Goal: Feedback & Contribution: Leave review/rating

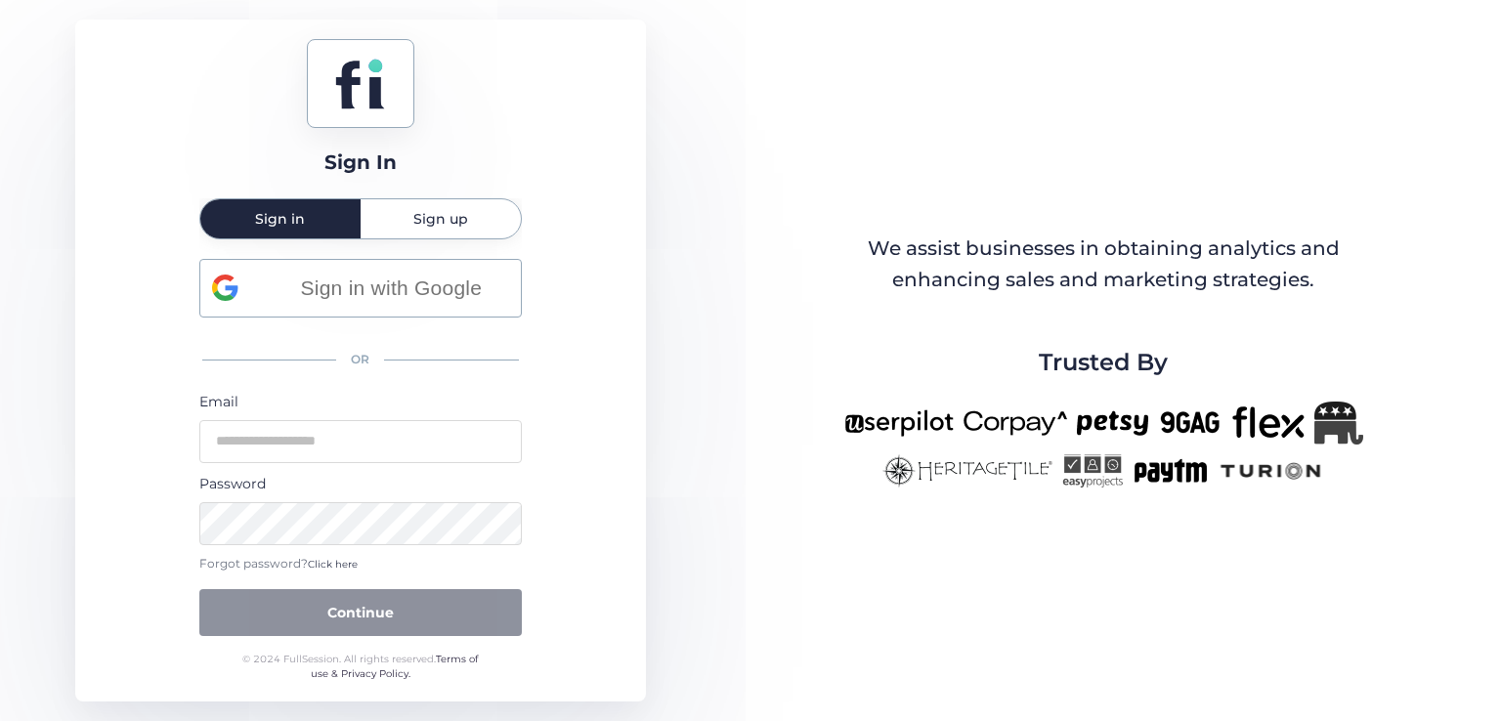
click at [396, 216] on div "Sign up" at bounding box center [441, 218] width 160 height 39
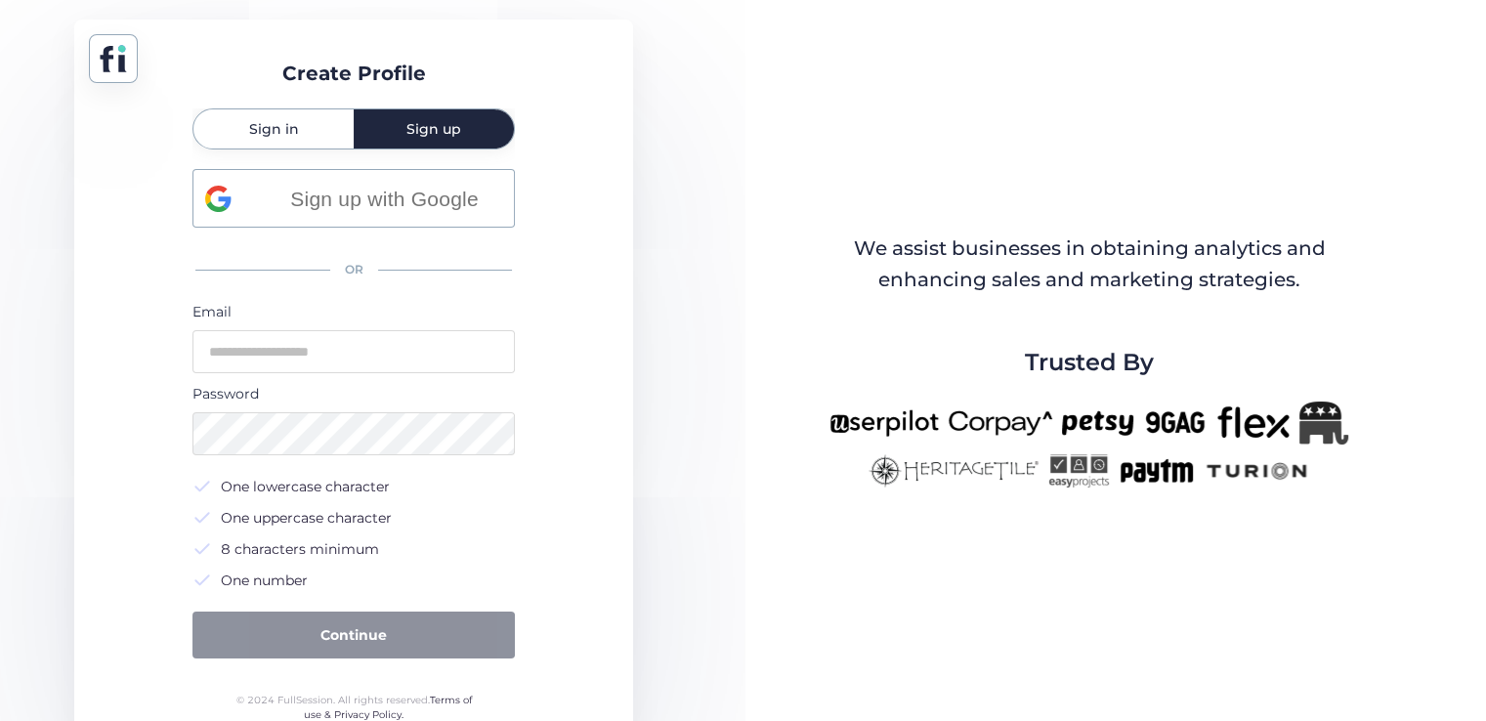
click at [291, 113] on span "Sign in" at bounding box center [274, 128] width 50 height 39
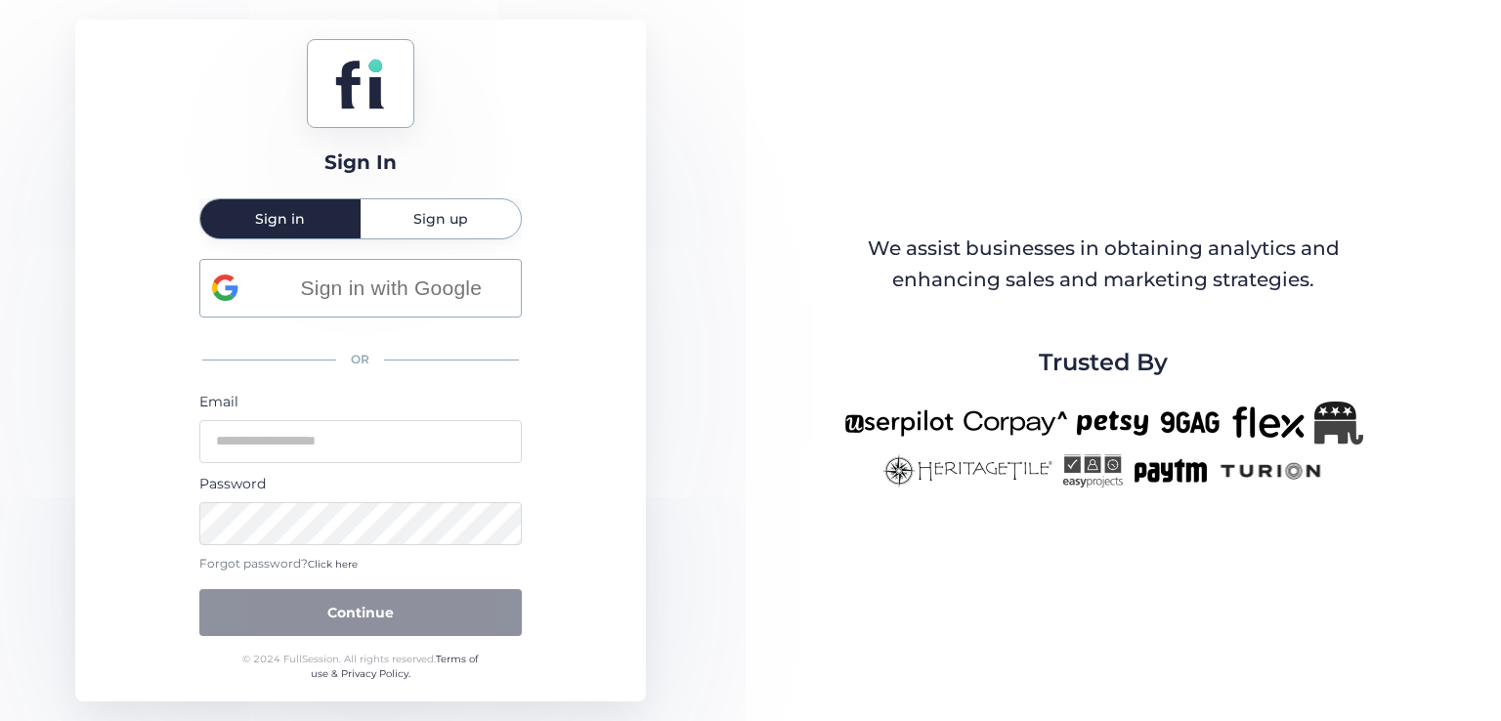
click at [438, 206] on span "Sign up" at bounding box center [440, 218] width 55 height 39
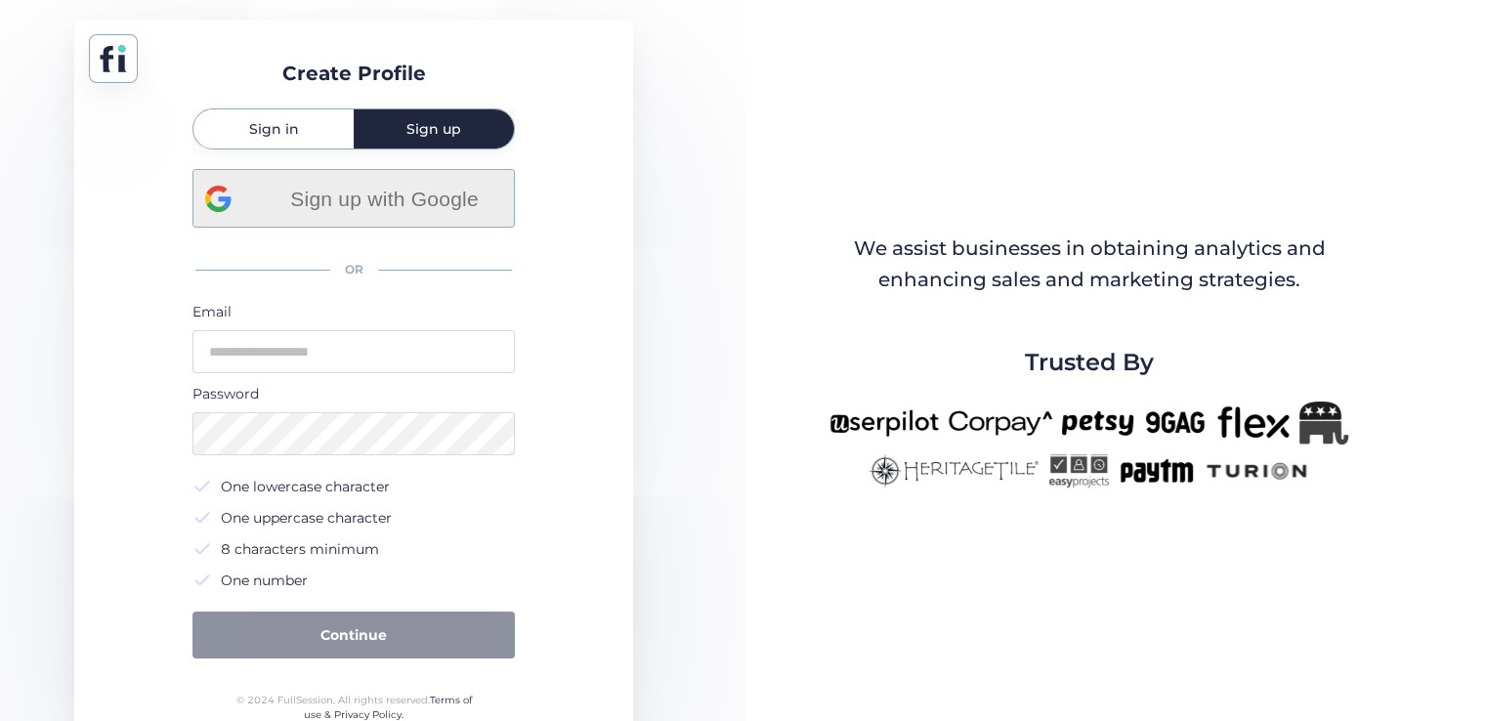
click at [364, 189] on span "Sign up with Google" at bounding box center [385, 199] width 236 height 32
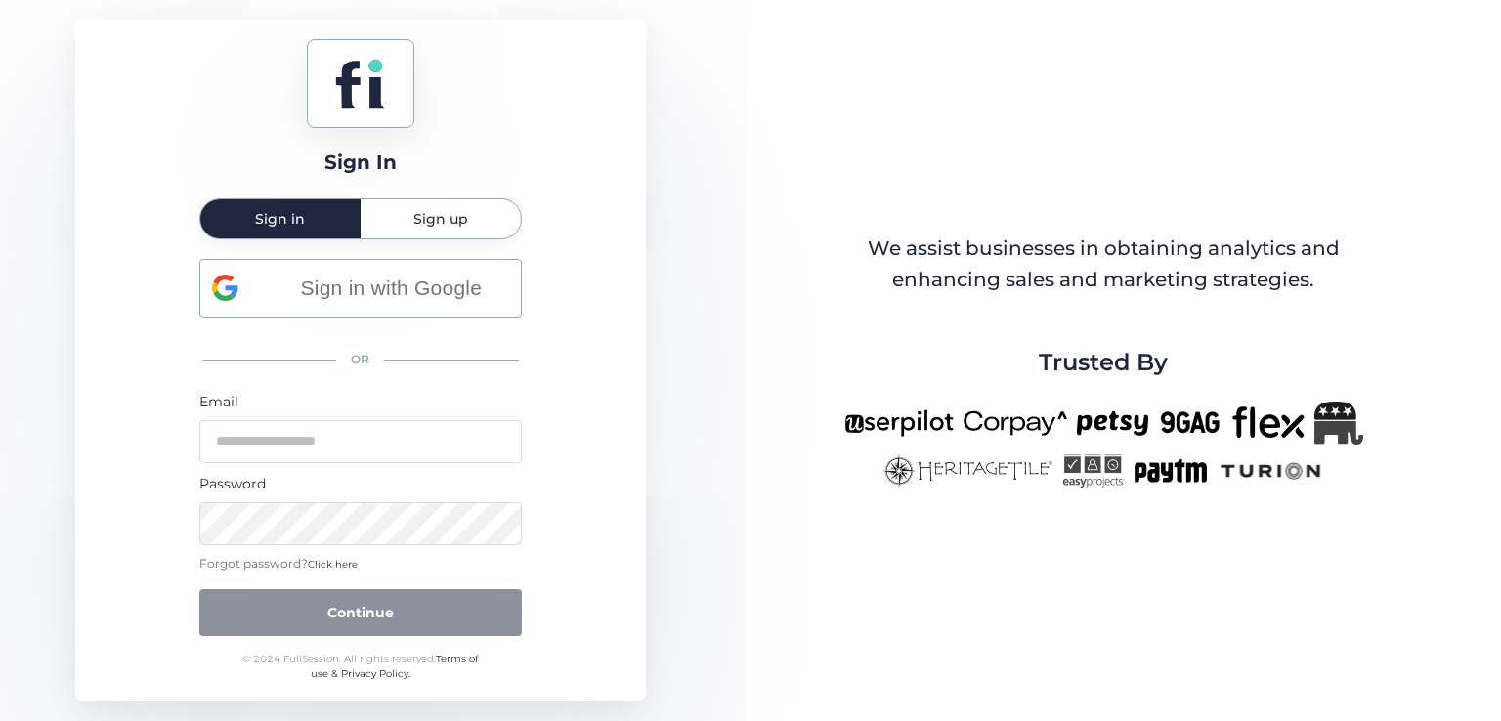
click at [440, 212] on span "Sign up" at bounding box center [440, 219] width 55 height 14
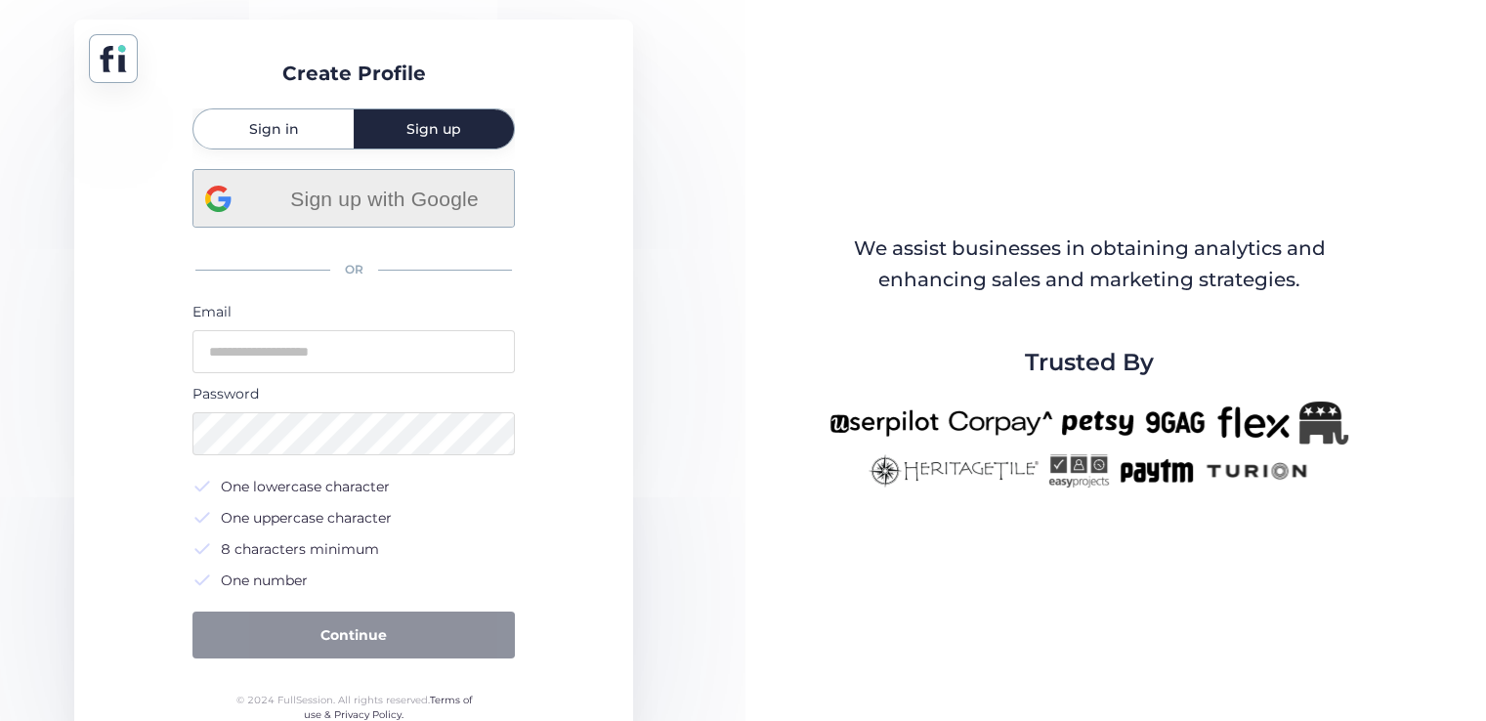
click at [348, 198] on span "Sign up with Google" at bounding box center [385, 199] width 236 height 32
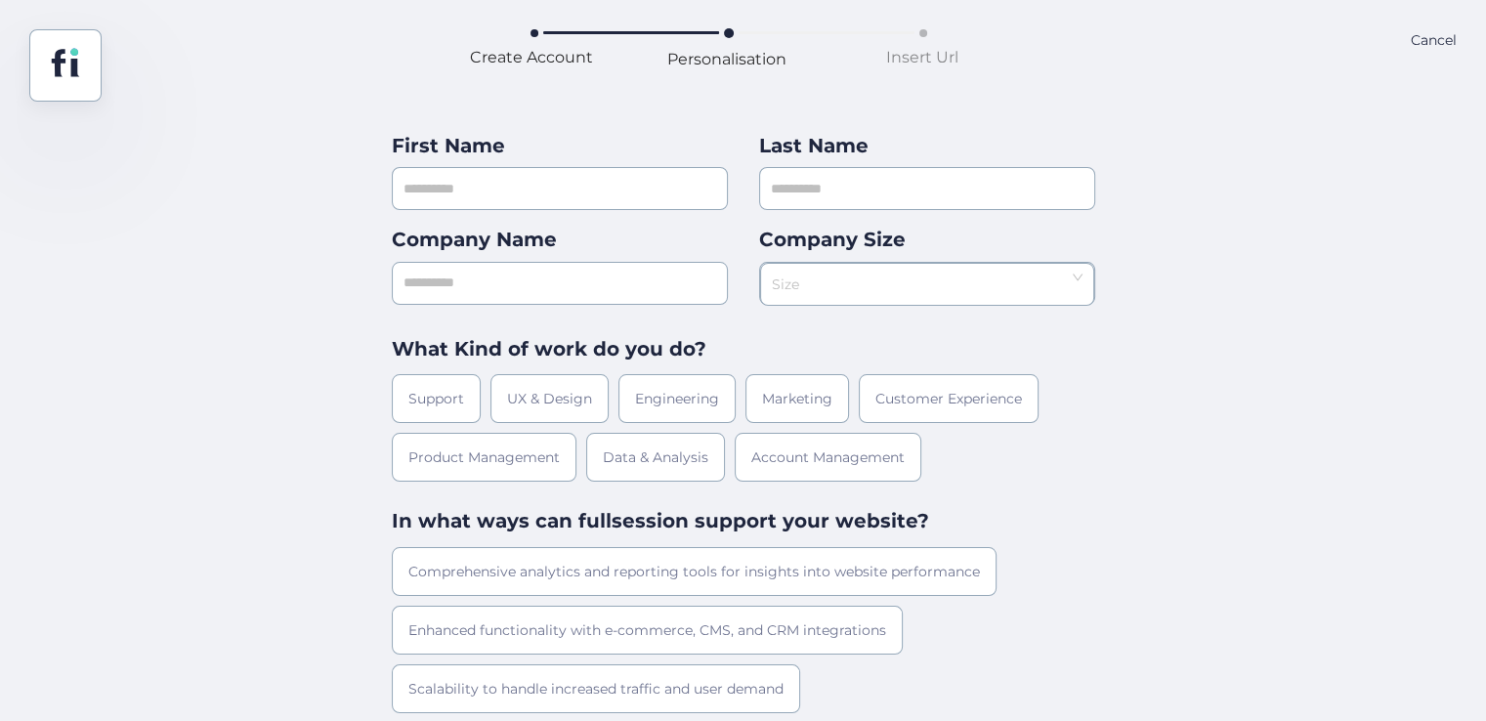
click at [1434, 36] on div "Cancel" at bounding box center [1434, 65] width 46 height 72
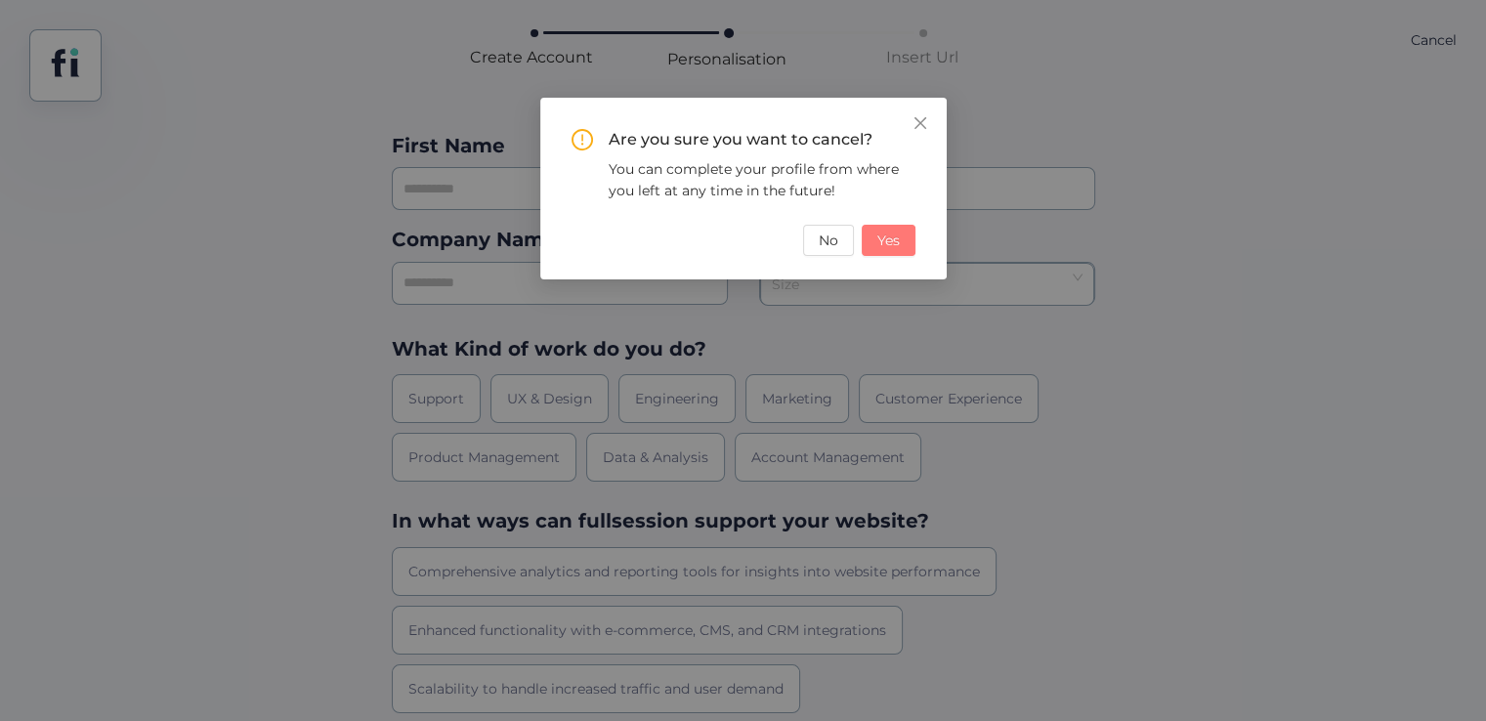
click at [889, 237] on span "Yes" at bounding box center [889, 240] width 22 height 21
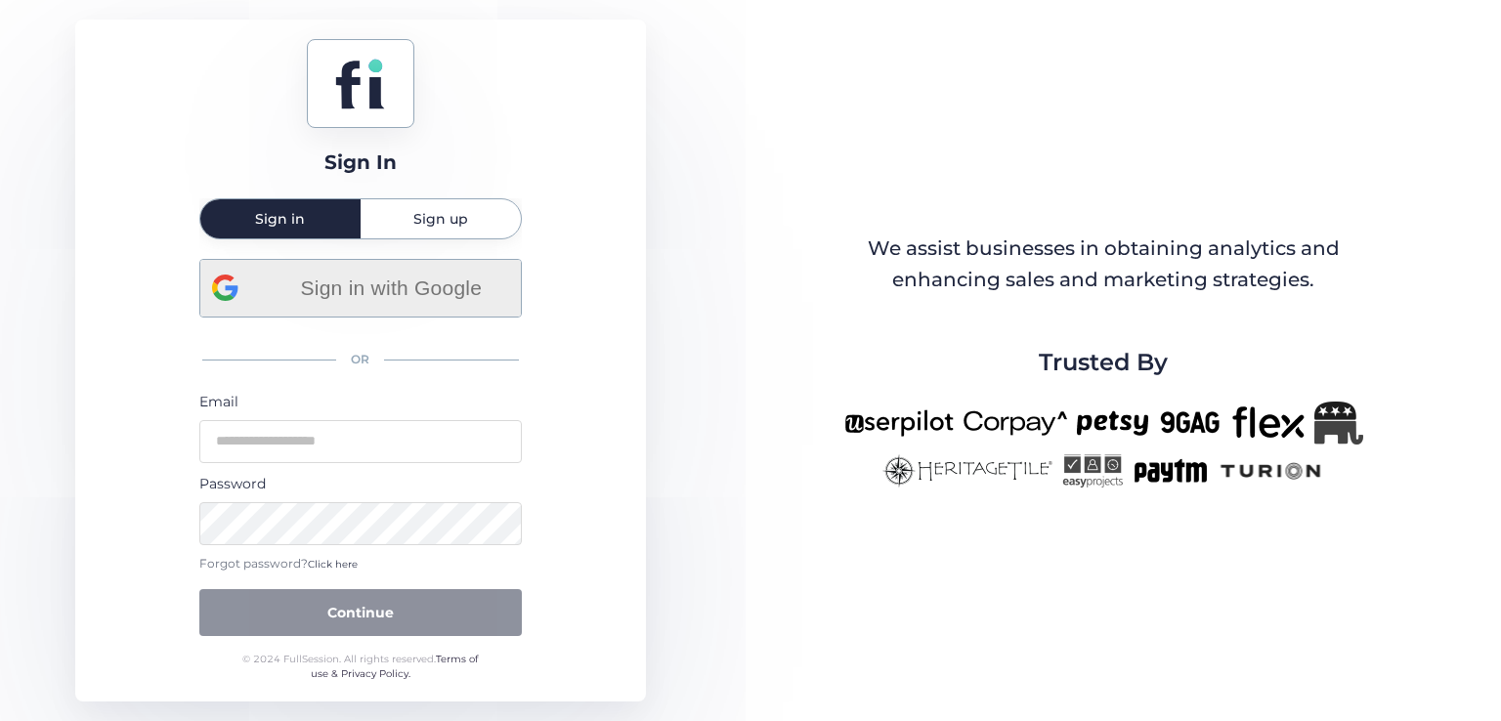
click at [310, 291] on span "Sign in with Google" at bounding box center [392, 288] width 236 height 32
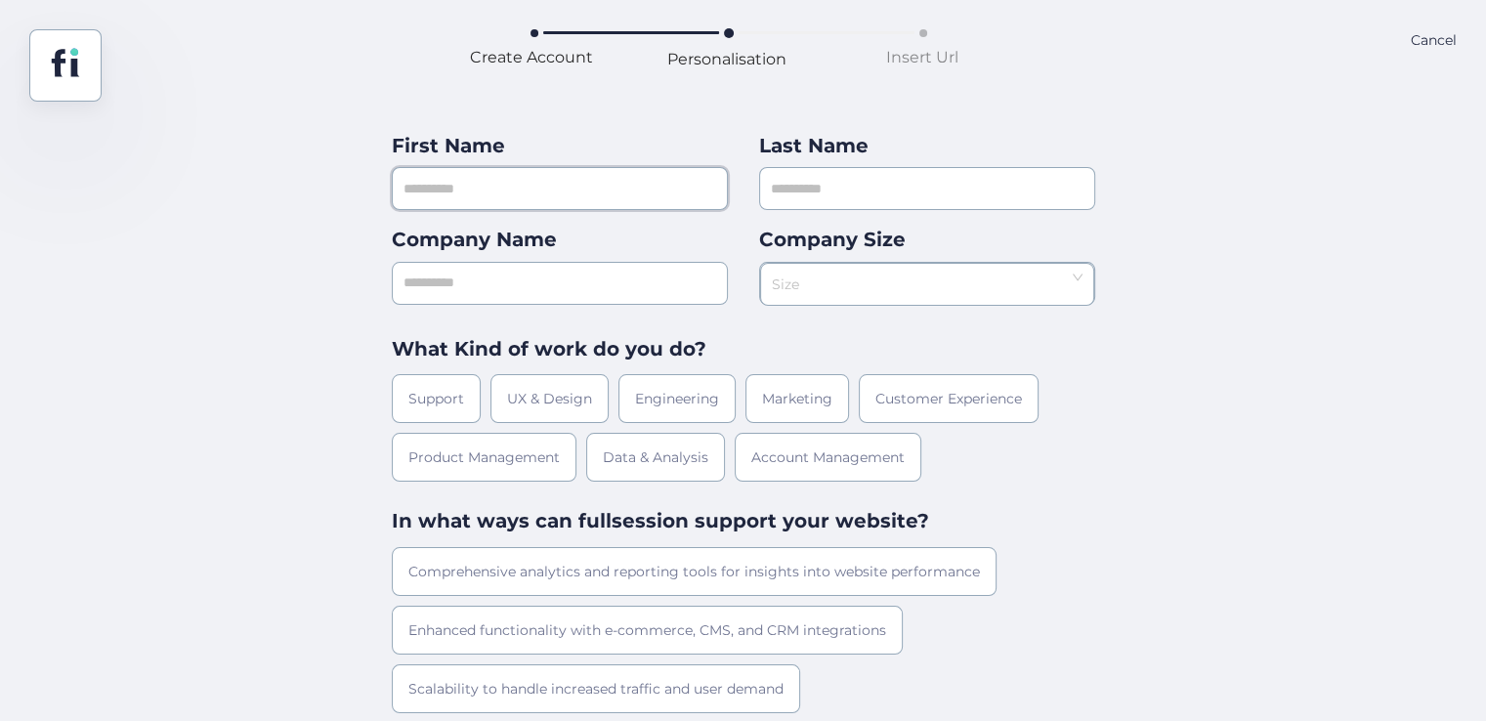
click at [549, 201] on input "text" at bounding box center [560, 188] width 336 height 43
type input "*"
type input "******"
click at [807, 203] on input "text" at bounding box center [927, 188] width 336 height 43
type input "*********"
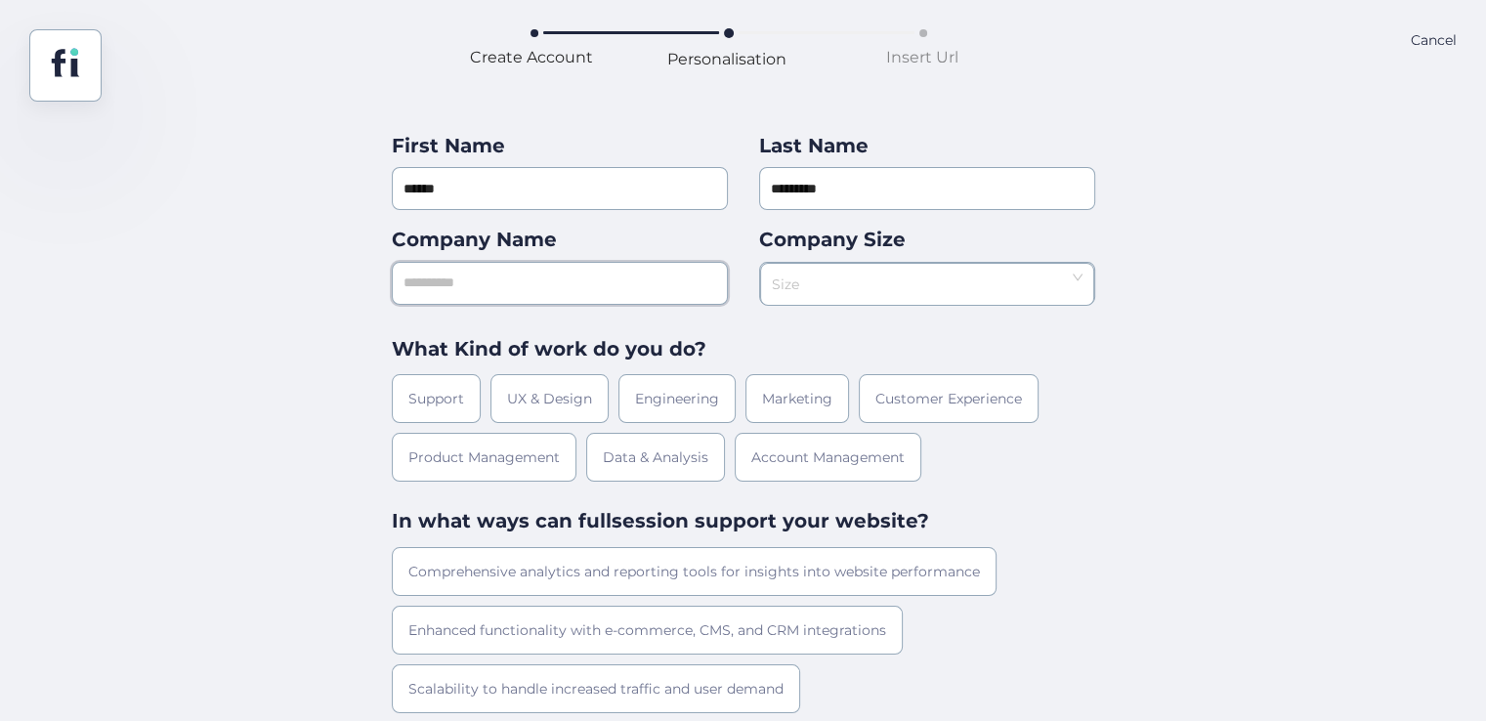
click at [519, 298] on input "text" at bounding box center [560, 283] width 336 height 43
type input "***"
click at [999, 269] on input at bounding box center [920, 278] width 297 height 29
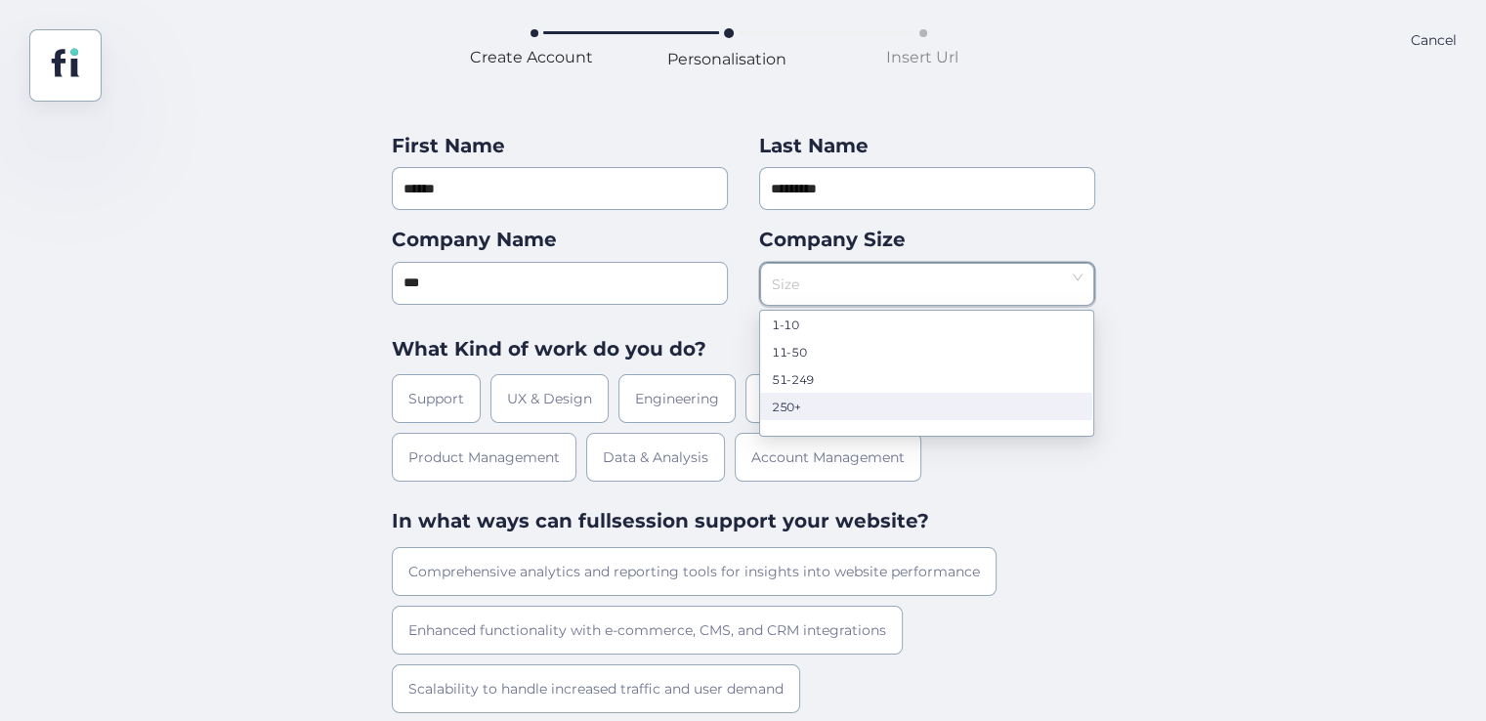
click at [848, 415] on nz-option-item "250+" at bounding box center [926, 406] width 332 height 27
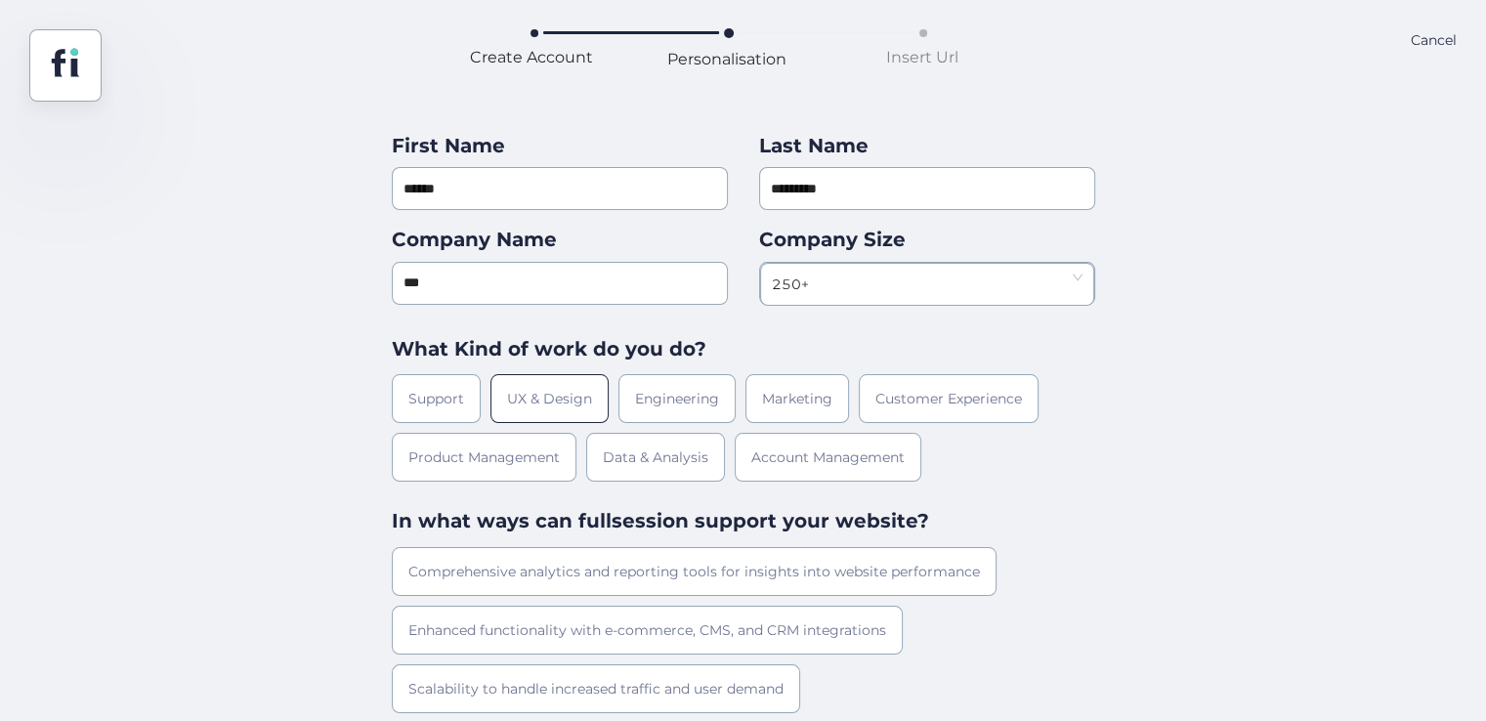
click at [502, 402] on div "UX & Design" at bounding box center [550, 398] width 118 height 49
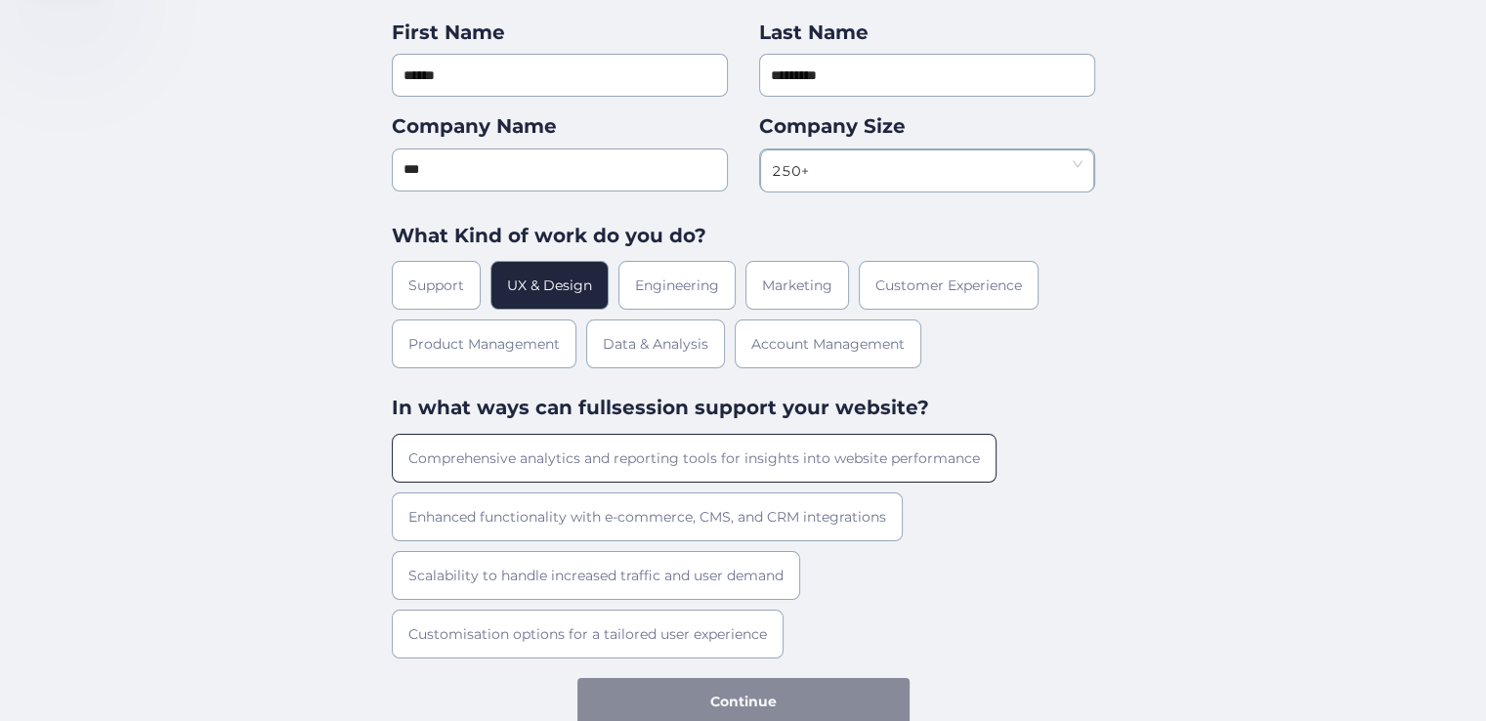
scroll to position [114, 0]
click at [591, 454] on div "Comprehensive analytics and reporting tools for insights into website performan…" at bounding box center [694, 457] width 605 height 49
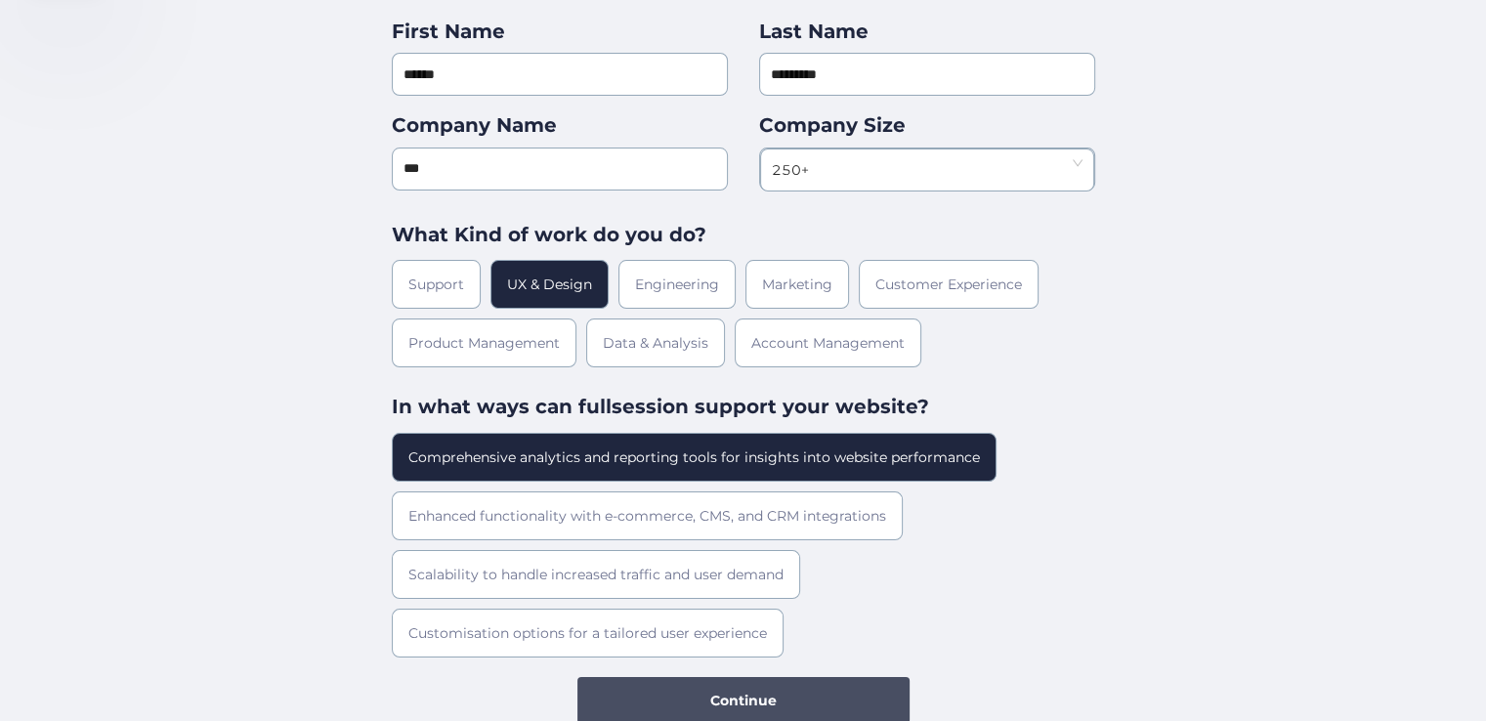
click at [762, 698] on span "Continue" at bounding box center [743, 700] width 66 height 21
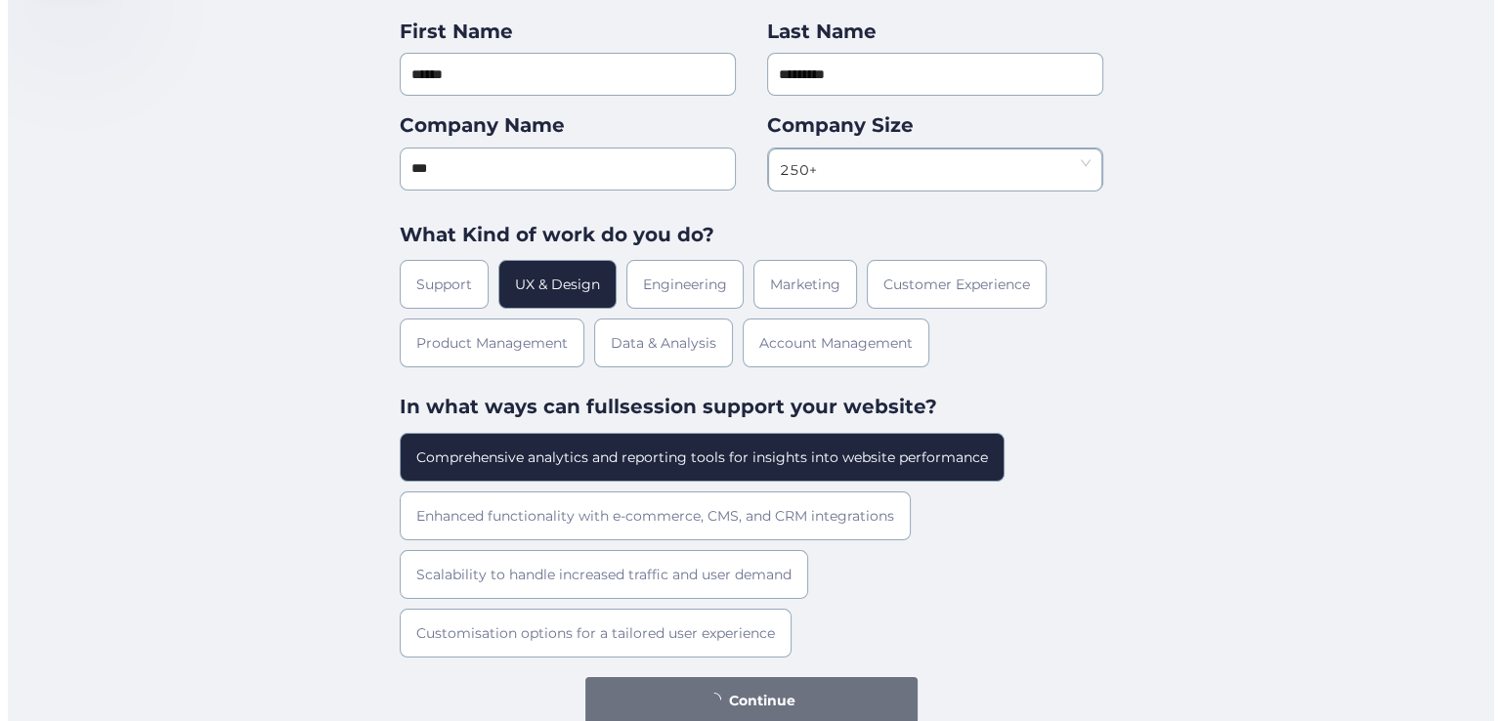
scroll to position [0, 0]
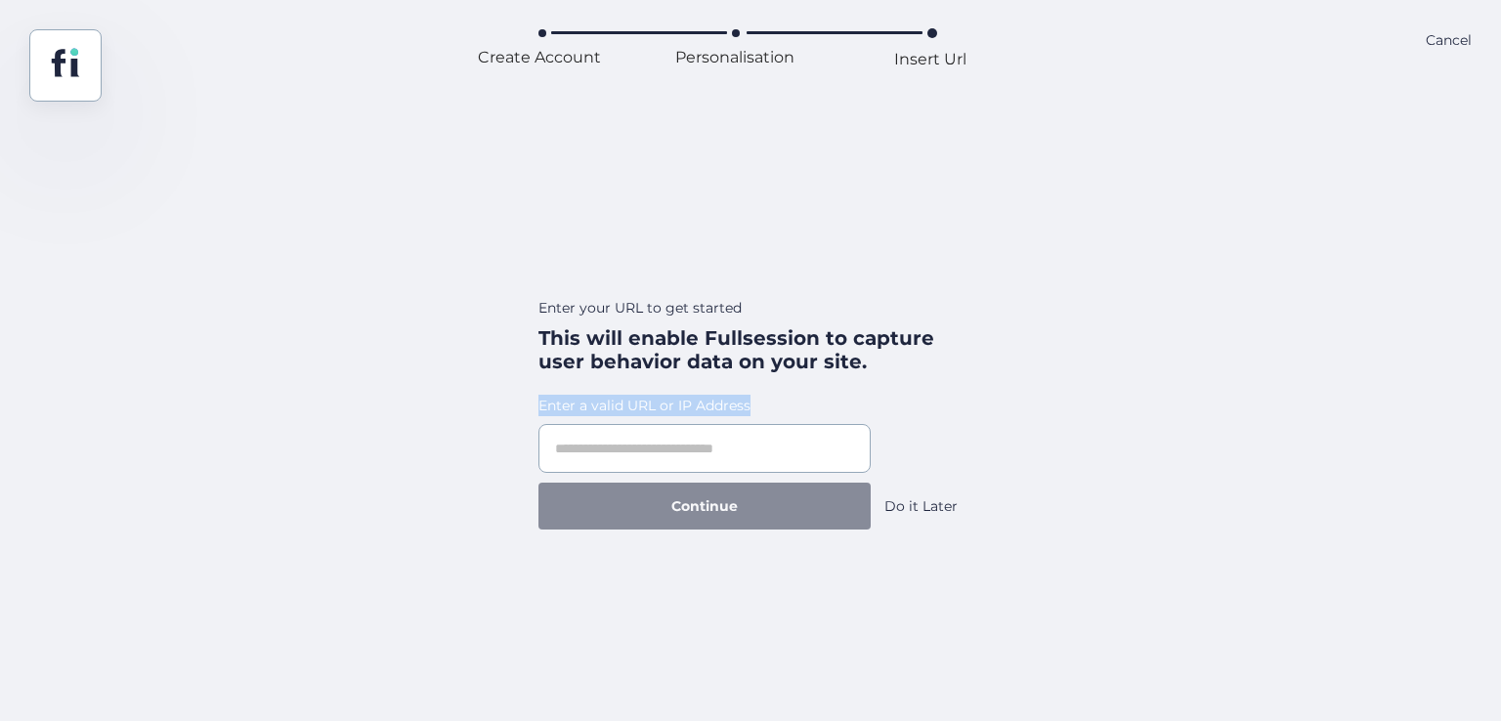
drag, startPoint x: 518, startPoint y: 411, endPoint x: 804, endPoint y: 408, distance: 286.4
click at [804, 408] on div "Enter your URL to get started This will enable Fullsession to capture user beha…" at bounding box center [751, 319] width 464 height 434
click at [916, 503] on div "Do it Later" at bounding box center [920, 505] width 73 height 21
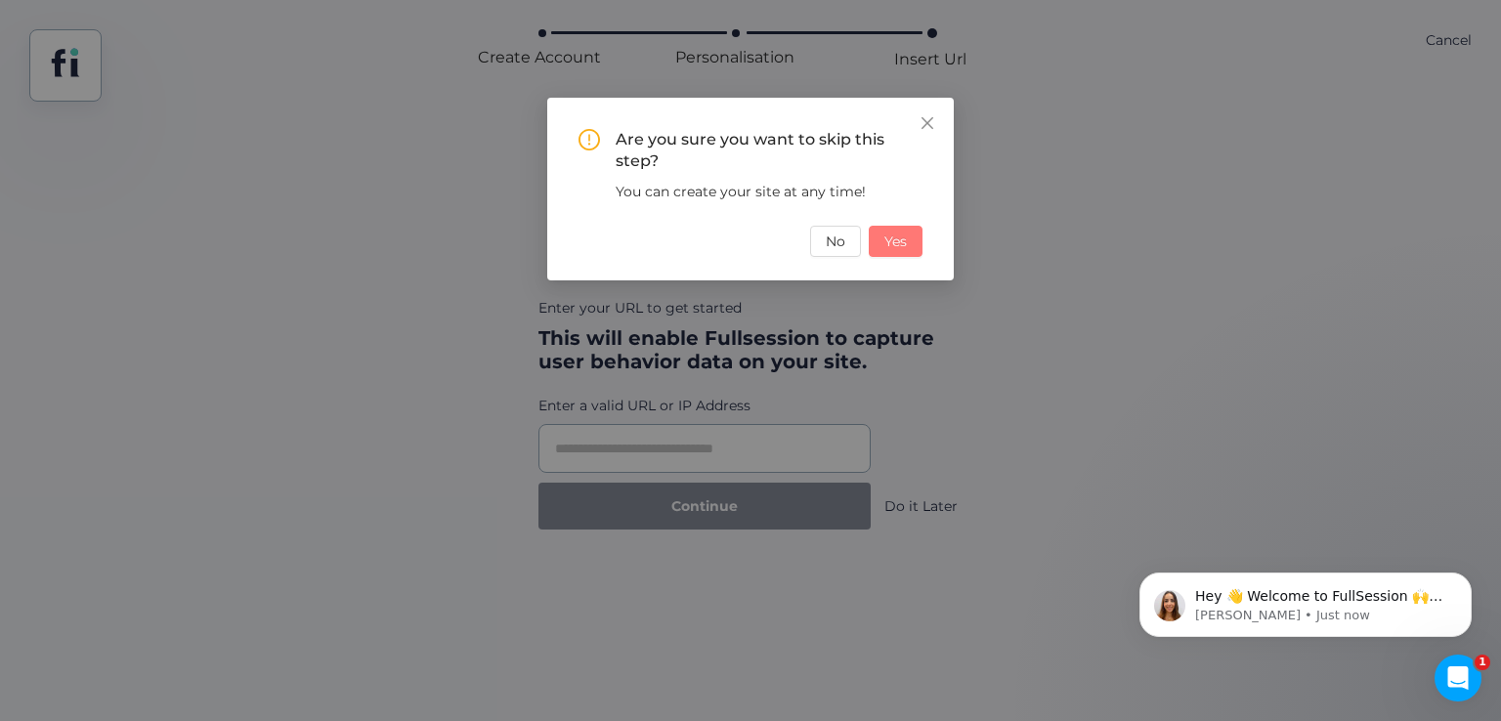
click at [903, 234] on span "Yes" at bounding box center [895, 241] width 22 height 21
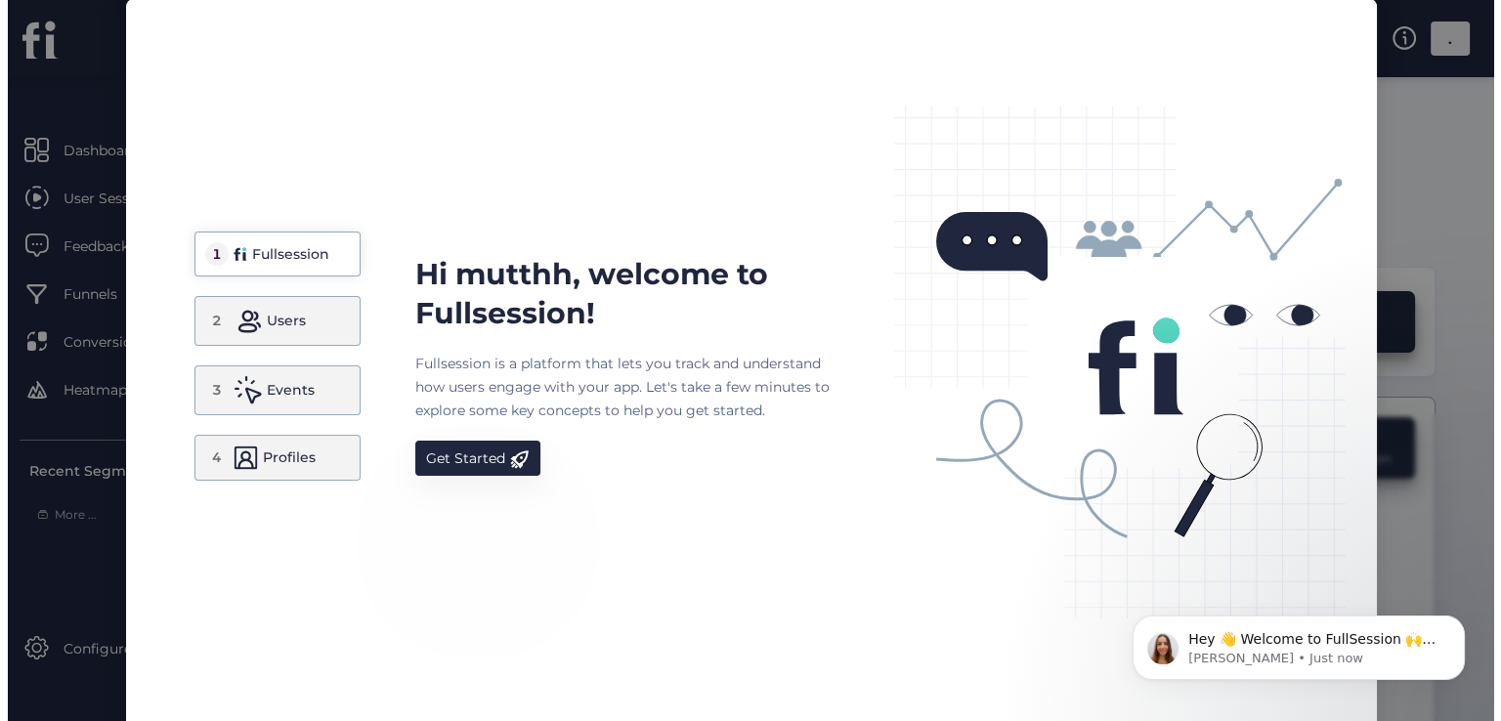
scroll to position [12, 0]
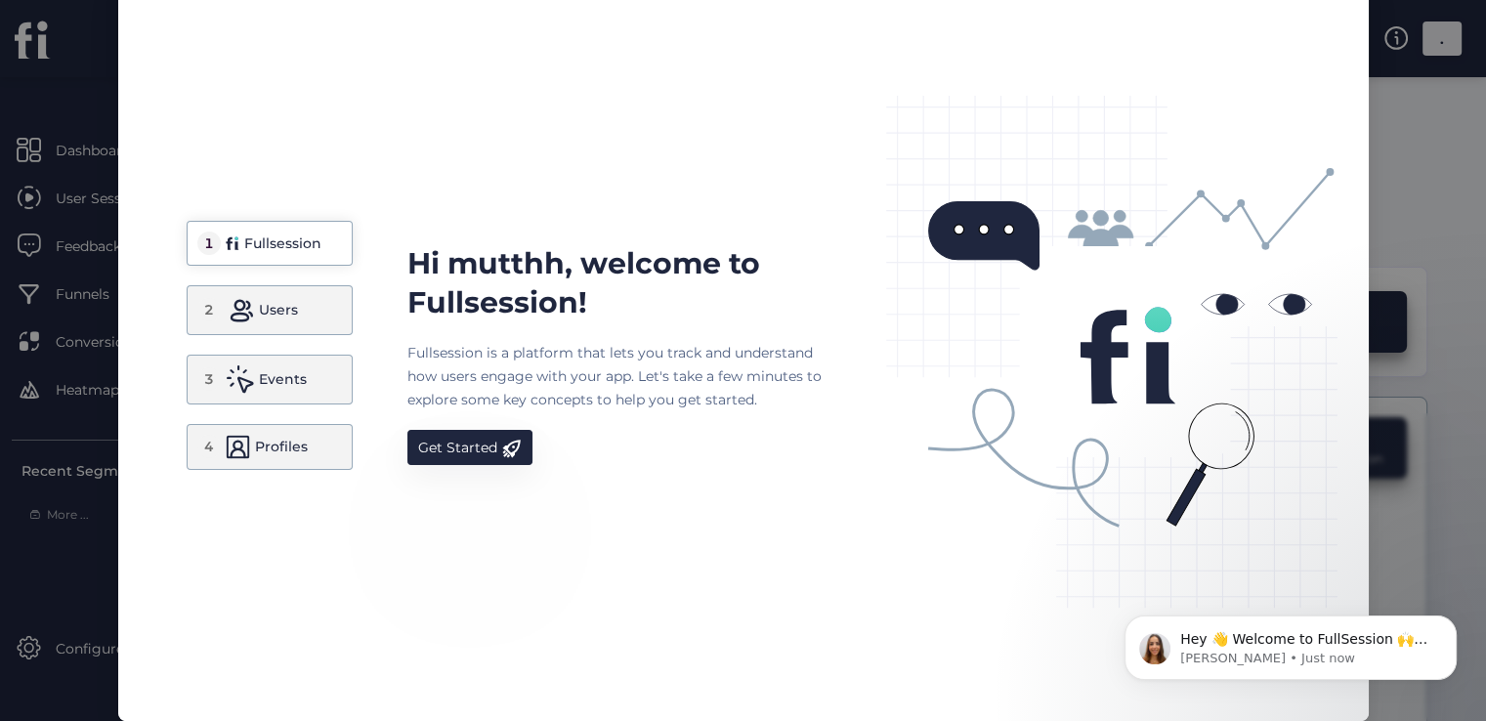
click at [1425, 267] on nz-modal-container "1 Fullsession 2 Users 3 Events 4 Profiles Hi mutthh, welcome to Fullsession! Fu…" at bounding box center [743, 360] width 1486 height 721
click at [244, 243] on div "Fullsession" at bounding box center [282, 243] width 77 height 23
click at [270, 298] on div "Users" at bounding box center [278, 309] width 39 height 23
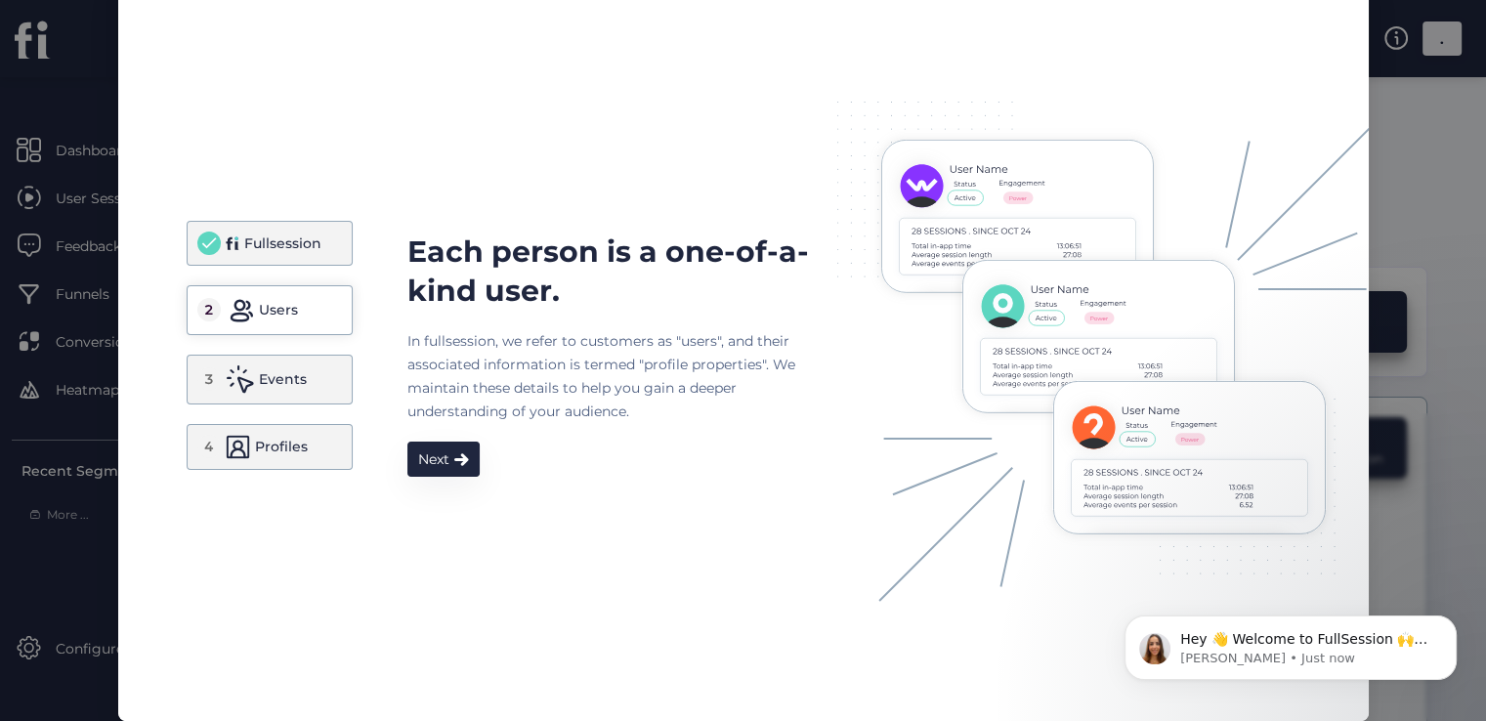
click at [265, 439] on div "Profiles" at bounding box center [281, 446] width 53 height 23
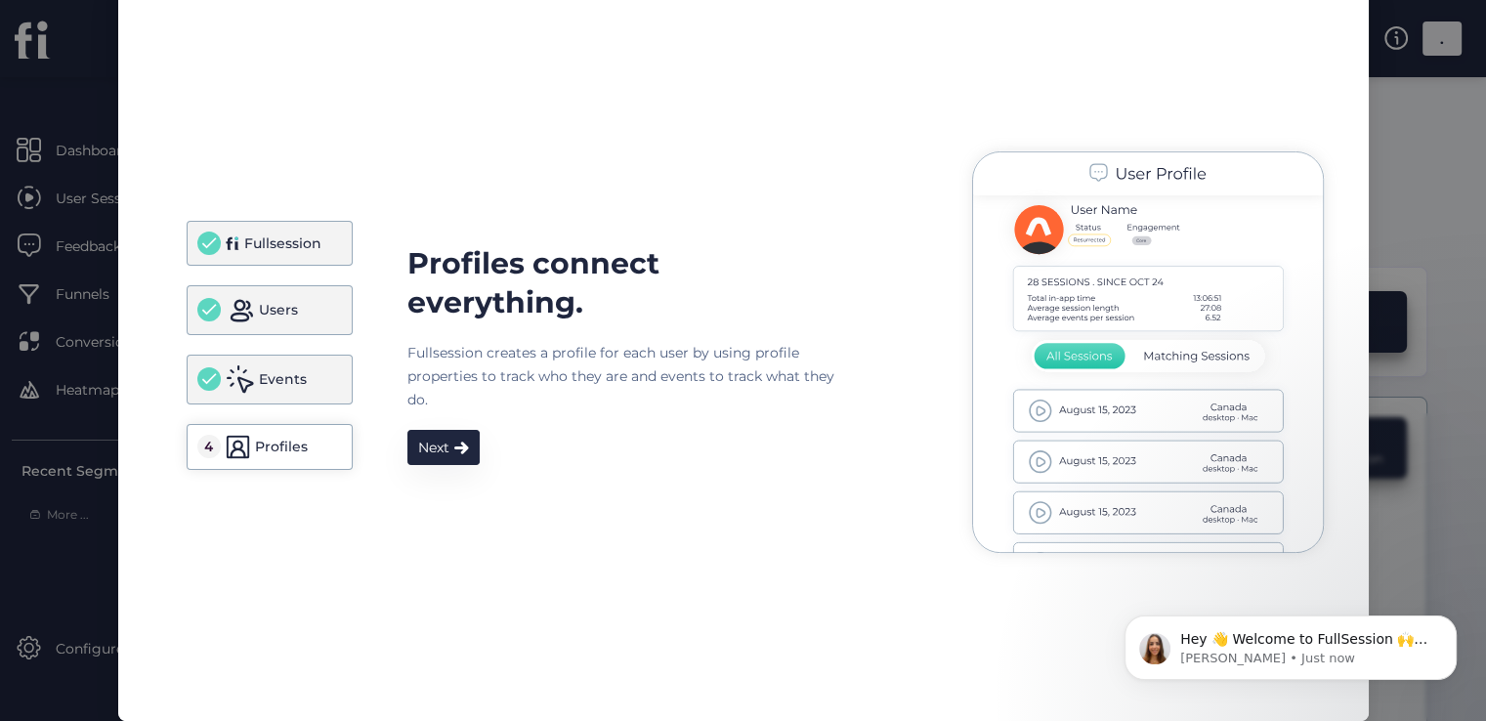
click at [279, 356] on div "Events" at bounding box center [270, 380] width 166 height 50
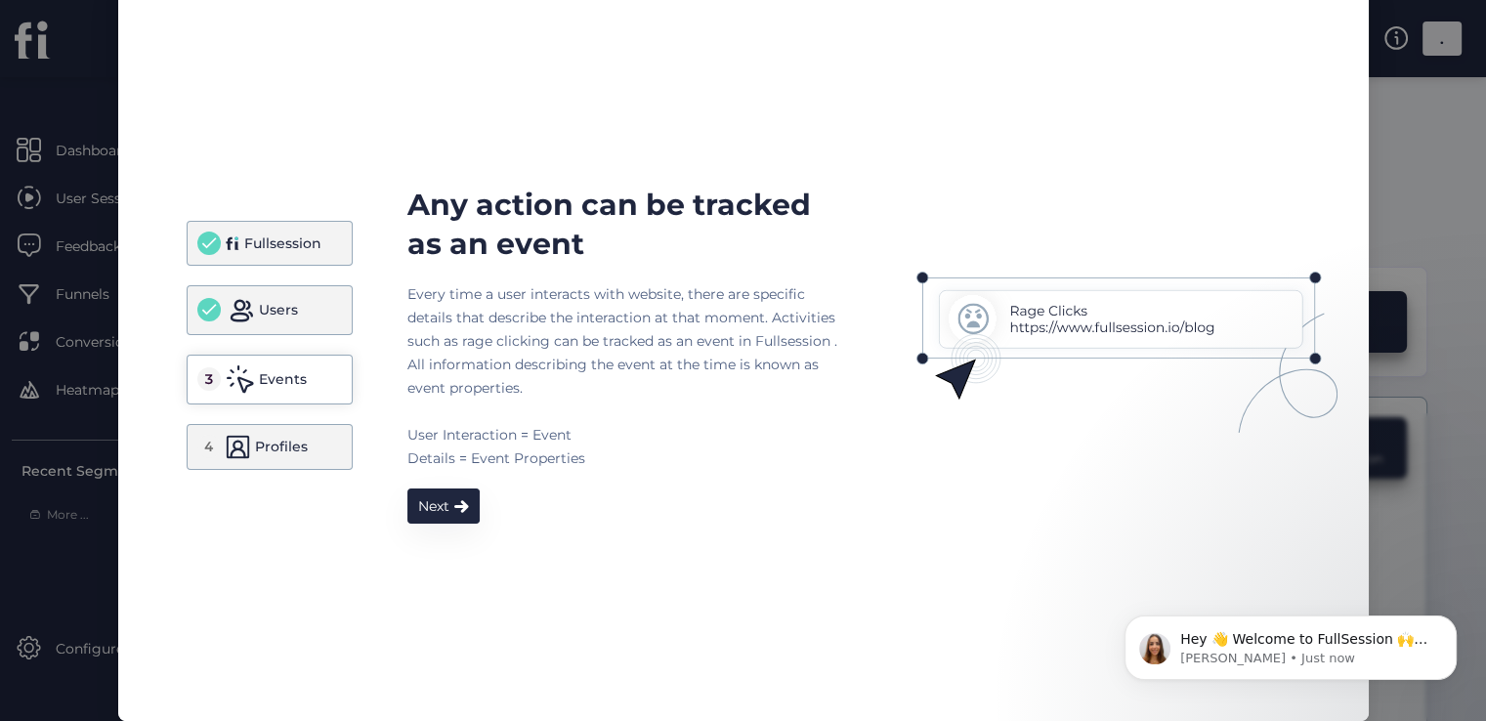
click at [290, 439] on div "Profiles" at bounding box center [281, 446] width 53 height 23
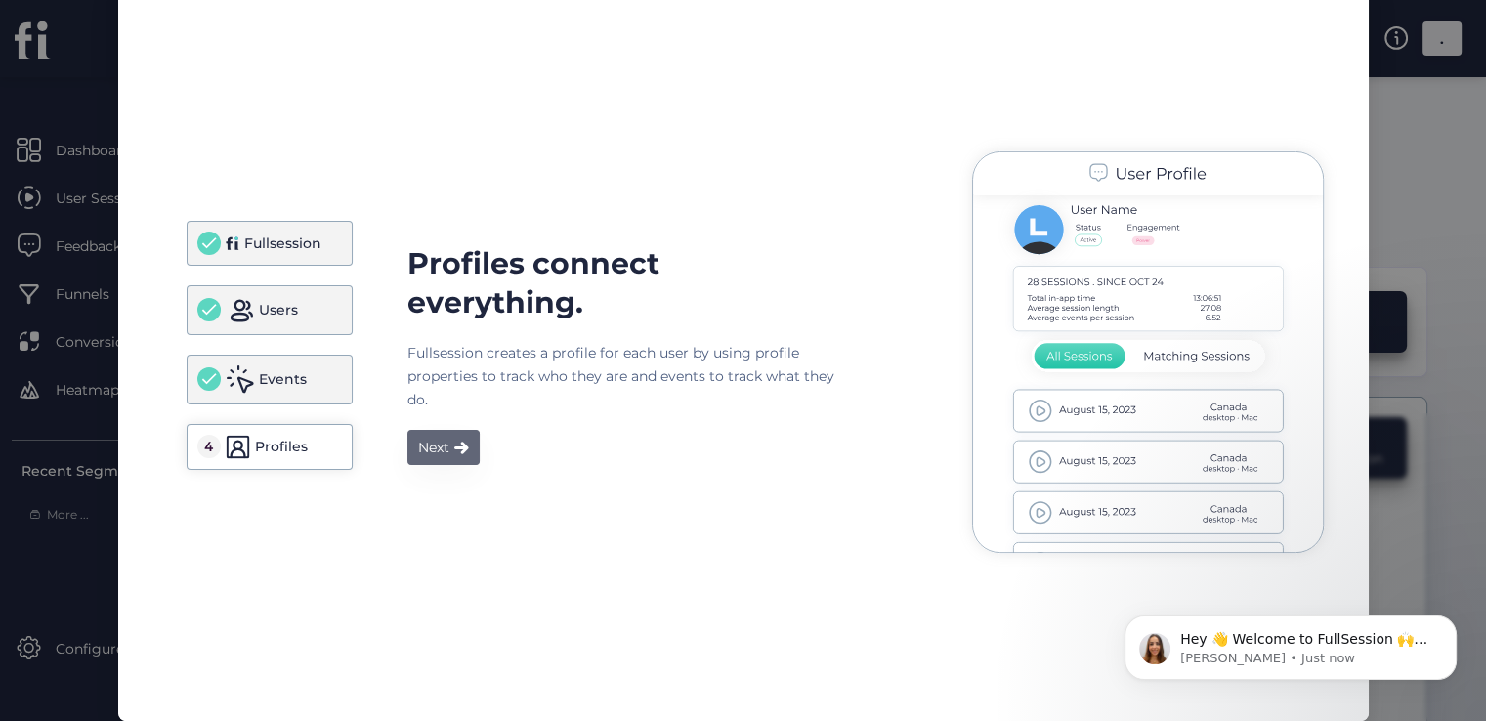
click at [421, 438] on div "Next" at bounding box center [433, 447] width 31 height 23
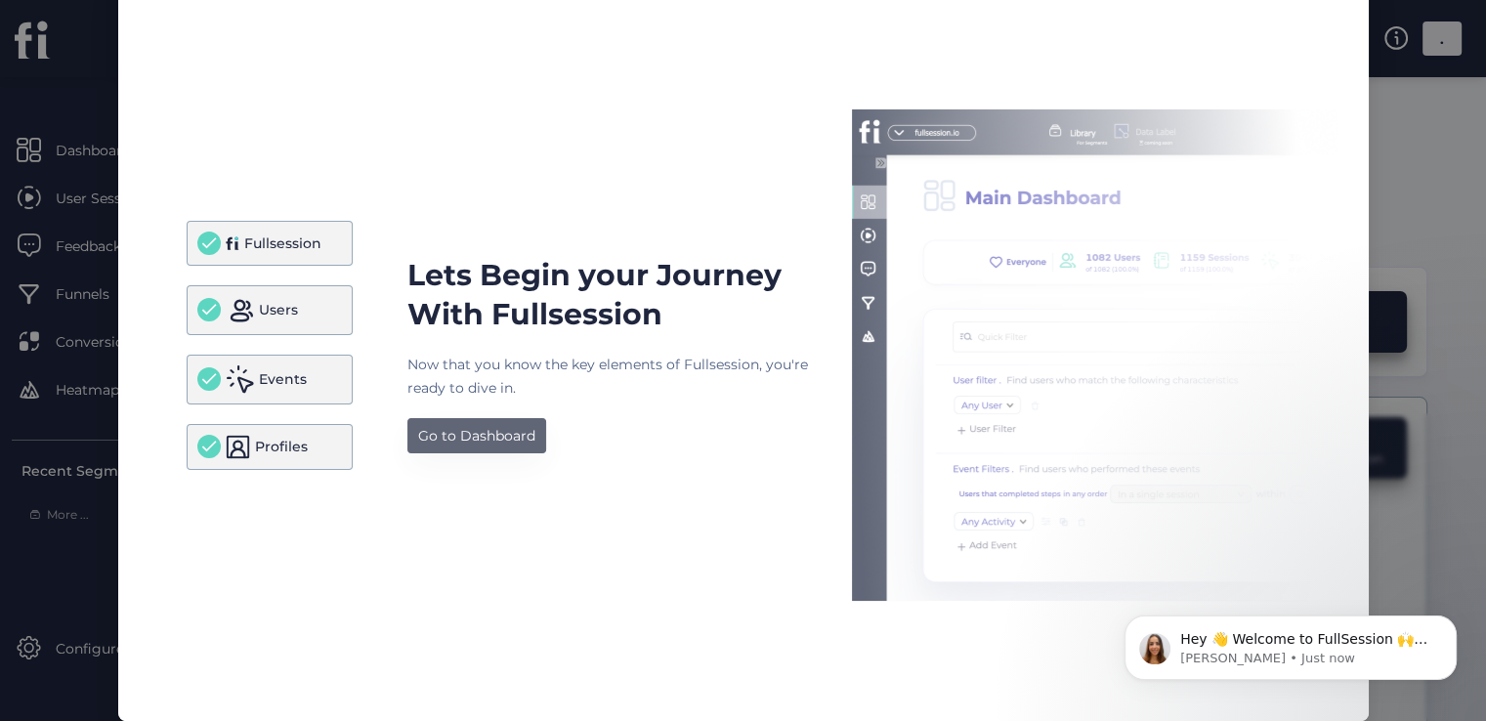
click at [421, 438] on div "Go to Dashboard" at bounding box center [476, 435] width 117 height 23
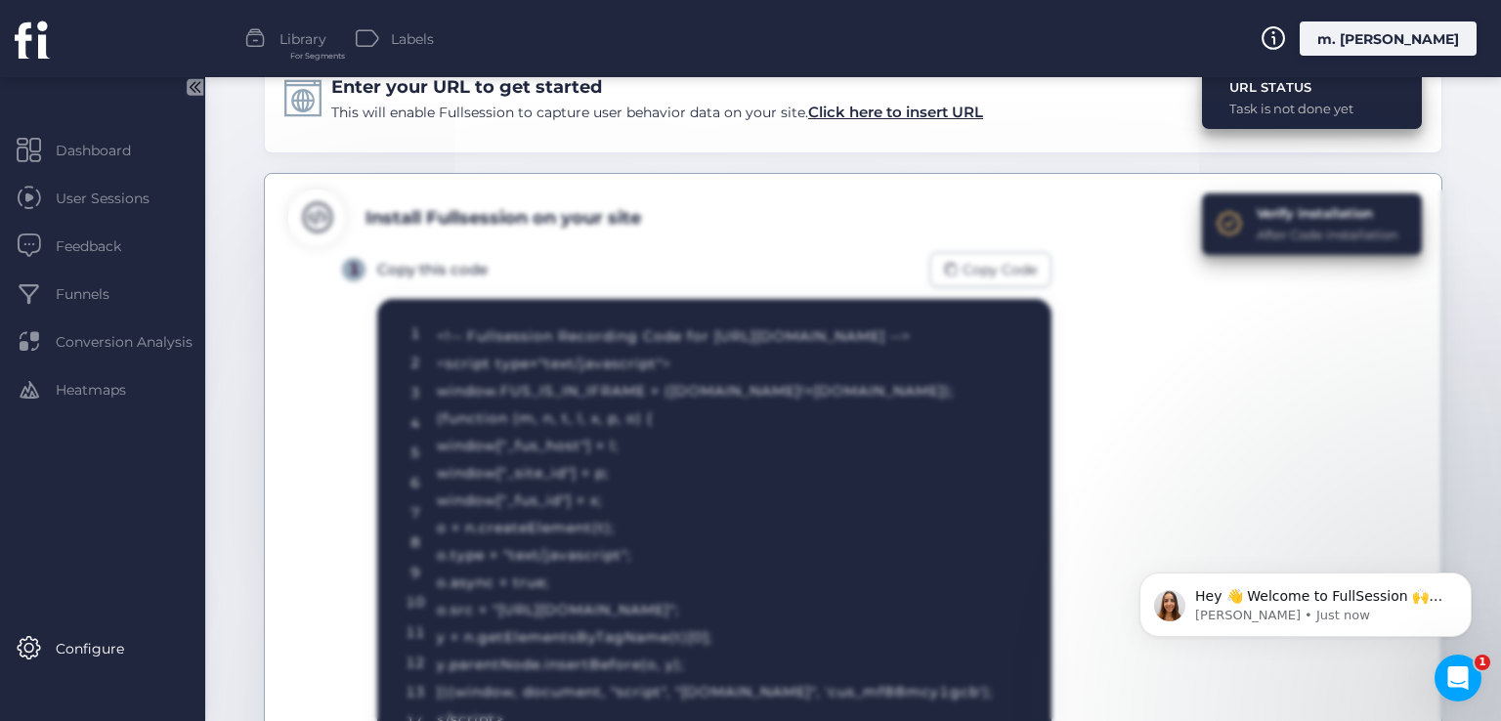
scroll to position [0, 0]
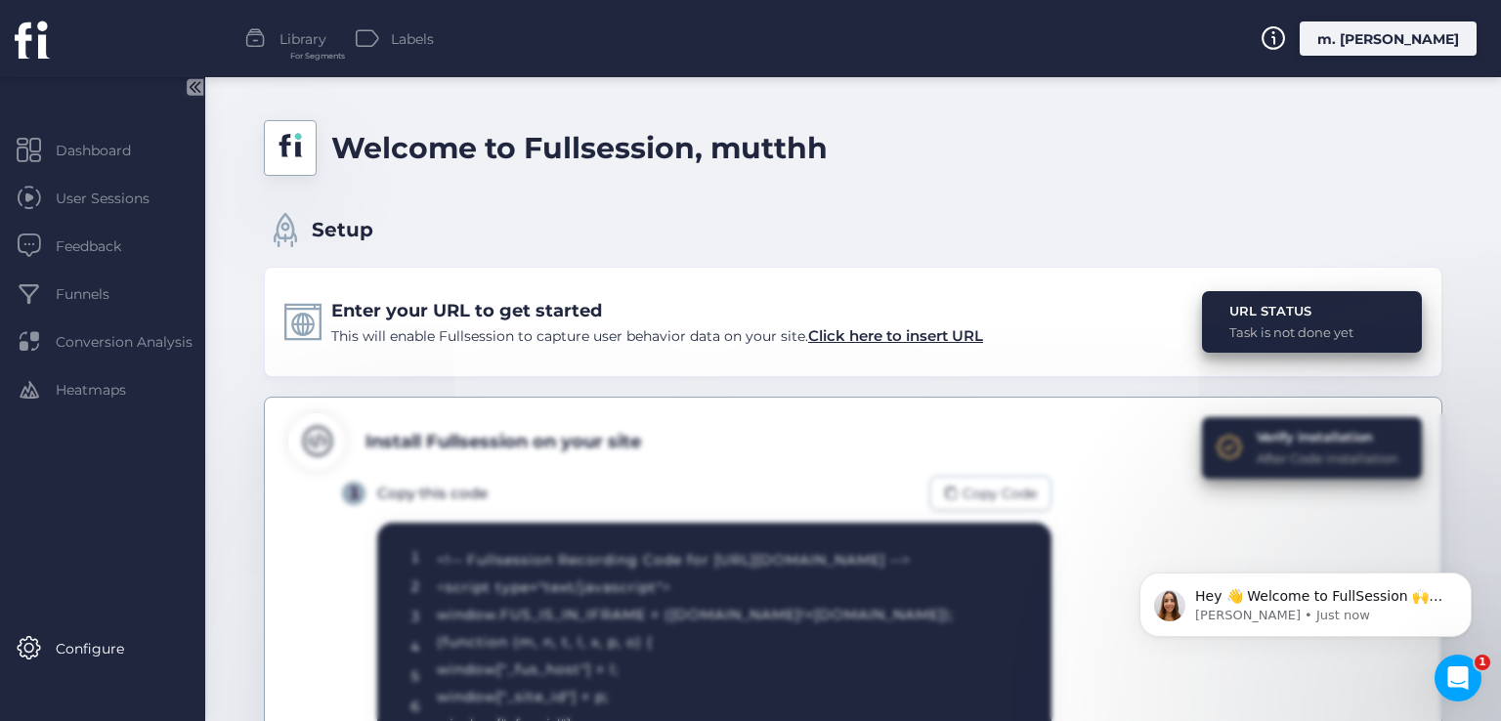
click at [1341, 332] on div "URL STATUS Task is not done yet" at bounding box center [1312, 322] width 220 height 62
drag, startPoint x: 1324, startPoint y: 319, endPoint x: 1035, endPoint y: 339, distance: 290.0
click at [1321, 319] on div "URL STATUS" at bounding box center [1291, 311] width 124 height 20
click at [1245, 319] on div "URL STATUS" at bounding box center [1291, 311] width 124 height 20
click at [891, 329] on span "Click here to insert URL" at bounding box center [895, 335] width 175 height 19
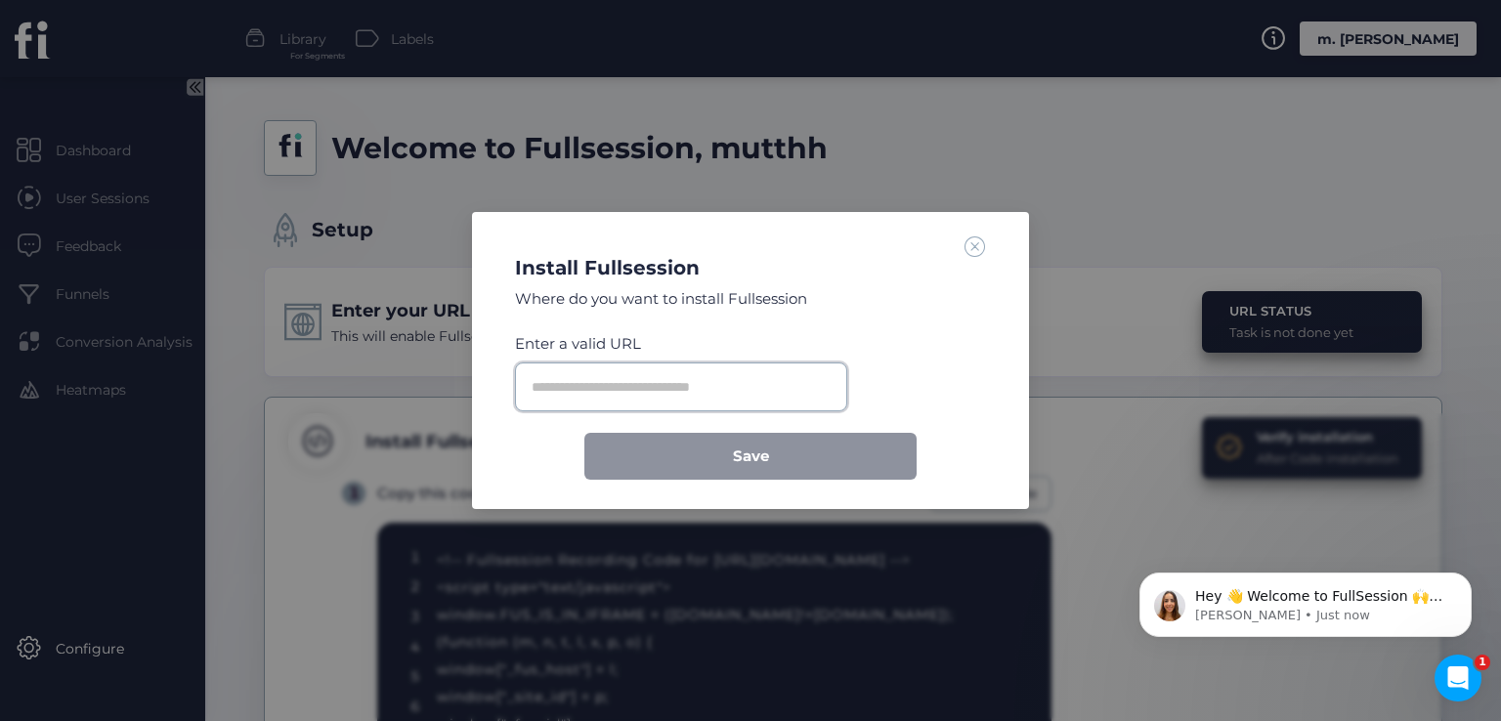
click at [774, 365] on input "text" at bounding box center [681, 387] width 332 height 49
paste input "**********"
click at [688, 385] on input "**********" at bounding box center [681, 387] width 332 height 49
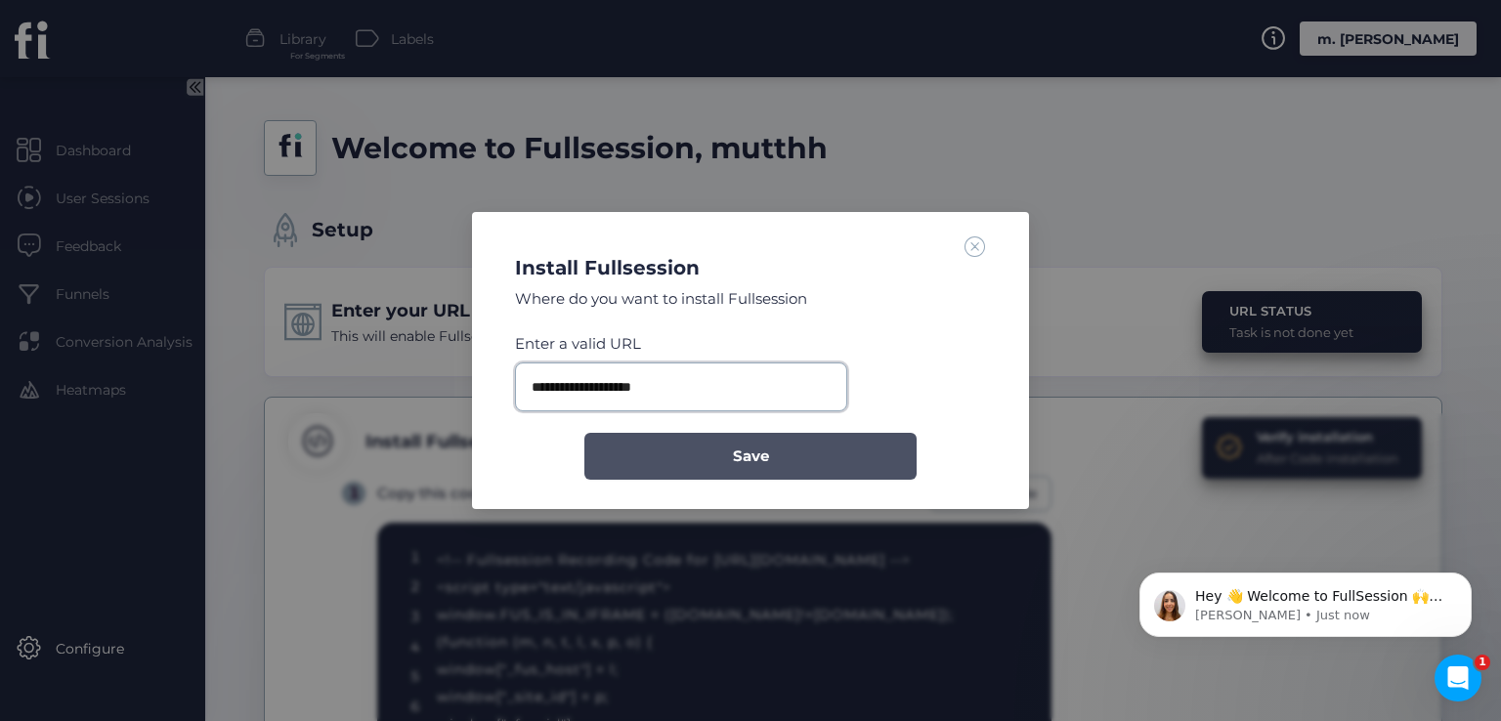
type input "**********"
click at [752, 453] on span "Save" at bounding box center [751, 456] width 36 height 23
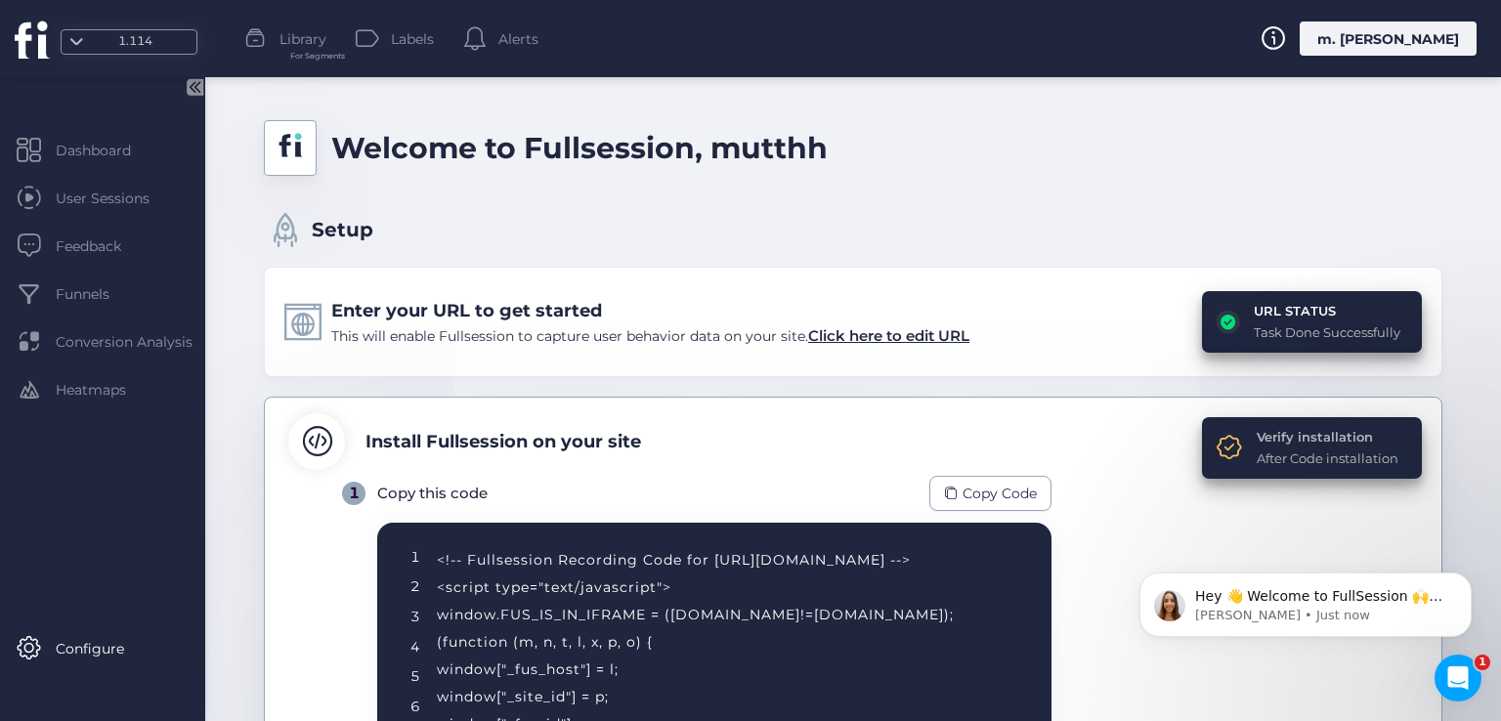
click at [1296, 435] on div "Verify installation" at bounding box center [1328, 437] width 142 height 20
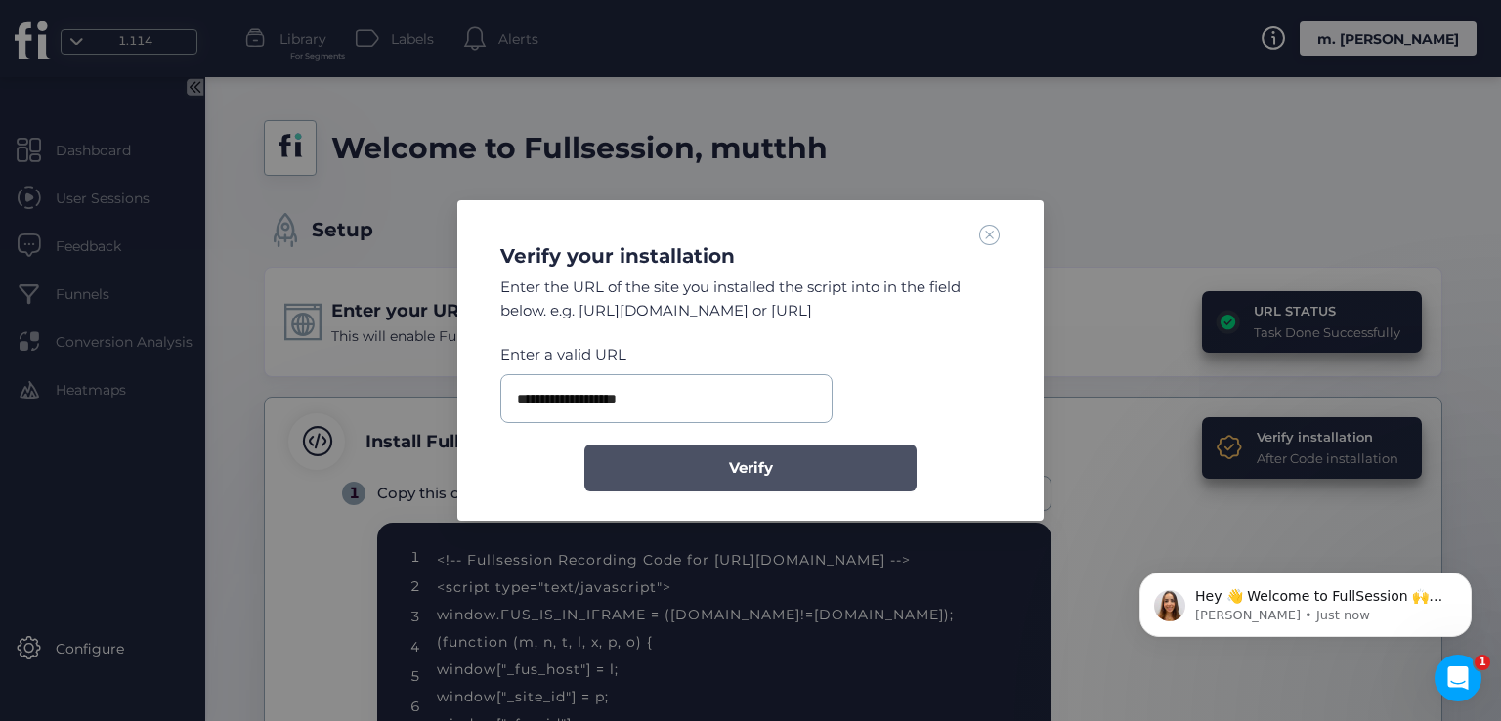
click at [737, 464] on span "Verify" at bounding box center [751, 467] width 44 height 23
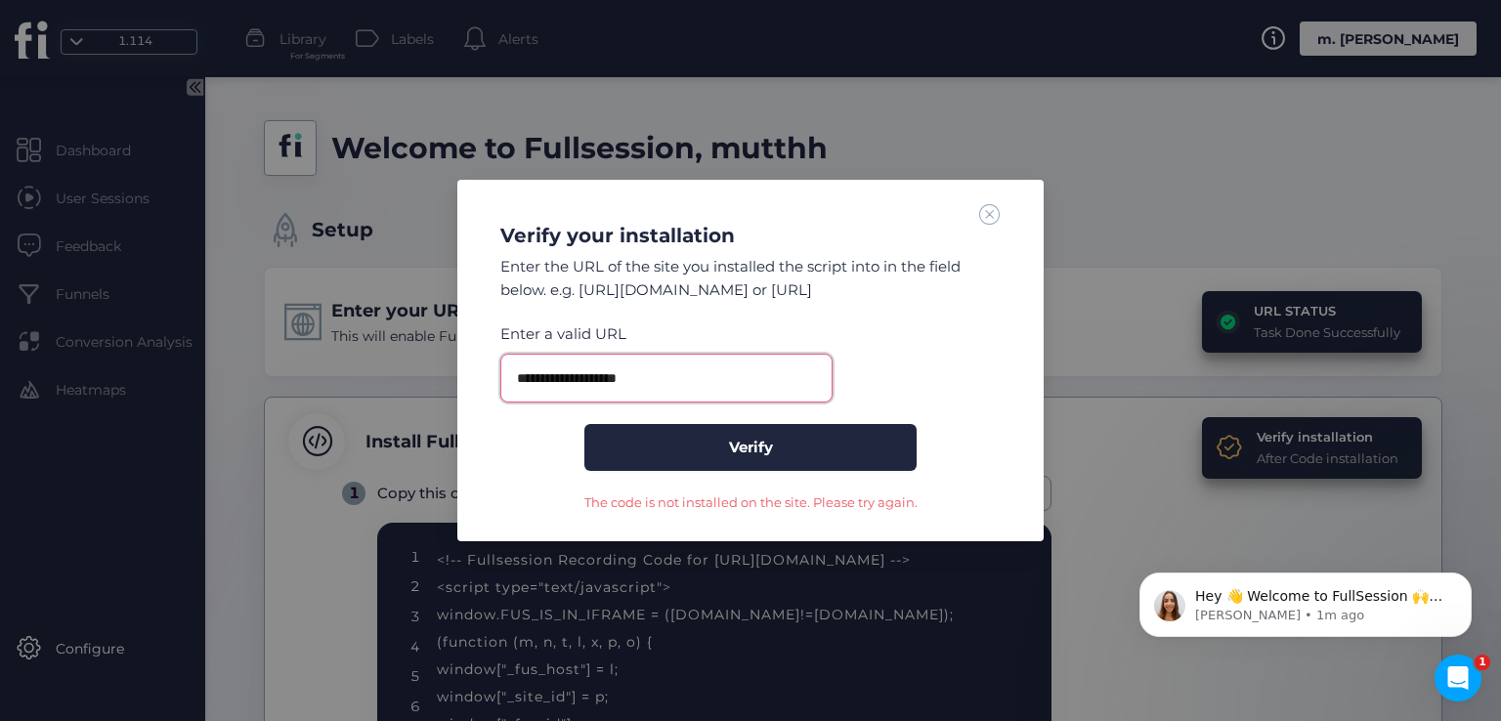
click at [722, 384] on input "**********" at bounding box center [666, 378] width 332 height 49
paste input "*****"
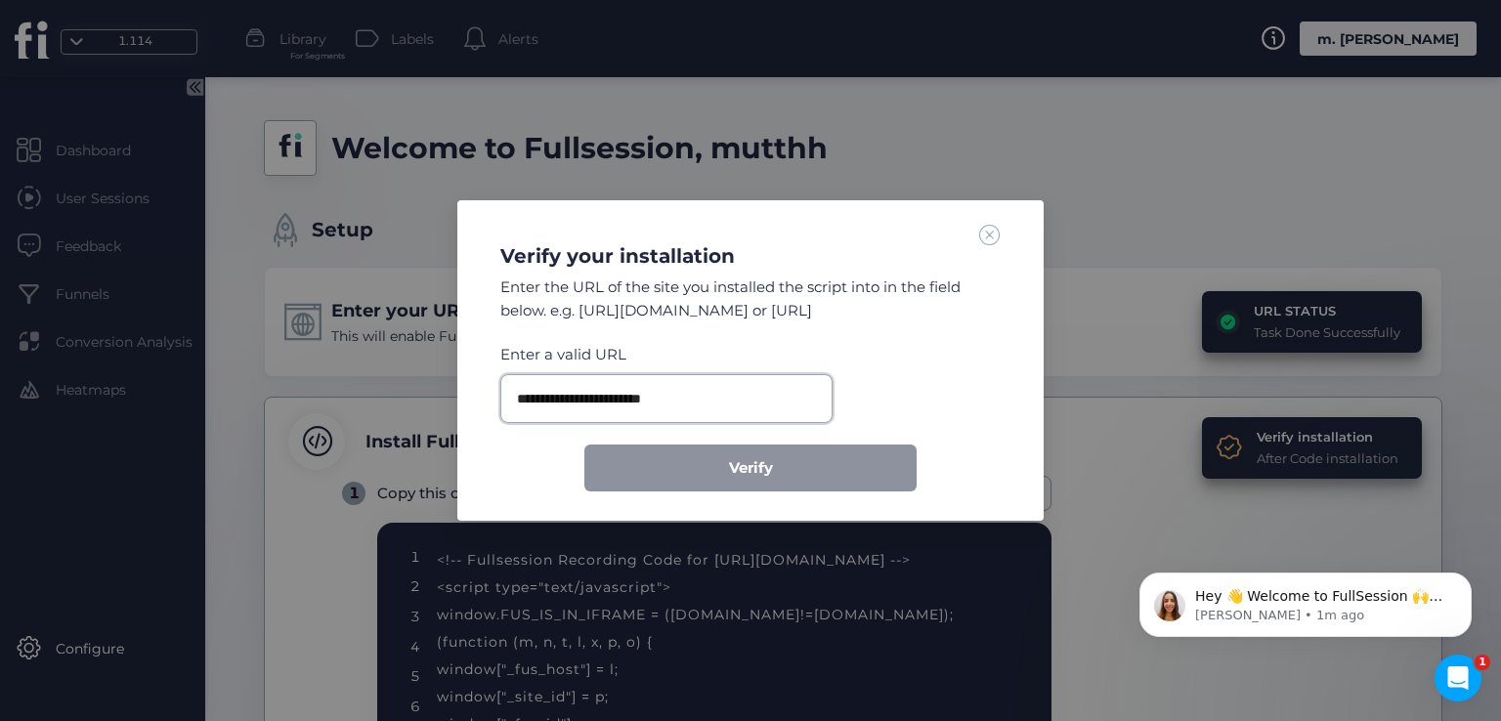
type input "**********"
click at [671, 404] on input "**********" at bounding box center [666, 398] width 332 height 49
click at [985, 237] on span at bounding box center [989, 234] width 21 height 21
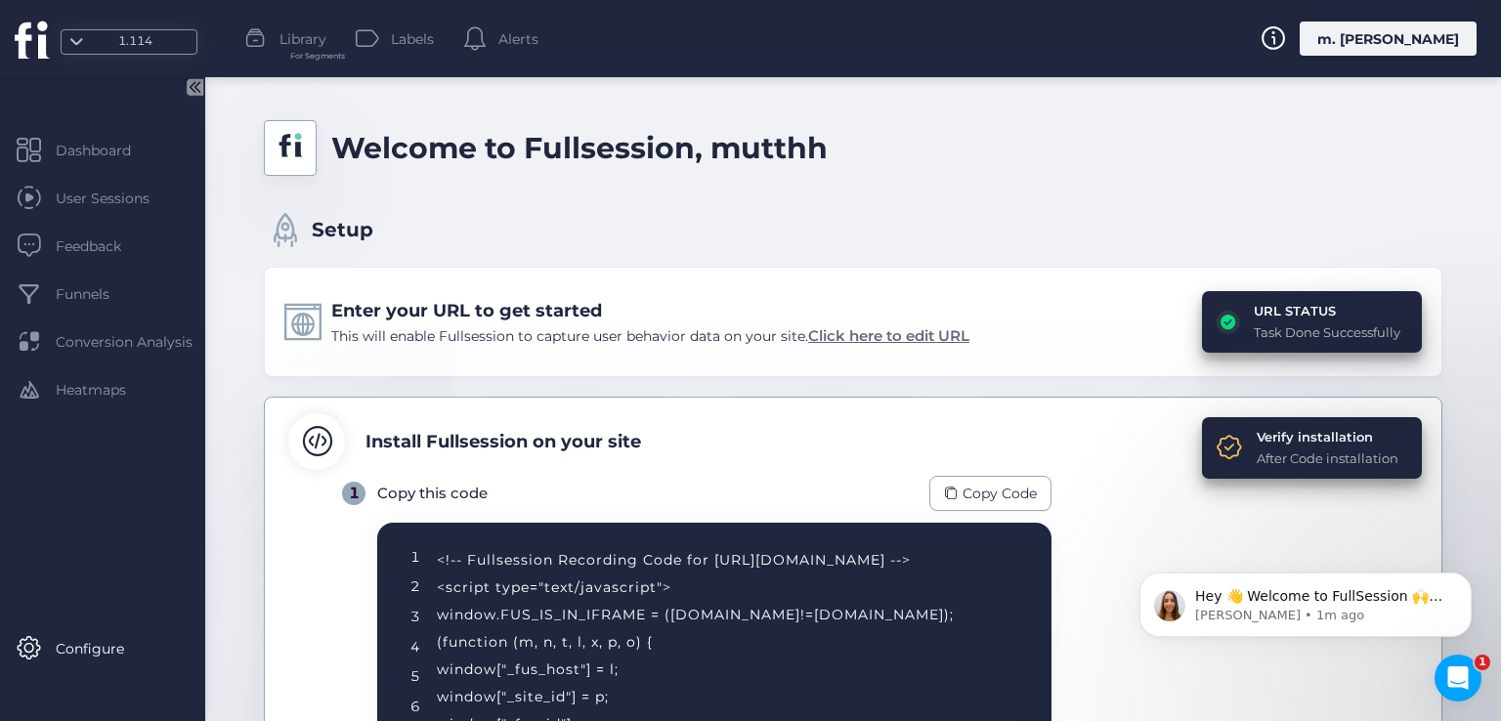
click at [872, 333] on span "Click here to edit URL" at bounding box center [888, 335] width 161 height 19
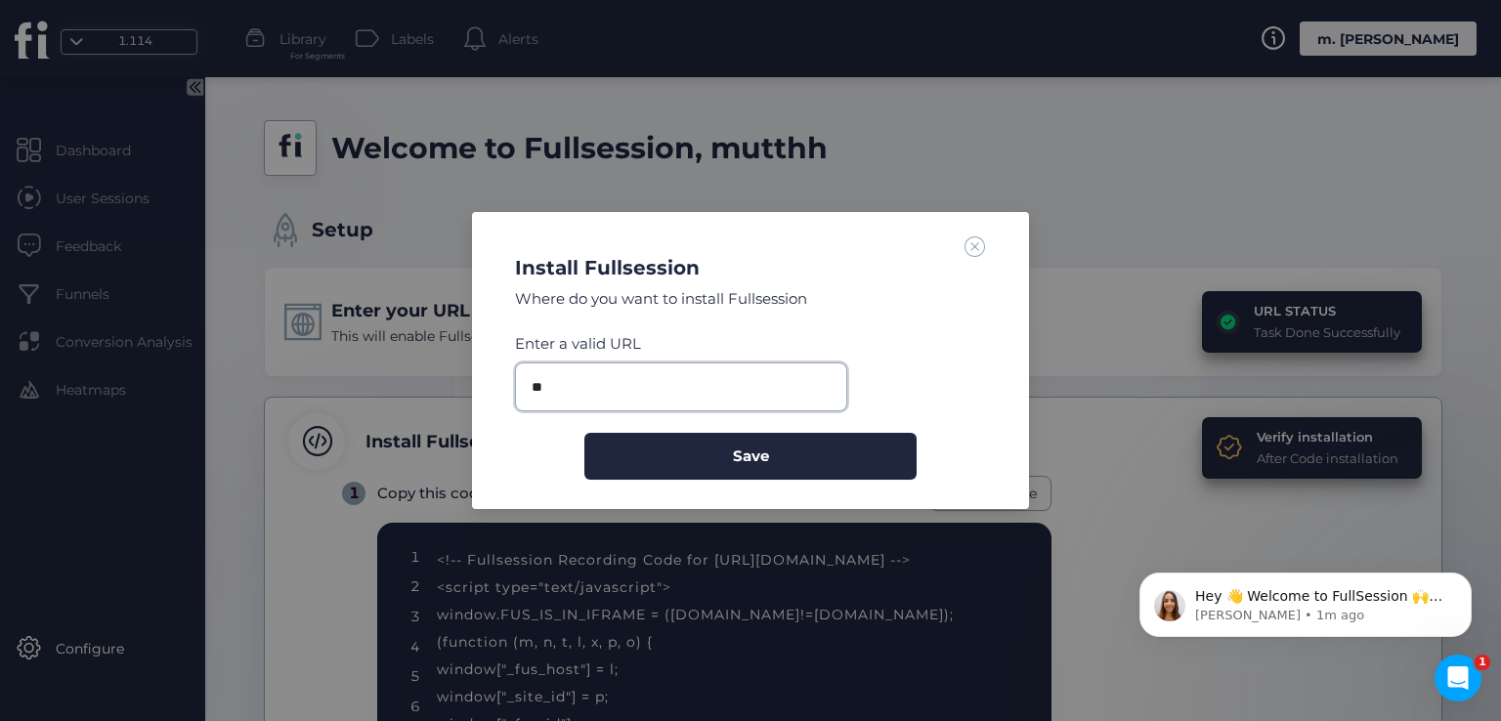
type input "*"
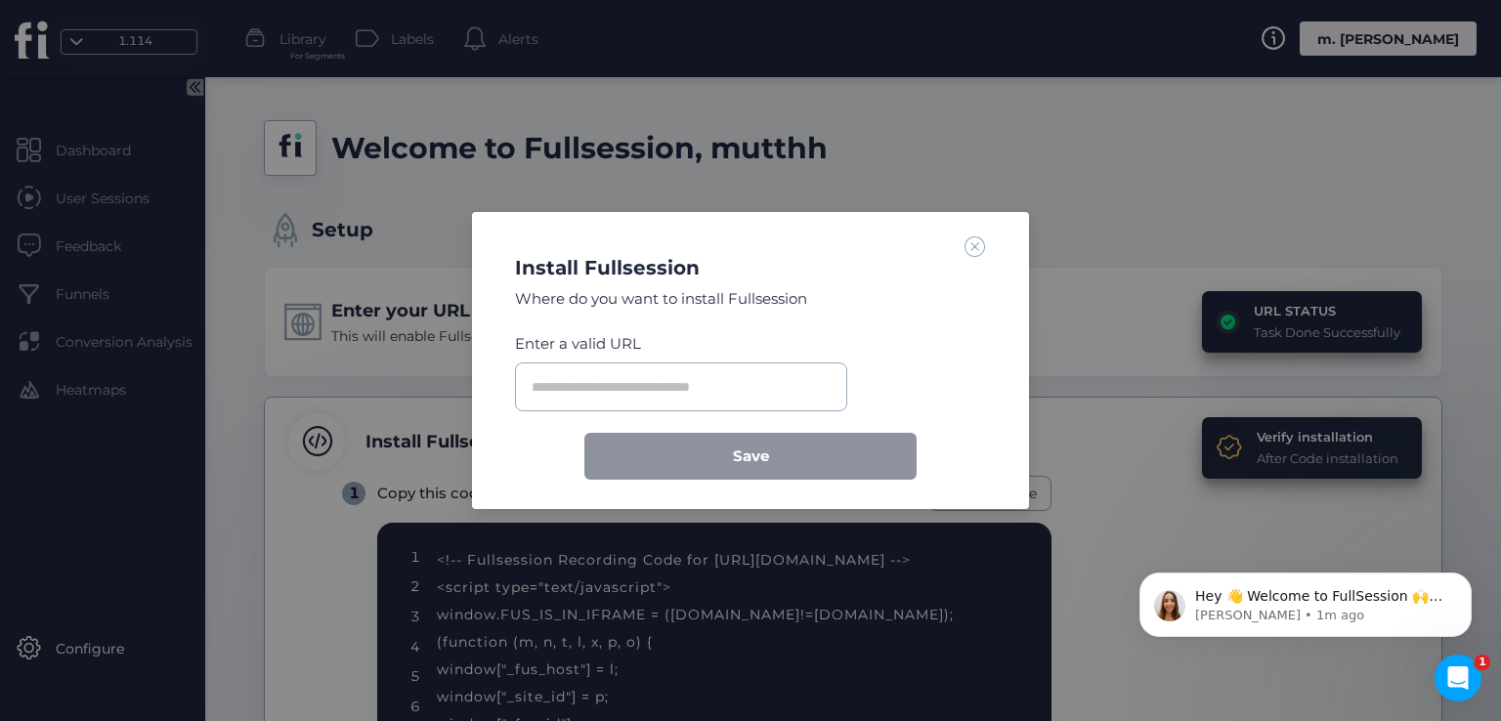
click at [973, 246] on span at bounding box center [975, 246] width 21 height 21
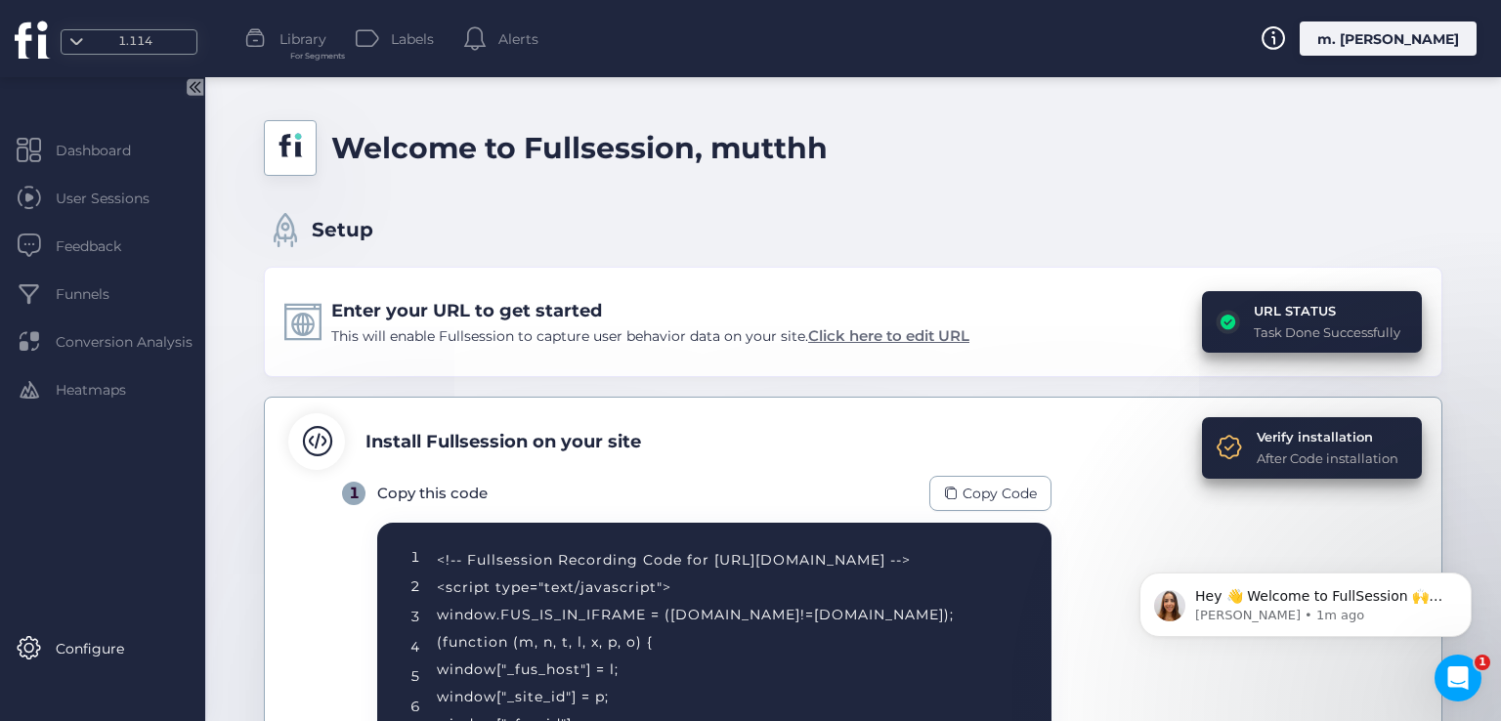
click at [880, 330] on span "Click here to edit URL" at bounding box center [888, 335] width 161 height 19
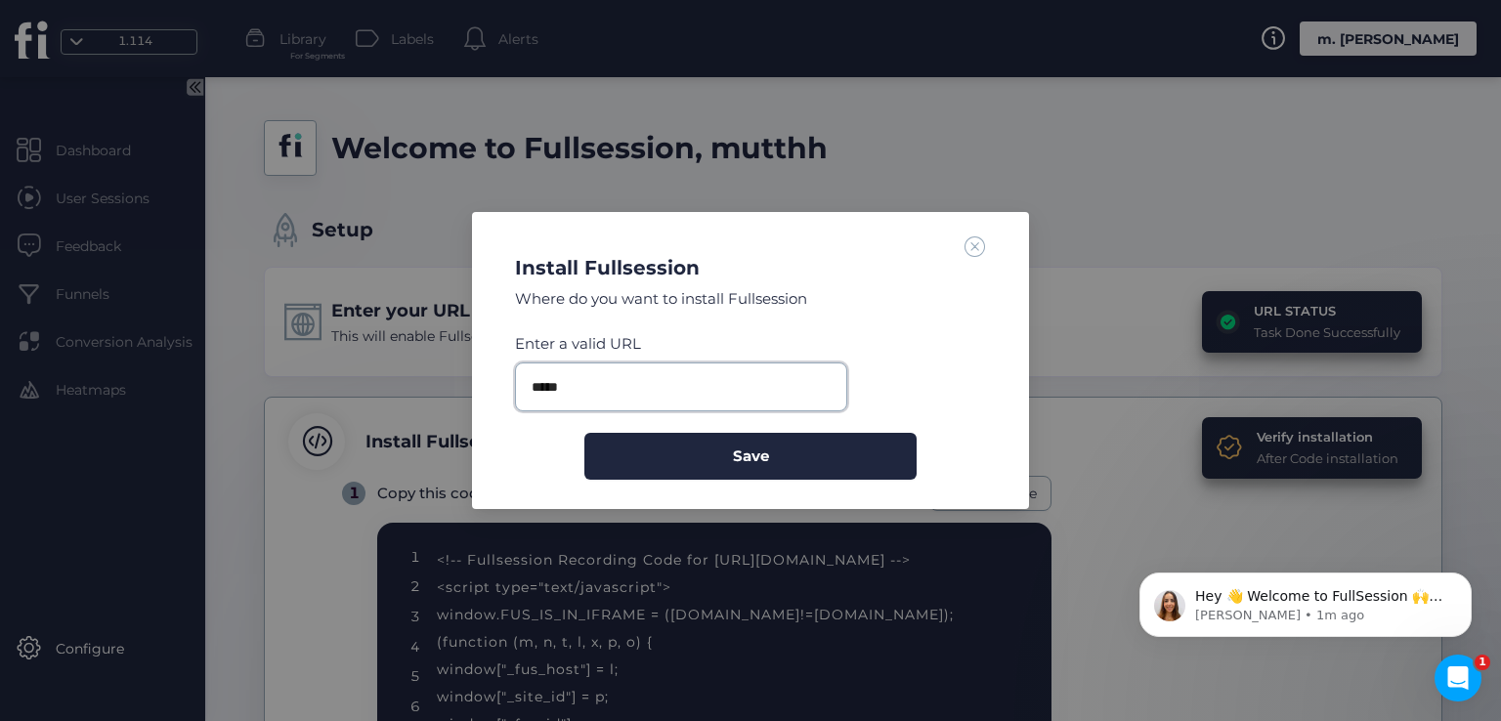
drag, startPoint x: 625, startPoint y: 390, endPoint x: 450, endPoint y: 392, distance: 175.9
click at [450, 392] on nz-modal-container "Install Fullsession Where do you want to install Fullsession Enter a valid URL …" at bounding box center [750, 360] width 1501 height 721
paste input "**********"
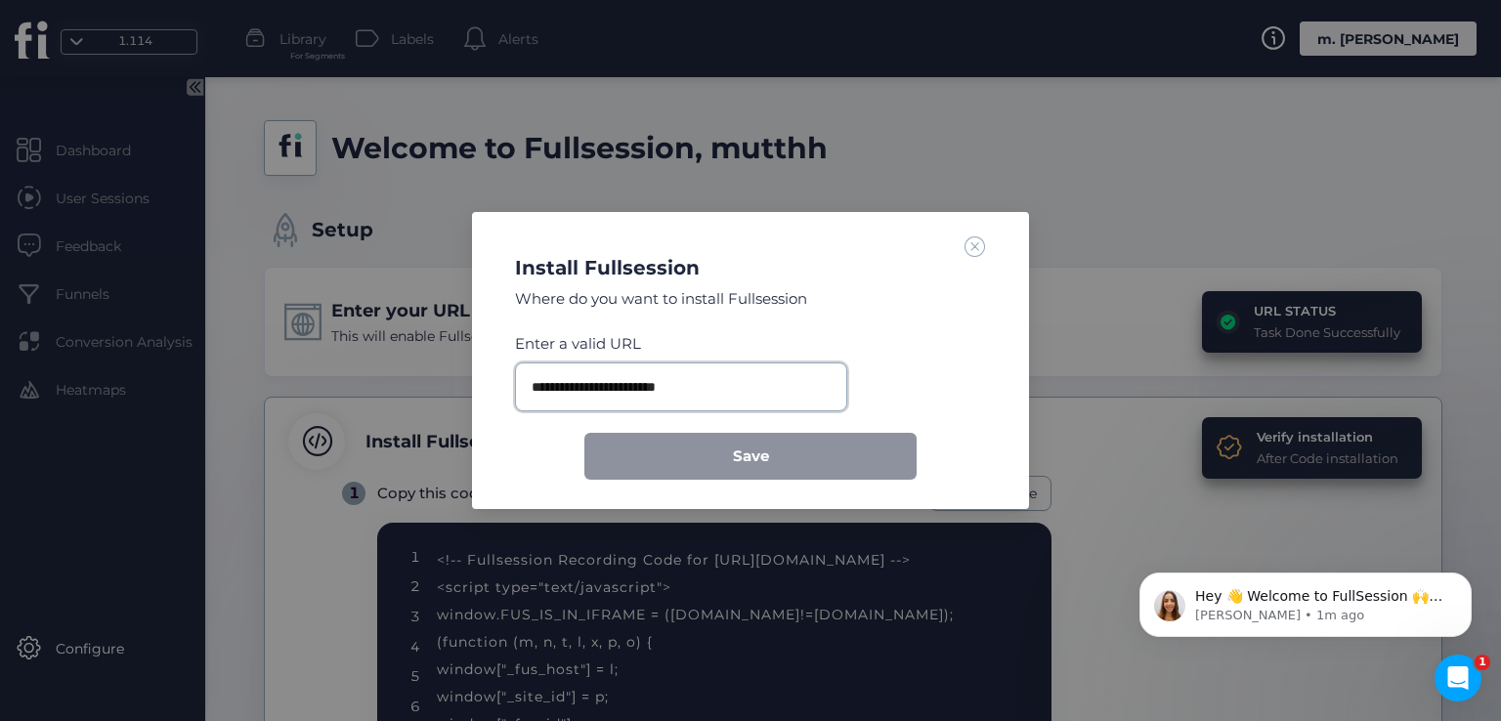
click at [688, 392] on input "**********" at bounding box center [681, 387] width 332 height 49
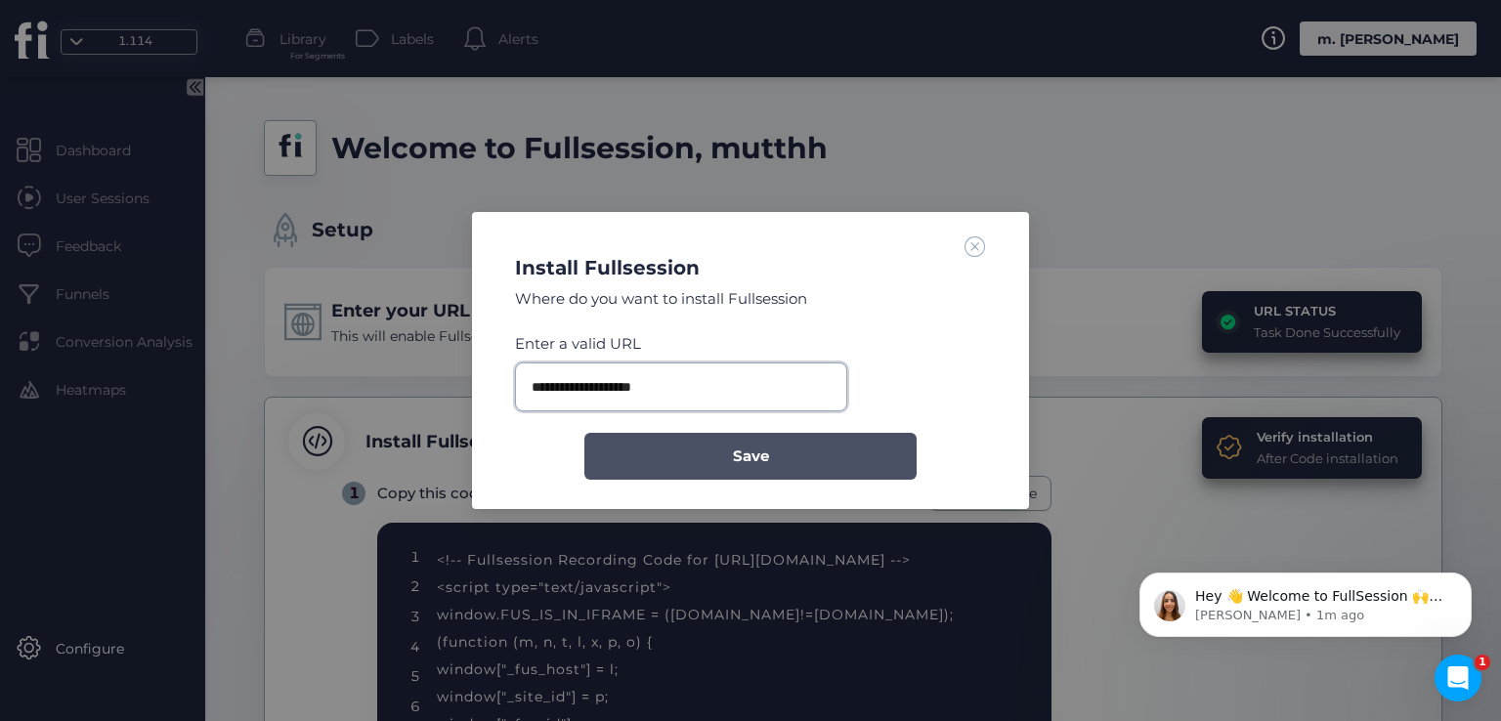
type input "**********"
click at [752, 456] on span "Save" at bounding box center [751, 456] width 36 height 23
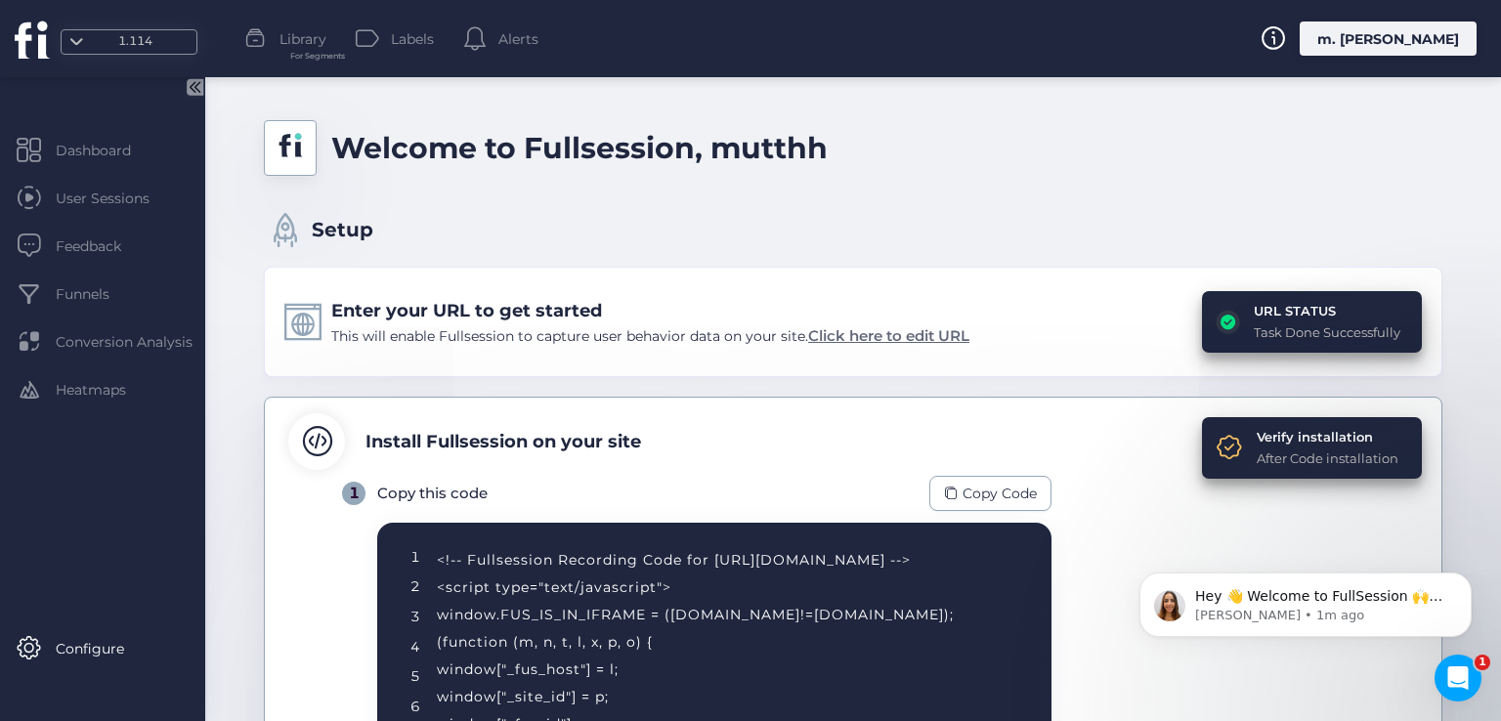
click at [919, 333] on span "Click here to edit URL" at bounding box center [888, 335] width 161 height 19
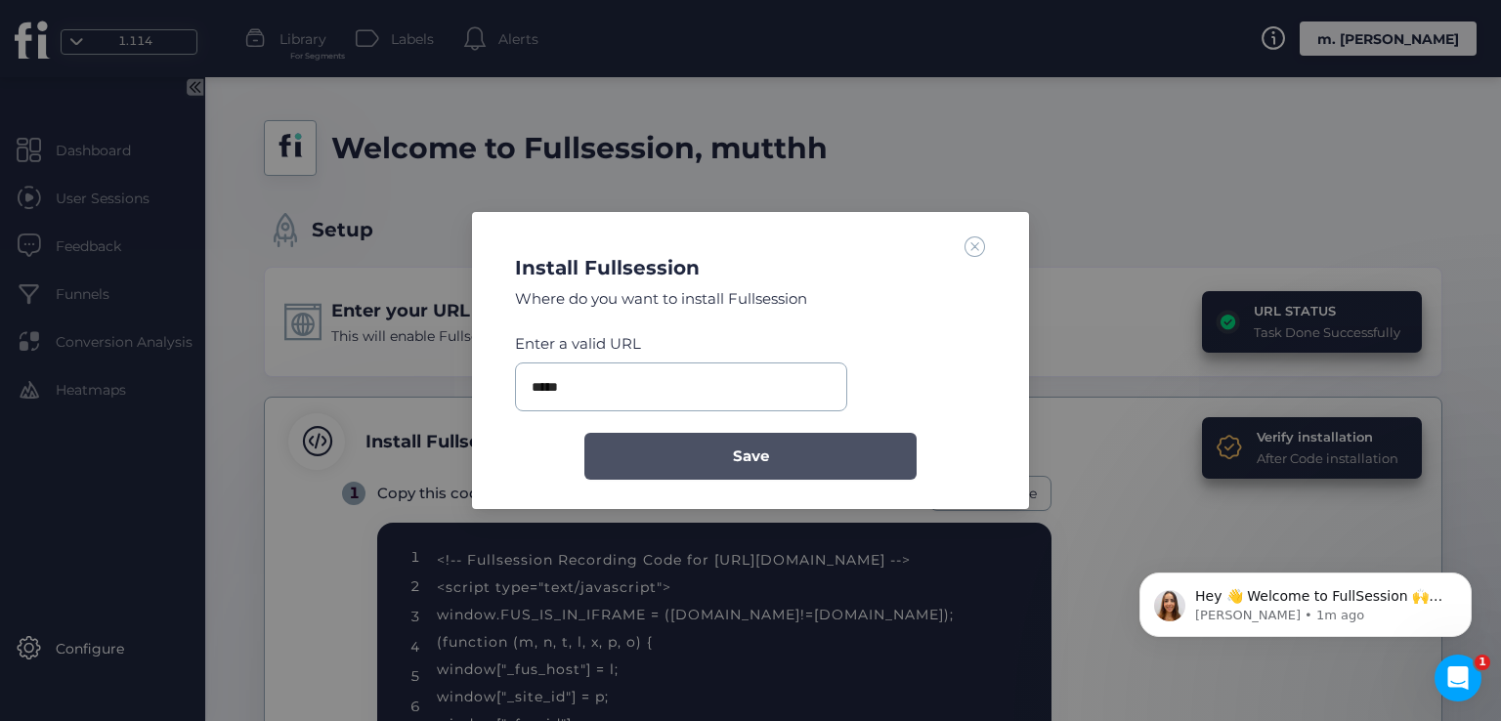
click at [735, 447] on span "Save" at bounding box center [751, 456] width 36 height 23
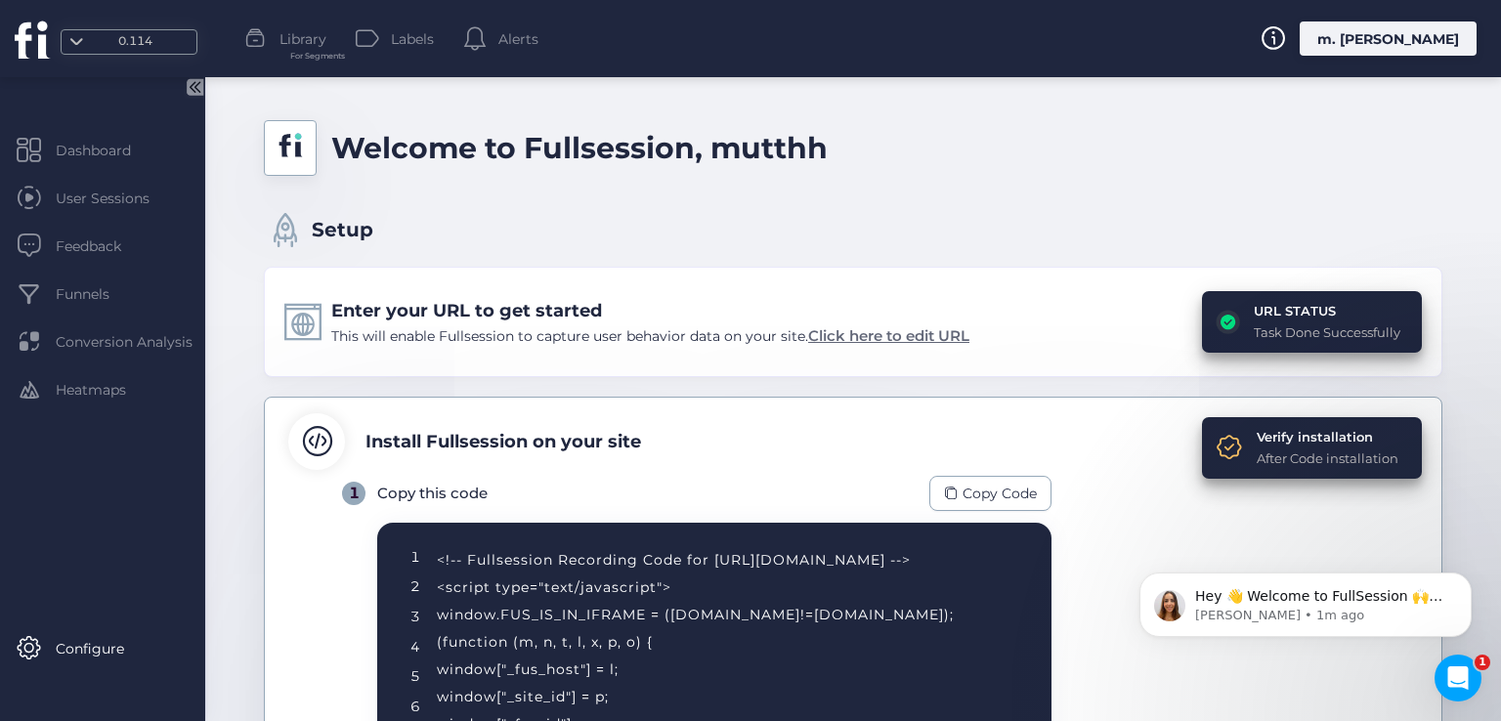
click at [919, 333] on span "Click here to edit URL" at bounding box center [888, 335] width 161 height 19
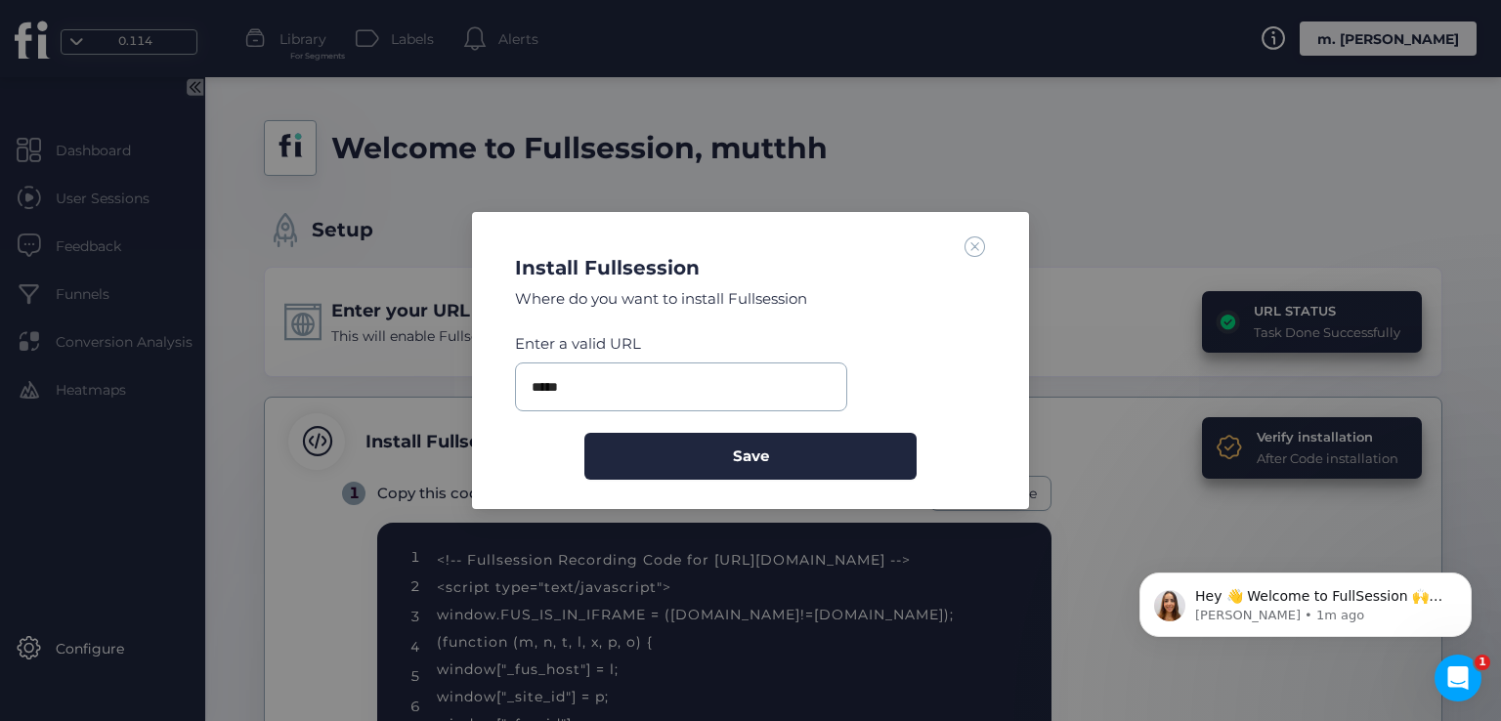
click at [977, 245] on span at bounding box center [975, 246] width 21 height 21
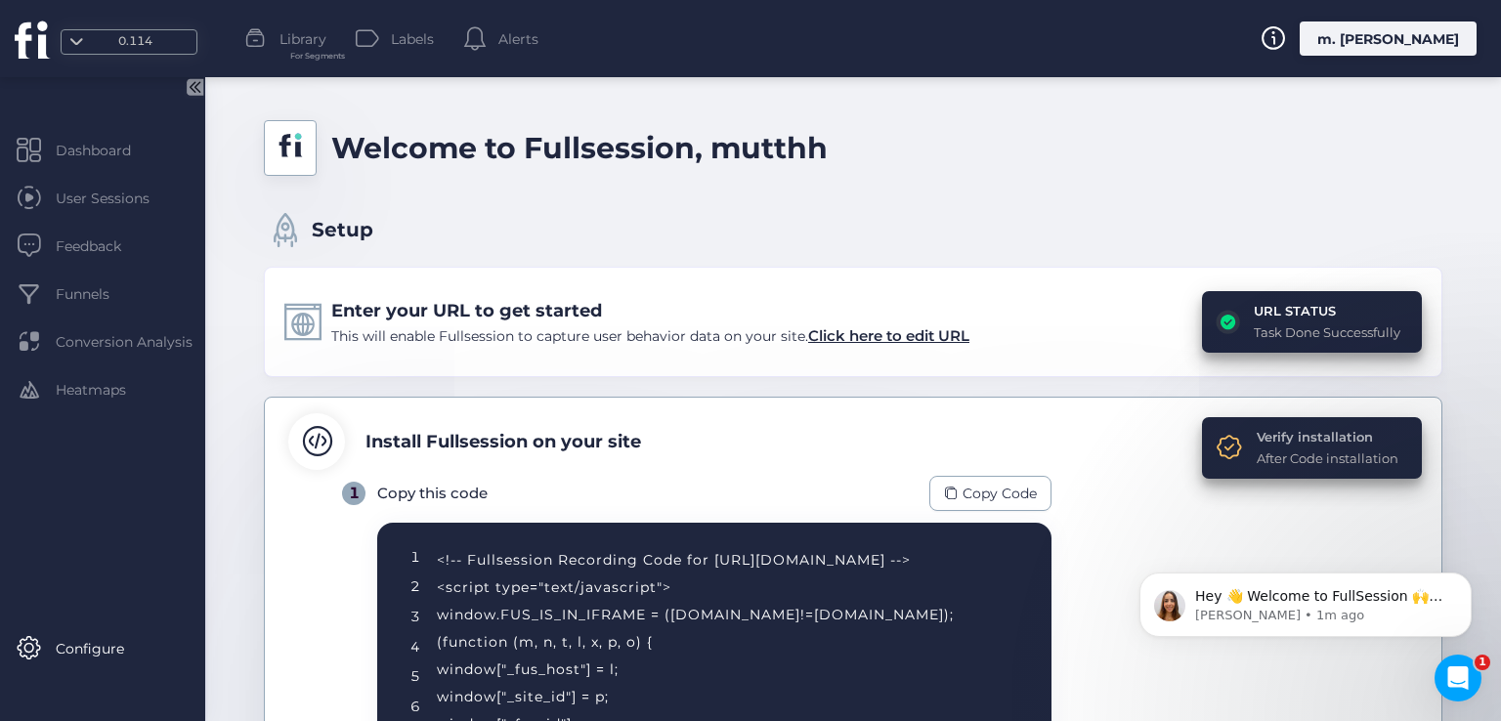
click at [1283, 428] on div "Verify installation" at bounding box center [1328, 437] width 142 height 20
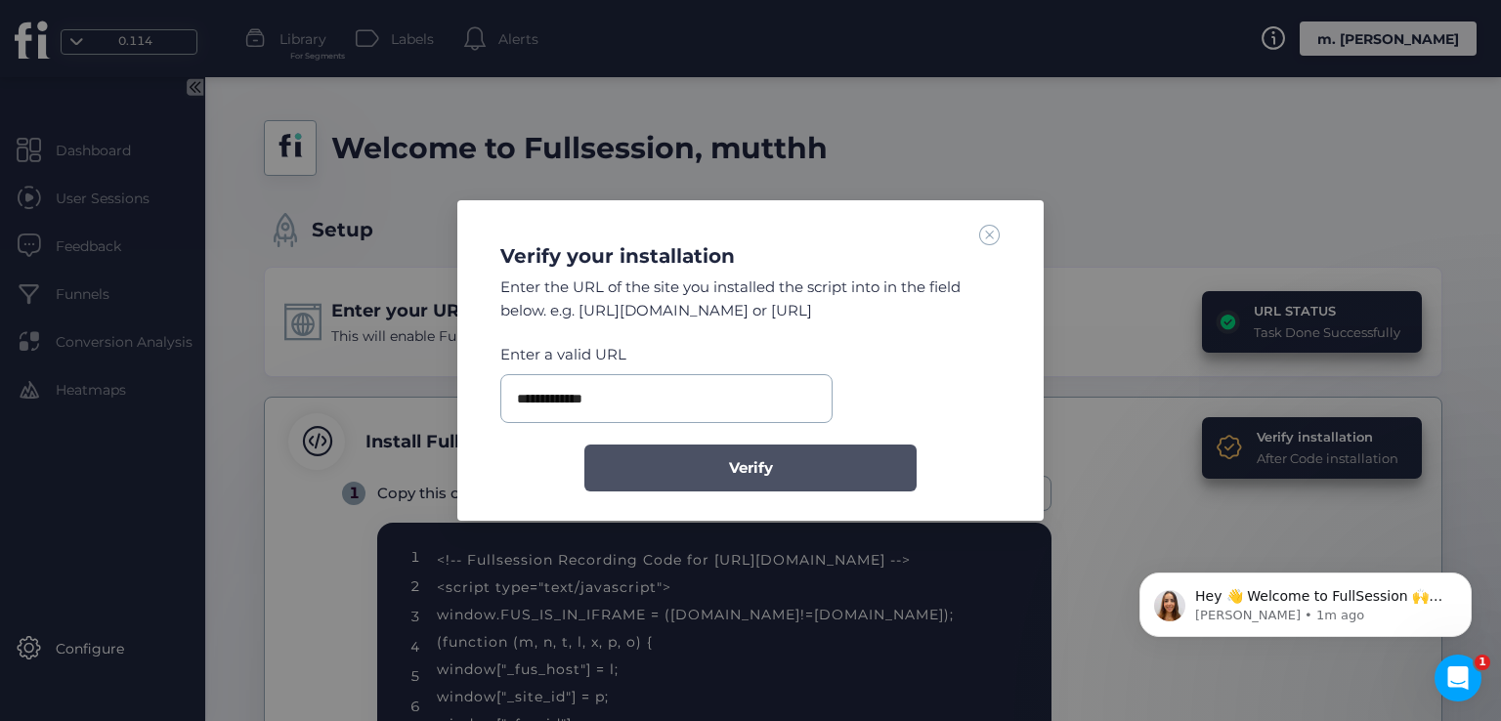
click at [789, 462] on button "Verify" at bounding box center [750, 468] width 332 height 47
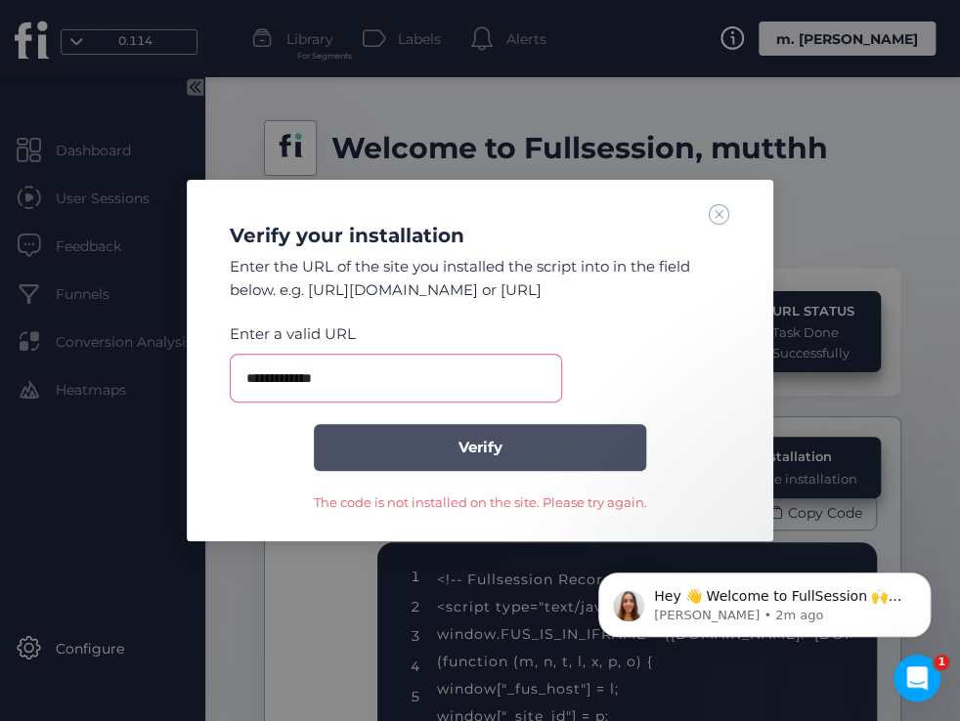
click at [469, 454] on span "Verify" at bounding box center [480, 447] width 44 height 23
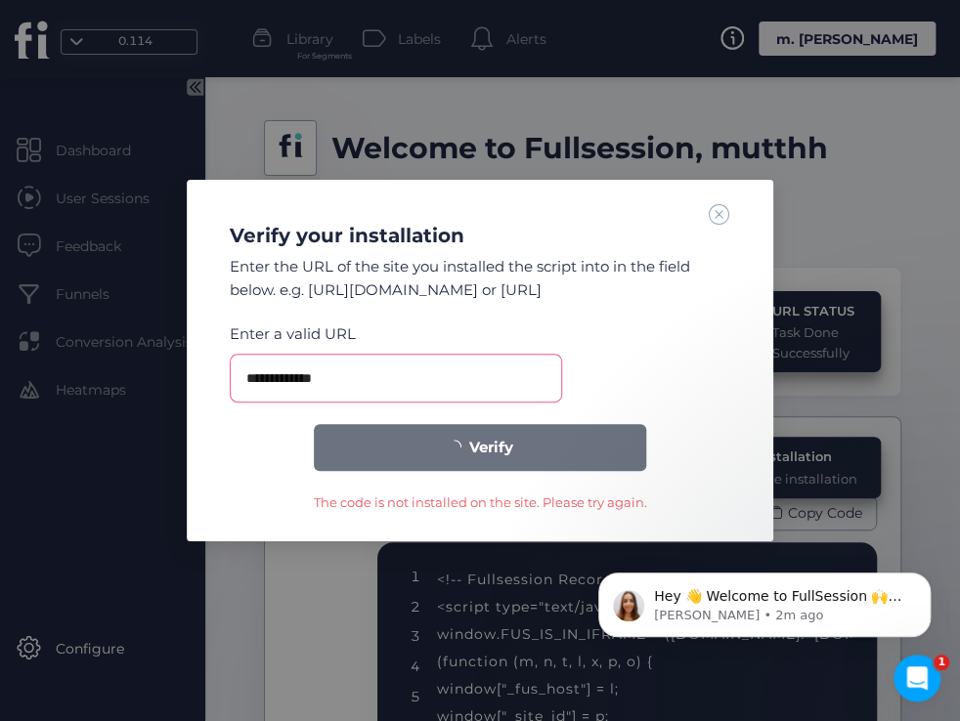
click at [718, 212] on span at bounding box center [719, 213] width 21 height 21
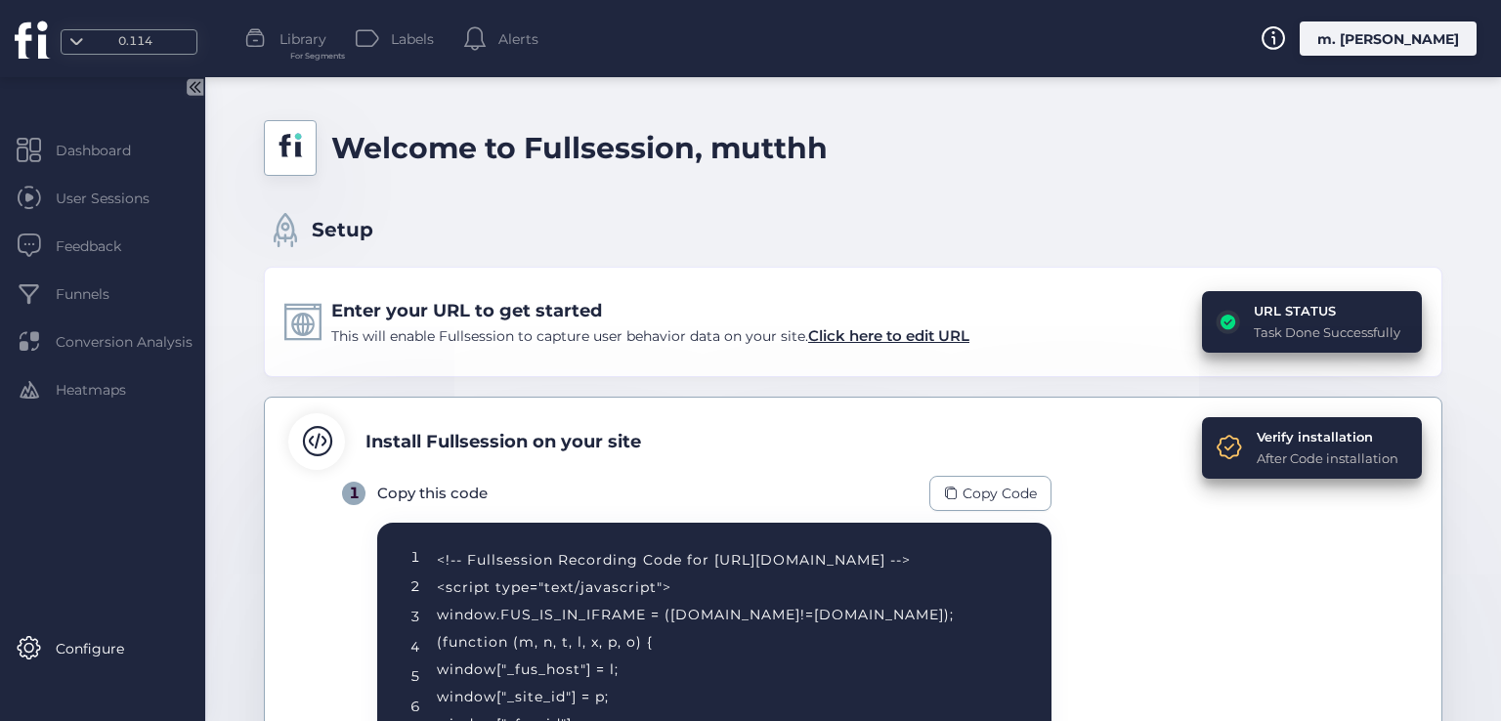
click at [886, 322] on div "Enter your URL to get started" at bounding box center [650, 310] width 638 height 27
click at [886, 330] on span "Click here to edit URL" at bounding box center [888, 335] width 161 height 19
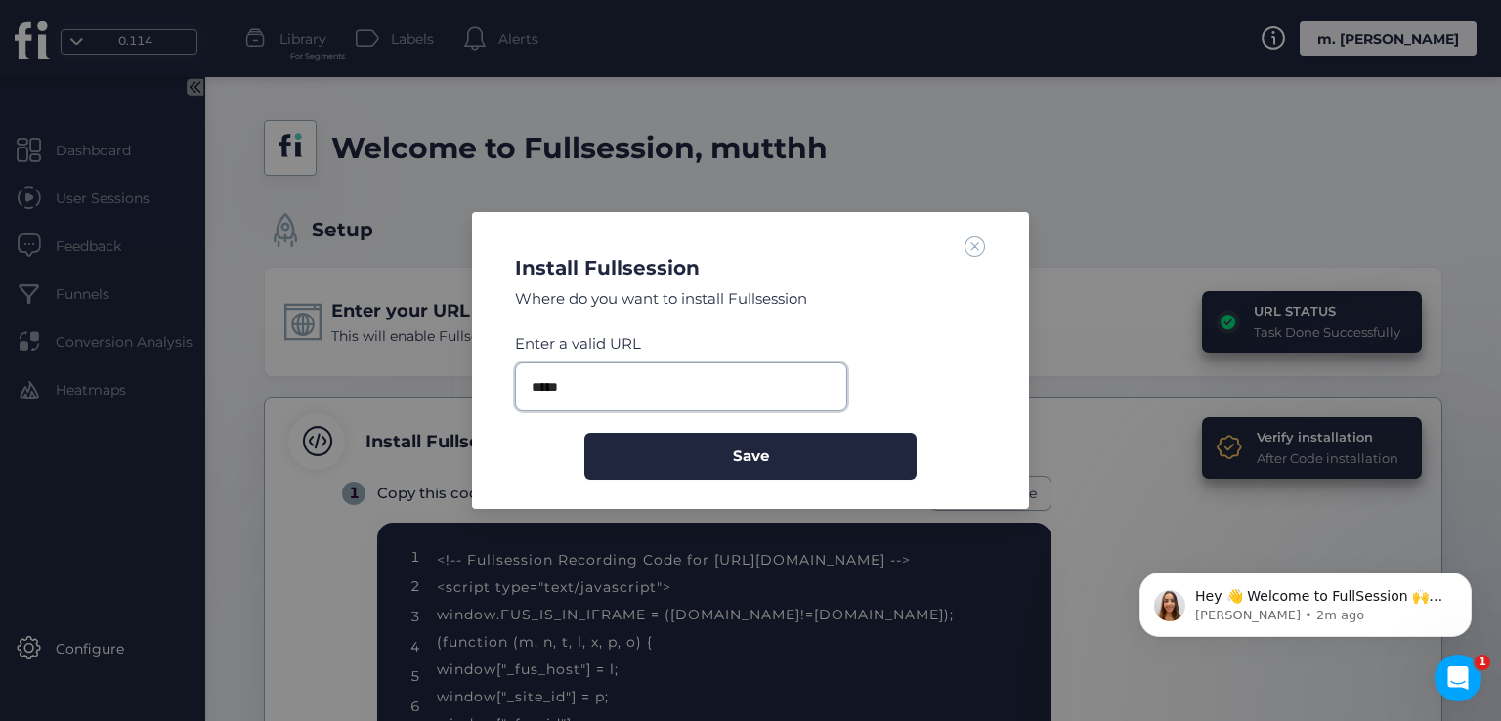
drag, startPoint x: 683, startPoint y: 387, endPoint x: 511, endPoint y: 387, distance: 172.0
click at [491, 387] on div "Install Fullsession Where do you want to install Fullsession Enter a valid URL …" at bounding box center [750, 360] width 557 height 297
paste input "**********"
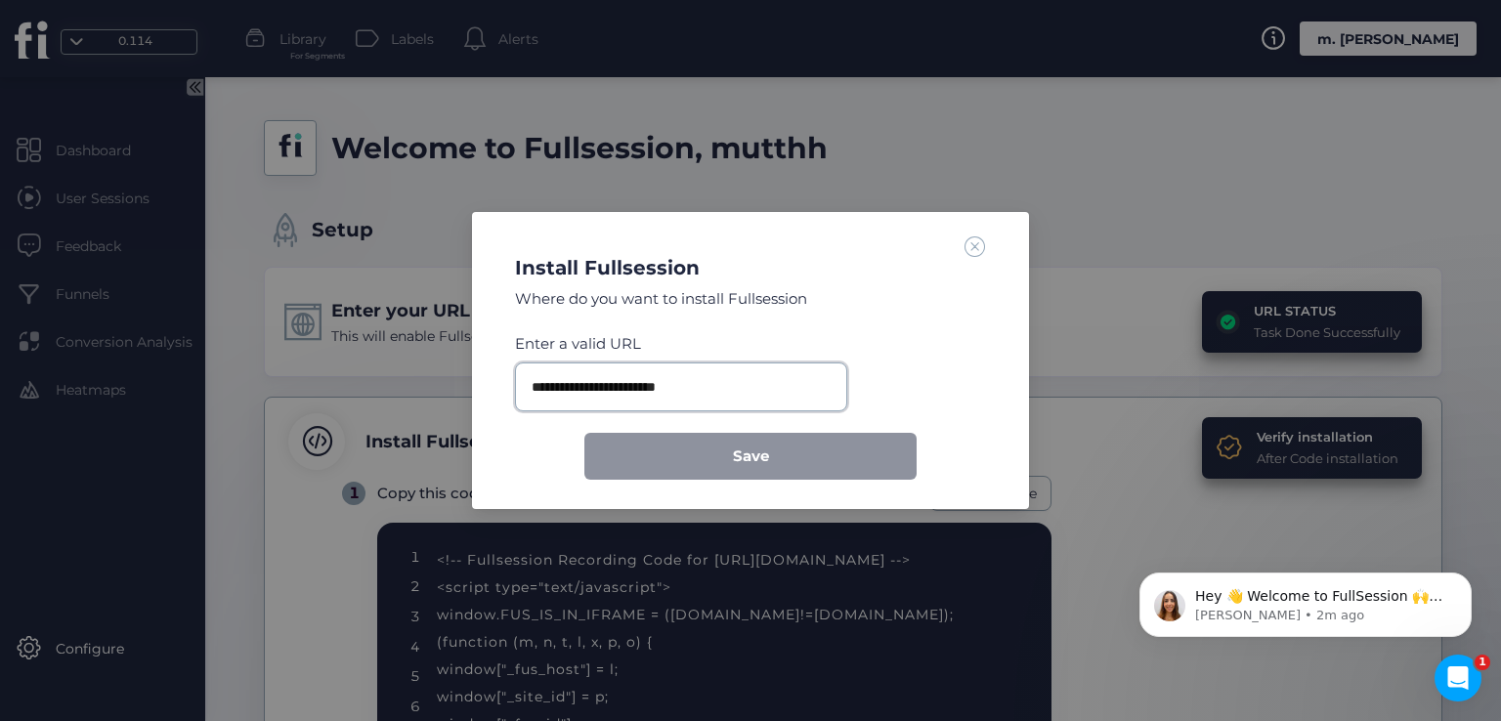
click at [696, 386] on input "**********" at bounding box center [681, 387] width 332 height 49
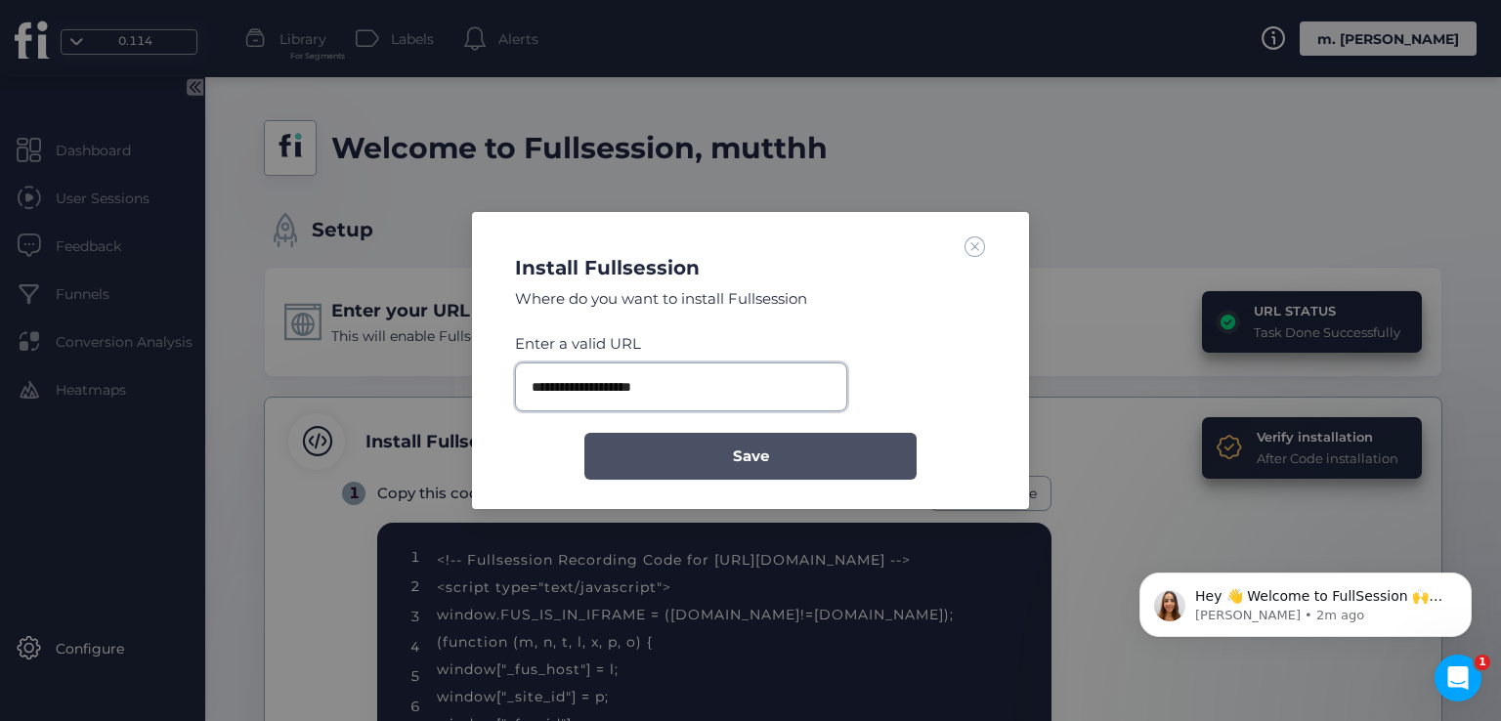
type input "**********"
click at [733, 447] on span "Save" at bounding box center [751, 456] width 36 height 23
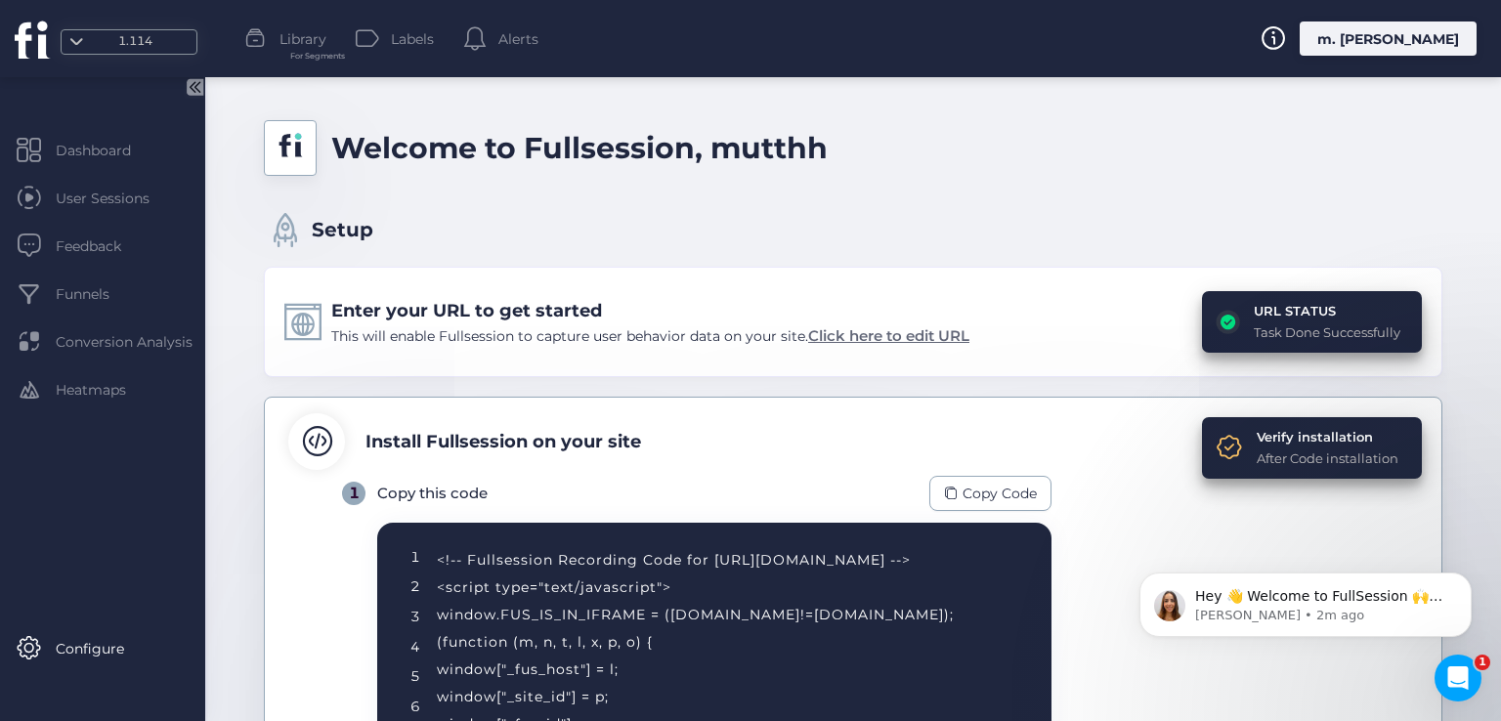
click at [875, 335] on span "Click here to edit URL" at bounding box center [888, 335] width 161 height 19
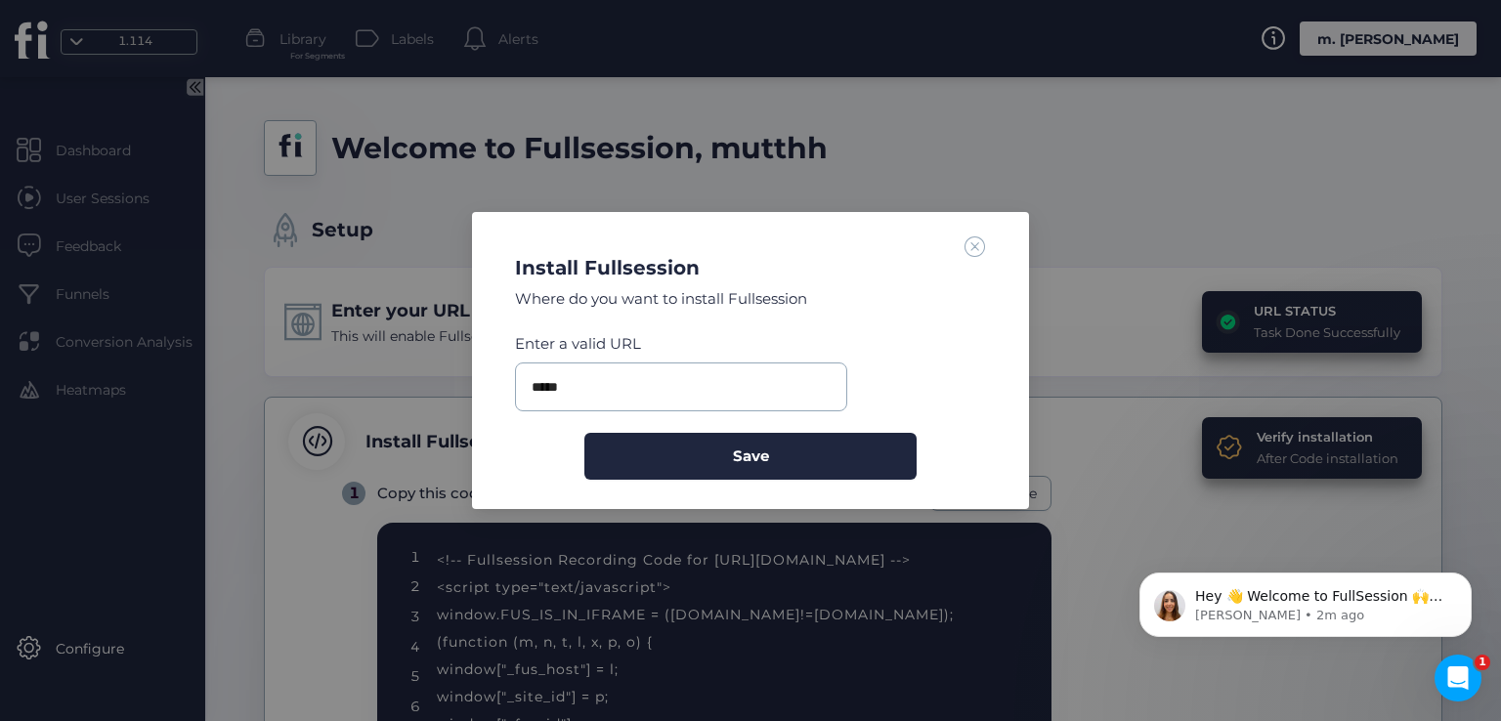
click at [967, 247] on span at bounding box center [975, 246] width 21 height 21
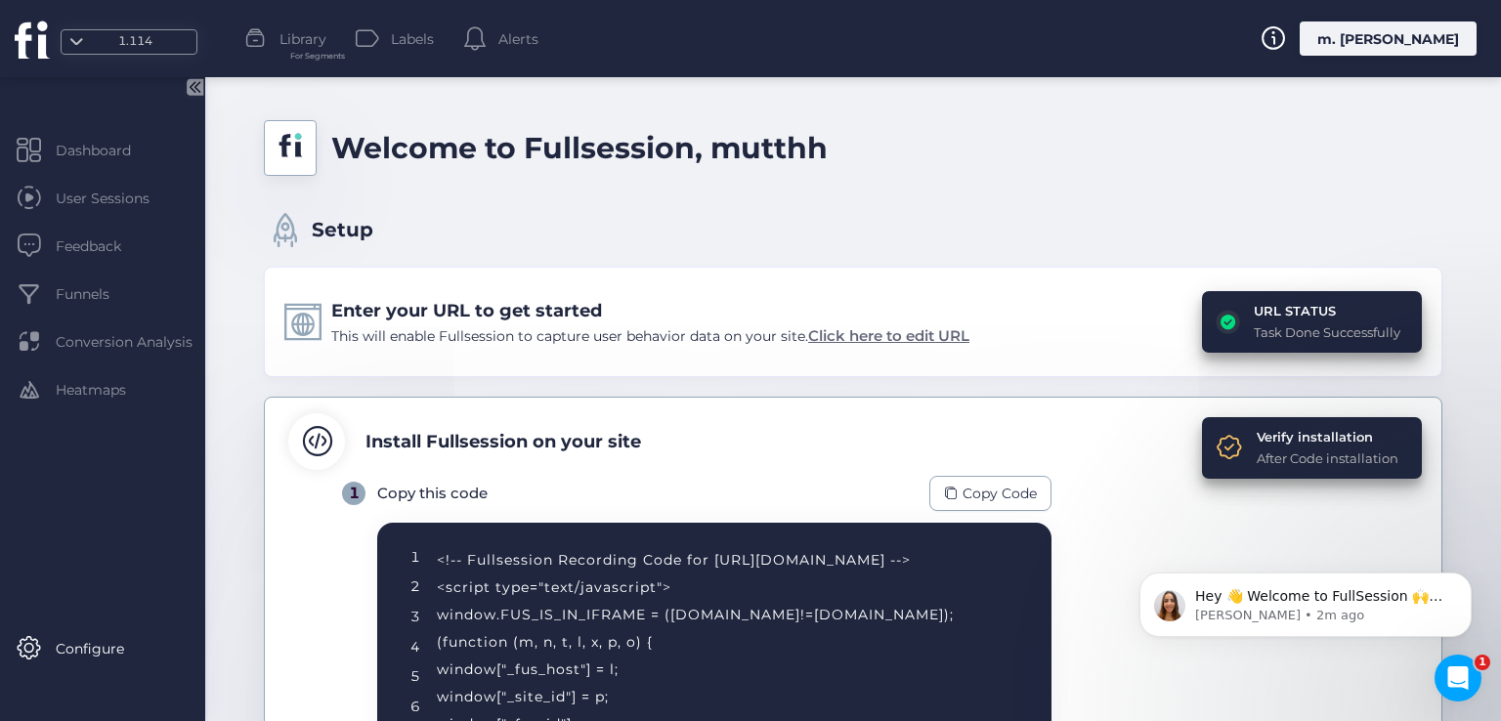
click at [910, 332] on span "Click here to edit URL" at bounding box center [888, 335] width 161 height 19
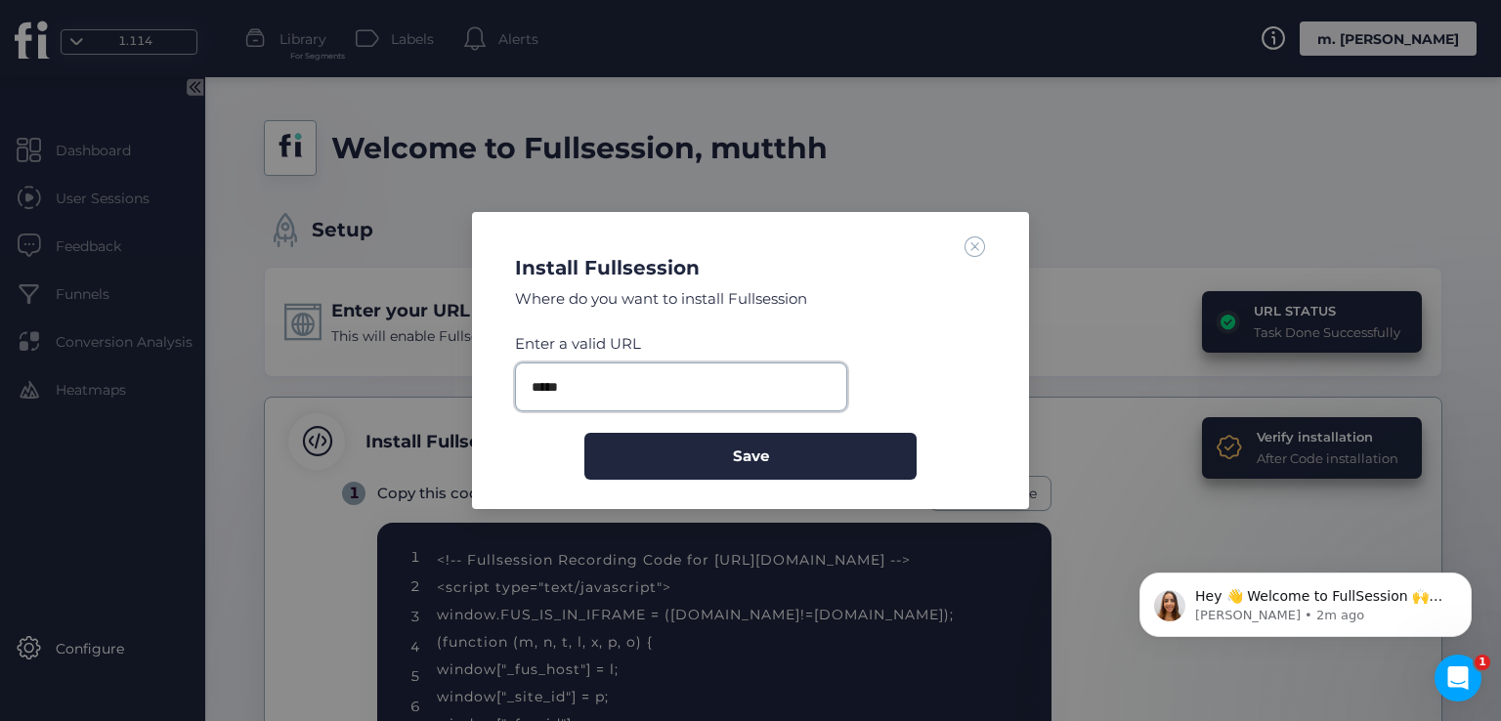
drag, startPoint x: 455, startPoint y: 386, endPoint x: 409, endPoint y: 386, distance: 45.9
click at [409, 386] on nz-modal-container "Install Fullsession Where do you want to install Fullsession Enter a valid URL …" at bounding box center [750, 360] width 1501 height 721
paste input "**********"
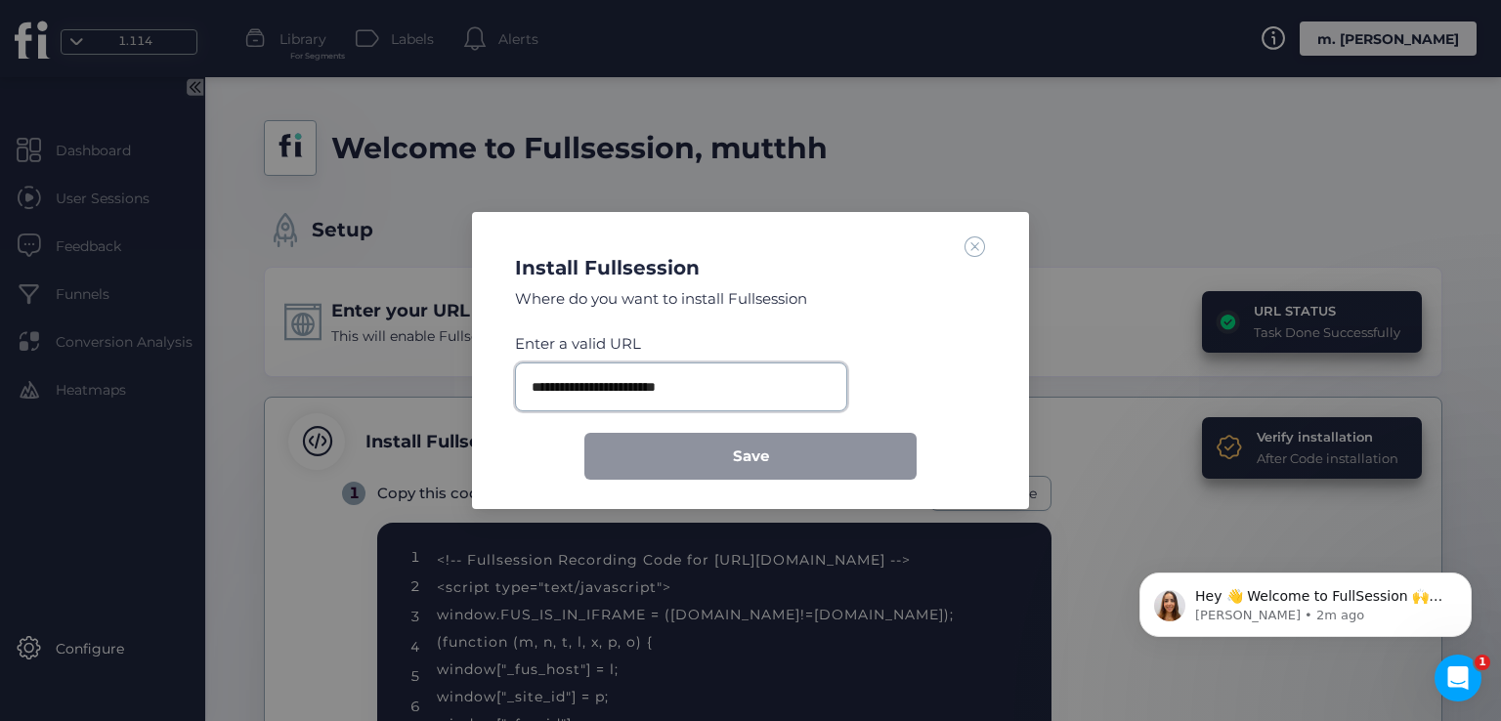
click at [715, 384] on input "**********" at bounding box center [681, 387] width 332 height 49
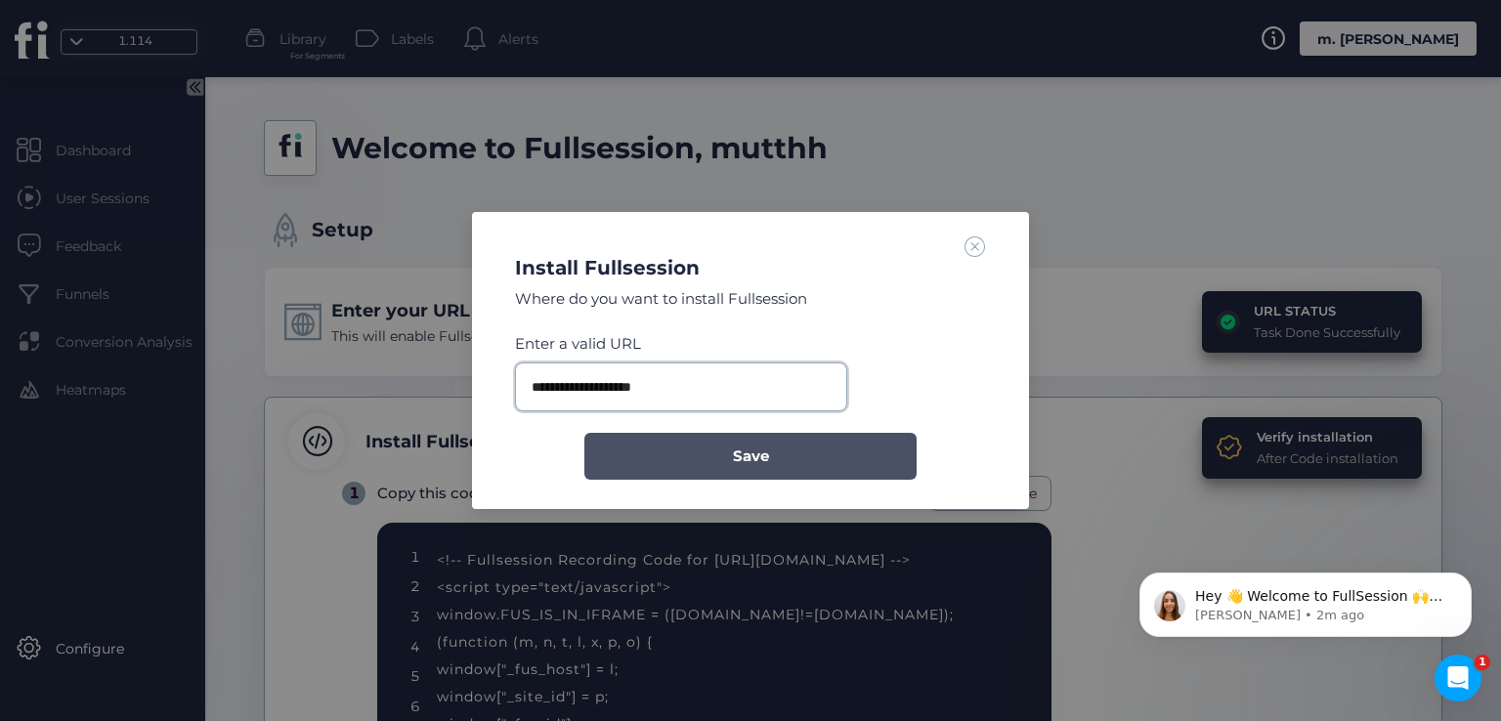
type input "**********"
click at [709, 455] on button "Save" at bounding box center [750, 456] width 332 height 47
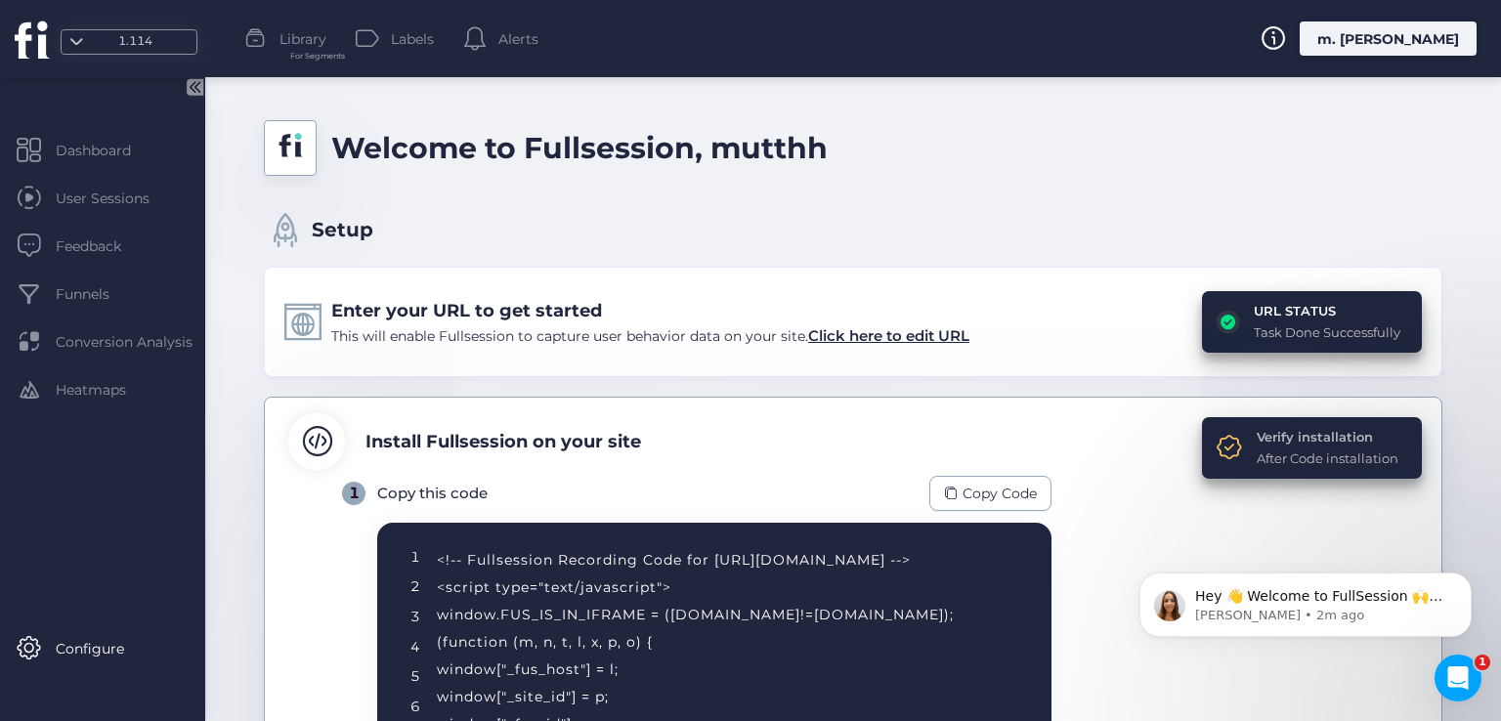
click at [1311, 439] on div "Verify installation" at bounding box center [1328, 437] width 142 height 20
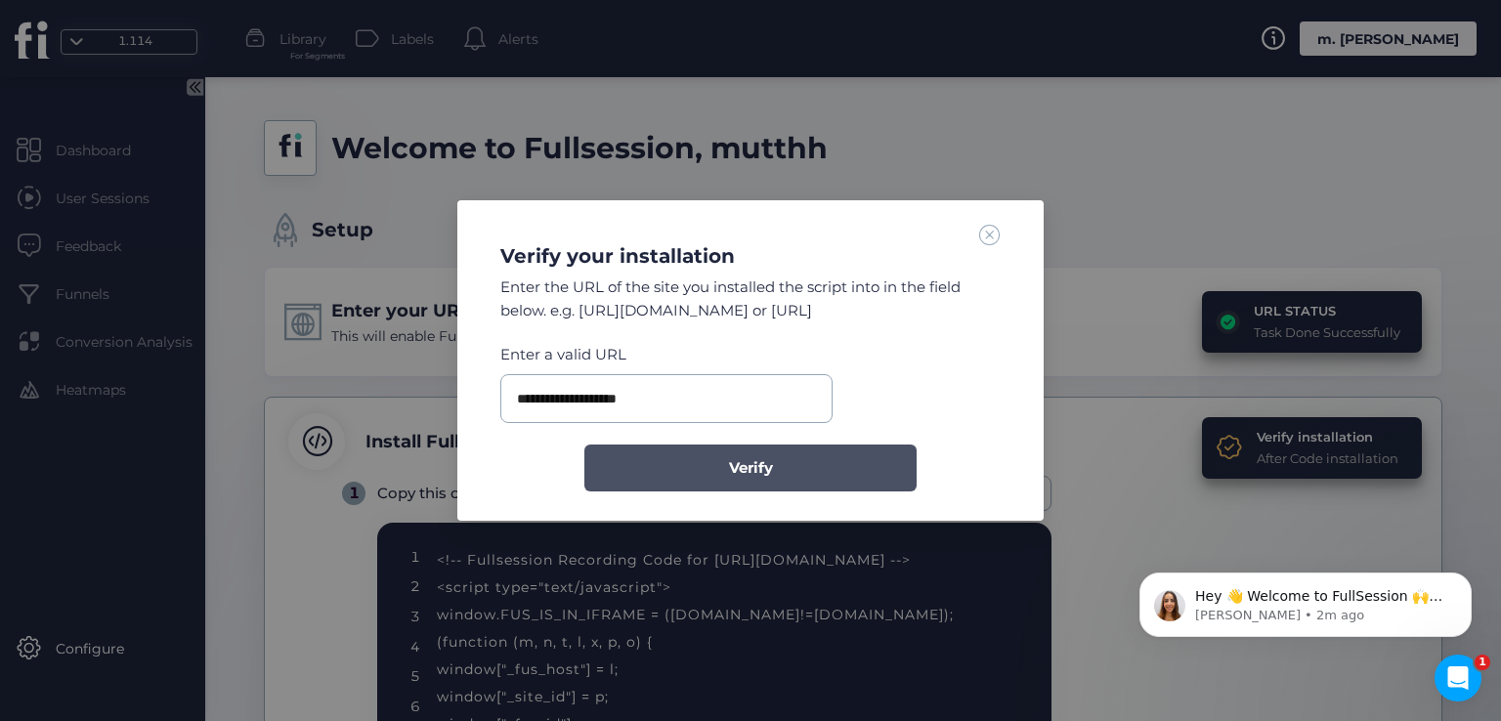
click at [708, 457] on button "Verify" at bounding box center [750, 468] width 332 height 47
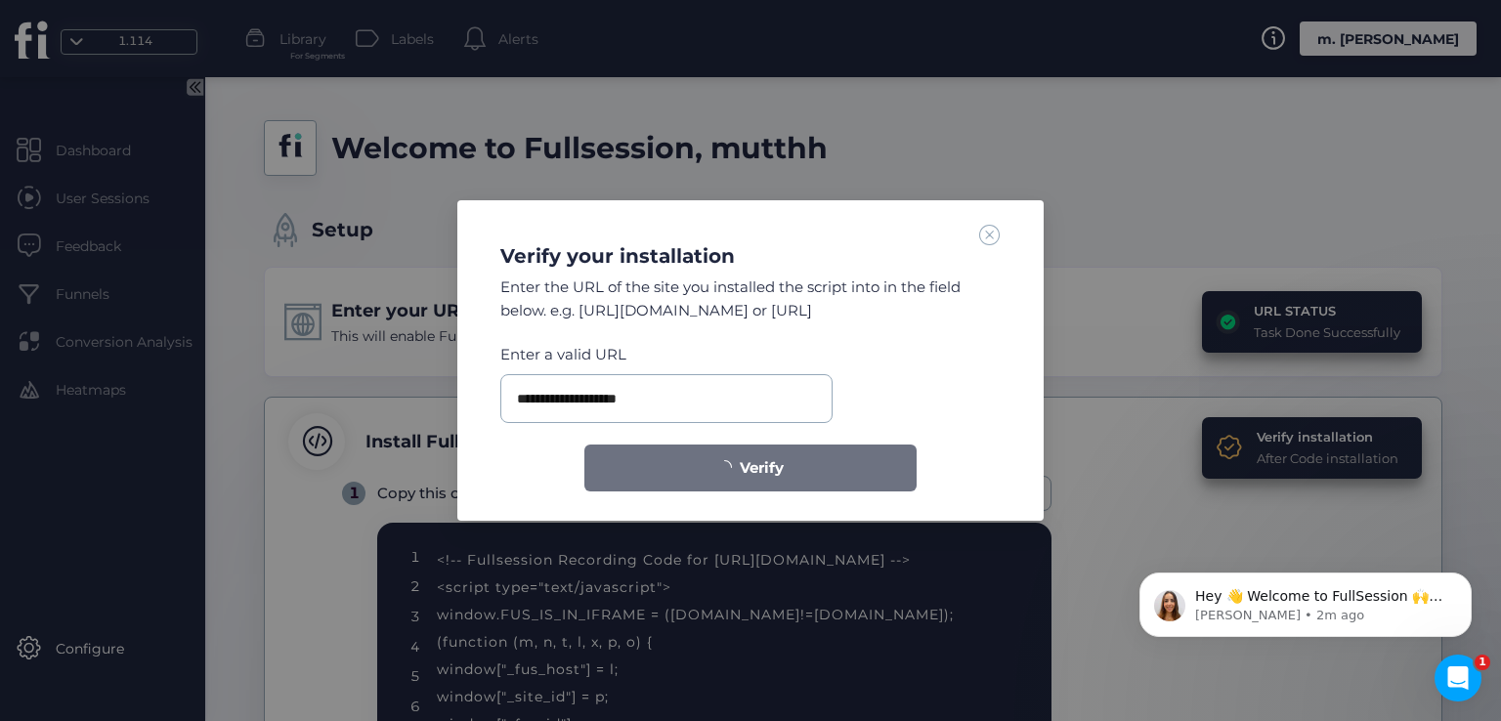
click at [989, 232] on span at bounding box center [989, 234] width 21 height 21
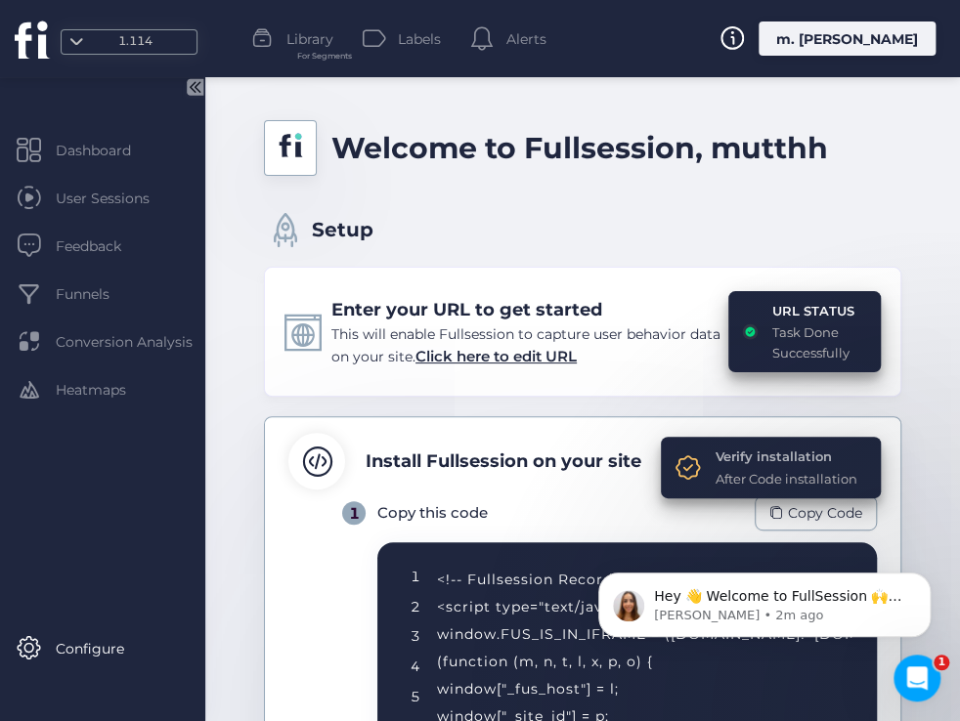
click at [749, 457] on div "Verify installation" at bounding box center [786, 457] width 142 height 20
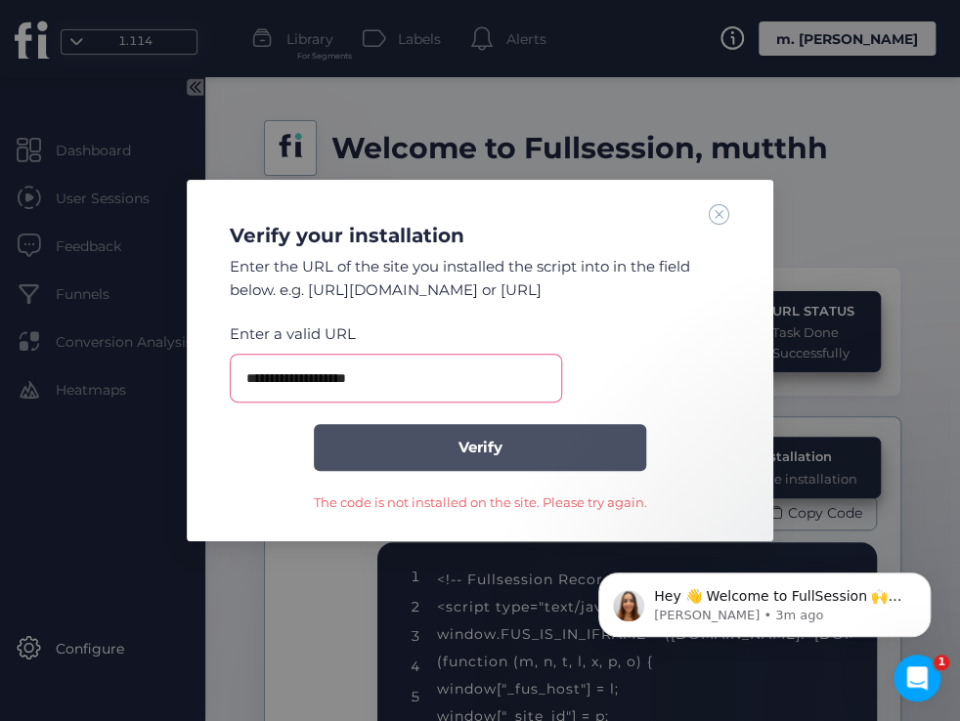
click at [475, 439] on span "Verify" at bounding box center [480, 447] width 44 height 23
click at [477, 441] on span "Verify" at bounding box center [480, 447] width 44 height 23
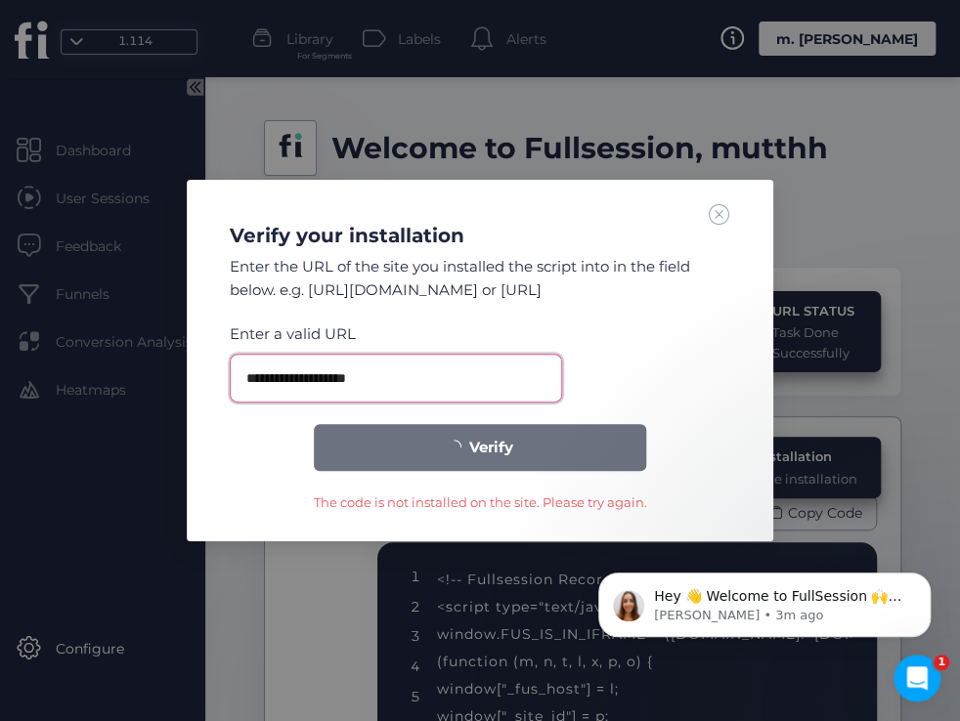
drag, startPoint x: 465, startPoint y: 375, endPoint x: 262, endPoint y: 367, distance: 203.4
click at [262, 367] on input "**********" at bounding box center [396, 378] width 332 height 49
click at [711, 220] on span at bounding box center [719, 213] width 21 height 21
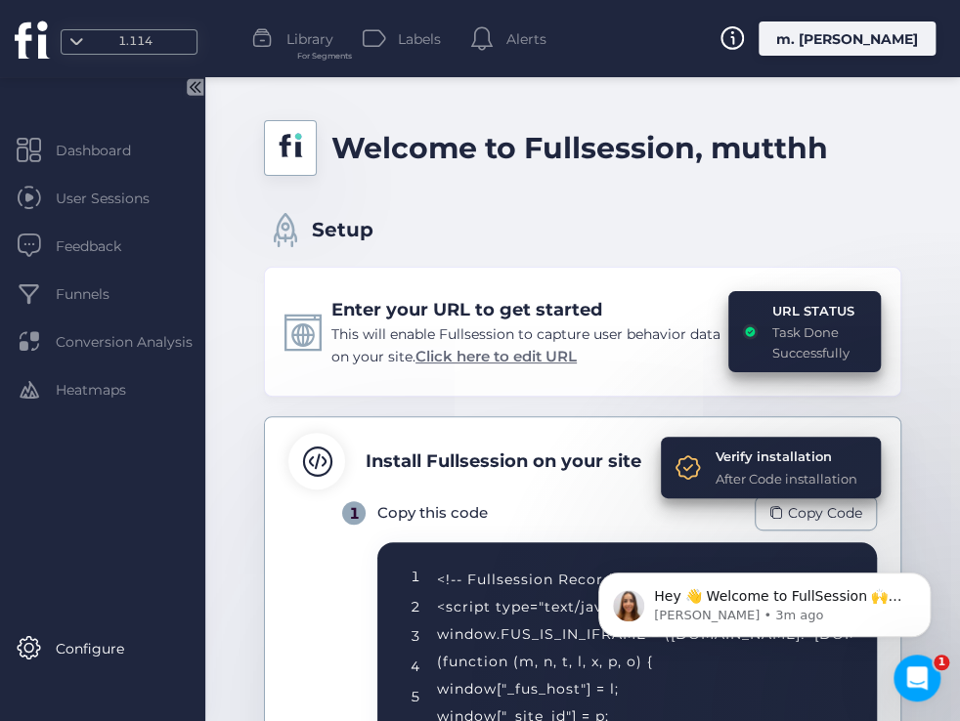
click at [577, 351] on span "Click here to edit URL" at bounding box center [495, 356] width 161 height 19
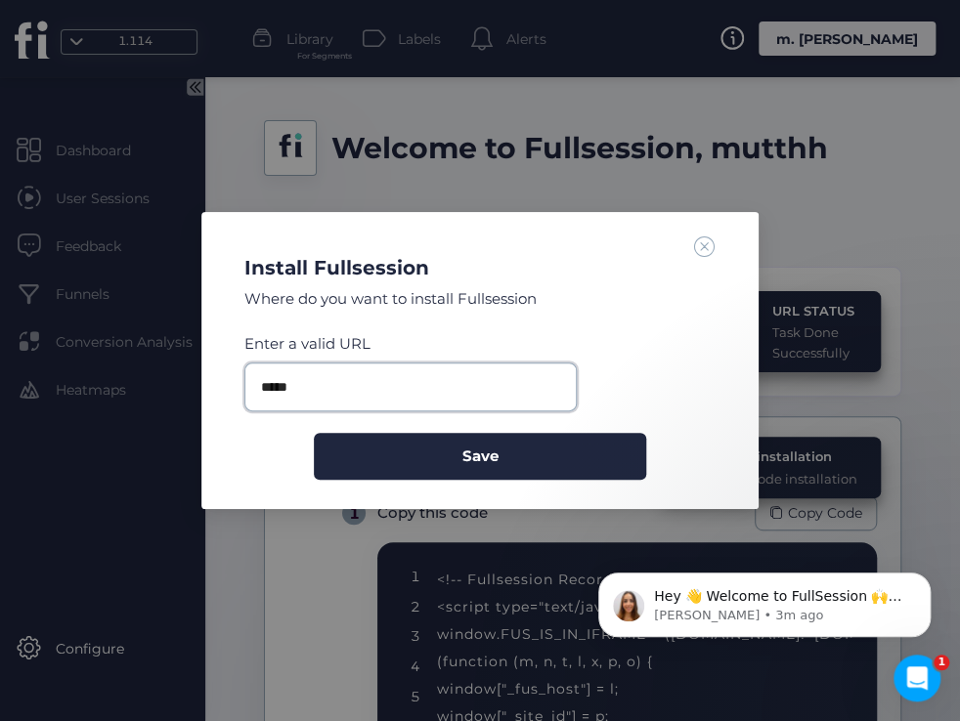
drag, startPoint x: 451, startPoint y: 387, endPoint x: 242, endPoint y: 396, distance: 209.3
click at [242, 396] on div "Install Fullsession Where do you want to install Fullsession Enter a valid URL …" at bounding box center [480, 358] width 510 height 244
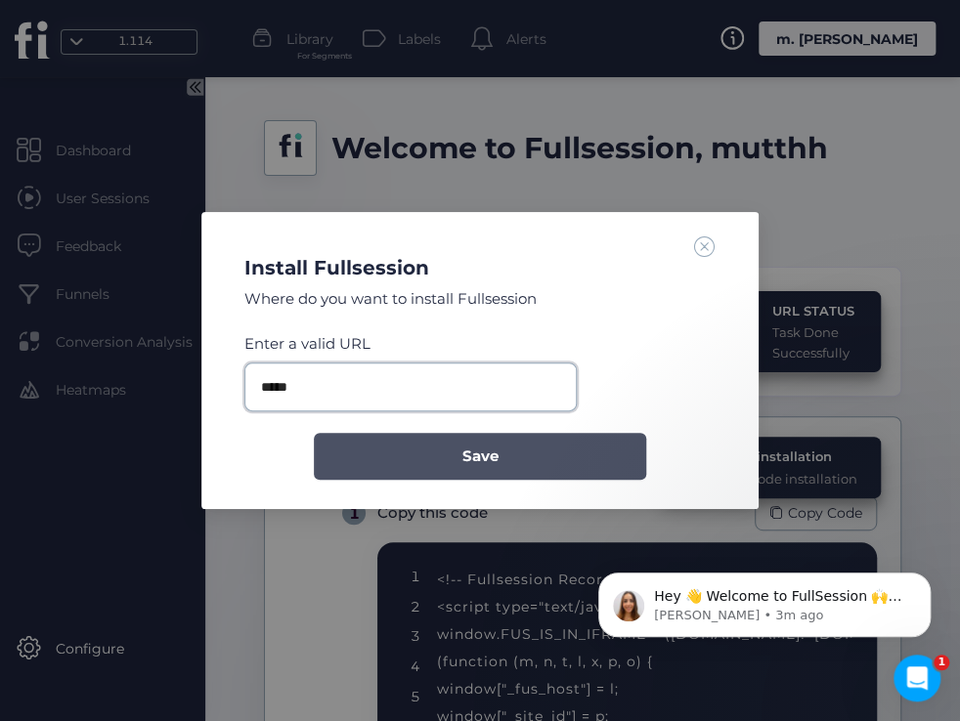
paste input "**********"
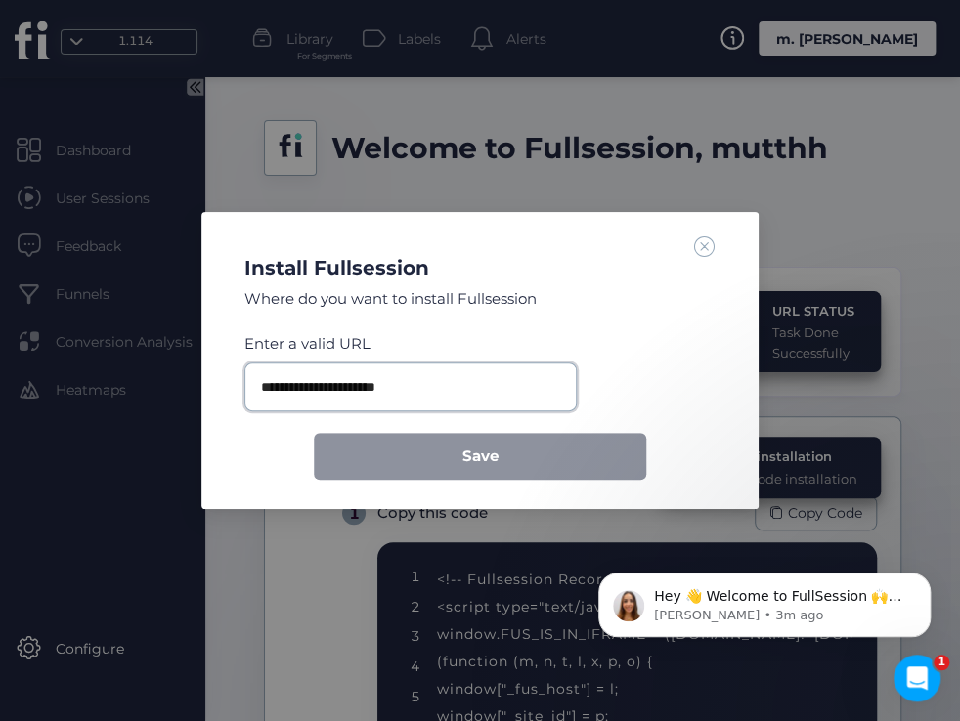
click at [378, 388] on input "**********" at bounding box center [410, 387] width 332 height 49
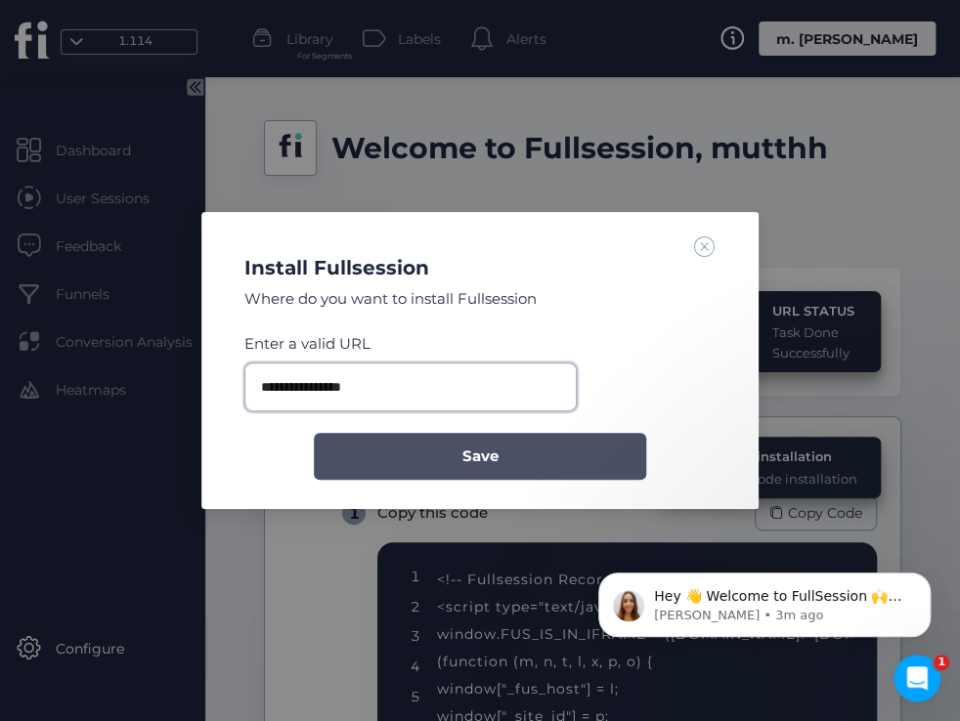
type input "**********"
click at [460, 462] on button "Save" at bounding box center [480, 456] width 332 height 47
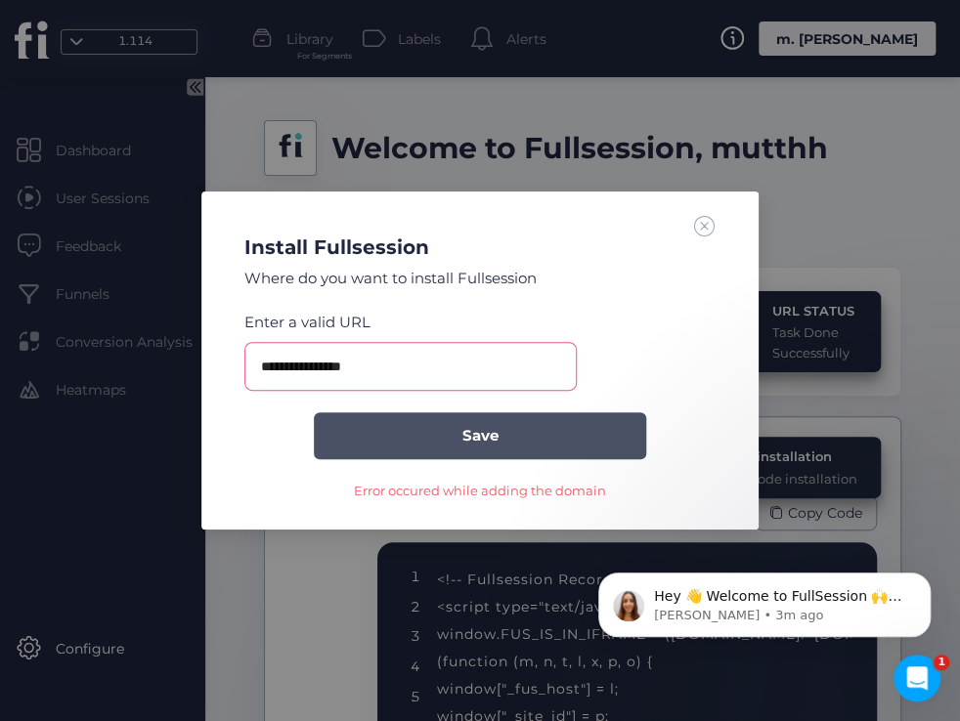
click at [431, 423] on button "Save" at bounding box center [480, 435] width 332 height 47
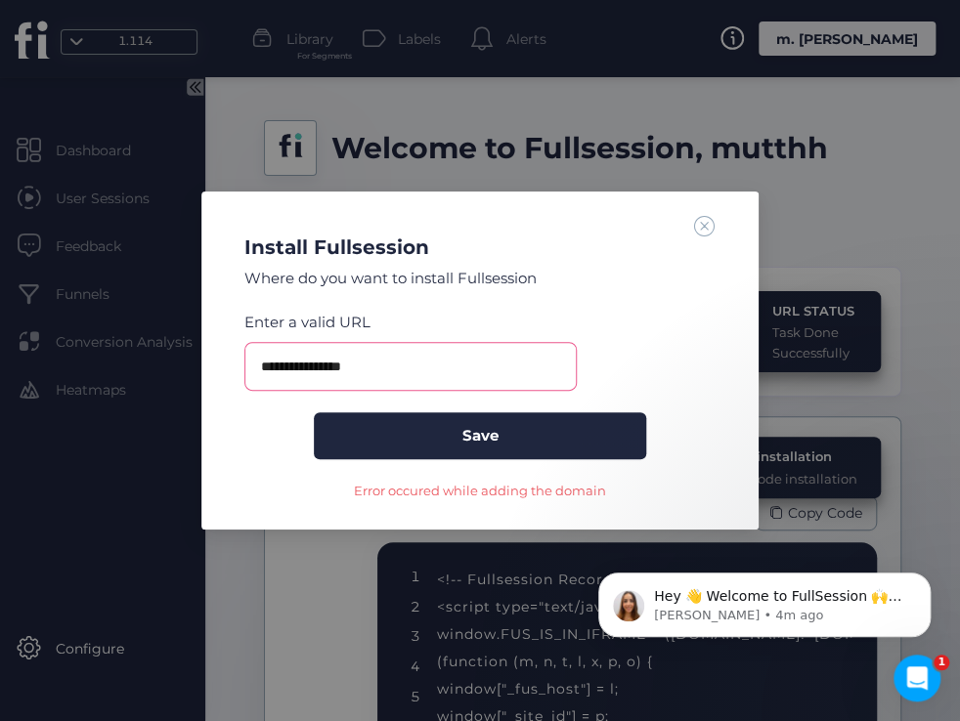
click at [694, 232] on span at bounding box center [704, 225] width 21 height 21
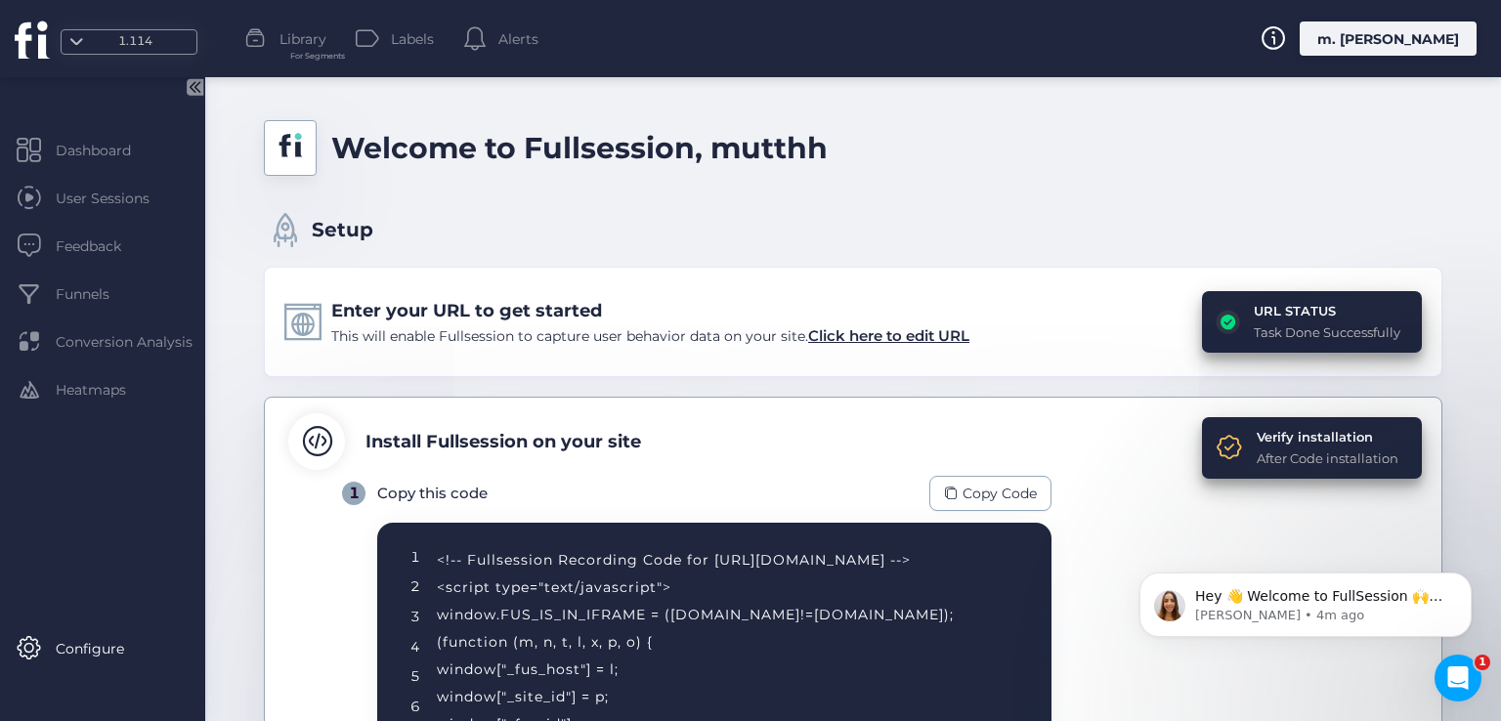
click at [1263, 313] on div "URL STATUS" at bounding box center [1327, 311] width 147 height 20
click at [1263, 306] on div "URL STATUS" at bounding box center [1327, 311] width 147 height 20
click at [104, 42] on div "1.114" at bounding box center [135, 41] width 98 height 19
click at [1412, 30] on div "m. [PERSON_NAME]" at bounding box center [1388, 38] width 177 height 34
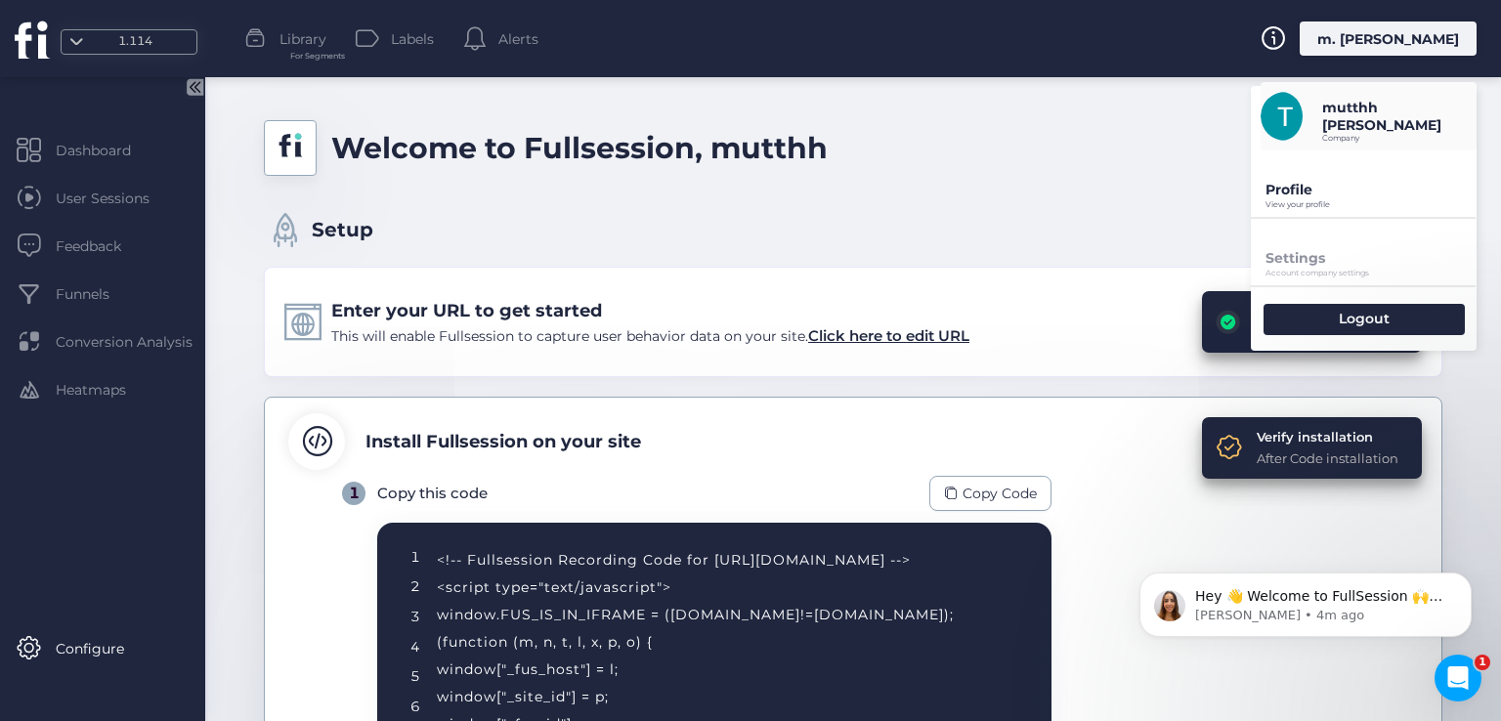
click at [1299, 208] on p "View your profile" at bounding box center [1371, 204] width 211 height 9
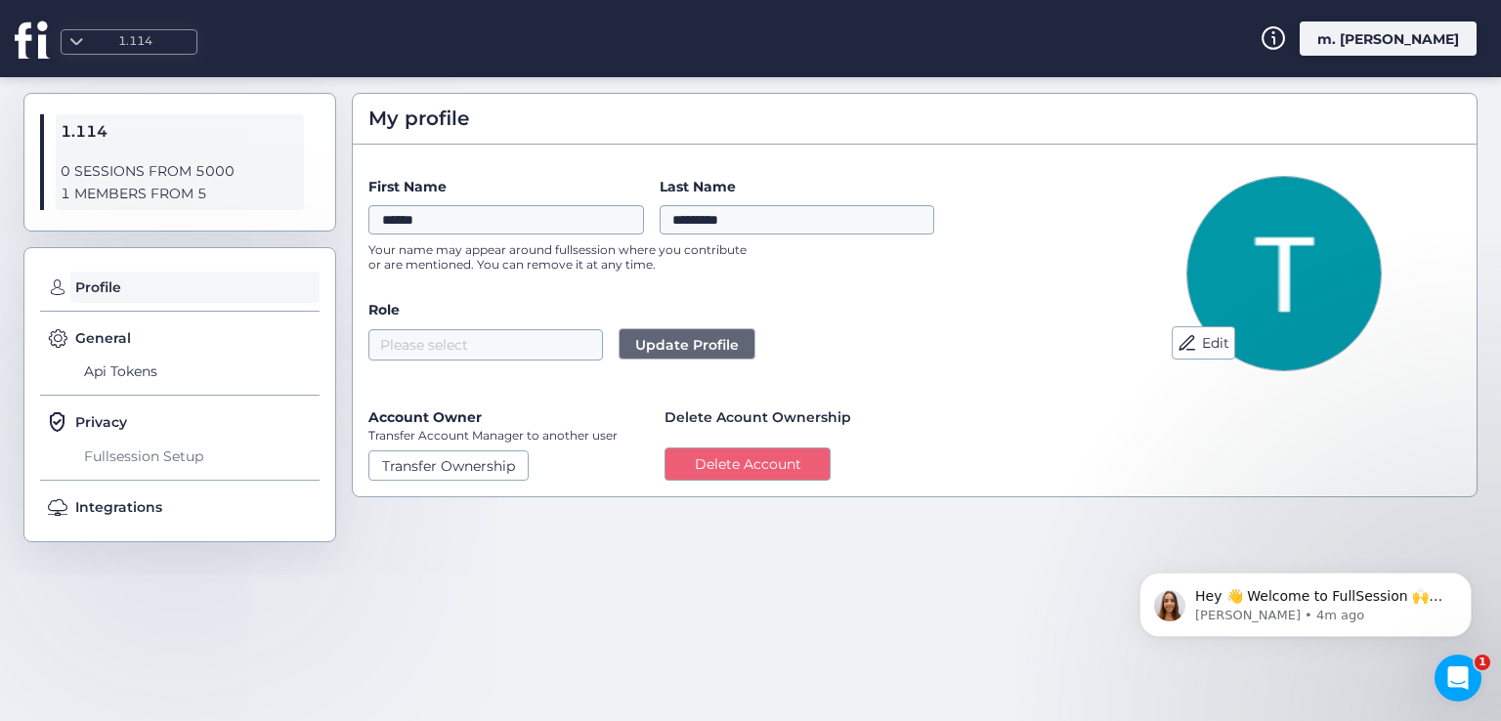
click at [121, 451] on span "Fullsession Setup" at bounding box center [199, 456] width 240 height 31
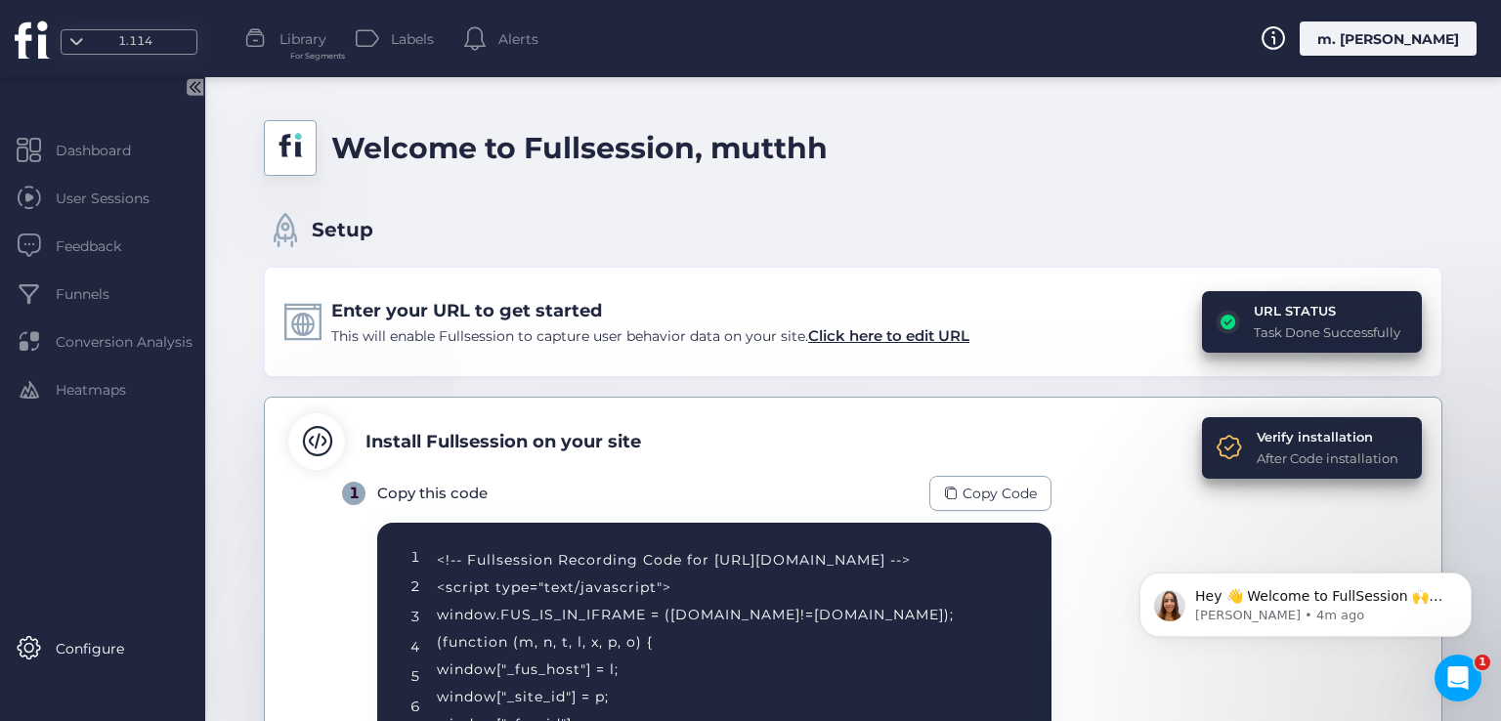
click at [1254, 306] on div "URL STATUS" at bounding box center [1327, 311] width 147 height 20
click at [887, 326] on span "Click here to edit URL" at bounding box center [888, 335] width 161 height 19
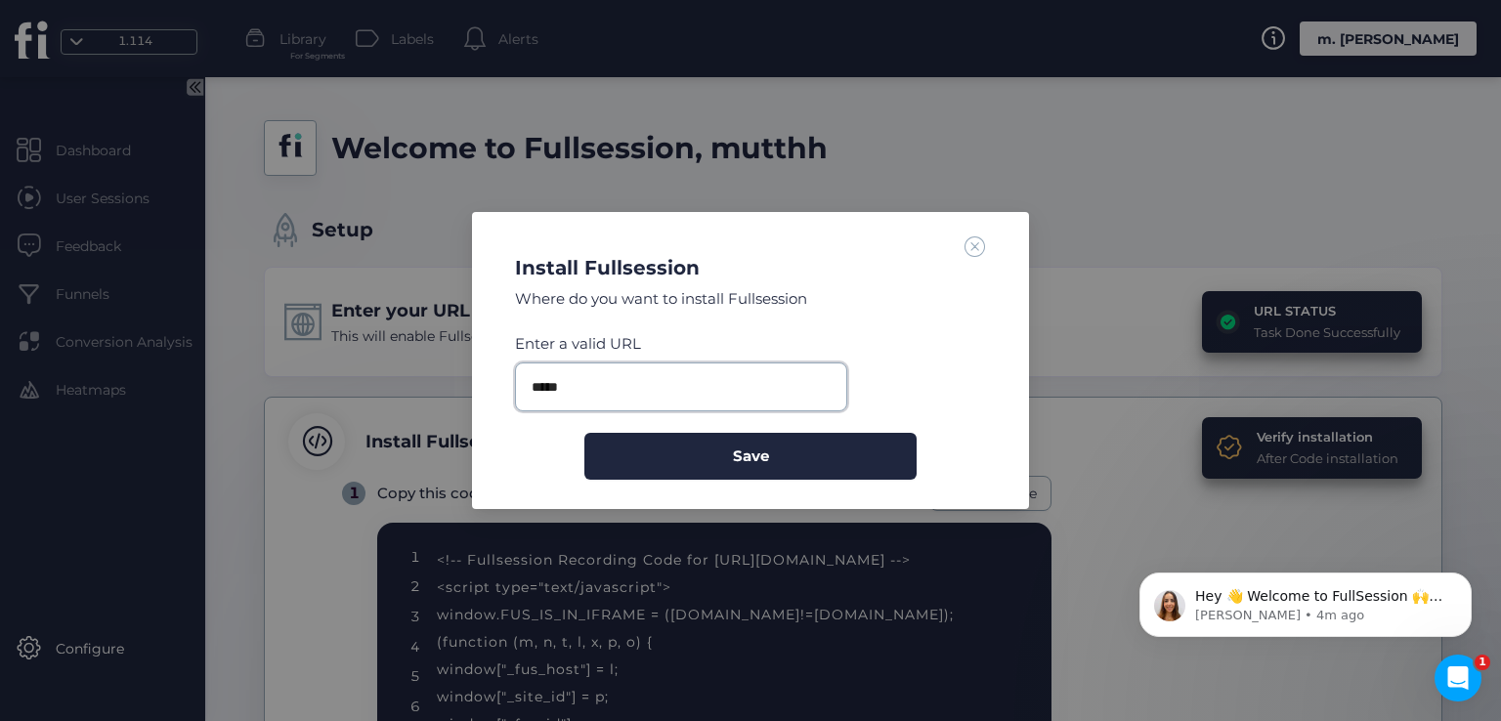
drag, startPoint x: 706, startPoint y: 376, endPoint x: 421, endPoint y: 380, distance: 284.4
click at [421, 380] on nz-modal-container "Install Fullsession Where do you want to install Fullsession Enter a valid URL …" at bounding box center [750, 360] width 1501 height 721
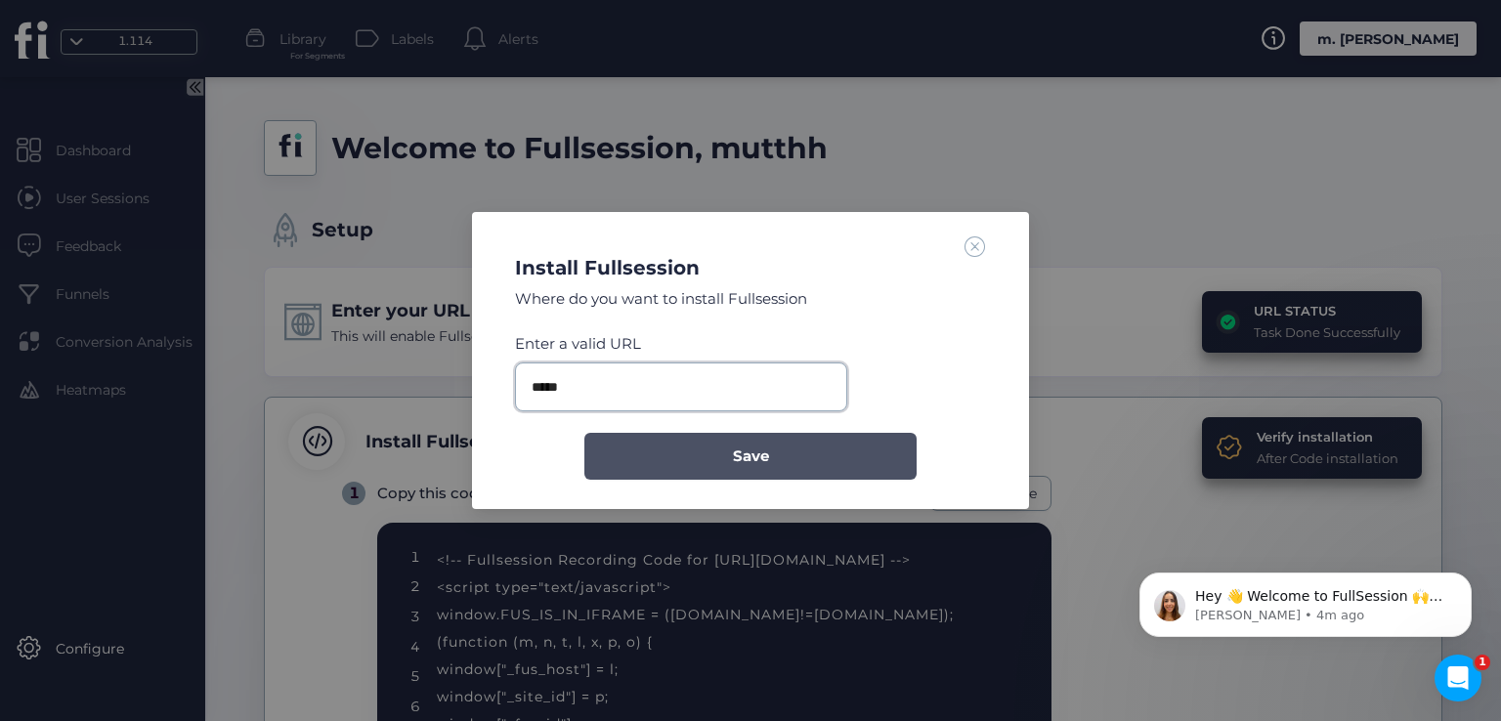
paste input "**********"
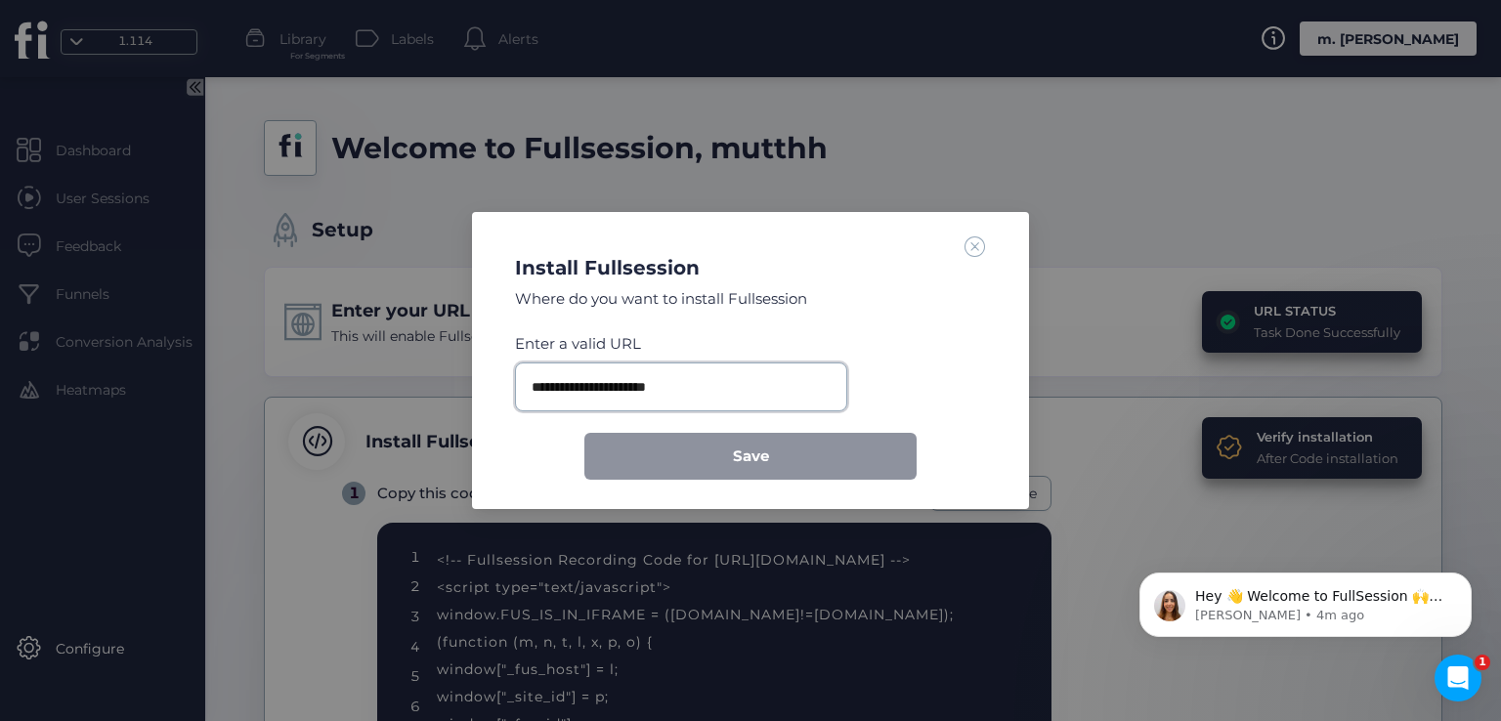
click at [666, 375] on input "**********" at bounding box center [681, 387] width 332 height 49
type input "**********"
click at [973, 243] on span at bounding box center [975, 246] width 21 height 21
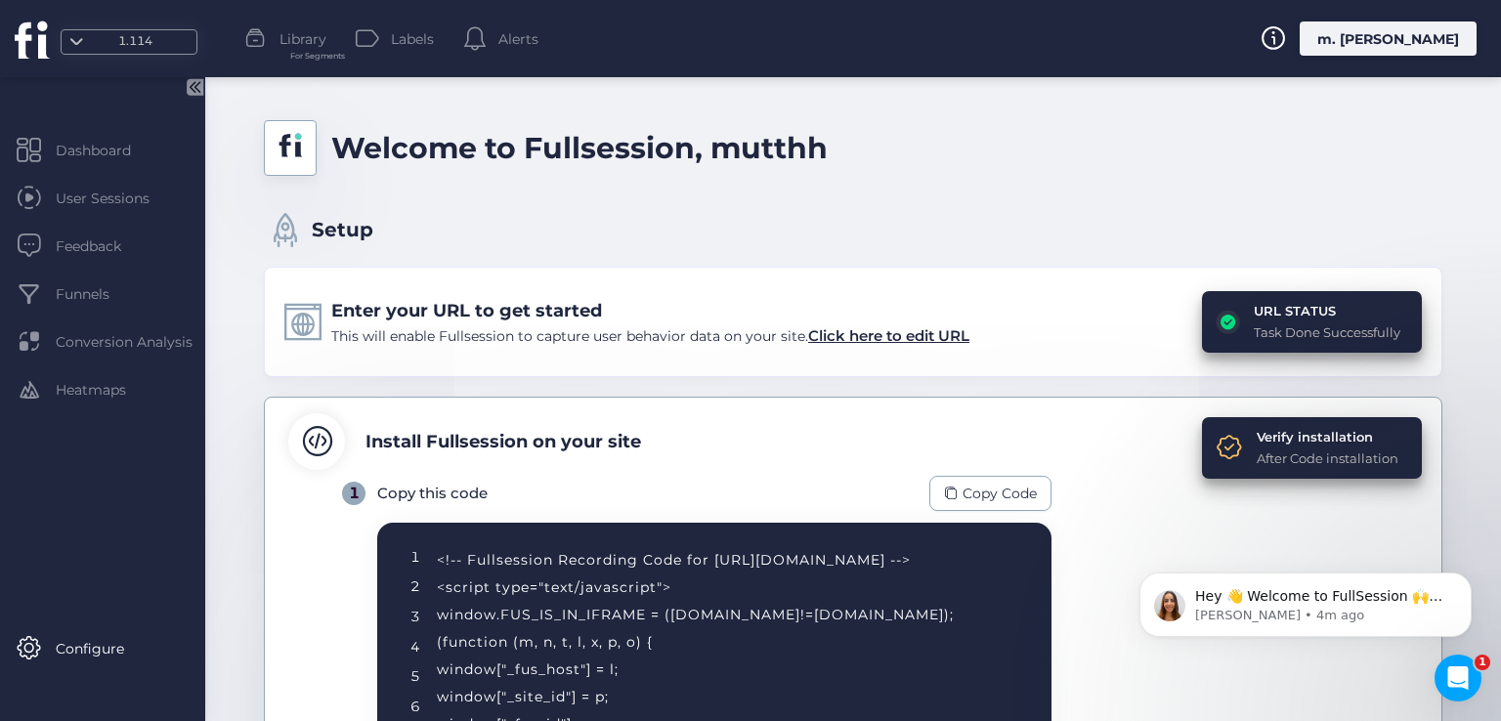
click at [1410, 45] on div "m. [PERSON_NAME]" at bounding box center [1388, 38] width 177 height 34
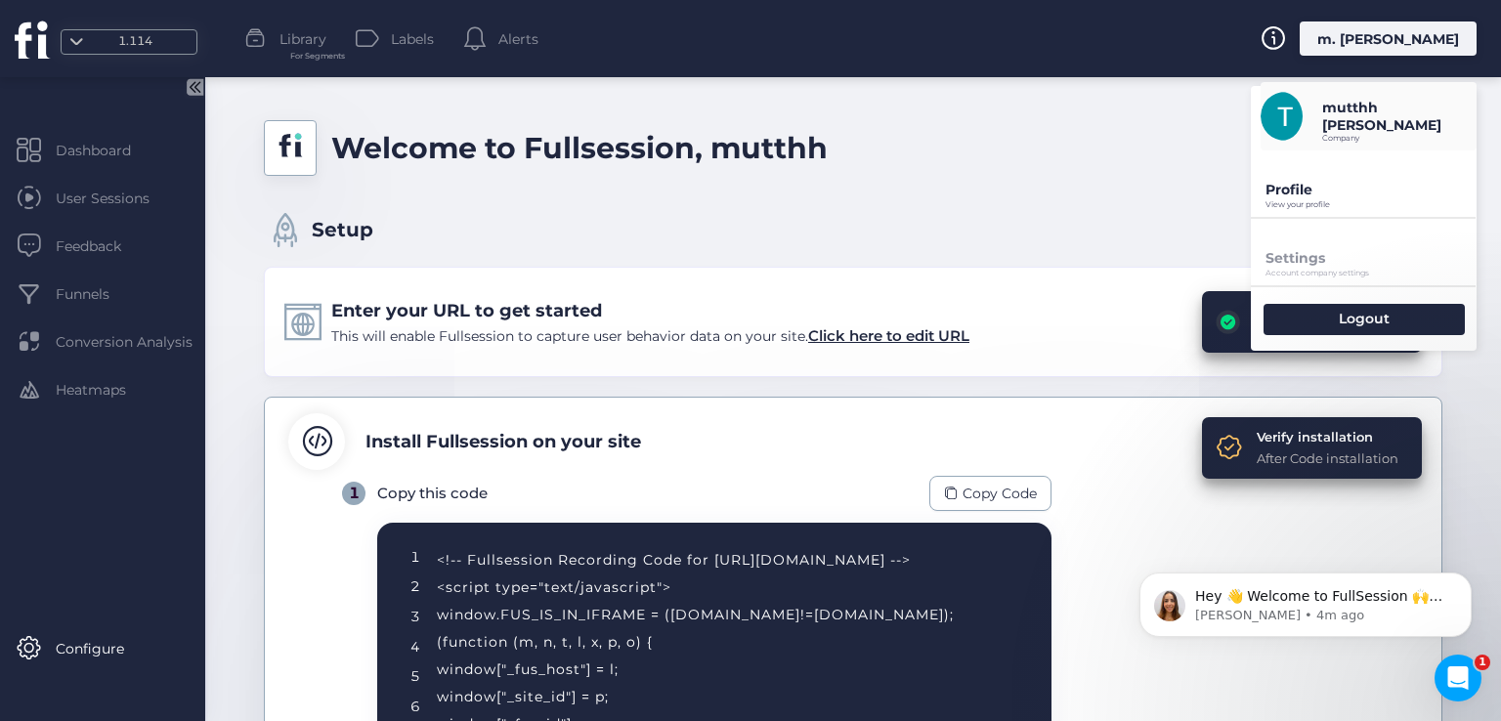
click at [1311, 179] on div "Profile View your profile" at bounding box center [1364, 183] width 226 height 66
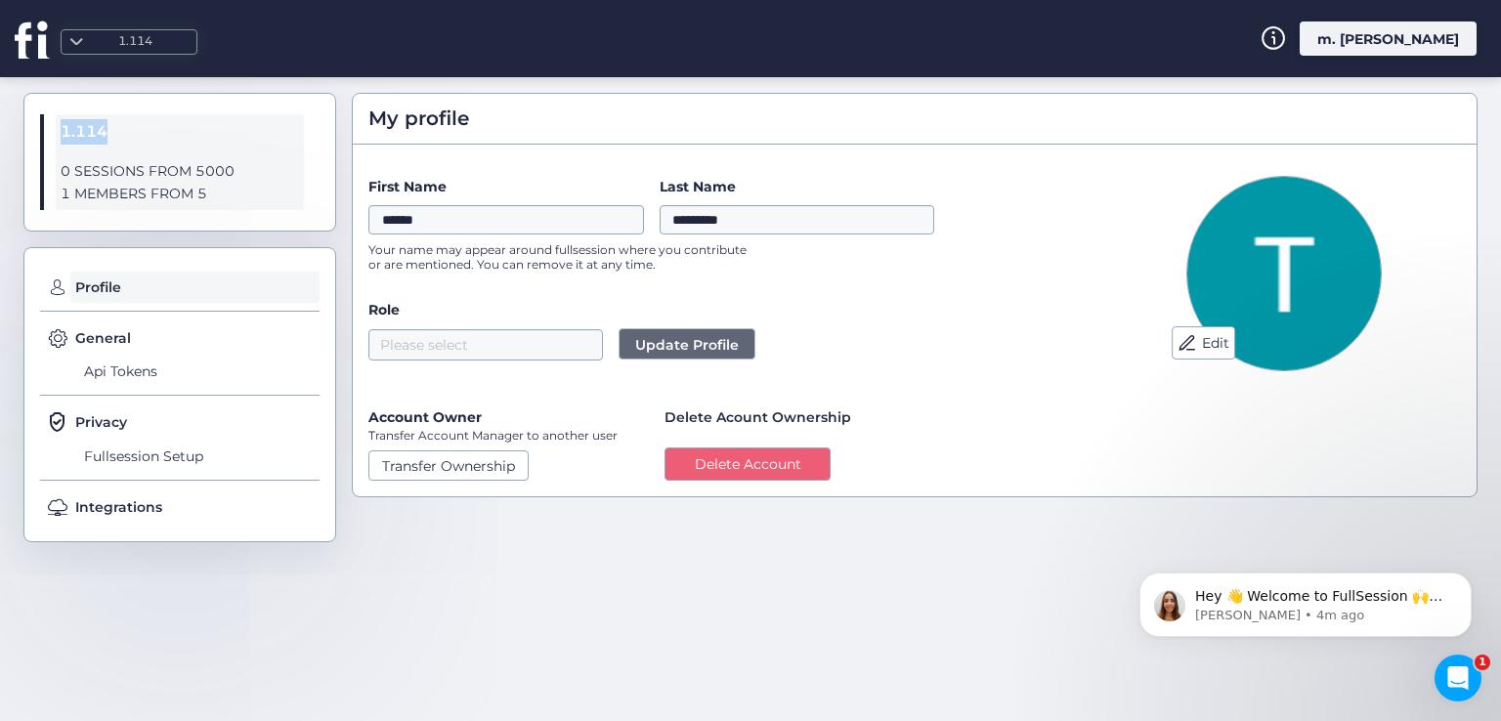
drag, startPoint x: 116, startPoint y: 132, endPoint x: 23, endPoint y: 132, distance: 92.8
click at [23, 132] on div "1.114 0 SESSIONS FROM 5000 1 MEMBERS FROM 5" at bounding box center [179, 162] width 313 height 139
click at [1370, 49] on div "m. [PERSON_NAME]" at bounding box center [1388, 38] width 177 height 34
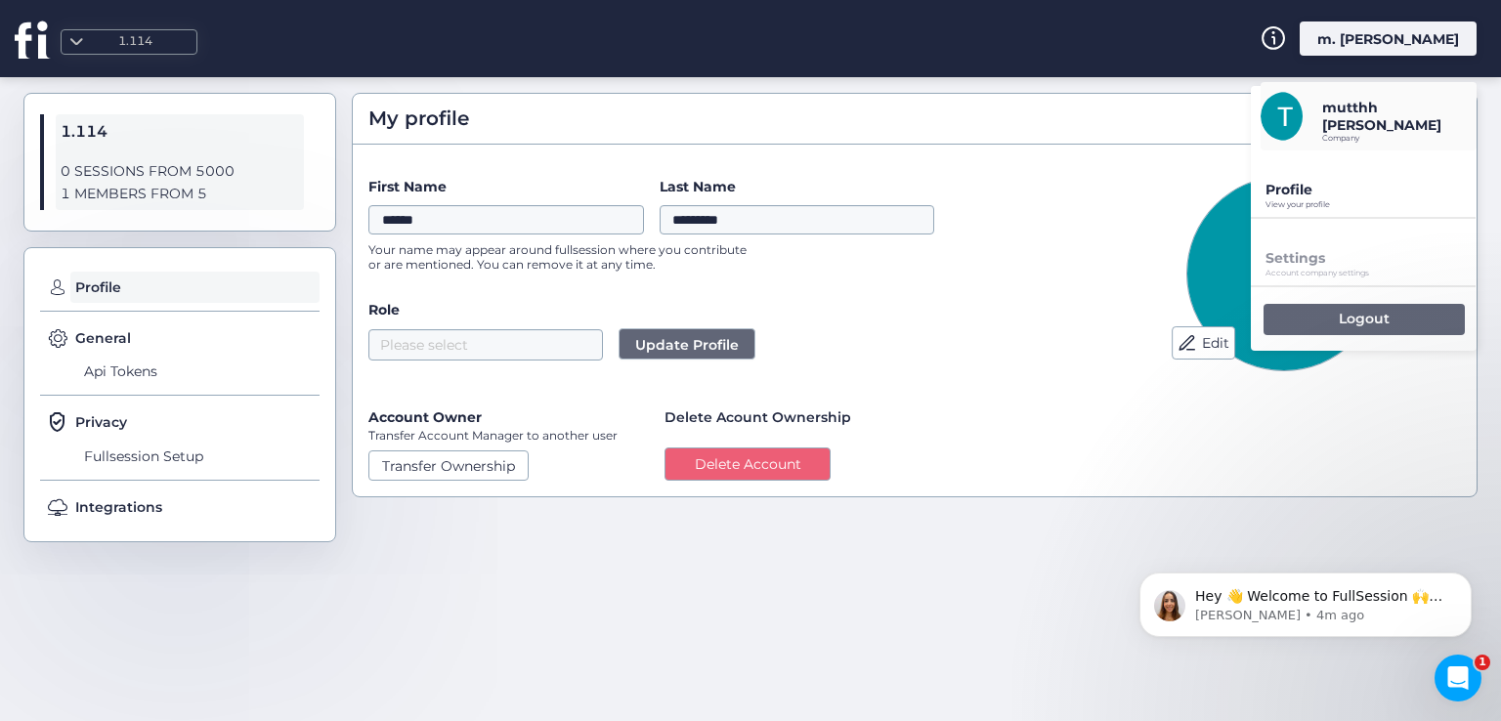
click at [1302, 318] on div "Logout" at bounding box center [1364, 319] width 201 height 31
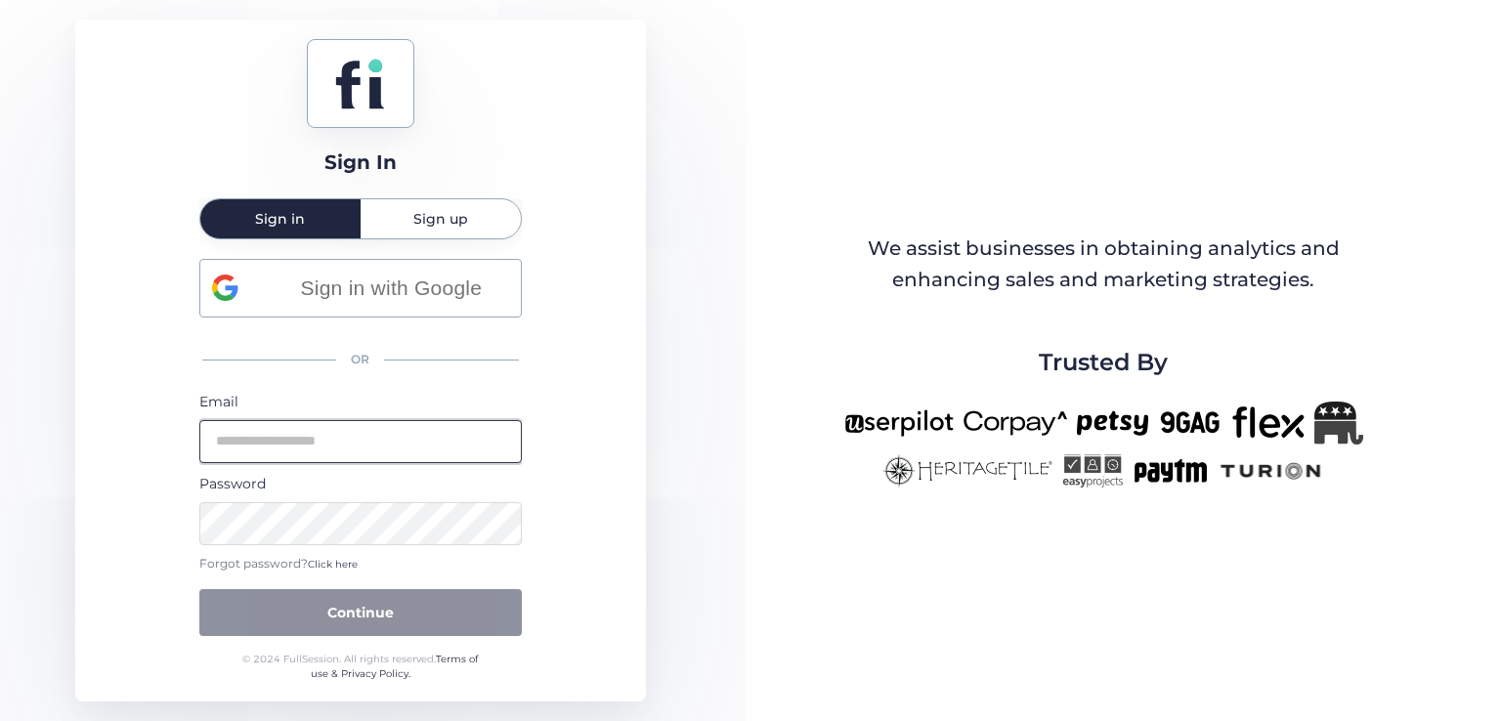
click at [360, 445] on input "email" at bounding box center [360, 441] width 322 height 43
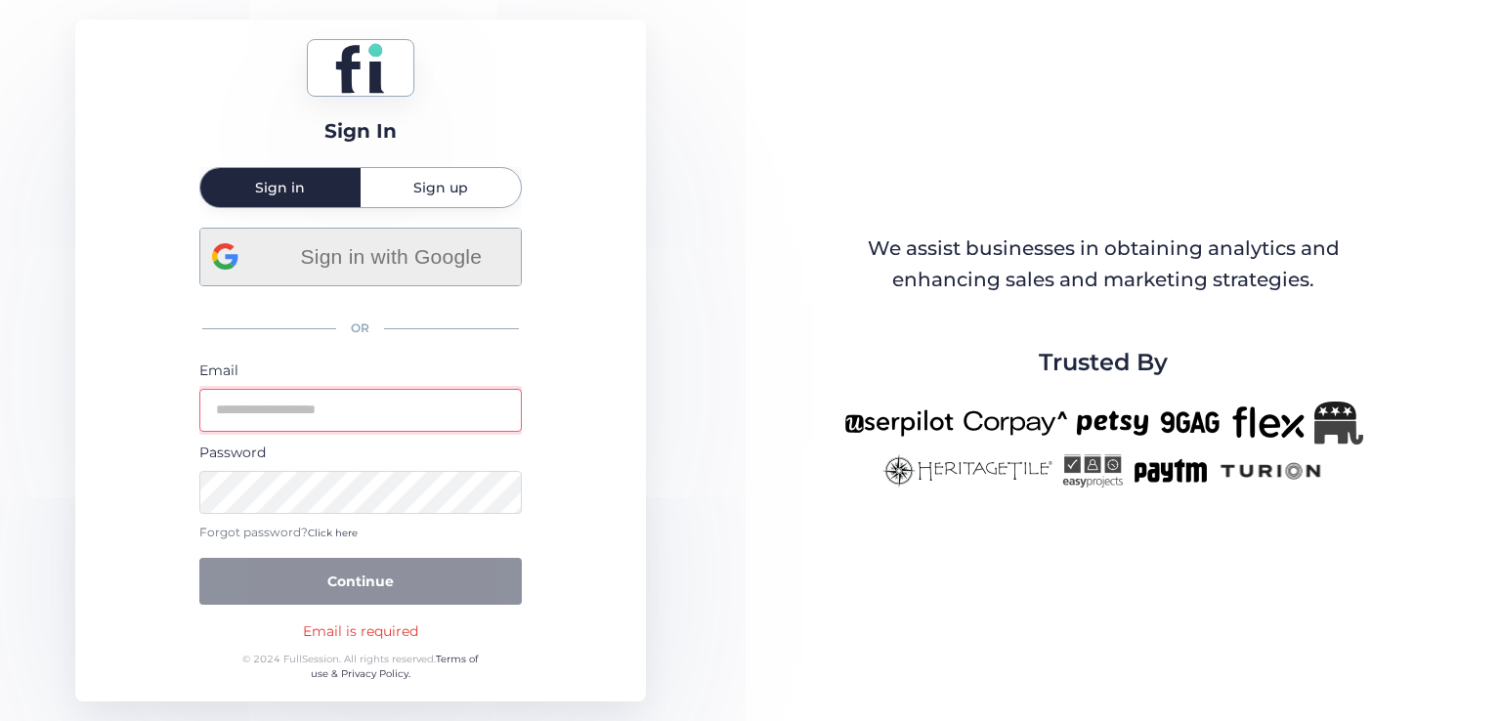
click at [373, 273] on div "Sign in with Google" at bounding box center [360, 257] width 297 height 57
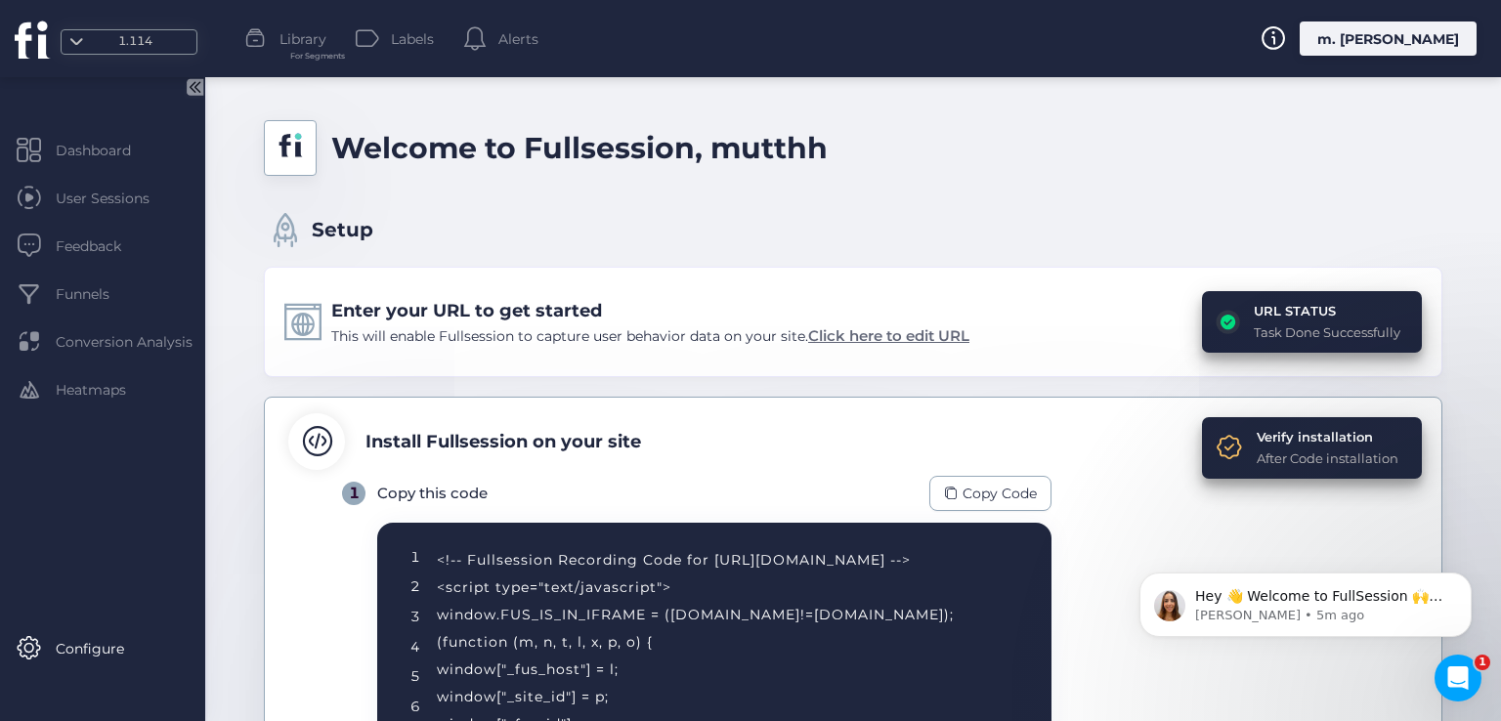
click at [950, 326] on span "Click here to edit URL" at bounding box center [888, 335] width 161 height 19
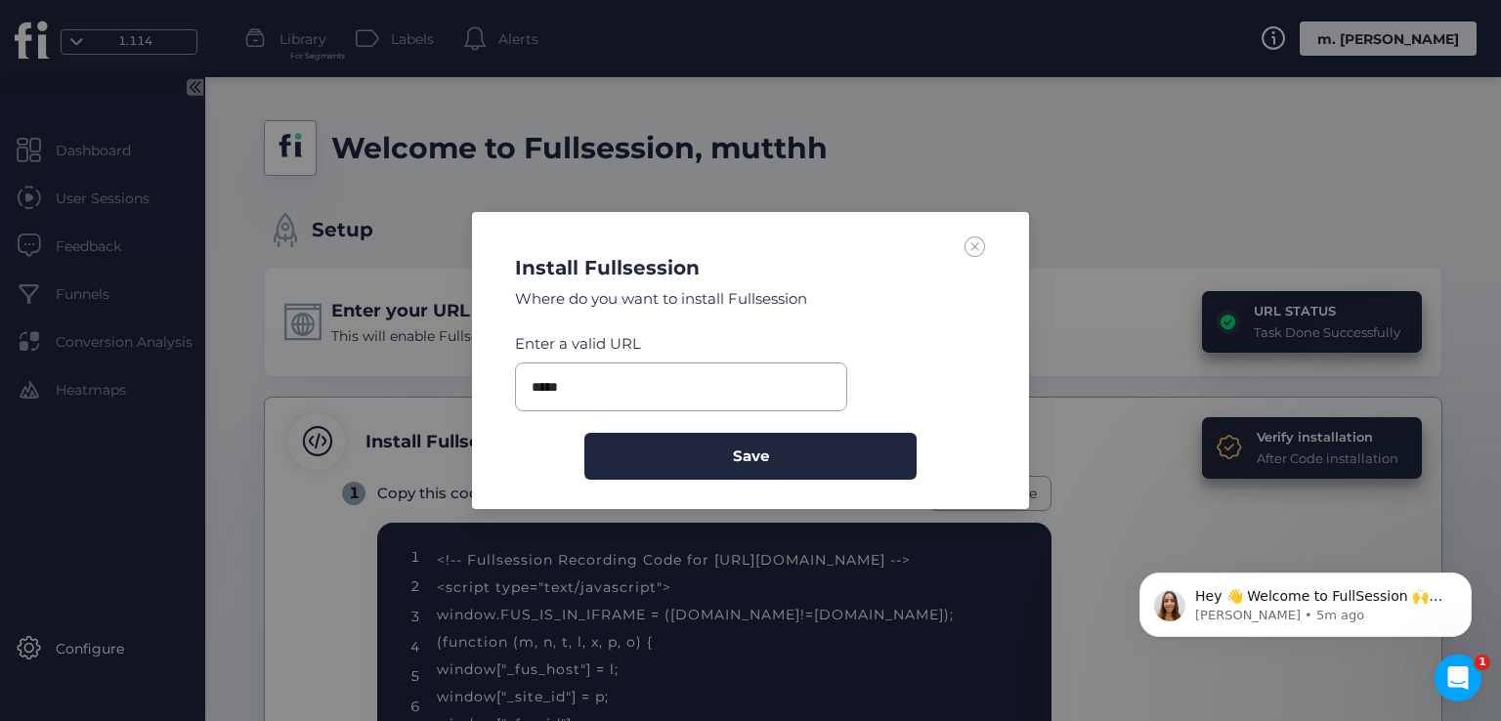
click at [985, 242] on span at bounding box center [975, 246] width 21 height 21
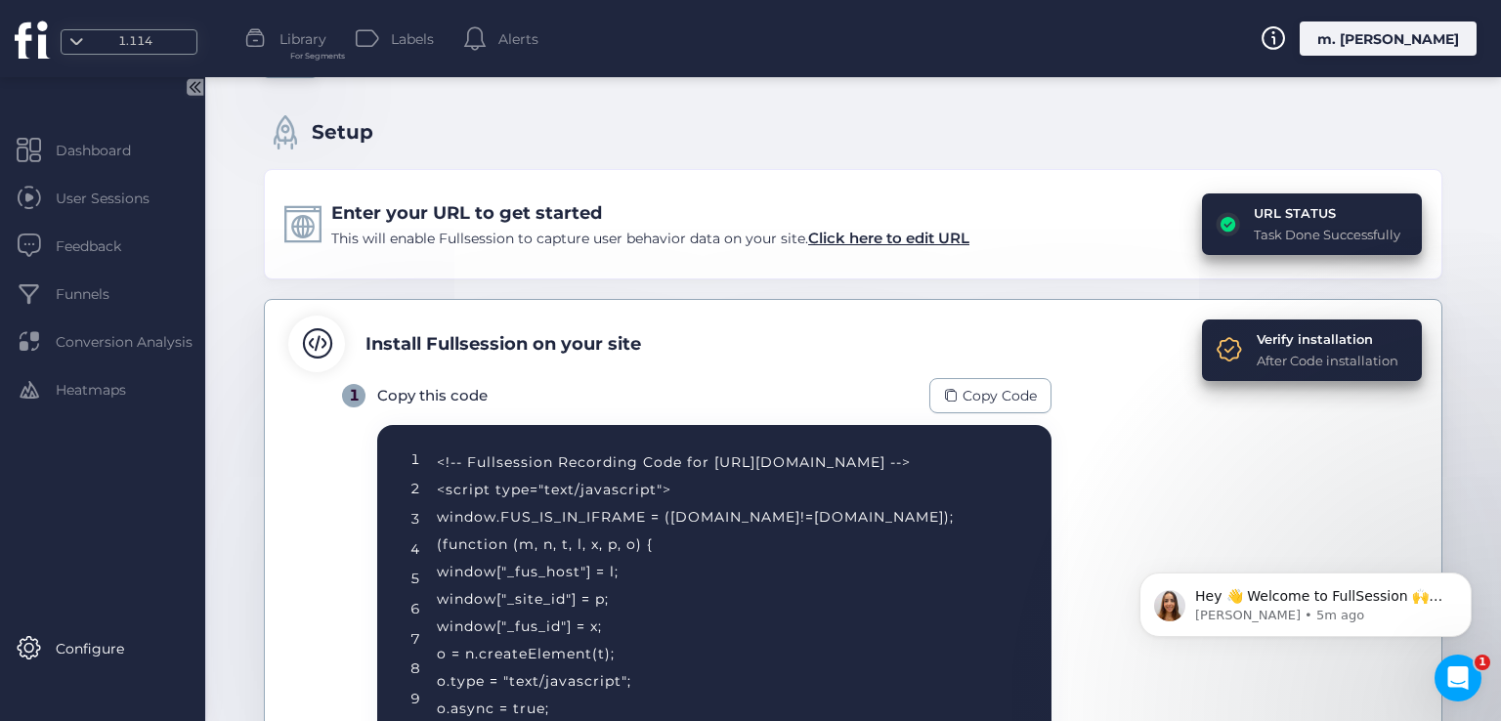
scroll to position [195, 0]
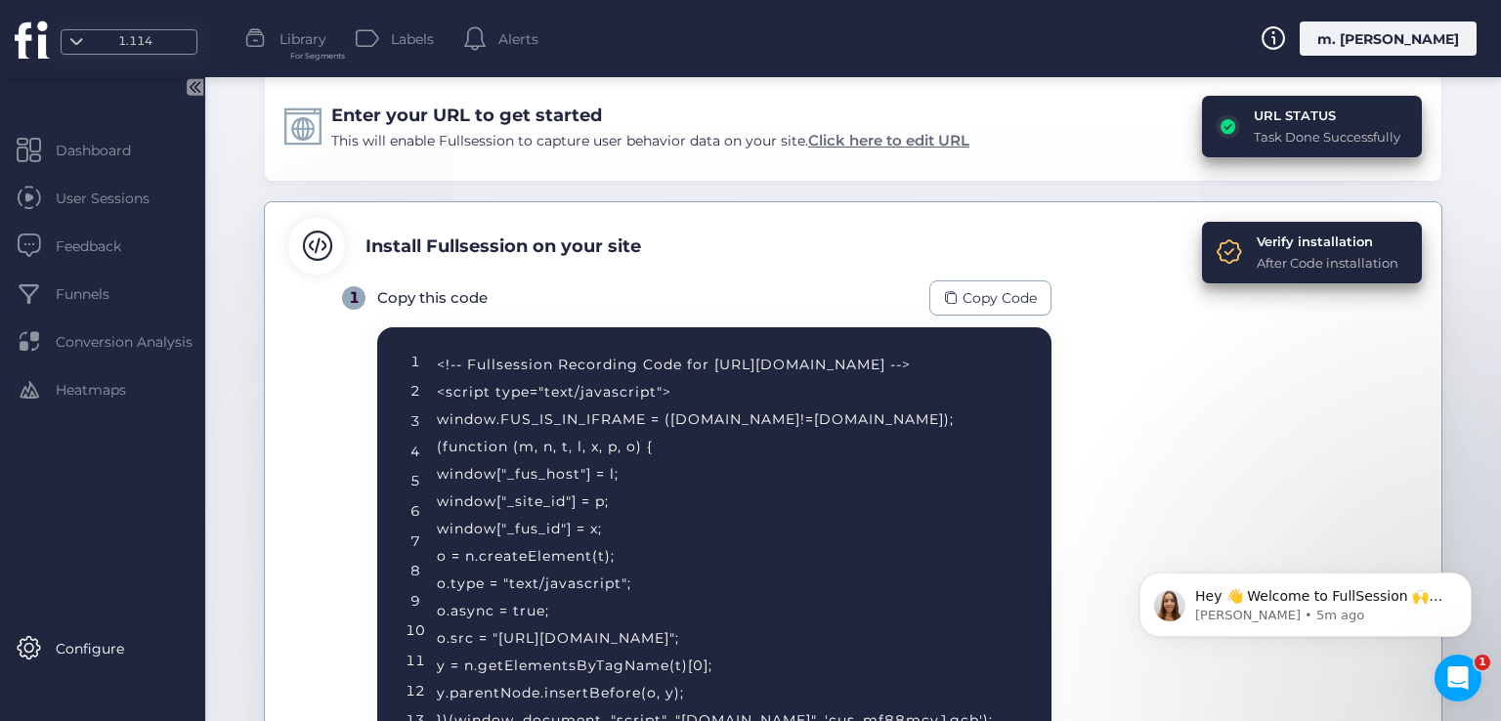
click at [893, 138] on span "Click here to edit URL" at bounding box center [888, 140] width 161 height 19
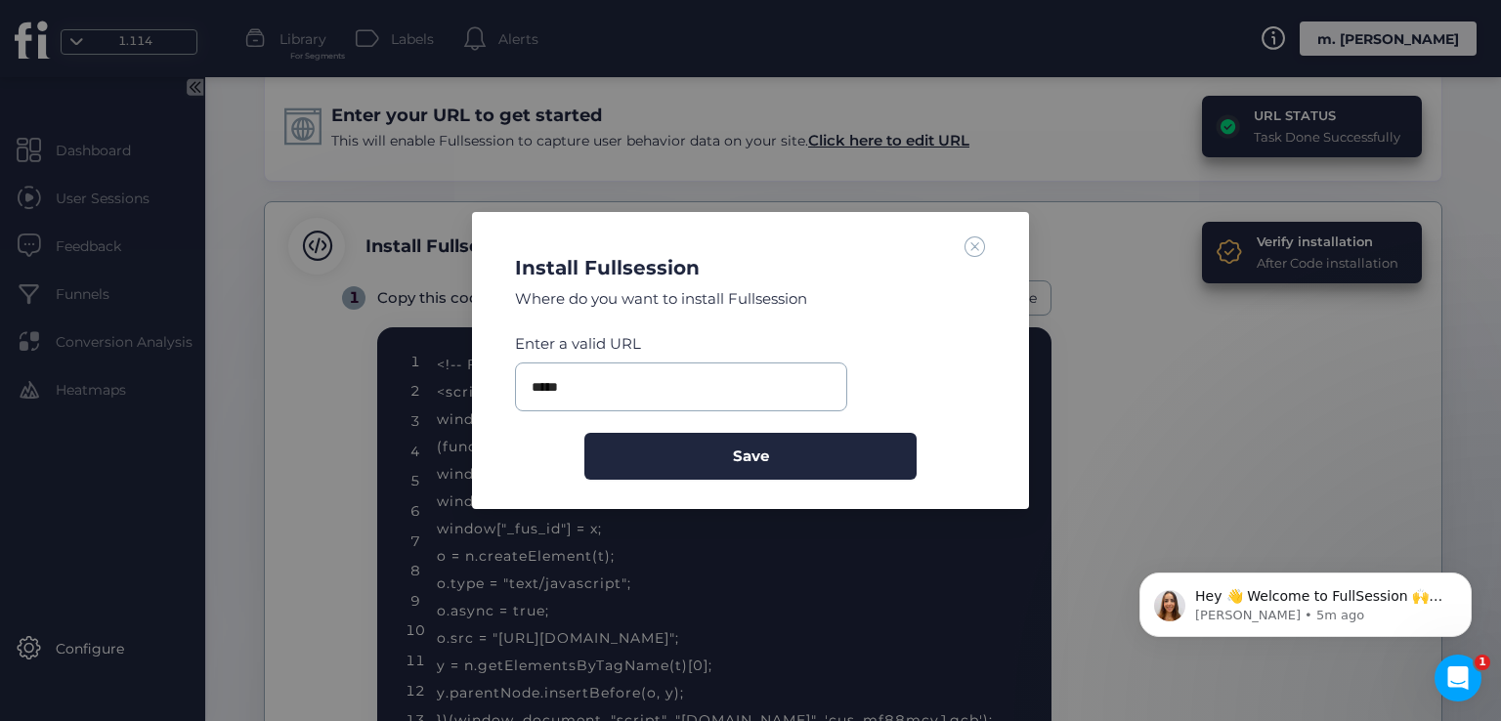
click at [976, 244] on span at bounding box center [975, 246] width 21 height 21
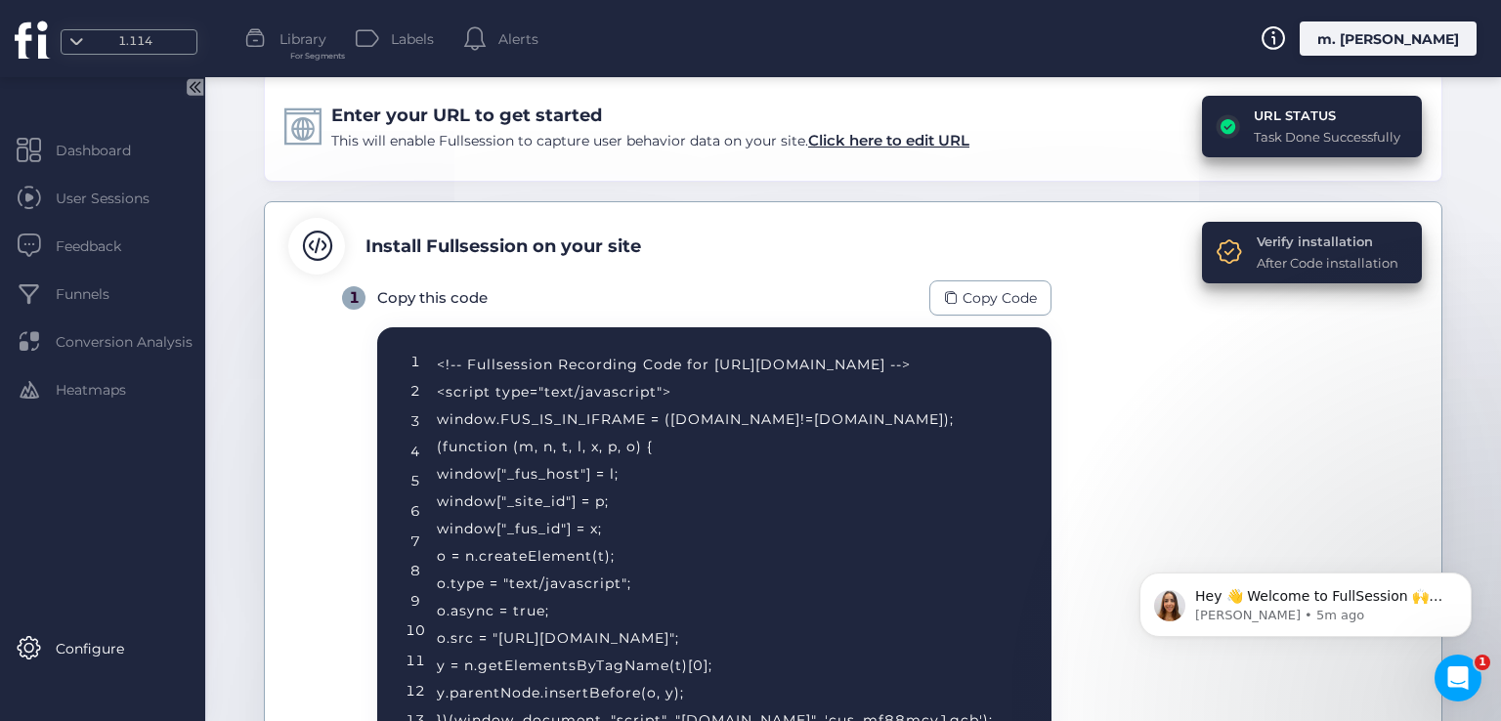
click at [1268, 238] on div "Verify installation" at bounding box center [1328, 242] width 142 height 20
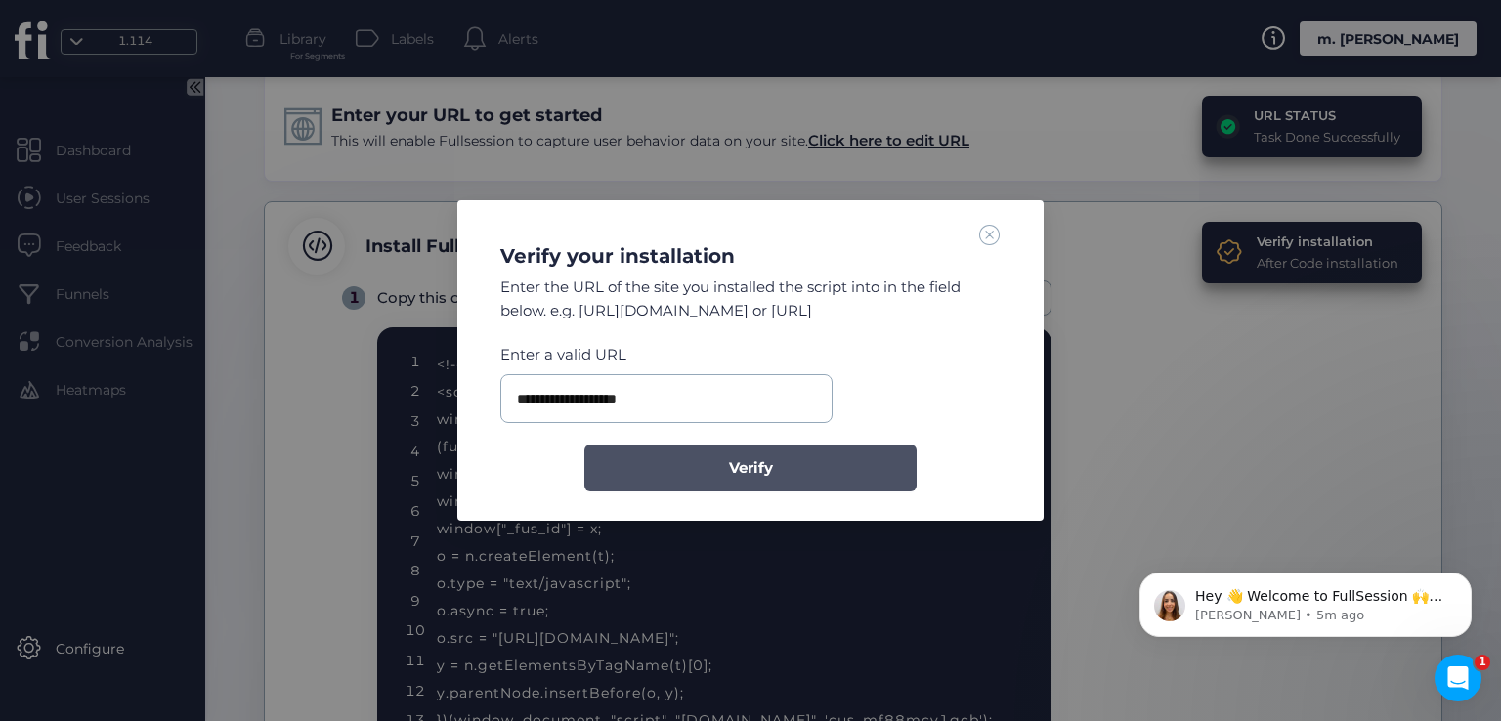
click at [699, 466] on button "Verify" at bounding box center [750, 468] width 332 height 47
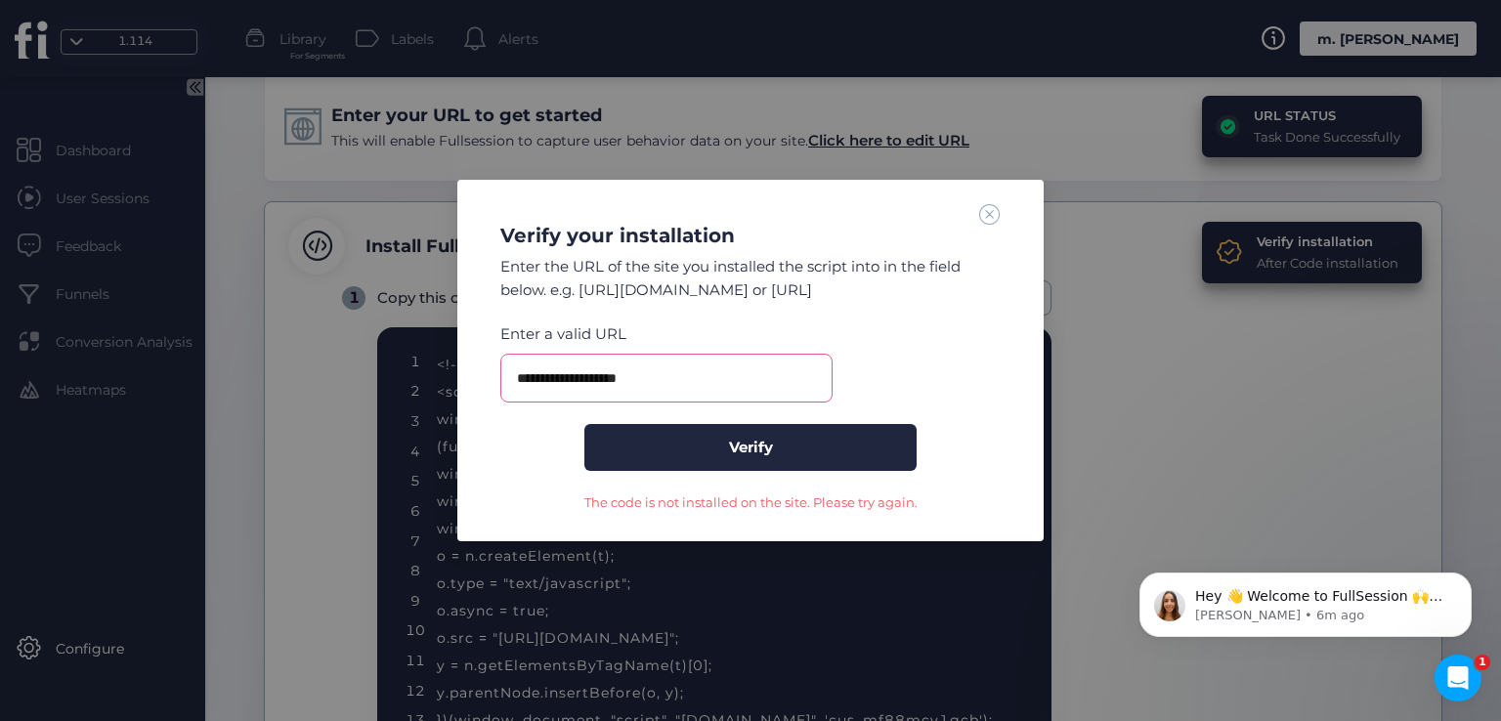
click at [983, 216] on span at bounding box center [989, 213] width 21 height 21
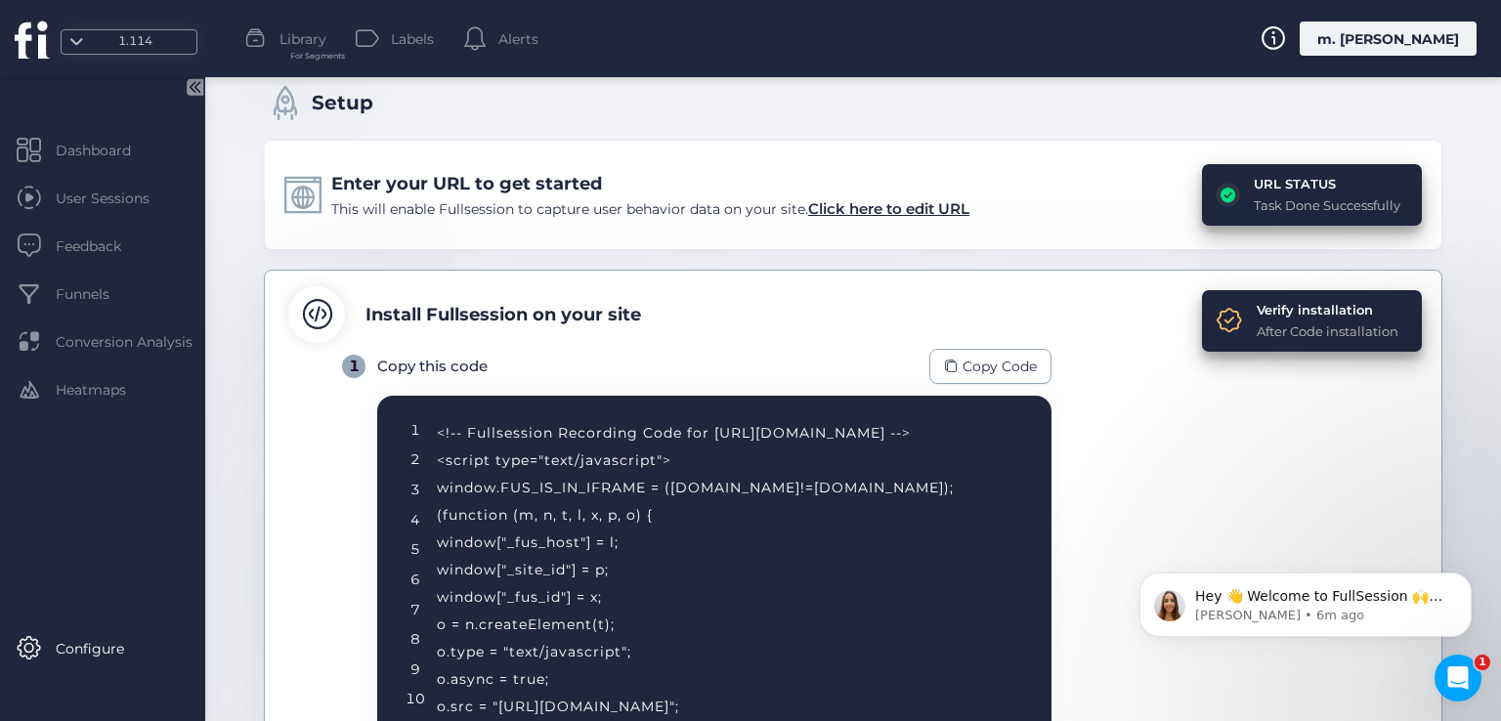
scroll to position [20, 0]
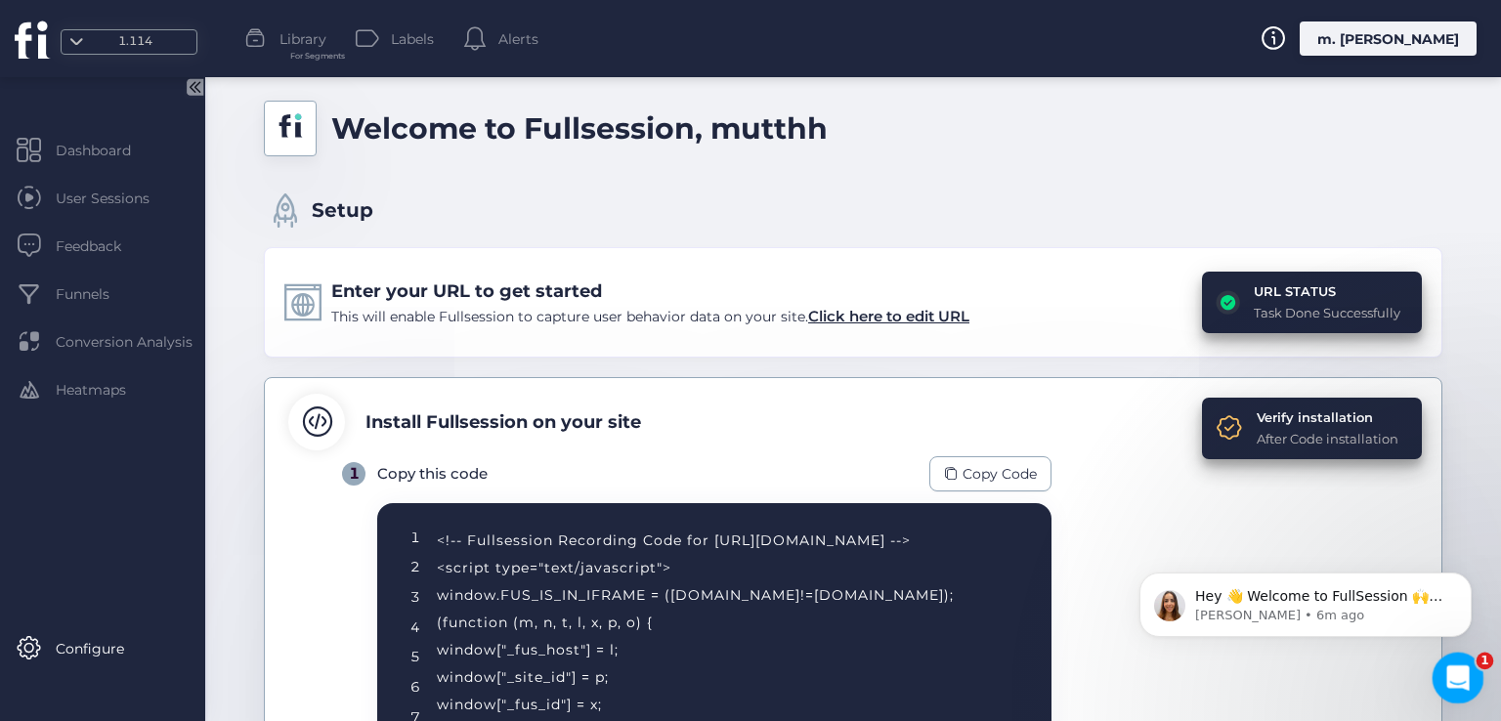
click at [1458, 678] on icon "Open Intercom Messenger" at bounding box center [1455, 676] width 32 height 32
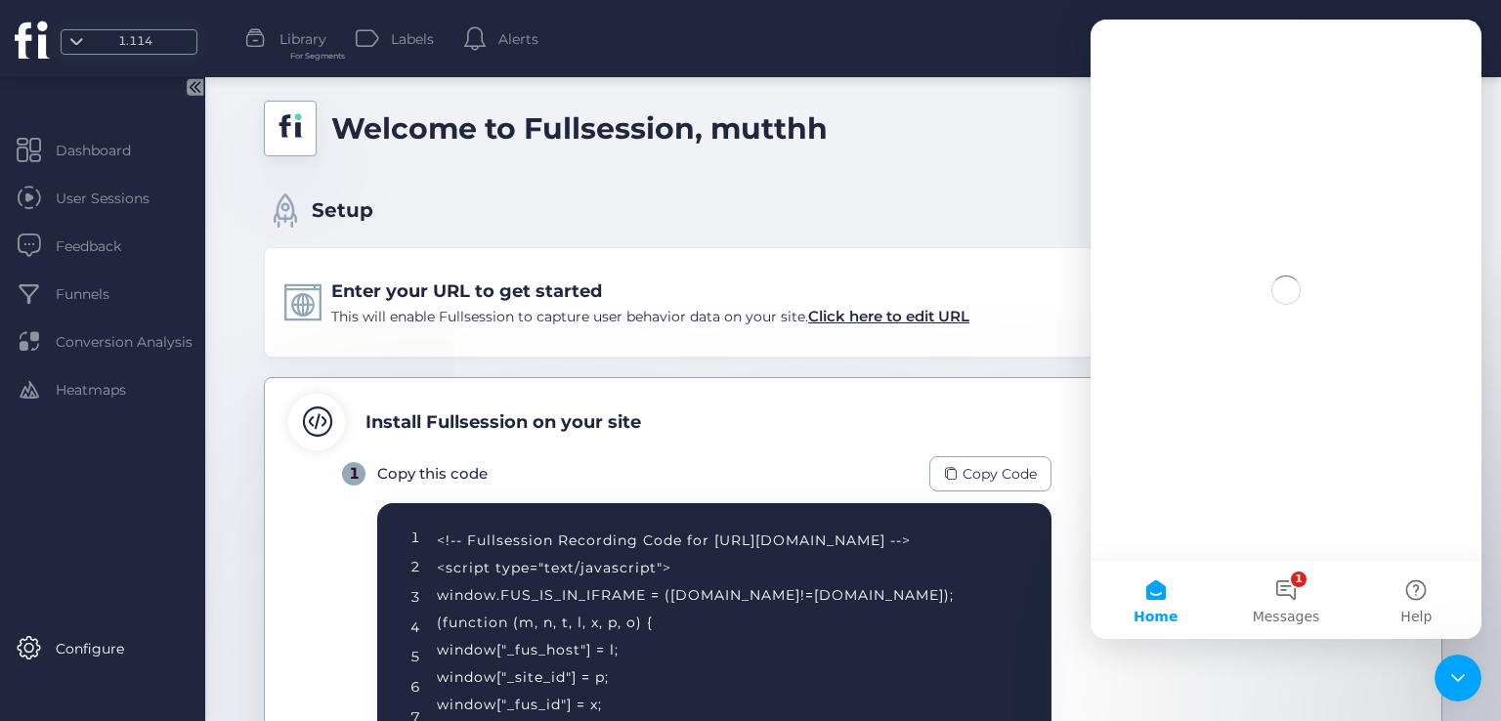
scroll to position [0, 0]
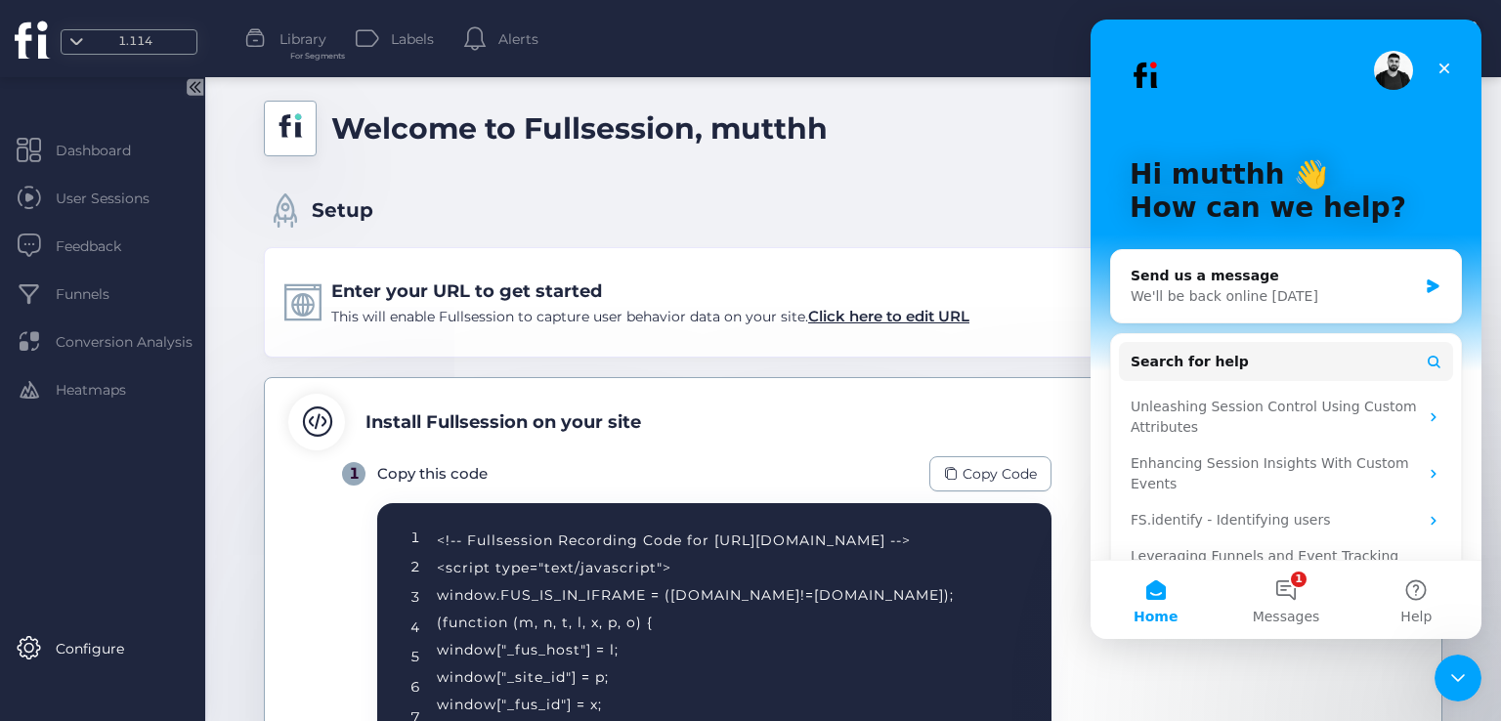
click at [1442, 70] on icon "Close" at bounding box center [1444, 69] width 11 height 11
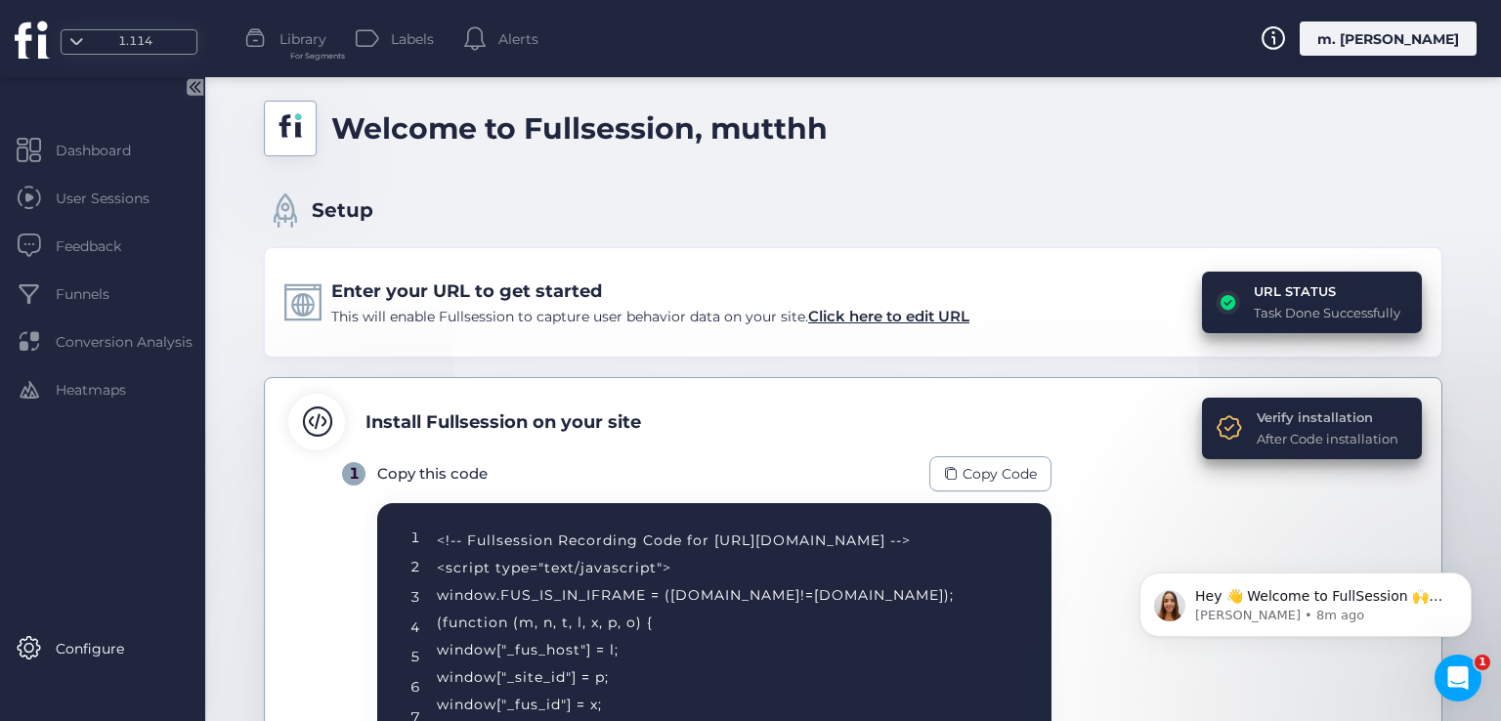
click at [1274, 415] on div "Verify installation" at bounding box center [1328, 418] width 142 height 20
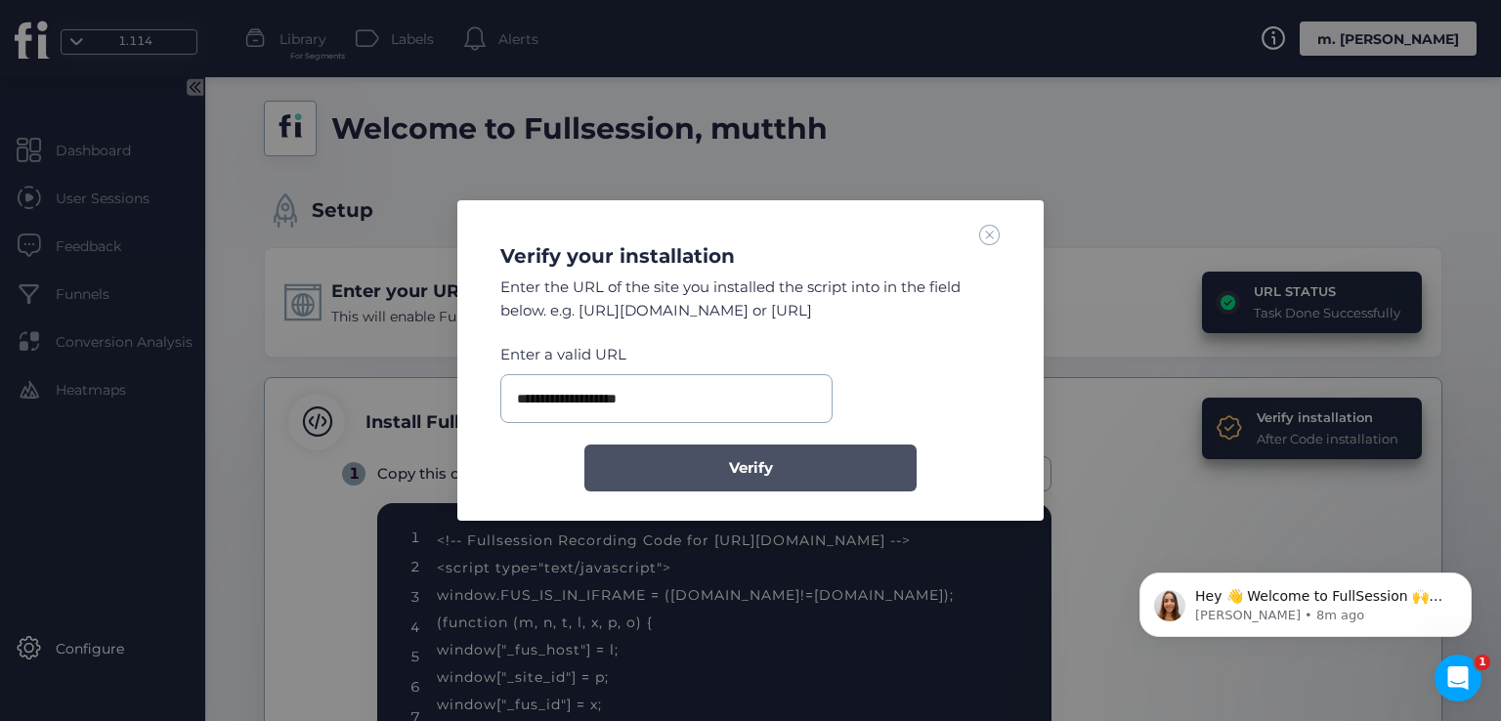
click at [797, 471] on button "Verify" at bounding box center [750, 468] width 332 height 47
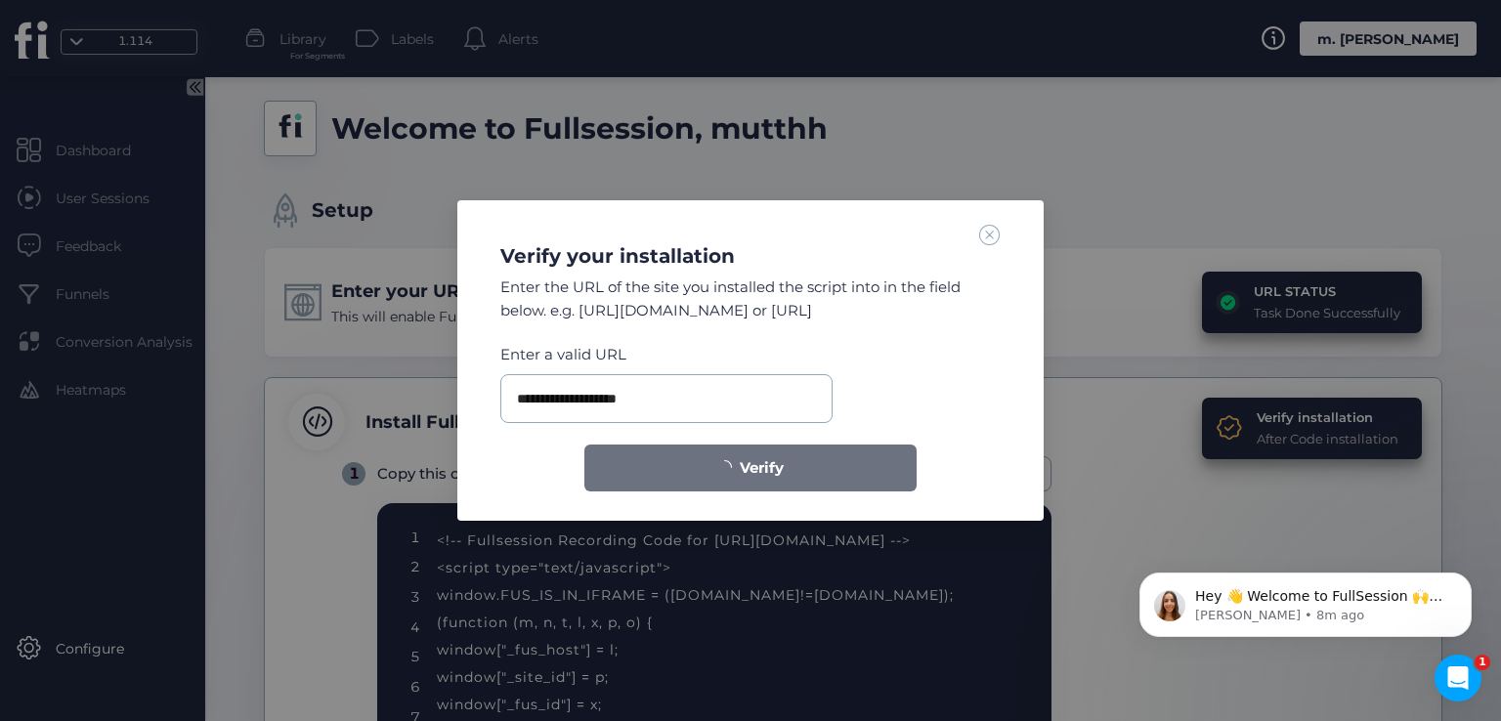
click at [985, 232] on span at bounding box center [989, 234] width 21 height 21
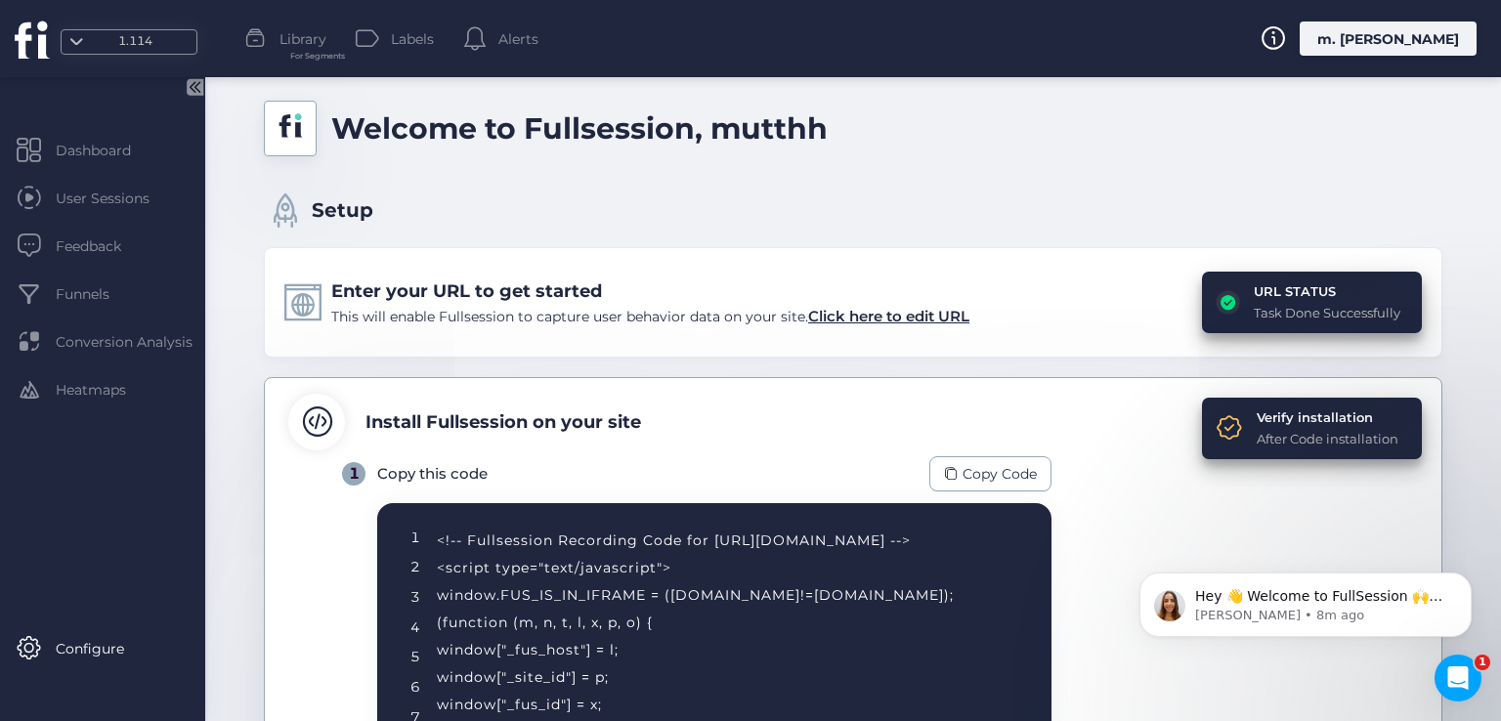
click at [1284, 284] on div "URL STATUS" at bounding box center [1327, 291] width 147 height 20
click at [869, 302] on div "Enter your URL to get started" at bounding box center [650, 291] width 638 height 27
click at [880, 314] on span "Click here to edit URL" at bounding box center [888, 316] width 161 height 19
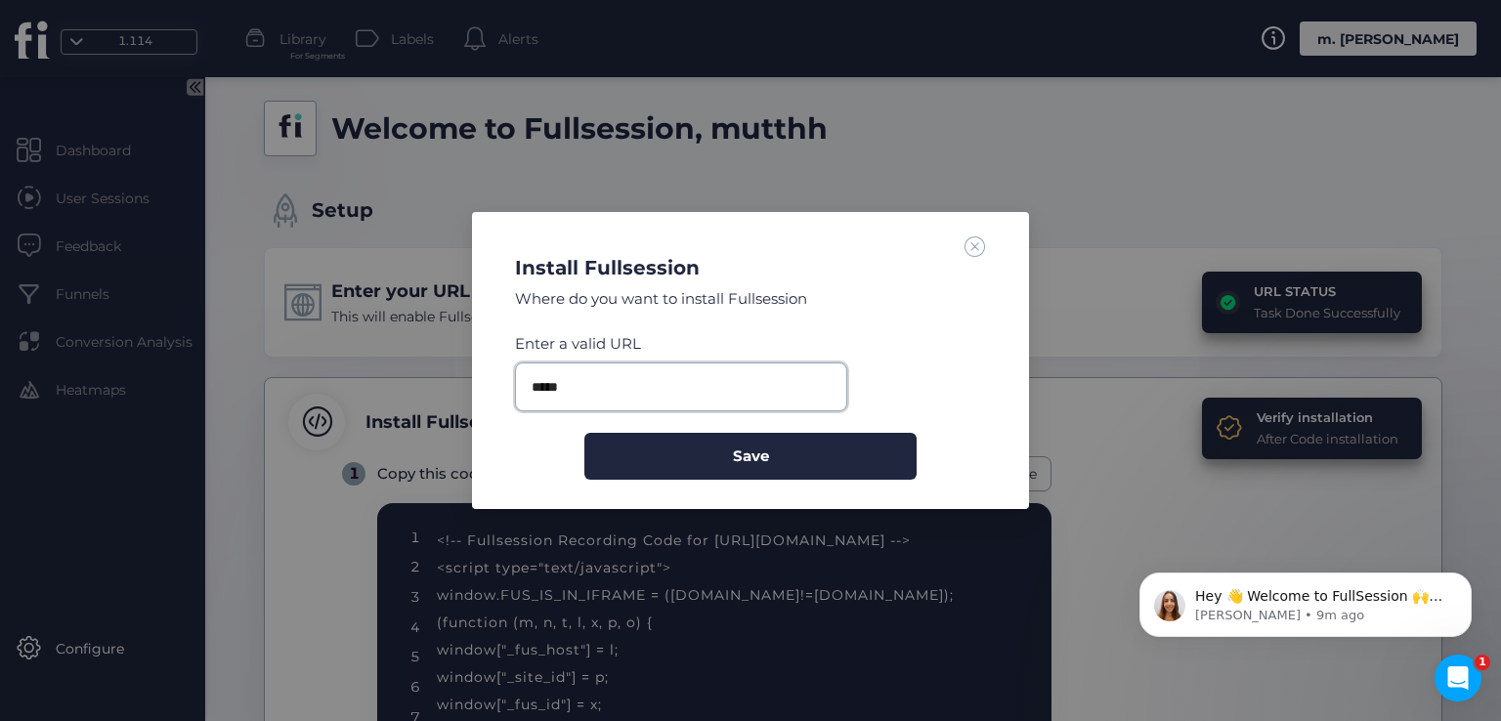
click at [731, 377] on input "*****" at bounding box center [681, 387] width 332 height 49
paste input "**********"
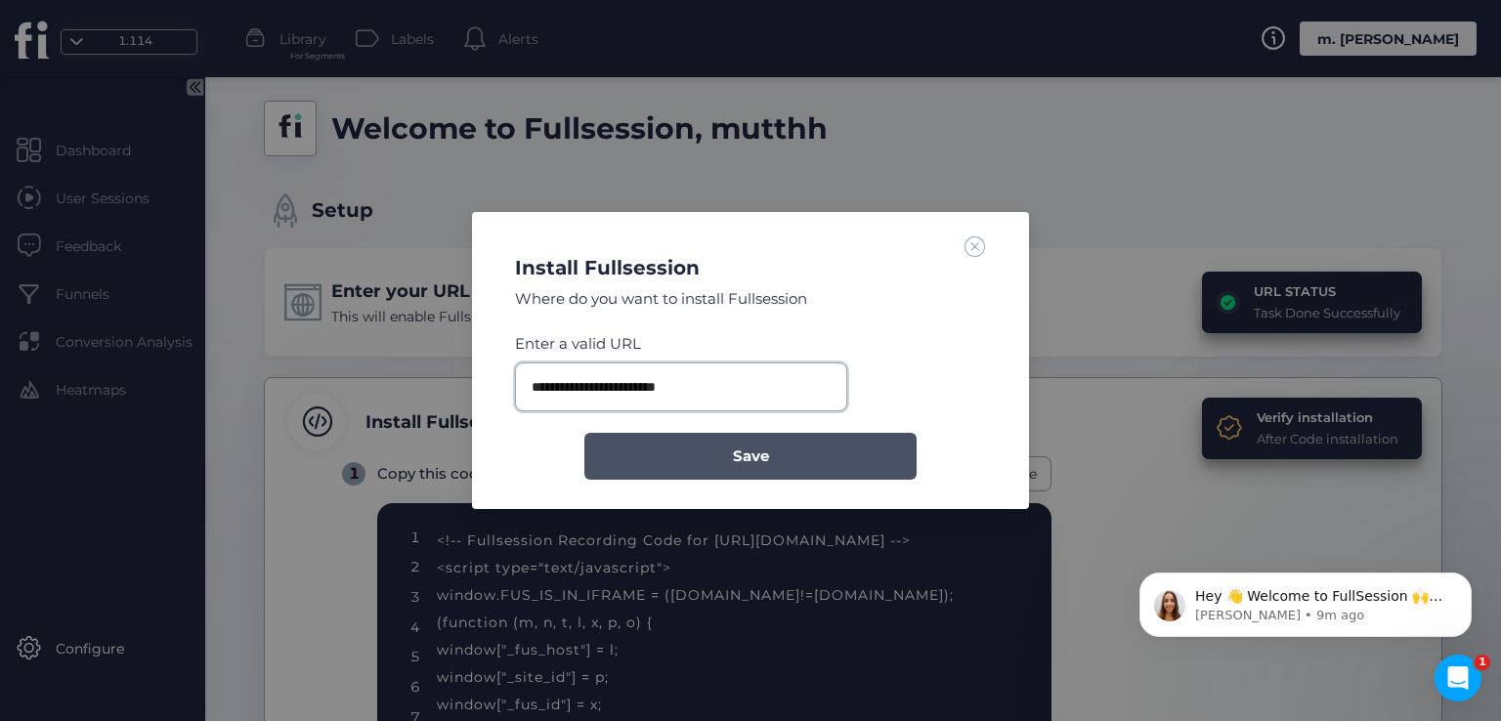
type input "**********"
click at [745, 429] on form "**********" at bounding box center [750, 406] width 471 height 149
click at [752, 443] on button "Save" at bounding box center [750, 456] width 332 height 47
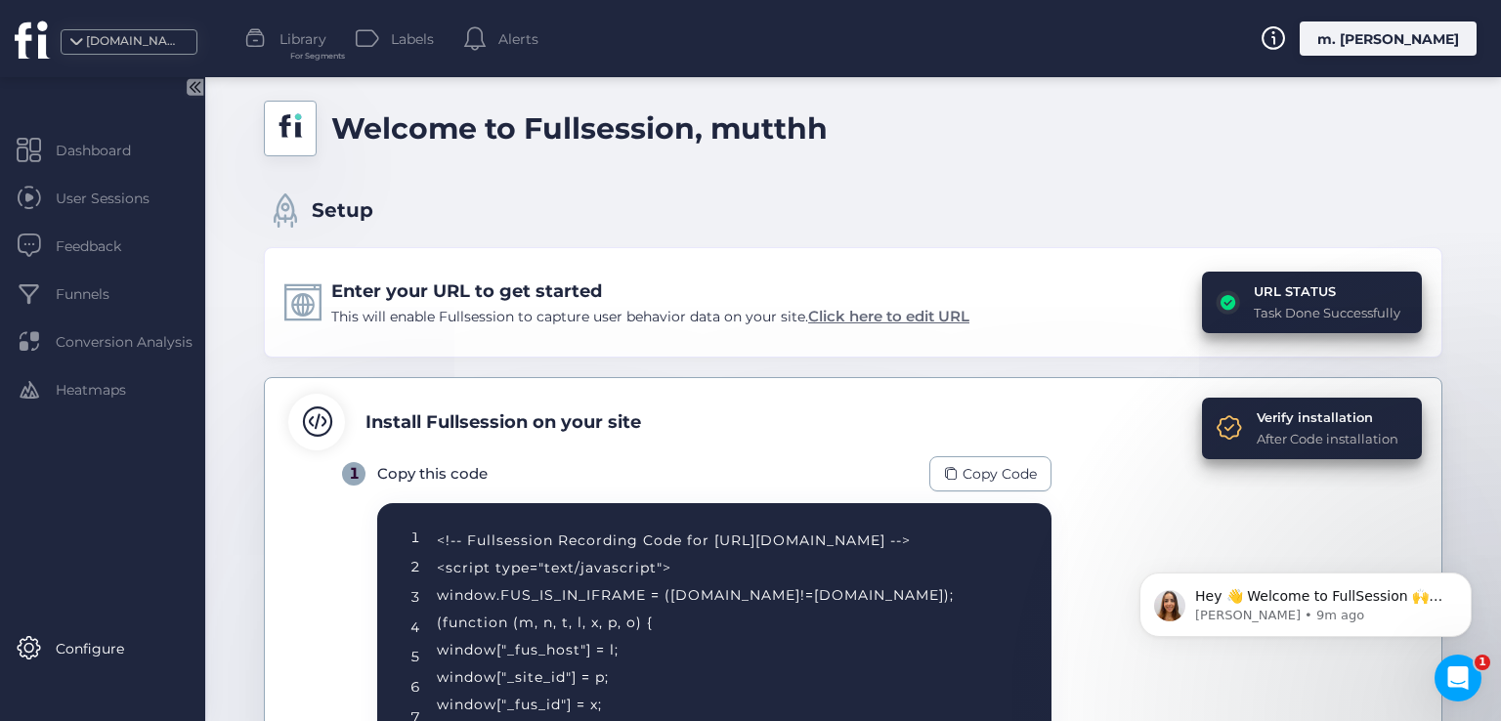
click at [907, 316] on span "Click here to edit URL" at bounding box center [888, 316] width 161 height 19
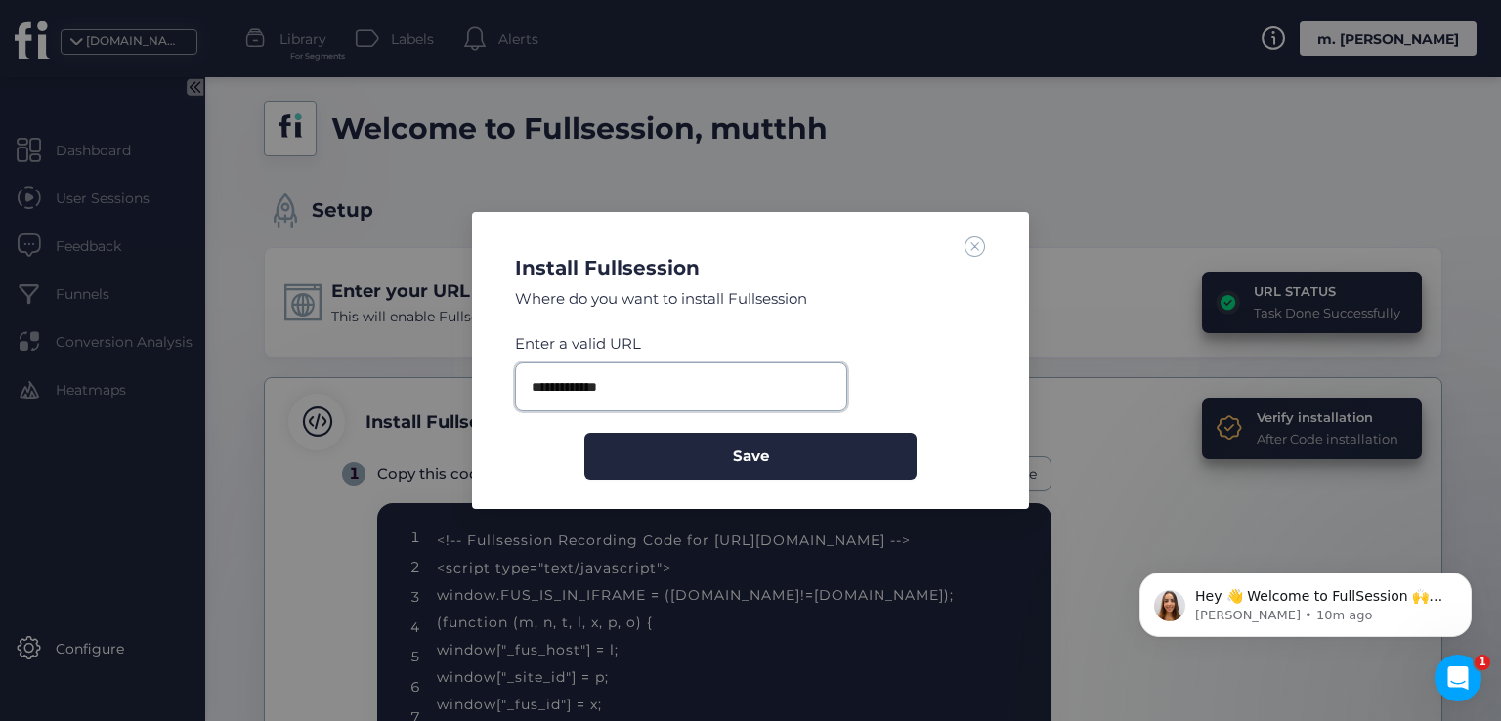
drag, startPoint x: 665, startPoint y: 400, endPoint x: 435, endPoint y: 405, distance: 229.7
click at [435, 405] on nz-modal-container "**********" at bounding box center [750, 360] width 1501 height 721
paste input "********"
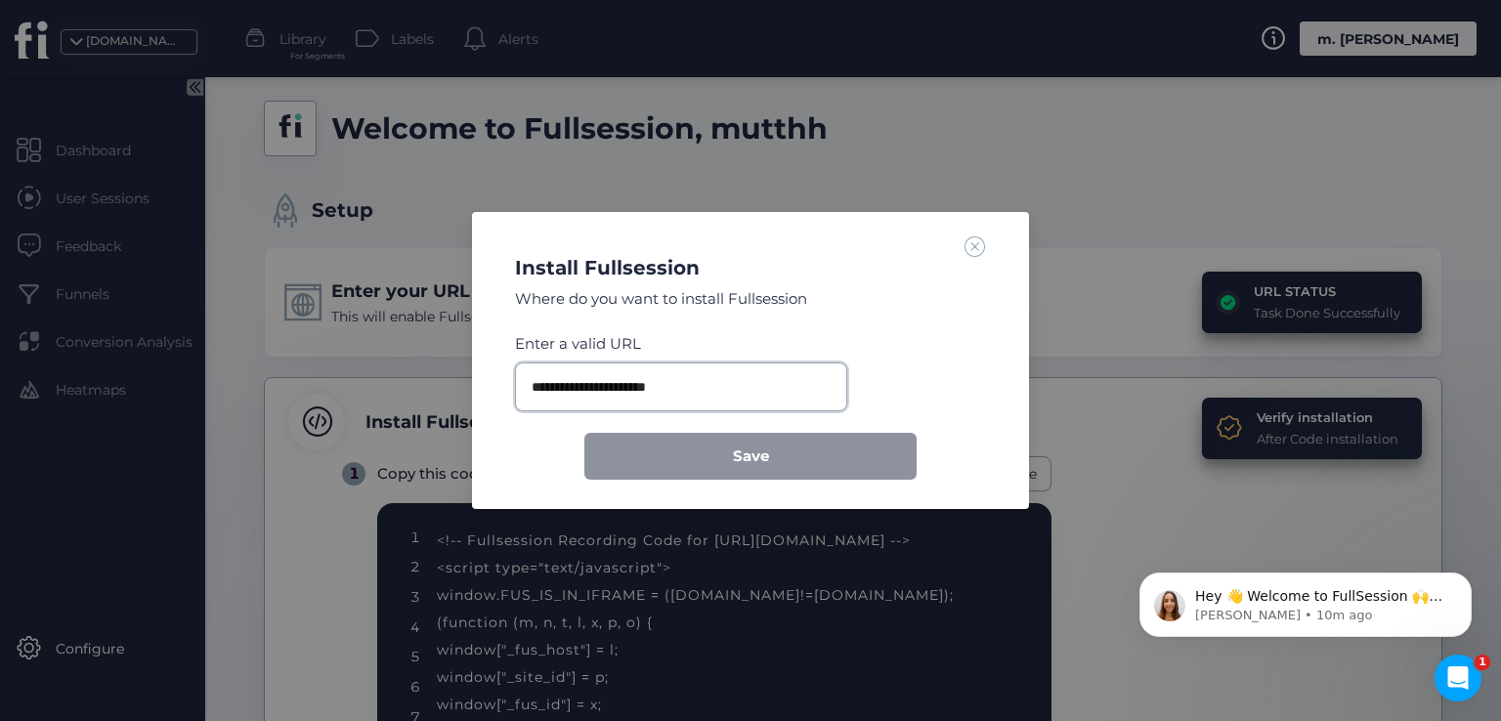
click at [661, 381] on input "**********" at bounding box center [681, 387] width 332 height 49
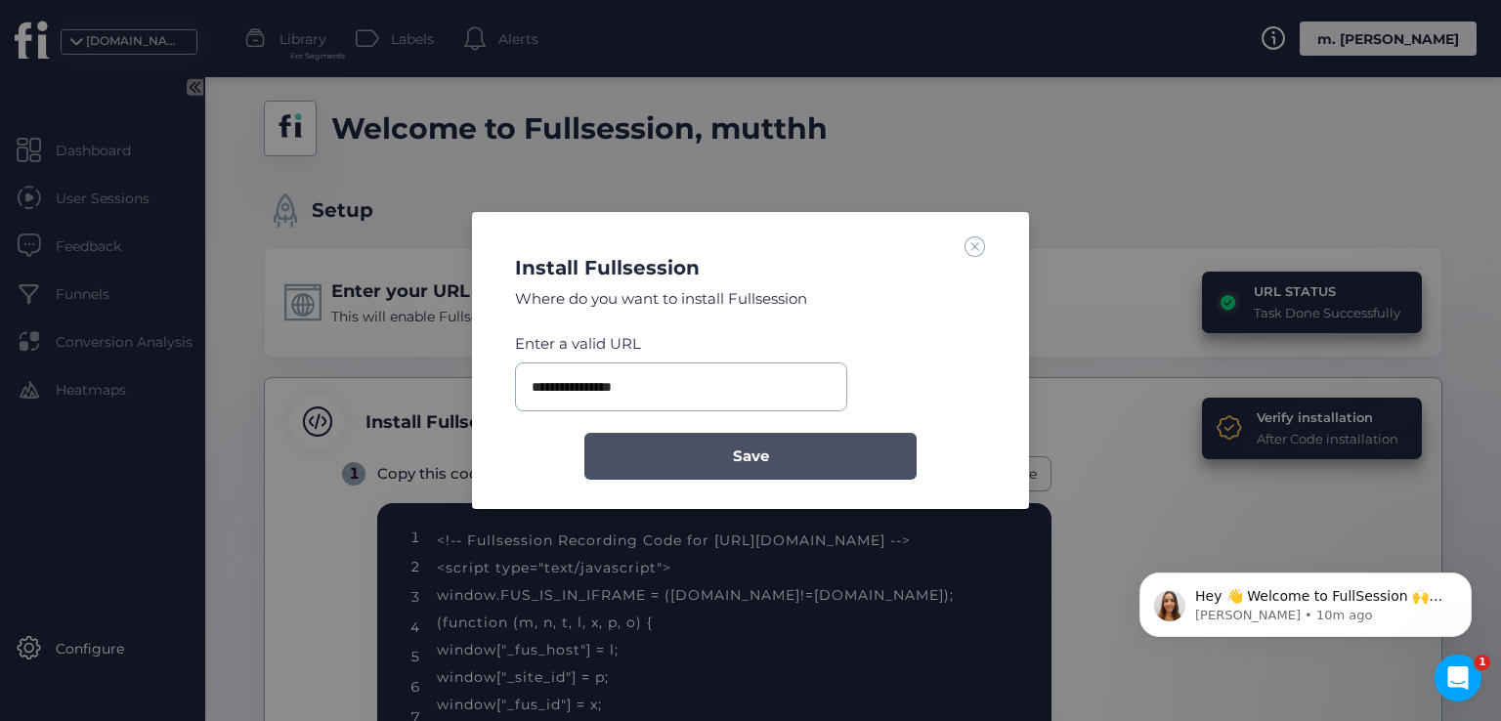
click at [688, 470] on button "Save" at bounding box center [750, 456] width 332 height 47
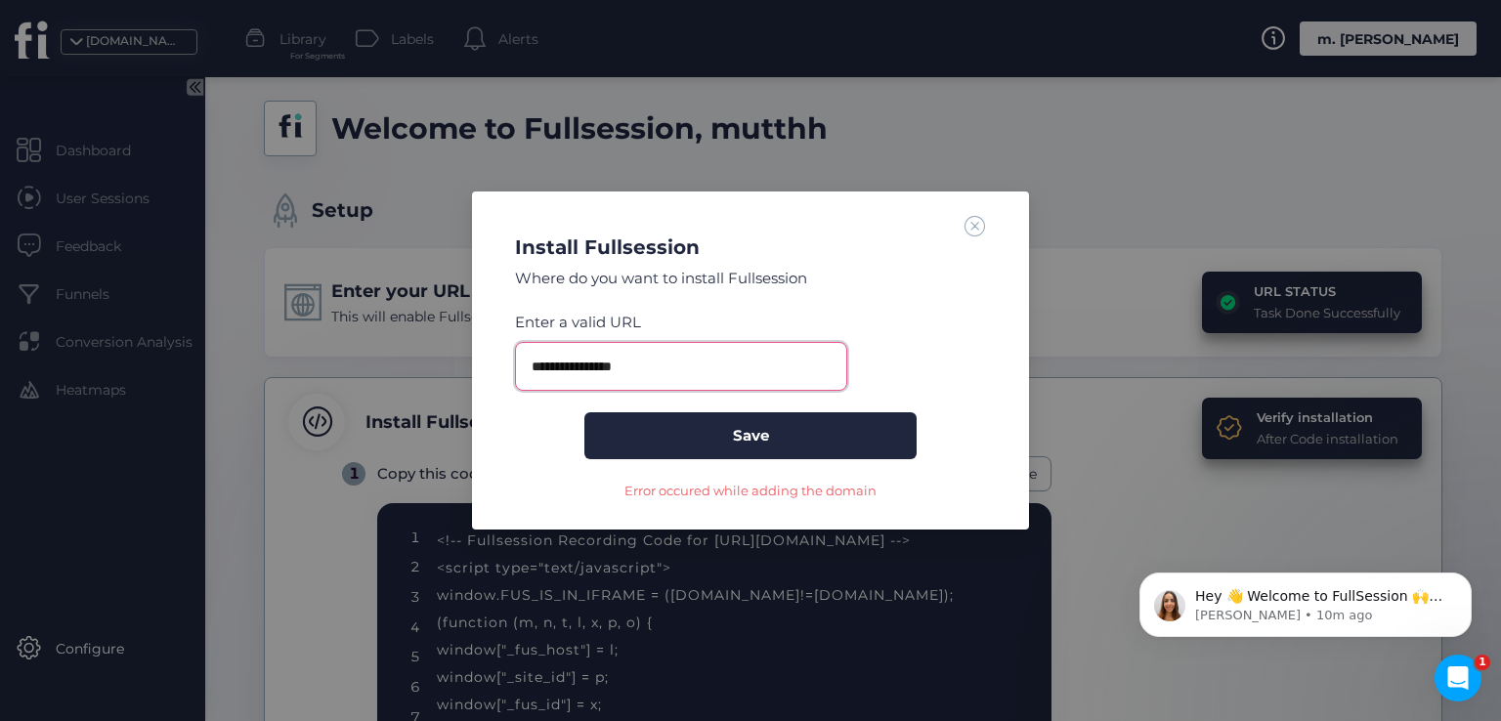
click at [647, 375] on input "**********" at bounding box center [681, 366] width 332 height 49
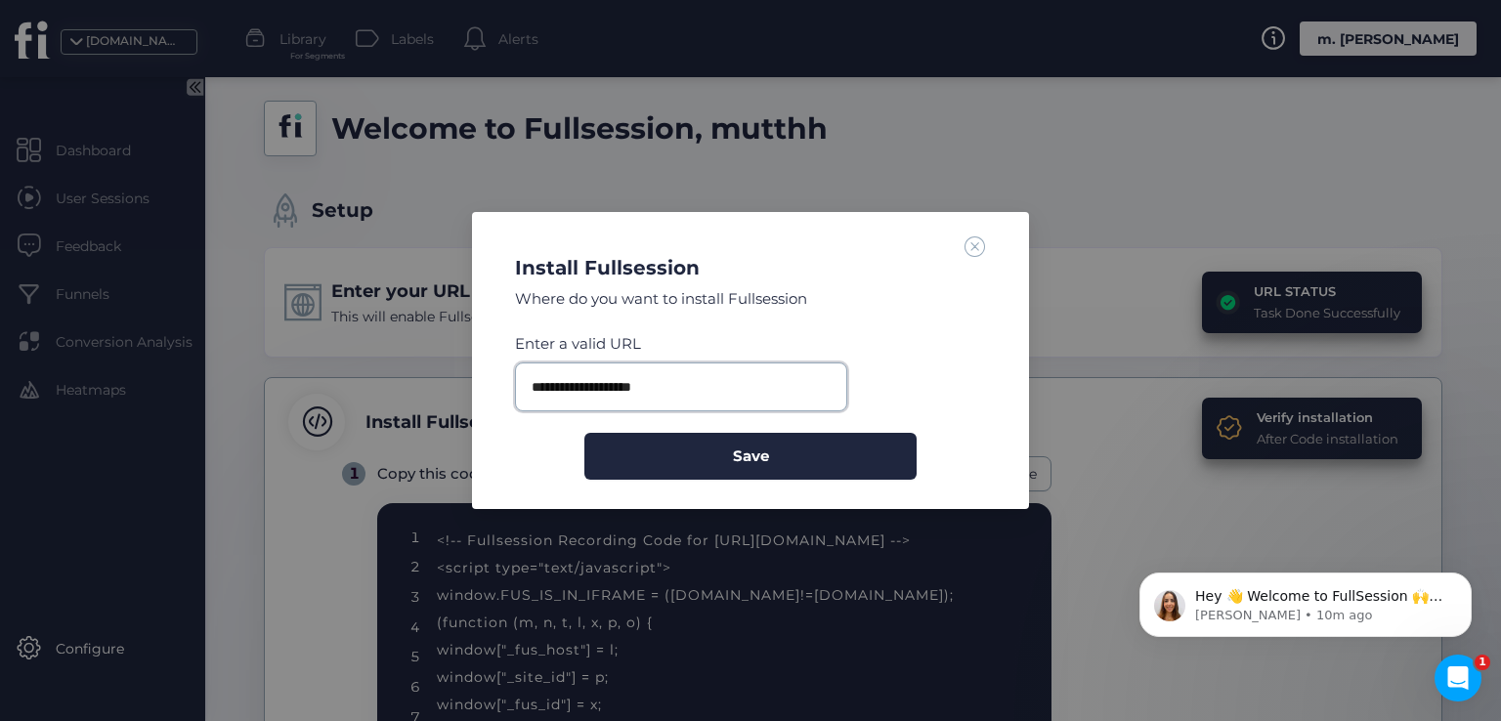
type input "**********"
click at [584, 433] on button "Save" at bounding box center [750, 456] width 332 height 47
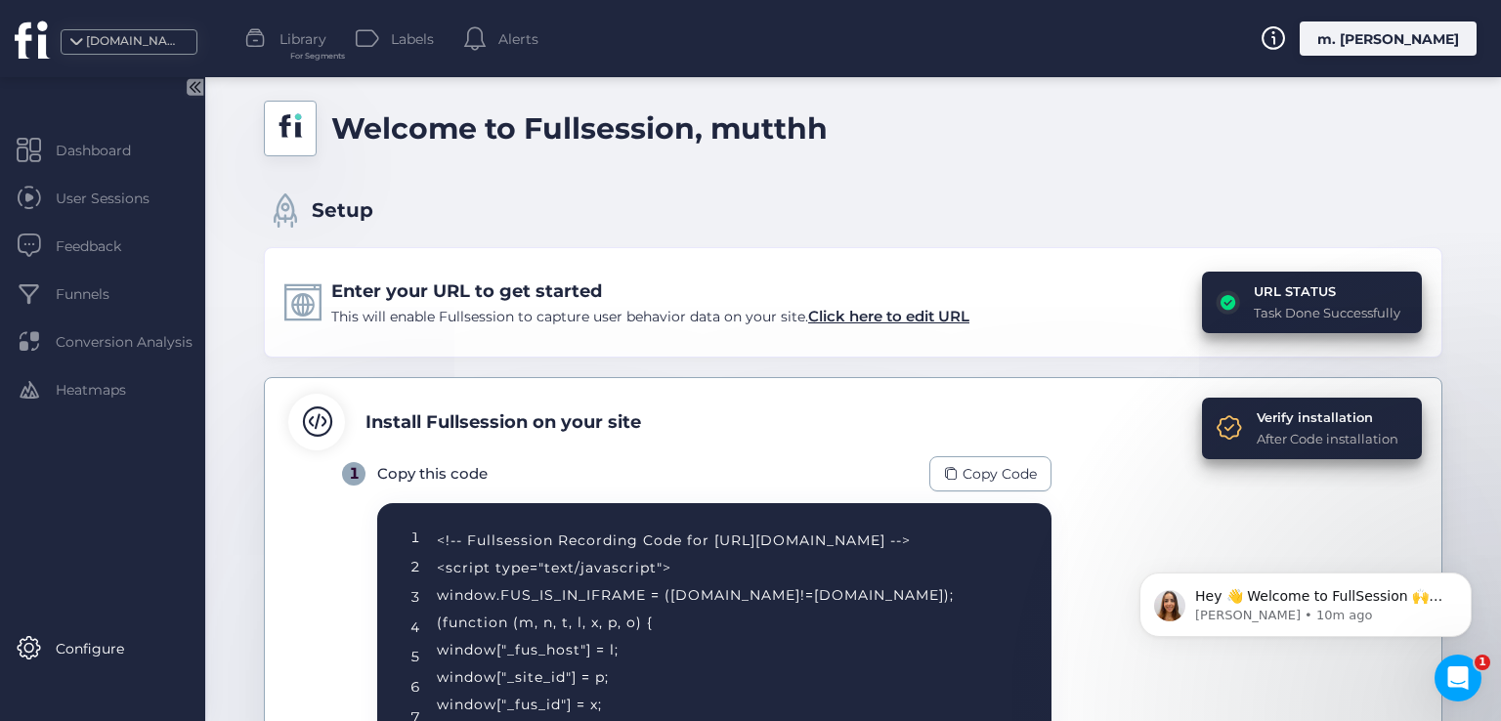
click at [103, 35] on div "localhost.com" at bounding box center [135, 41] width 98 height 19
click at [1297, 413] on div "Verify installation" at bounding box center [1328, 418] width 142 height 20
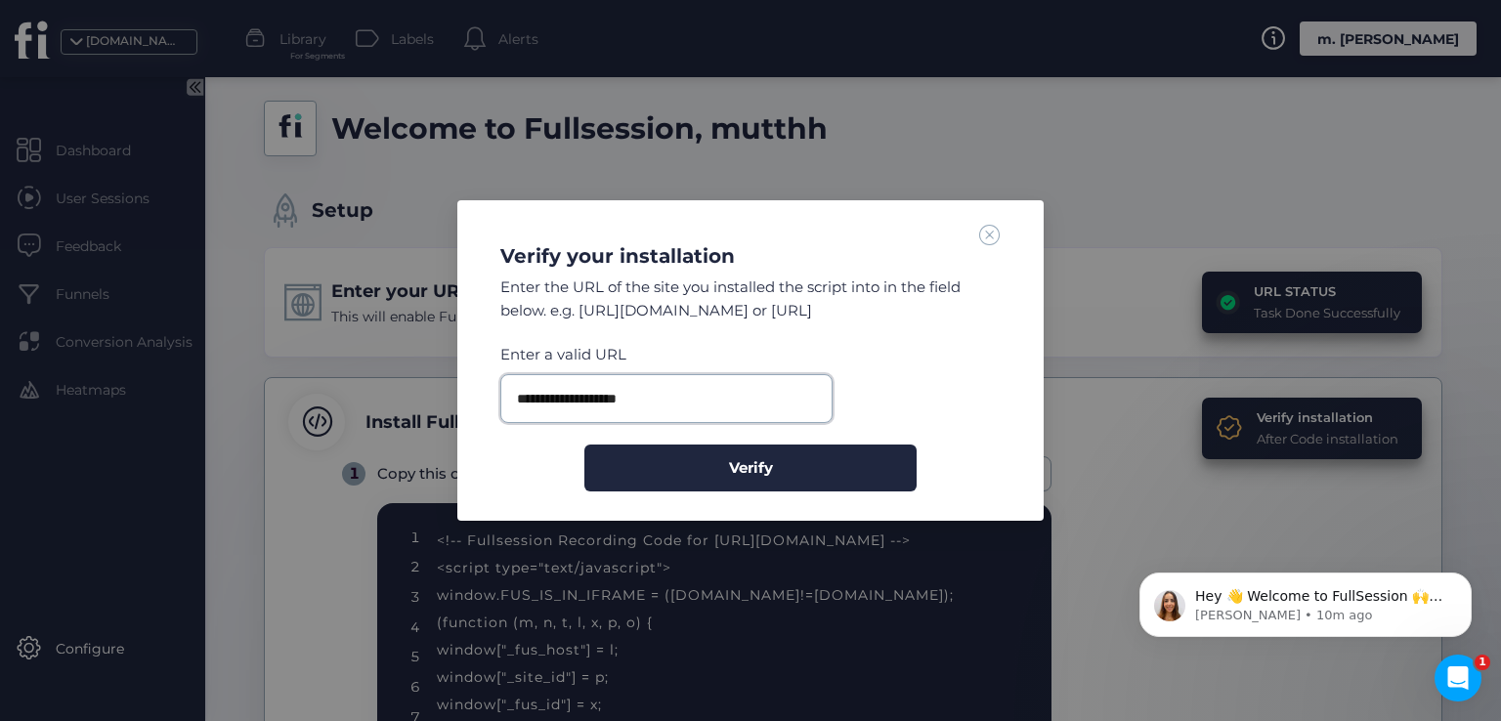
click at [645, 399] on input "**********" at bounding box center [666, 398] width 332 height 49
click at [584, 445] on button "Verify" at bounding box center [750, 468] width 332 height 47
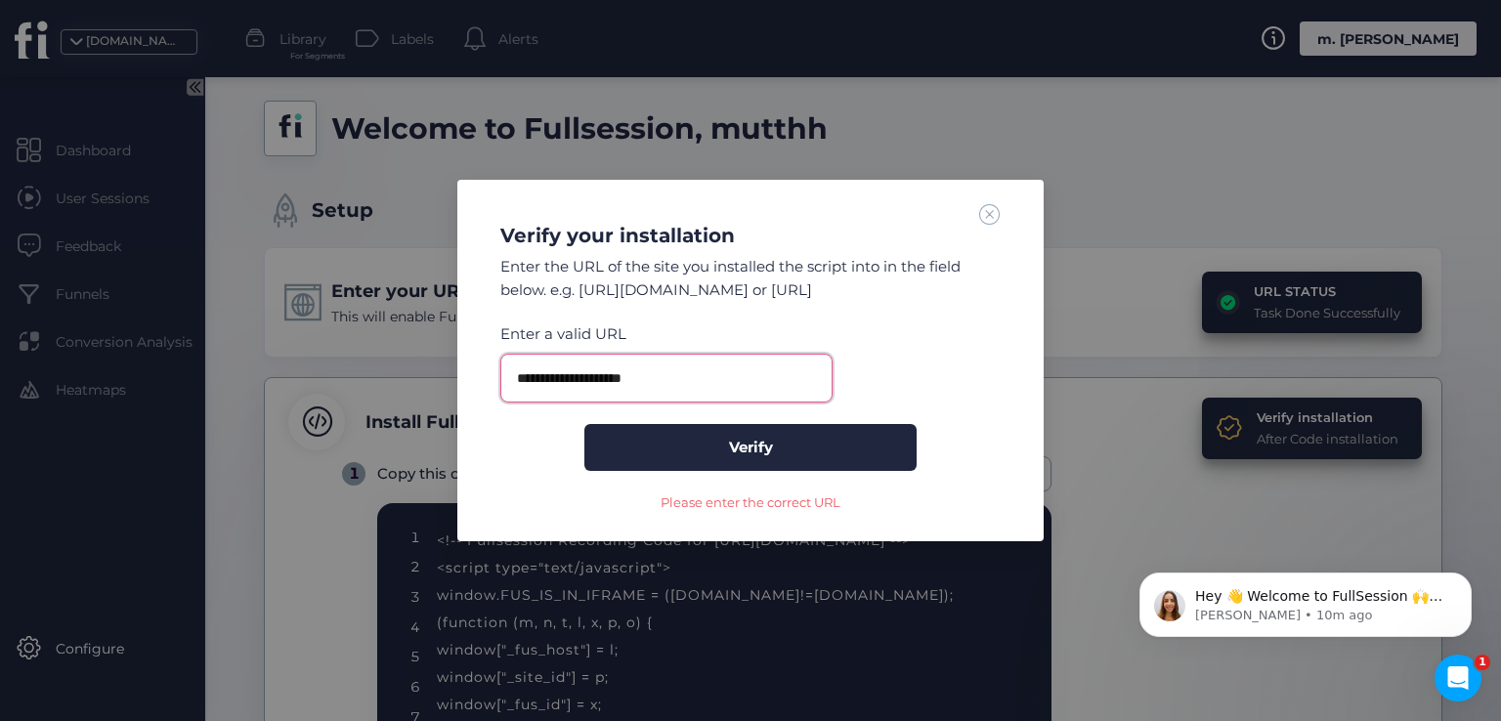
click at [584, 424] on button "Verify" at bounding box center [750, 447] width 332 height 47
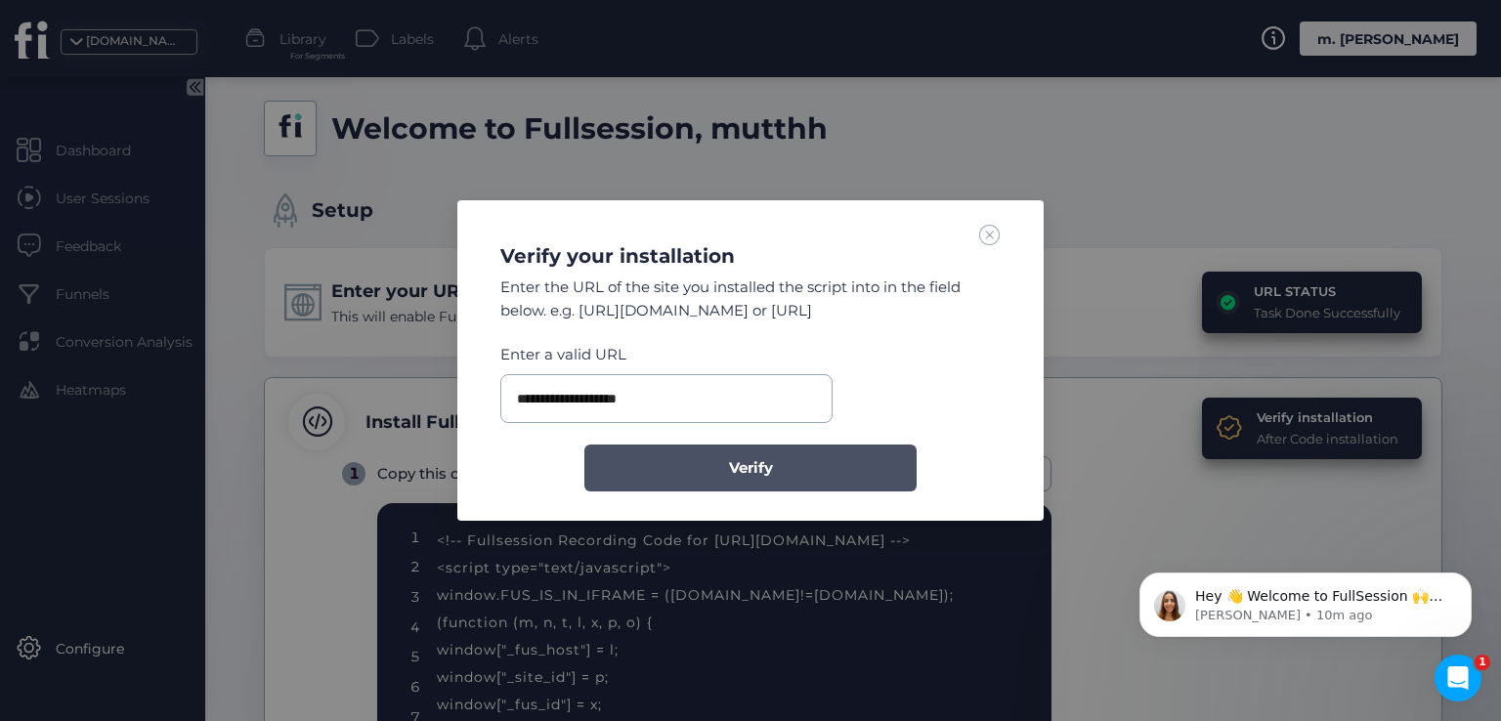
click at [682, 474] on button "Verify" at bounding box center [750, 468] width 332 height 47
type input "**********"
click at [724, 475] on button "Verify" at bounding box center [750, 468] width 332 height 47
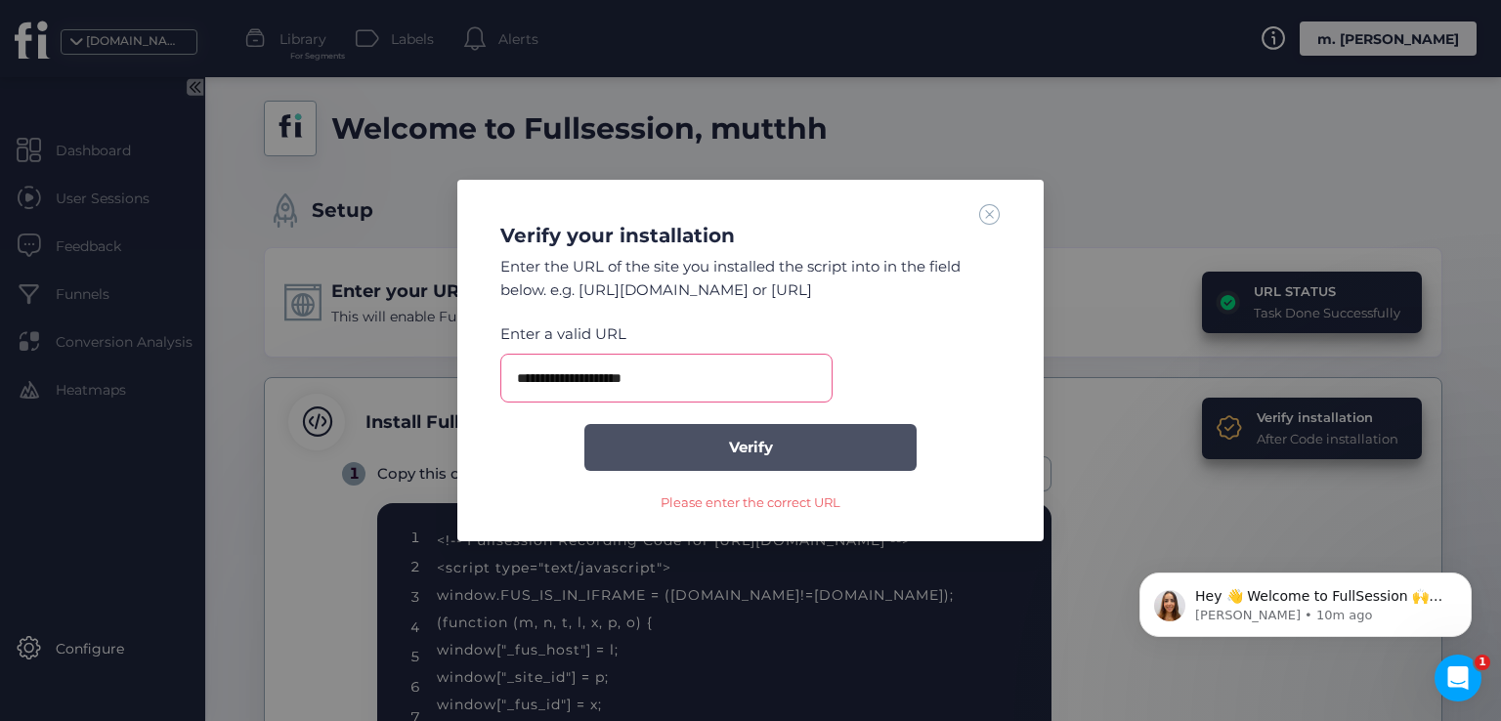
click at [791, 451] on button "Verify" at bounding box center [750, 447] width 332 height 47
click at [996, 210] on span at bounding box center [989, 213] width 21 height 21
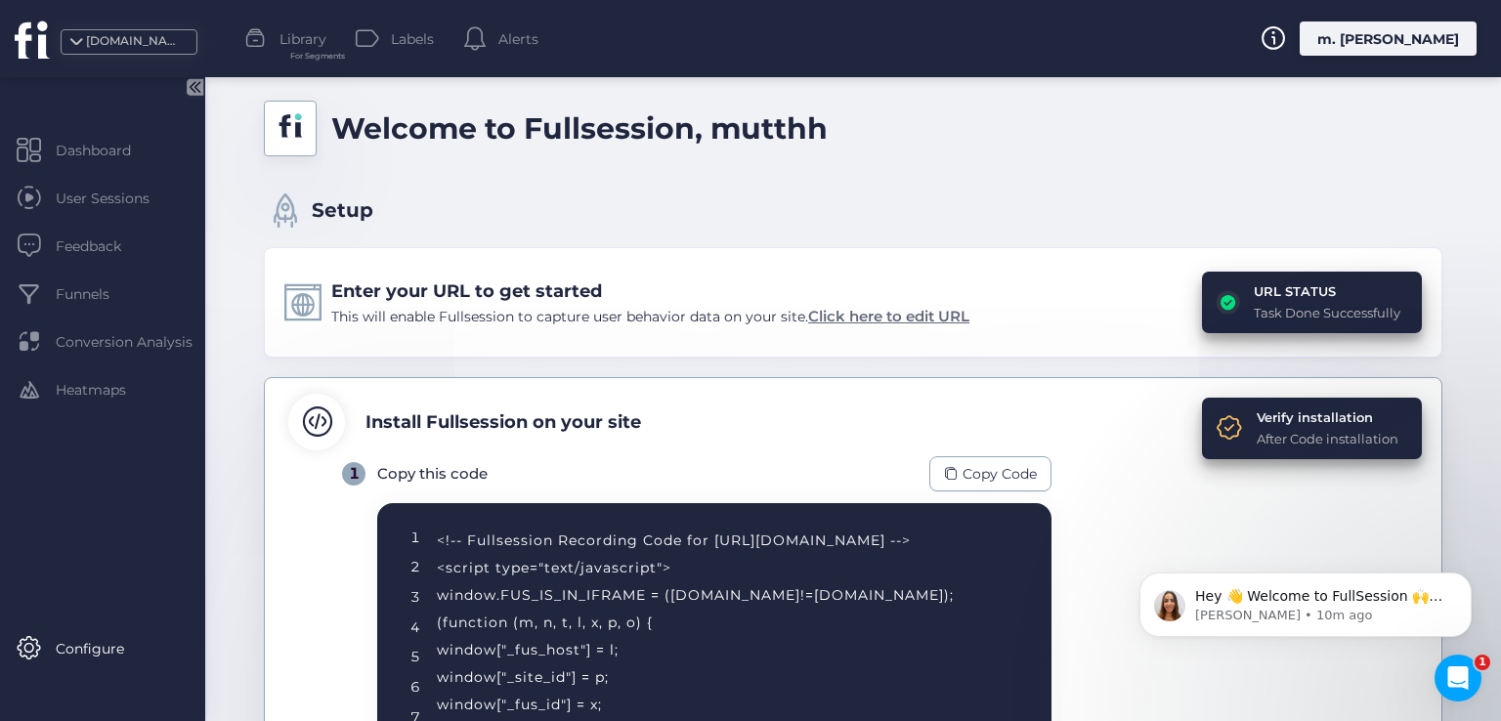
click at [838, 314] on span "Click here to edit URL" at bounding box center [888, 316] width 161 height 19
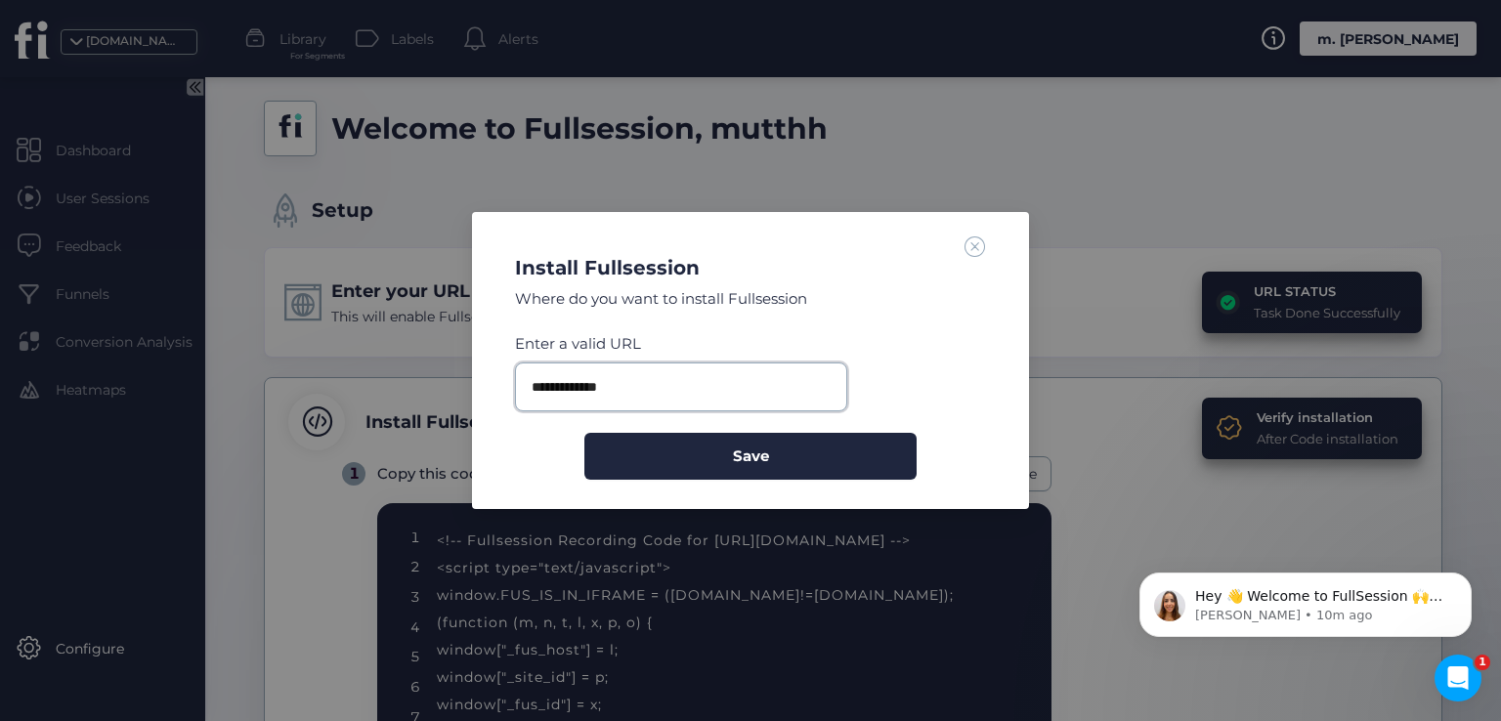
click at [635, 384] on input "**********" at bounding box center [681, 387] width 332 height 49
click at [672, 391] on input "**********" at bounding box center [681, 387] width 332 height 49
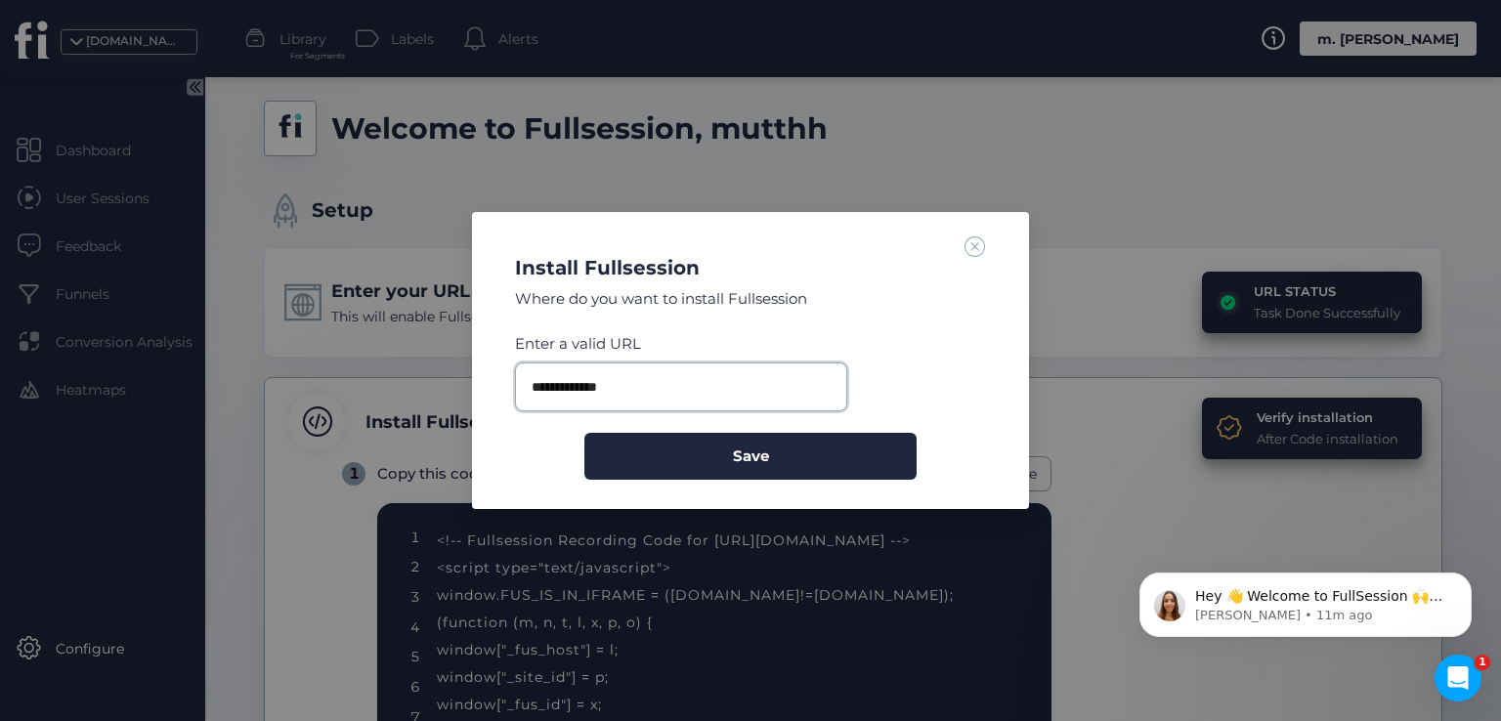
click at [672, 391] on input "**********" at bounding box center [681, 387] width 332 height 49
click at [633, 392] on input "**********" at bounding box center [681, 387] width 332 height 49
paste input "********"
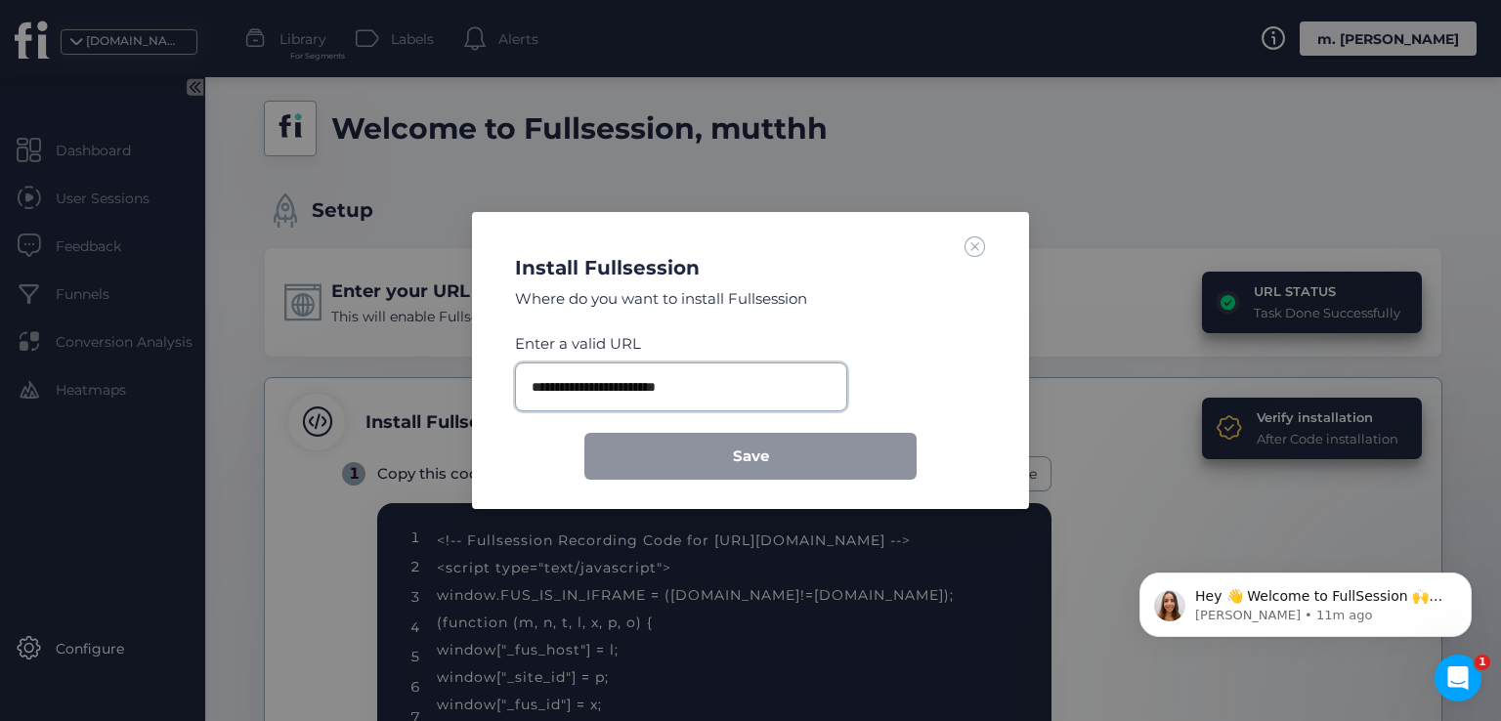
drag, startPoint x: 673, startPoint y: 384, endPoint x: 635, endPoint y: 384, distance: 38.1
click at [635, 384] on input "**********" at bounding box center [681, 387] width 332 height 49
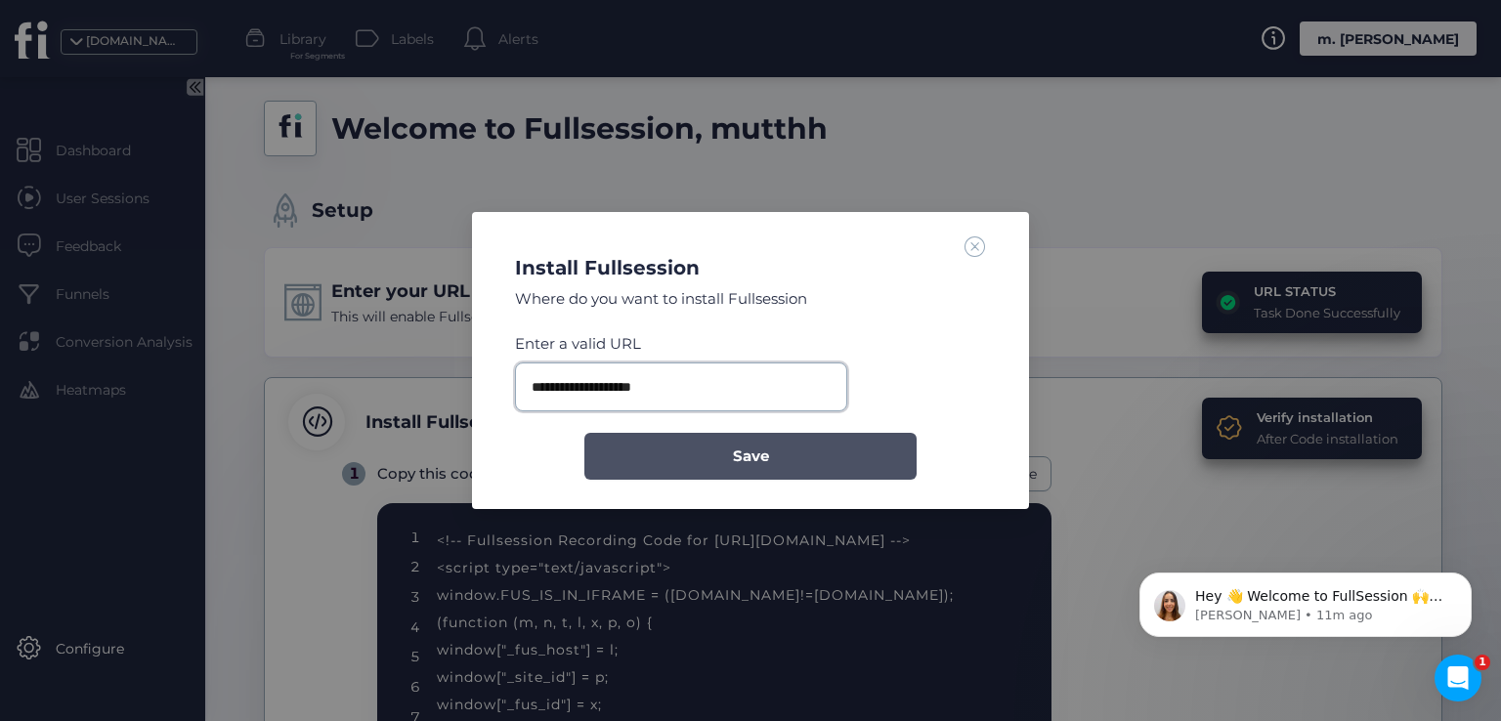
type input "**********"
click at [724, 454] on button "Save" at bounding box center [750, 456] width 332 height 47
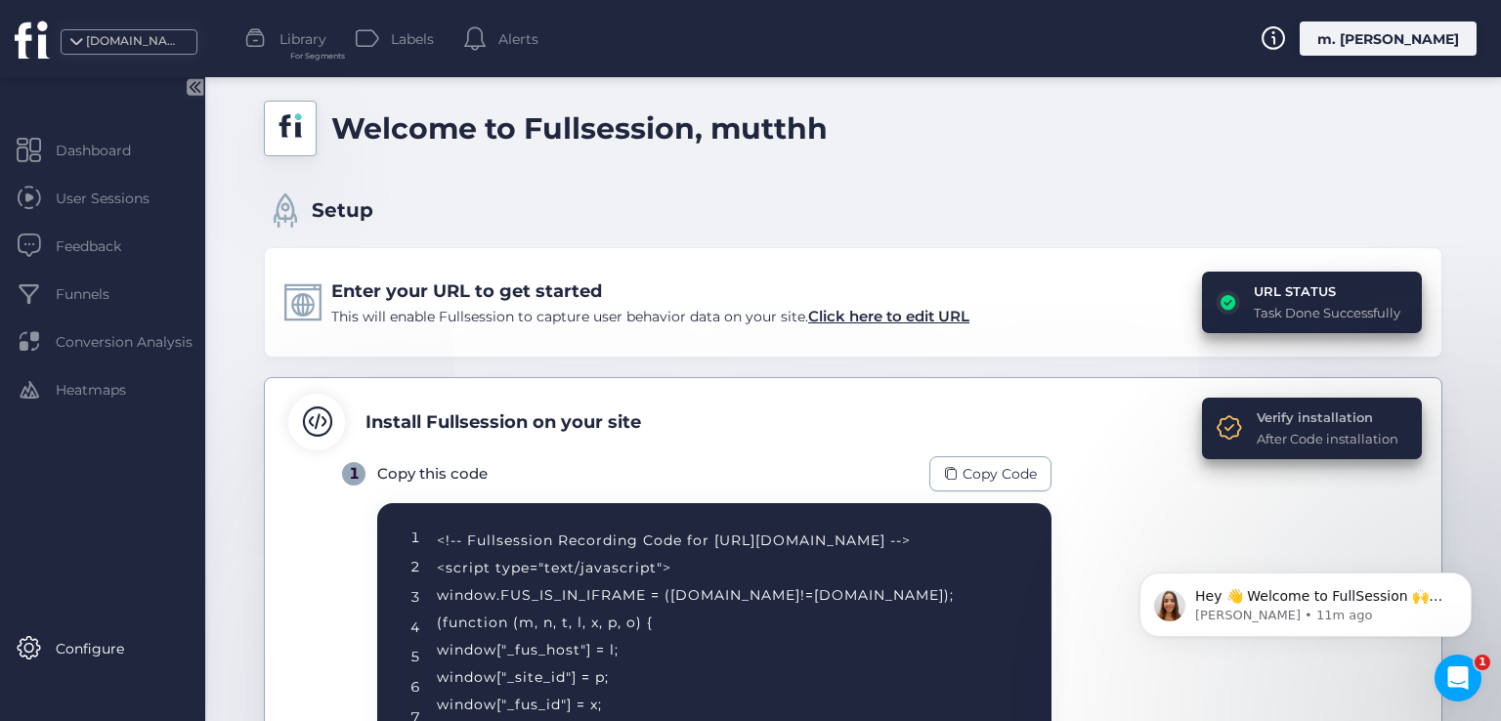
click at [1284, 418] on div "Verify installation" at bounding box center [1328, 418] width 142 height 20
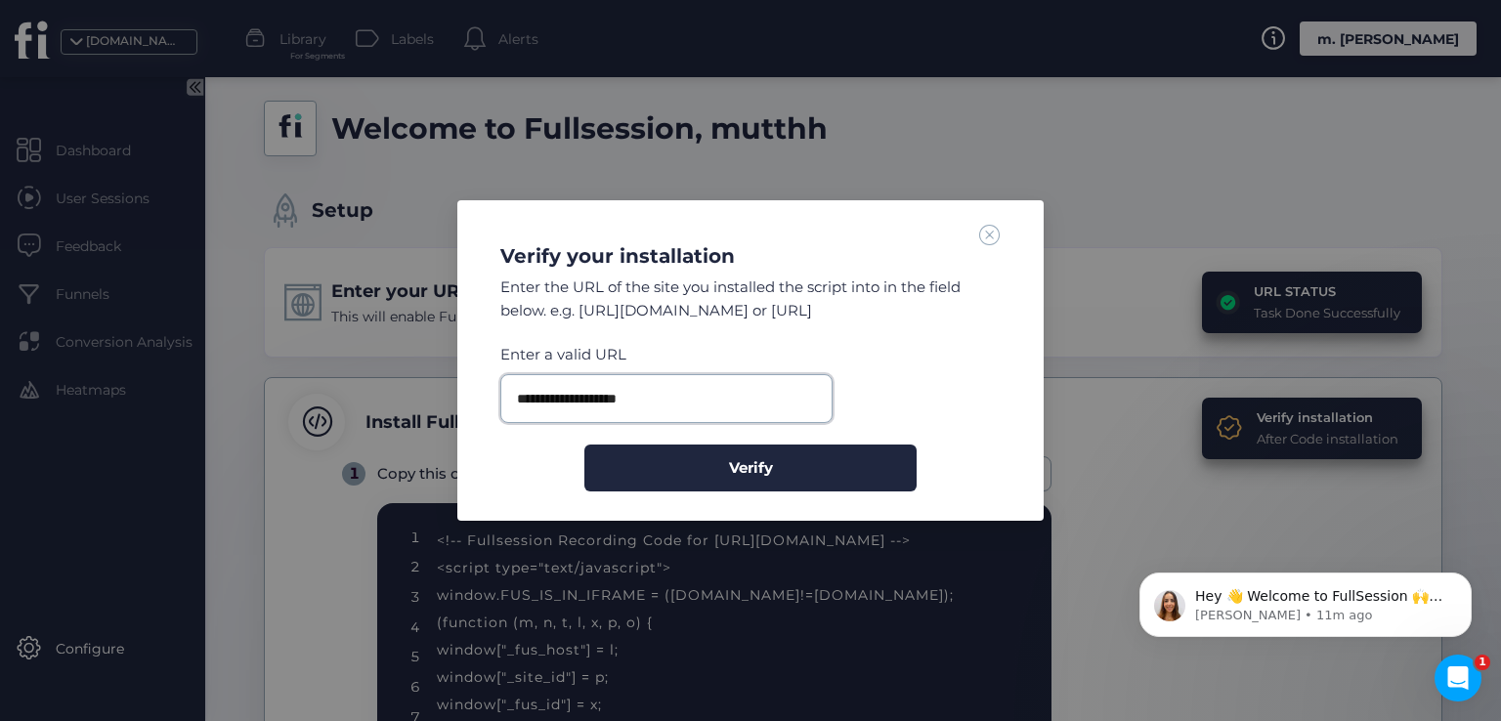
click at [624, 412] on input "**********" at bounding box center [666, 398] width 332 height 49
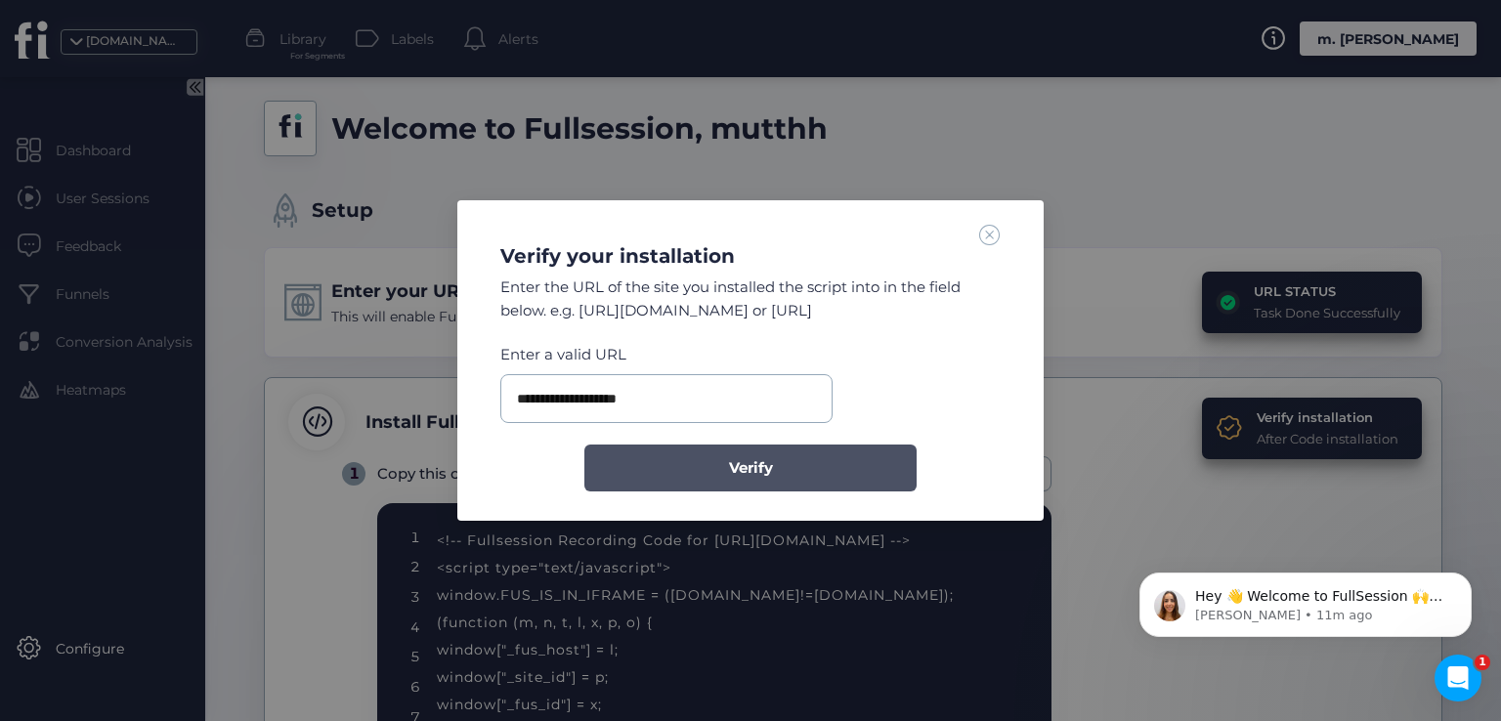
click at [655, 460] on button "Verify" at bounding box center [750, 468] width 332 height 47
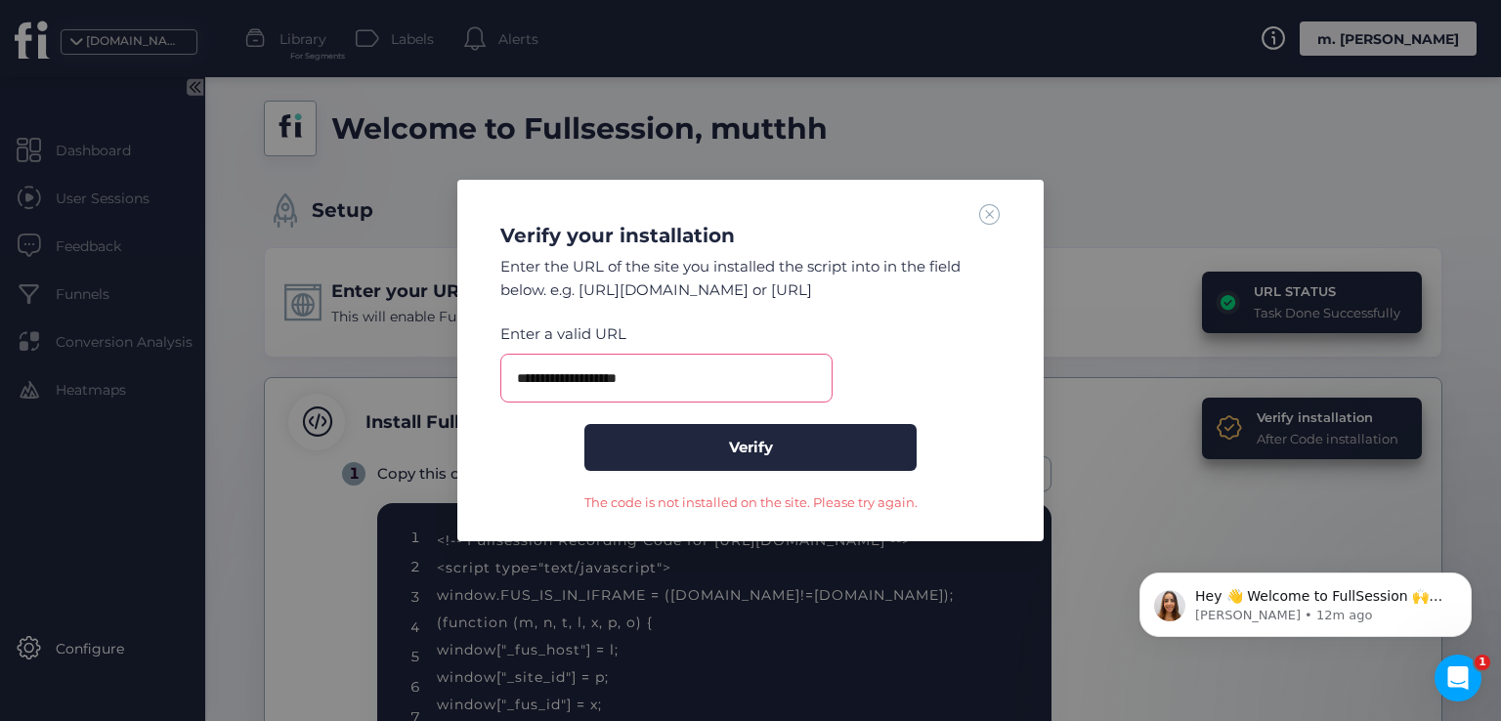
click at [1001, 208] on div "**********" at bounding box center [750, 357] width 539 height 309
drag, startPoint x: 992, startPoint y: 212, endPoint x: 977, endPoint y: 240, distance: 31.9
click at [991, 212] on span at bounding box center [989, 213] width 21 height 21
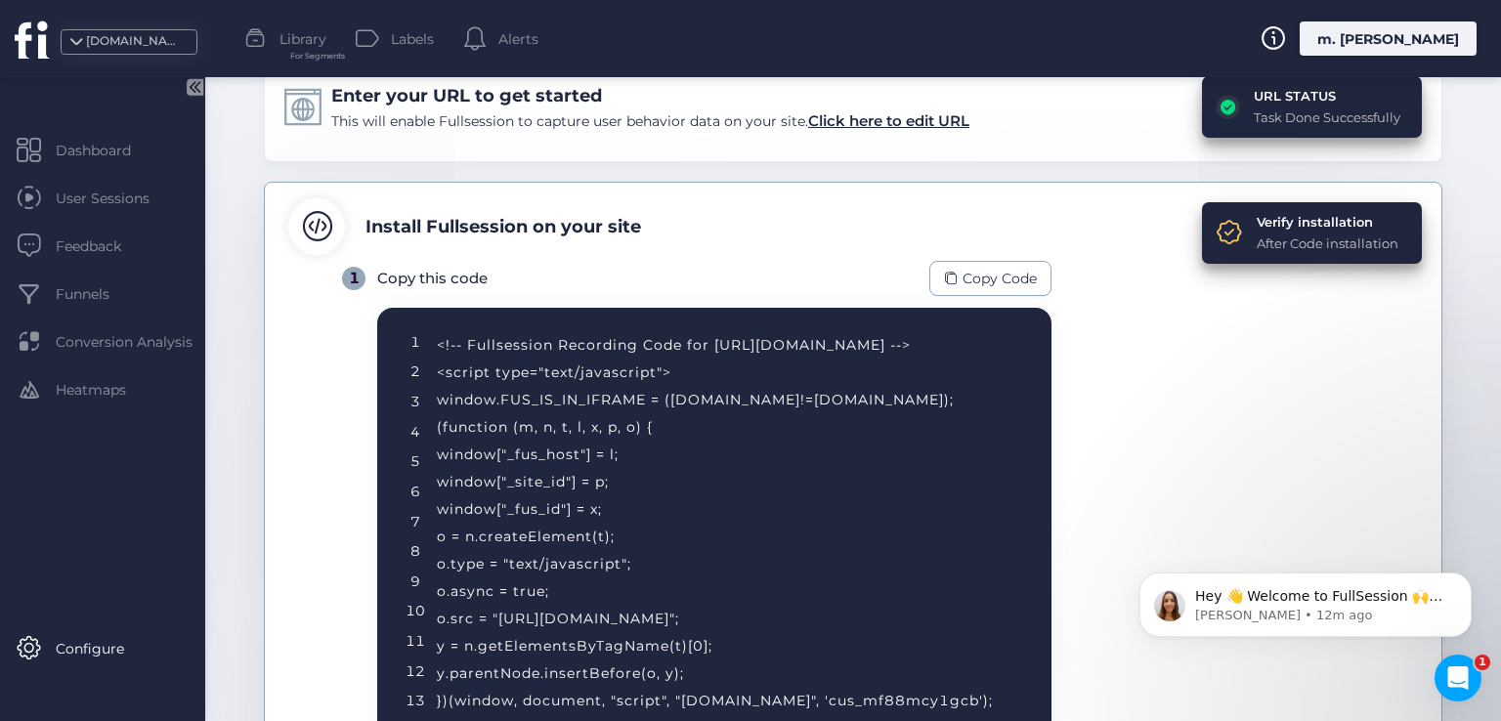
scroll to position [606, 0]
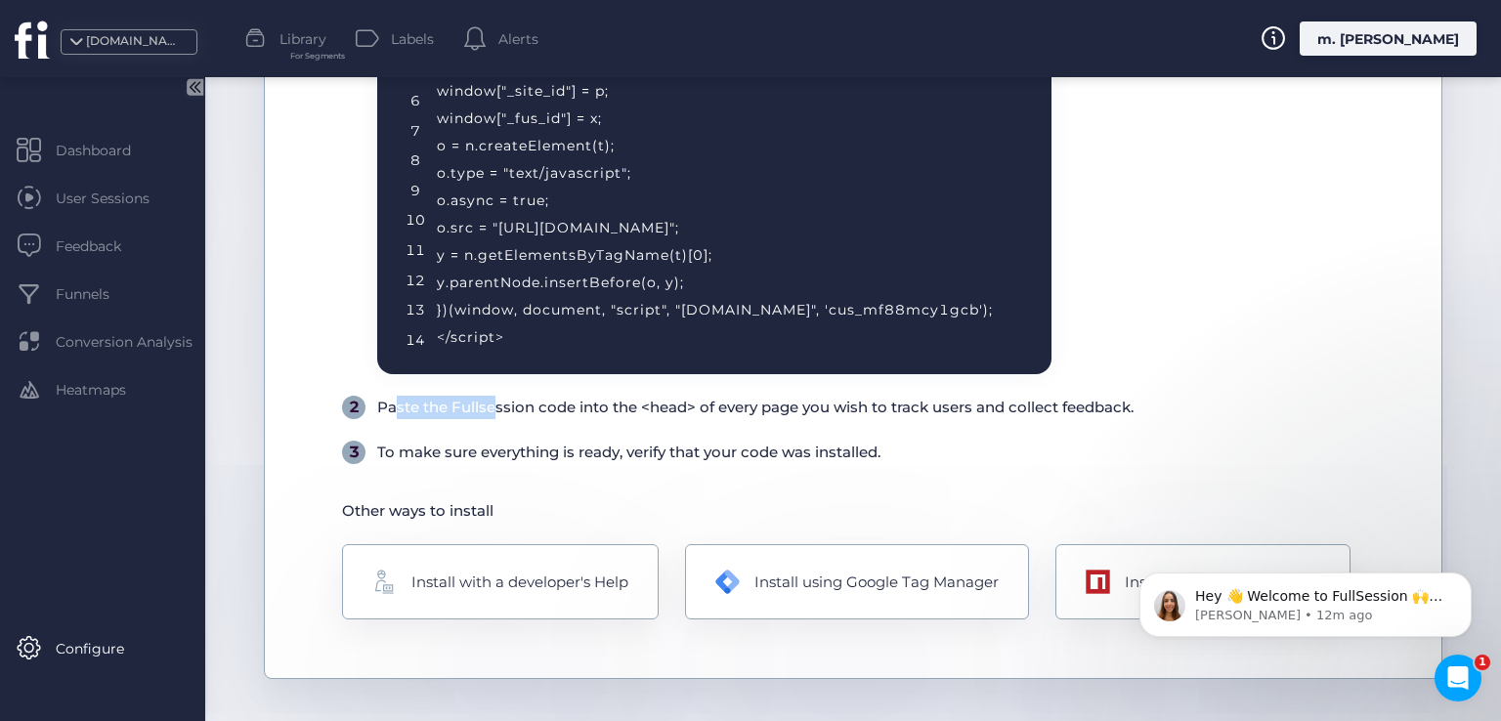
drag, startPoint x: 385, startPoint y: 398, endPoint x: 545, endPoint y: 408, distance: 160.6
click at [501, 405] on div "Paste the Fullsession code into the <head> of every page you wish to track user…" at bounding box center [755, 407] width 756 height 23
drag, startPoint x: 559, startPoint y: 408, endPoint x: 698, endPoint y: 420, distance: 139.4
click at [698, 420] on div "1 Copy this code Copy Code 1 2 3 4 5 6 7 8 9 10 11 12 13 14 <!-- Fullsession Re…" at bounding box center [880, 167] width 1076 height 594
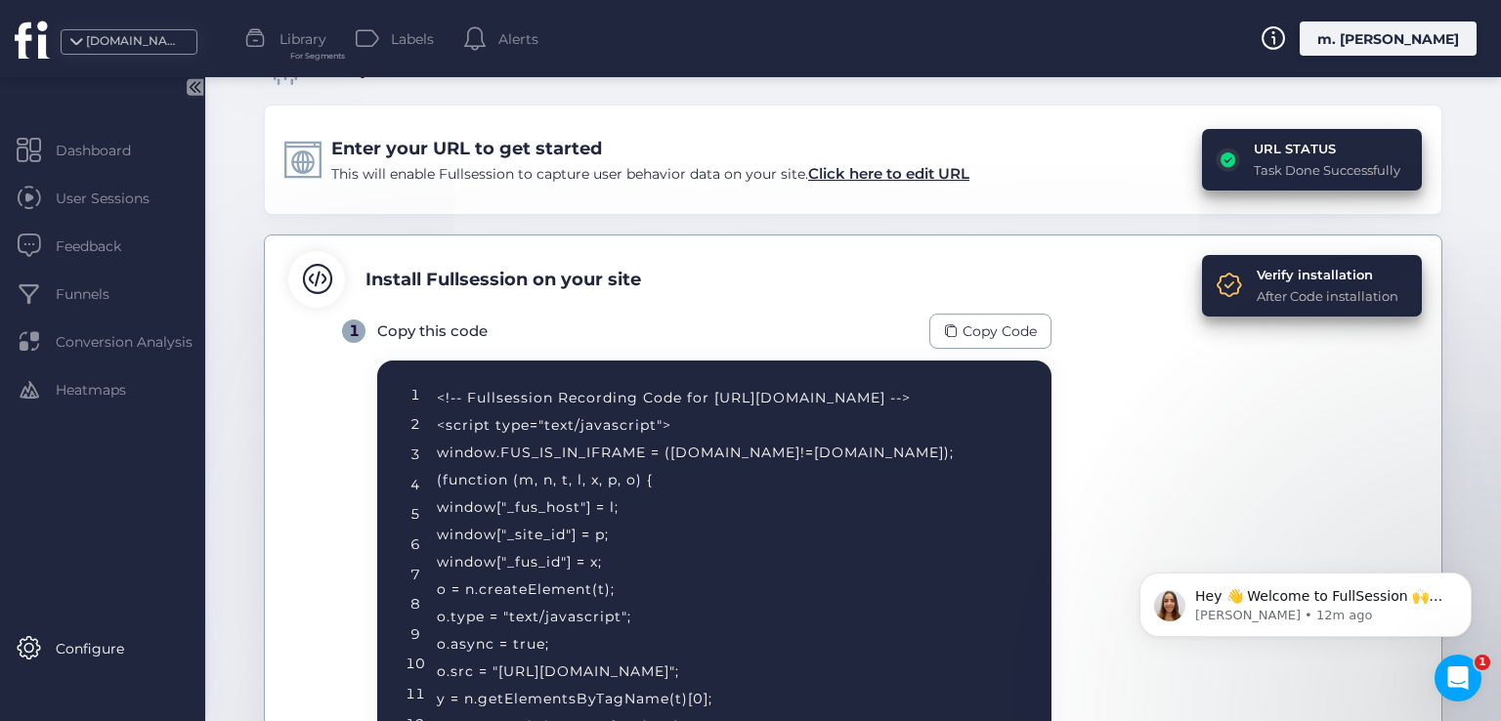
scroll to position [20, 0]
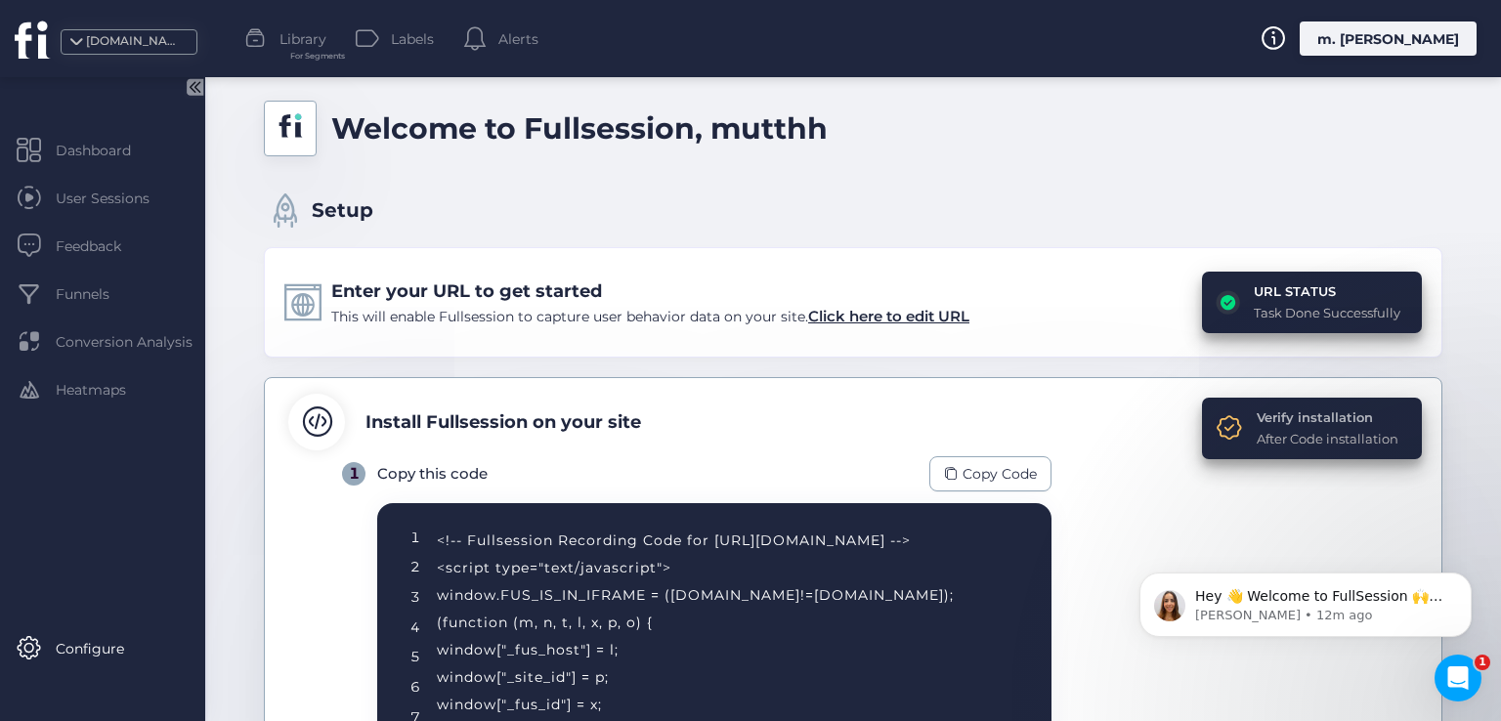
click at [1268, 417] on div "Verify installation" at bounding box center [1328, 418] width 142 height 20
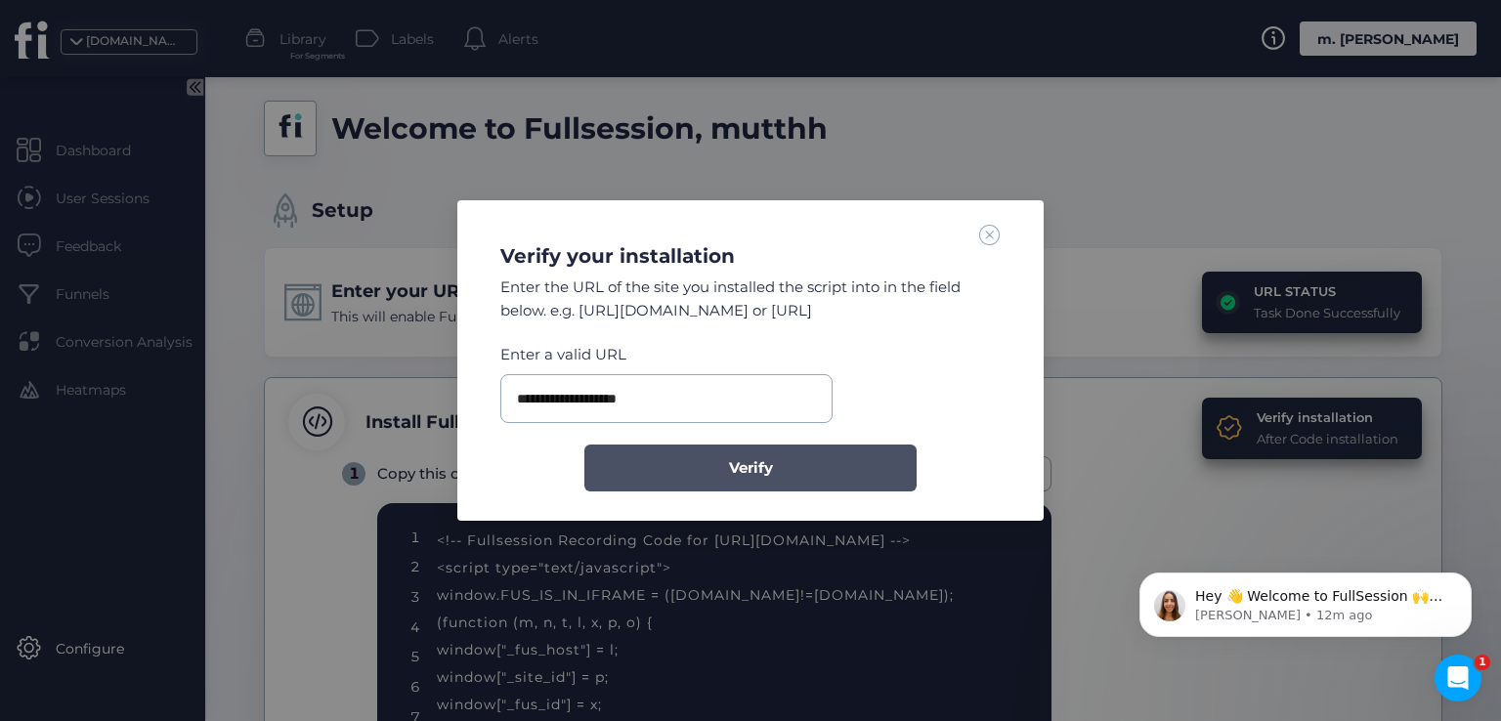
click at [758, 470] on span "Verify" at bounding box center [751, 467] width 44 height 23
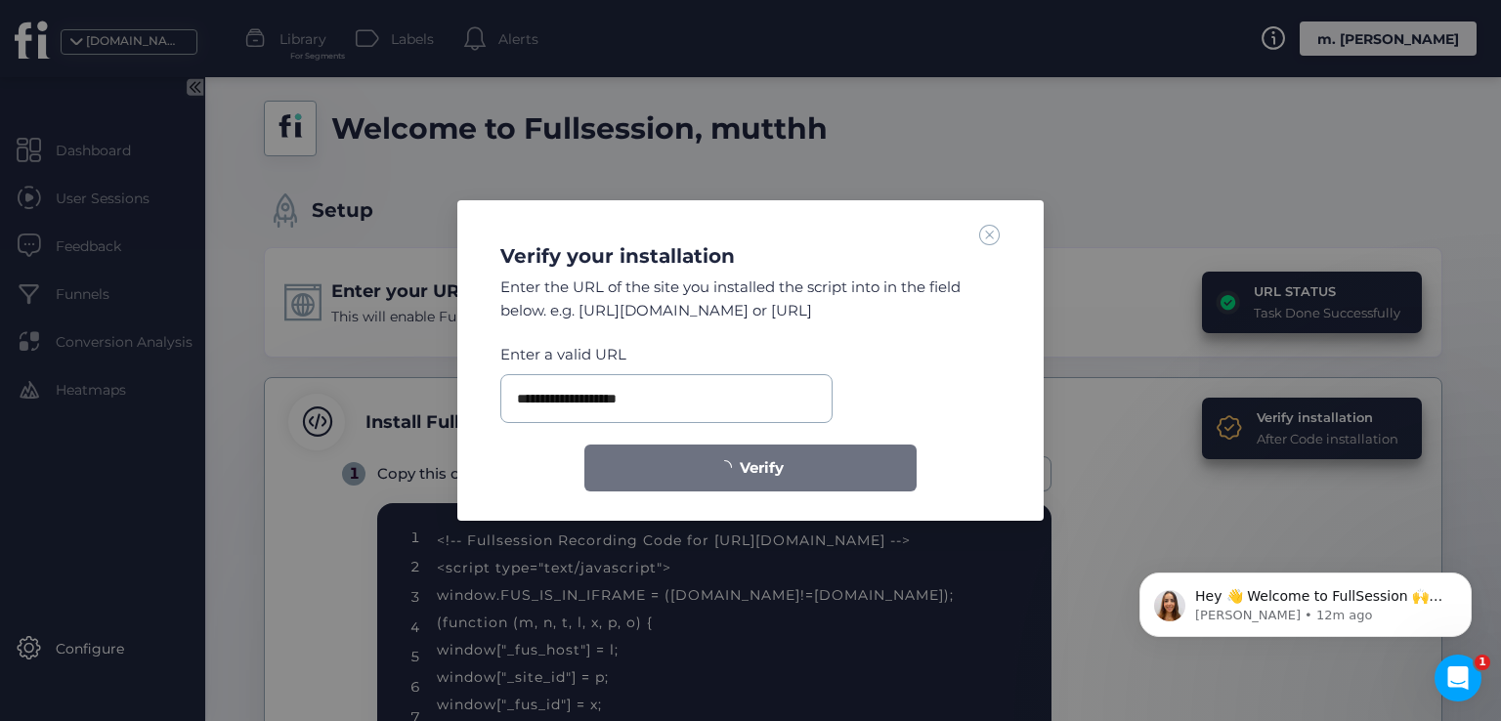
click at [996, 237] on span at bounding box center [989, 234] width 21 height 21
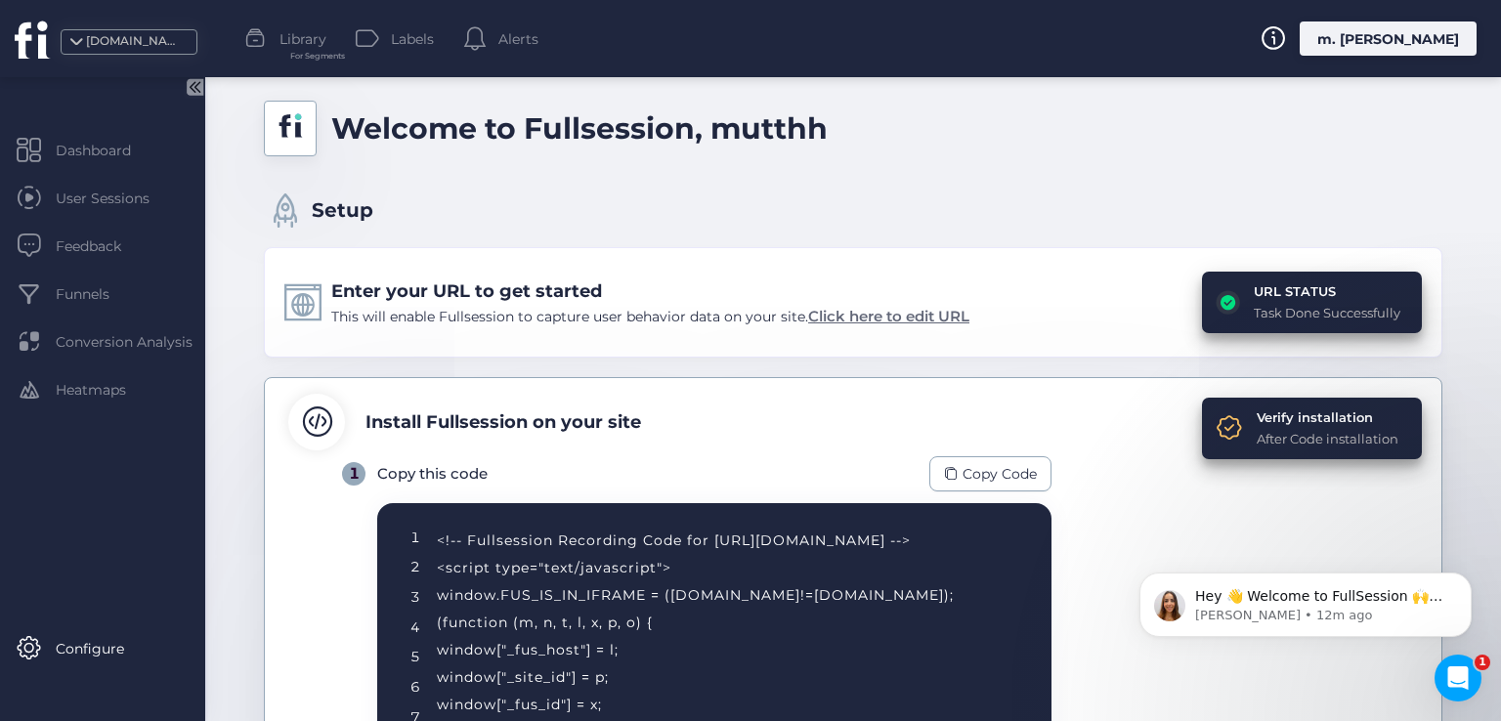
click at [887, 310] on span "Click here to edit URL" at bounding box center [888, 316] width 161 height 19
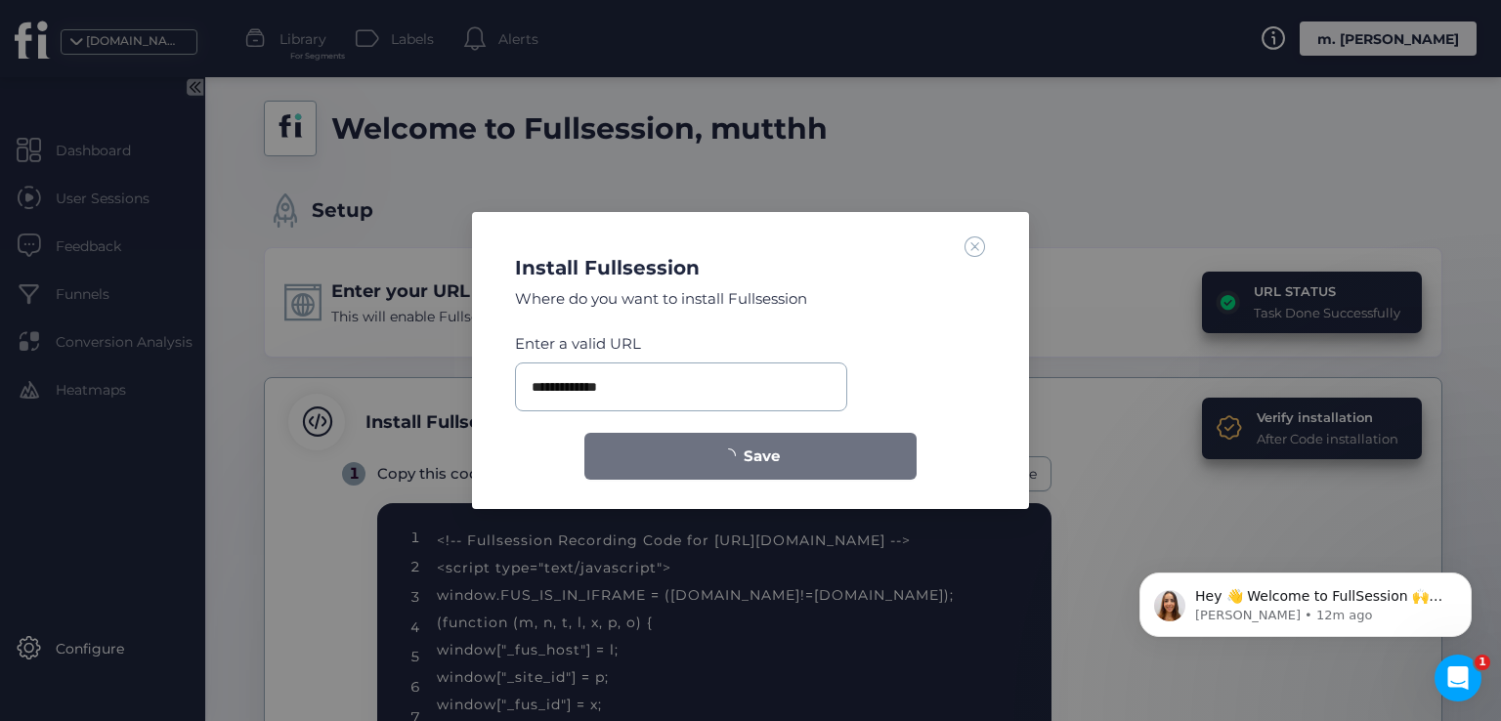
click at [978, 246] on span at bounding box center [975, 246] width 21 height 21
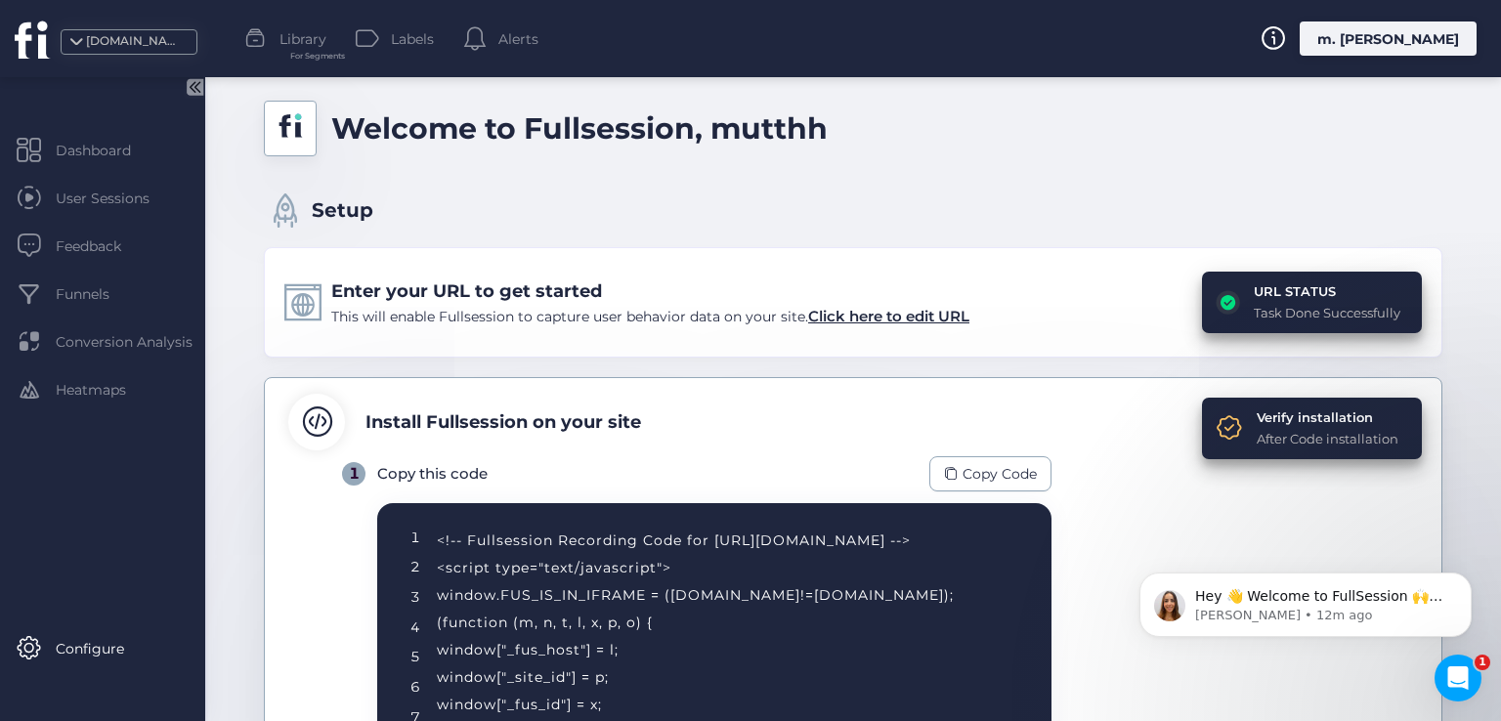
click at [1263, 427] on div "Verify installation After Code installation" at bounding box center [1328, 429] width 142 height 42
click at [1263, 421] on div "Verify installation" at bounding box center [1328, 418] width 142 height 20
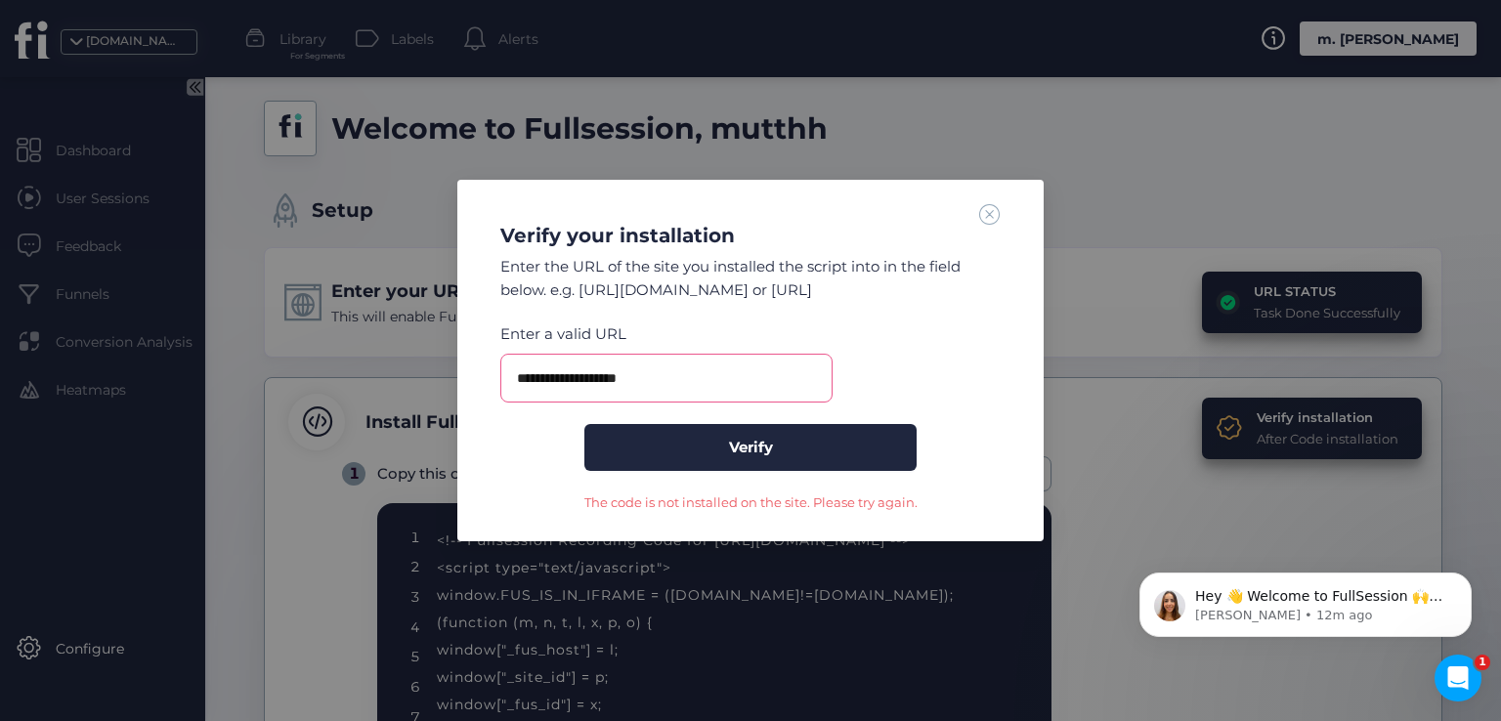
click at [991, 216] on span at bounding box center [989, 213] width 21 height 21
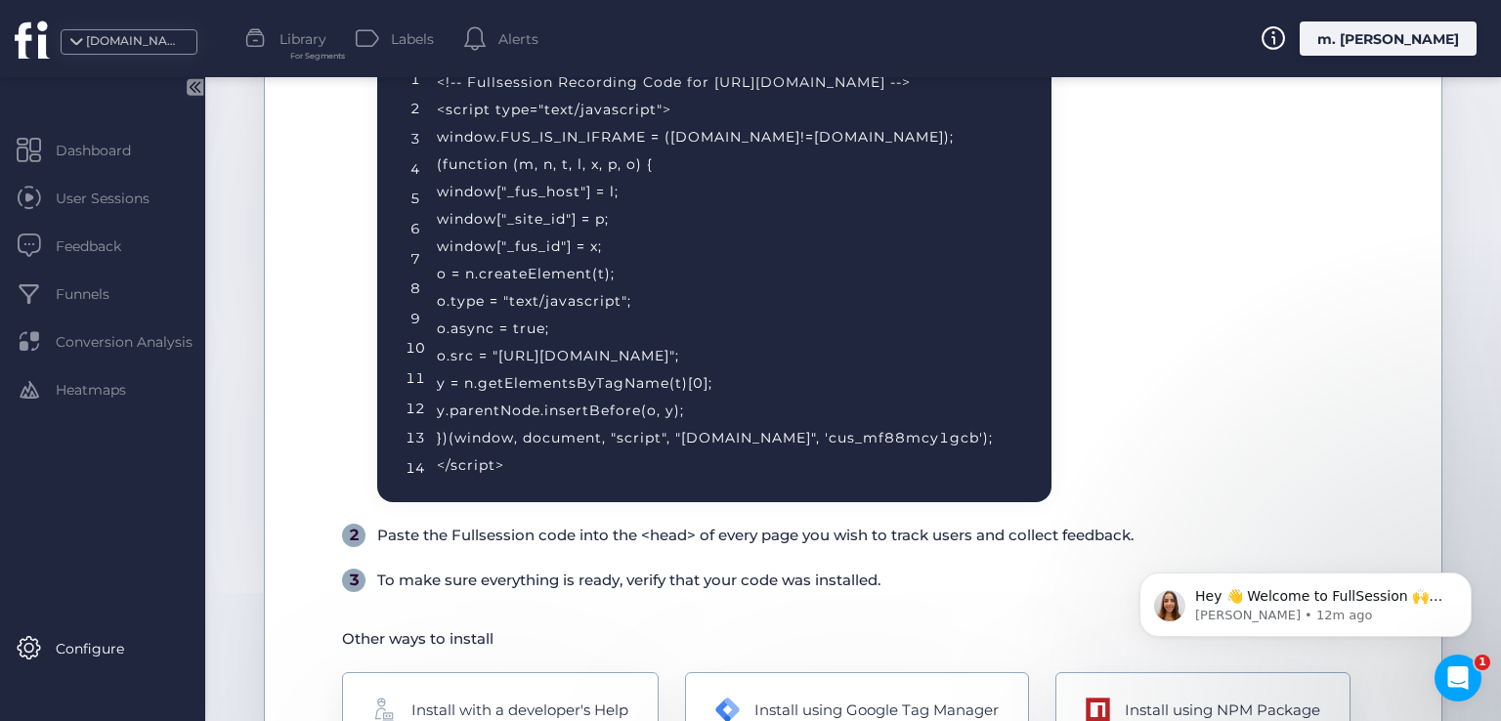
scroll to position [508, 0]
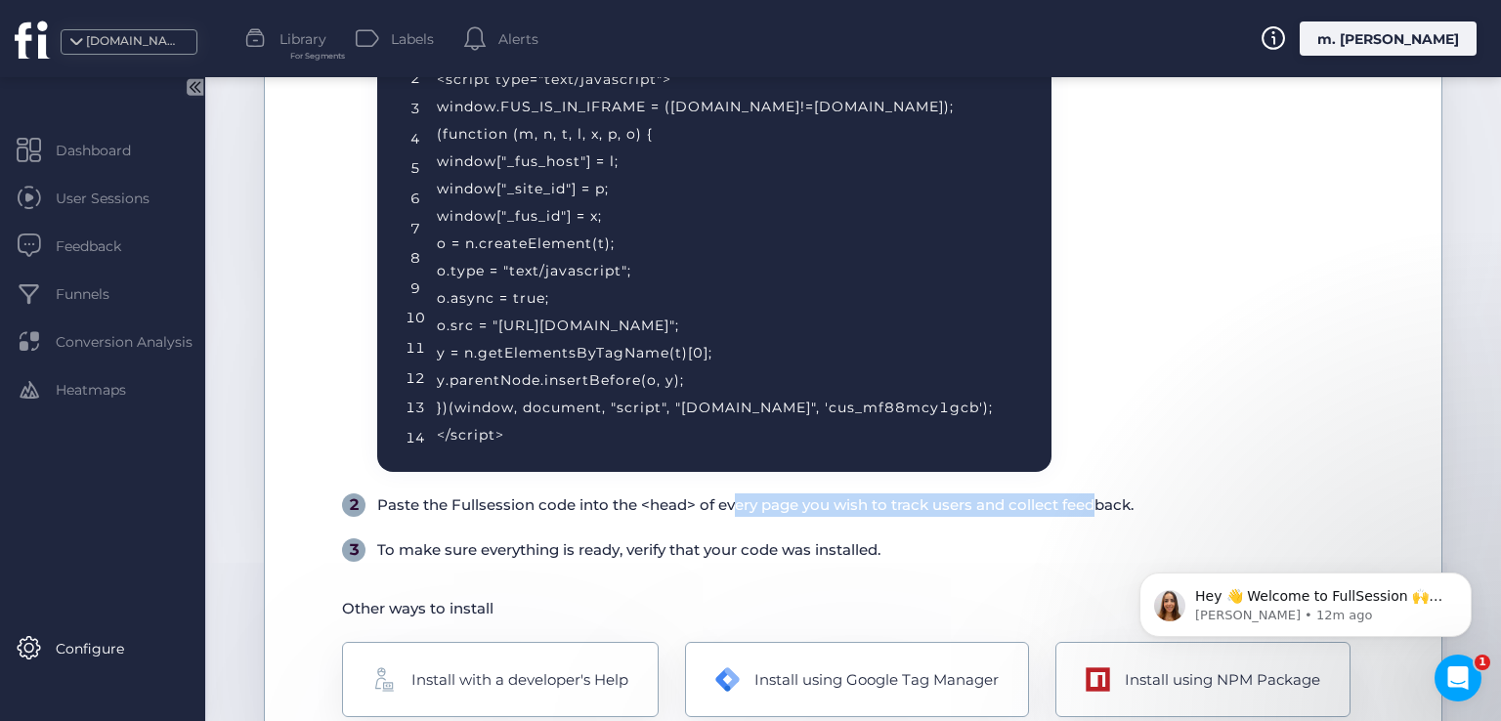
drag, startPoint x: 738, startPoint y: 505, endPoint x: 1099, endPoint y: 523, distance: 362.0
click at [1087, 525] on div "1 Copy this code Copy Code 1 2 3 4 5 6 7 8 9 10 11 12 13 14 <!-- Fullsession Re…" at bounding box center [880, 265] width 1076 height 594
drag, startPoint x: 899, startPoint y: 543, endPoint x: 464, endPoint y: 560, distance: 435.2
click at [464, 560] on div "3 To make sure everything is ready, verify that your code was installed." at bounding box center [880, 549] width 1076 height 23
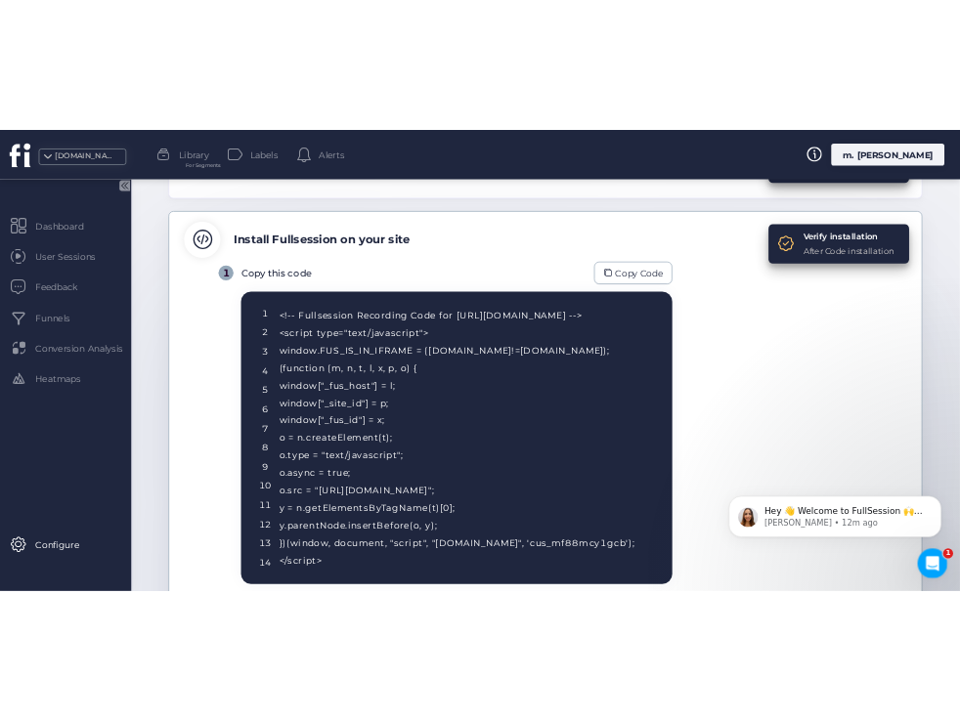
scroll to position [20, 0]
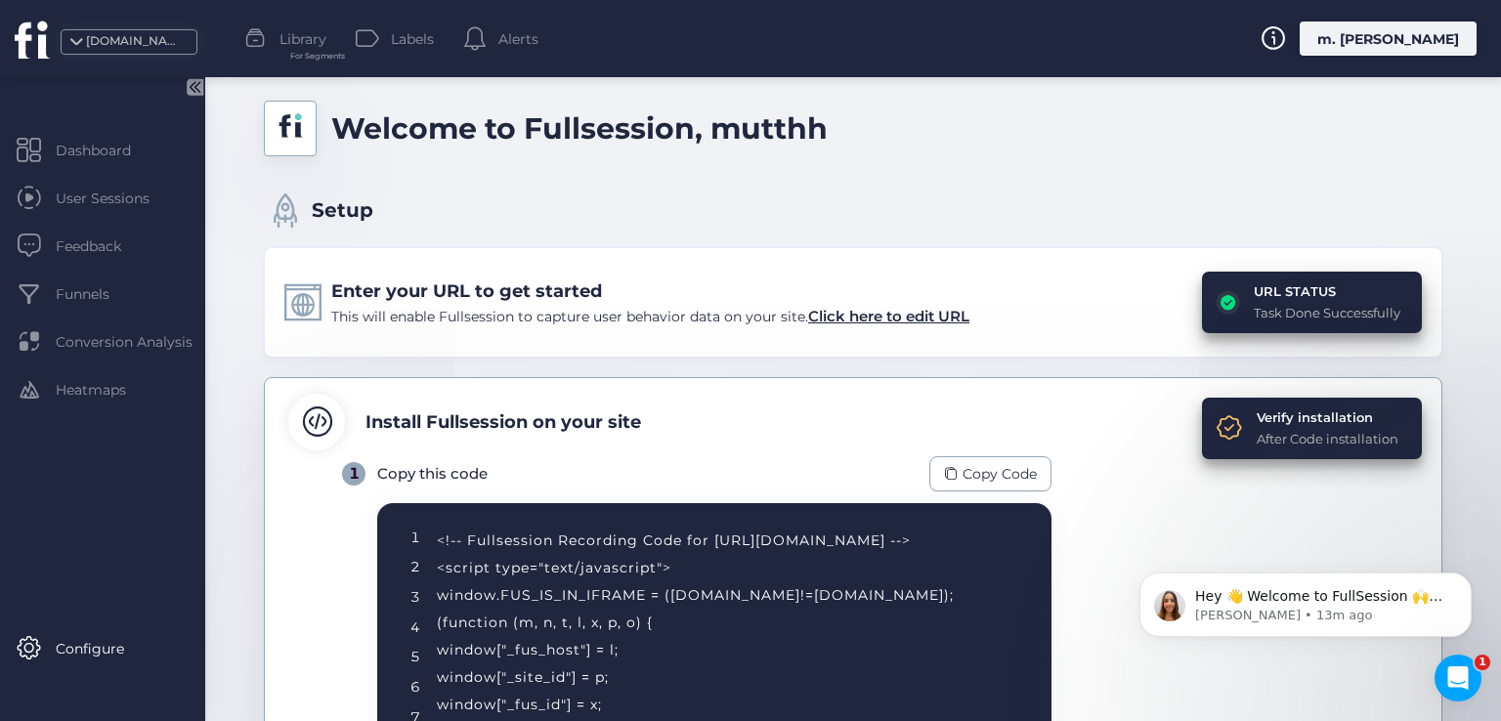
drag, startPoint x: 1393, startPoint y: 415, endPoint x: 1240, endPoint y: 417, distance: 152.5
click at [1240, 417] on div "Verify installation After Code installation" at bounding box center [1312, 429] width 220 height 62
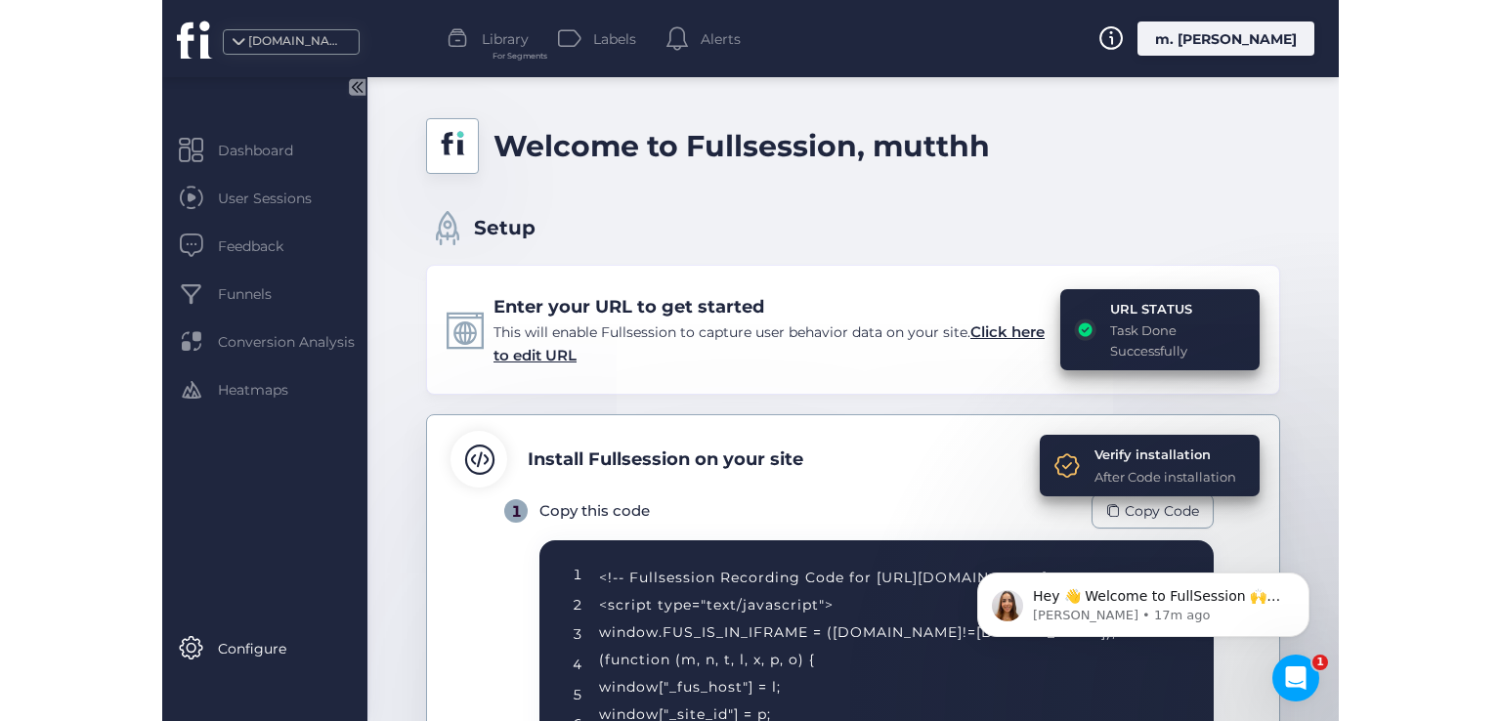
scroll to position [0, 0]
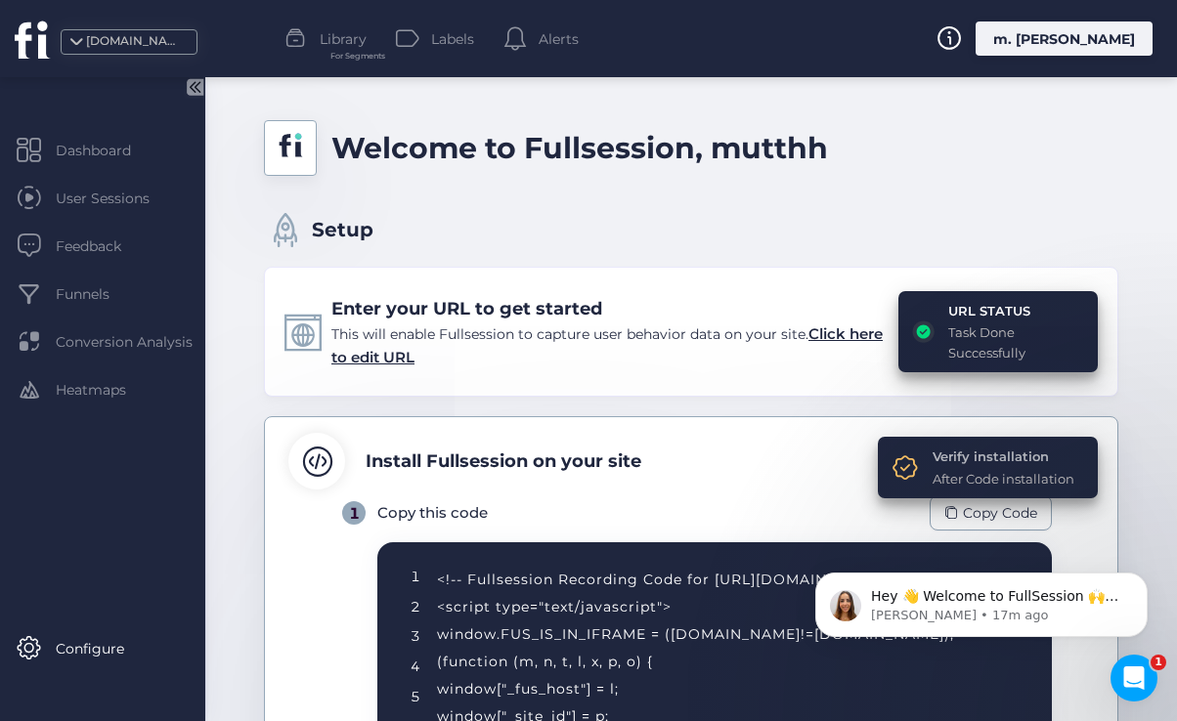
click at [932, 447] on div "Verify installation" at bounding box center [1003, 457] width 142 height 20
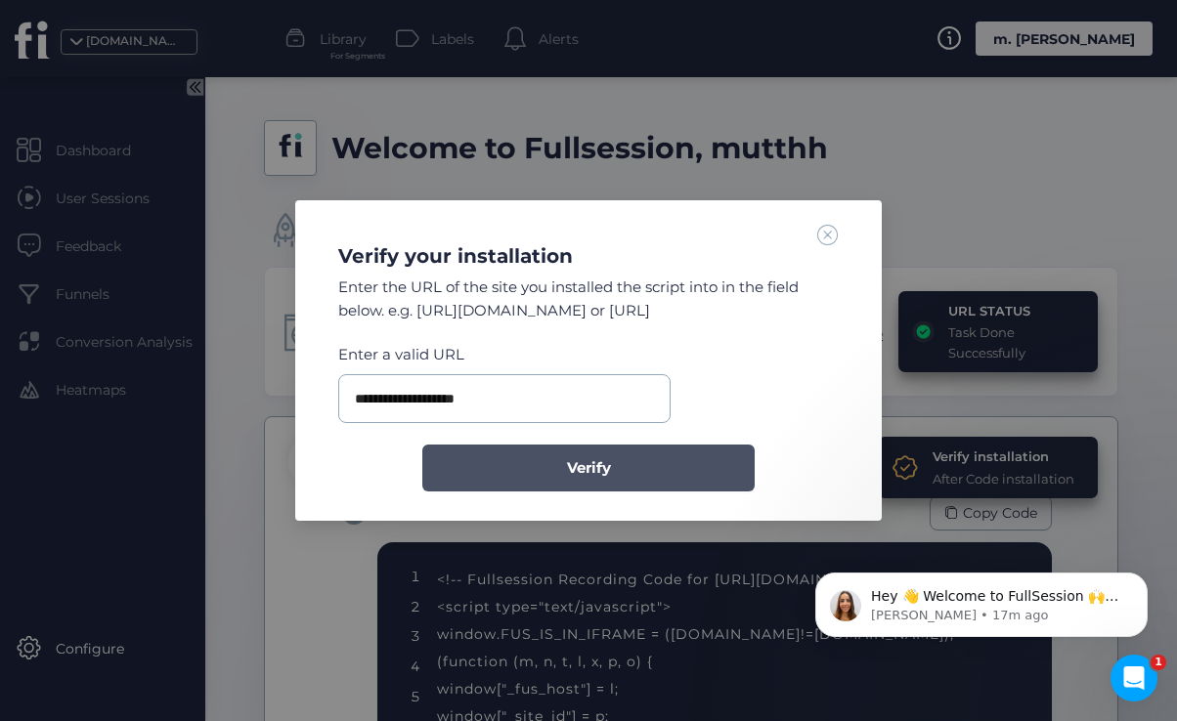
click at [543, 454] on button "Verify" at bounding box center [588, 468] width 332 height 47
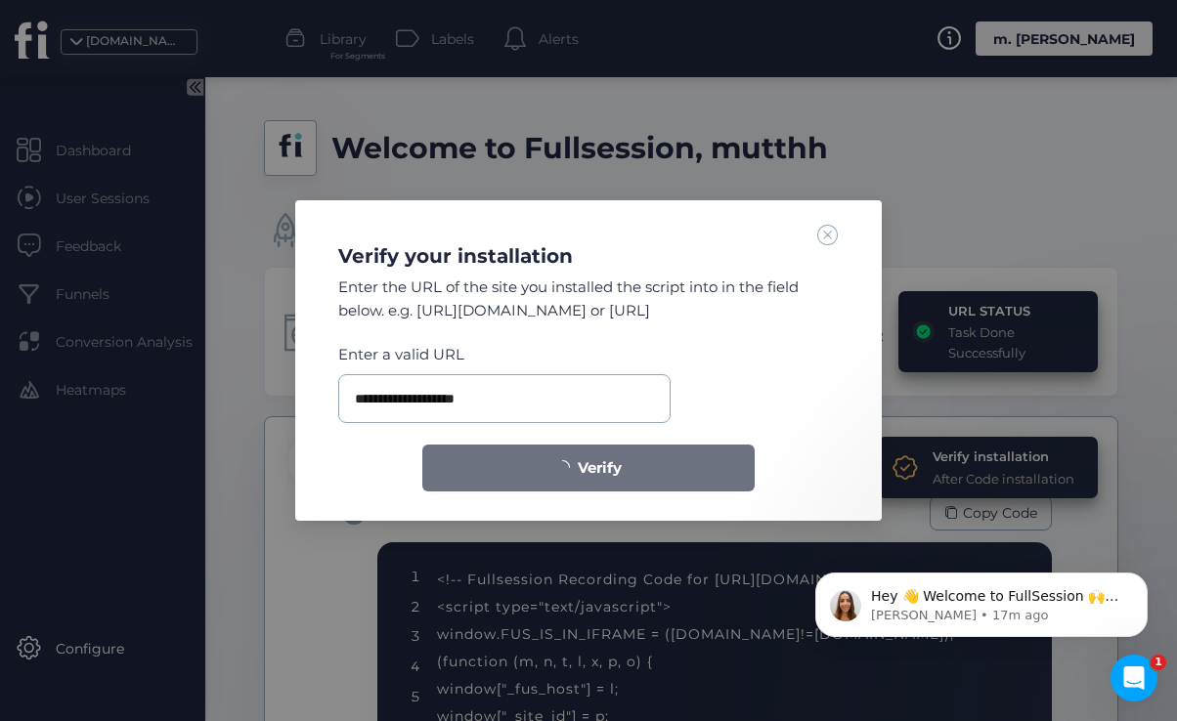
drag, startPoint x: 781, startPoint y: 309, endPoint x: 628, endPoint y: 312, distance: 152.5
click at [628, 312] on div "Enter the URL of the site you installed the script into in the field below. e.g…" at bounding box center [588, 299] width 500 height 46
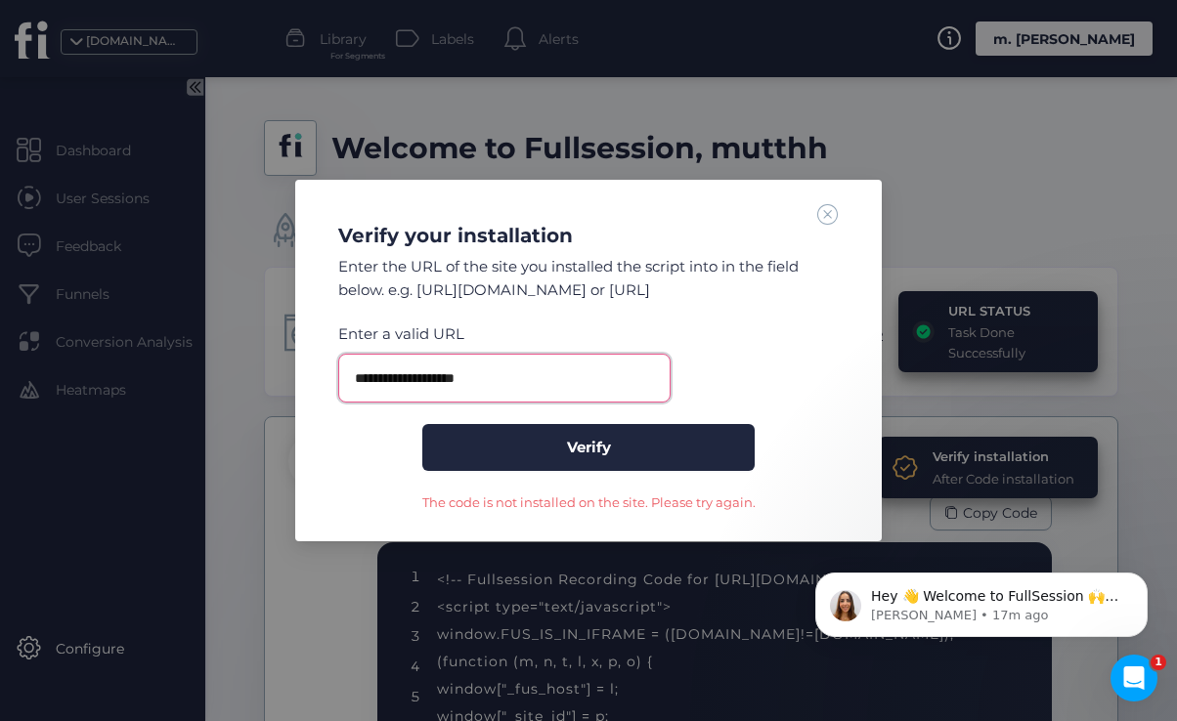
drag, startPoint x: 507, startPoint y: 376, endPoint x: 457, endPoint y: 387, distance: 51.0
click at [457, 387] on input "**********" at bounding box center [504, 378] width 332 height 49
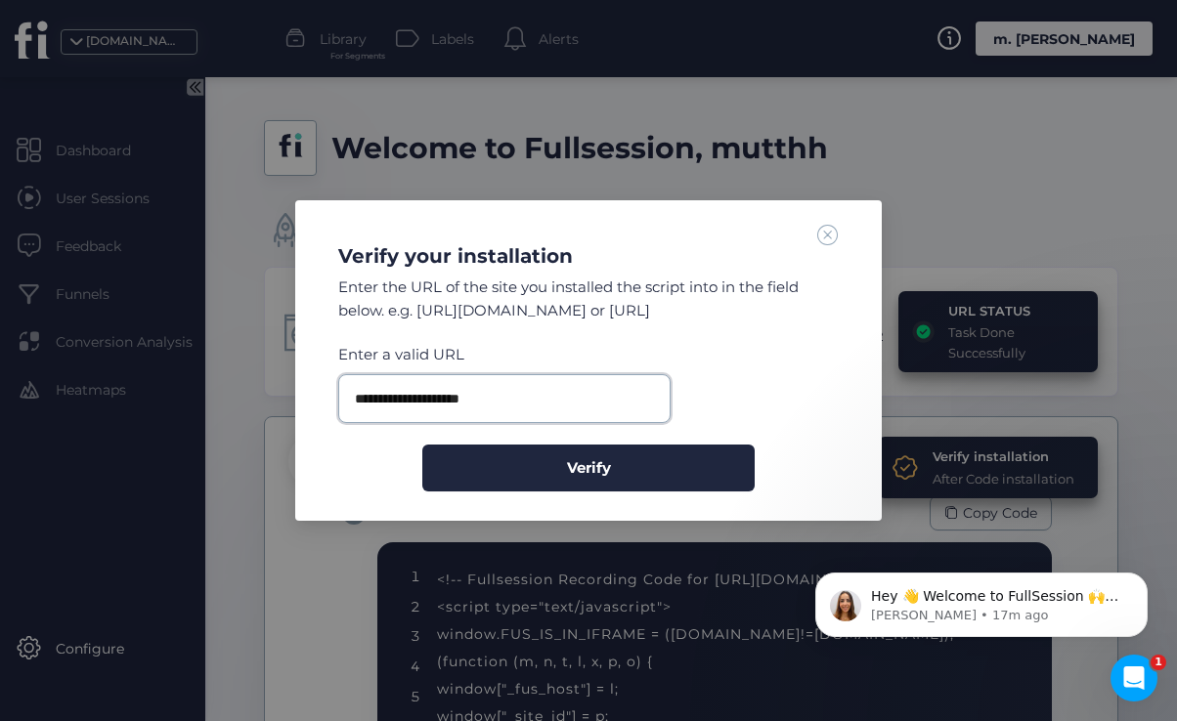
click at [422, 445] on button "Verify" at bounding box center [588, 468] width 332 height 47
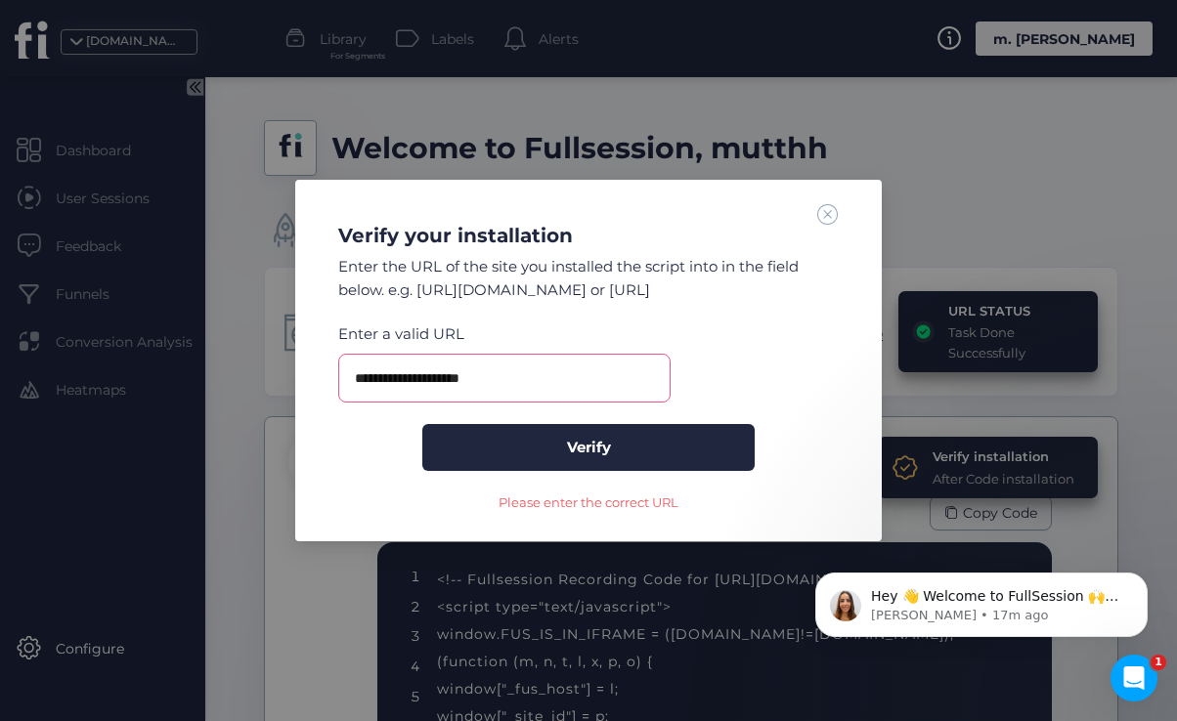
click at [721, 312] on div "**********" at bounding box center [588, 357] width 539 height 309
click at [469, 380] on input "**********" at bounding box center [504, 378] width 332 height 49
click at [459, 376] on input "**********" at bounding box center [504, 378] width 332 height 49
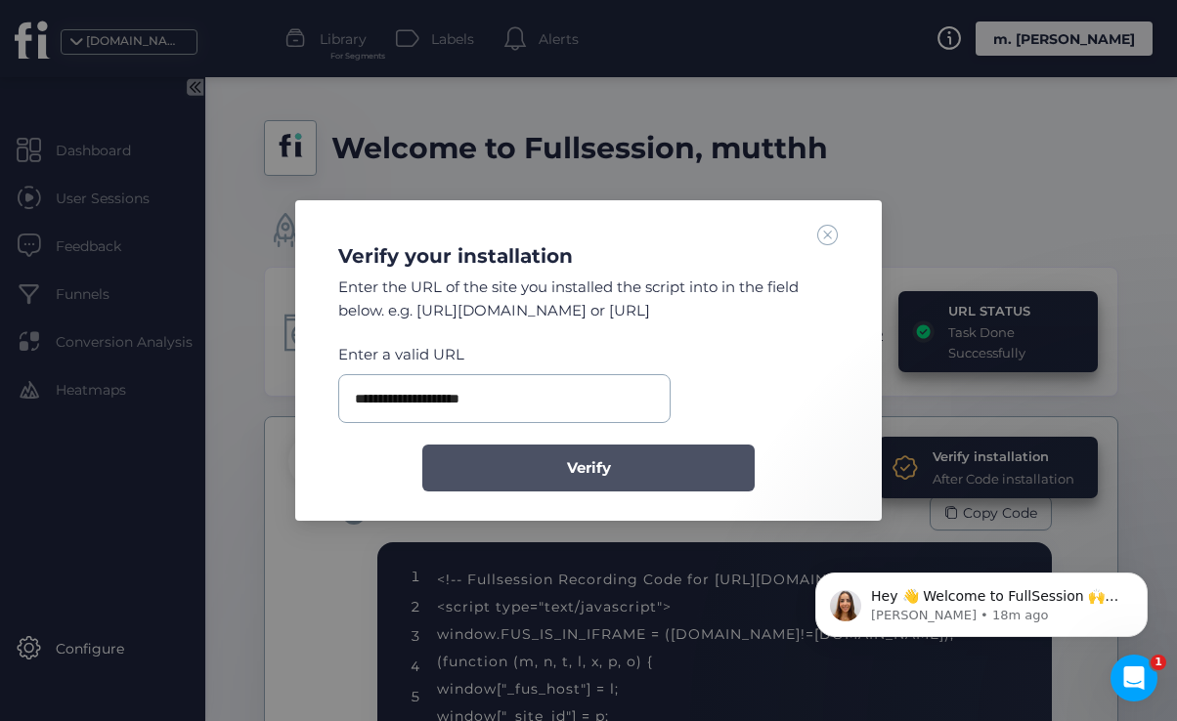
click at [621, 457] on button "Verify" at bounding box center [588, 468] width 332 height 47
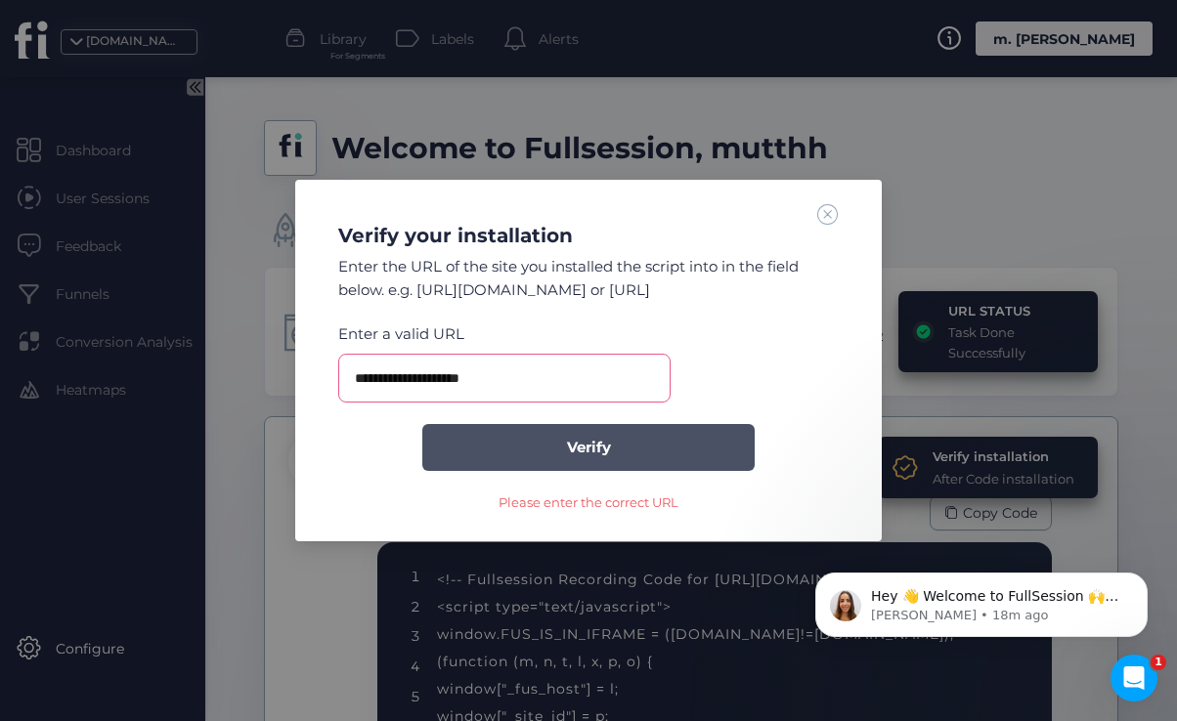
click at [668, 436] on button "Verify" at bounding box center [588, 447] width 332 height 47
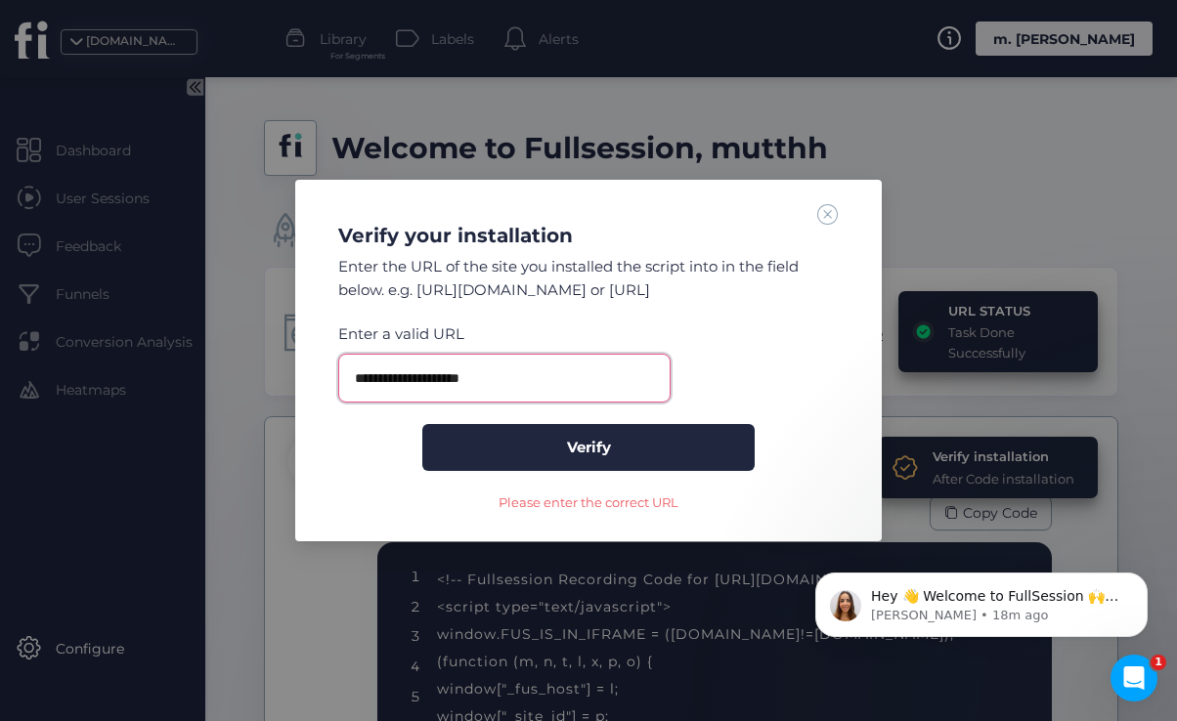
click at [460, 377] on input "**********" at bounding box center [504, 378] width 332 height 49
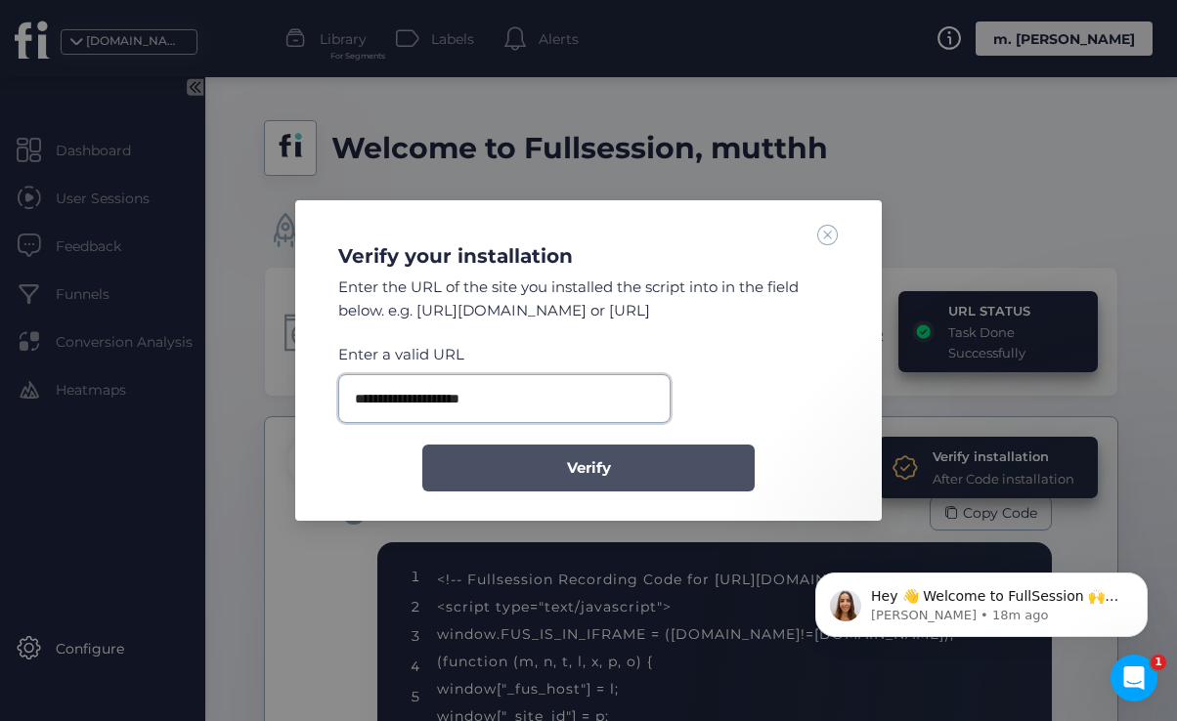
type input "**********"
click at [485, 455] on button "Verify" at bounding box center [588, 468] width 332 height 47
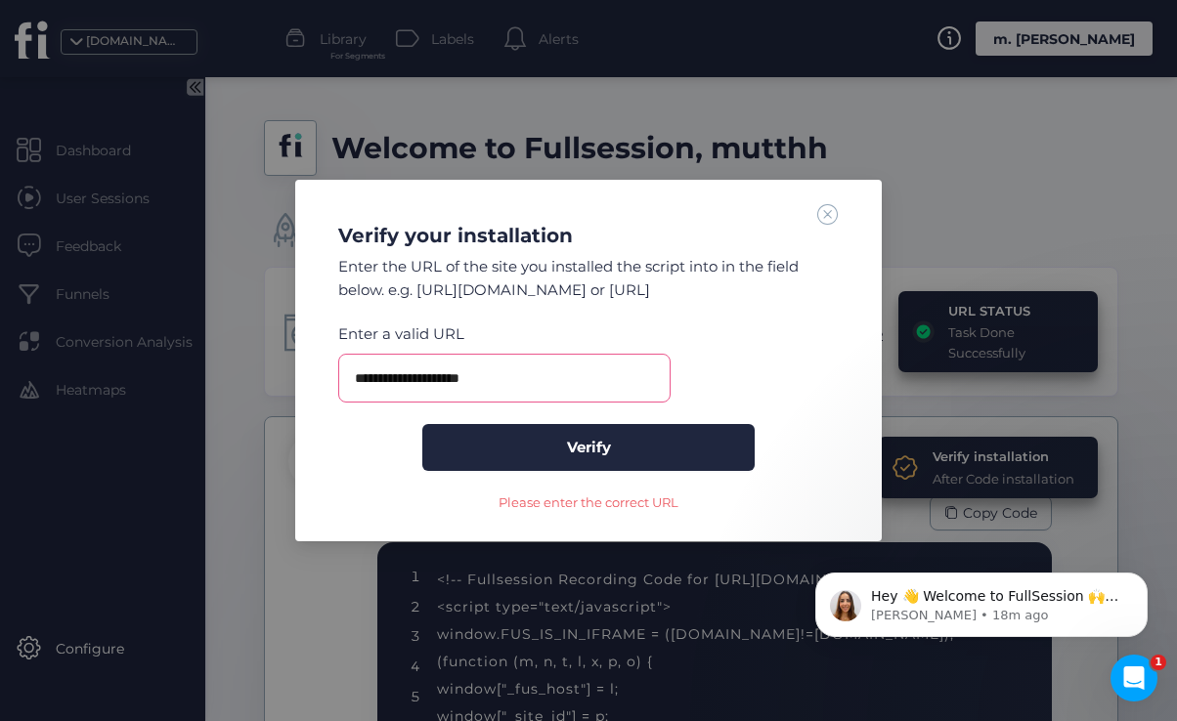
click at [823, 213] on span at bounding box center [827, 213] width 21 height 21
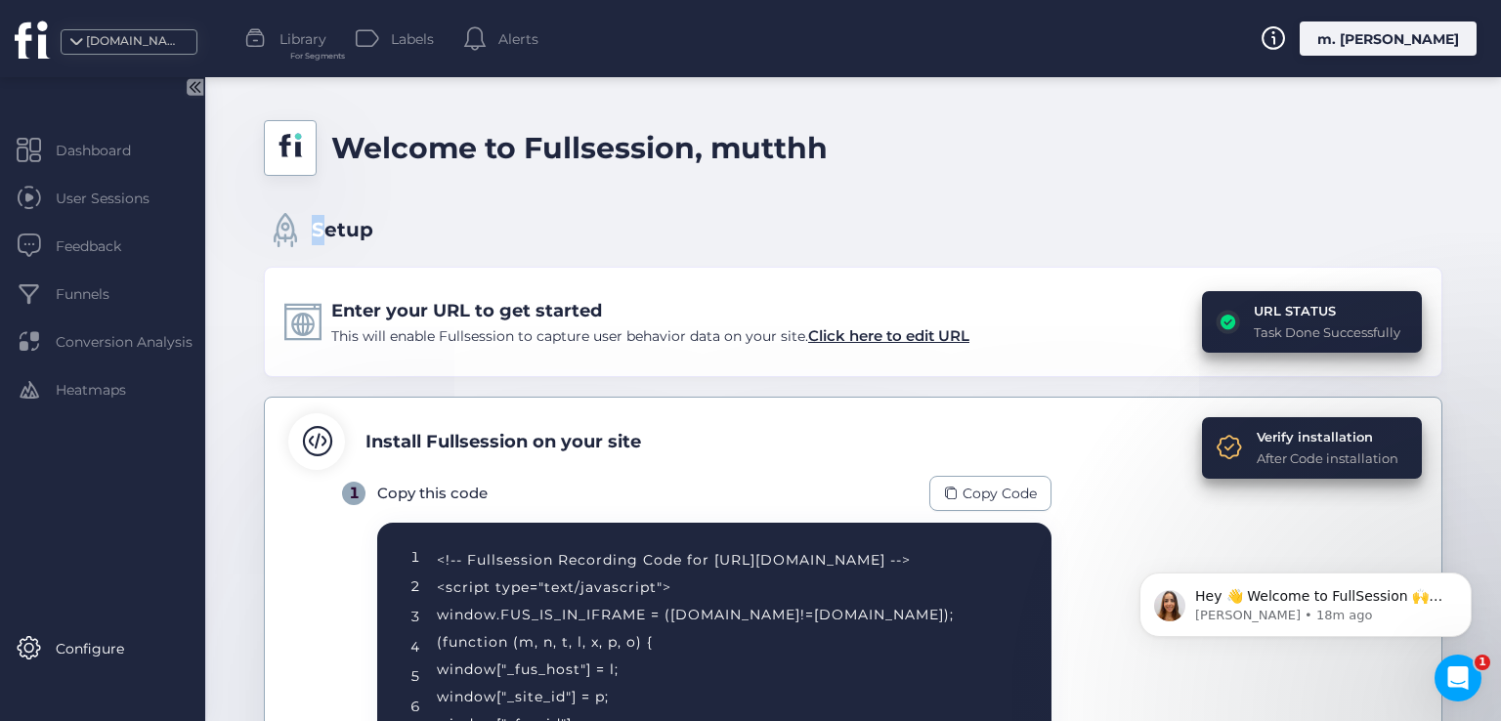
drag, startPoint x: 286, startPoint y: 226, endPoint x: 320, endPoint y: 228, distance: 33.3
click at [320, 228] on div "Setup" at bounding box center [853, 221] width 1179 height 52
click at [336, 230] on span "Setup" at bounding box center [343, 230] width 62 height 30
click at [1274, 434] on div "Verify installation" at bounding box center [1328, 437] width 142 height 20
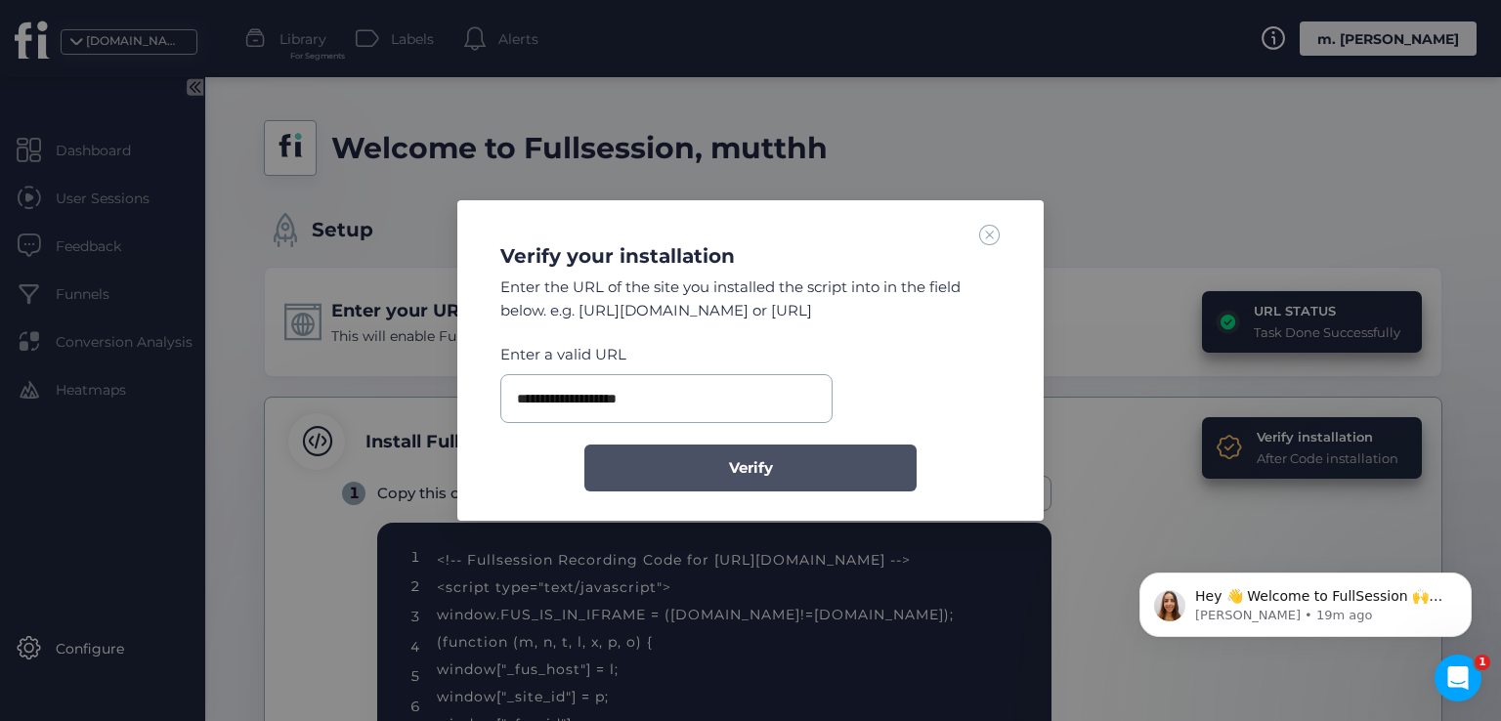
click at [734, 458] on span "Verify" at bounding box center [751, 467] width 44 height 23
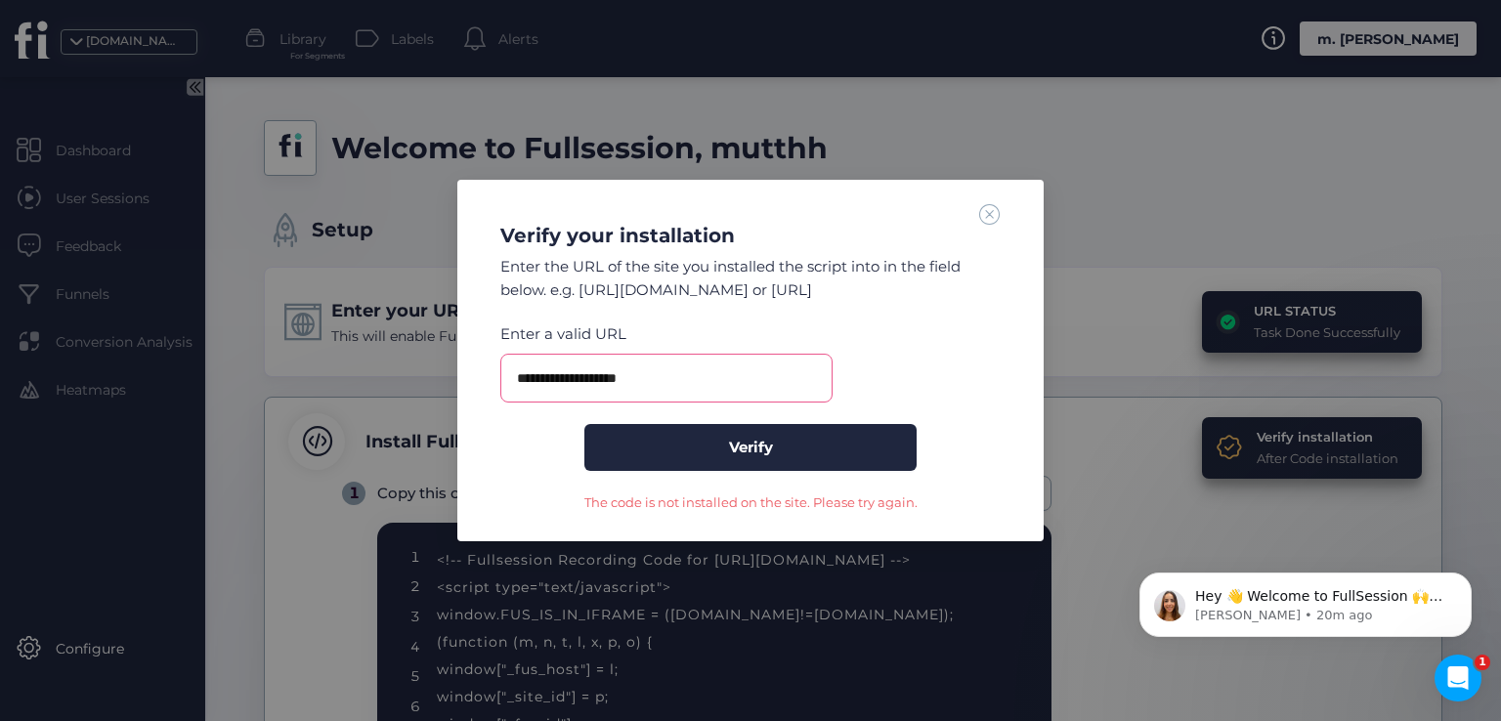
click at [690, 501] on div "The code is not installed on the site. Please try again." at bounding box center [750, 503] width 333 height 20
copy div "The code is not installed on the site. Please try again."
click at [977, 217] on div "**********" at bounding box center [750, 357] width 539 height 309
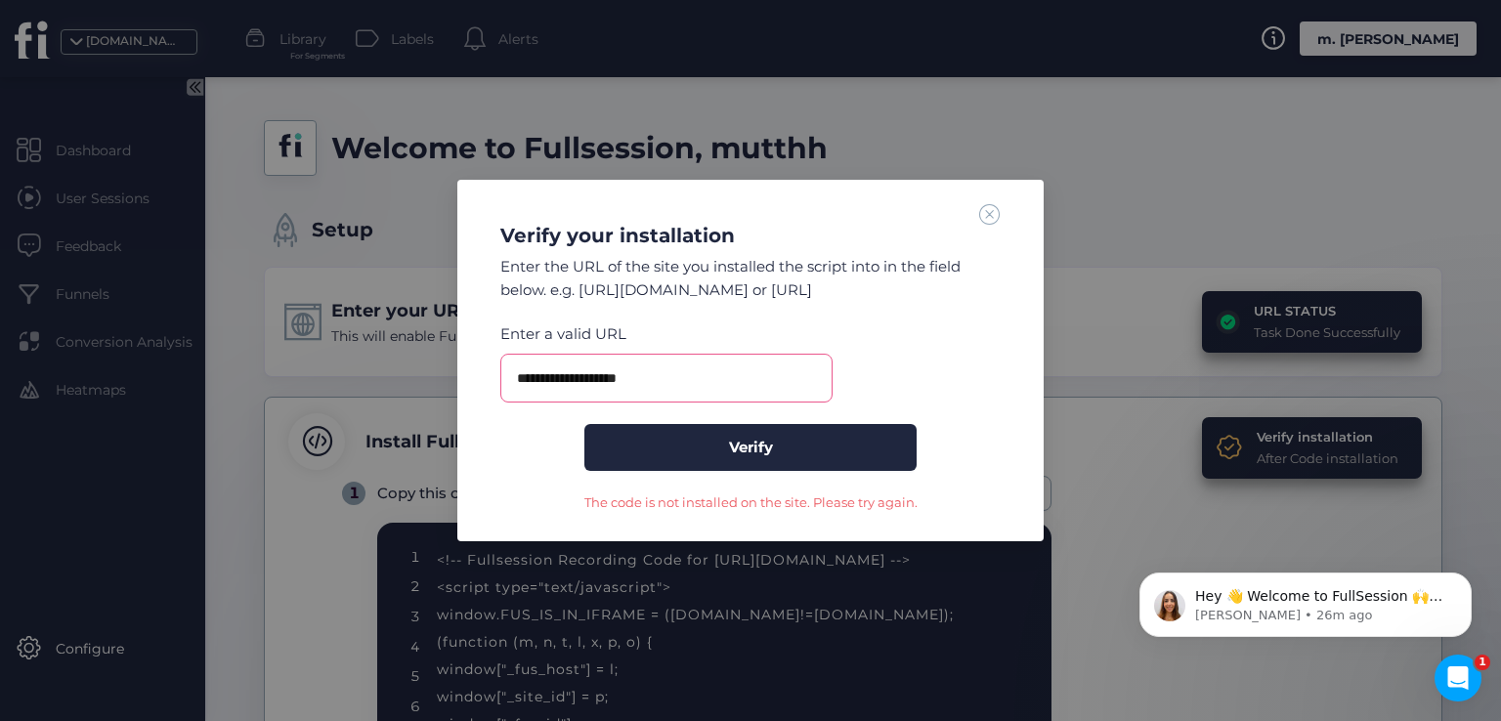
click at [987, 216] on span at bounding box center [989, 213] width 21 height 21
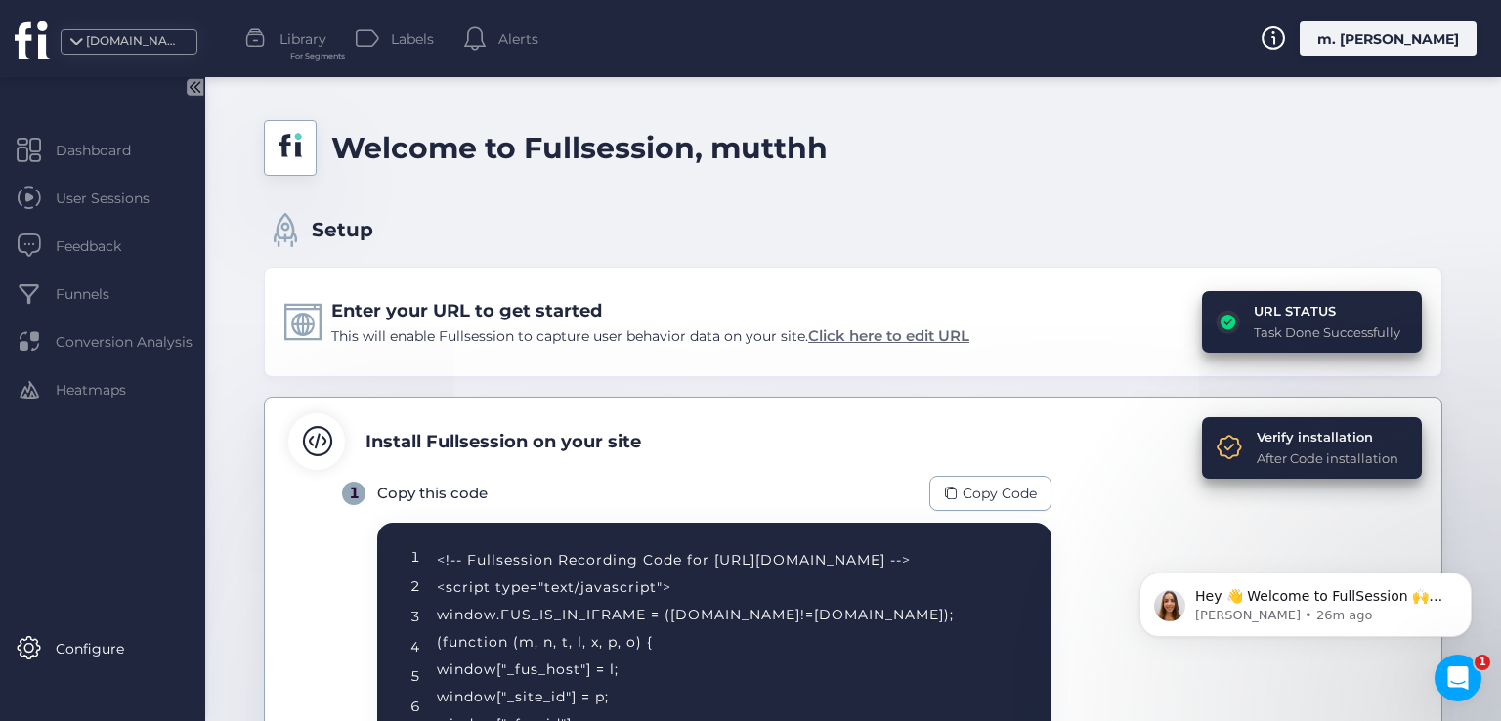
click at [876, 343] on span "Click here to edit URL" at bounding box center [888, 335] width 161 height 19
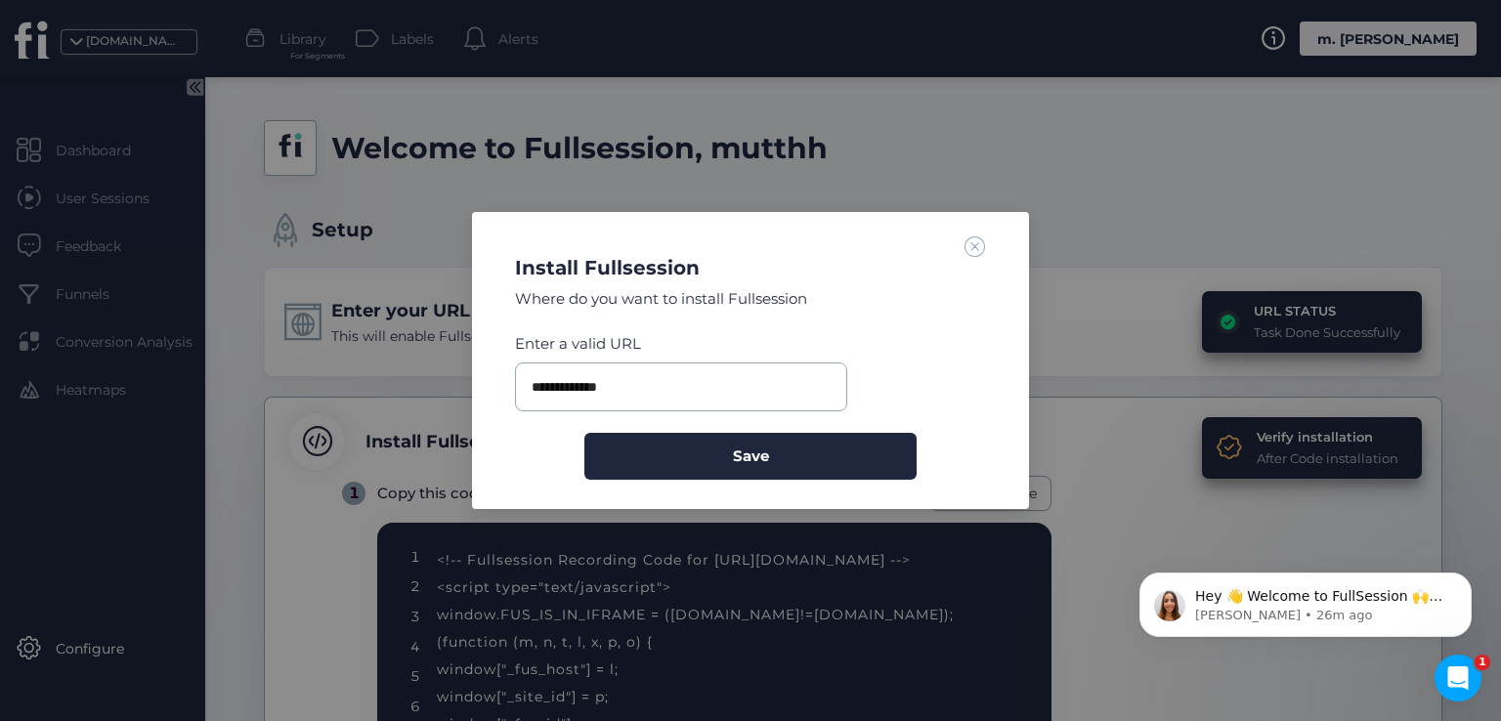
click at [967, 247] on span at bounding box center [975, 246] width 21 height 21
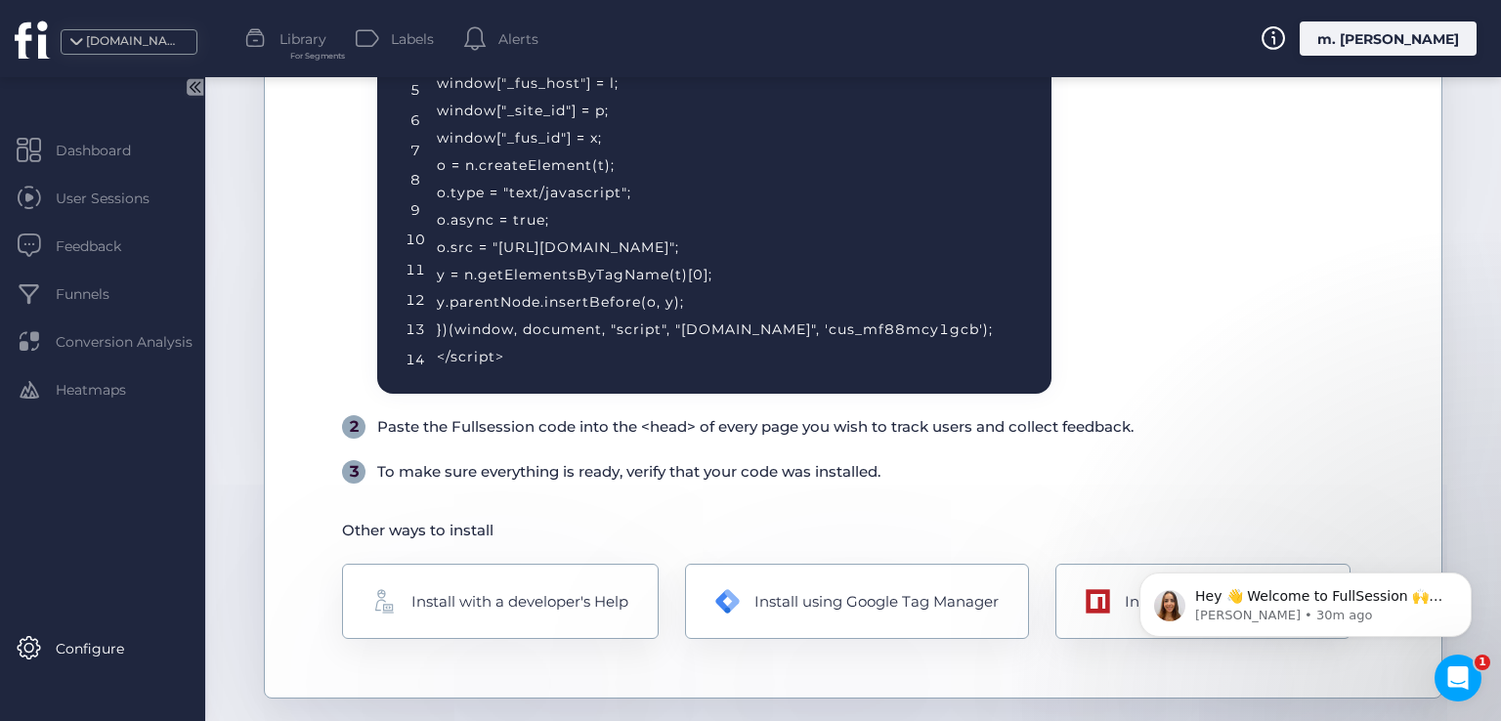
scroll to position [606, 0]
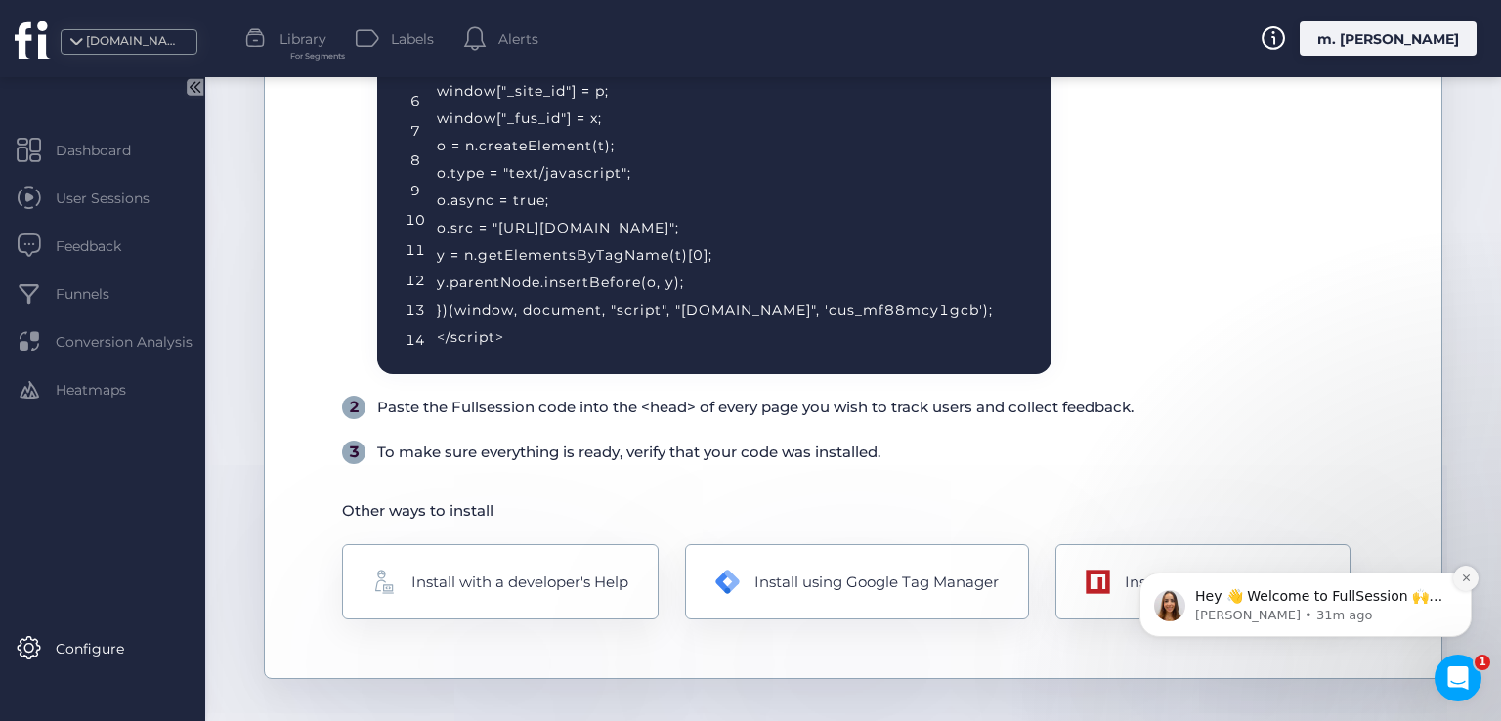
click at [1468, 573] on icon "Dismiss notification" at bounding box center [1466, 578] width 11 height 11
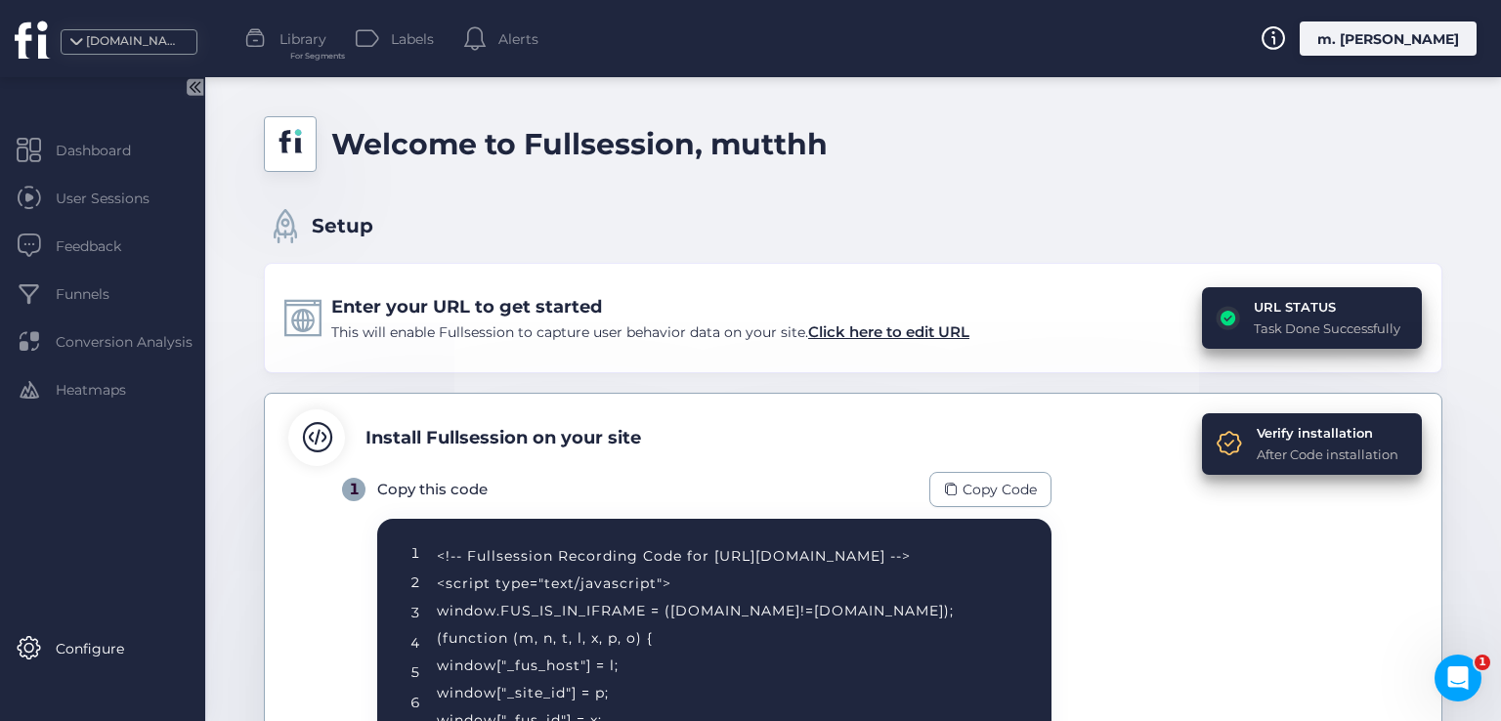
scroll to position [0, 0]
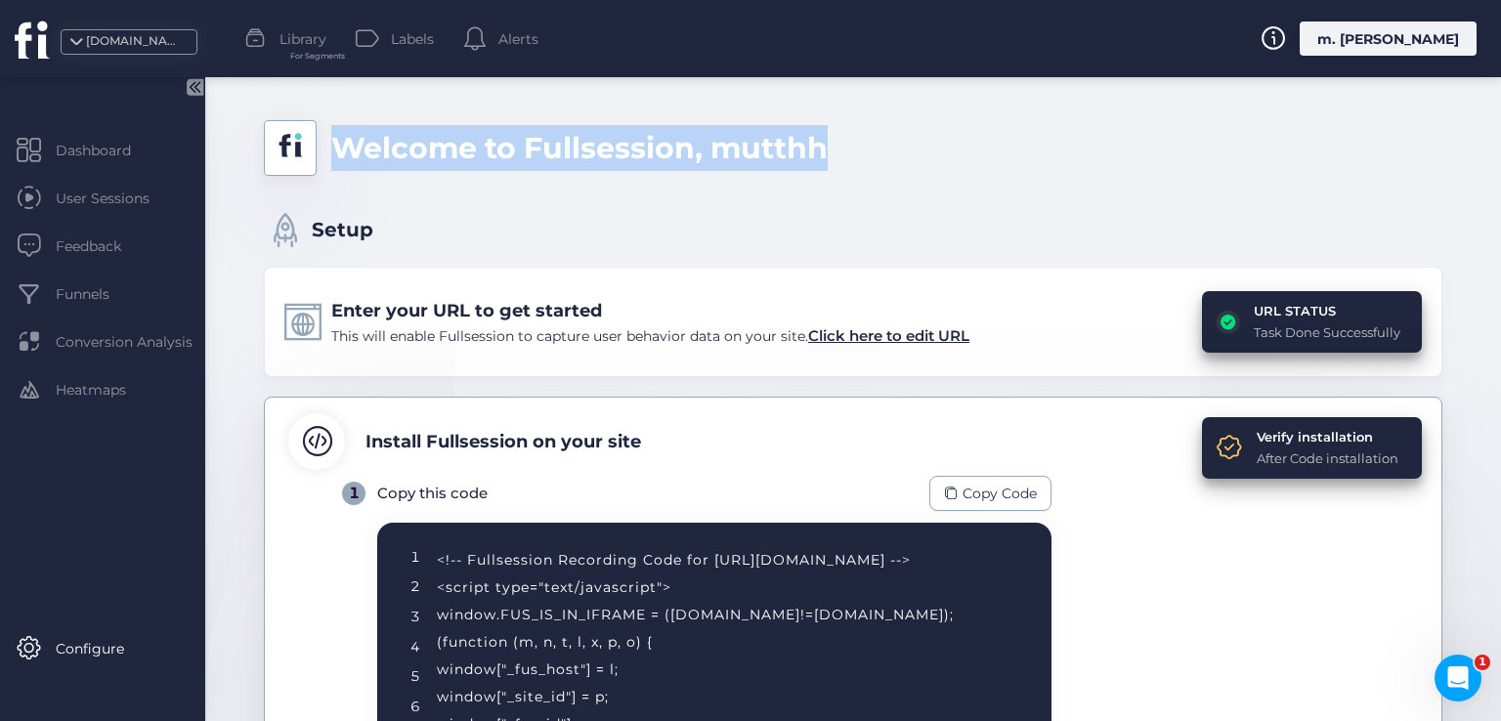
drag, startPoint x: 830, startPoint y: 149, endPoint x: 330, endPoint y: 146, distance: 499.4
click at [330, 146] on div "Welcome to Fullsession, mutthh" at bounding box center [853, 148] width 1179 height 56
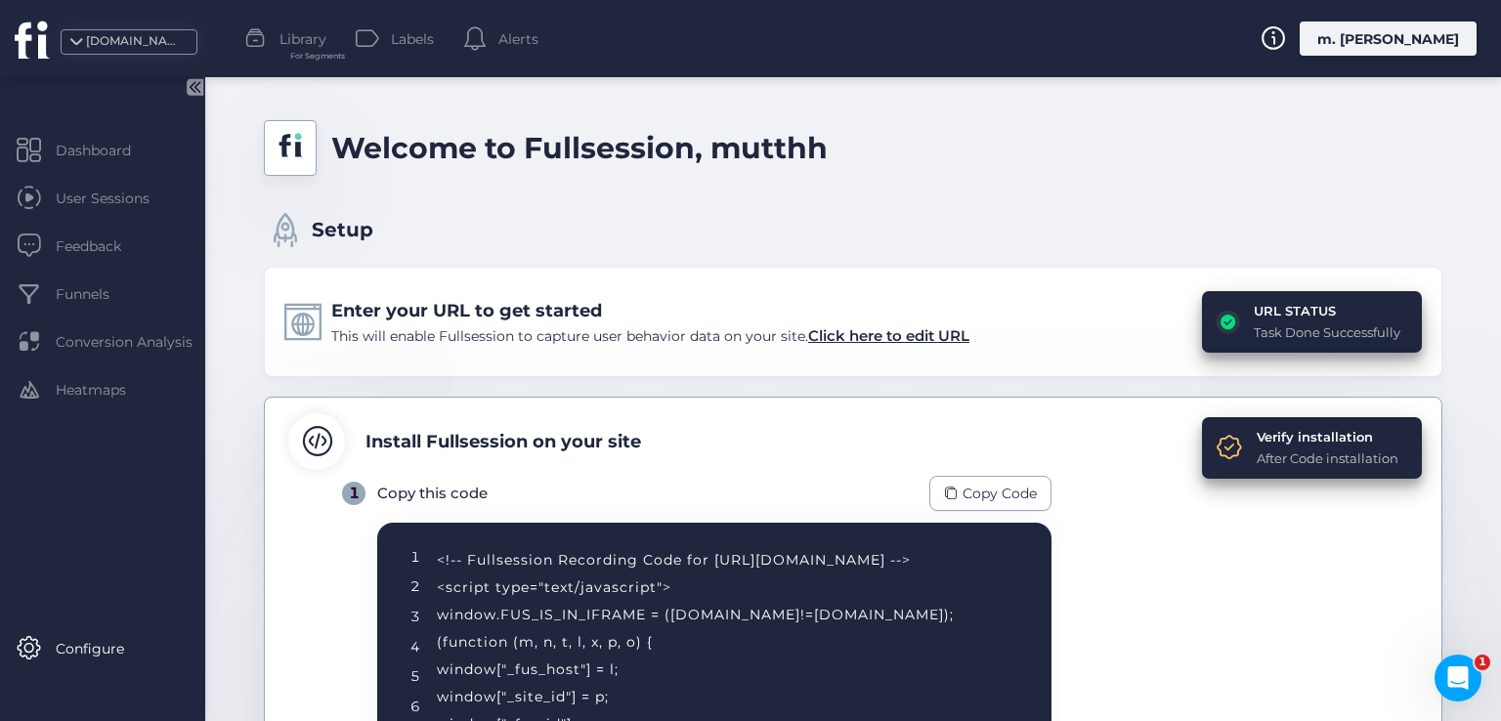
click at [424, 207] on div "Setup" at bounding box center [853, 221] width 1179 height 52
click at [913, 334] on span "Click here to edit URL" at bounding box center [888, 335] width 161 height 19
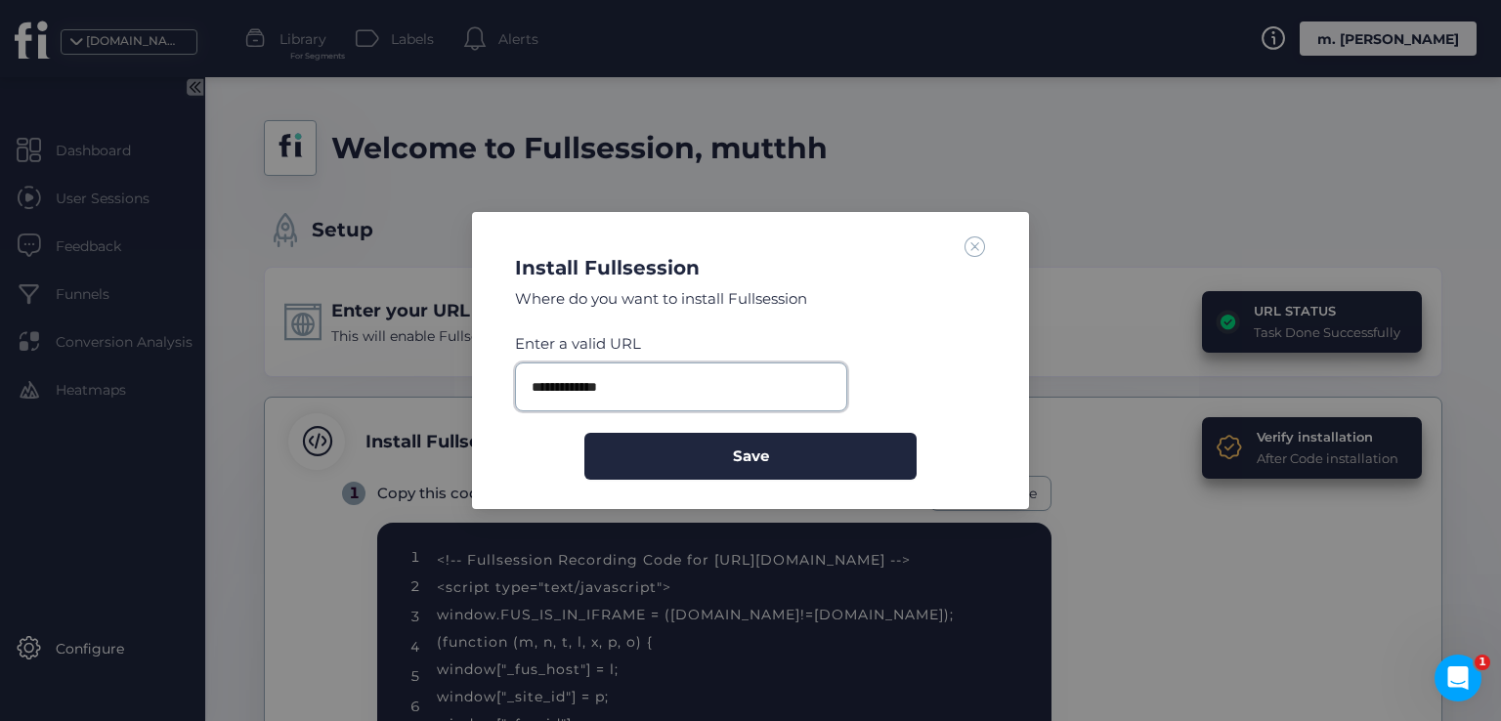
drag, startPoint x: 633, startPoint y: 387, endPoint x: 517, endPoint y: 386, distance: 116.3
click at [517, 386] on input "**********" at bounding box center [681, 387] width 332 height 49
click at [559, 406] on input "**********" at bounding box center [681, 387] width 332 height 49
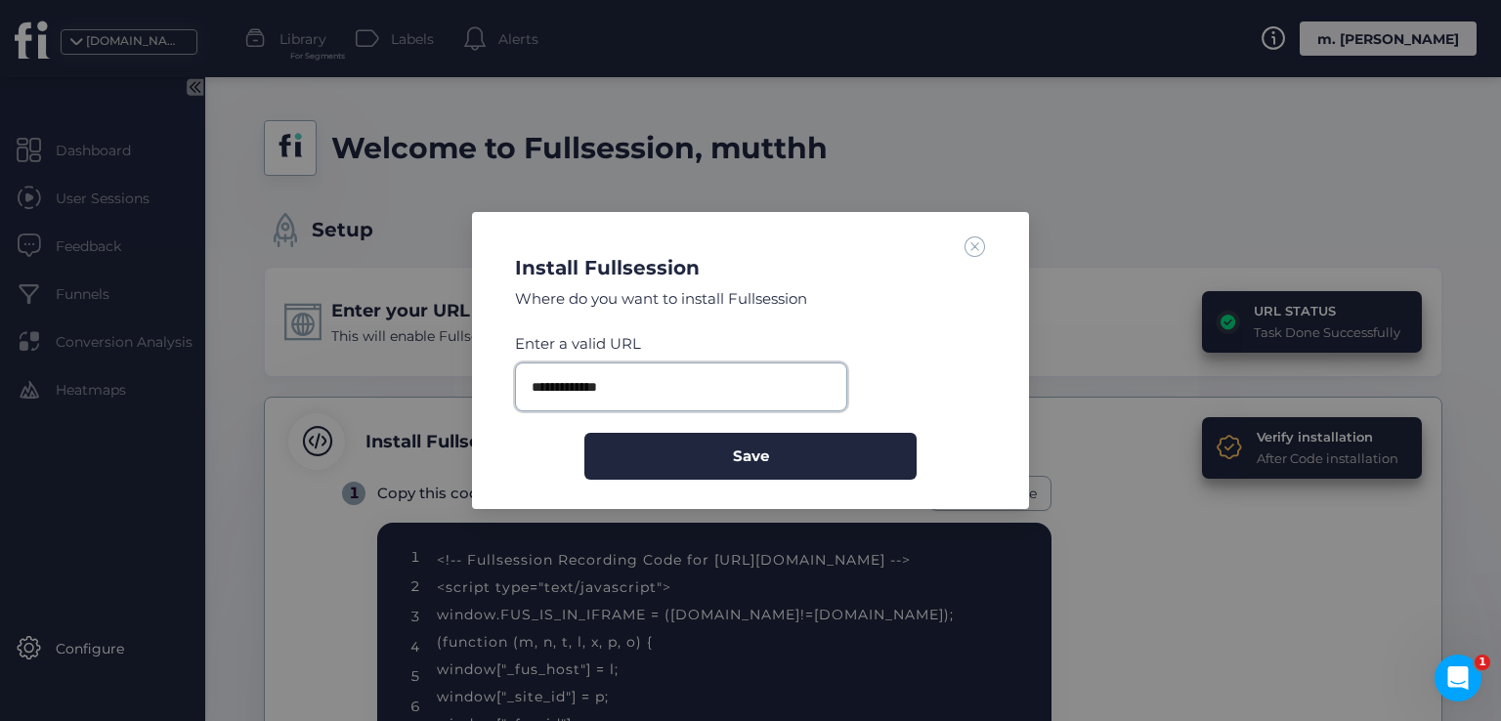
click at [529, 388] on input "**********" at bounding box center [681, 387] width 332 height 49
click at [672, 375] on input "**********" at bounding box center [681, 387] width 332 height 49
paste input "*********"
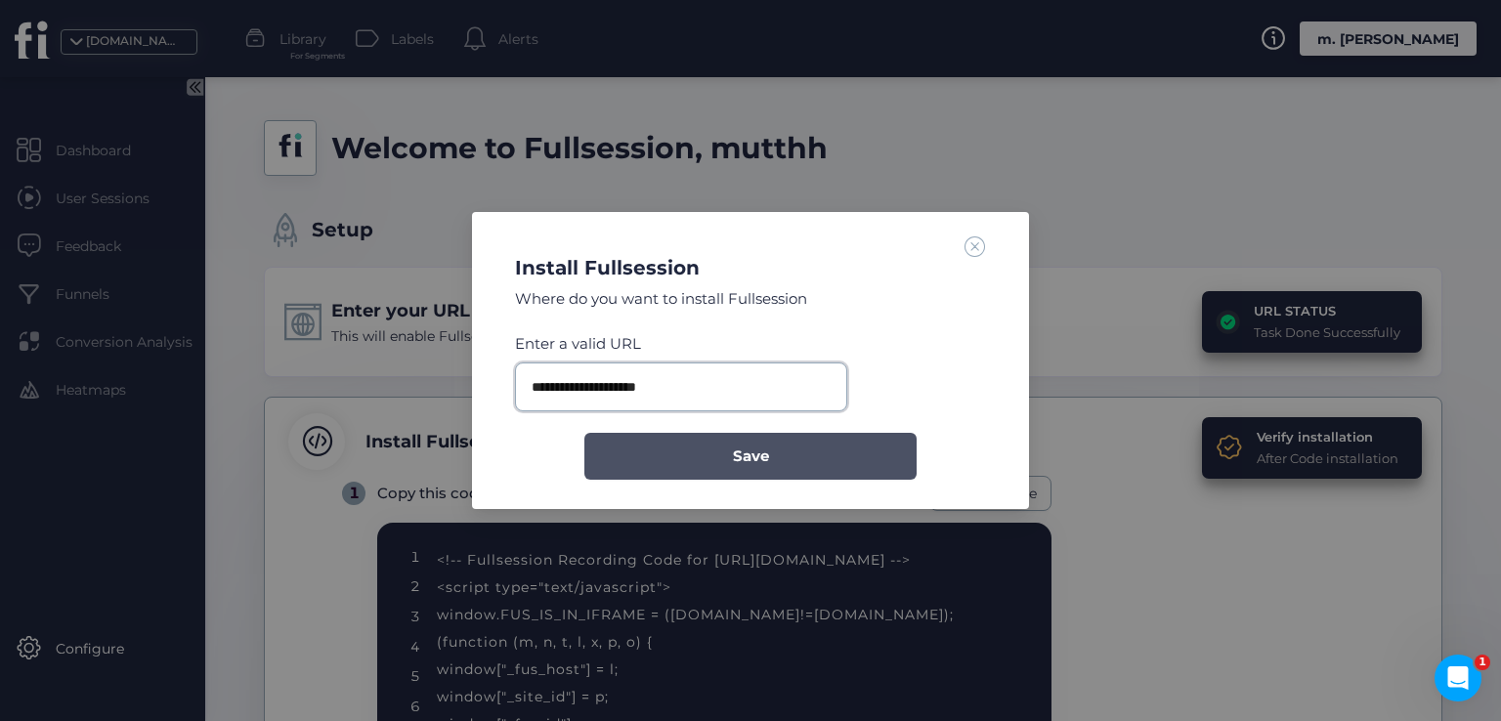
type input "**********"
click at [688, 471] on button "Save" at bounding box center [750, 456] width 332 height 47
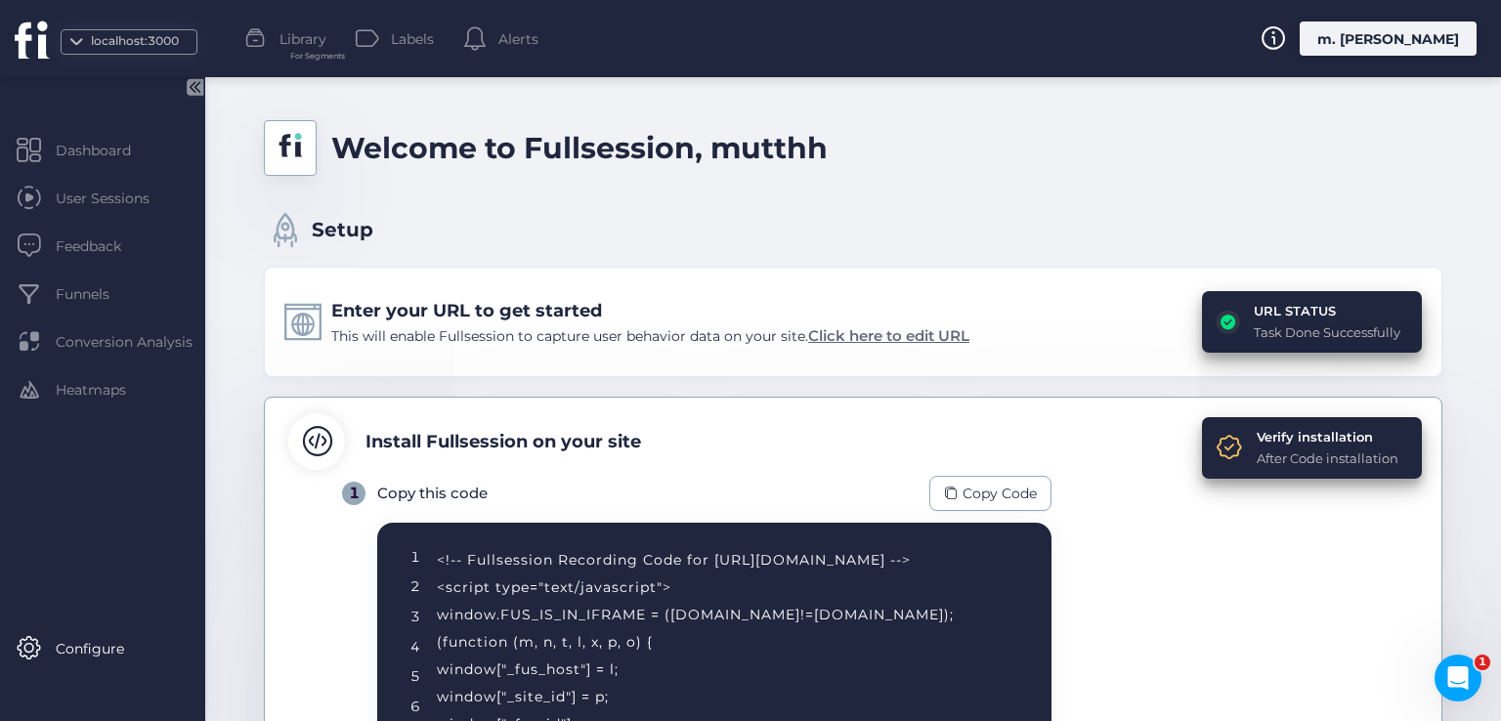
click at [910, 332] on span "Click here to edit URL" at bounding box center [888, 335] width 161 height 19
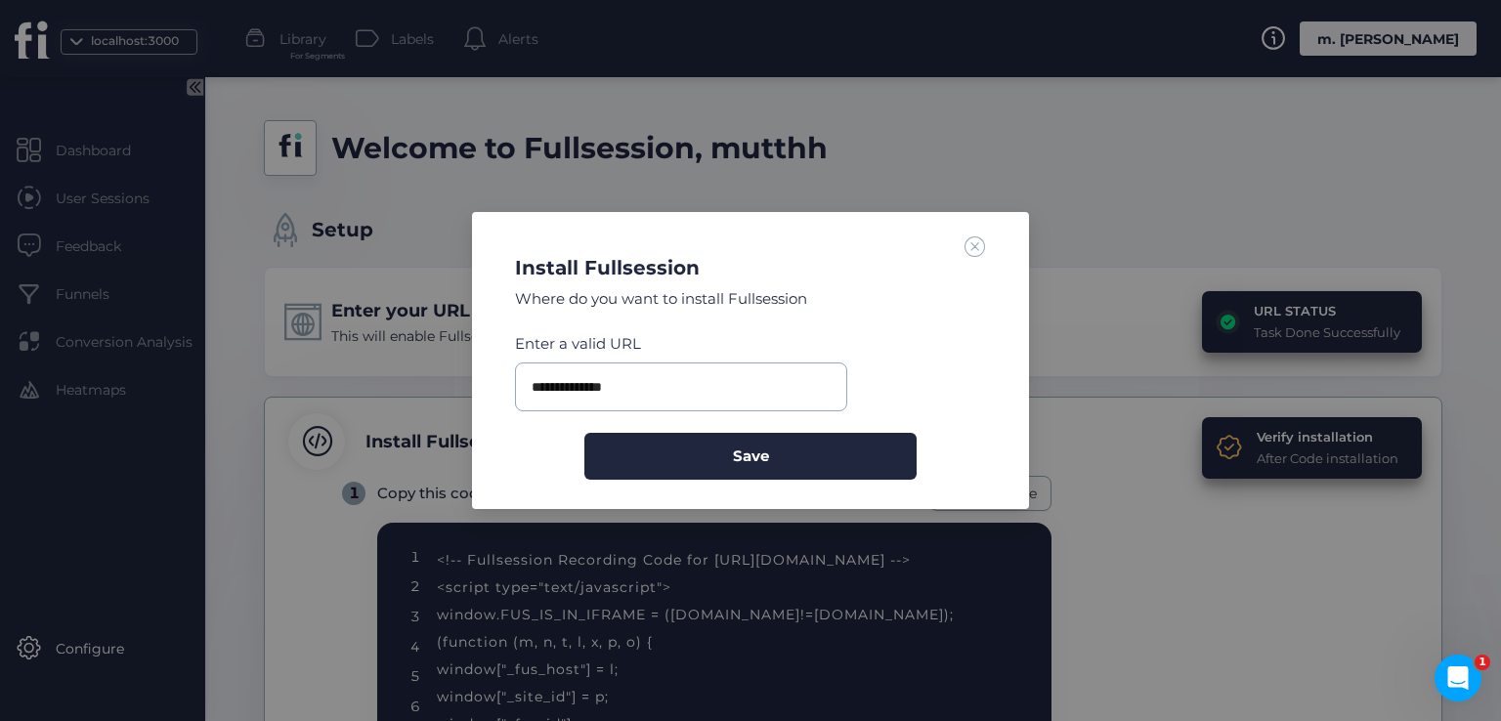
click at [975, 249] on span at bounding box center [975, 246] width 21 height 21
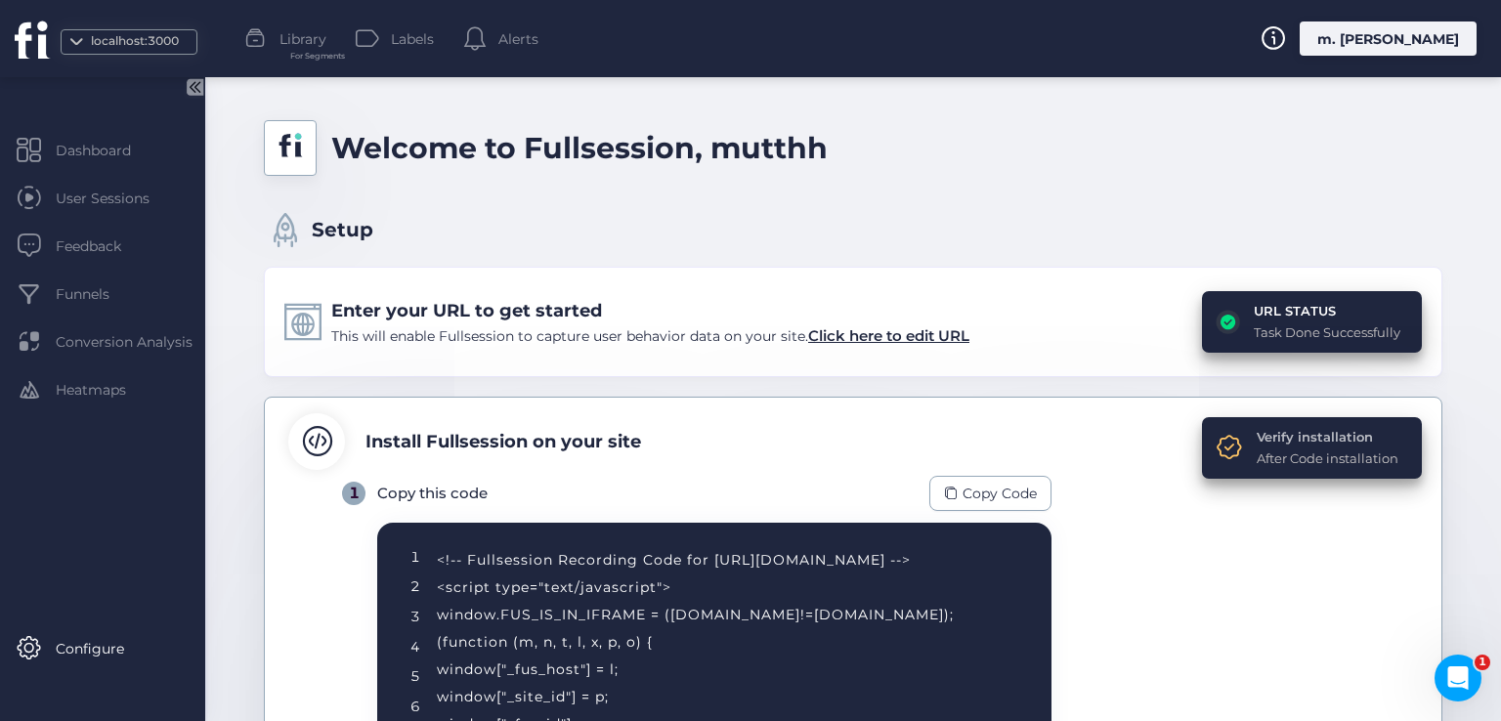
click at [1261, 431] on div "Verify installation" at bounding box center [1328, 437] width 142 height 20
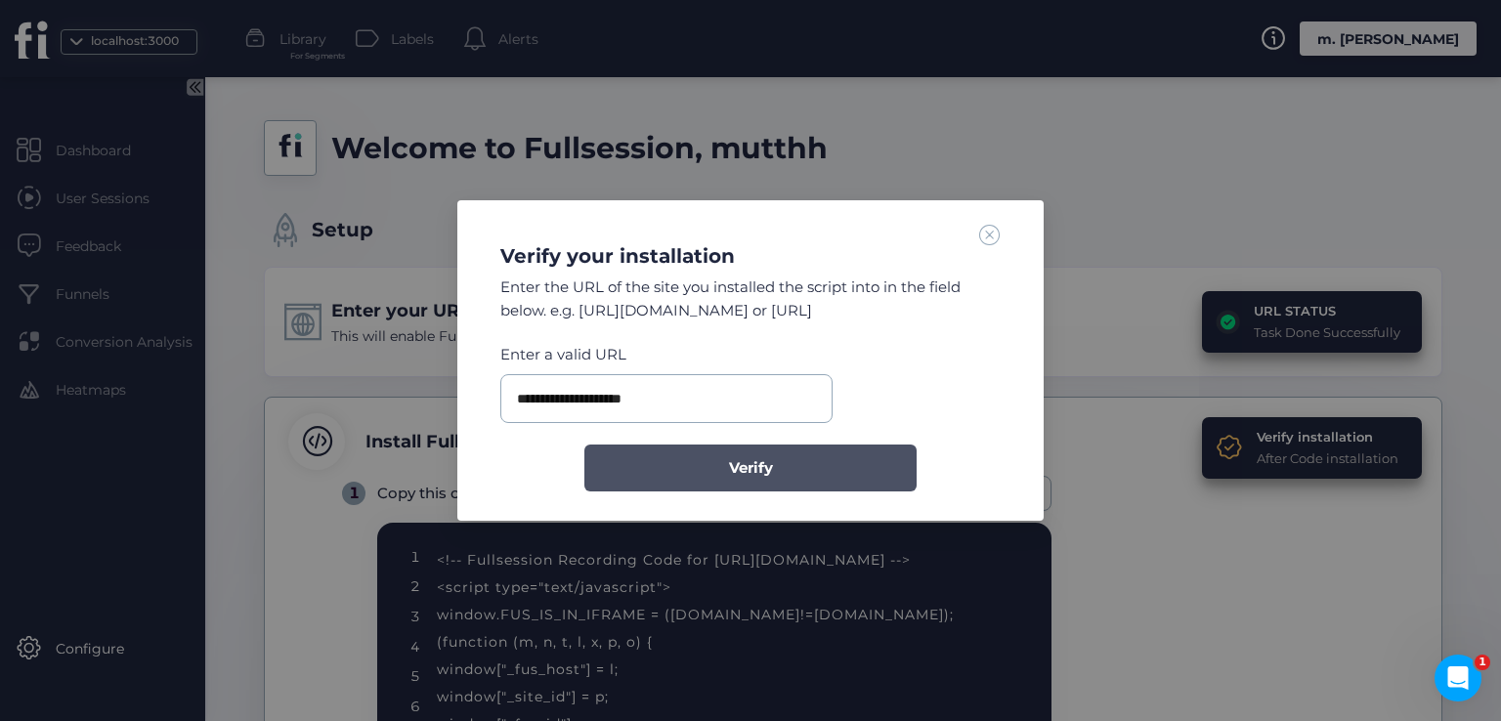
click at [750, 477] on span "Verify" at bounding box center [751, 467] width 44 height 23
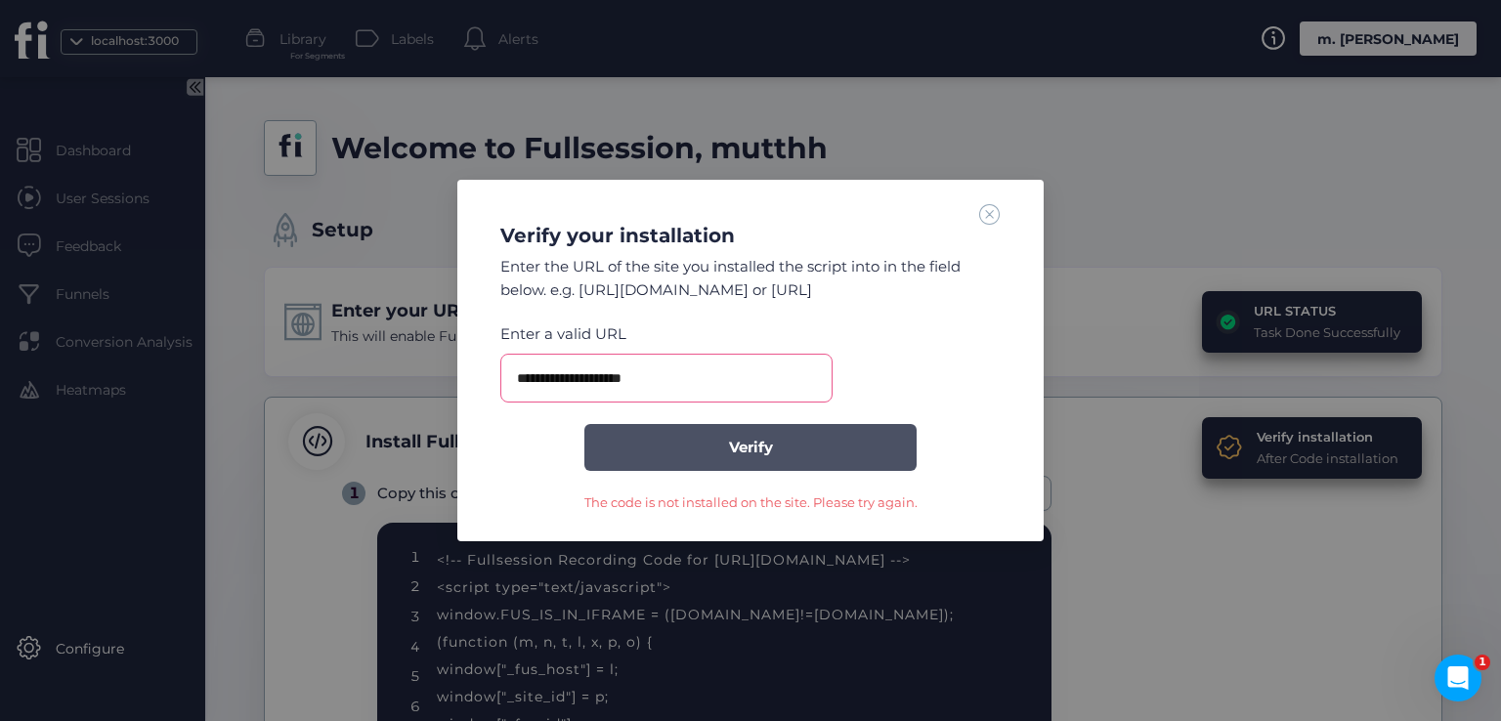
click at [697, 455] on button "Verify" at bounding box center [750, 447] width 332 height 47
click at [989, 205] on span at bounding box center [989, 213] width 21 height 21
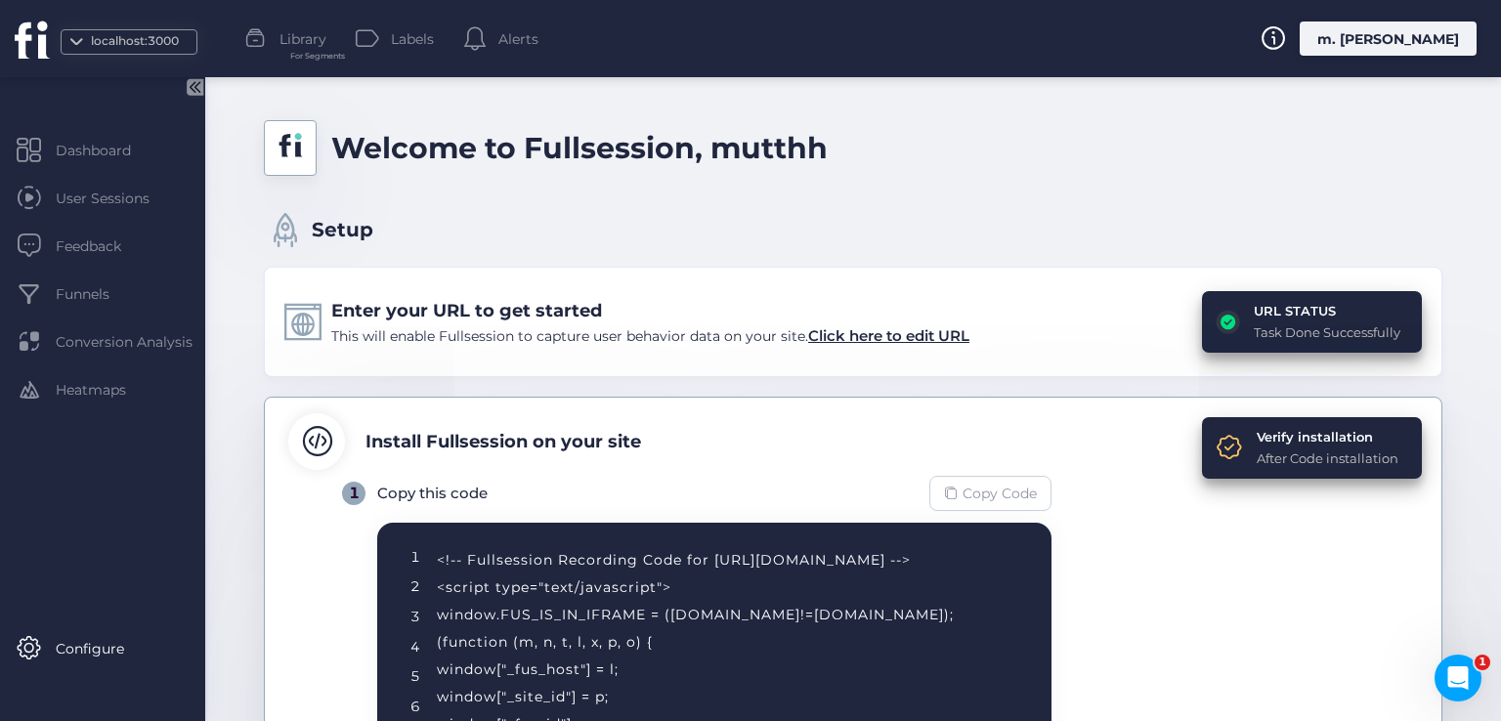
click at [960, 493] on div "Copy Code" at bounding box center [990, 493] width 122 height 35
click at [927, 332] on span "Click here to edit URL" at bounding box center [888, 335] width 161 height 19
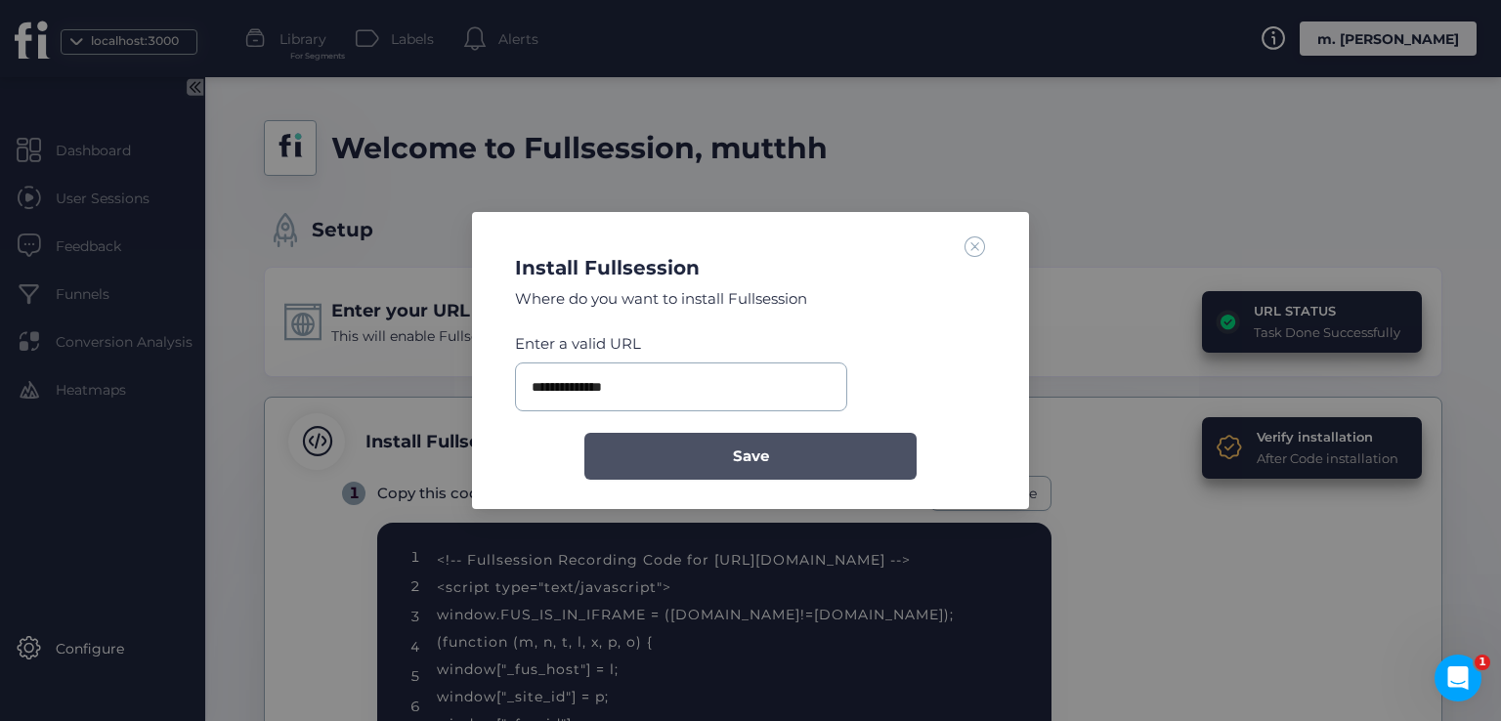
click at [708, 456] on button "Save" at bounding box center [750, 456] width 332 height 47
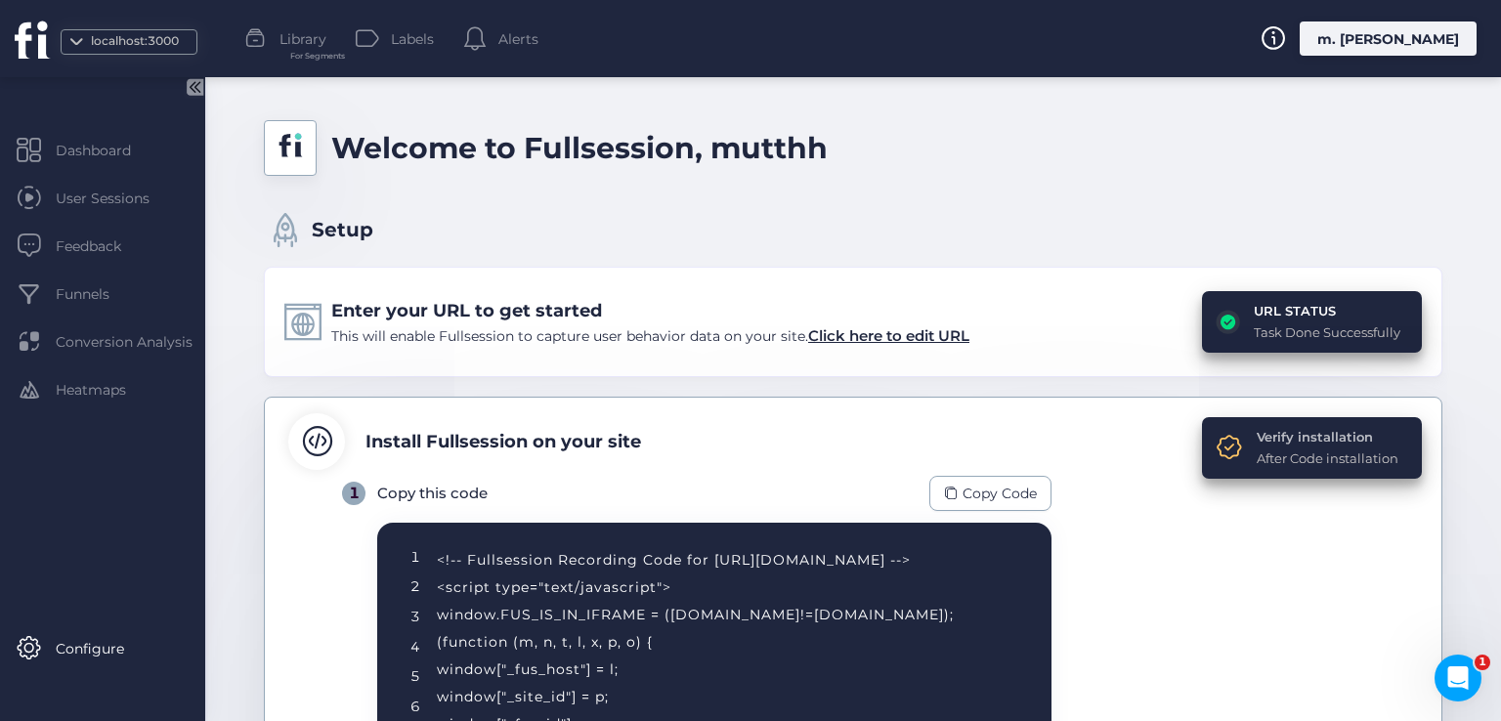
click at [1274, 436] on div "Verify installation" at bounding box center [1328, 437] width 142 height 20
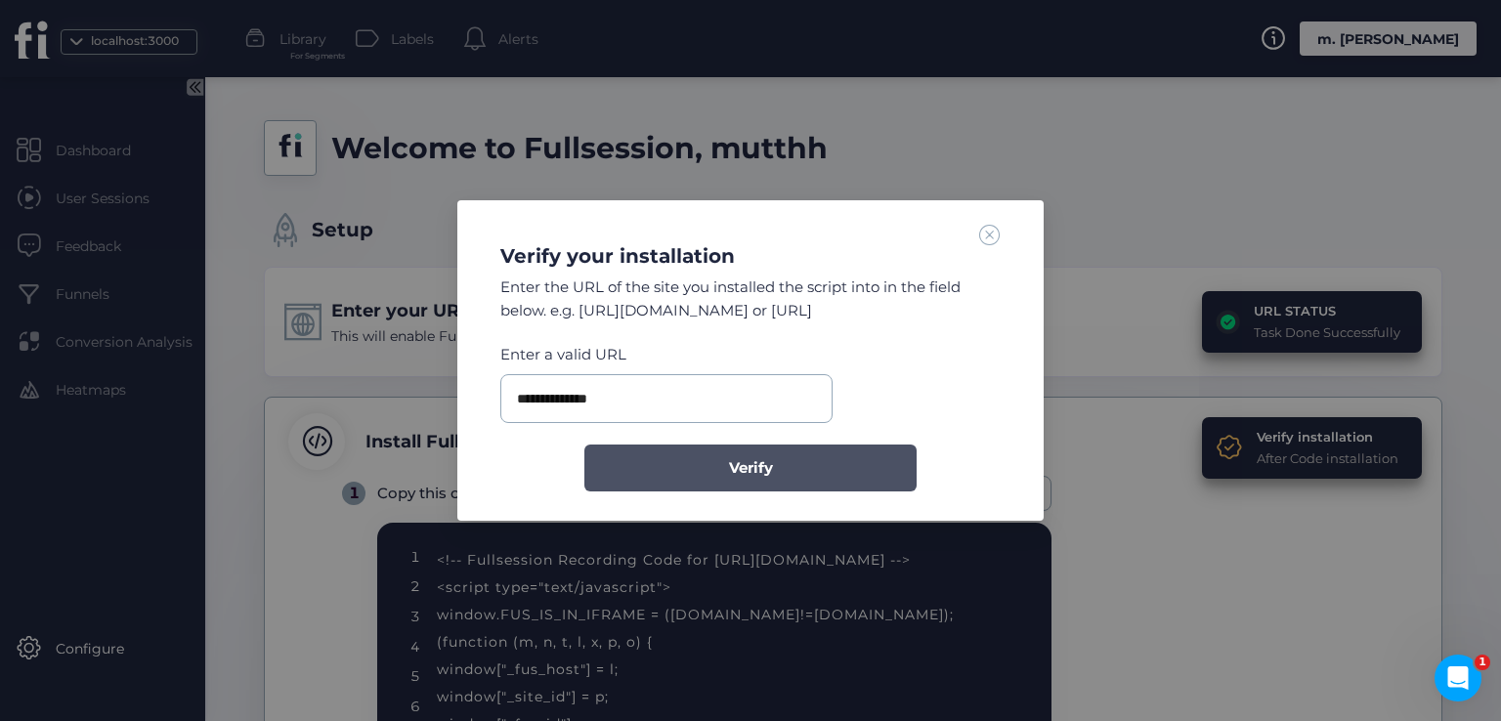
click at [711, 469] on button "Verify" at bounding box center [750, 468] width 332 height 47
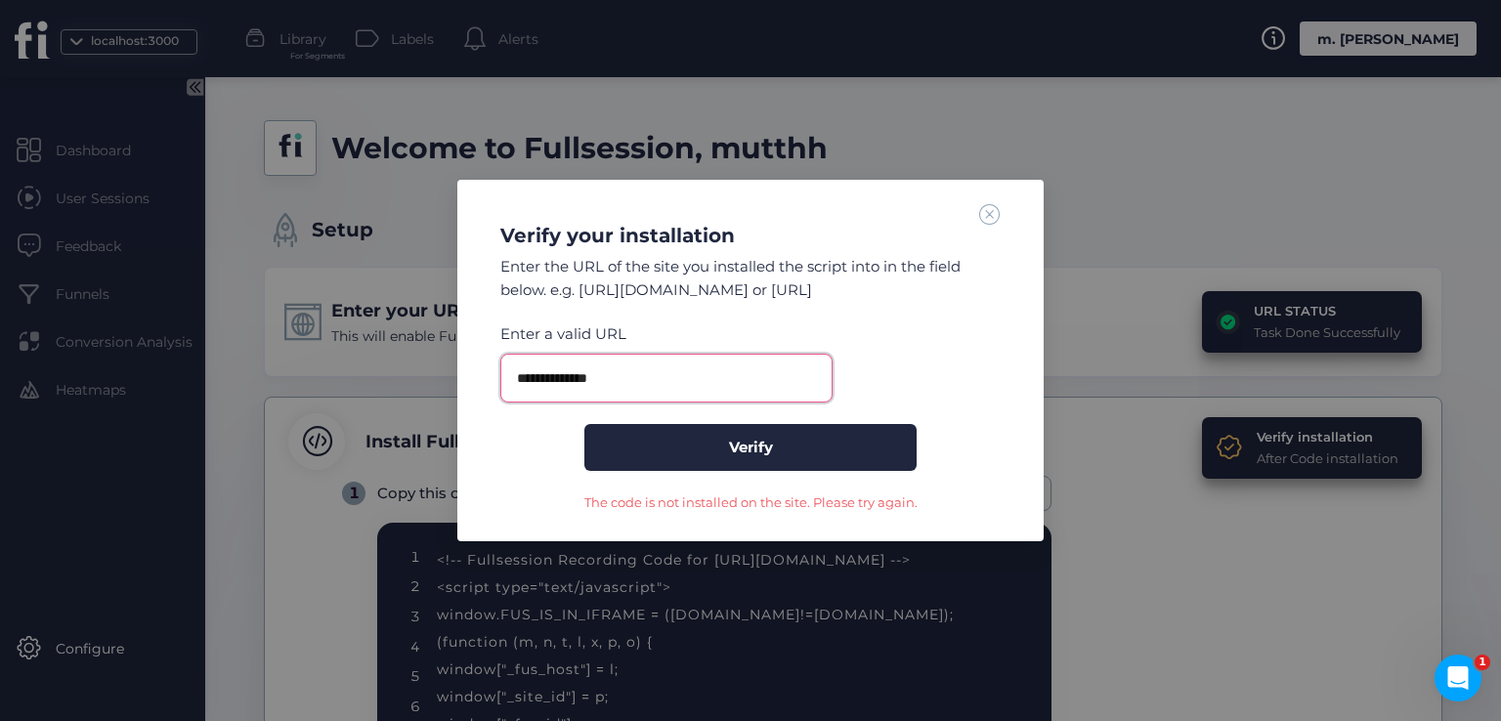
click at [623, 384] on input "**********" at bounding box center [666, 378] width 332 height 49
click at [997, 209] on span at bounding box center [989, 213] width 21 height 21
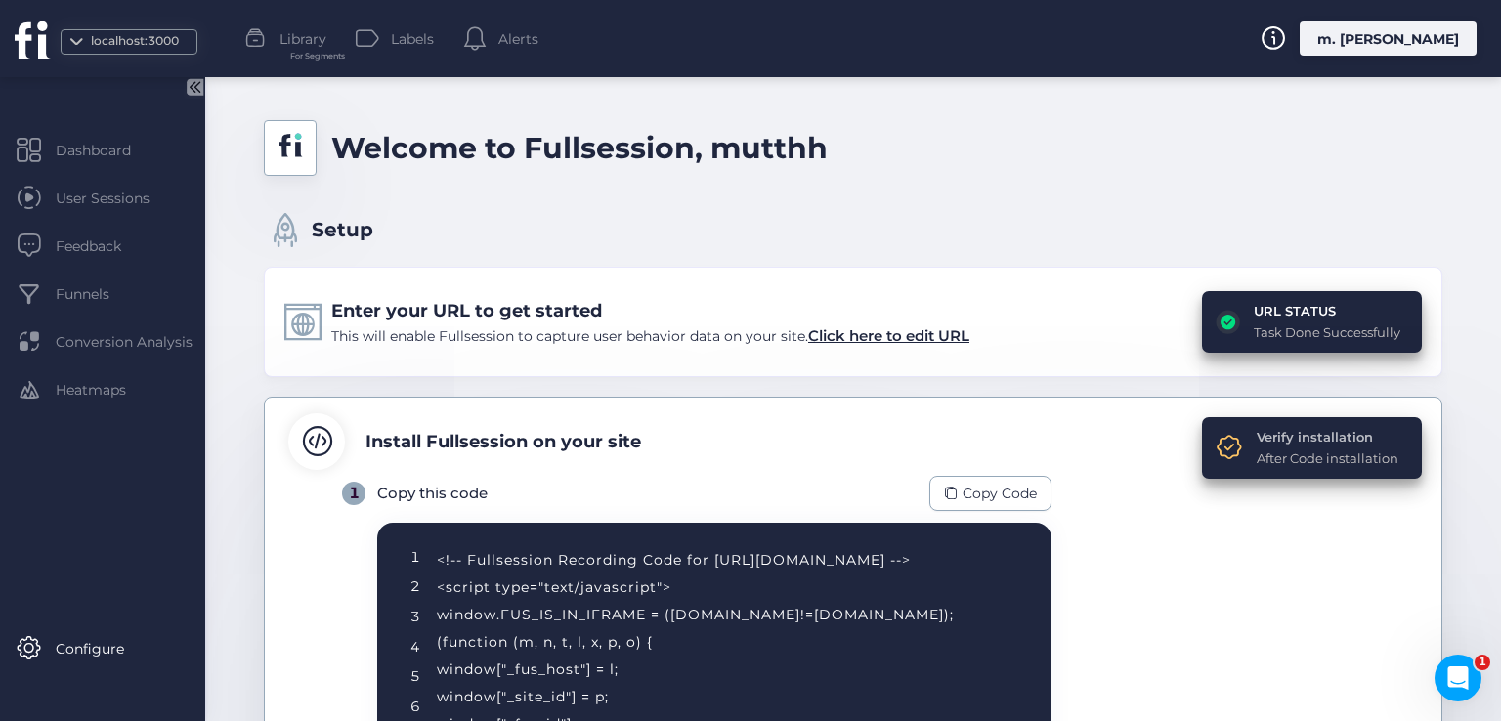
click at [1263, 435] on div "Verify installation" at bounding box center [1328, 437] width 142 height 20
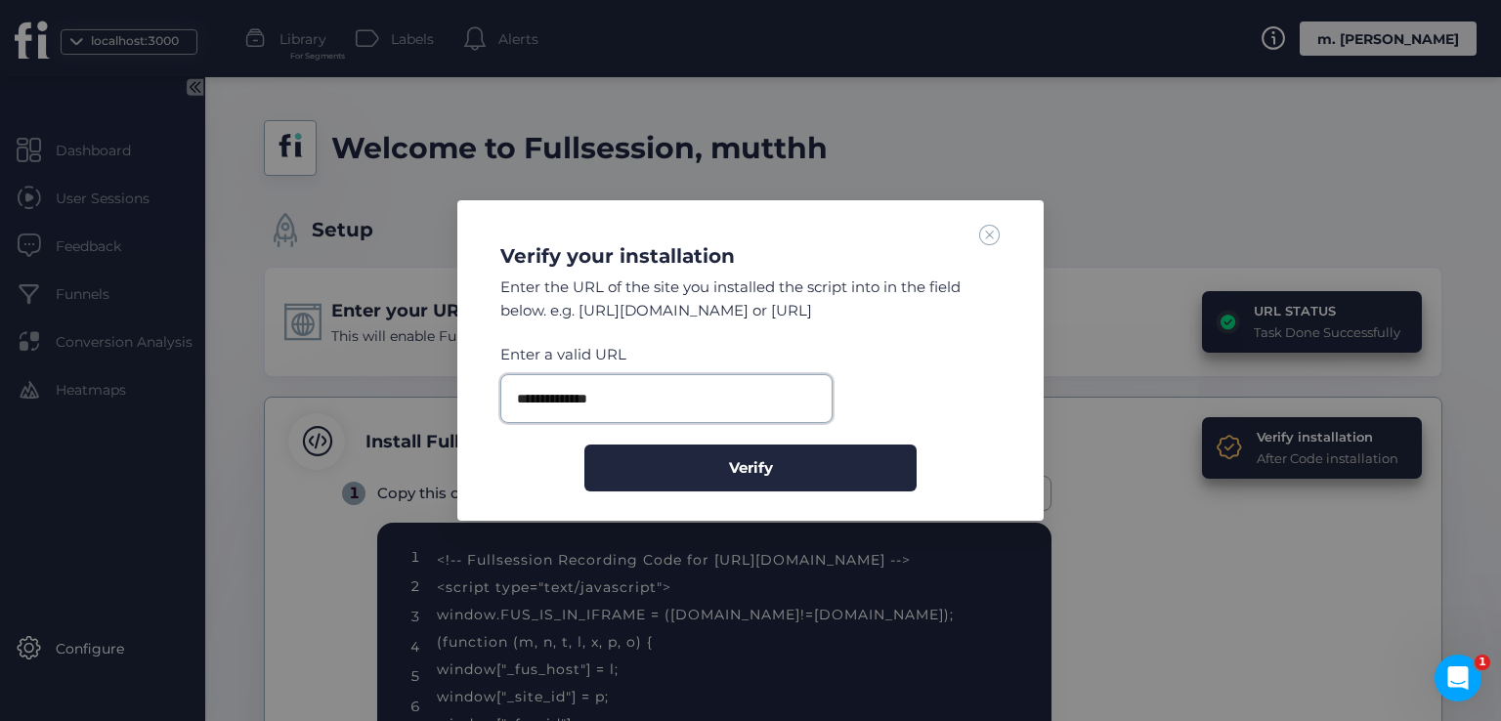
click at [618, 386] on input "**********" at bounding box center [666, 398] width 332 height 49
paste input "**********"
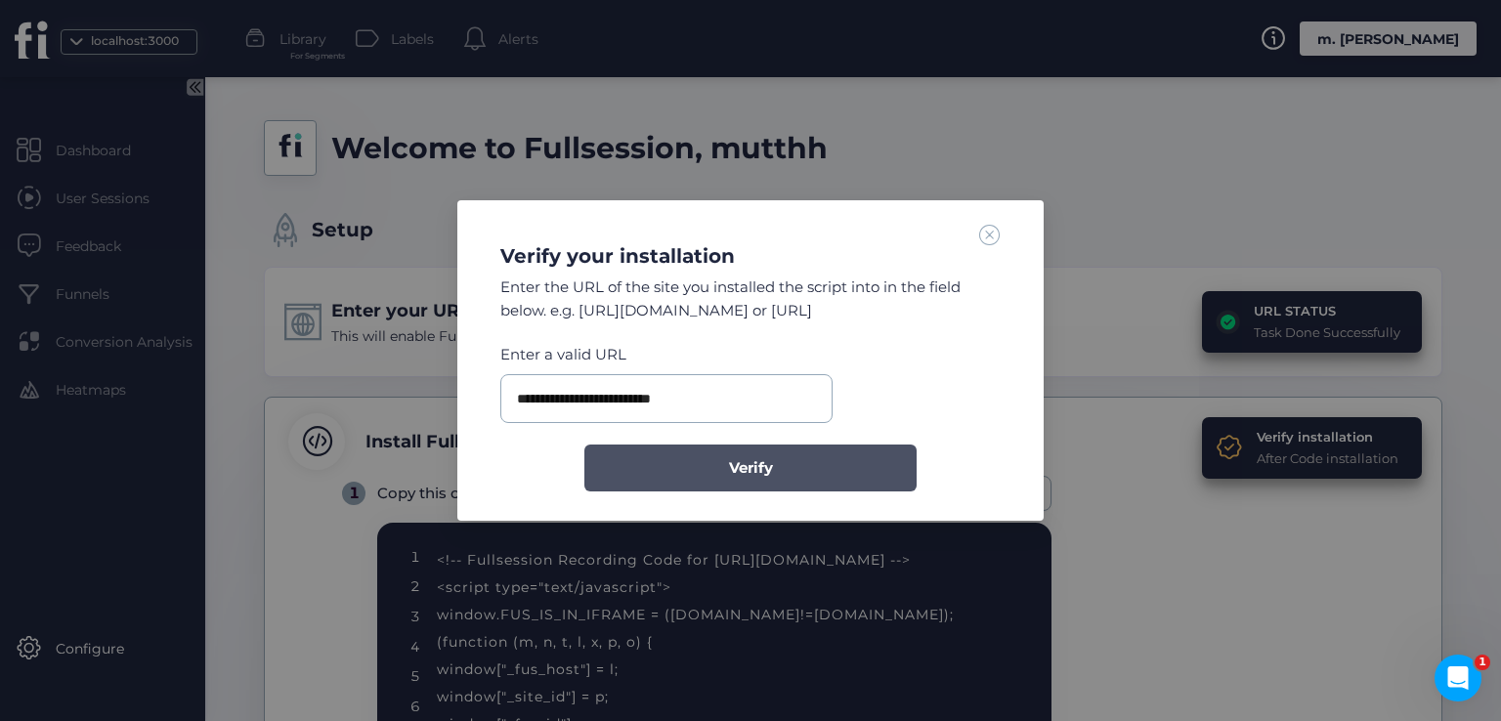
click at [708, 454] on button "Verify" at bounding box center [750, 468] width 332 height 47
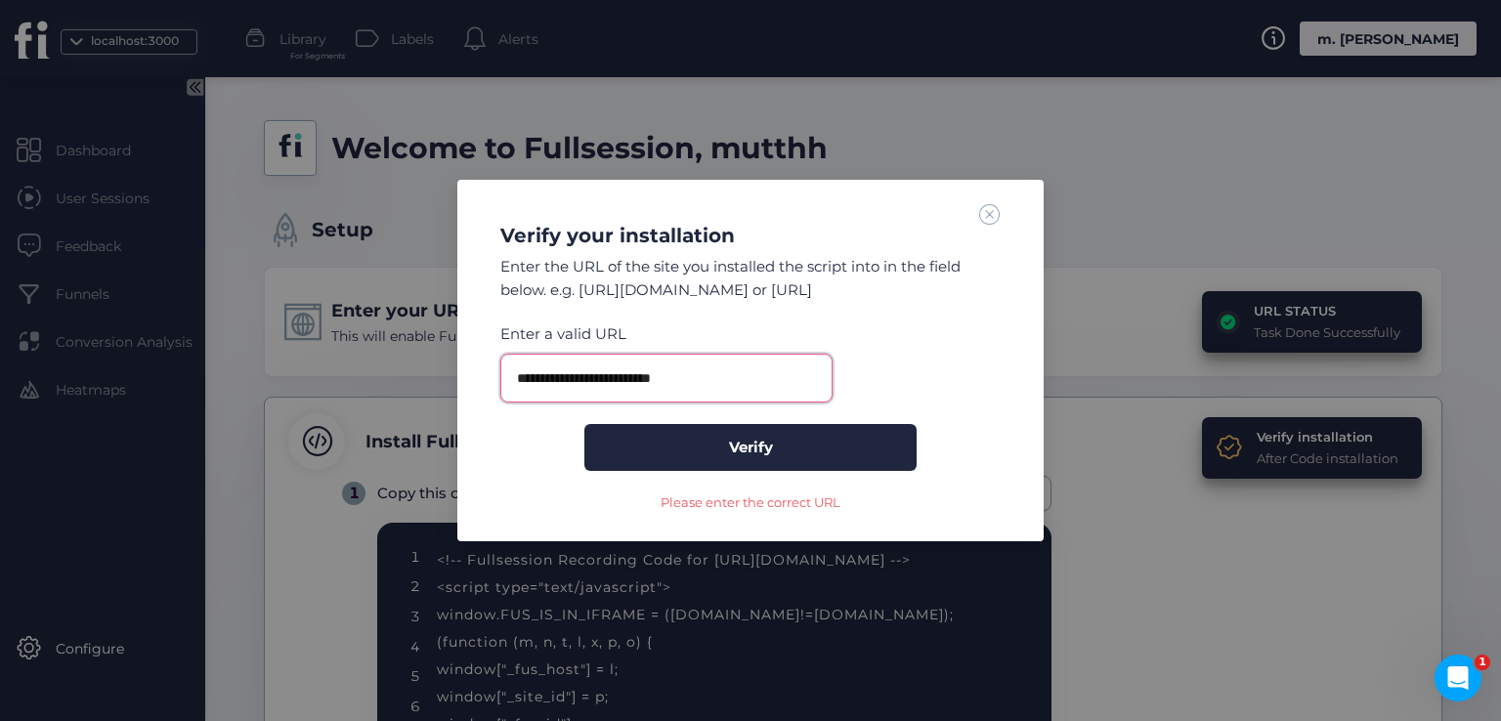
click at [694, 379] on input "**********" at bounding box center [666, 378] width 332 height 49
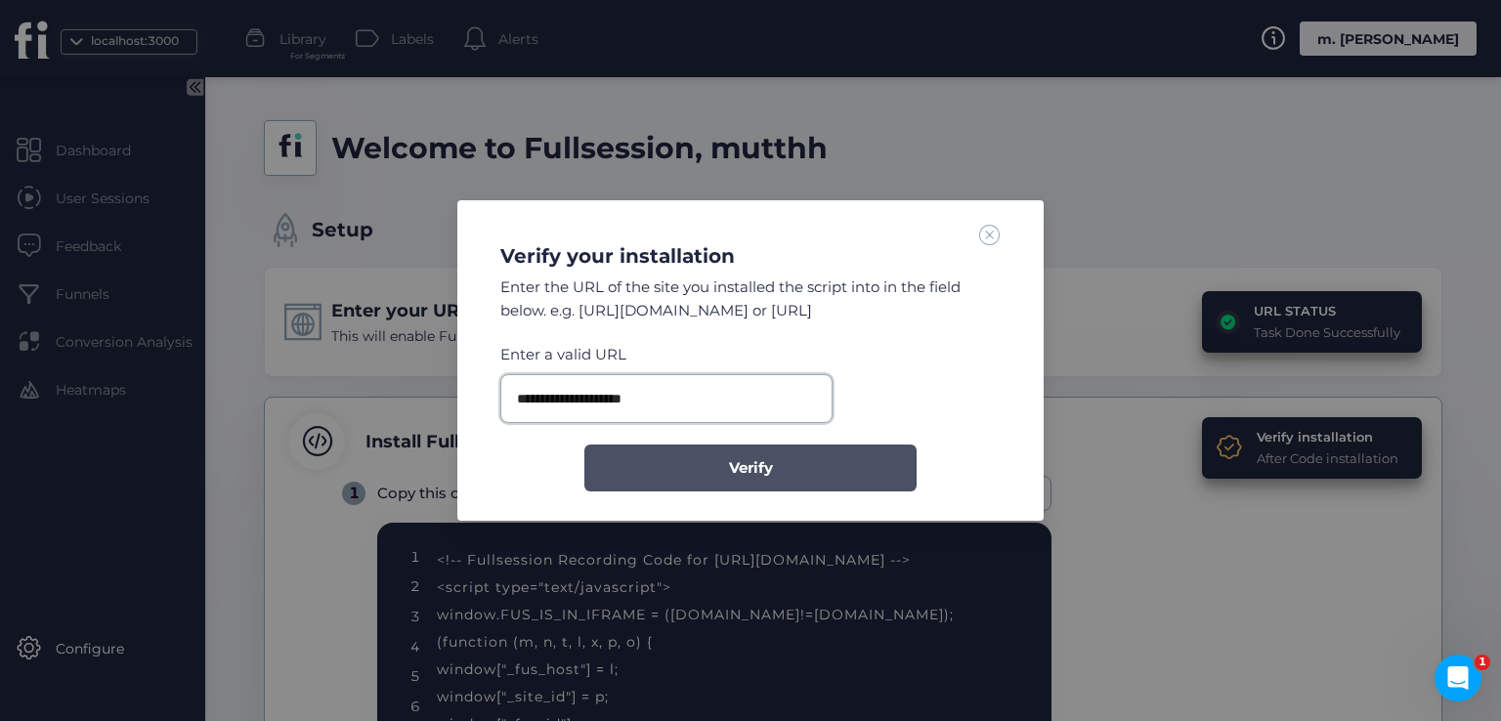
type input "**********"
click at [709, 482] on button "Verify" at bounding box center [750, 468] width 332 height 47
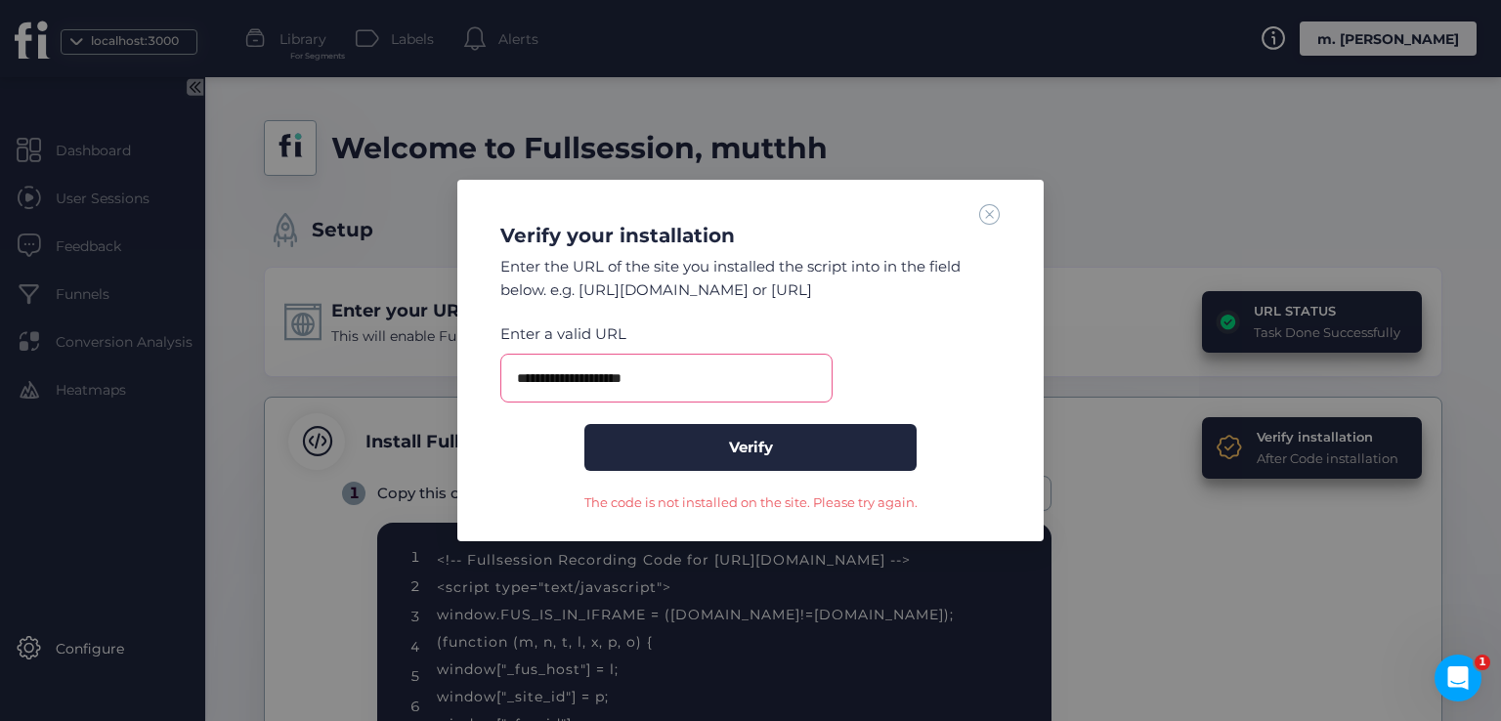
click at [988, 213] on span at bounding box center [989, 213] width 21 height 21
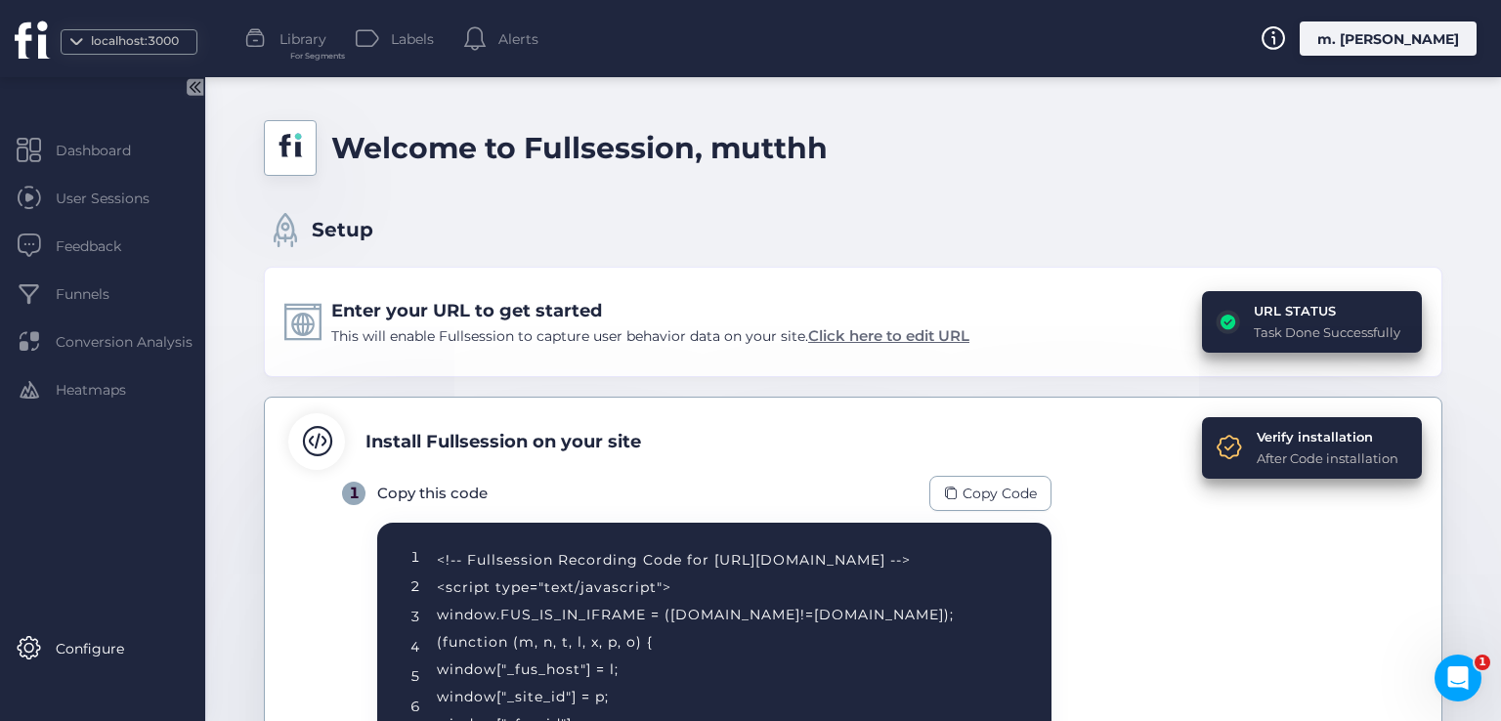
click at [864, 335] on span "Click here to edit URL" at bounding box center [888, 335] width 161 height 19
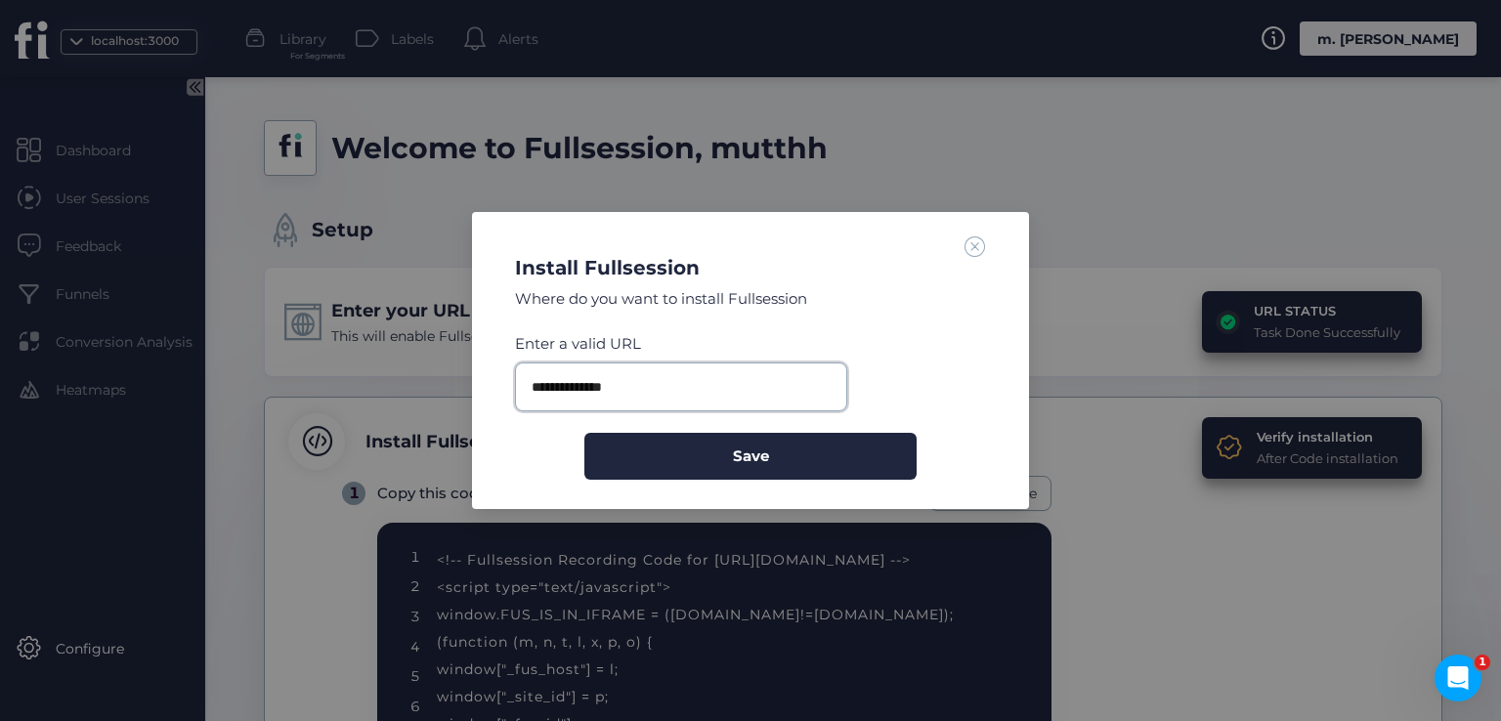
click at [651, 381] on input "**********" at bounding box center [681, 387] width 332 height 49
paste input "********"
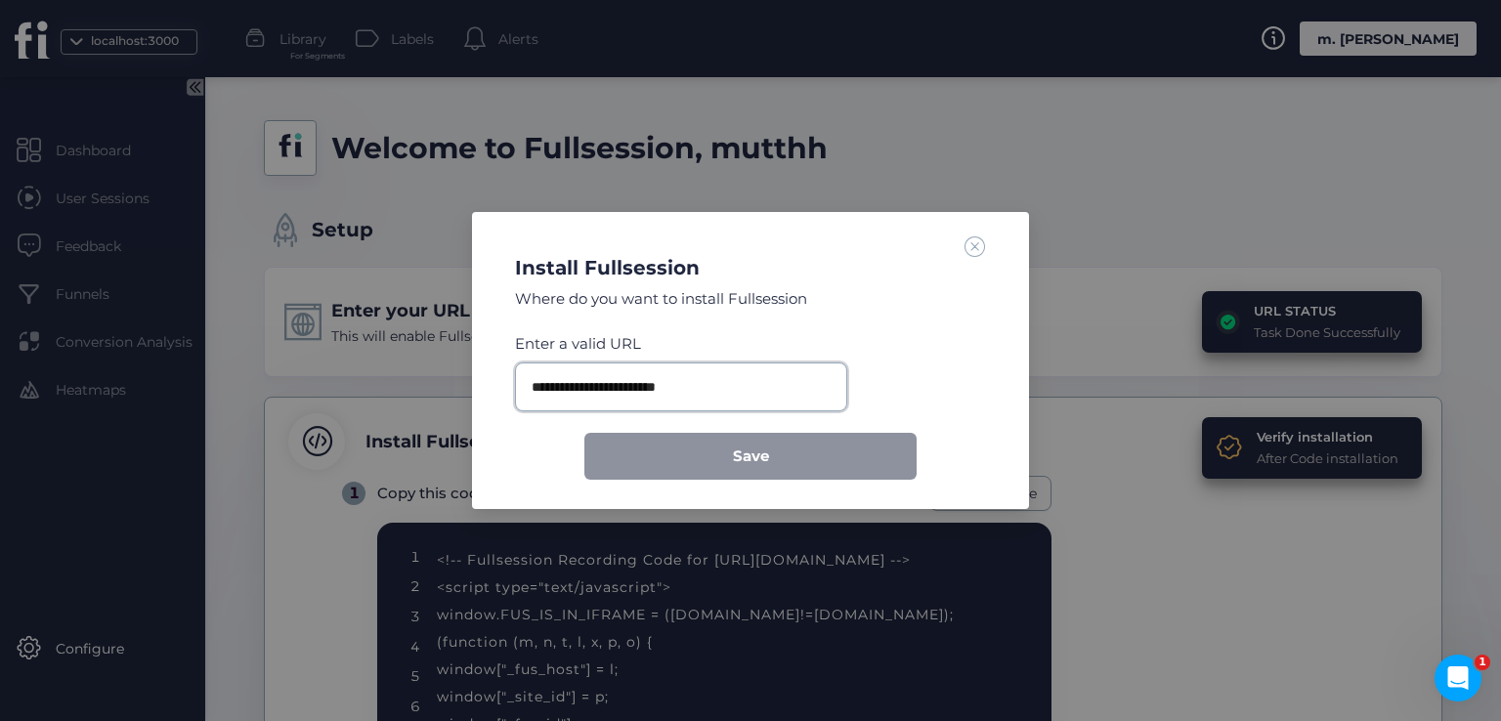
click at [655, 387] on input "**********" at bounding box center [681, 387] width 332 height 49
click at [725, 393] on input "**********" at bounding box center [681, 387] width 332 height 49
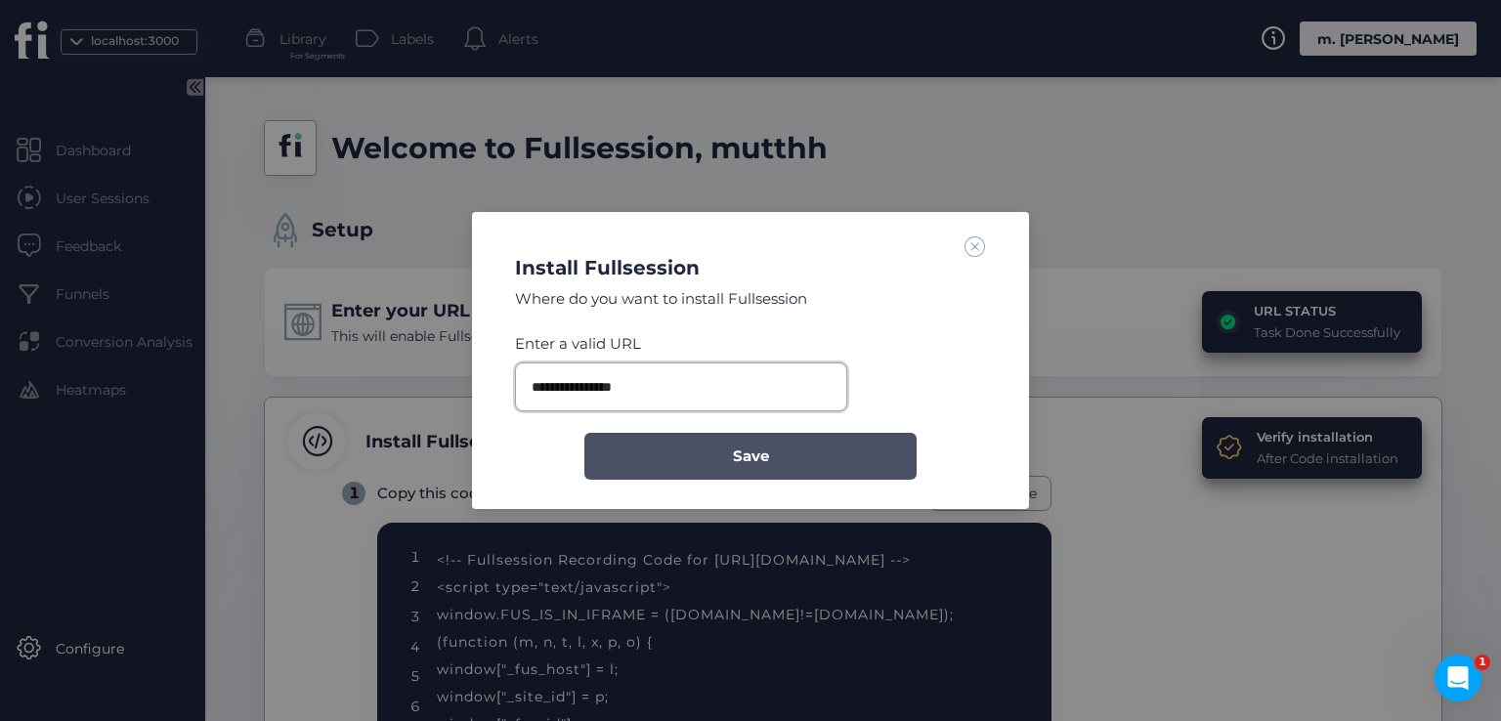
type input "**********"
click at [724, 466] on button "Save" at bounding box center [750, 456] width 332 height 47
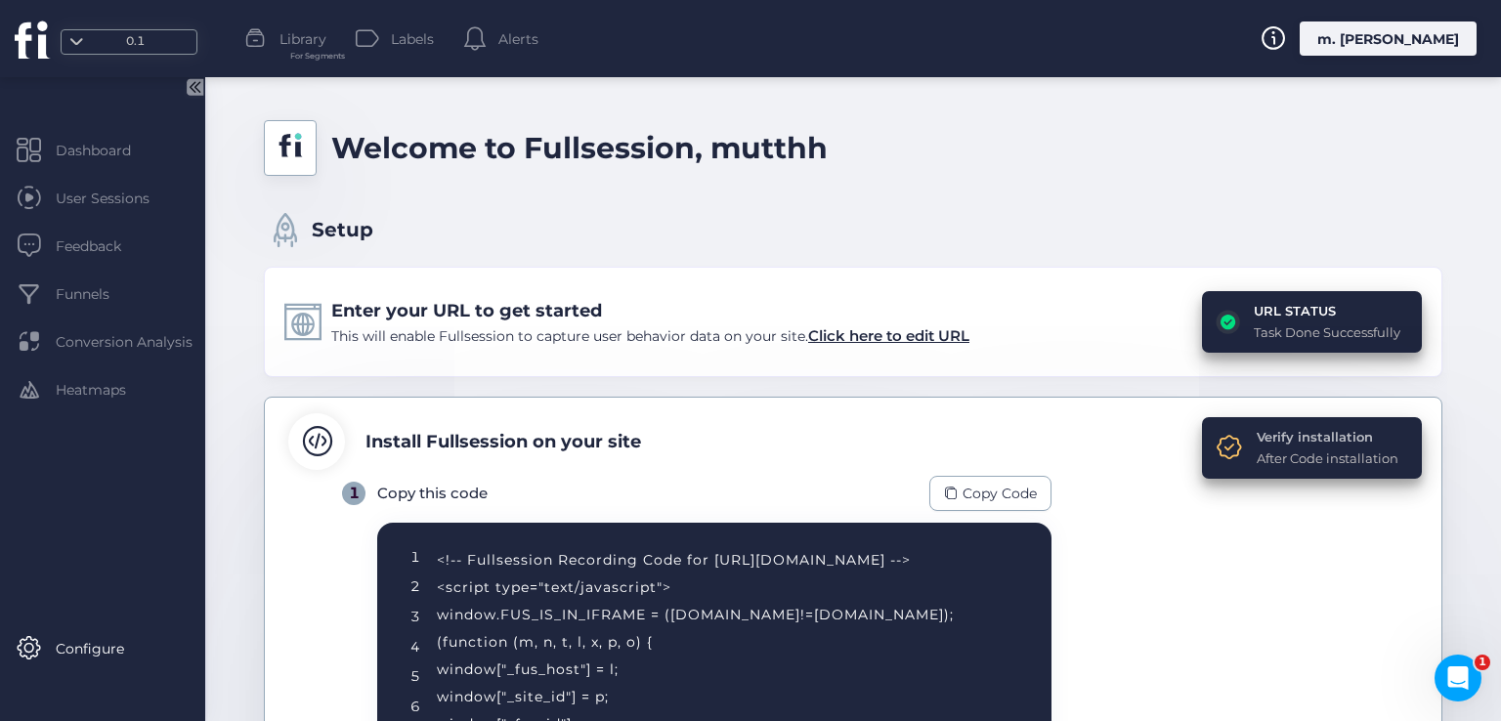
click at [1264, 435] on div "Verify installation" at bounding box center [1328, 437] width 142 height 20
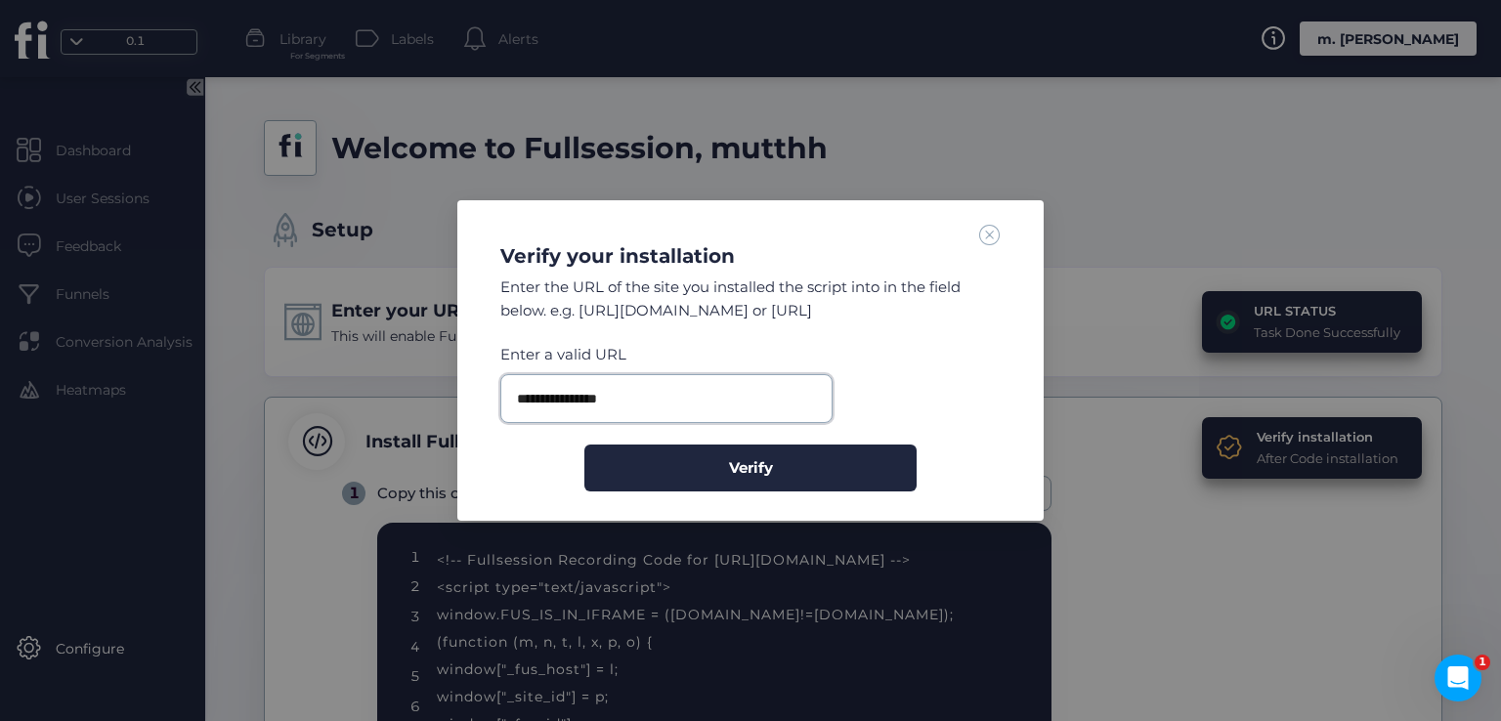
click at [663, 398] on input "**********" at bounding box center [666, 398] width 332 height 49
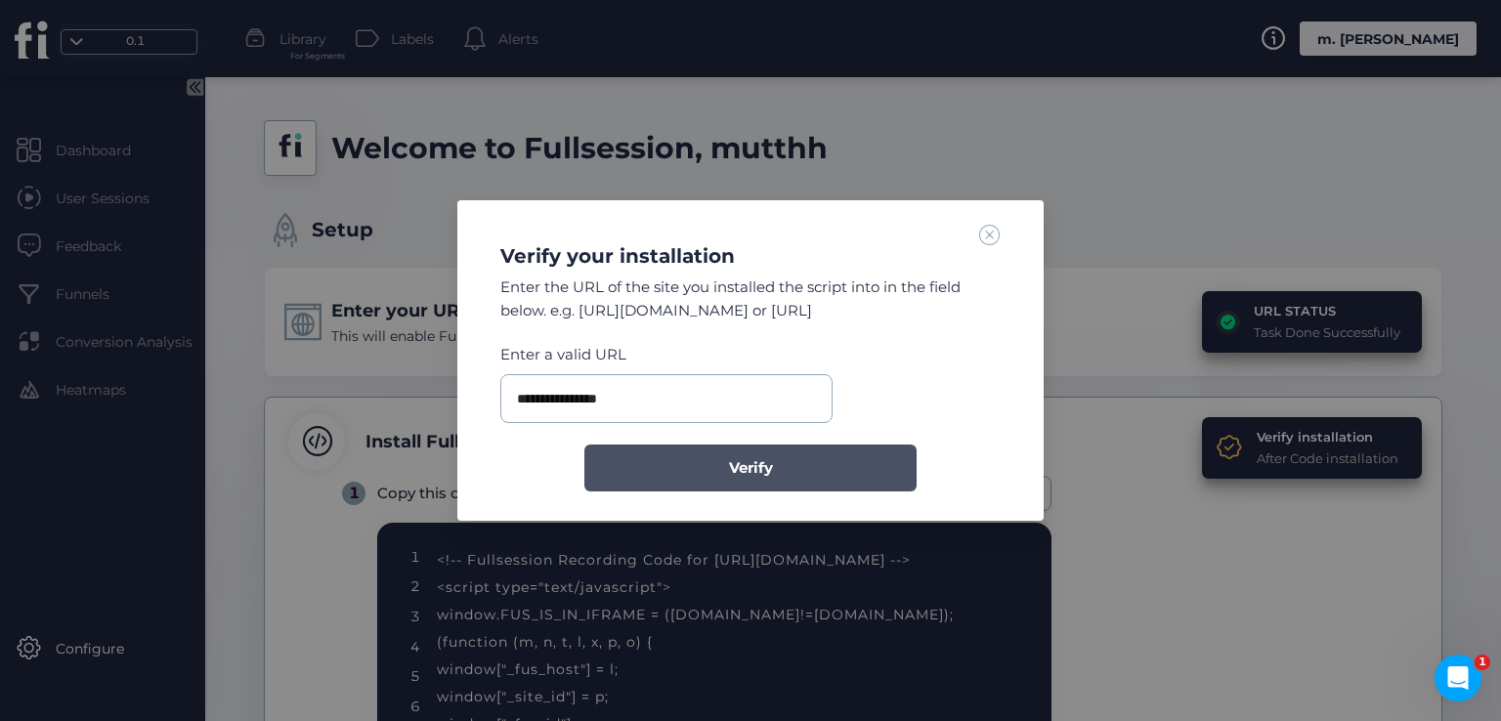
click at [707, 463] on button "Verify" at bounding box center [750, 468] width 332 height 47
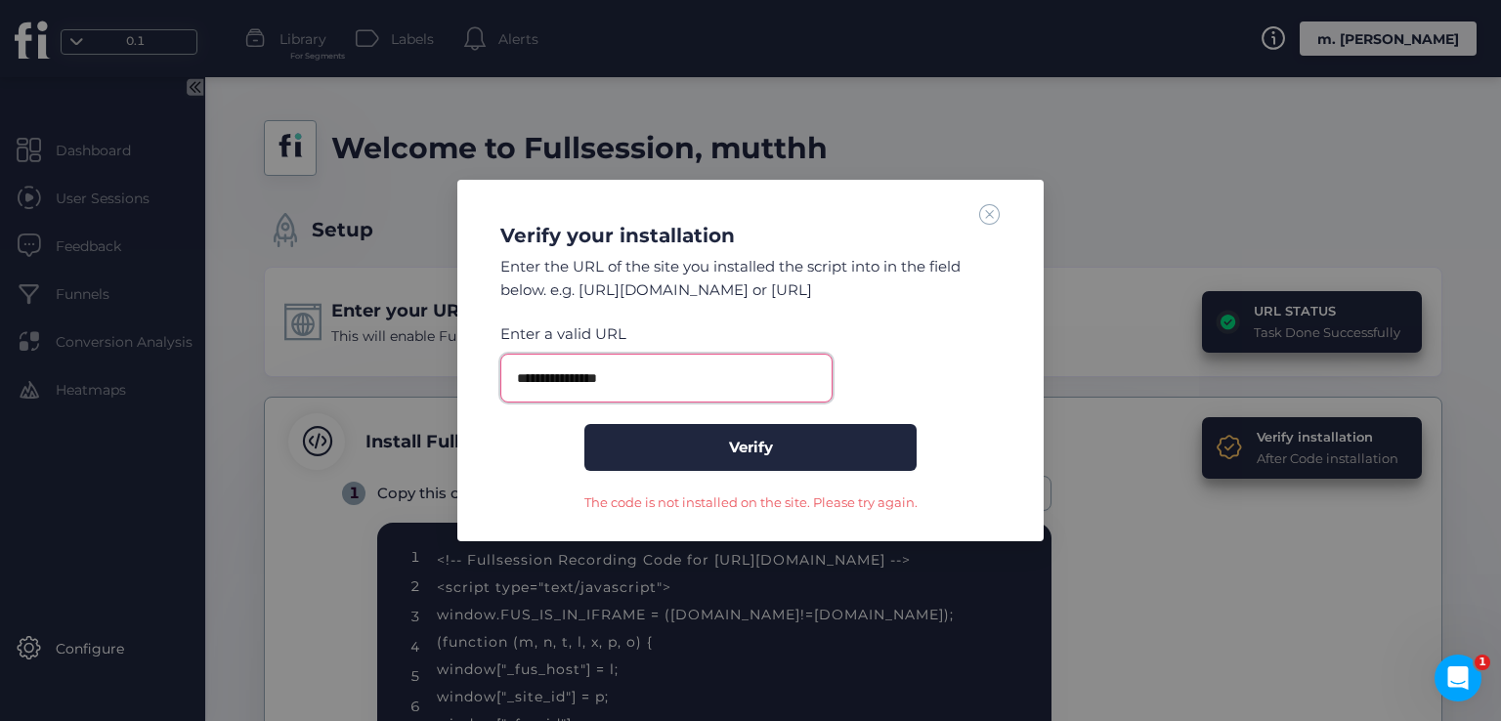
click at [673, 380] on input "**********" at bounding box center [666, 378] width 332 height 49
paste input "******"
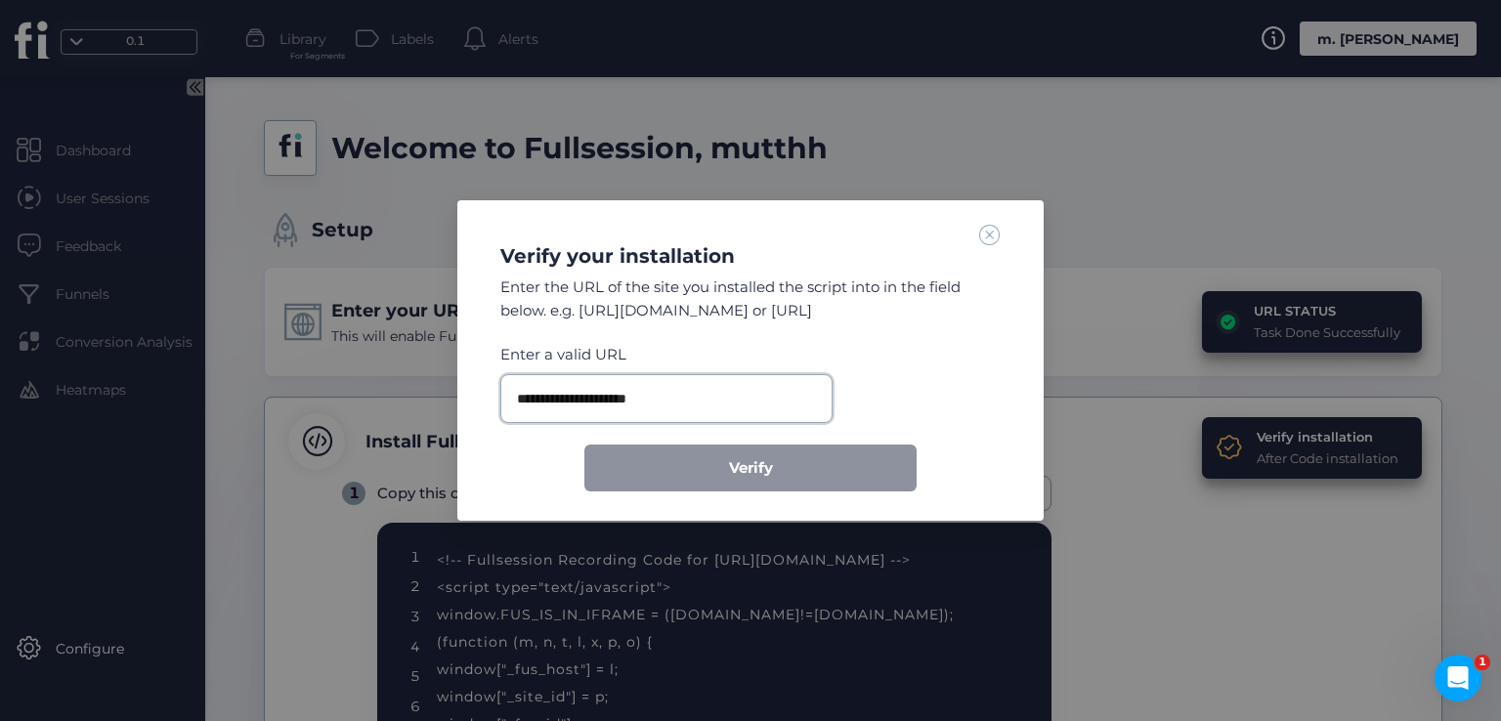
type input "**********"
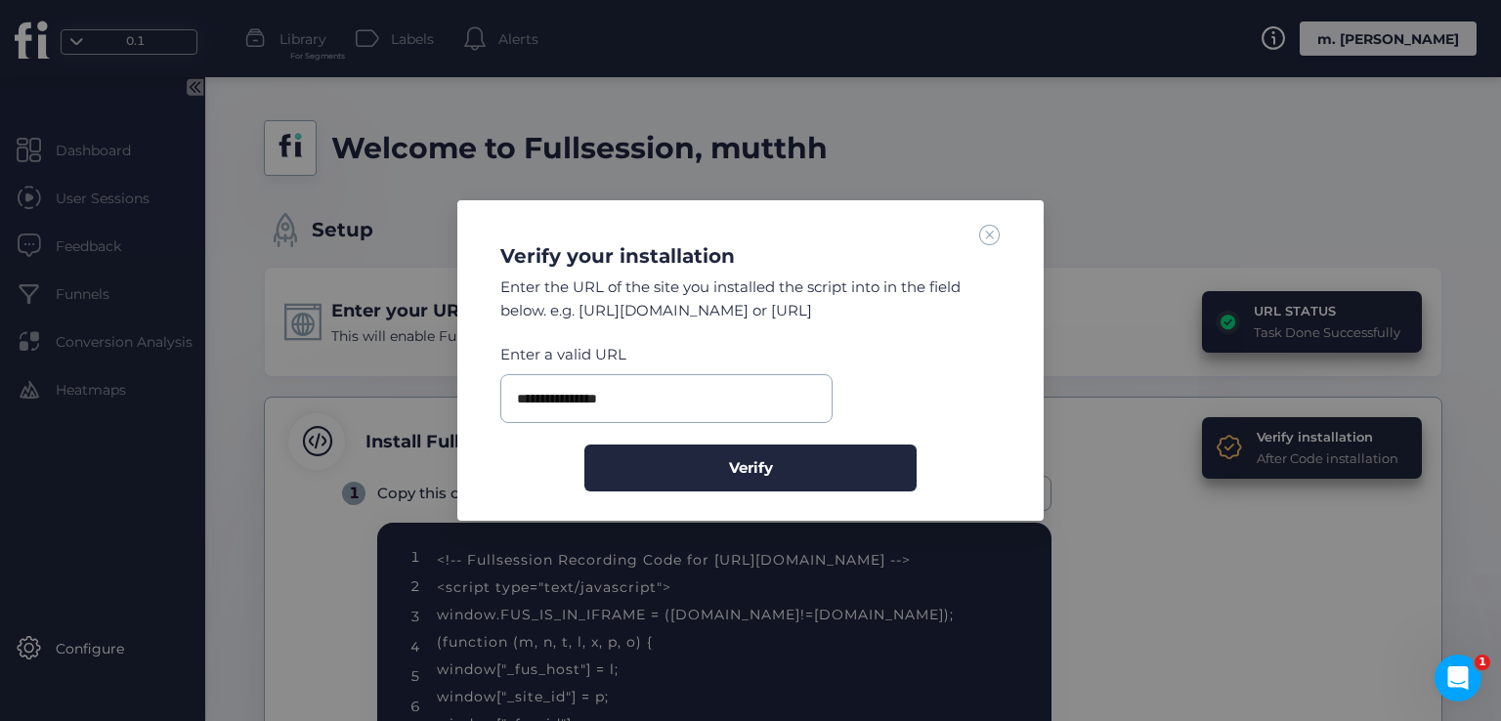
click at [986, 232] on span at bounding box center [989, 234] width 21 height 21
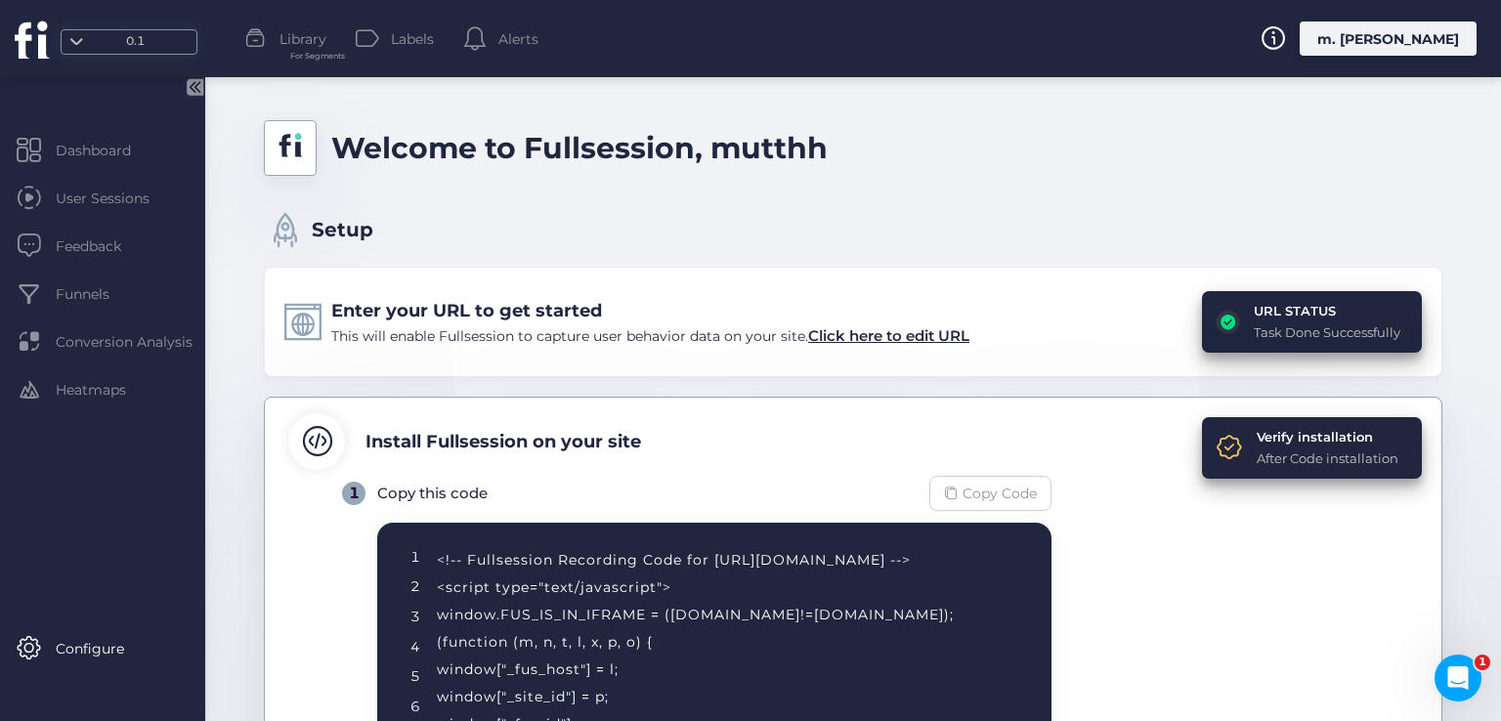
click at [973, 483] on span "Copy Code" at bounding box center [1000, 493] width 74 height 21
click at [1269, 439] on div "Verify installation" at bounding box center [1328, 437] width 142 height 20
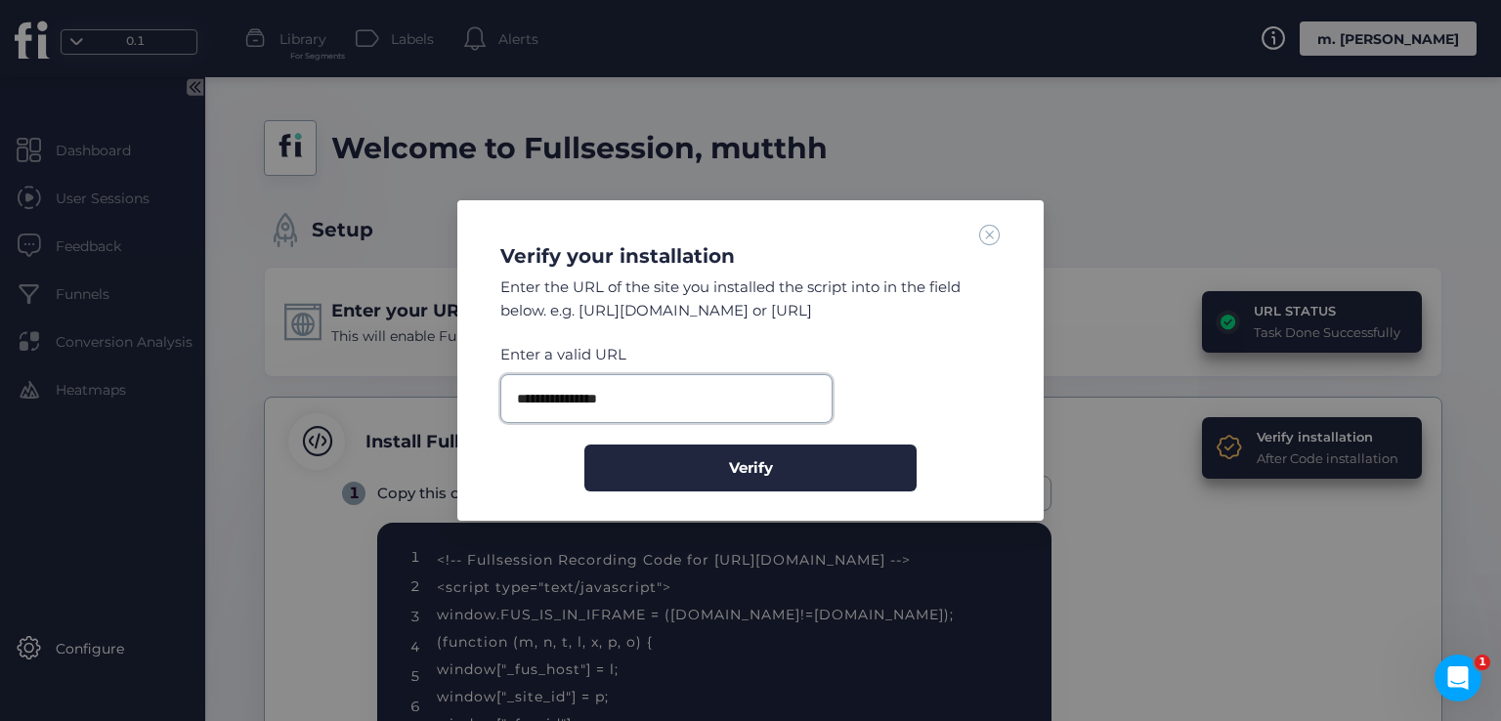
click at [639, 394] on input "**********" at bounding box center [666, 398] width 332 height 49
paste input "**********"
paste input "******"
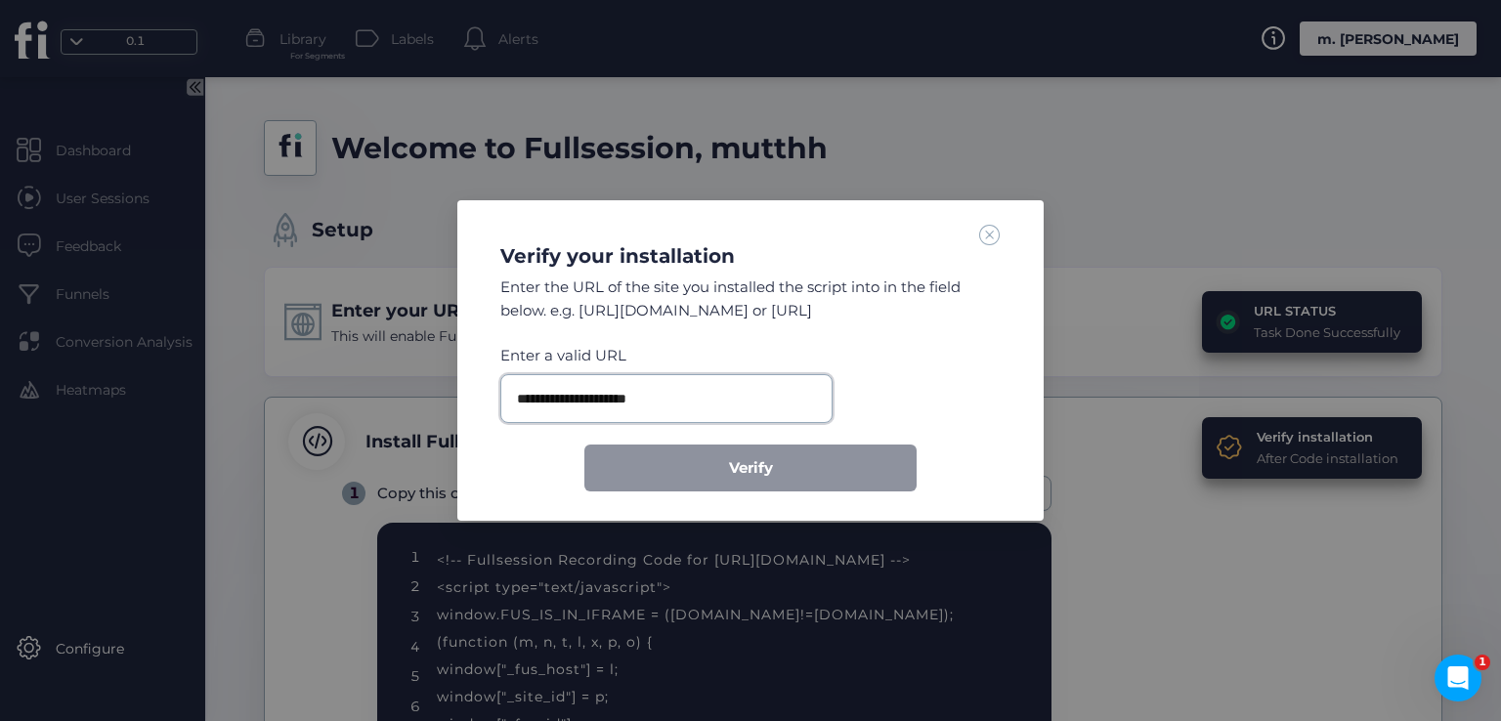
click at [684, 404] on input "**********" at bounding box center [666, 398] width 332 height 49
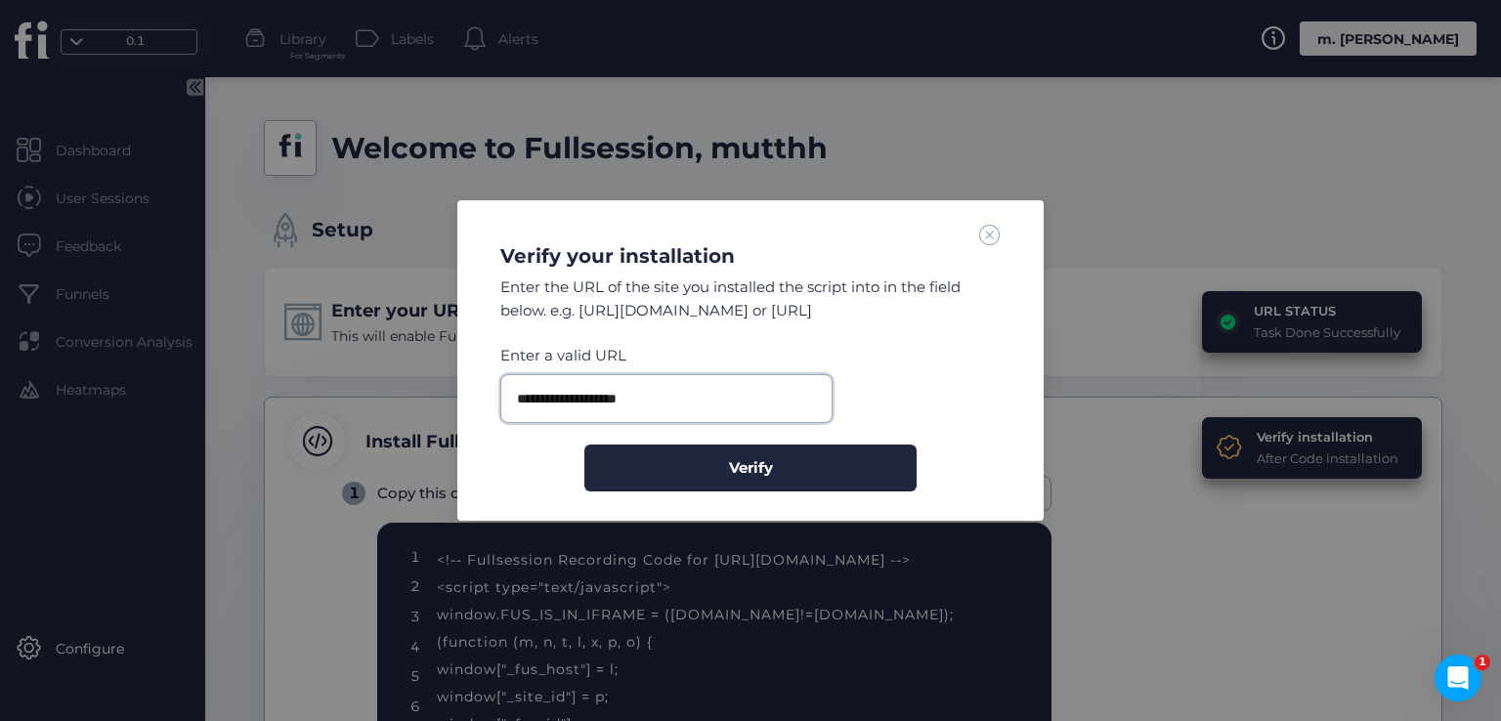
click at [584, 445] on button "Verify" at bounding box center [750, 468] width 332 height 47
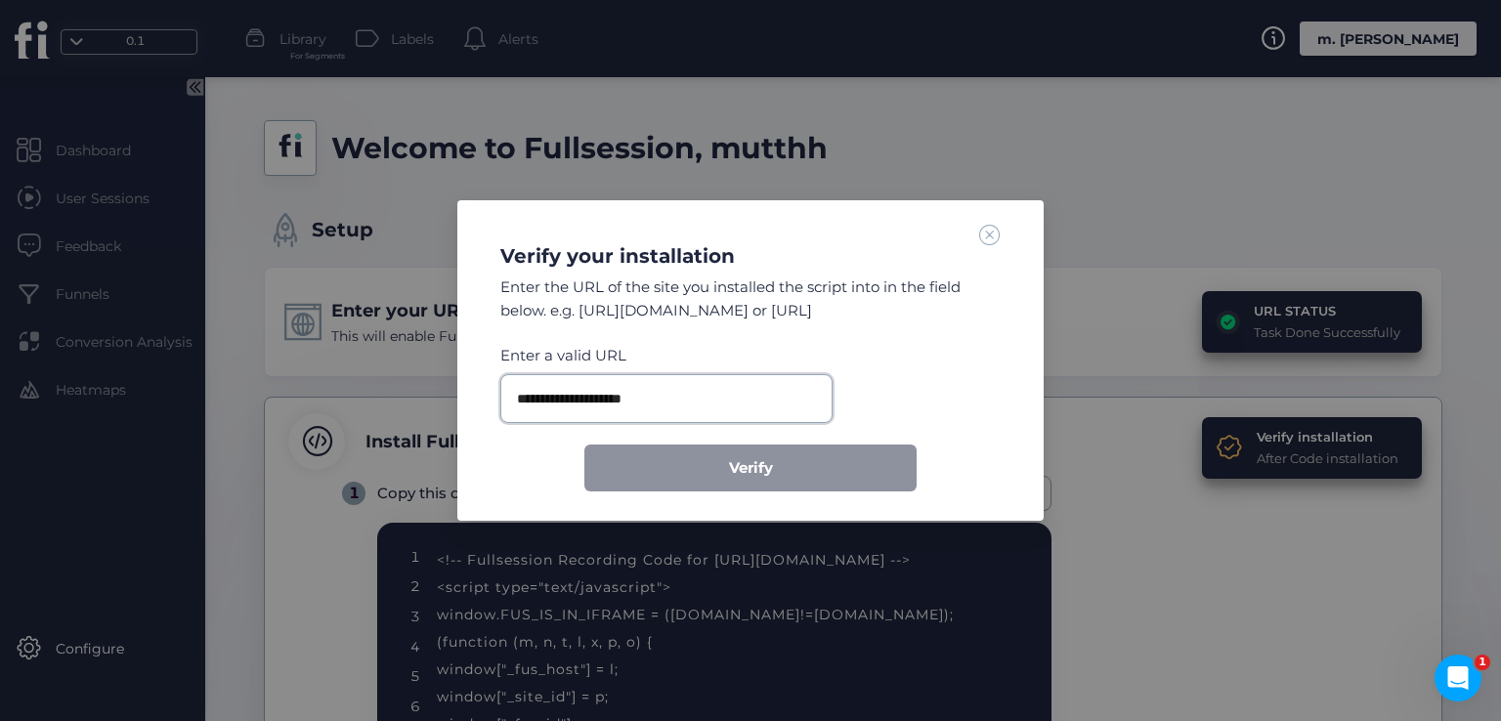
type input "**********"
click at [986, 236] on span at bounding box center [989, 234] width 21 height 21
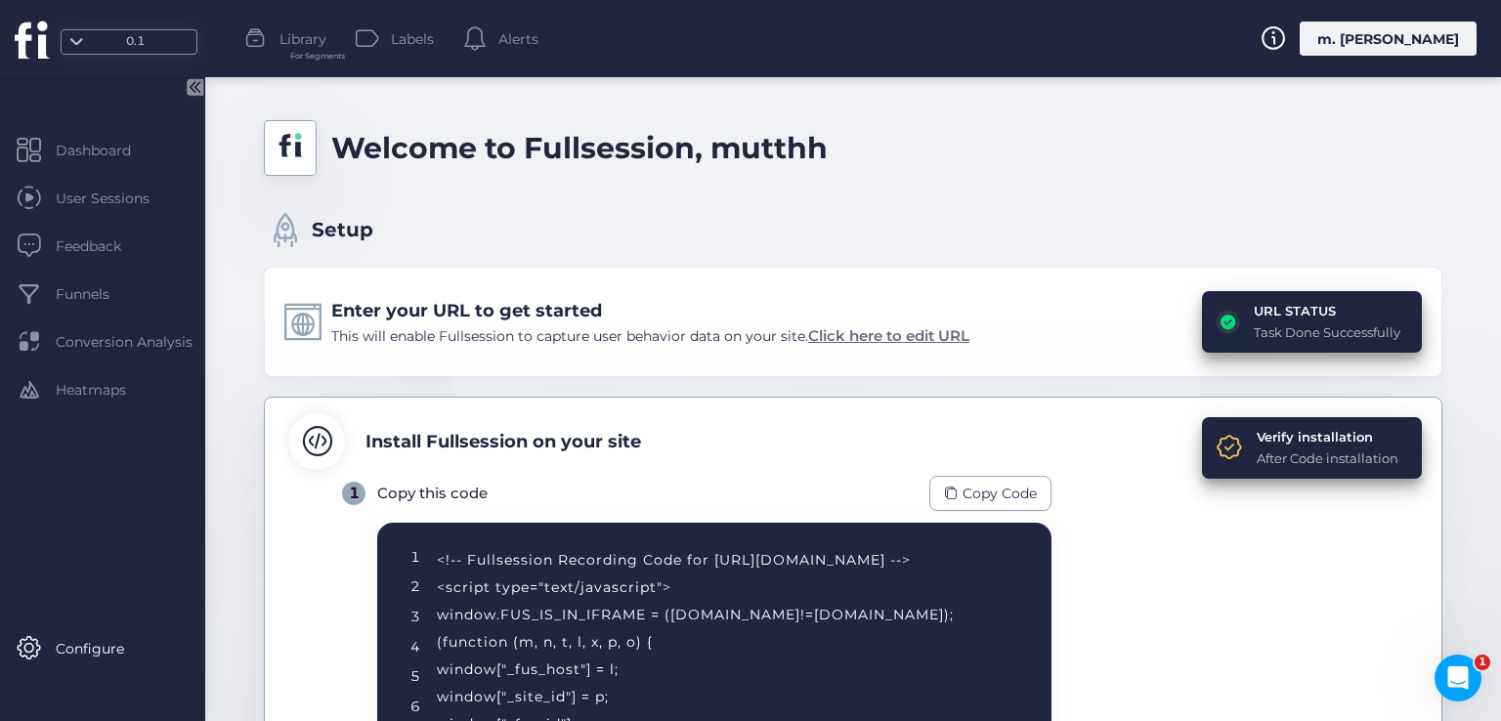
click at [923, 337] on span "Click here to edit URL" at bounding box center [888, 335] width 161 height 19
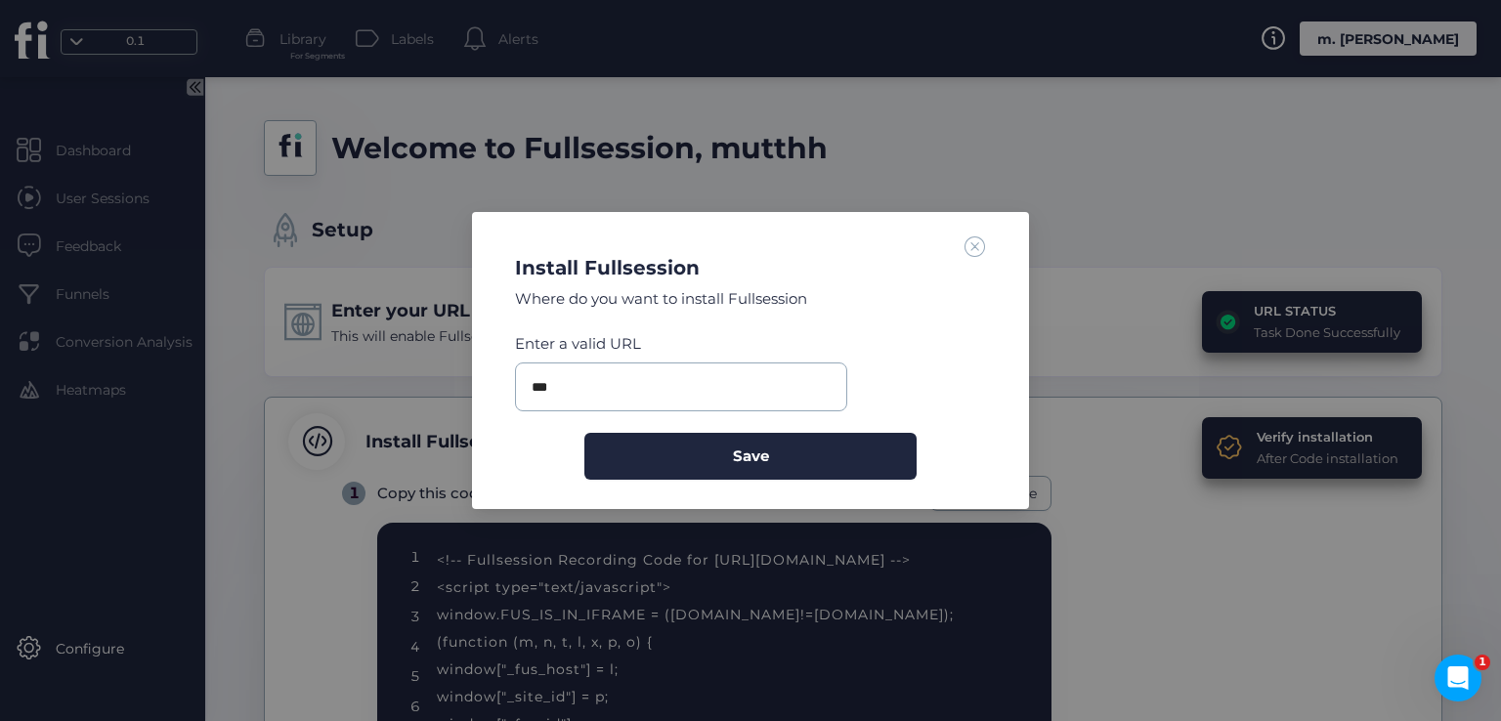
click at [582, 353] on div "Enter a valid URL" at bounding box center [681, 343] width 332 height 23
click at [587, 380] on input "***" at bounding box center [681, 387] width 332 height 49
paste input "**********"
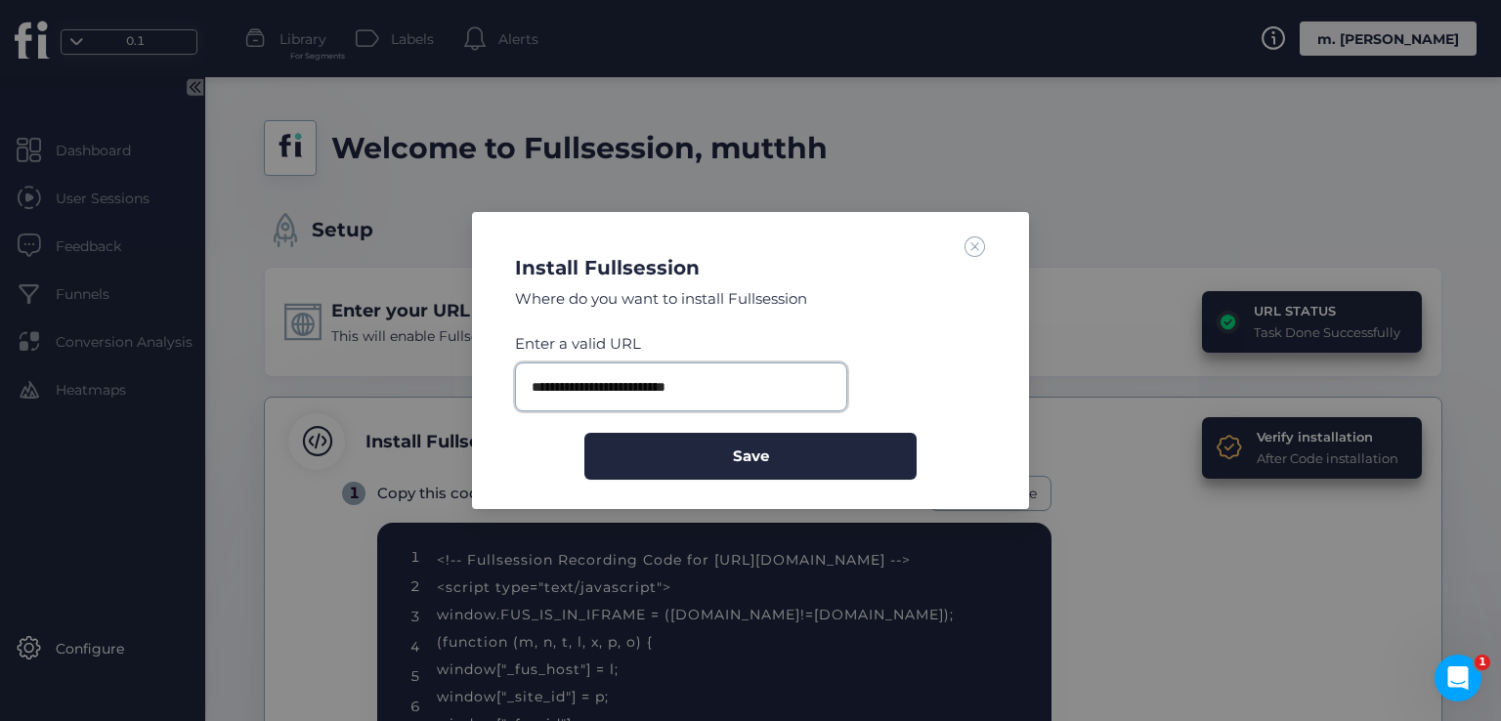
click at [693, 383] on input "**********" at bounding box center [681, 387] width 332 height 49
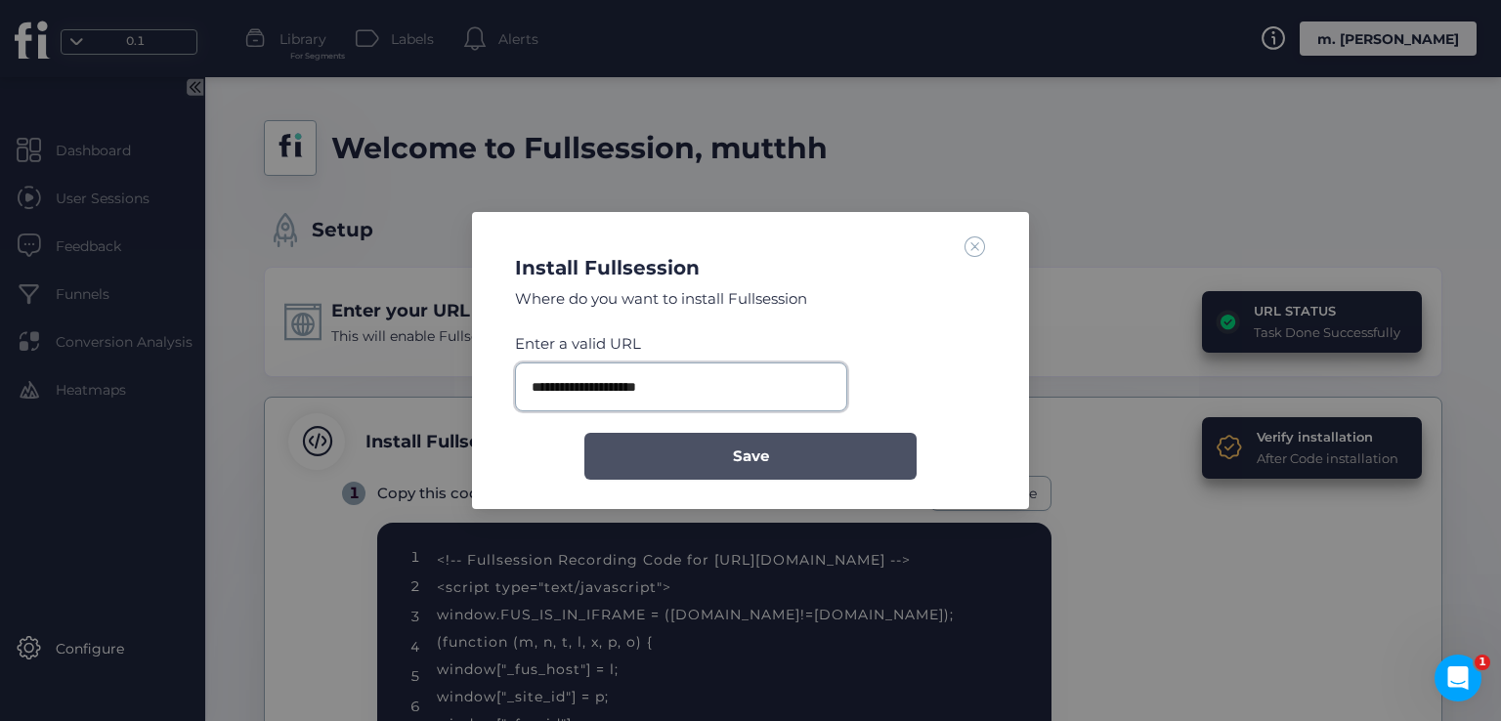
type input "**********"
click at [701, 452] on button "Save" at bounding box center [750, 456] width 332 height 47
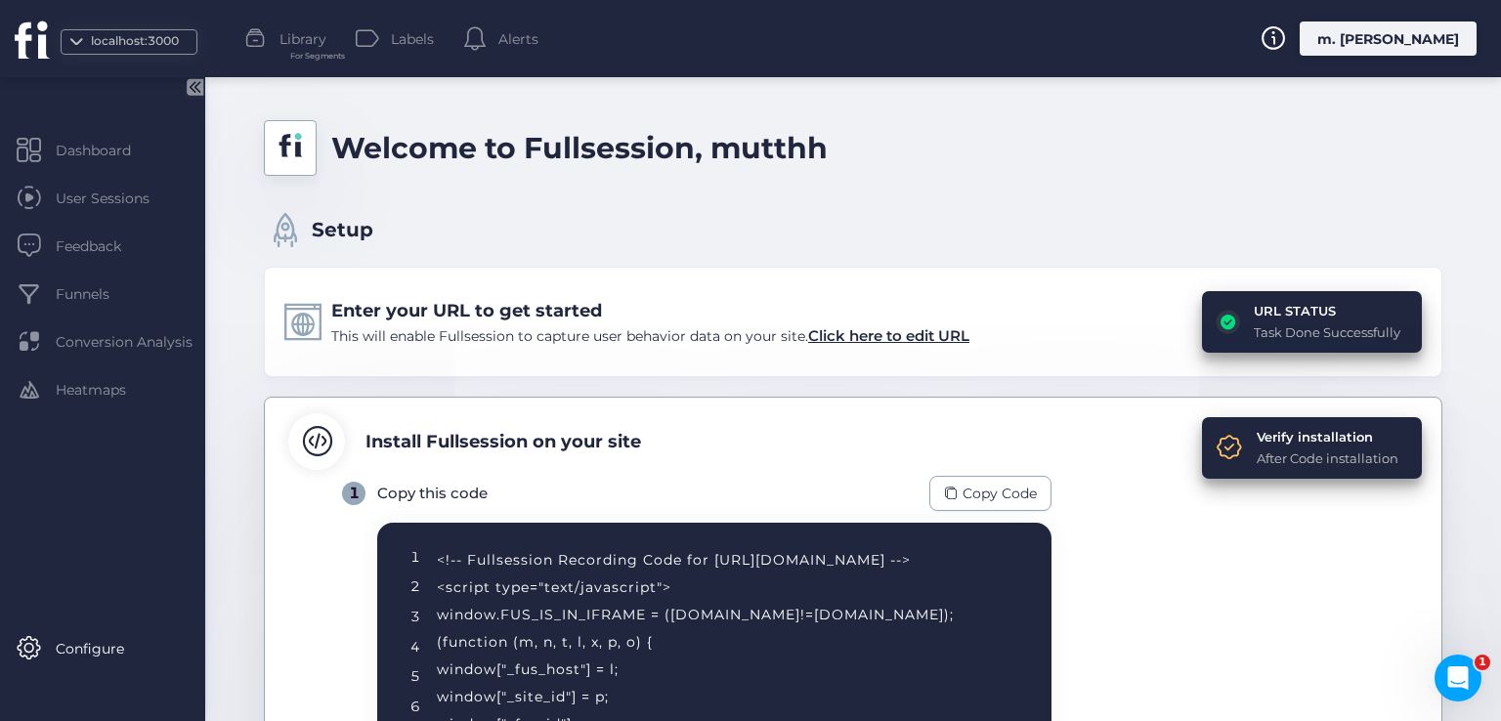
click at [1328, 424] on div "Verify installation After Code installation" at bounding box center [1312, 448] width 220 height 62
click at [1329, 434] on div "Verify installation" at bounding box center [1328, 437] width 142 height 20
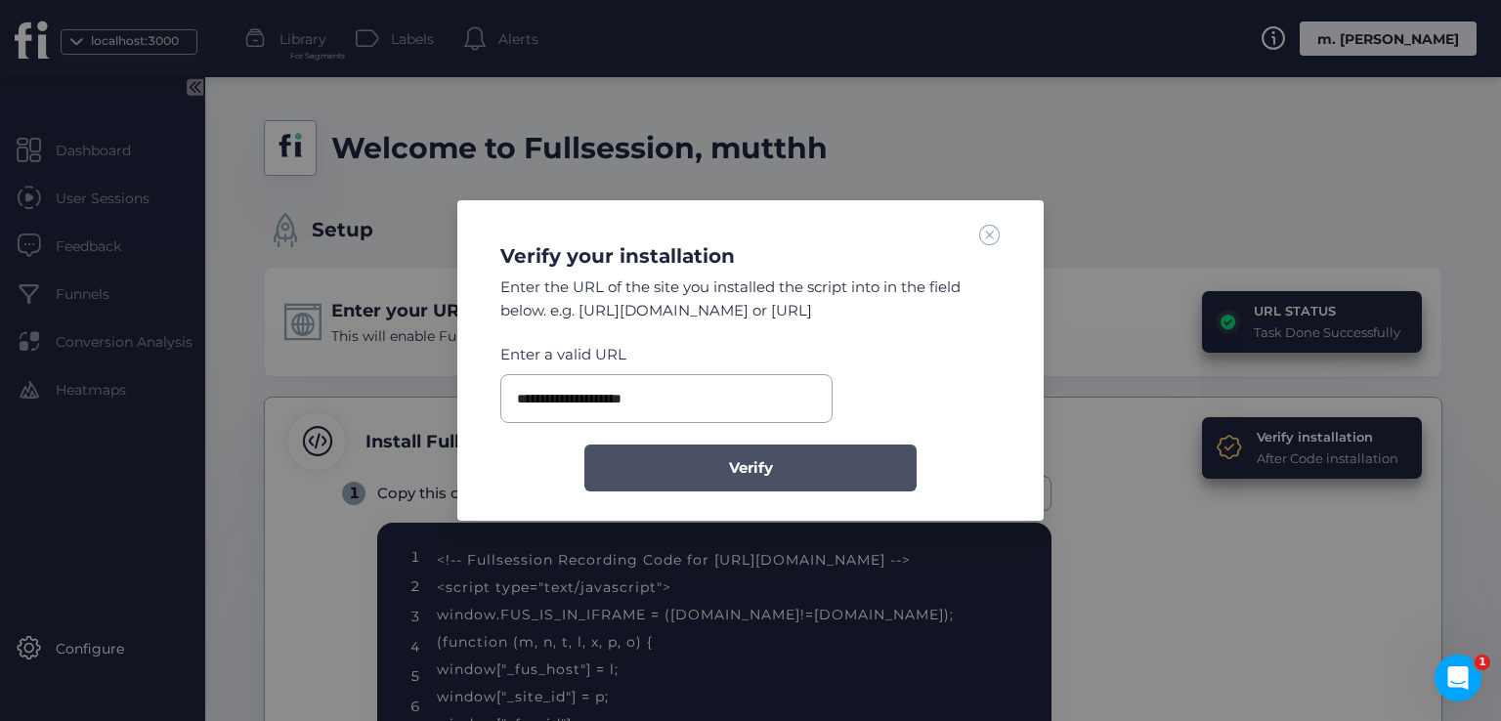
click at [738, 457] on span "Verify" at bounding box center [751, 467] width 44 height 23
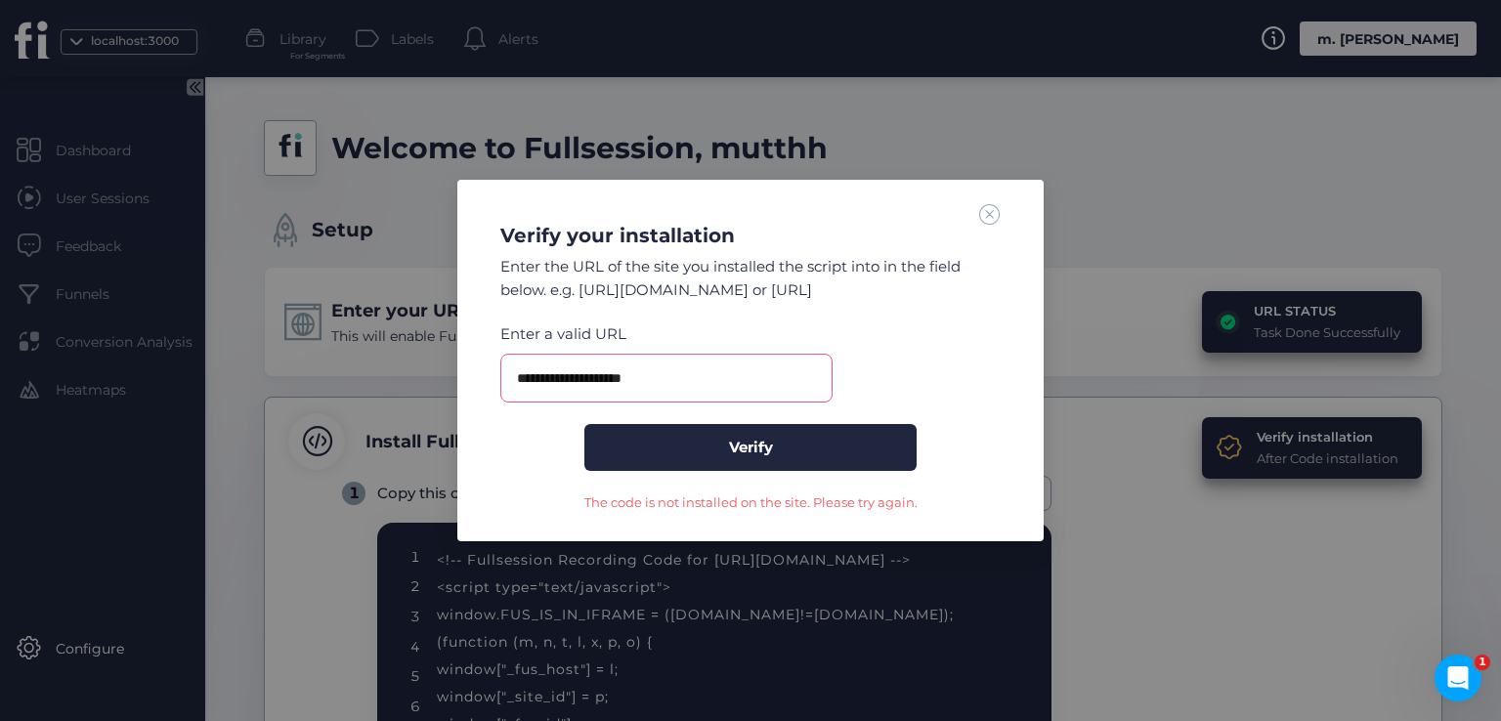
click at [991, 216] on span at bounding box center [989, 213] width 21 height 21
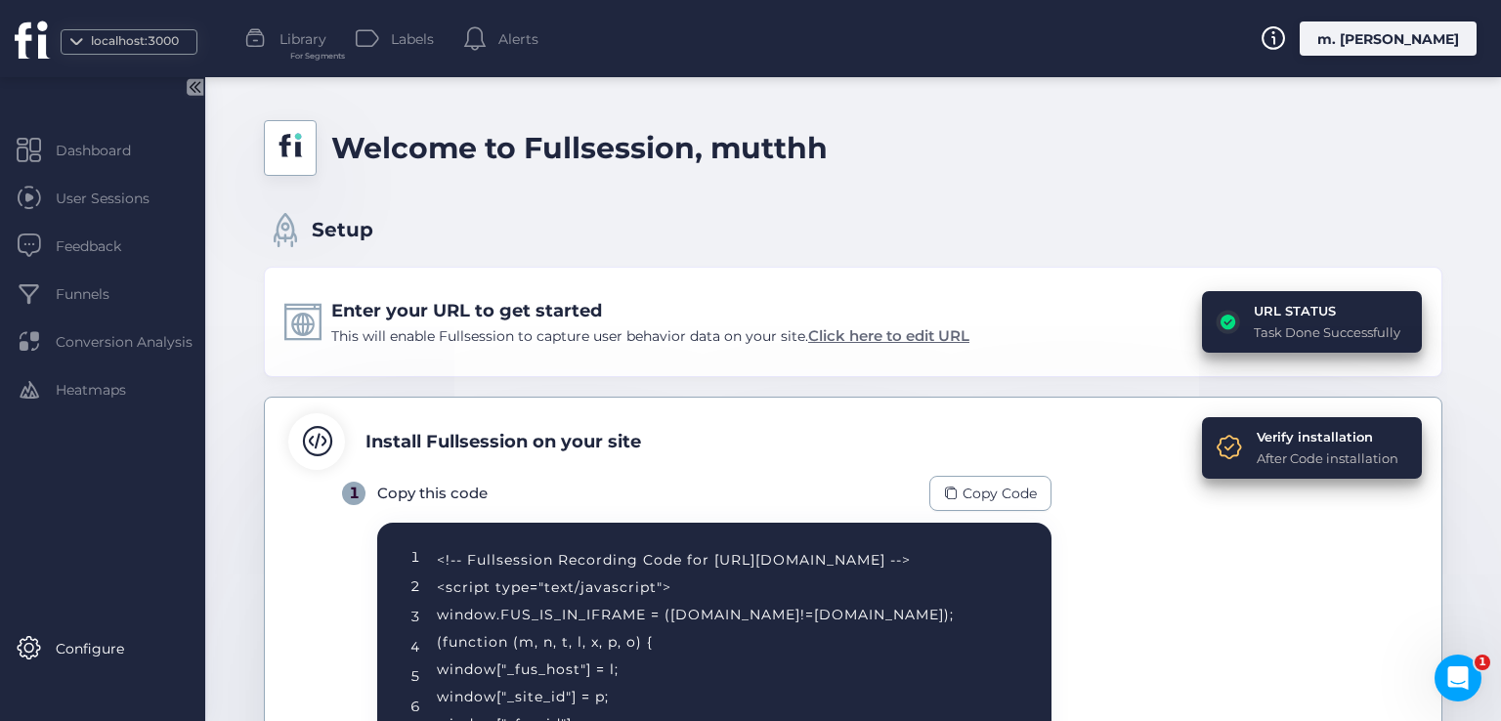
click at [929, 341] on span "Click here to edit URL" at bounding box center [888, 335] width 161 height 19
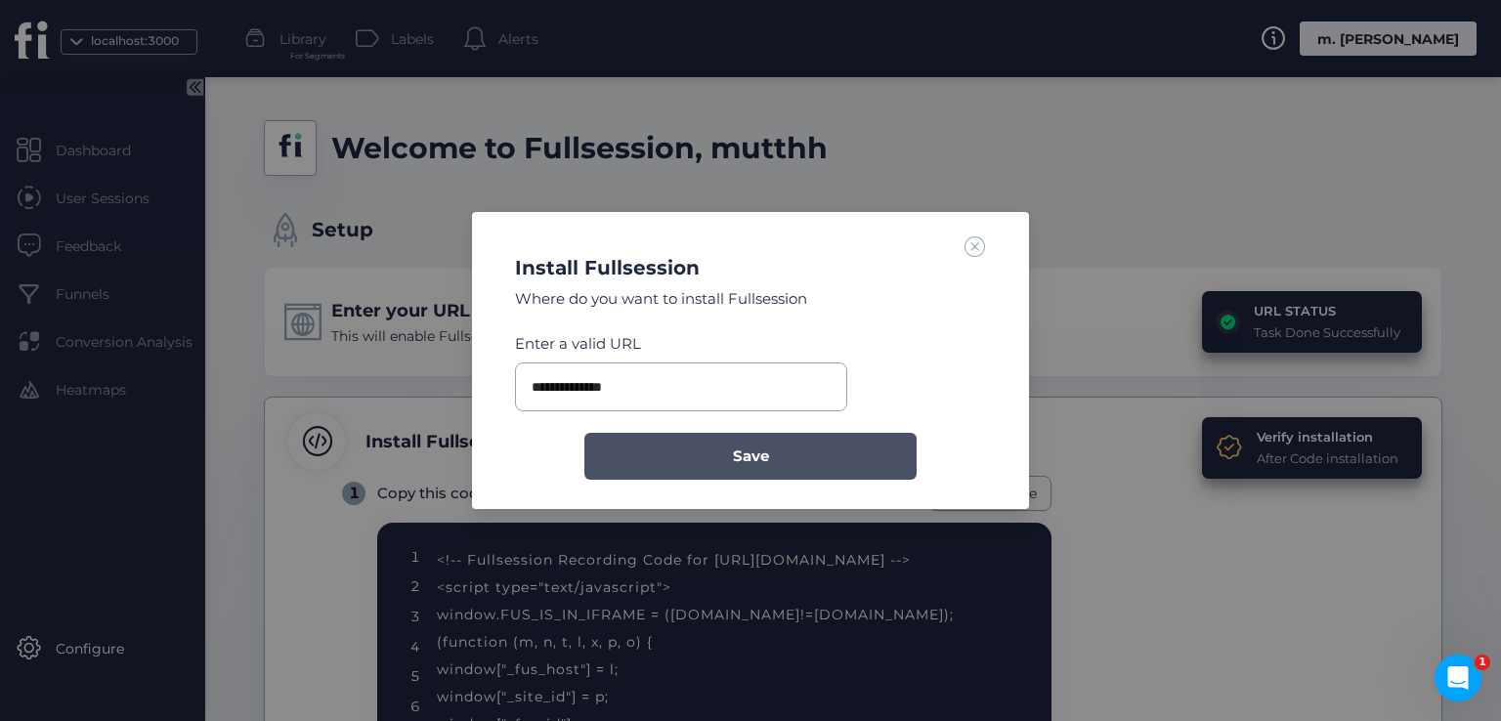
click at [736, 459] on span "Save" at bounding box center [751, 456] width 36 height 23
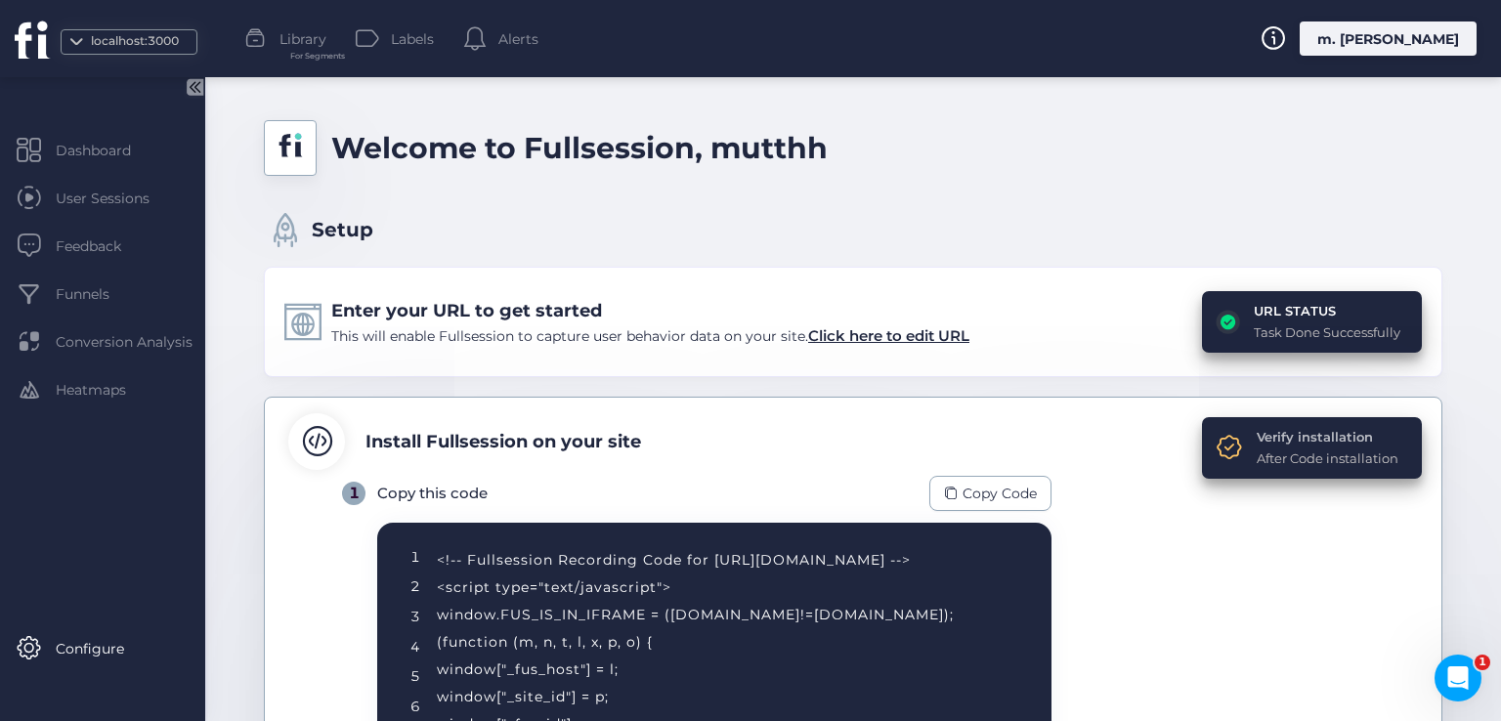
click at [1276, 427] on div "Verify installation" at bounding box center [1328, 437] width 142 height 20
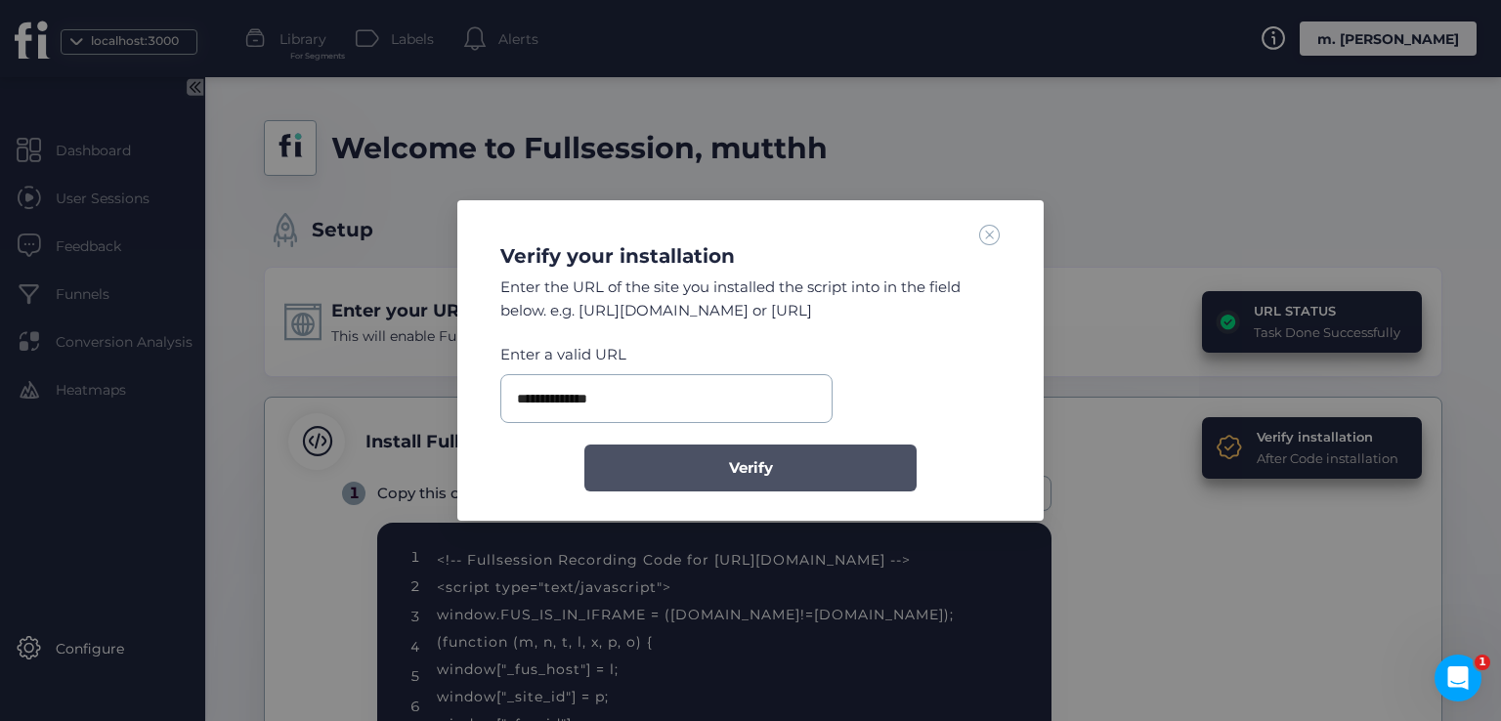
click at [809, 468] on button "Verify" at bounding box center [750, 468] width 332 height 47
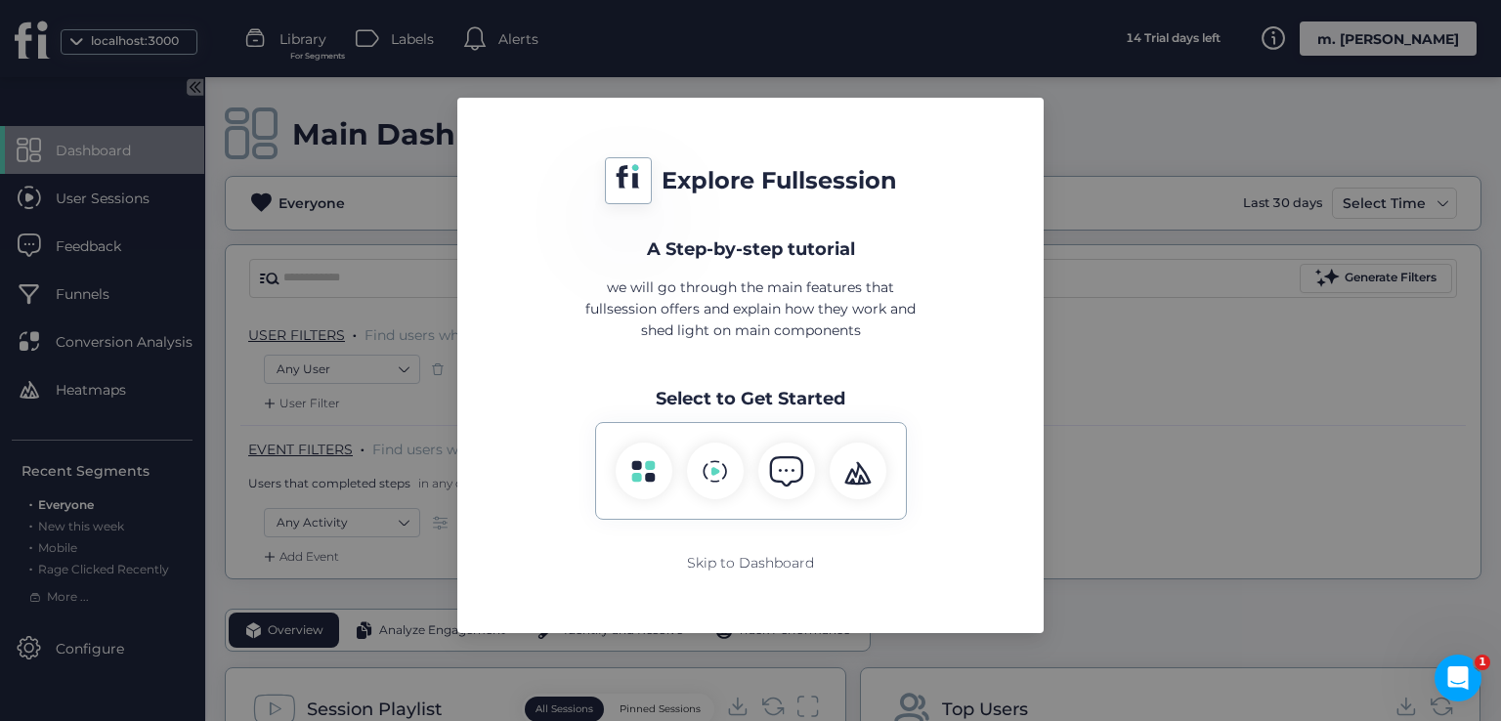
click at [1231, 372] on nz-modal-container "Explore Fullsession A Step-by-step tutorial we will go through the main feature…" at bounding box center [750, 360] width 1501 height 721
click at [372, 310] on nz-modal-container "Explore Fullsession A Step-by-step tutorial we will go through the main feature…" at bounding box center [750, 360] width 1501 height 721
click at [635, 466] on icon at bounding box center [643, 471] width 23 height 21
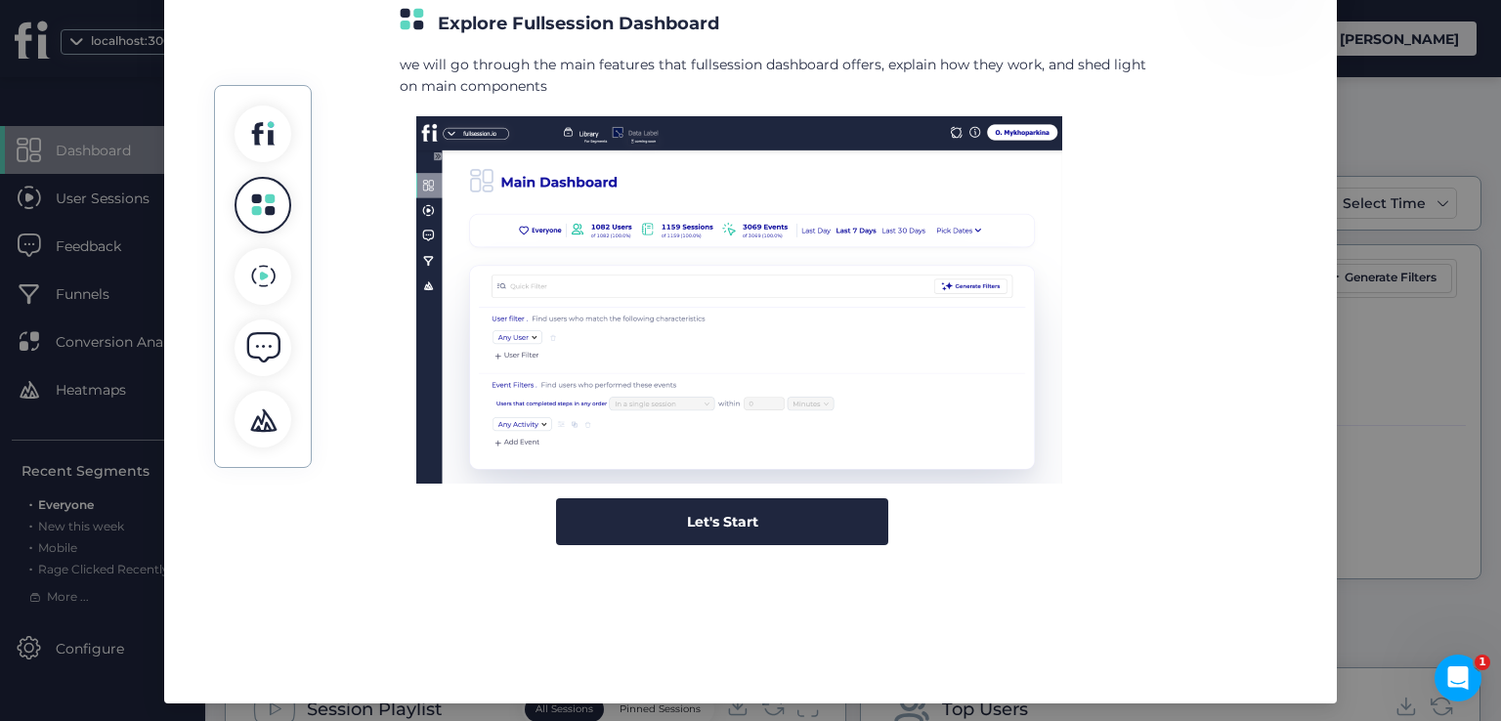
scroll to position [229, 0]
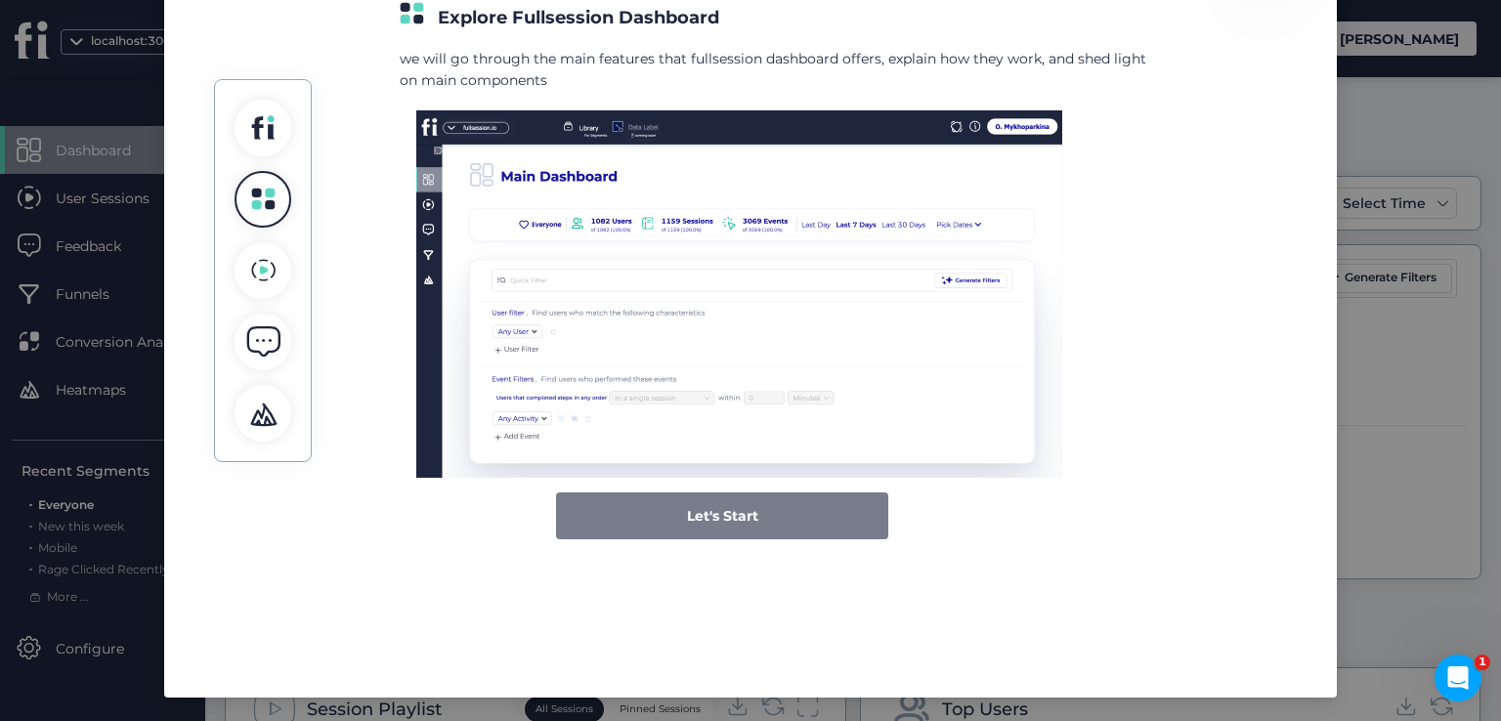
click at [669, 505] on div "Let's Start" at bounding box center [722, 516] width 332 height 47
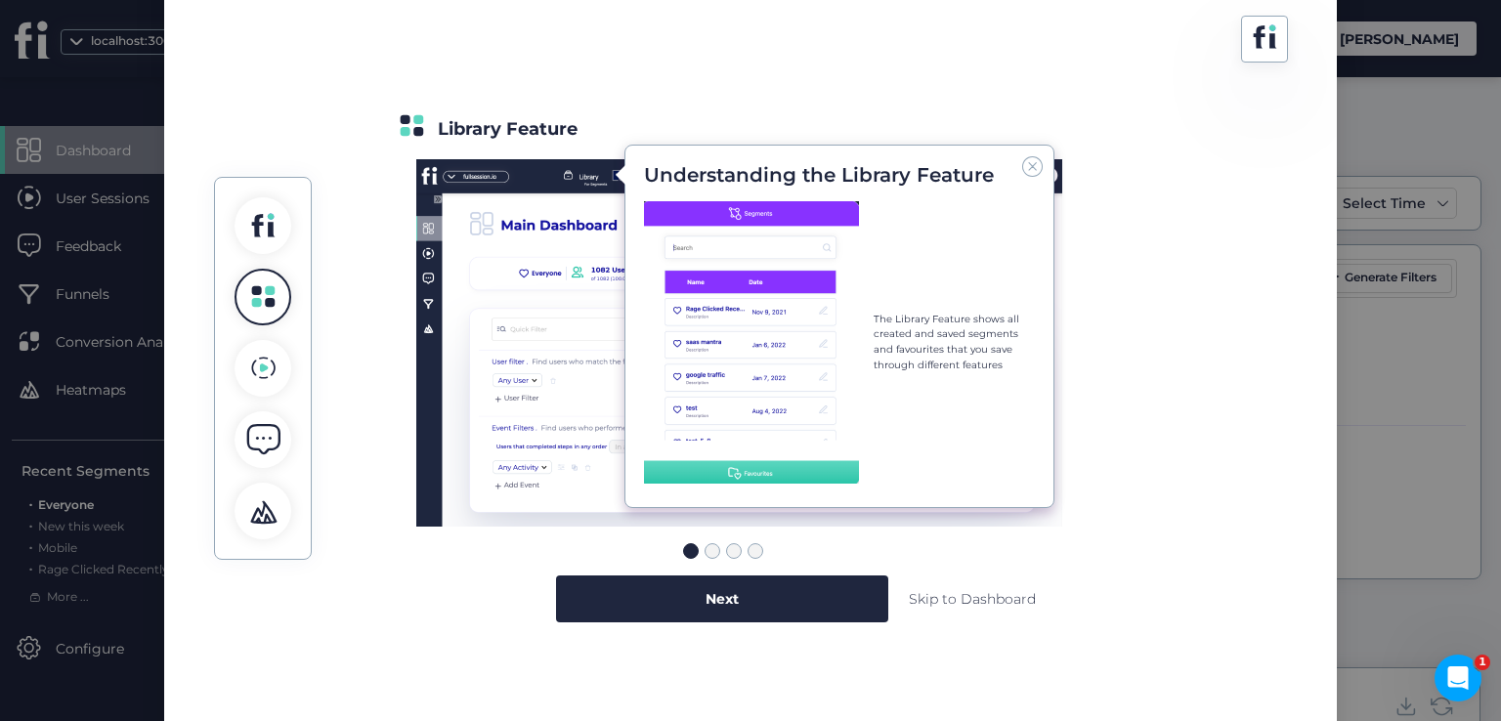
scroll to position [33, 0]
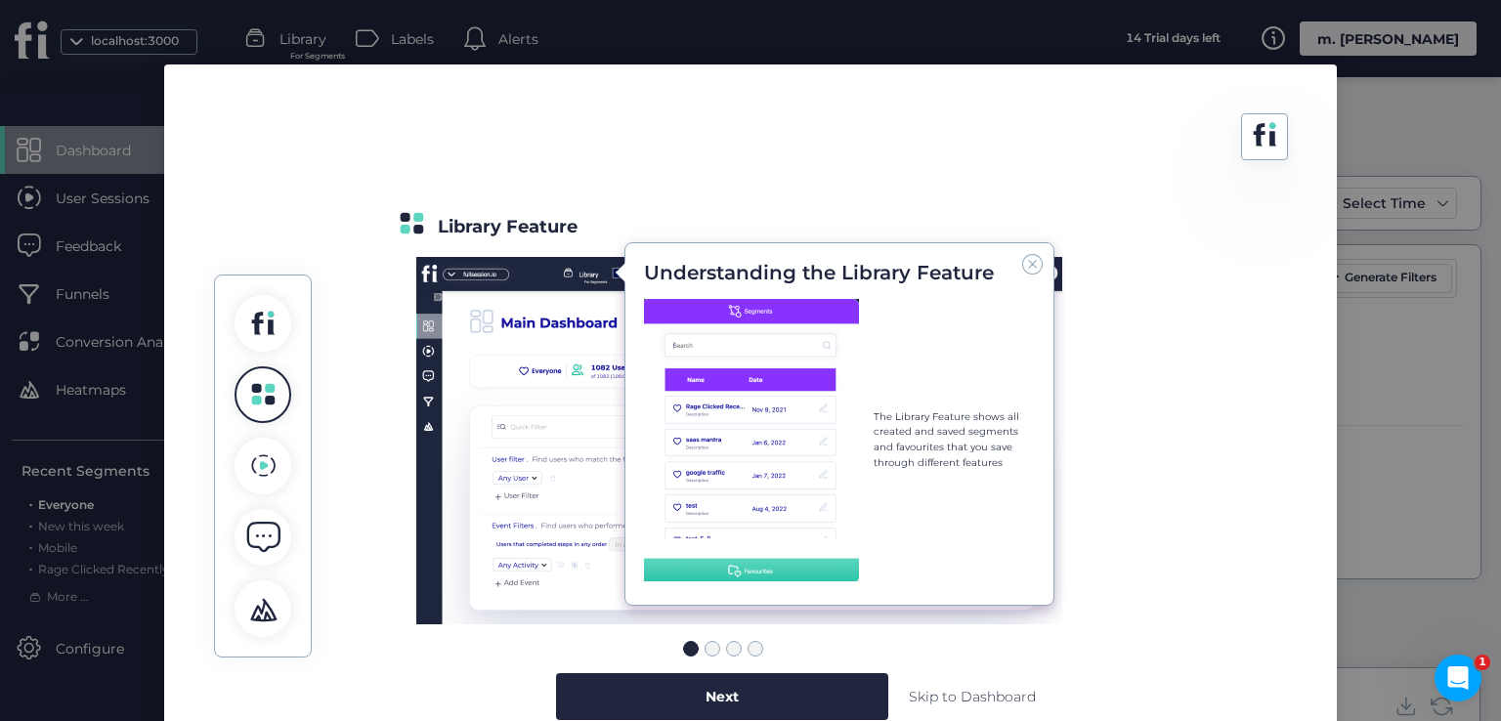
click at [1434, 426] on nz-modal-container "Library Feature Understanding the Library Feature The Library Feature shows all…" at bounding box center [750, 360] width 1501 height 721
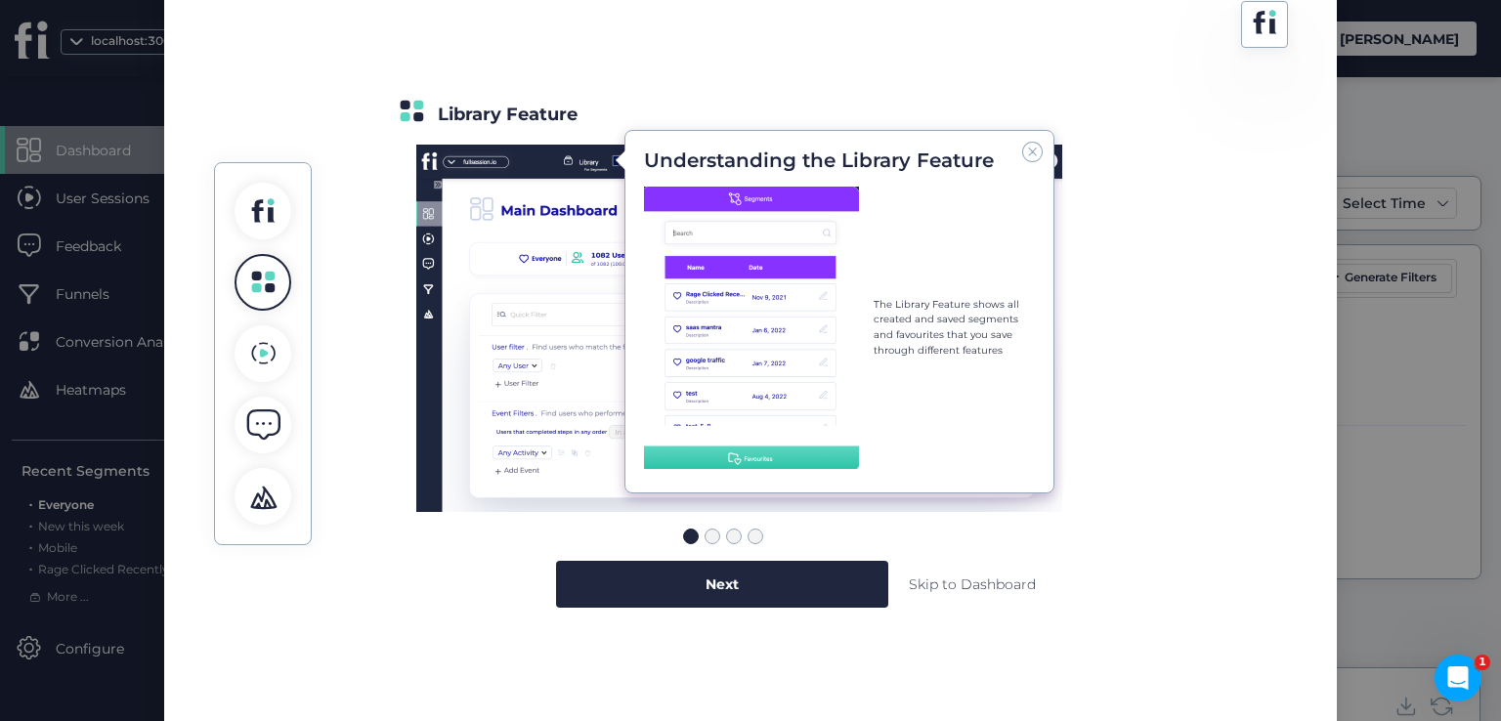
scroll to position [229, 0]
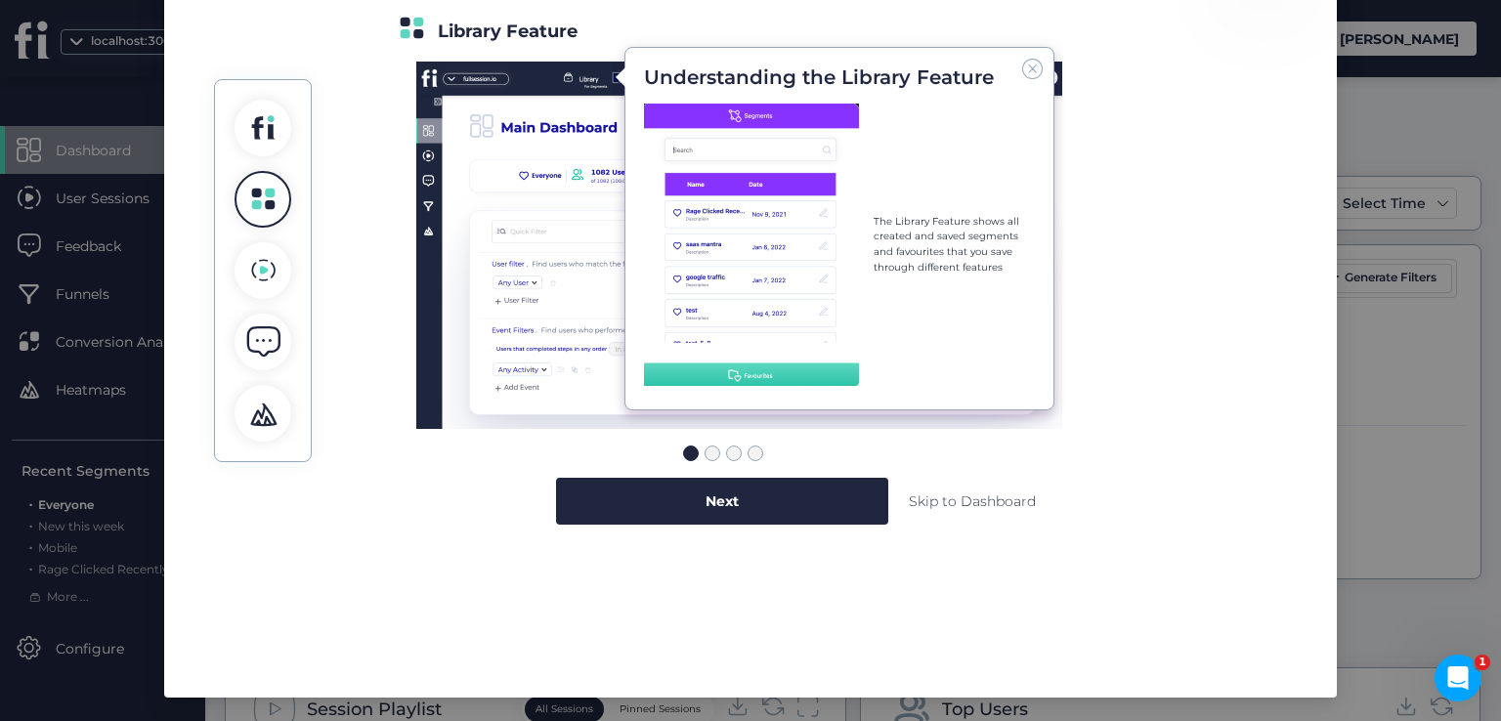
click at [1030, 62] on span at bounding box center [1032, 68] width 21 height 21
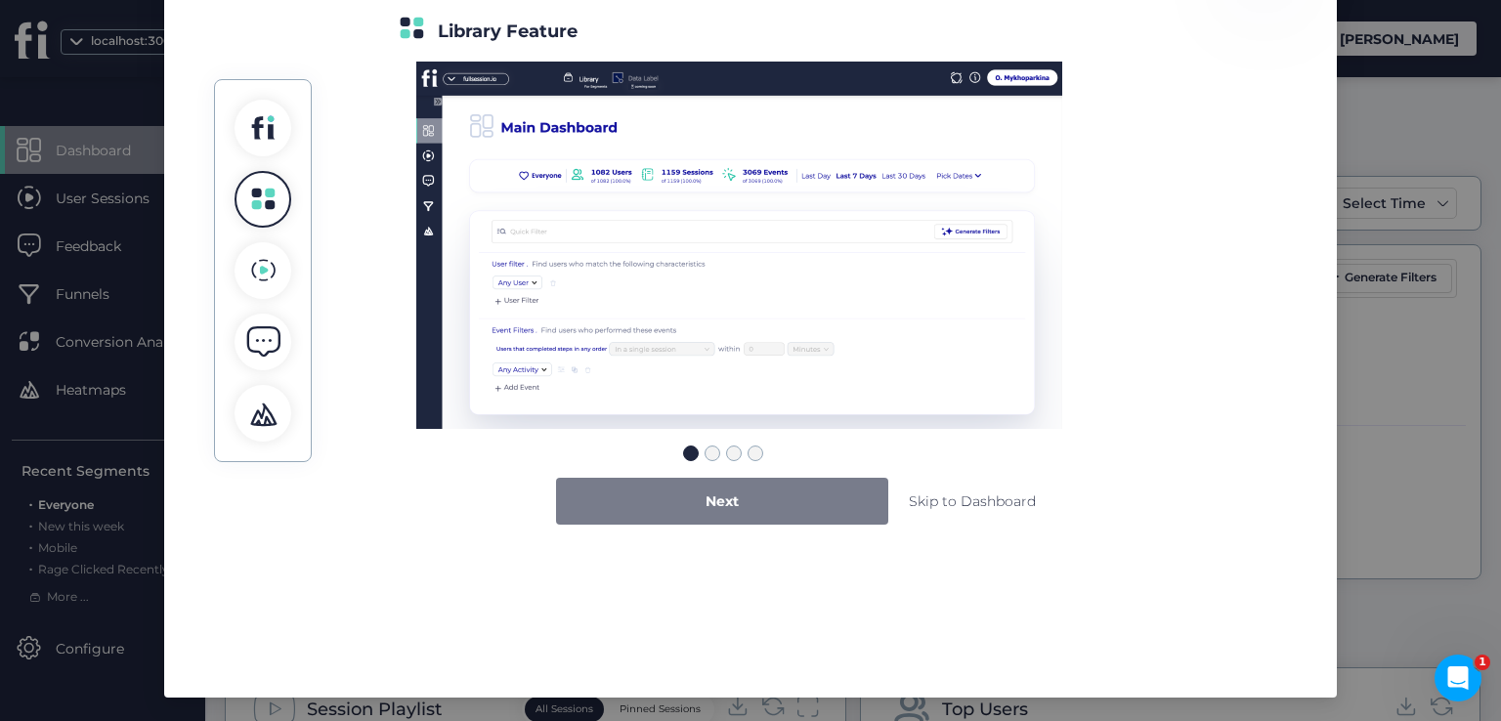
click at [706, 499] on span "Next" at bounding box center [722, 501] width 33 height 21
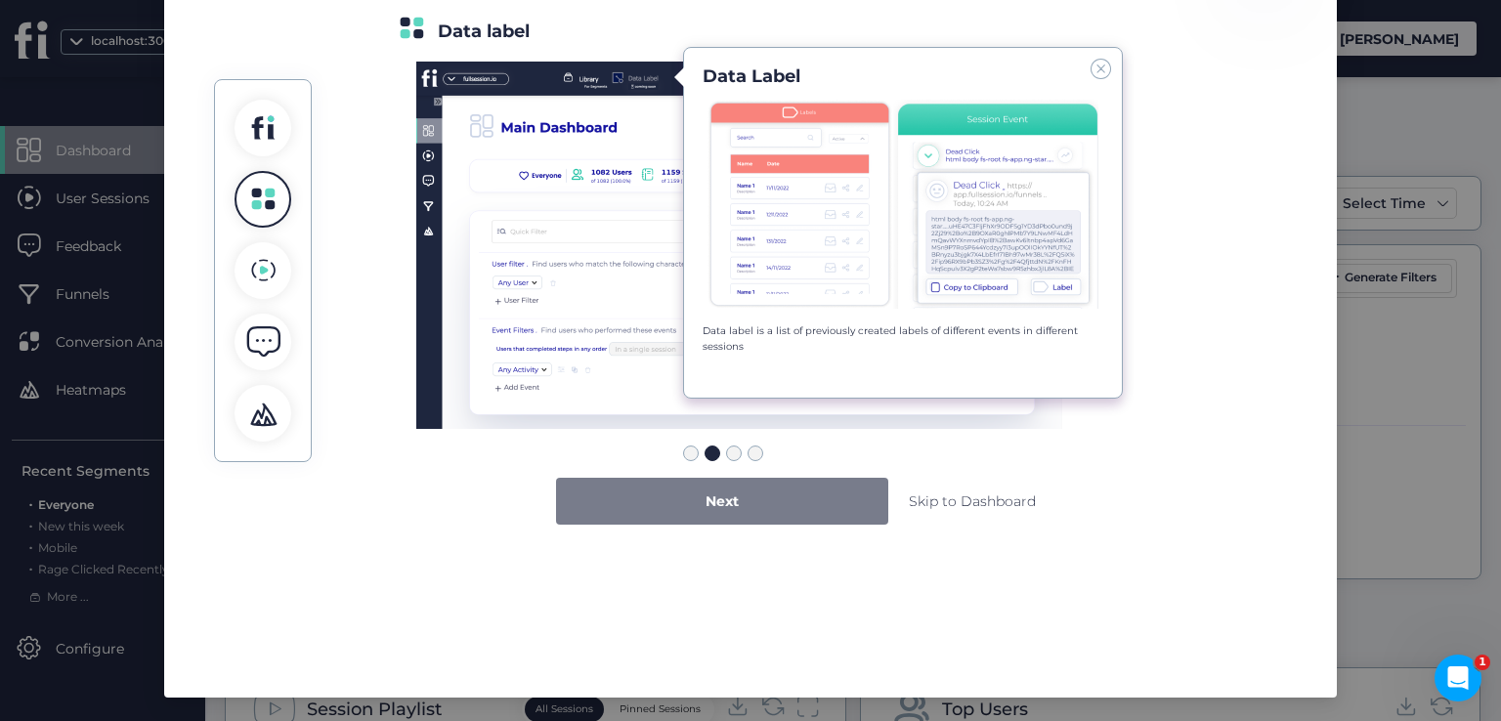
click at [706, 499] on span "Next" at bounding box center [722, 501] width 33 height 21
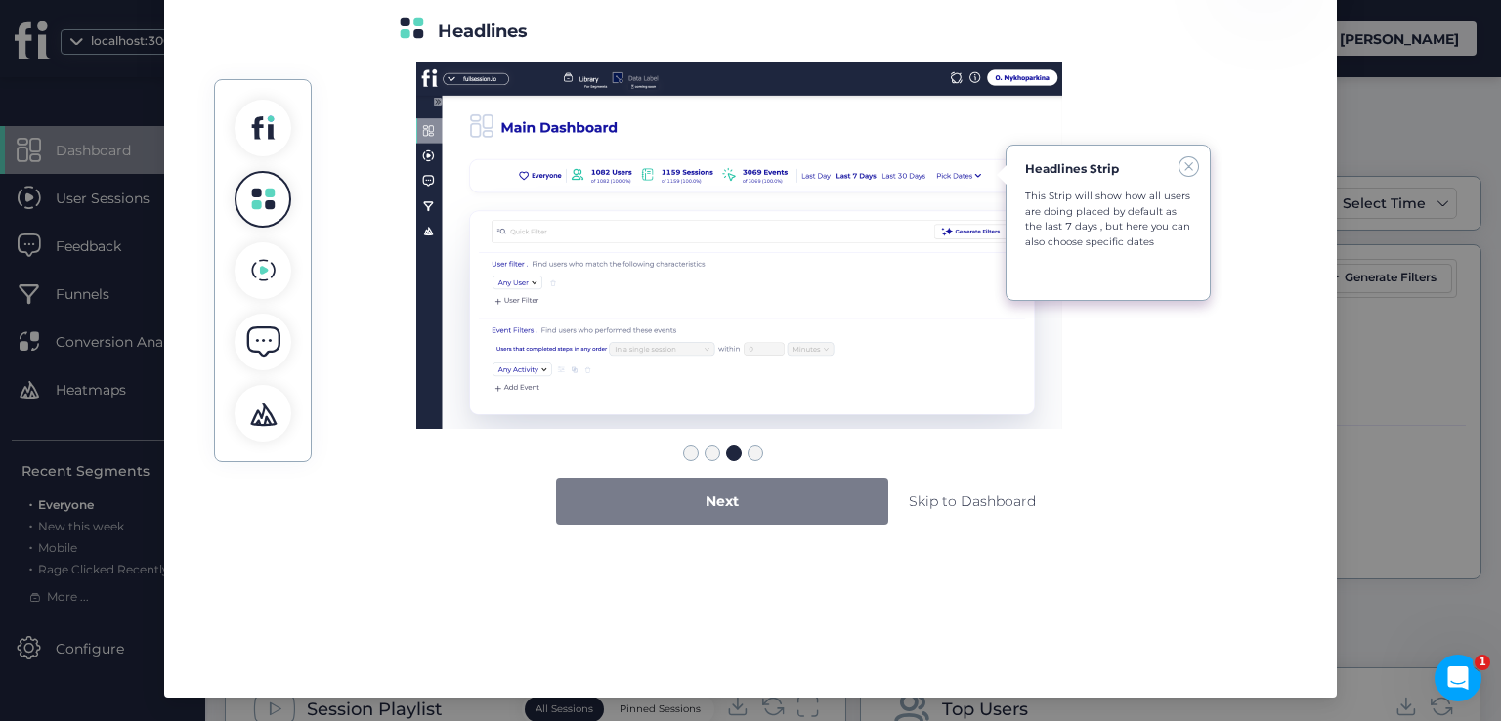
click at [706, 499] on span "Next" at bounding box center [722, 501] width 33 height 21
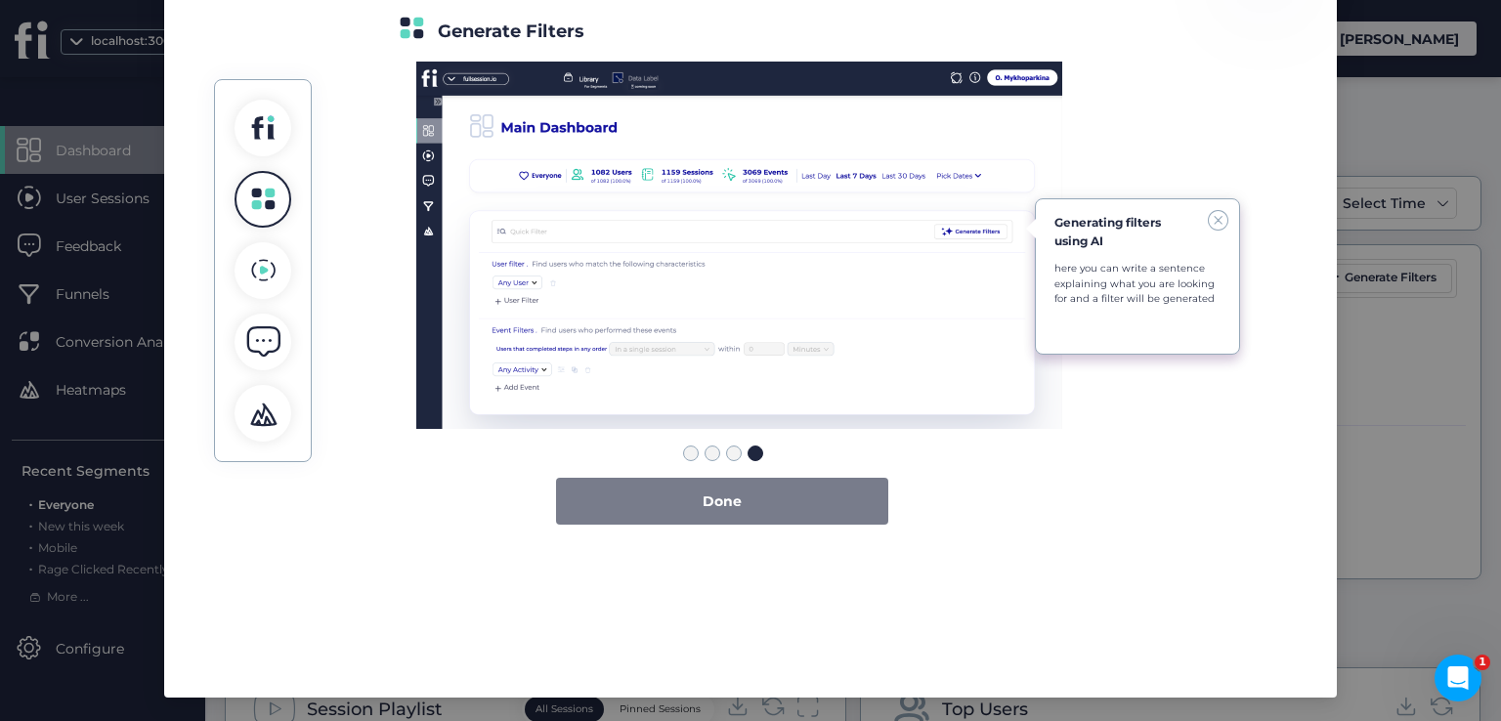
click at [703, 499] on span "Done" at bounding box center [722, 501] width 39 height 21
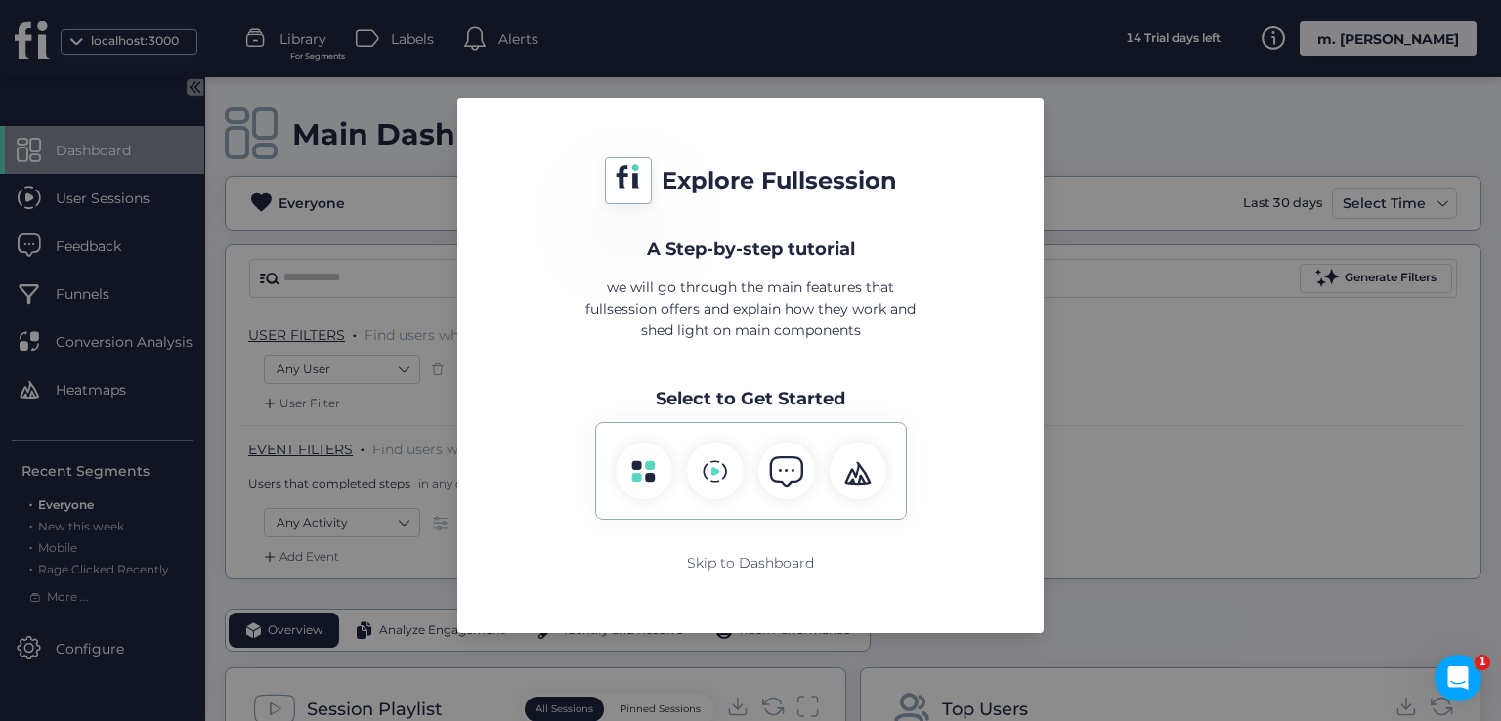
scroll to position [0, 0]
click at [727, 471] on div at bounding box center [715, 471] width 57 height 57
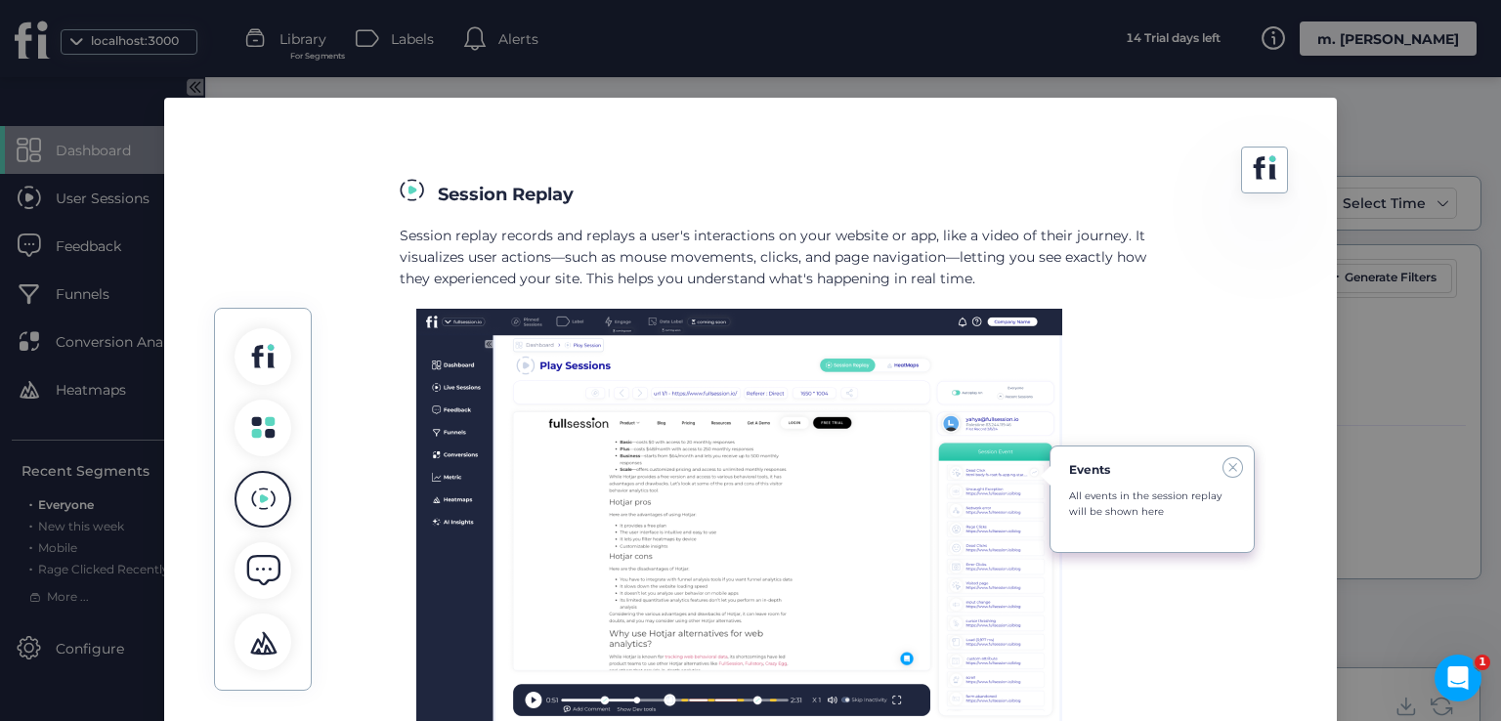
scroll to position [229, 0]
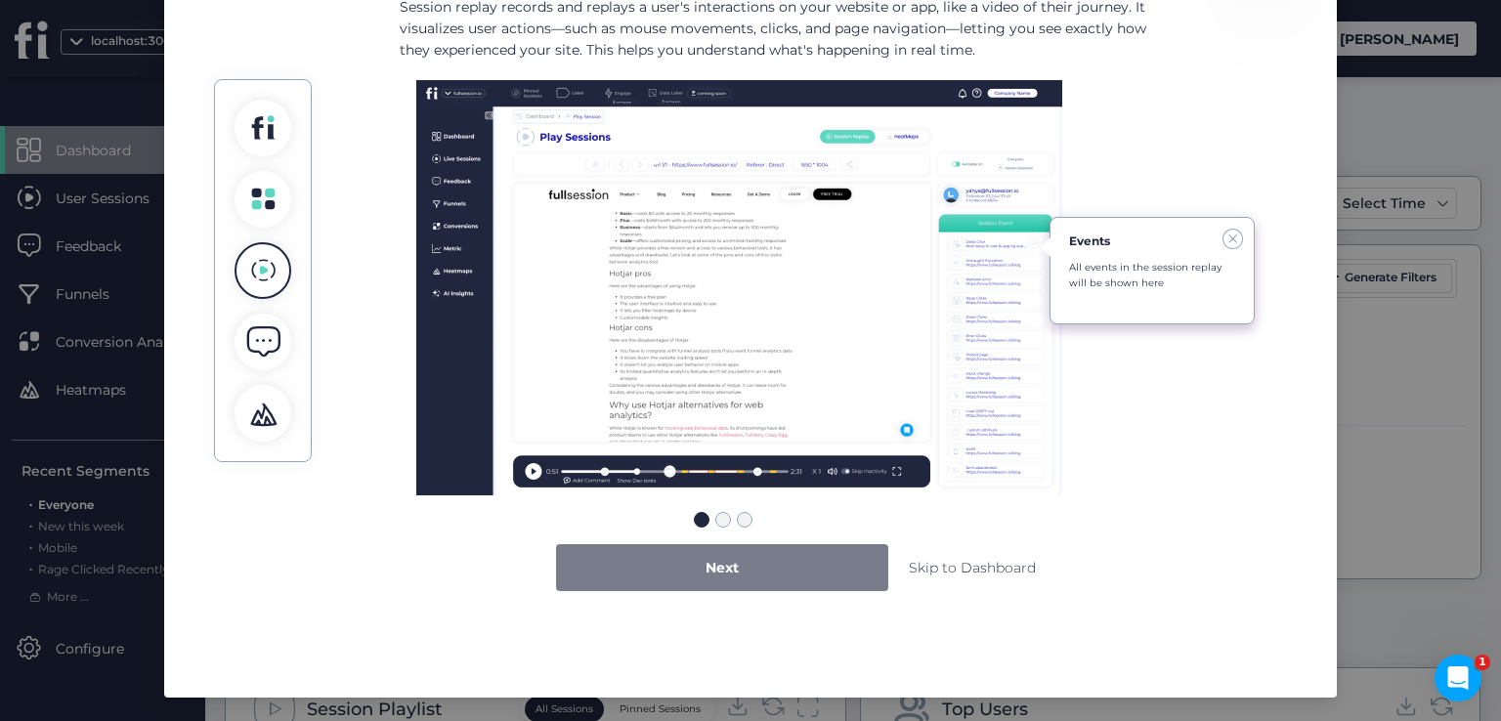
click at [709, 573] on span "Next" at bounding box center [722, 567] width 33 height 21
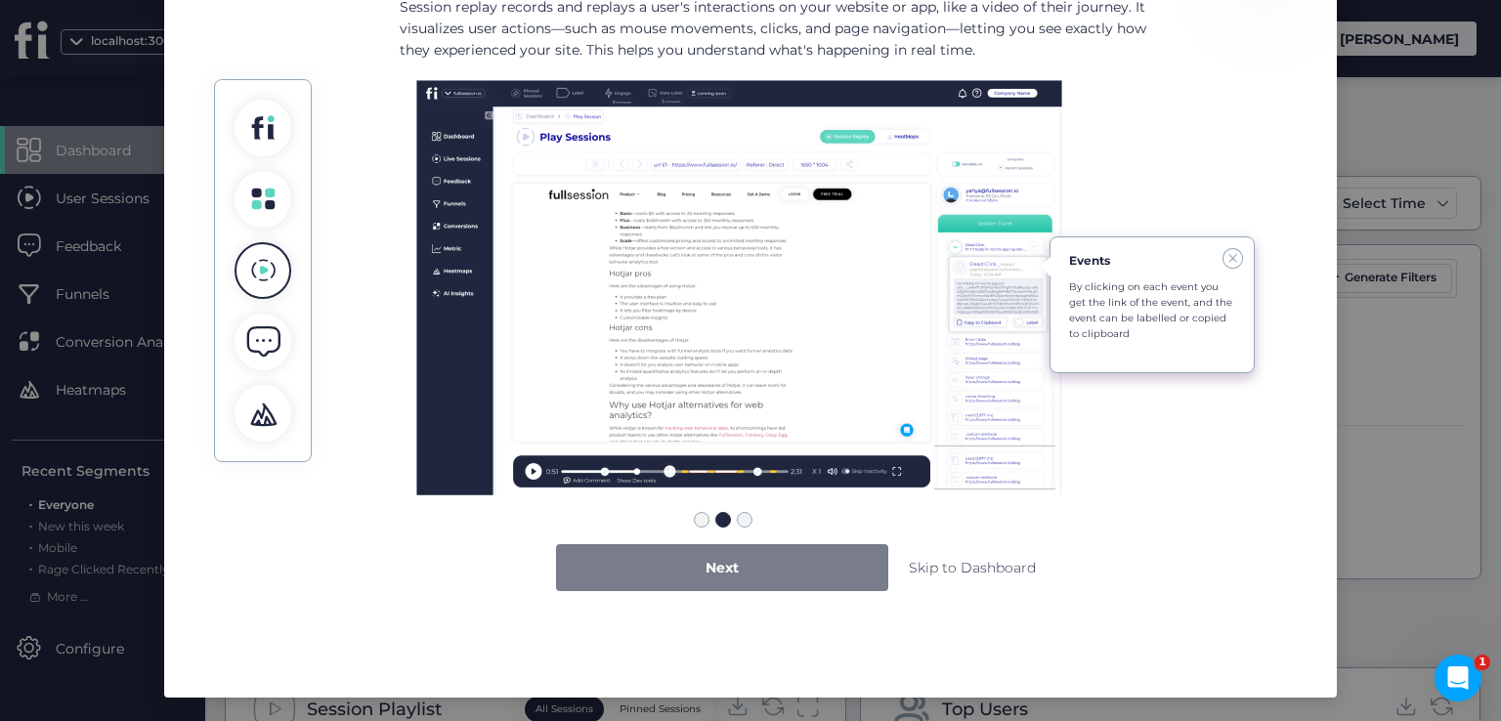
click at [709, 573] on span "Next" at bounding box center [722, 567] width 33 height 21
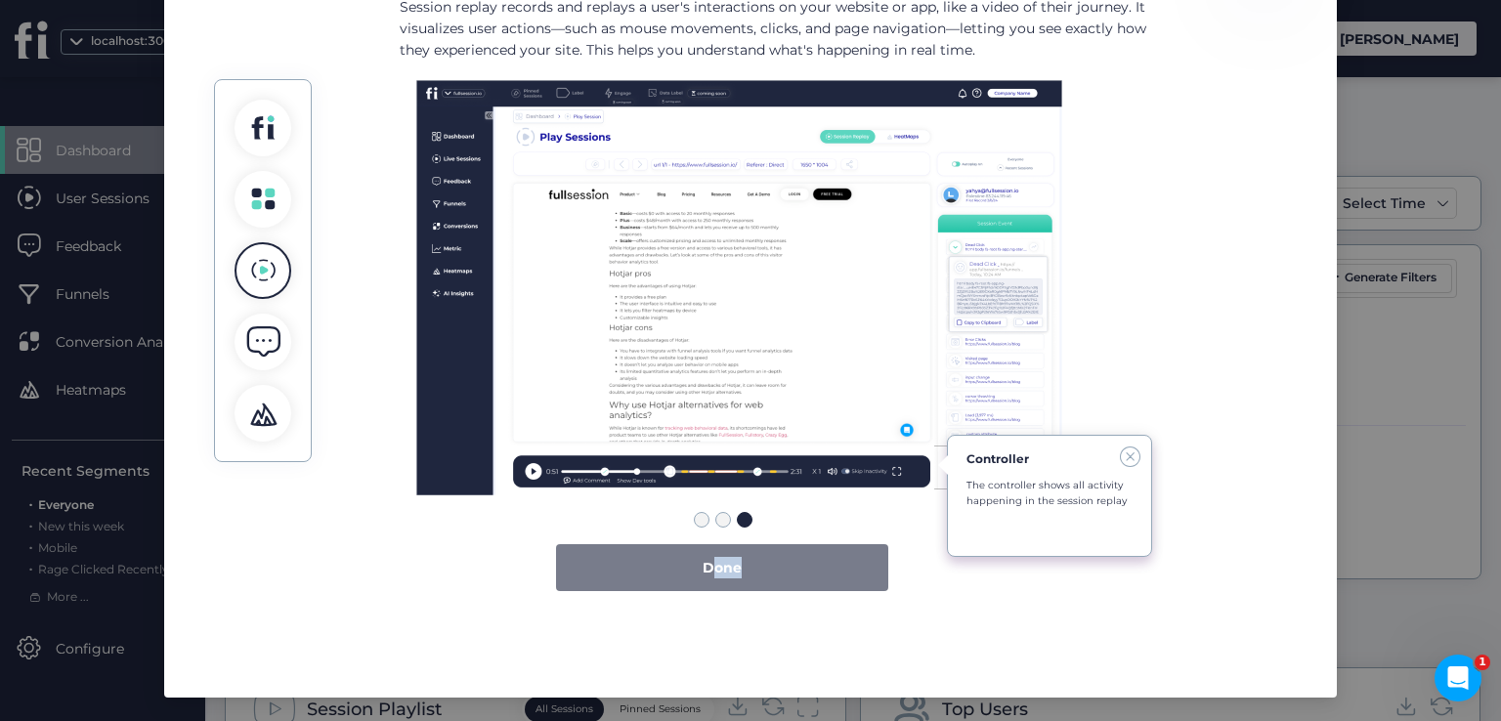
click at [709, 573] on span "Done" at bounding box center [722, 567] width 39 height 21
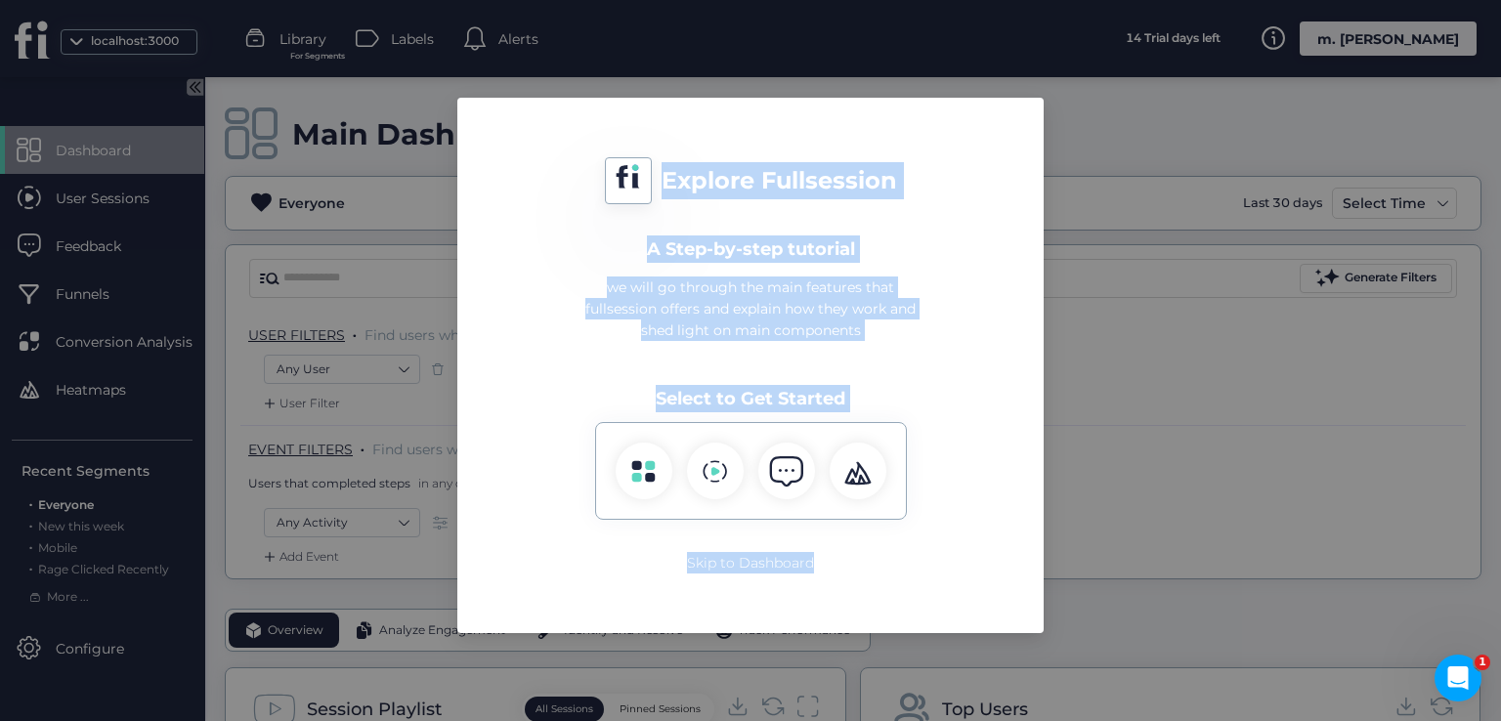
scroll to position [0, 0]
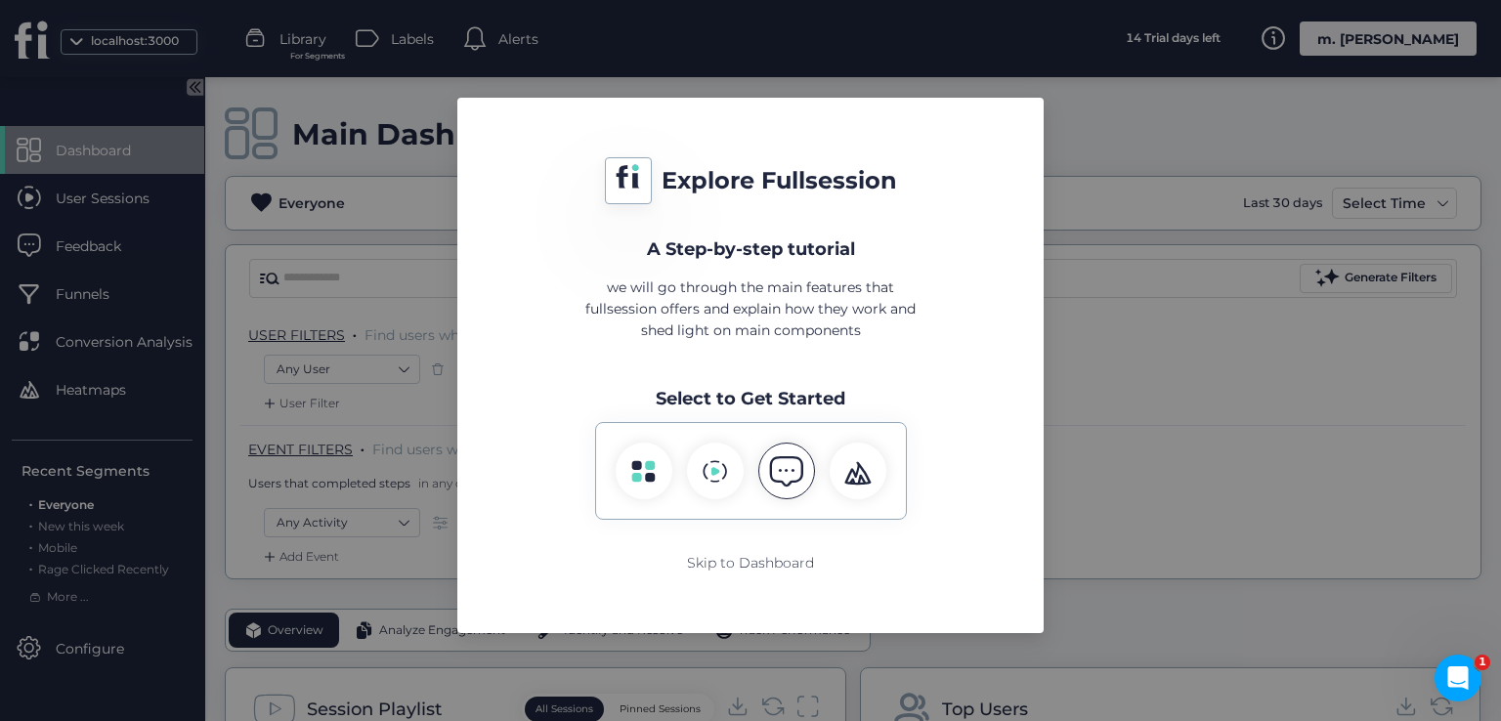
click at [761, 473] on div at bounding box center [786, 471] width 57 height 57
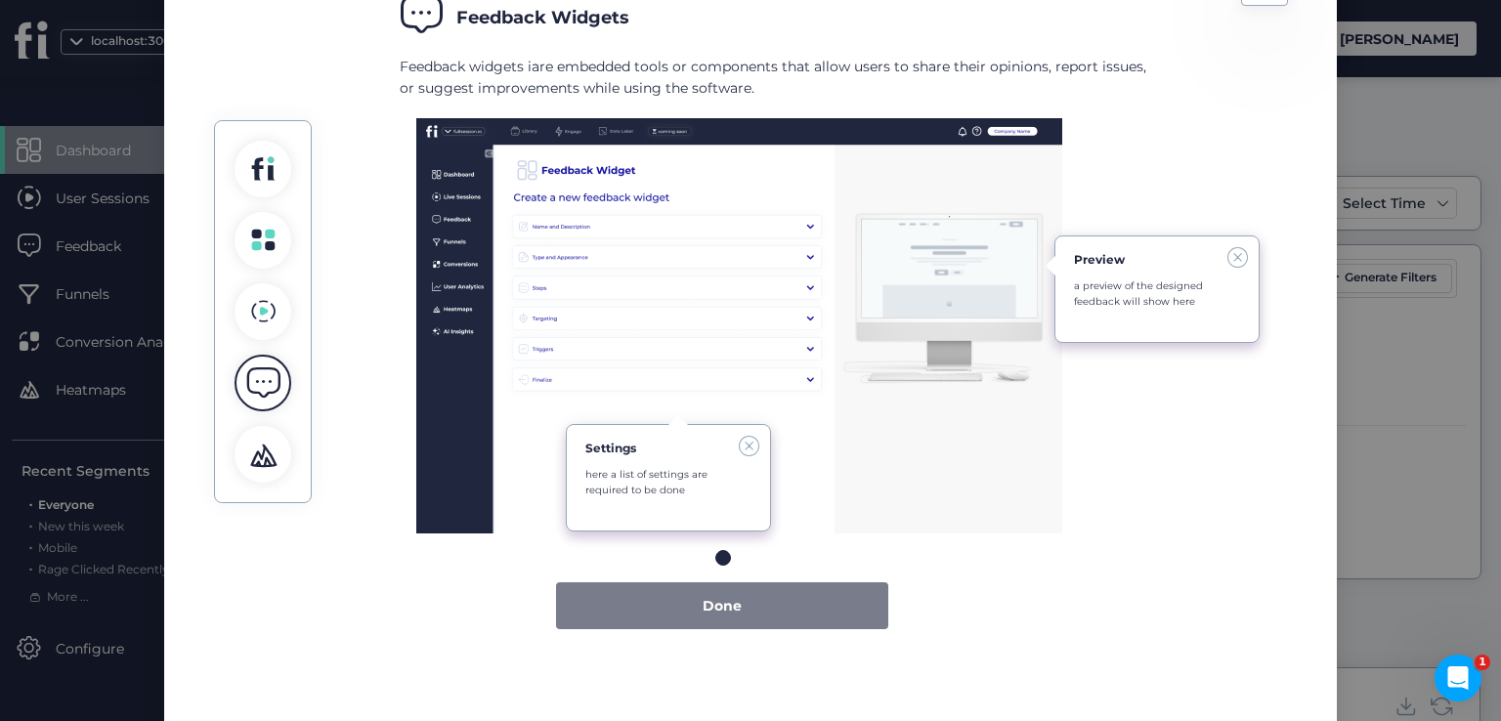
scroll to position [229, 0]
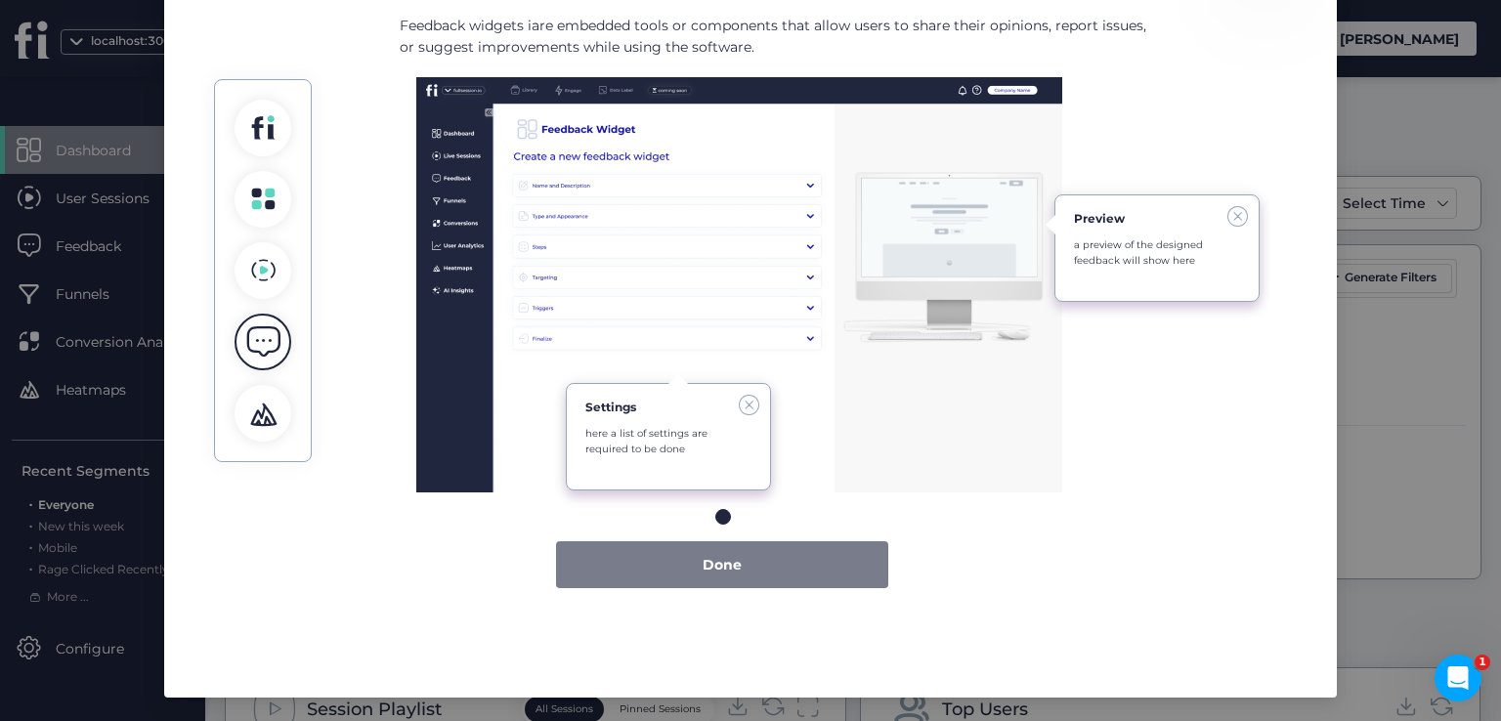
click at [741, 566] on div "Done" at bounding box center [722, 564] width 332 height 47
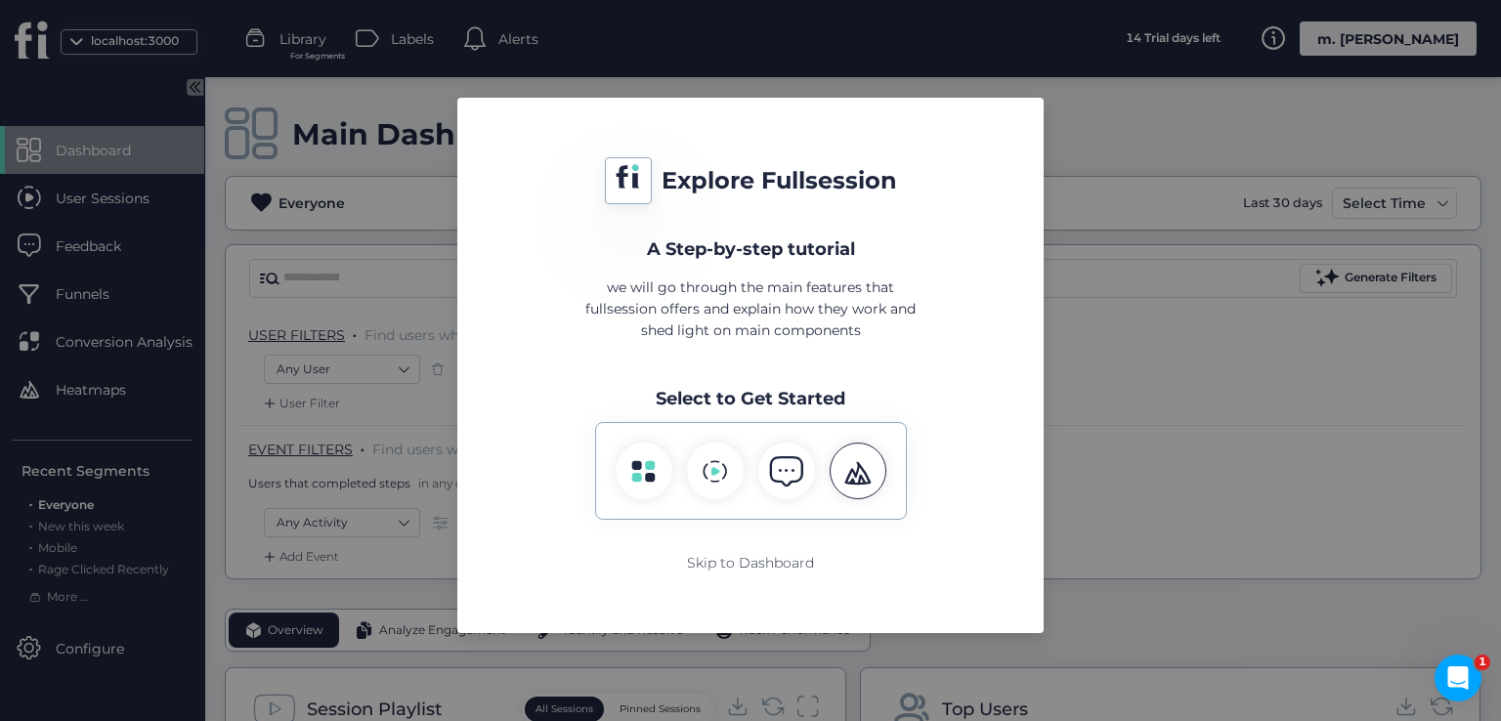
click at [877, 480] on div at bounding box center [858, 471] width 57 height 57
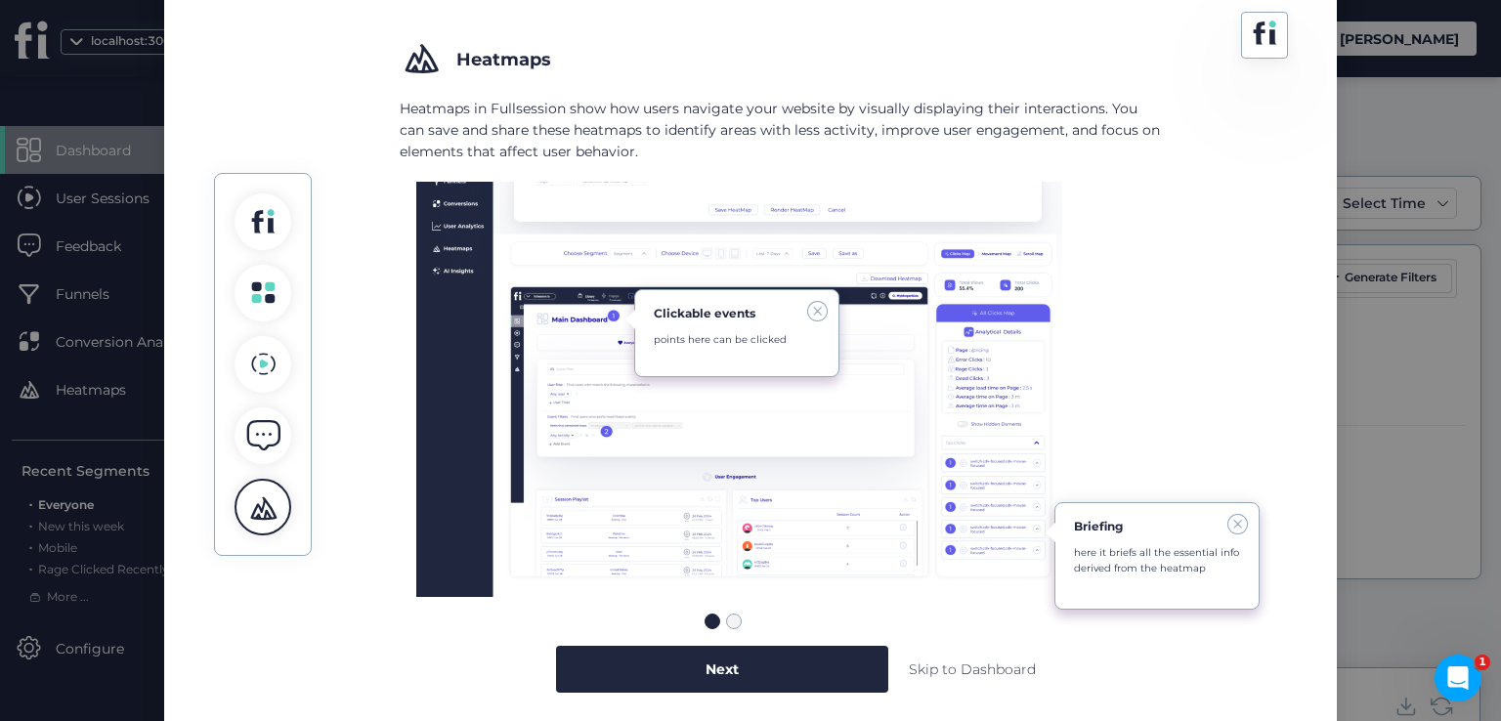
scroll to position [229, 0]
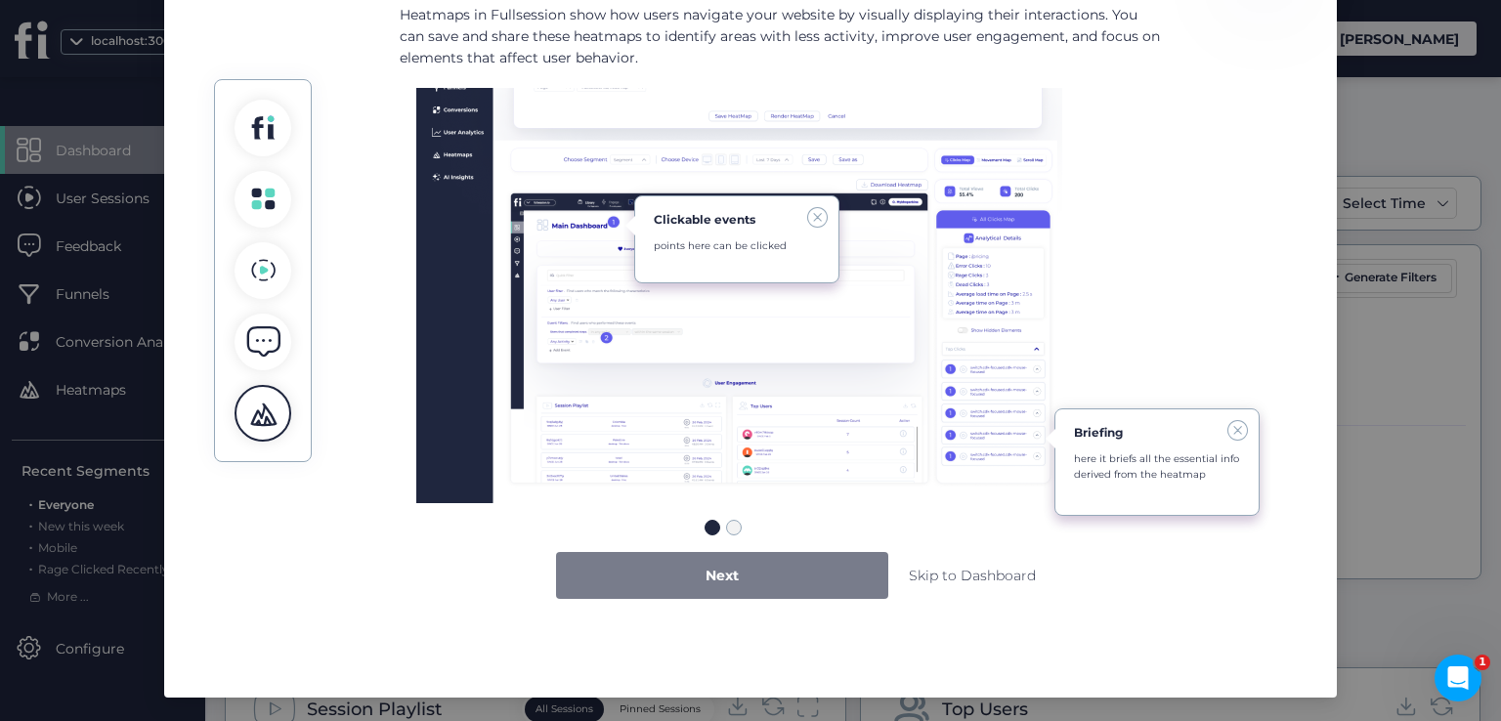
click at [688, 564] on div "Next" at bounding box center [722, 575] width 332 height 47
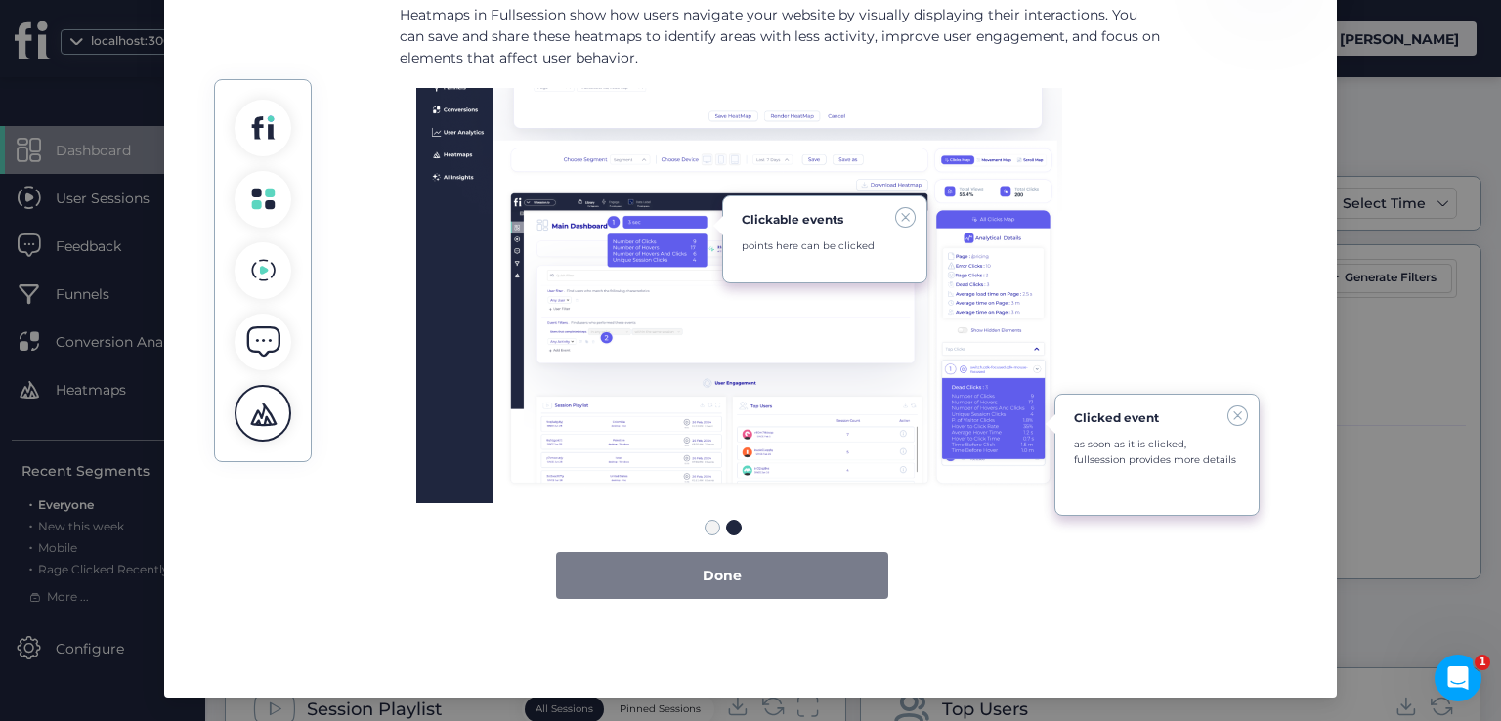
click at [703, 576] on span "Done" at bounding box center [722, 575] width 39 height 21
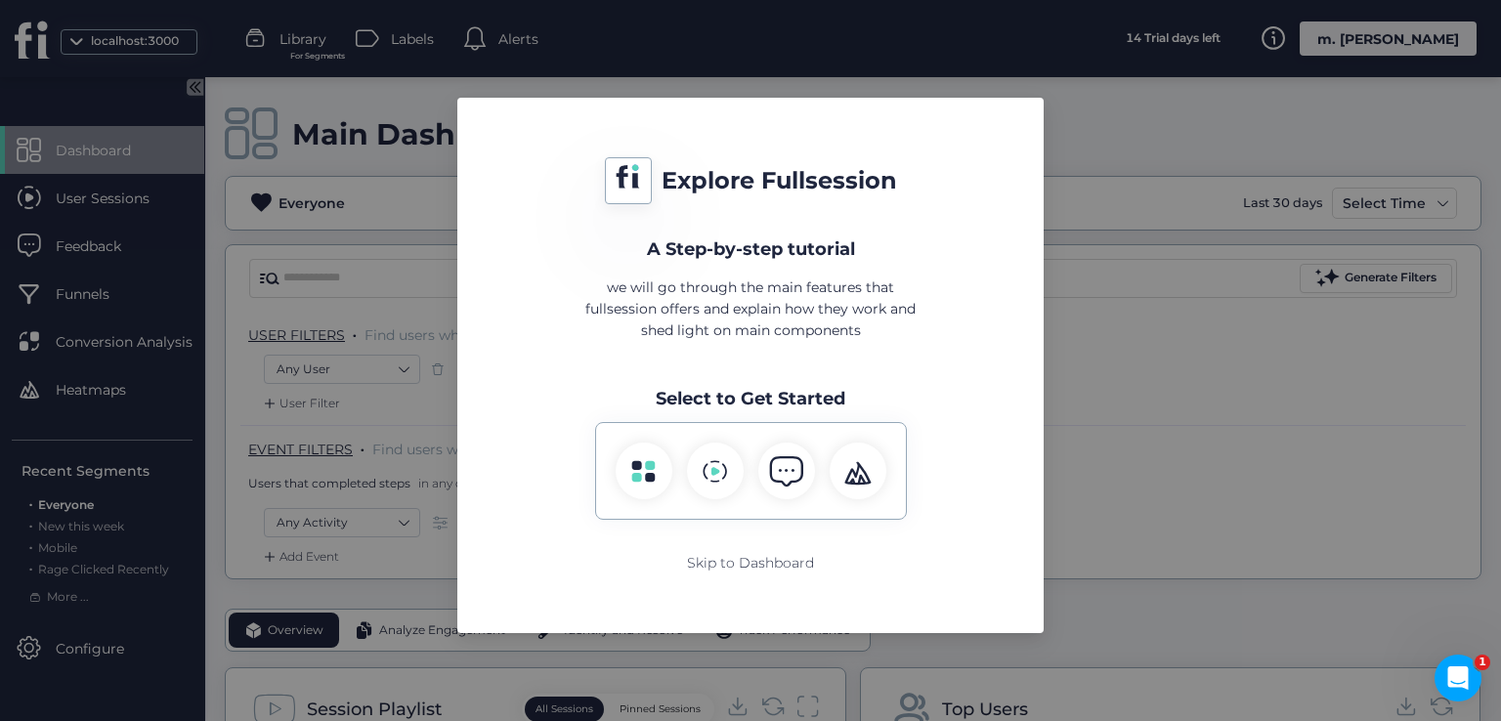
scroll to position [0, 0]
drag, startPoint x: 650, startPoint y: 384, endPoint x: 872, endPoint y: 411, distance: 223.5
click at [872, 411] on div "Explore Fullsession A Step-by-step tutorial we will go through the main feature…" at bounding box center [750, 365] width 539 height 489
click at [880, 368] on div "Explore Fullsession A Step-by-step tutorial we will go through the main feature…" at bounding box center [750, 365] width 539 height 489
click at [648, 470] on icon at bounding box center [643, 471] width 24 height 24
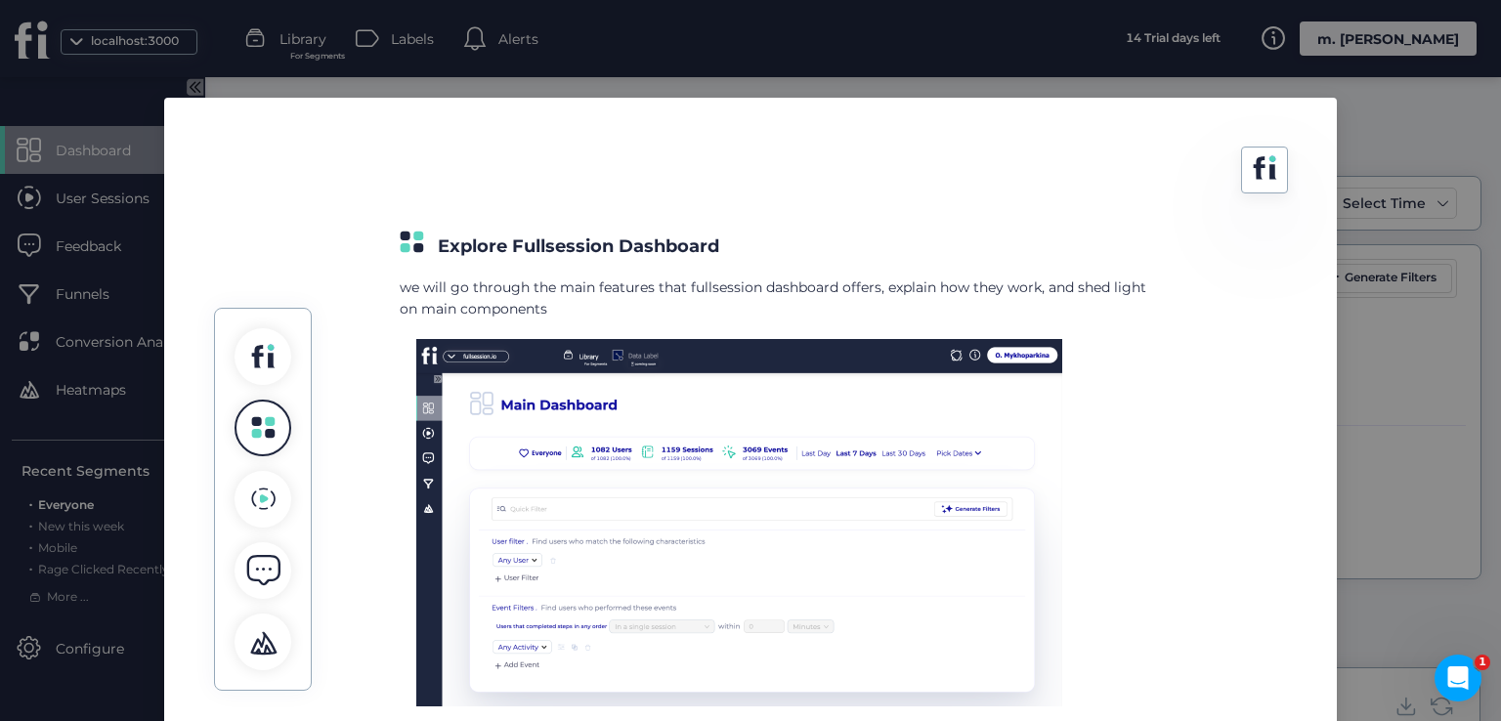
scroll to position [229, 0]
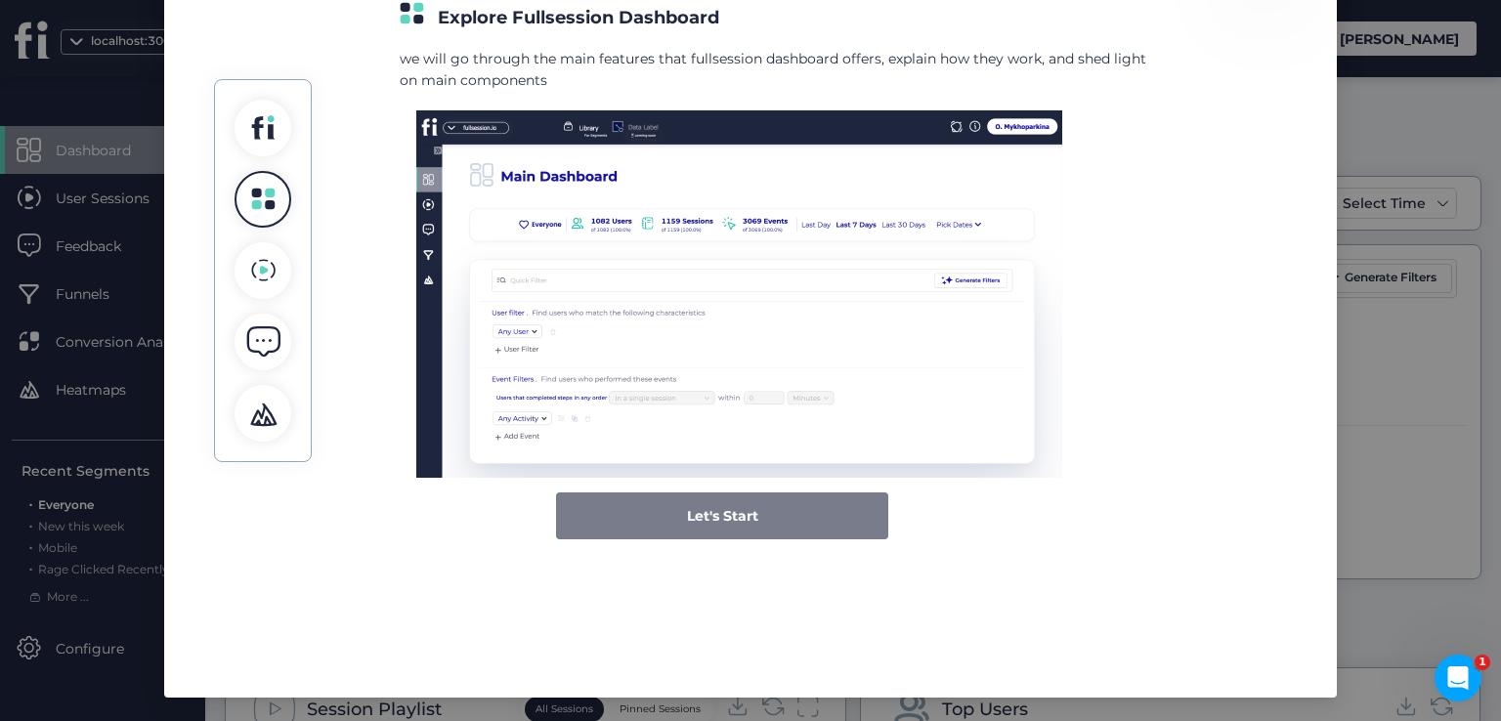
click at [692, 520] on span "Let's Start" at bounding box center [722, 515] width 71 height 21
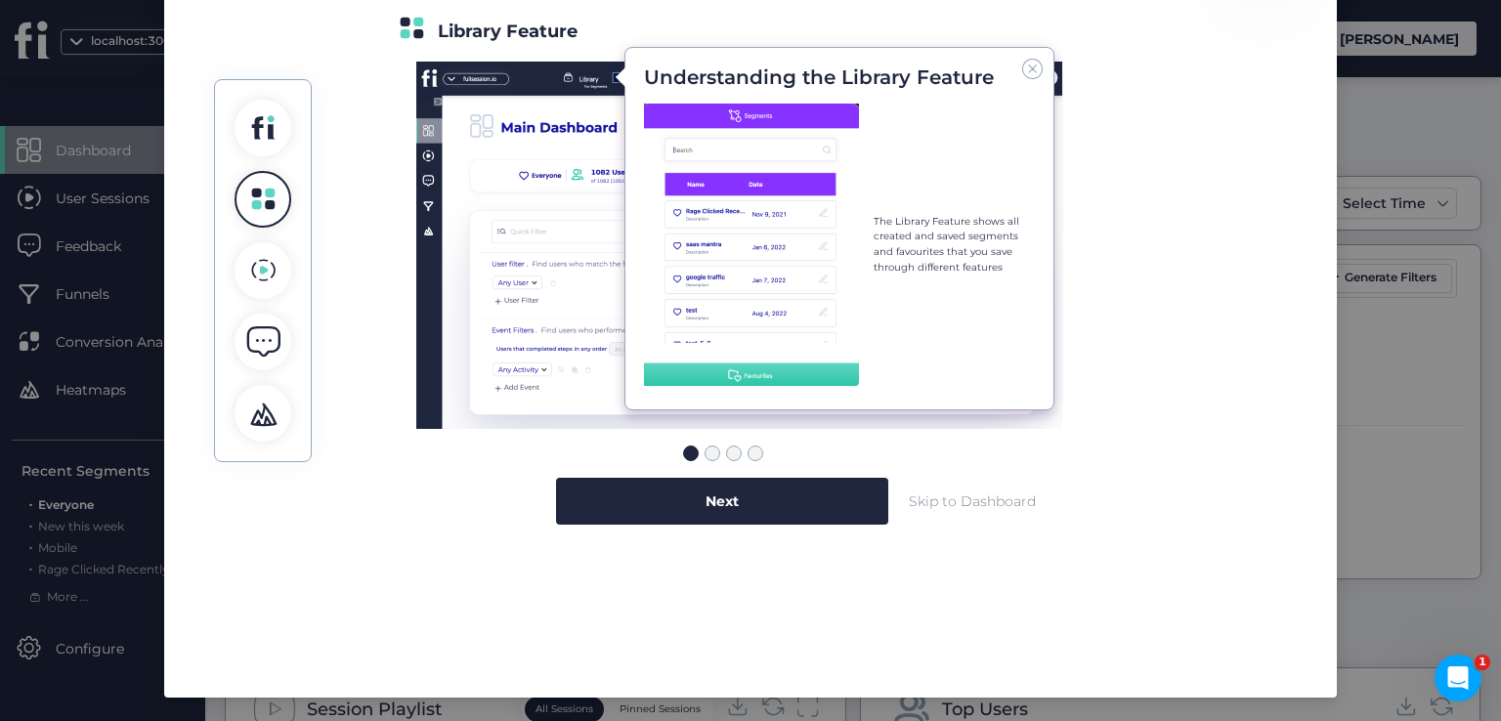
click at [984, 505] on div "Skip to Dashboard" at bounding box center [972, 501] width 127 height 21
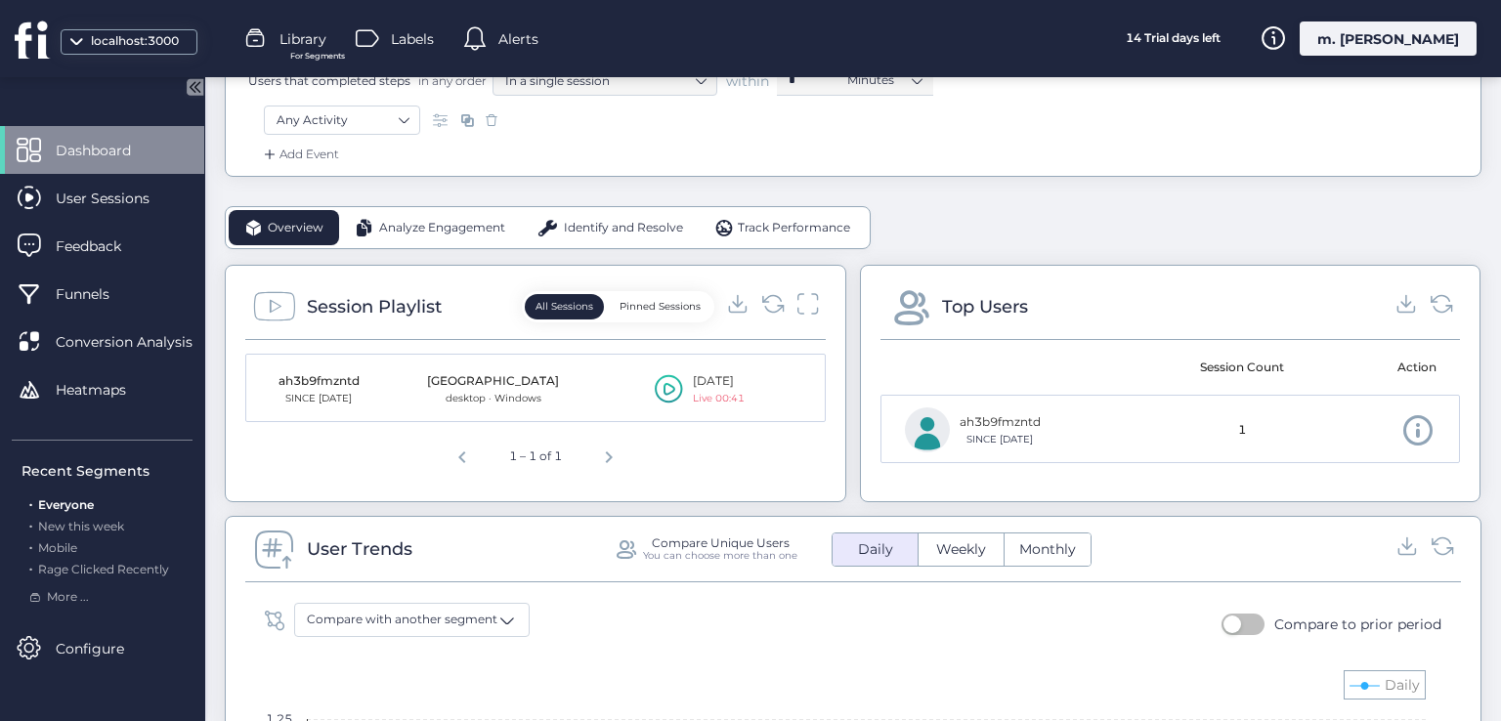
scroll to position [391, 0]
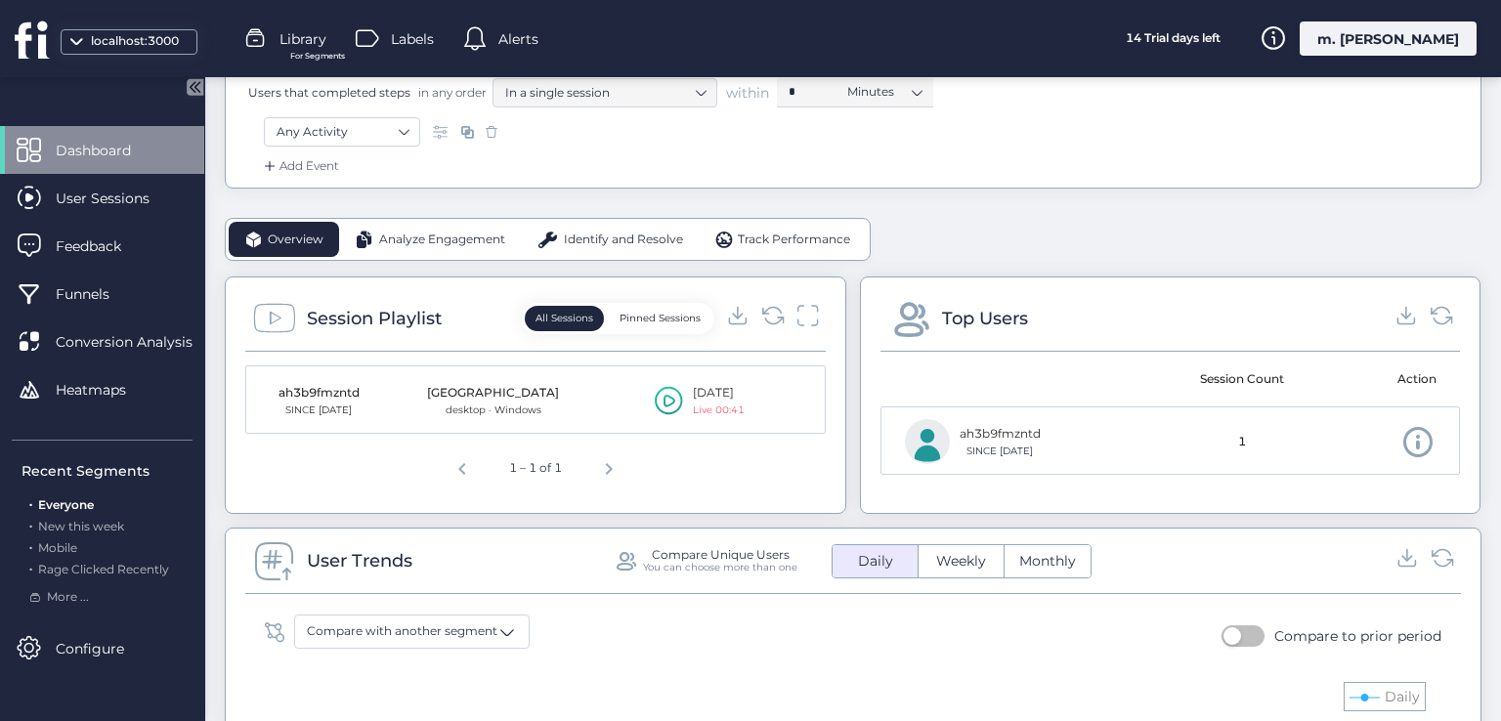
click at [666, 396] on icon at bounding box center [670, 401] width 12 height 13
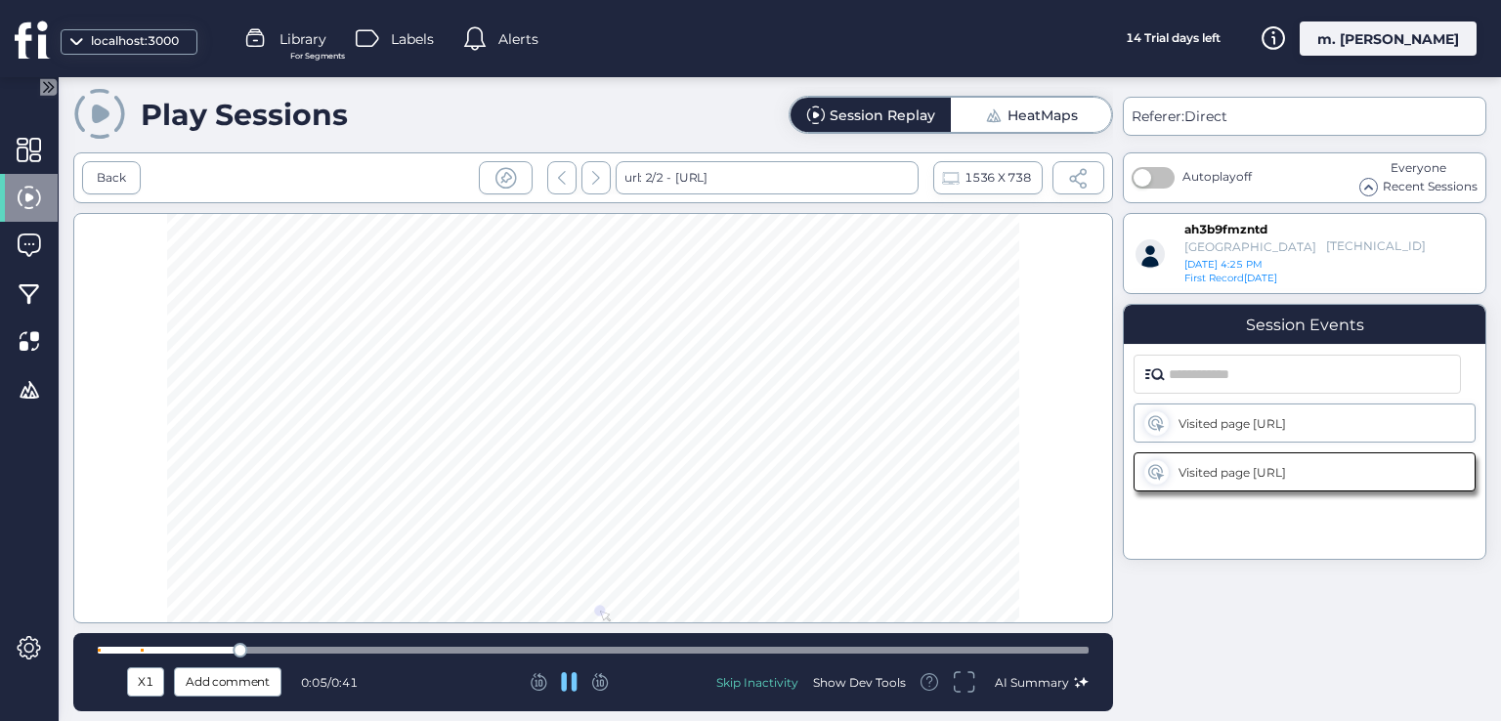
click at [564, 689] on icon at bounding box center [570, 682] width 16 height 20
click at [1427, 43] on div "m. [PERSON_NAME]" at bounding box center [1388, 38] width 177 height 34
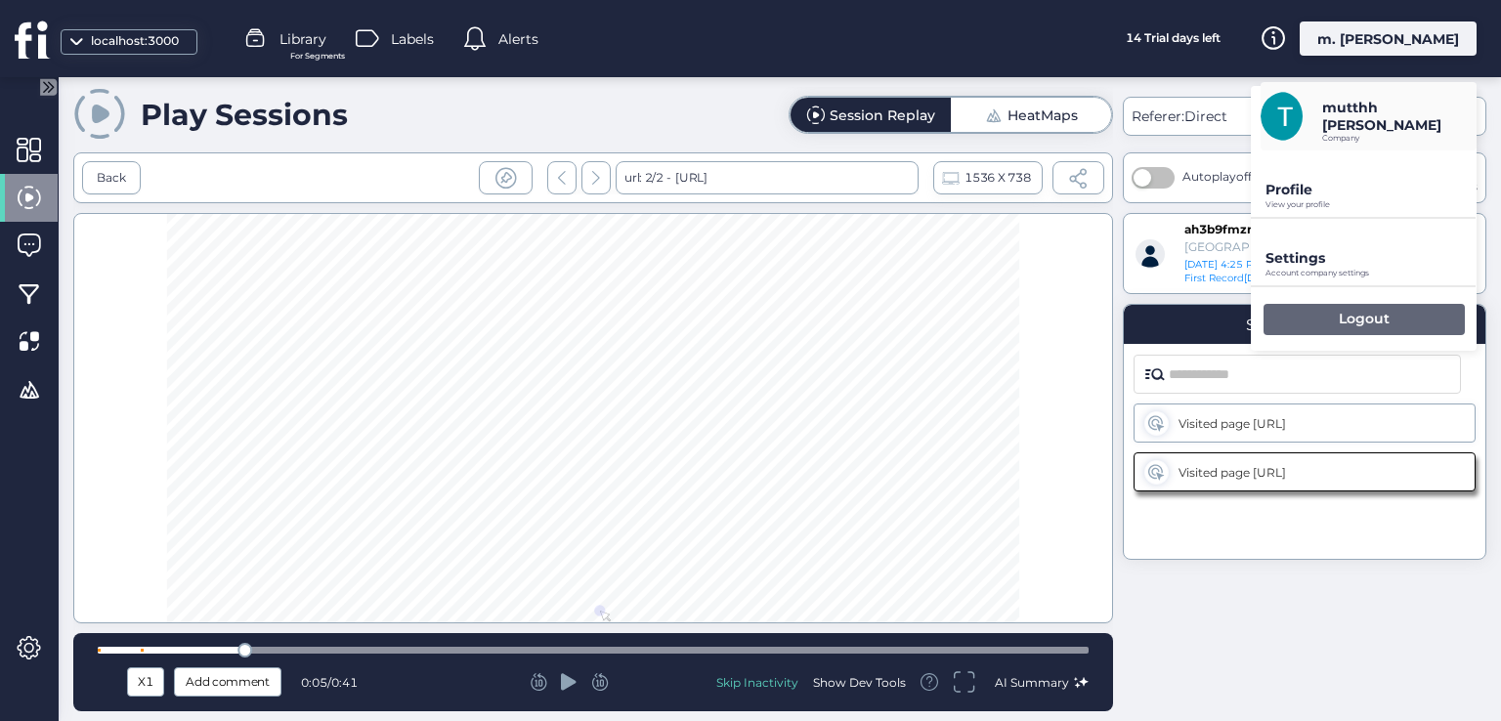
click at [1310, 322] on div "Logout" at bounding box center [1364, 319] width 201 height 31
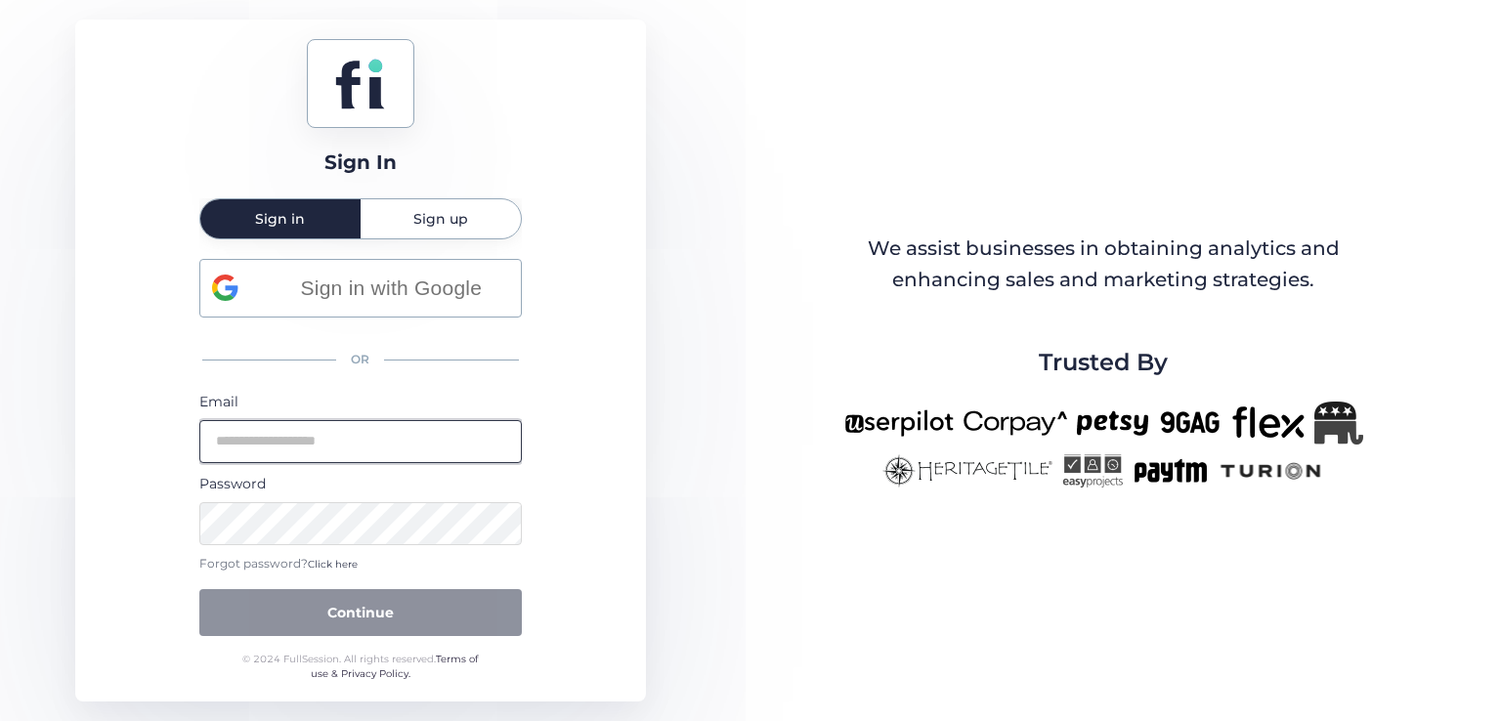
click at [336, 458] on input "email" at bounding box center [360, 441] width 322 height 43
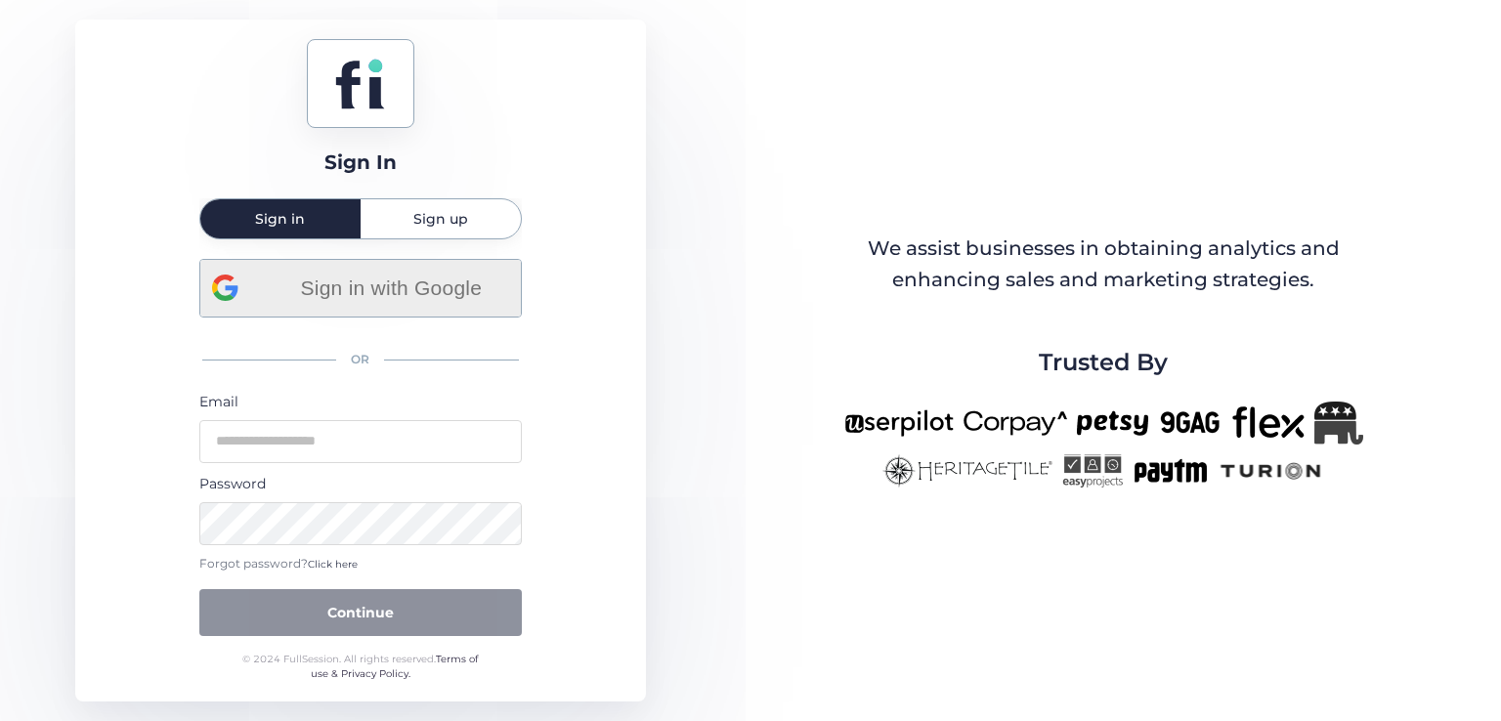
click at [370, 309] on div "Sign in with Google OR Email Password Forgot password? Click here Continue" at bounding box center [360, 447] width 322 height 377
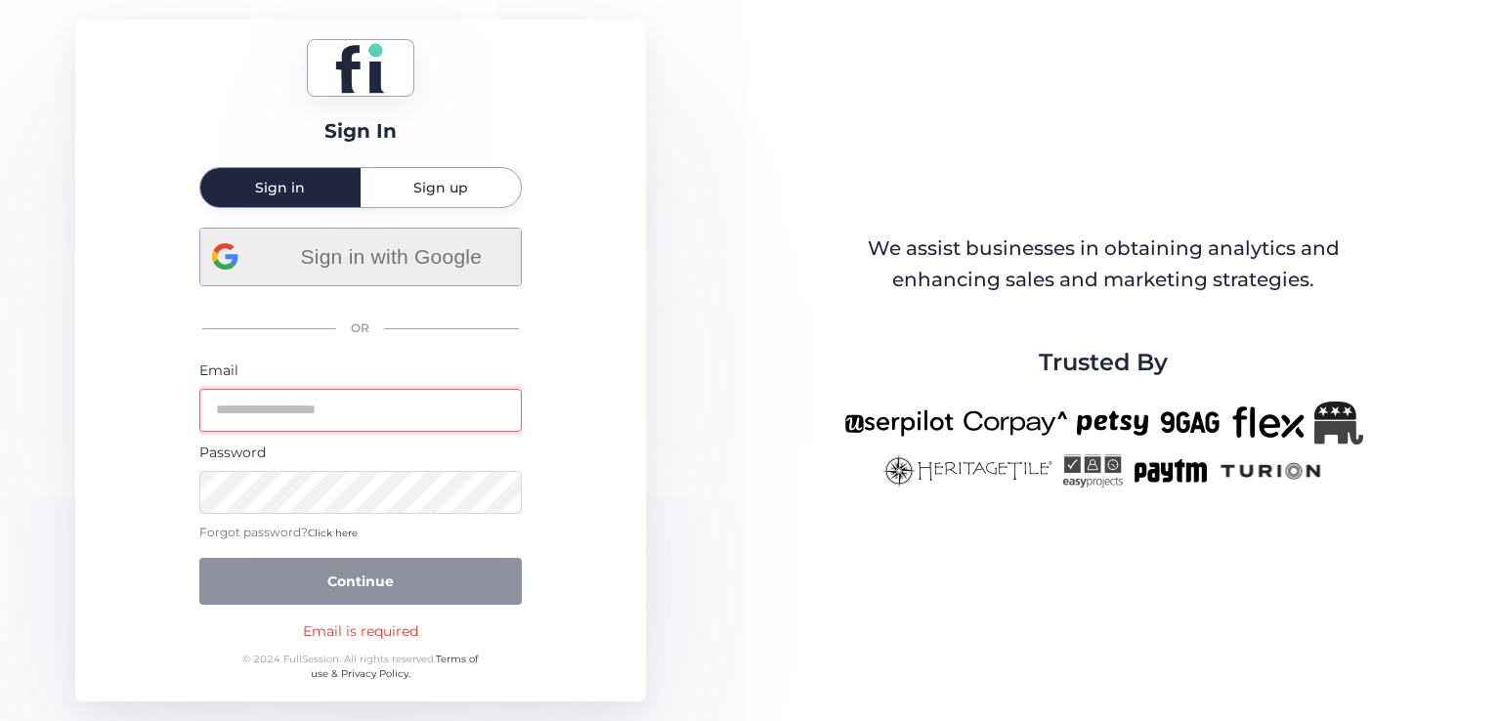
click at [391, 254] on span "Sign in with Google" at bounding box center [392, 256] width 236 height 32
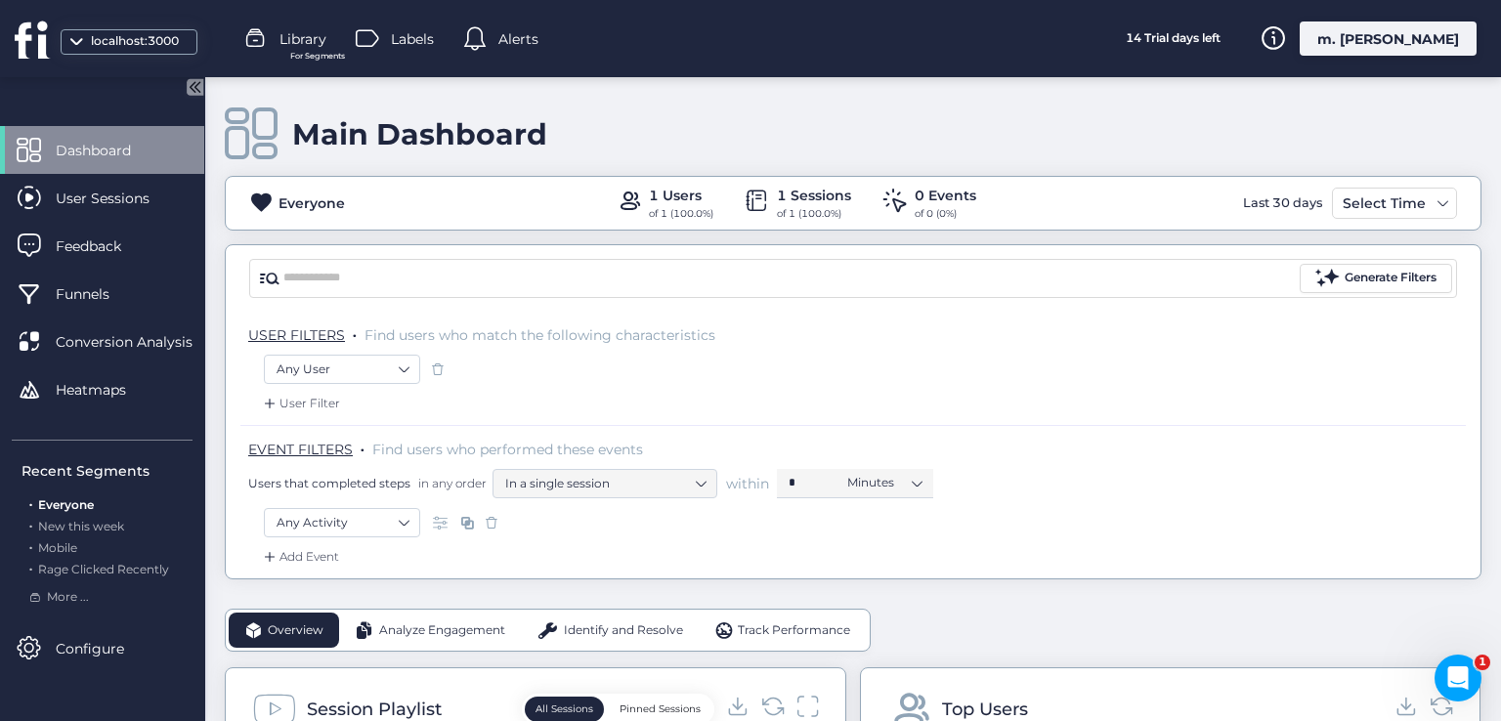
click at [1396, 39] on div "m. [PERSON_NAME]" at bounding box center [1388, 38] width 177 height 34
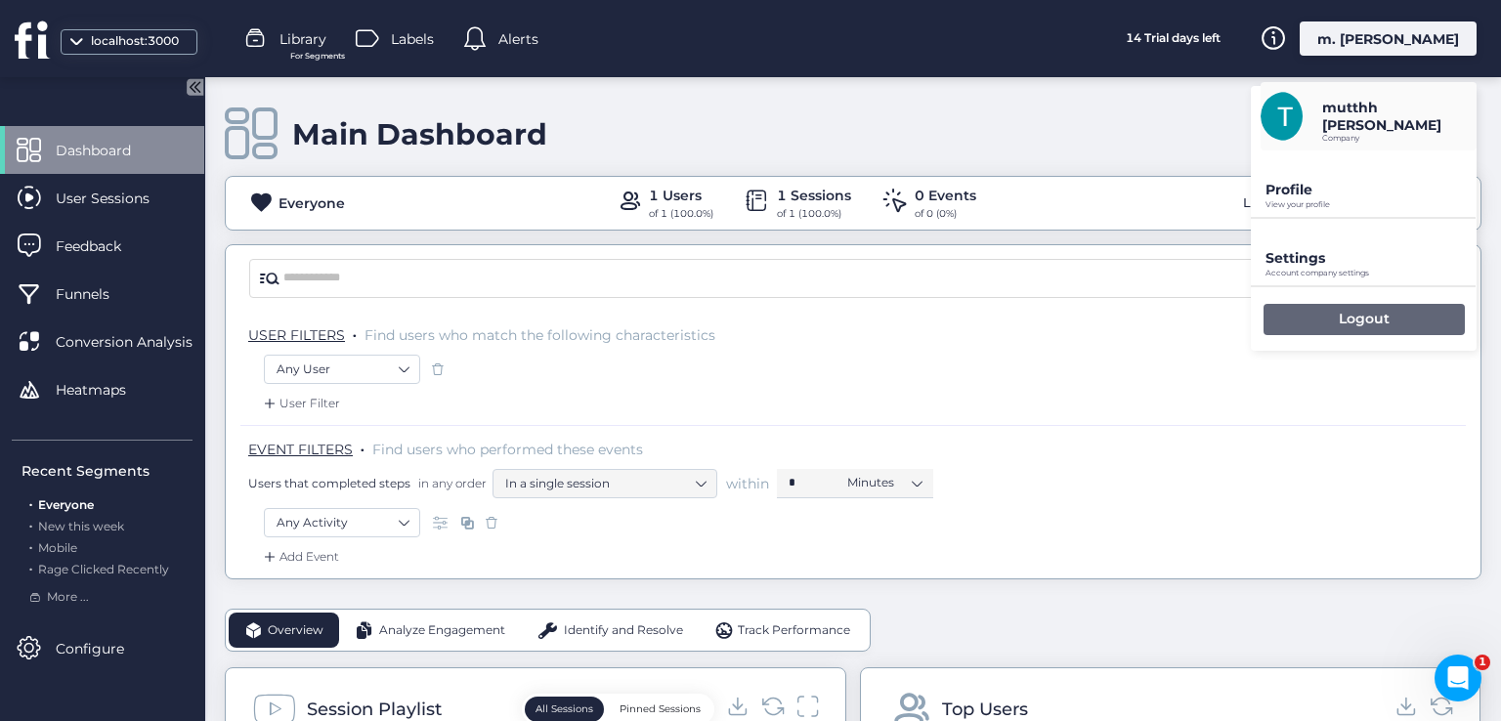
click at [1306, 305] on div "Logout" at bounding box center [1364, 319] width 201 height 31
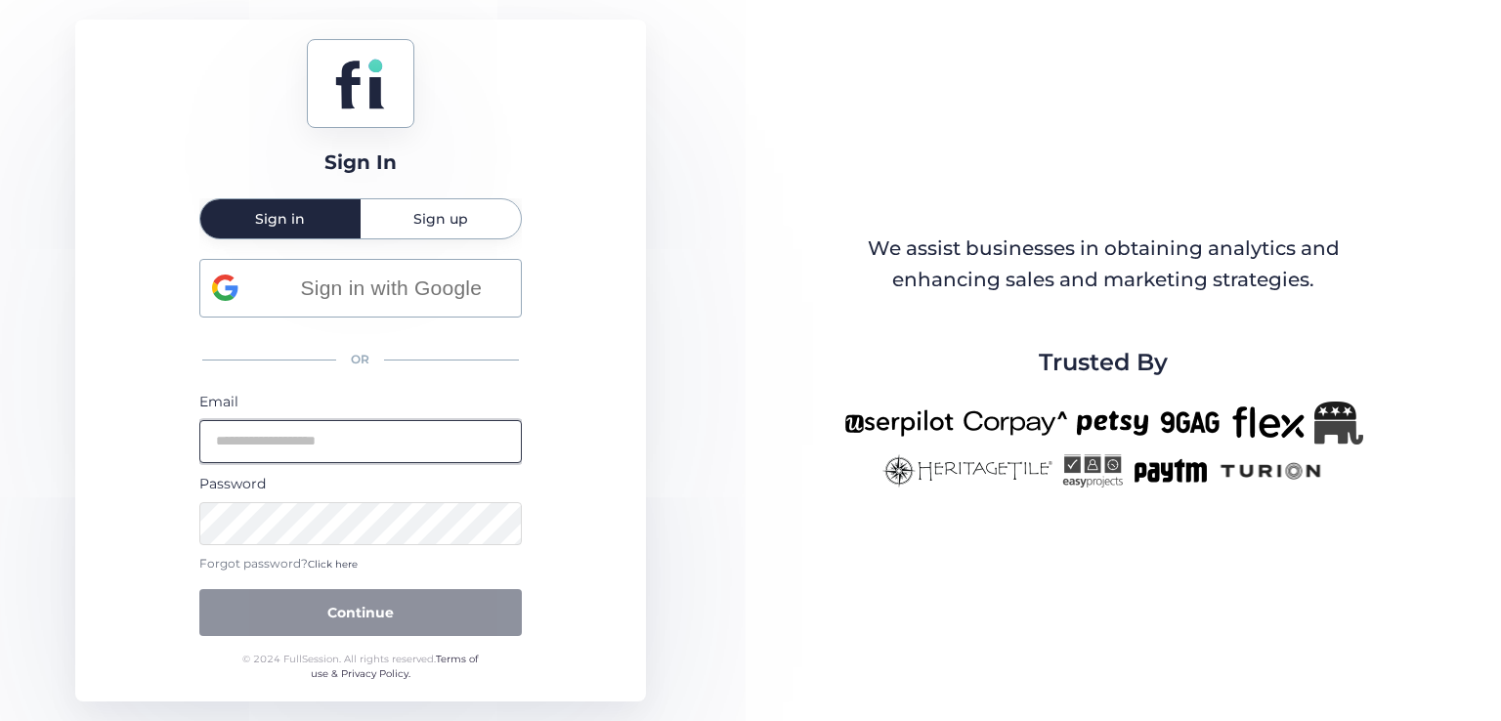
click at [391, 451] on input "email" at bounding box center [360, 441] width 322 height 43
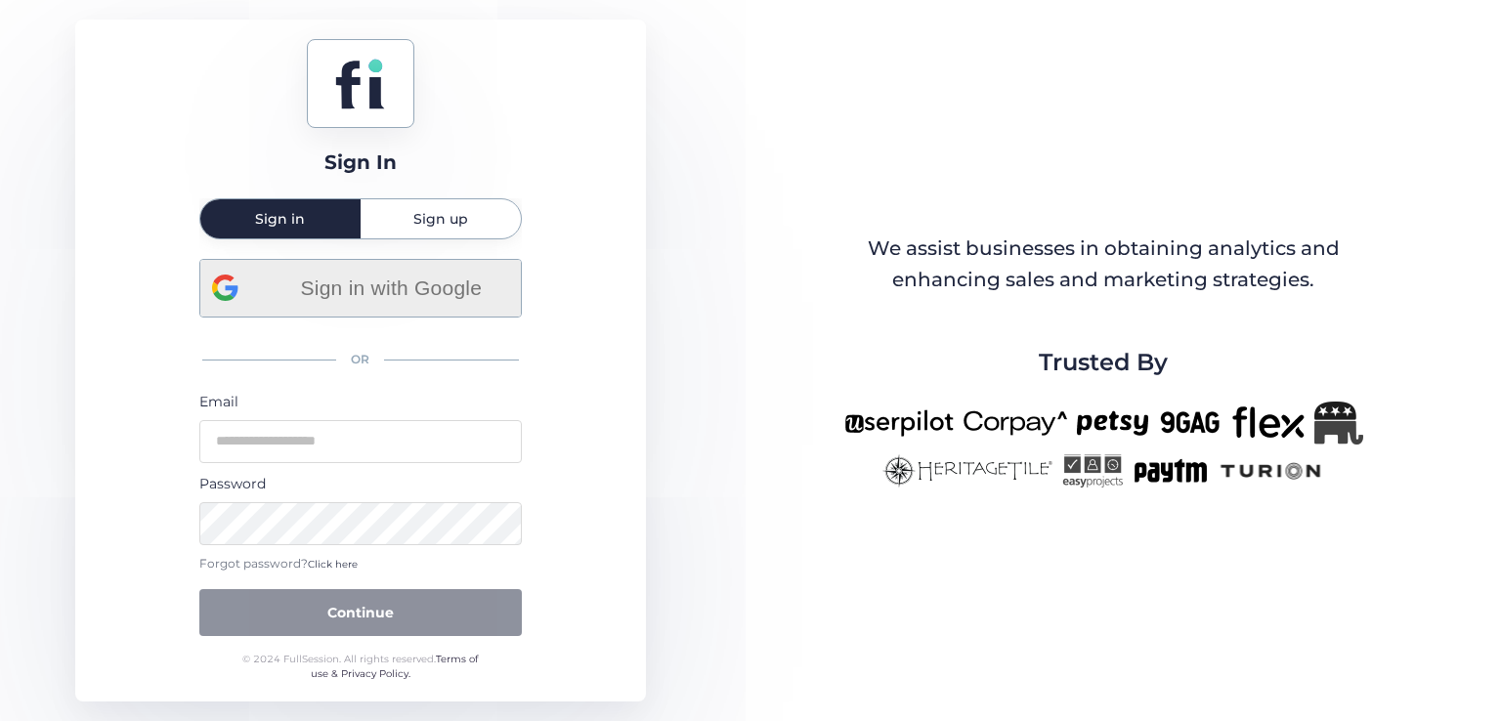
click at [398, 293] on div "Sign in with Google OR Email Password Forgot password? Click here Continue" at bounding box center [360, 447] width 322 height 377
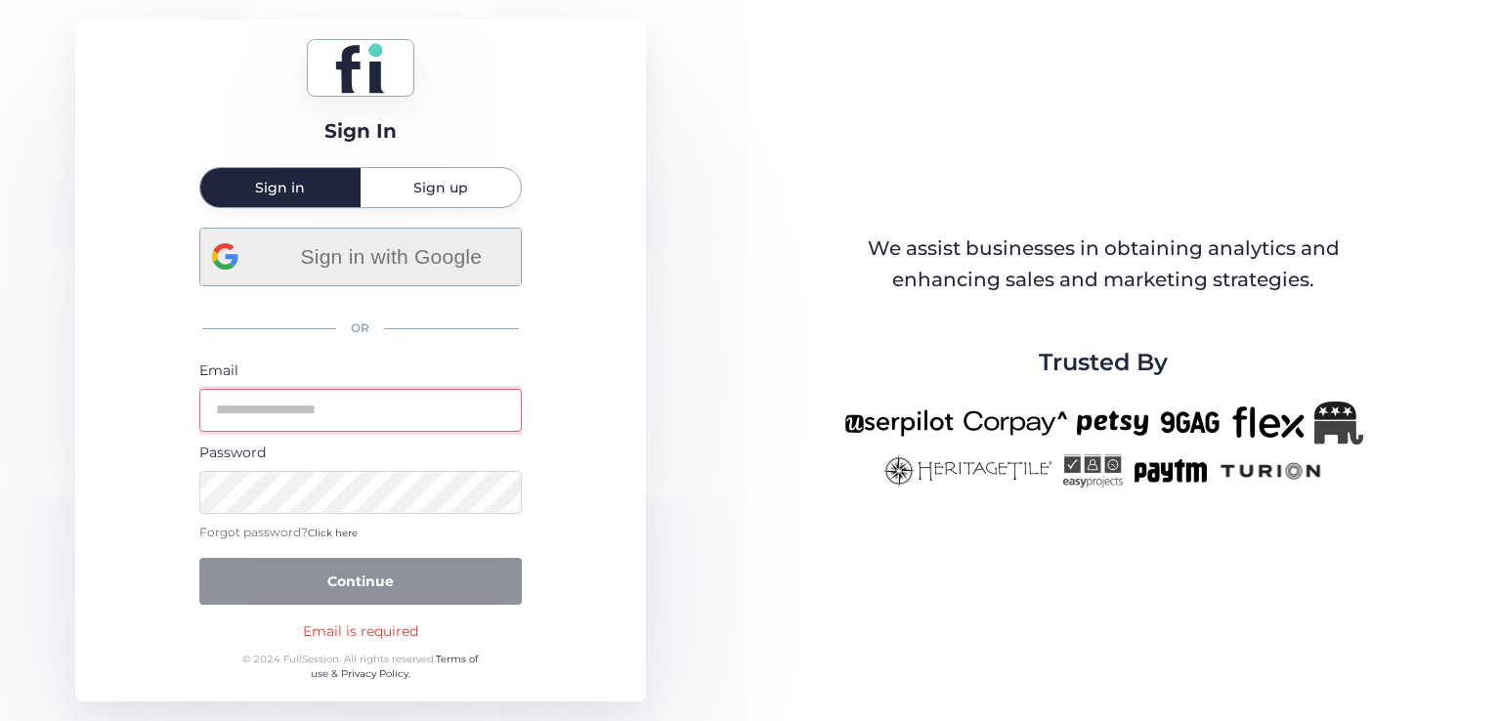
click at [393, 251] on span "Sign in with Google" at bounding box center [392, 256] width 236 height 32
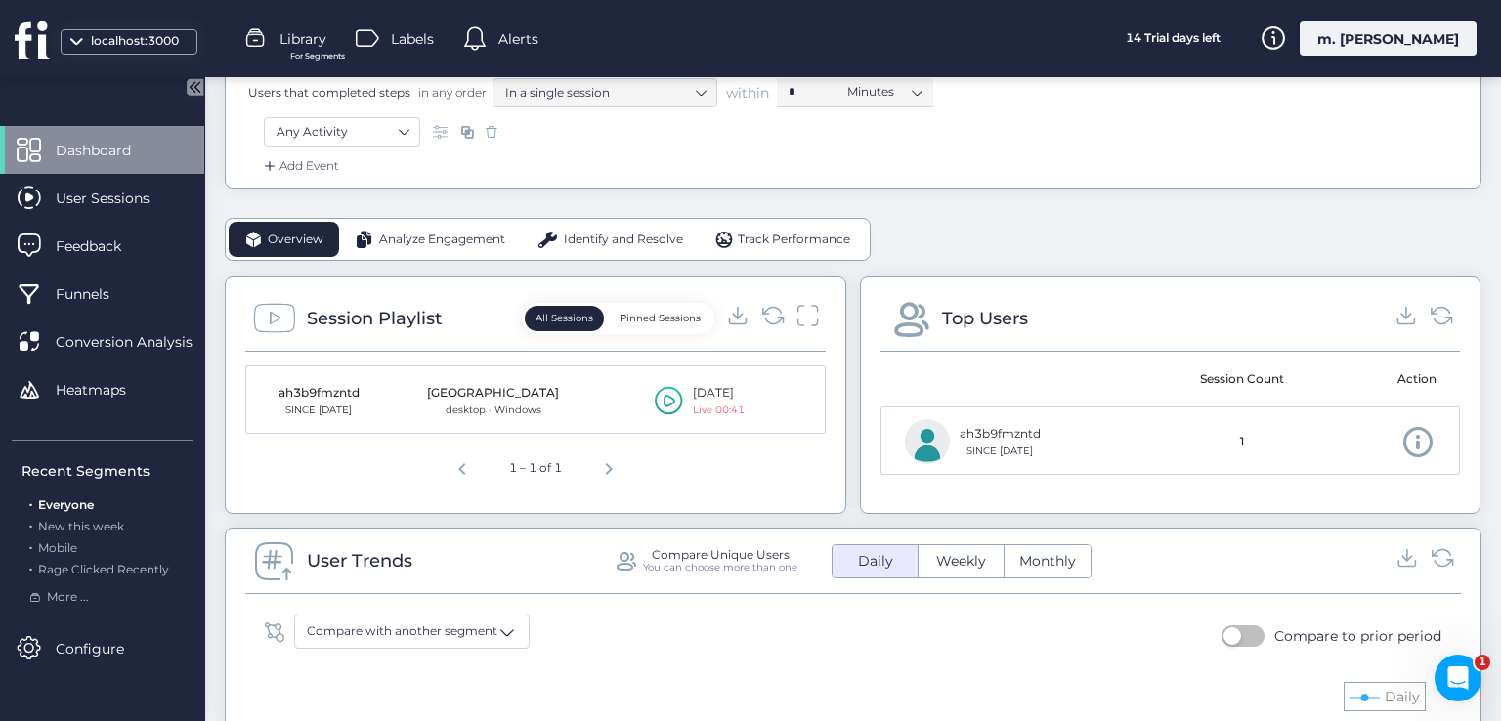
click at [655, 404] on icon at bounding box center [669, 400] width 28 height 29
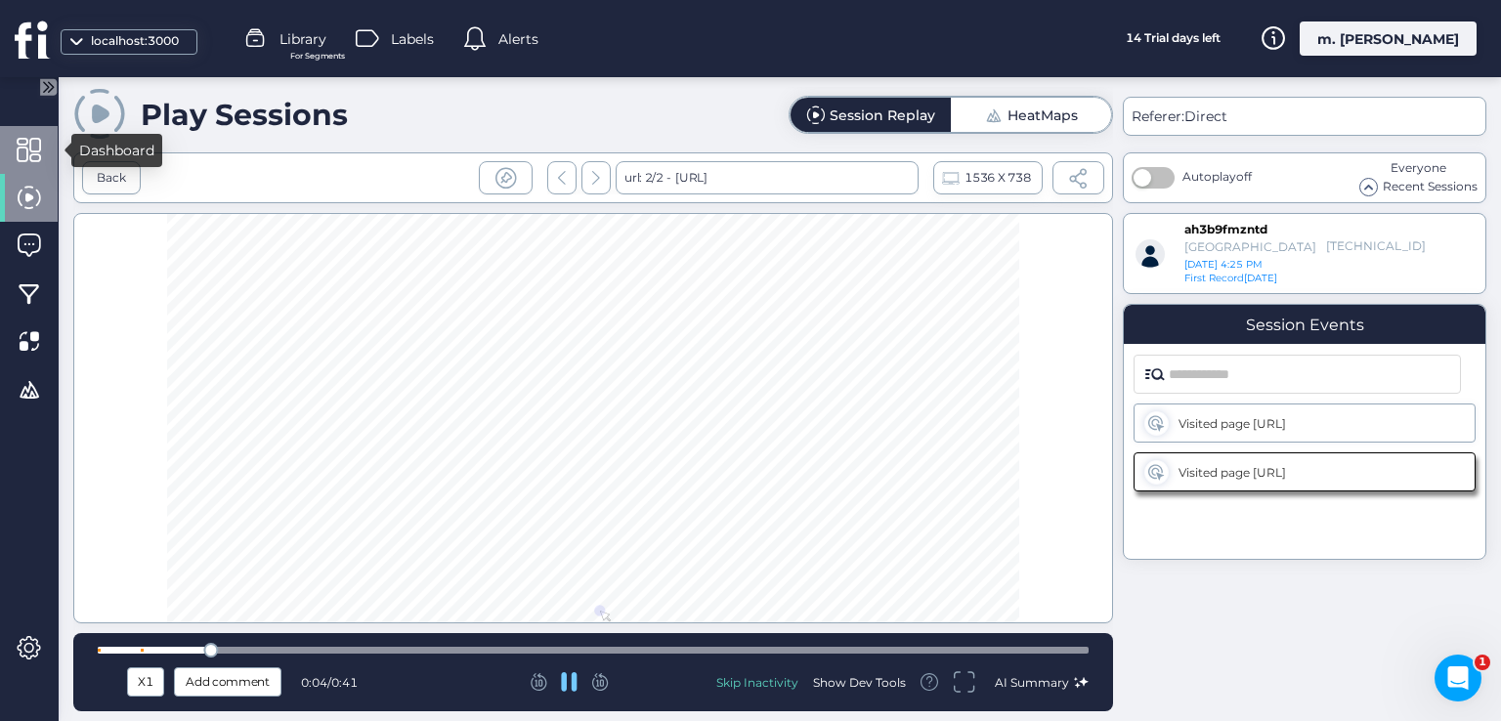
click at [32, 154] on span at bounding box center [29, 150] width 24 height 24
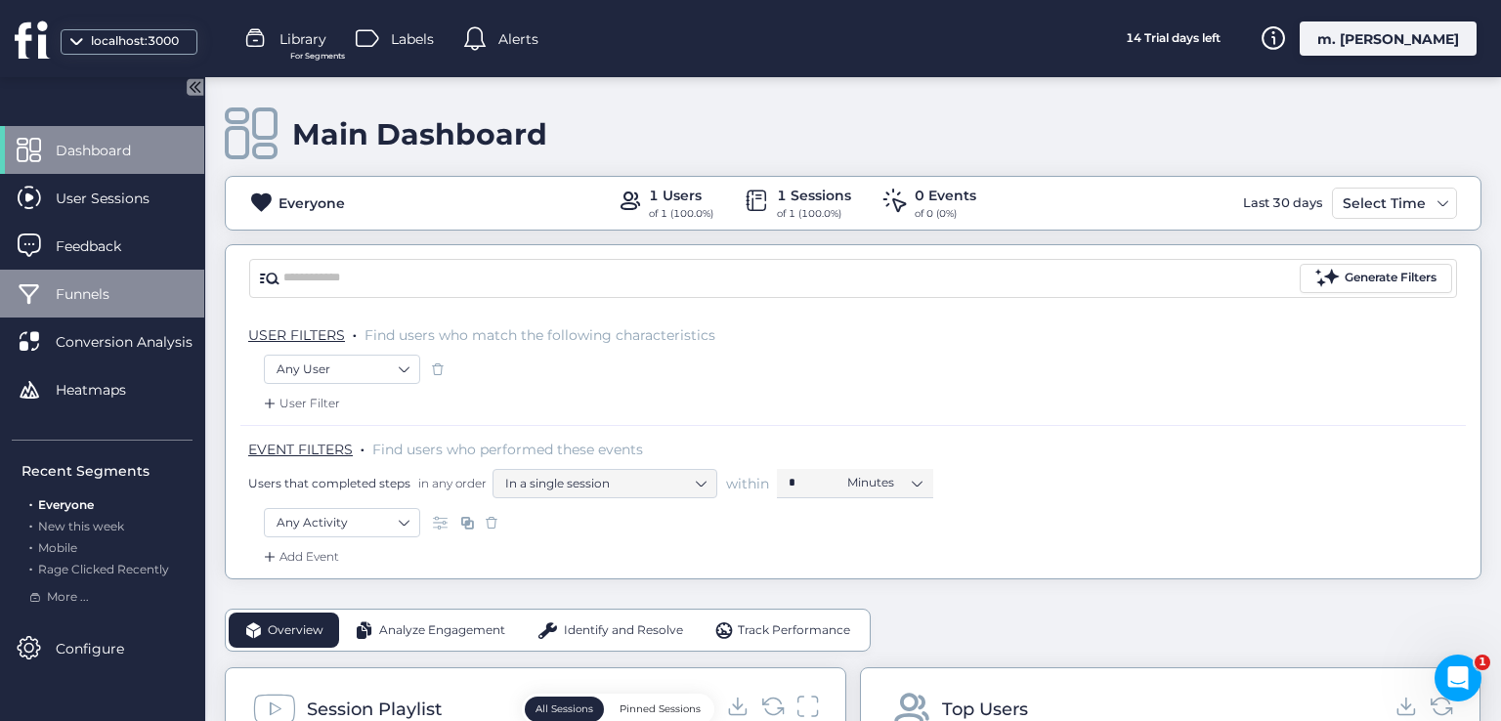
click at [137, 302] on span "Funnels" at bounding box center [97, 293] width 83 height 21
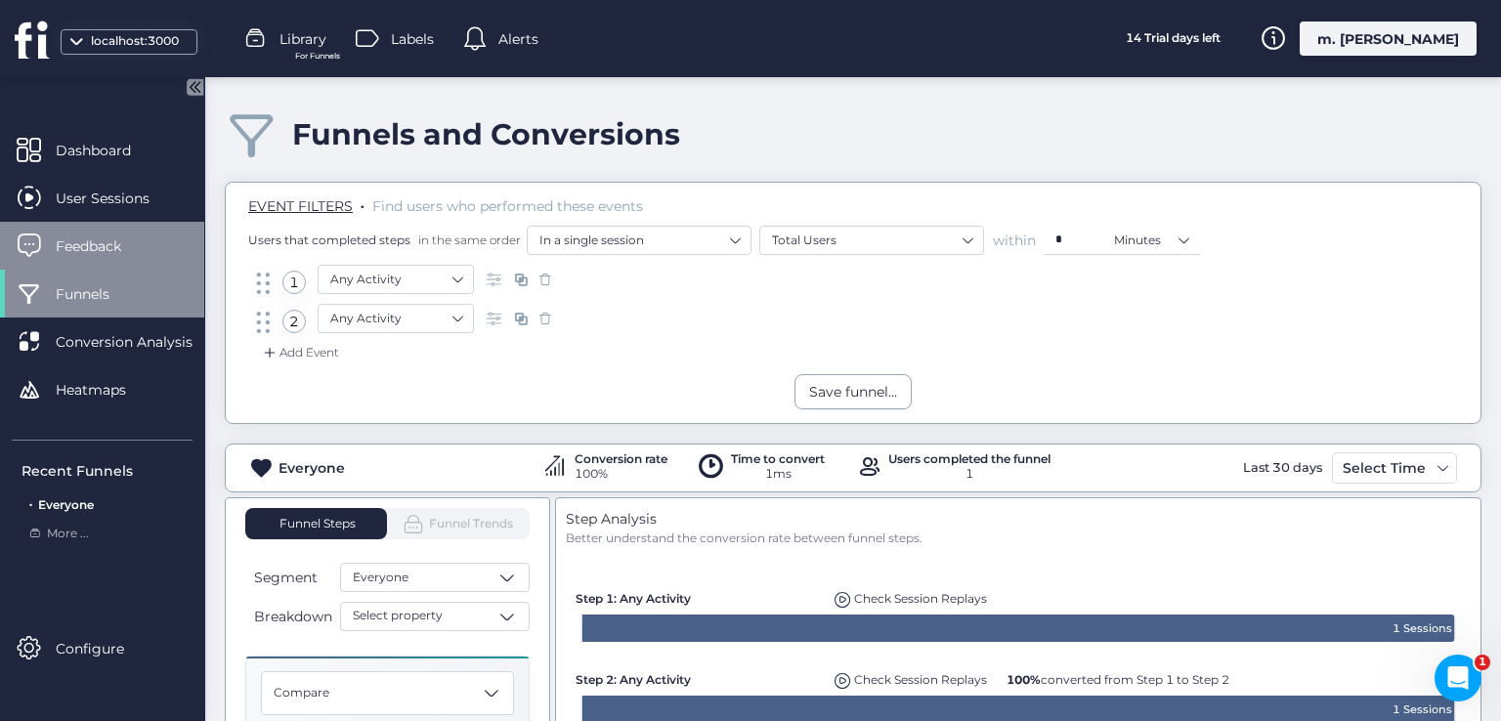
click at [134, 253] on span "Feedback" at bounding box center [103, 246] width 95 height 21
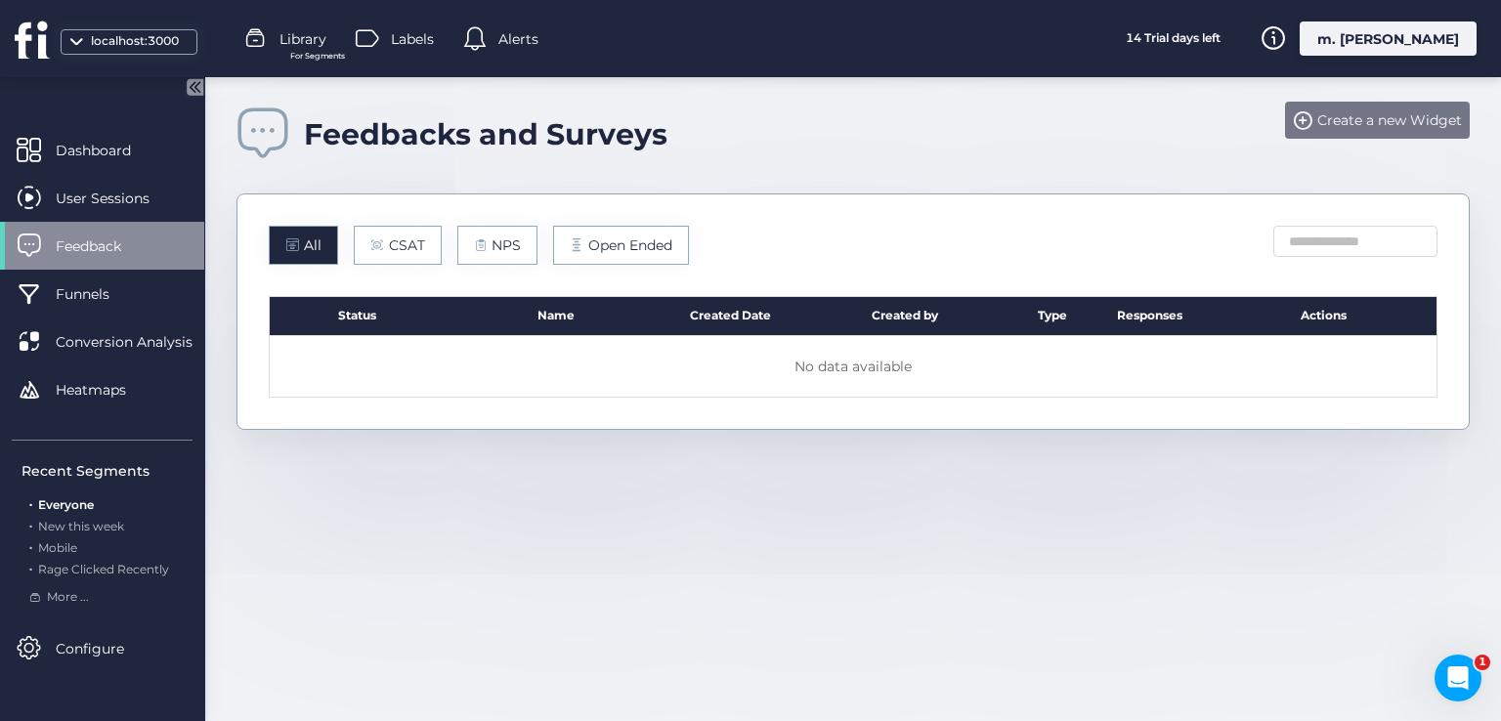
click at [1330, 120] on span "Create a new Widget" at bounding box center [1389, 119] width 145 height 21
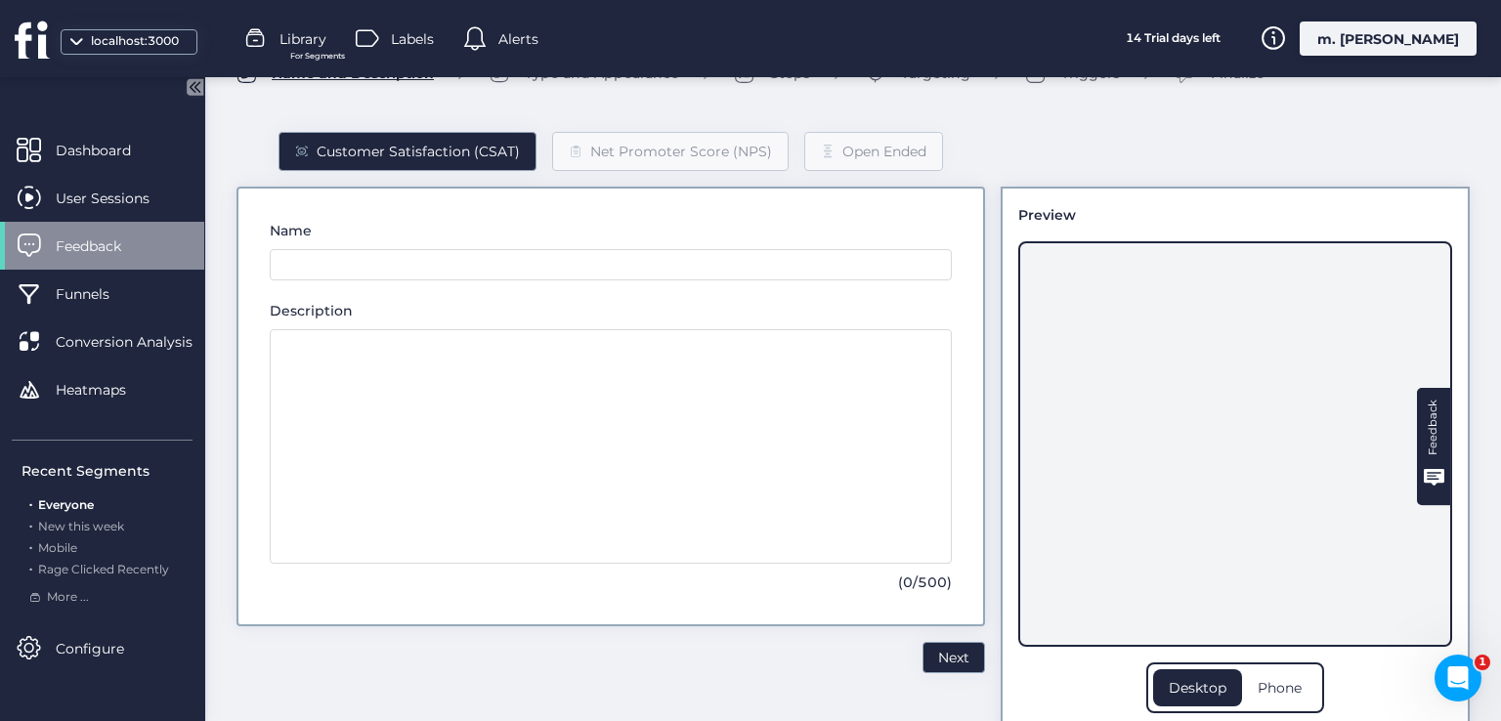
scroll to position [87, 0]
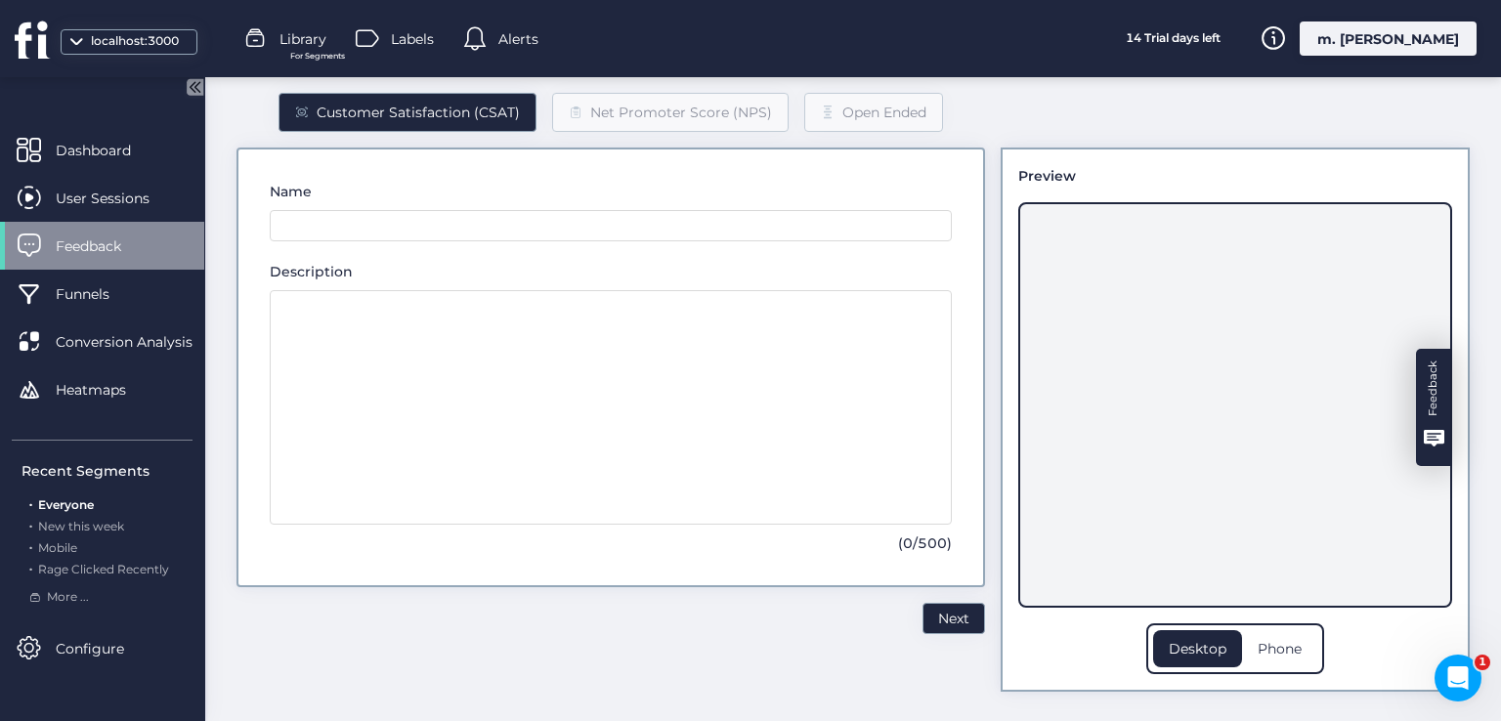
click at [1422, 396] on div "Feedback" at bounding box center [1433, 389] width 23 height 56
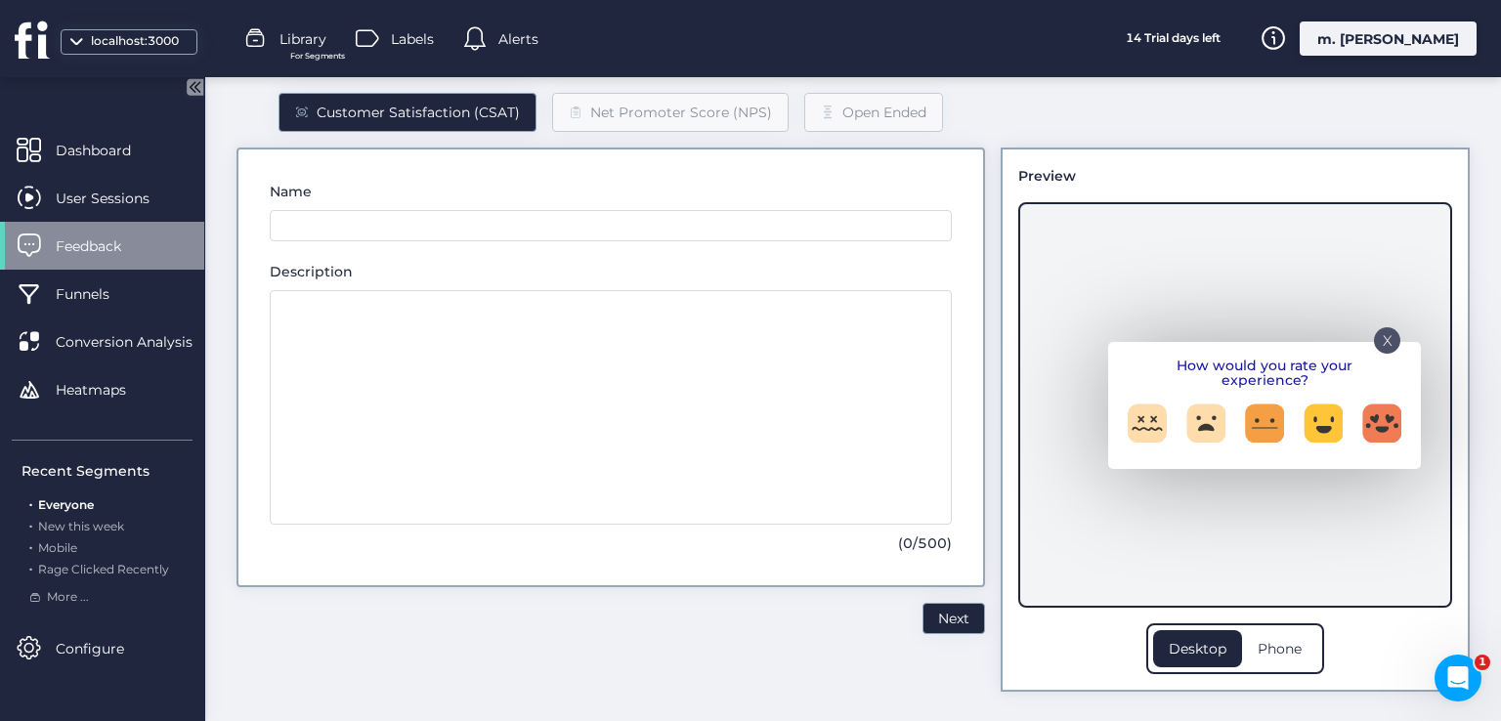
click at [1383, 339] on p "X" at bounding box center [1388, 334] width 10 height 10
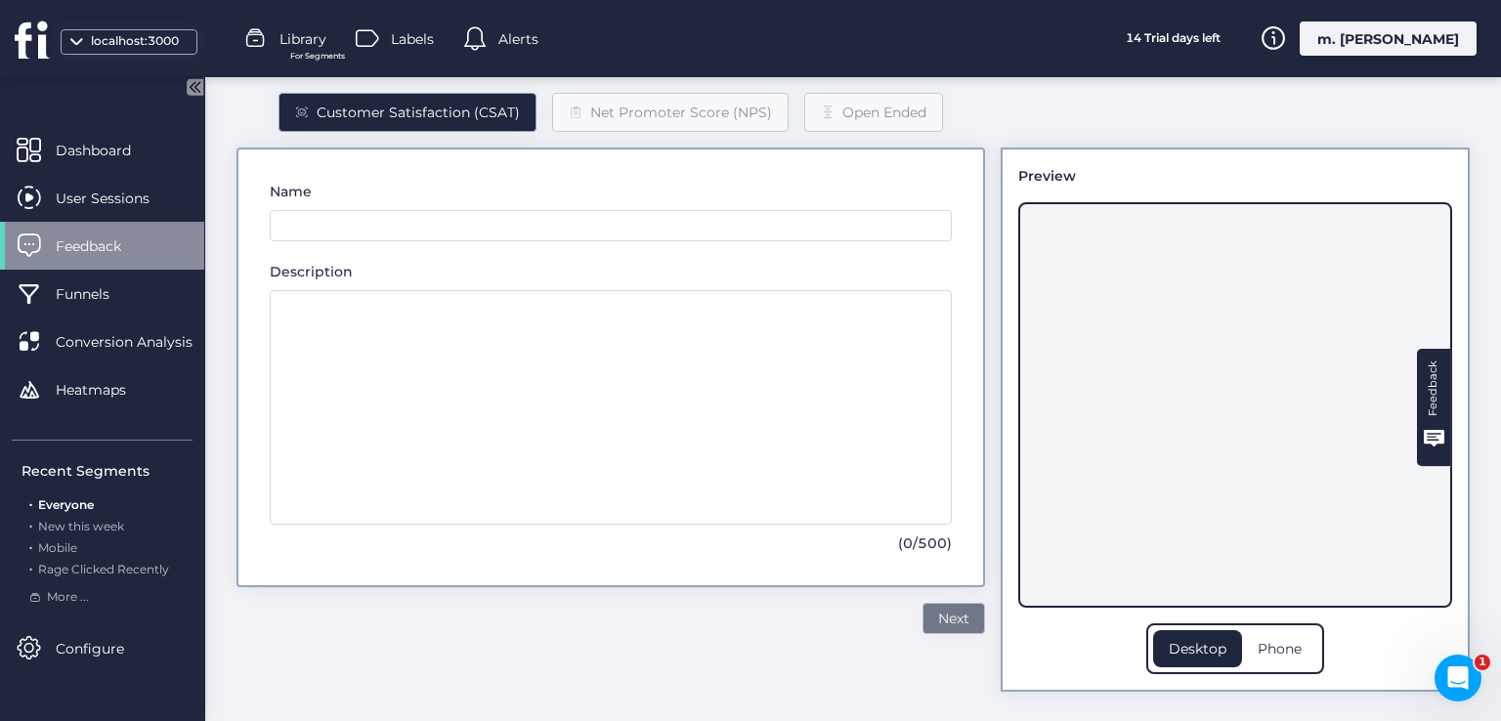
click at [938, 621] on span "Next" at bounding box center [953, 618] width 31 height 21
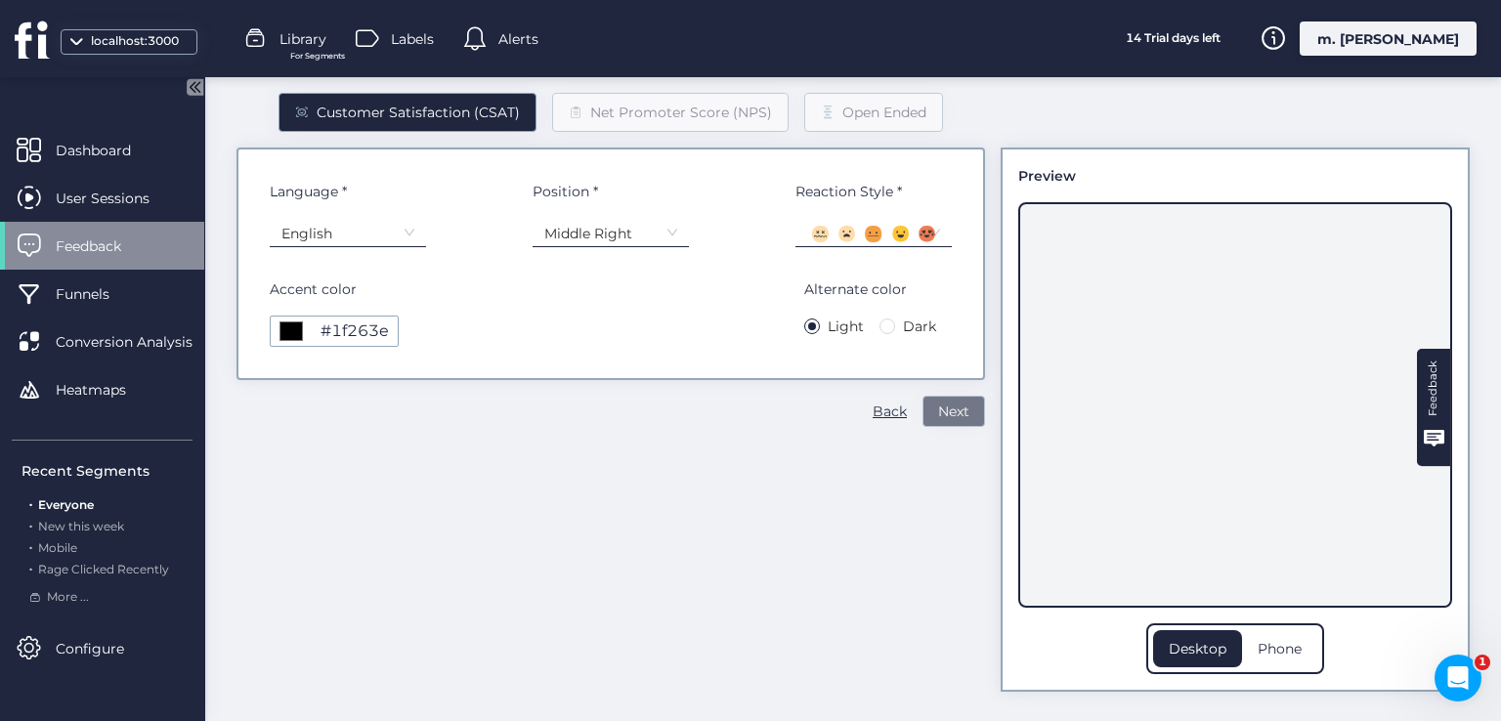
click at [938, 419] on span "Next" at bounding box center [953, 411] width 31 height 21
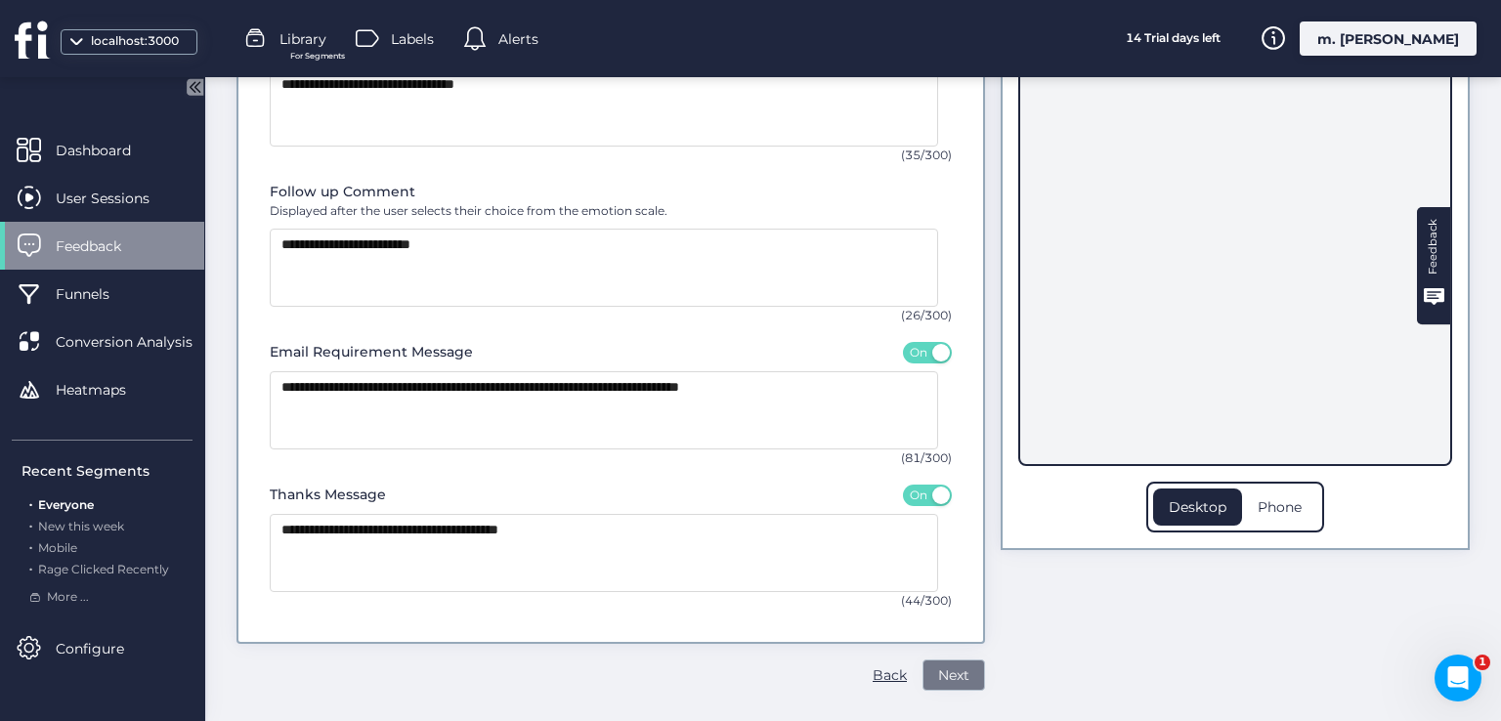
click at [938, 676] on span "Next" at bounding box center [953, 675] width 31 height 21
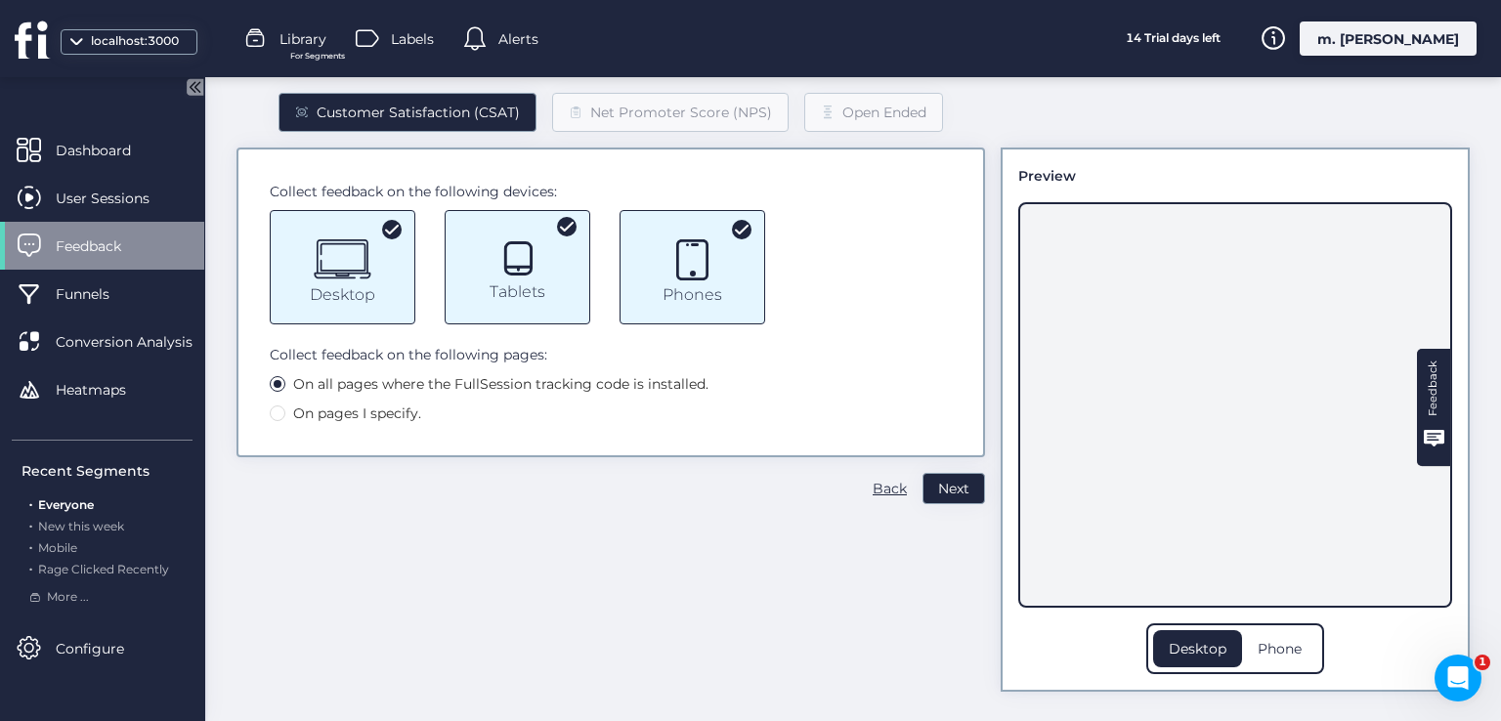
click at [938, 479] on span "Next" at bounding box center [953, 488] width 31 height 21
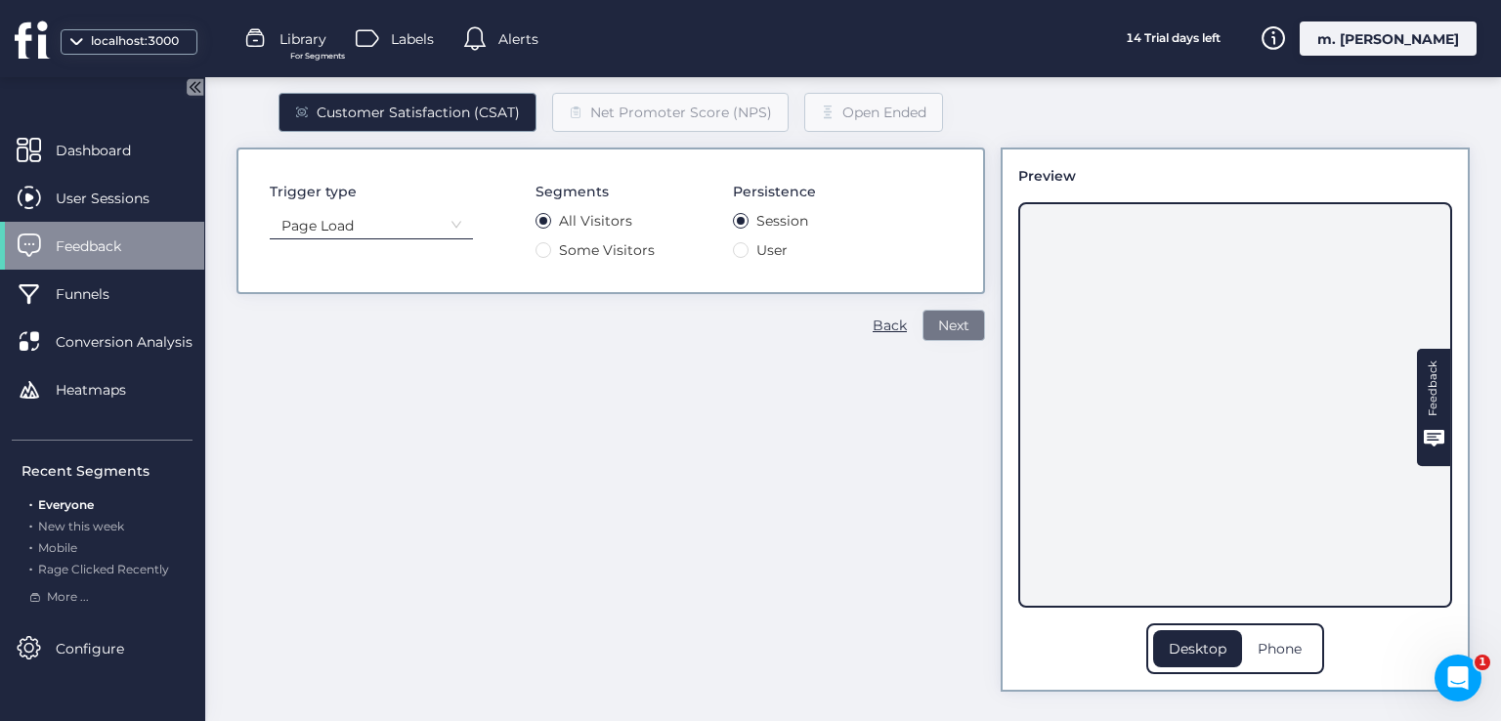
click at [946, 320] on span "Next" at bounding box center [953, 325] width 31 height 21
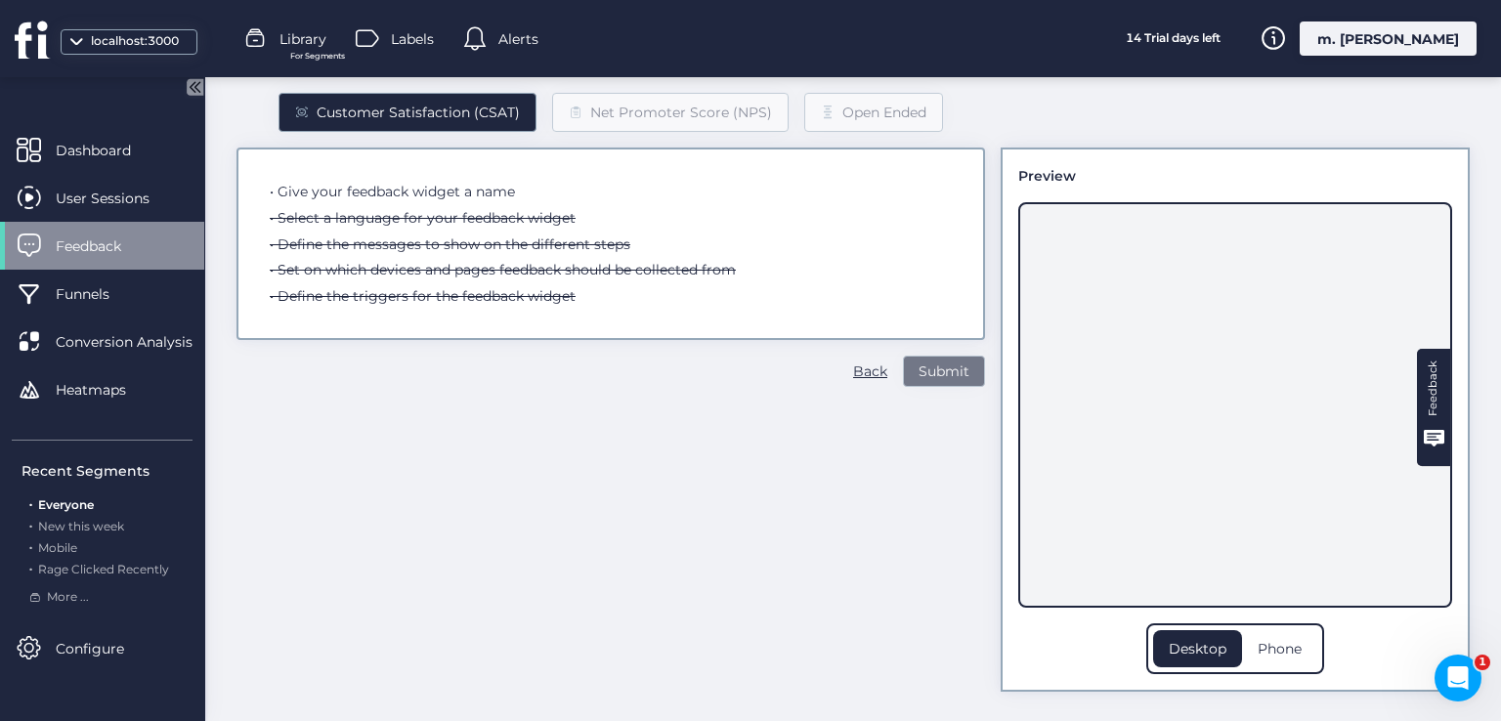
click at [332, 218] on div "• Select a language for your feedback widget" at bounding box center [423, 217] width 306 height 21
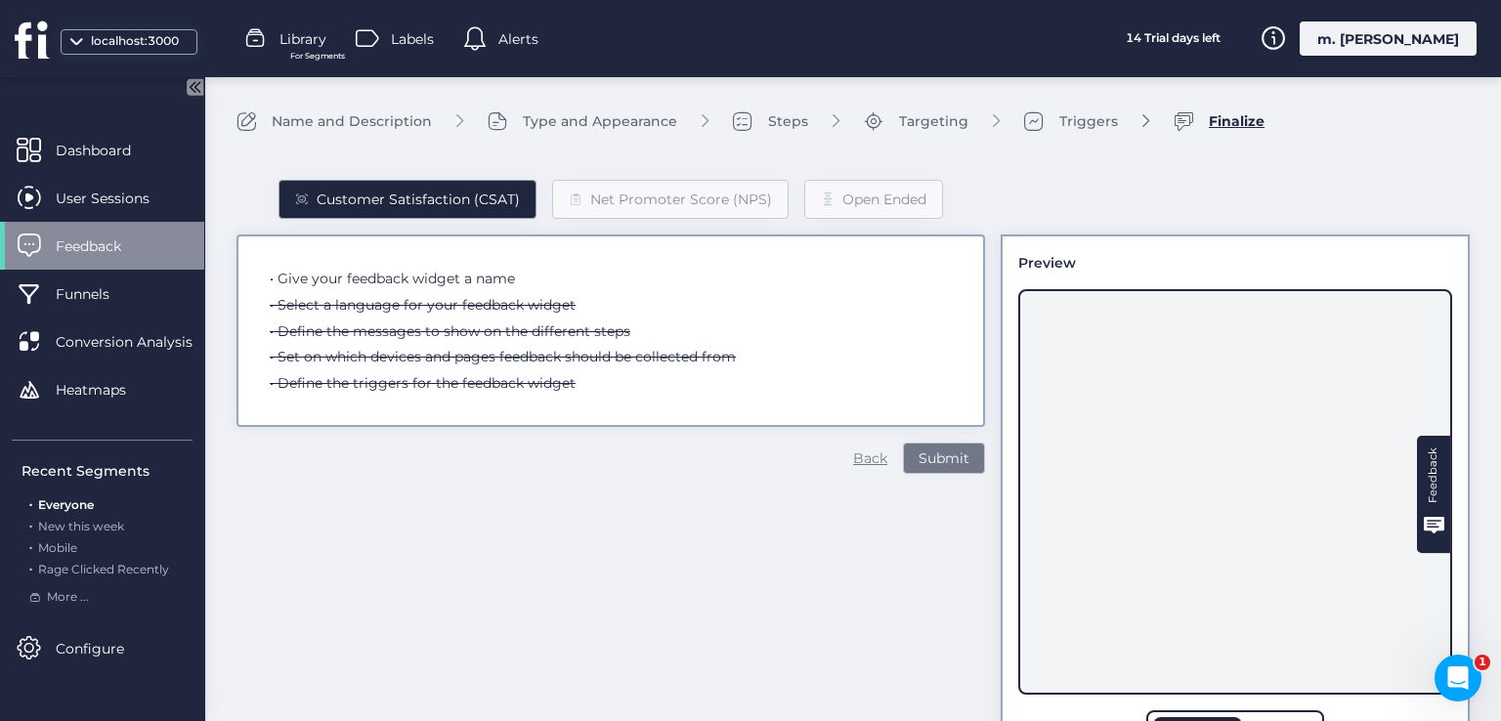
click at [856, 456] on div "Back" at bounding box center [870, 458] width 34 height 21
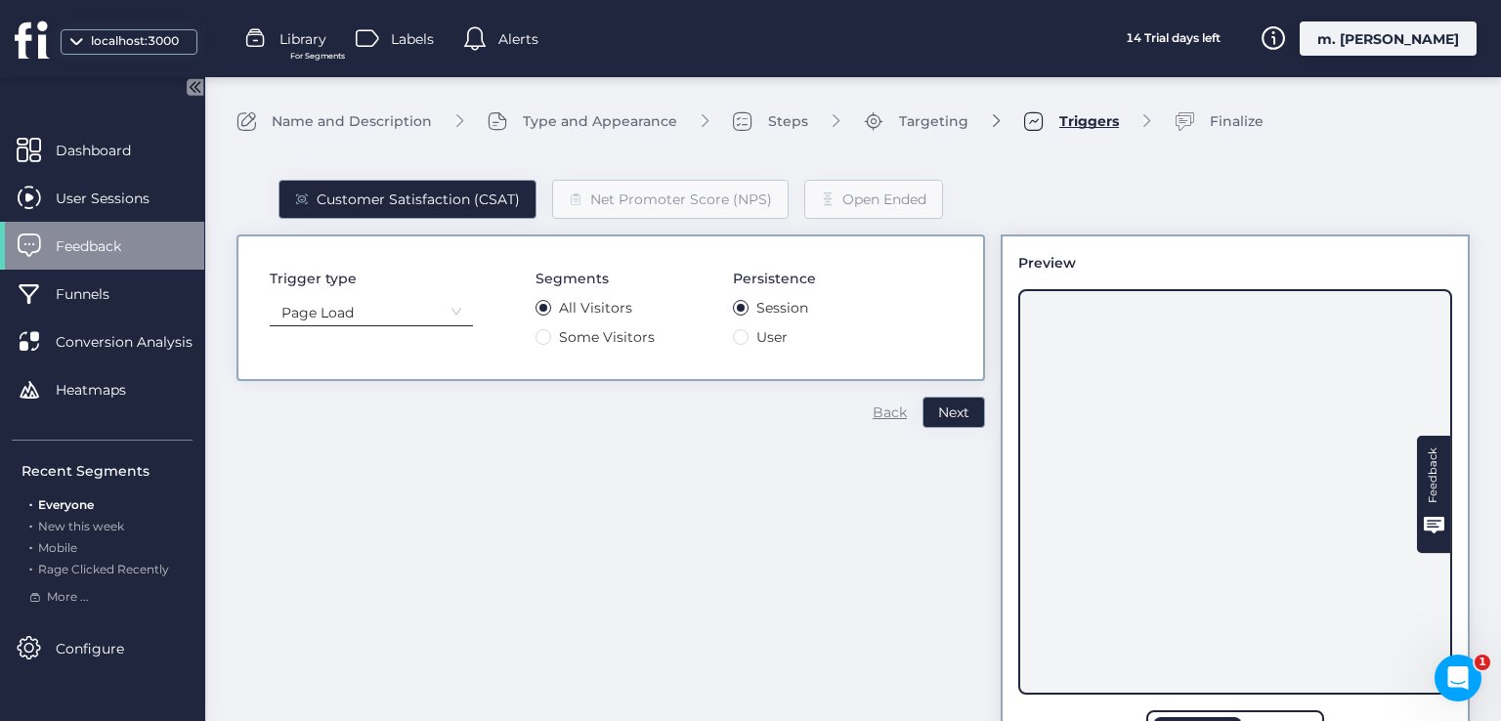
click at [873, 408] on div "Back" at bounding box center [890, 412] width 34 height 21
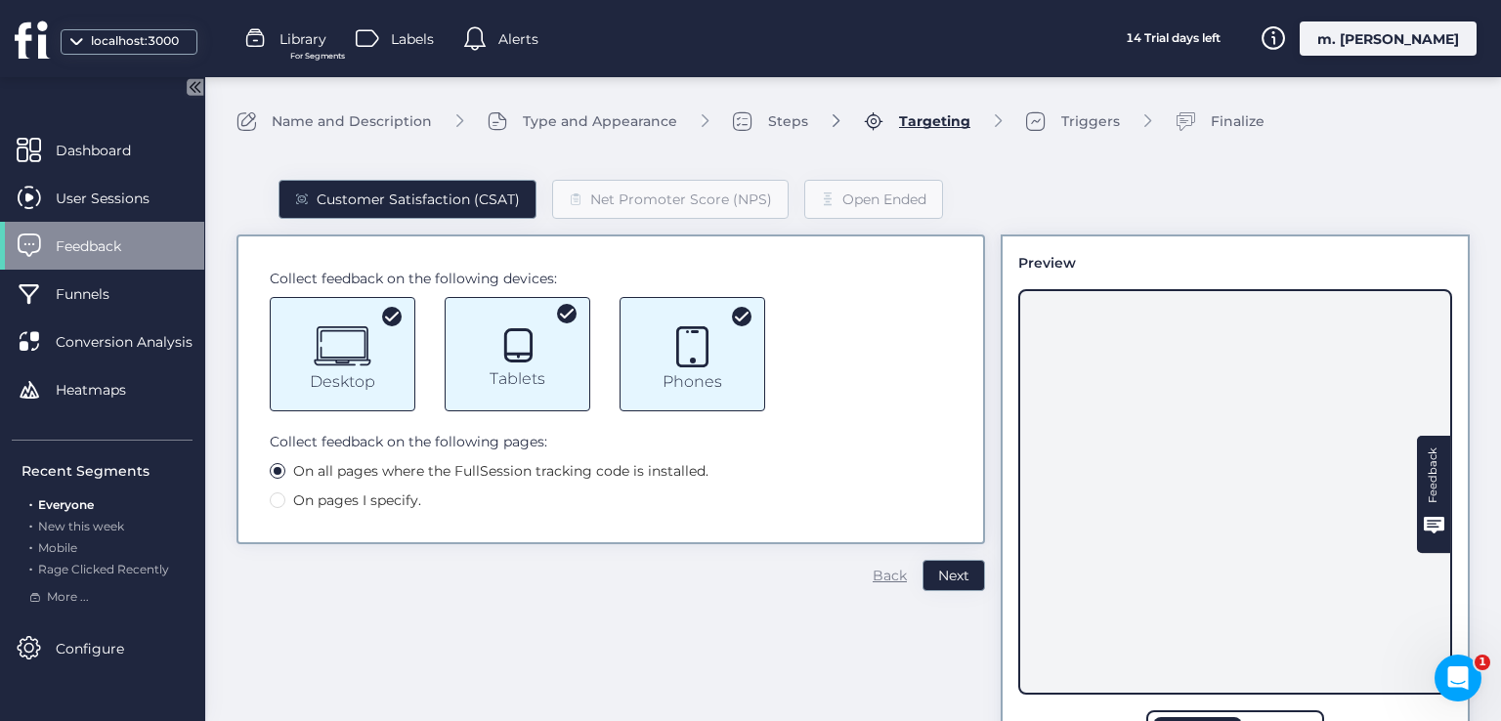
click at [873, 576] on div "Back" at bounding box center [890, 575] width 34 height 21
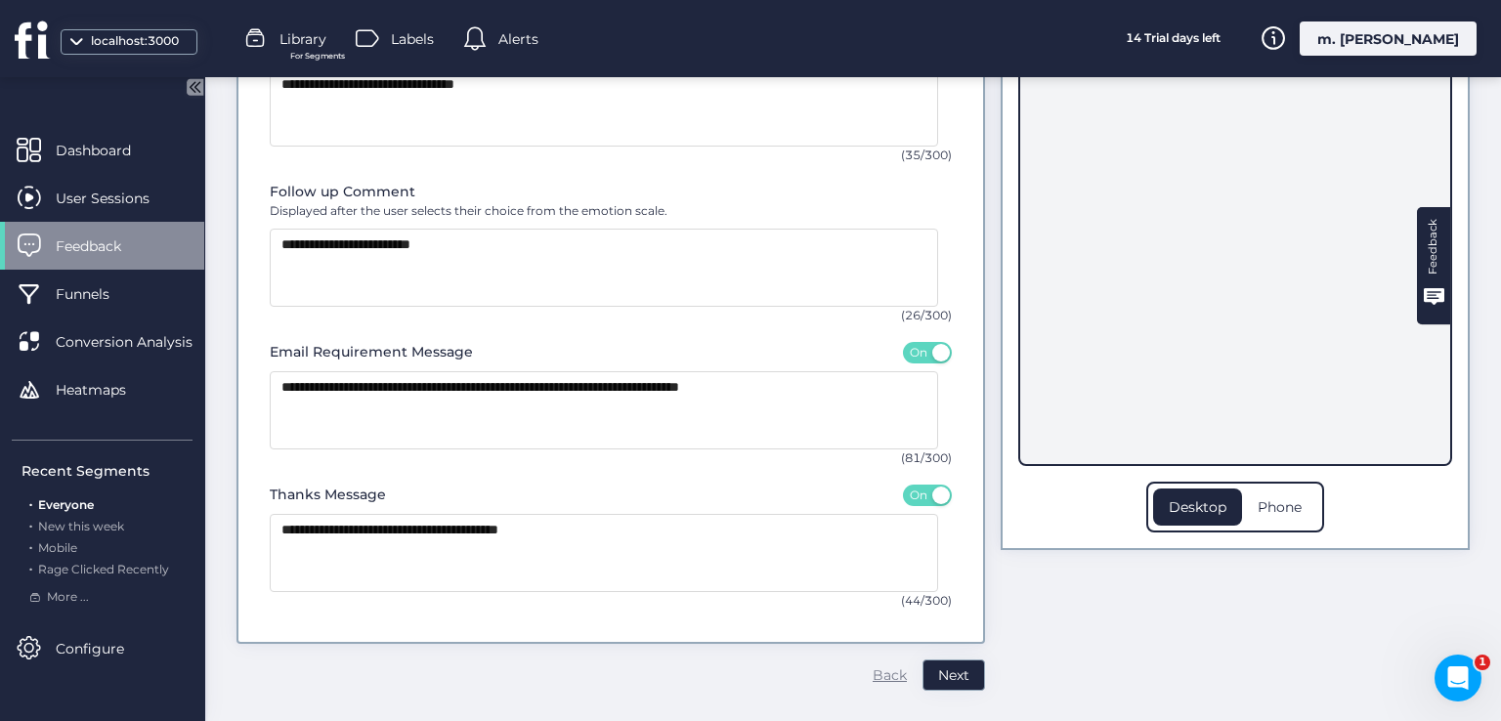
click at [882, 684] on div "Back" at bounding box center [890, 675] width 34 height 21
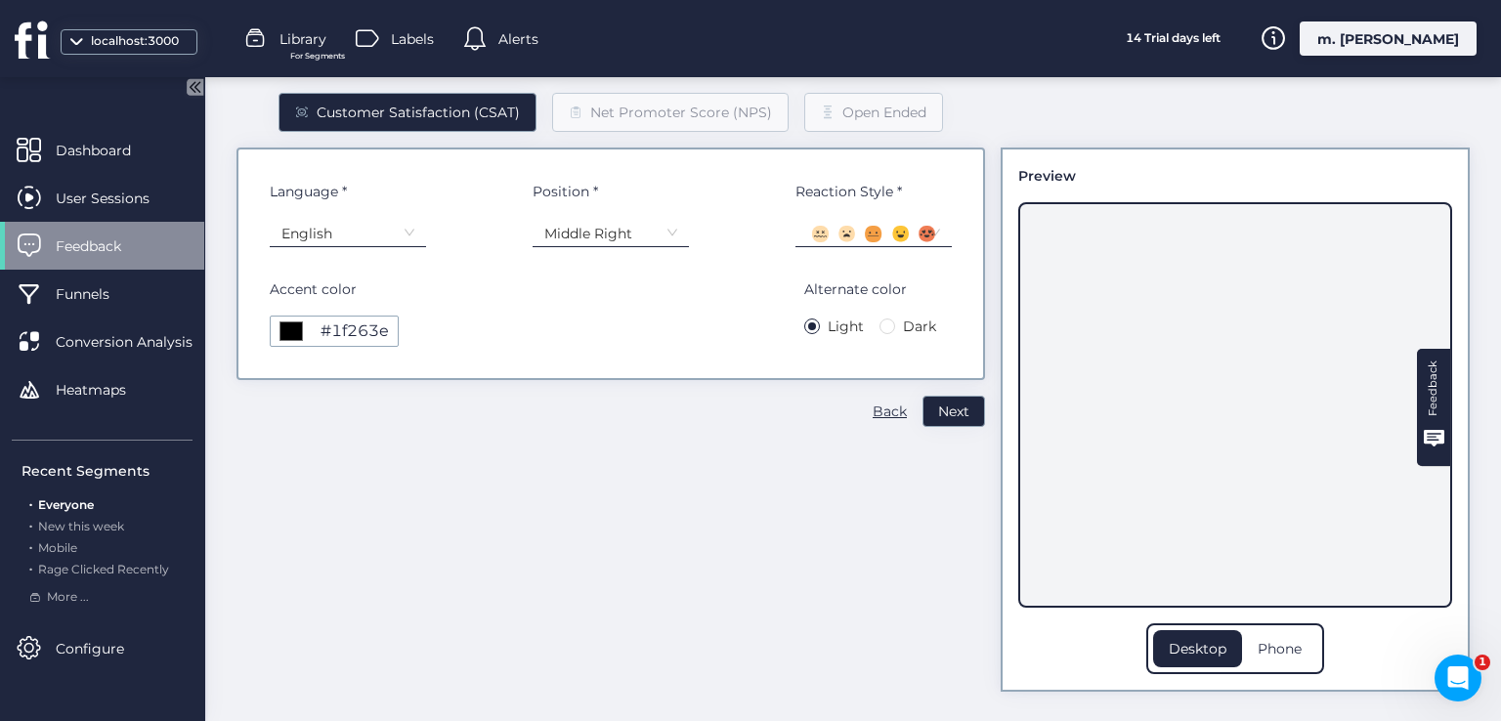
click at [403, 239] on nz-select-item "English" at bounding box center [347, 233] width 133 height 29
click at [347, 267] on div "English" at bounding box center [347, 268] width 131 height 19
click at [895, 322] on span "Dark" at bounding box center [919, 326] width 49 height 21
click at [837, 323] on span "Light" at bounding box center [846, 326] width 52 height 21
click at [923, 403] on button "Next" at bounding box center [954, 411] width 63 height 31
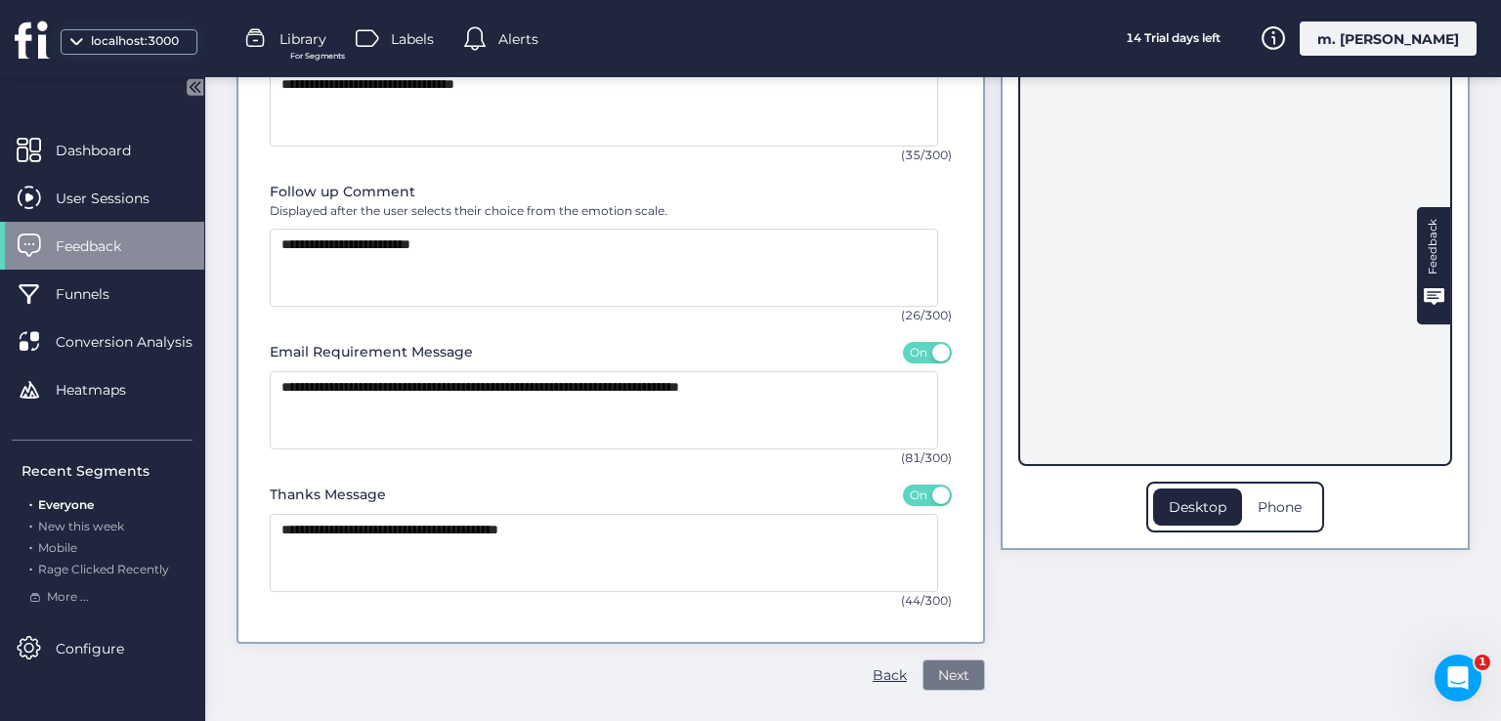
click at [948, 684] on span "Next" at bounding box center [953, 675] width 31 height 21
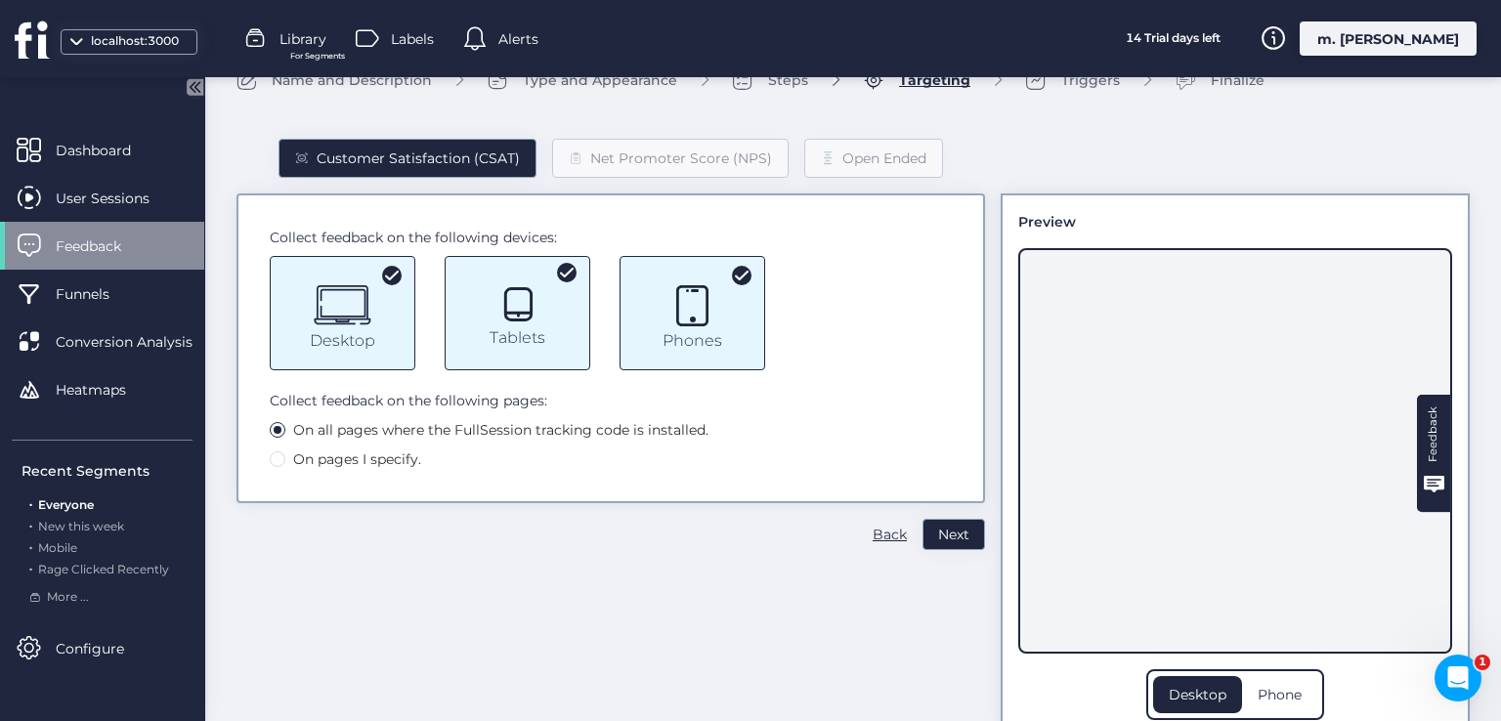
scroll to position [0, 0]
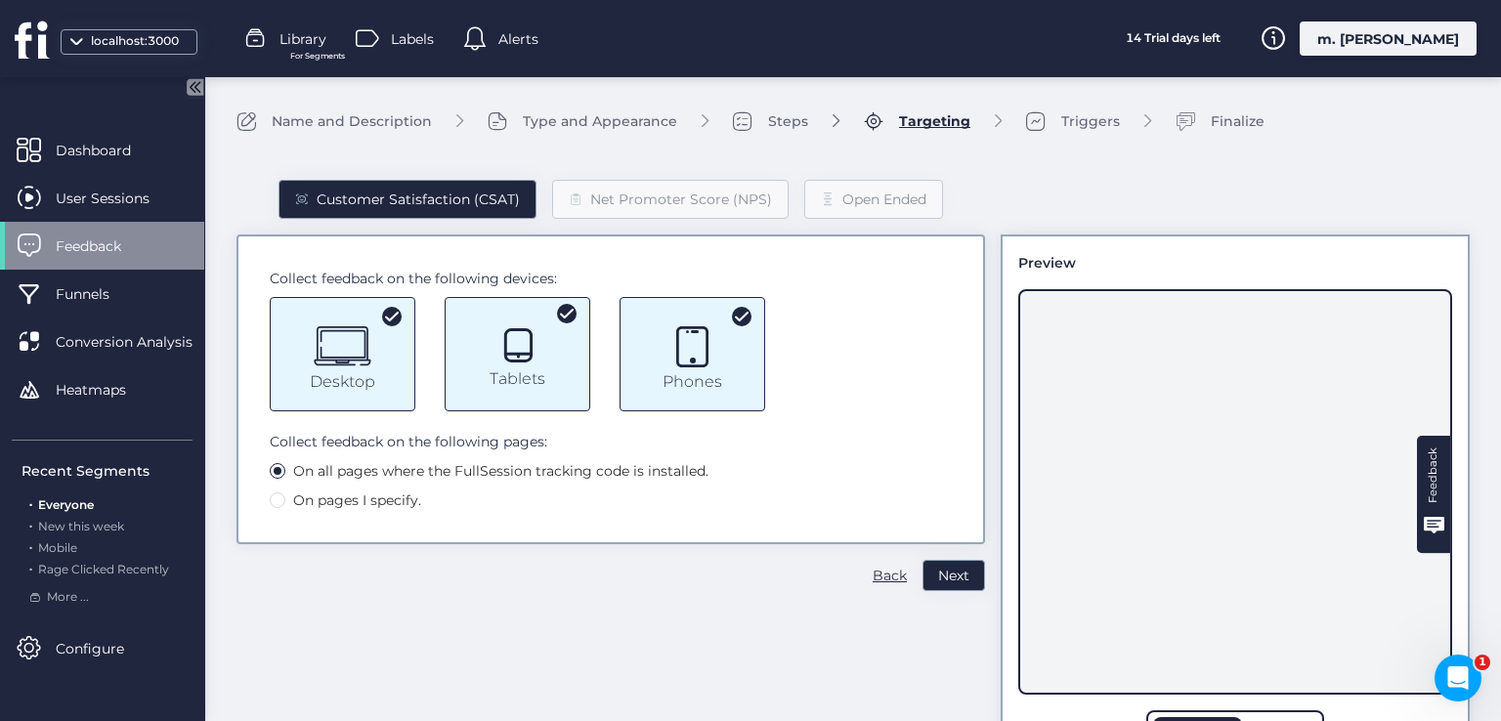
click at [569, 304] on fs-check-mark at bounding box center [567, 313] width 14 height 19
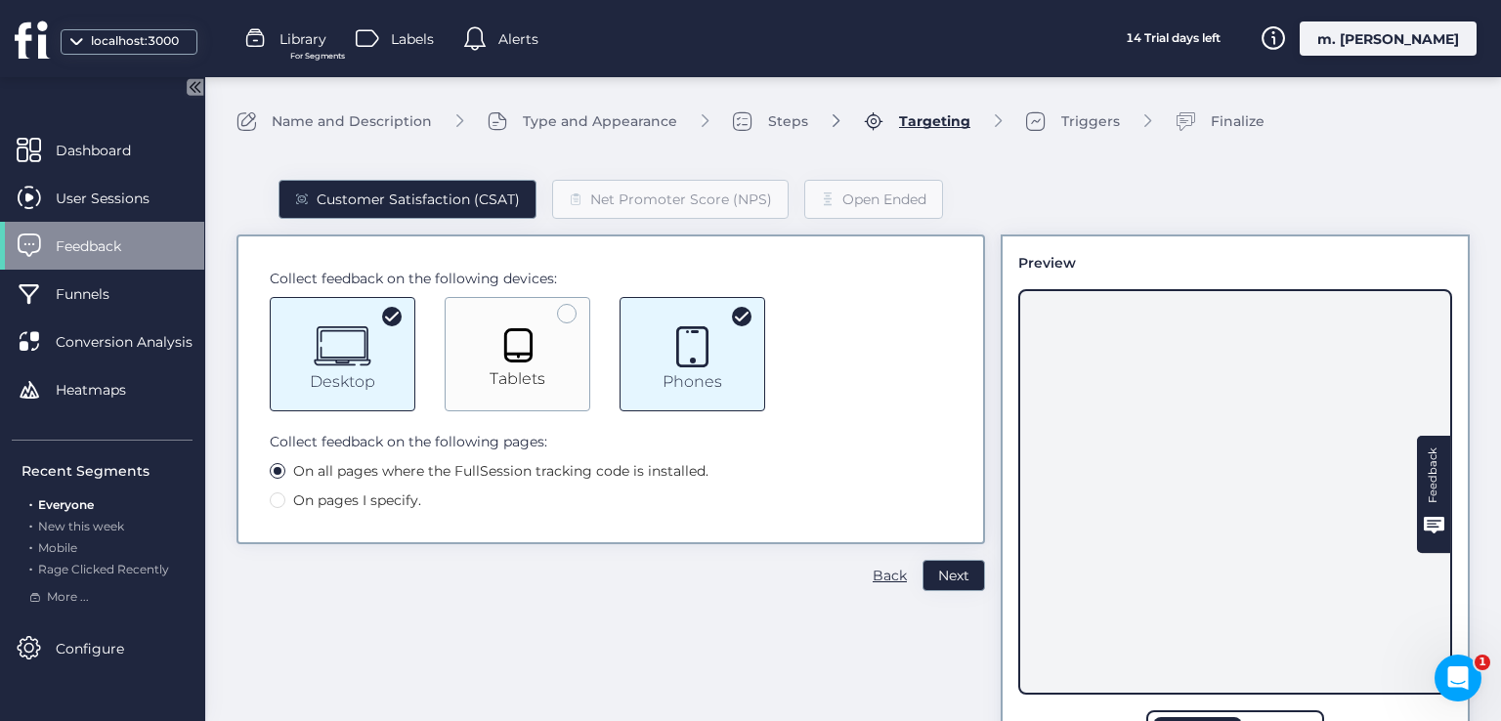
click at [568, 320] on div at bounding box center [567, 314] width 20 height 20
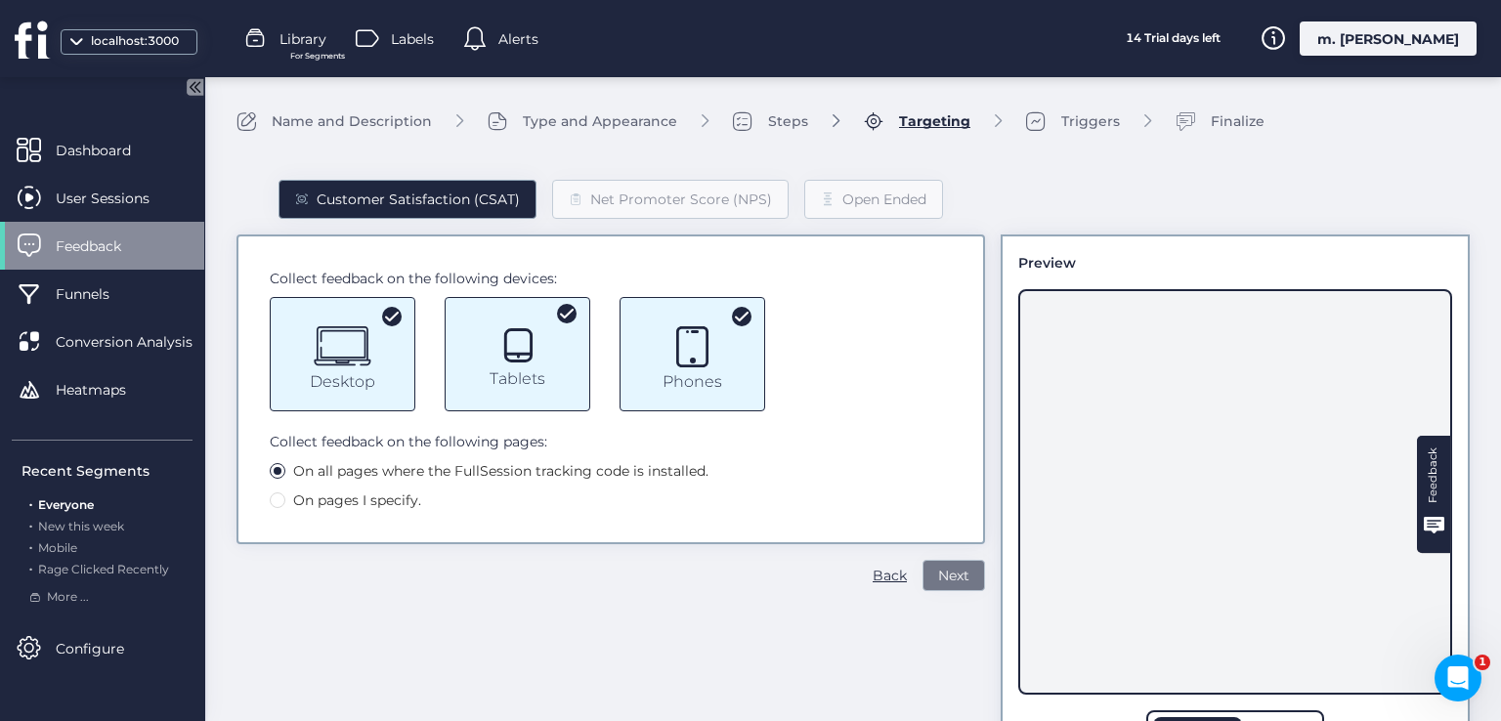
click at [945, 580] on span "Next" at bounding box center [953, 575] width 31 height 21
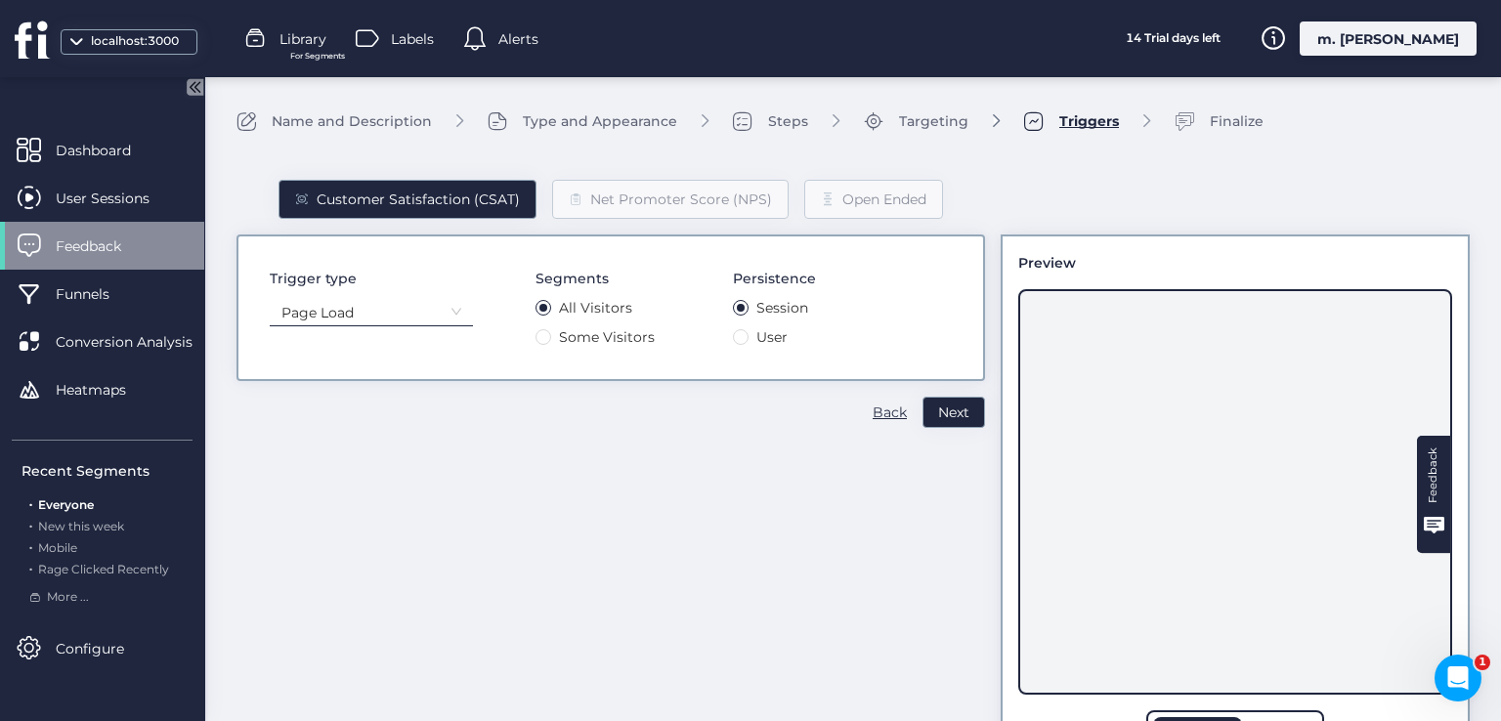
click at [439, 323] on nz-select-item "Page Load" at bounding box center [371, 312] width 180 height 29
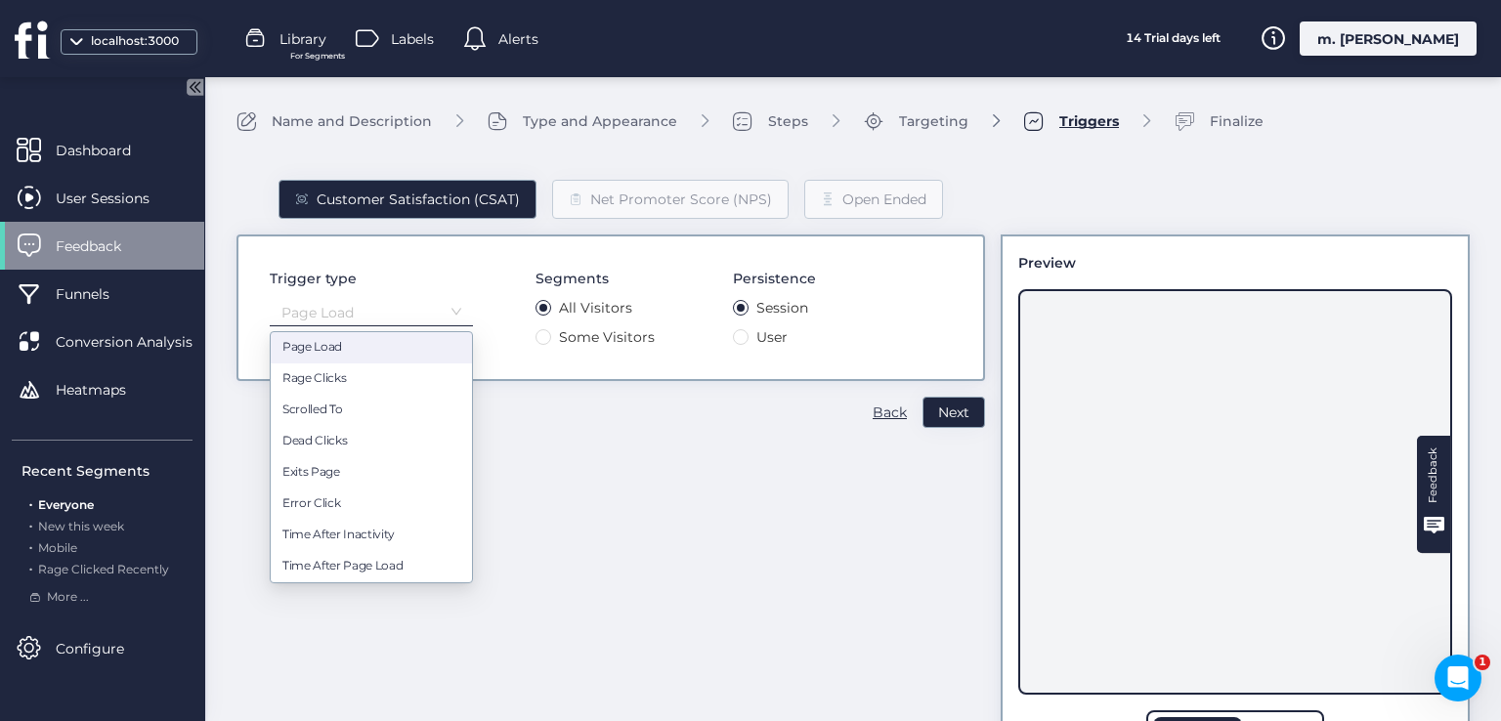
click at [438, 310] on nz-select-item "Page Load" at bounding box center [371, 312] width 180 height 29
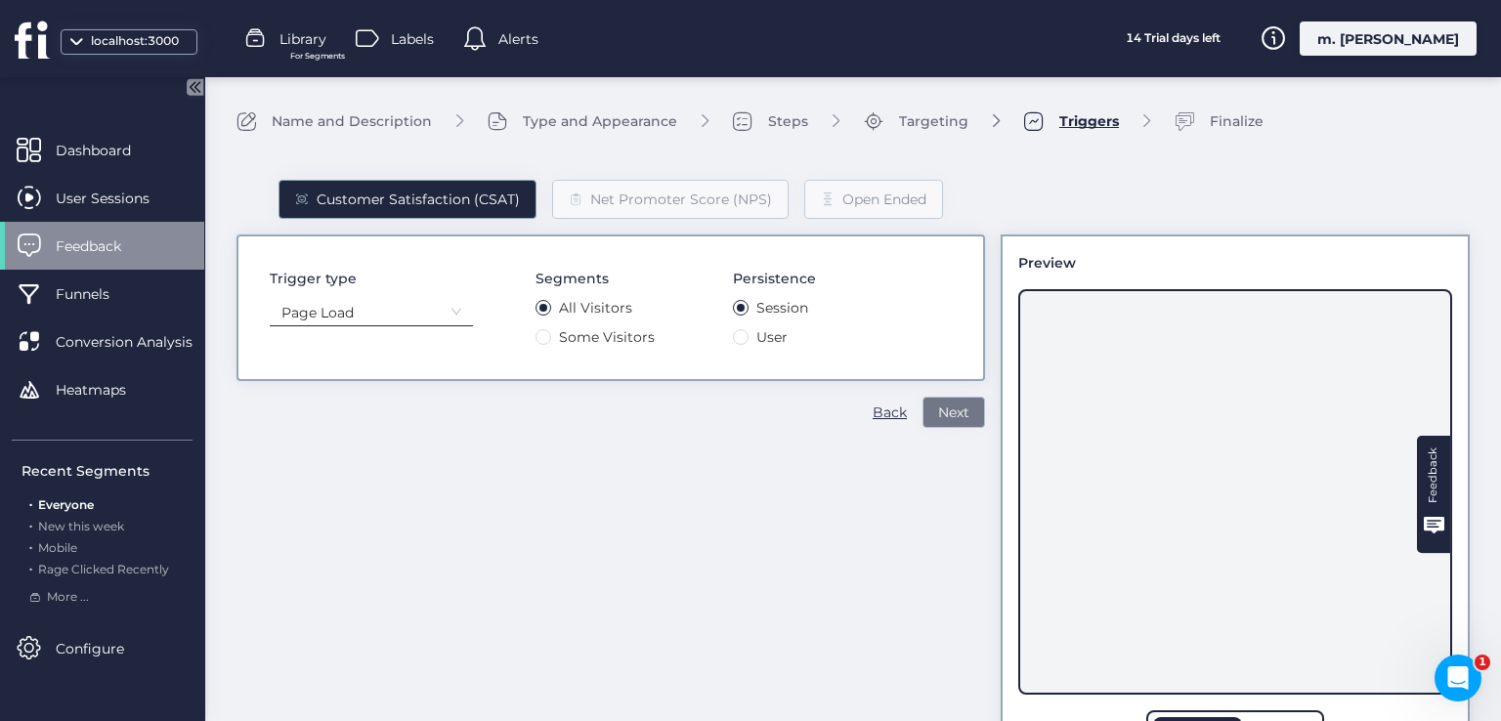
click at [942, 415] on span "Next" at bounding box center [953, 412] width 31 height 21
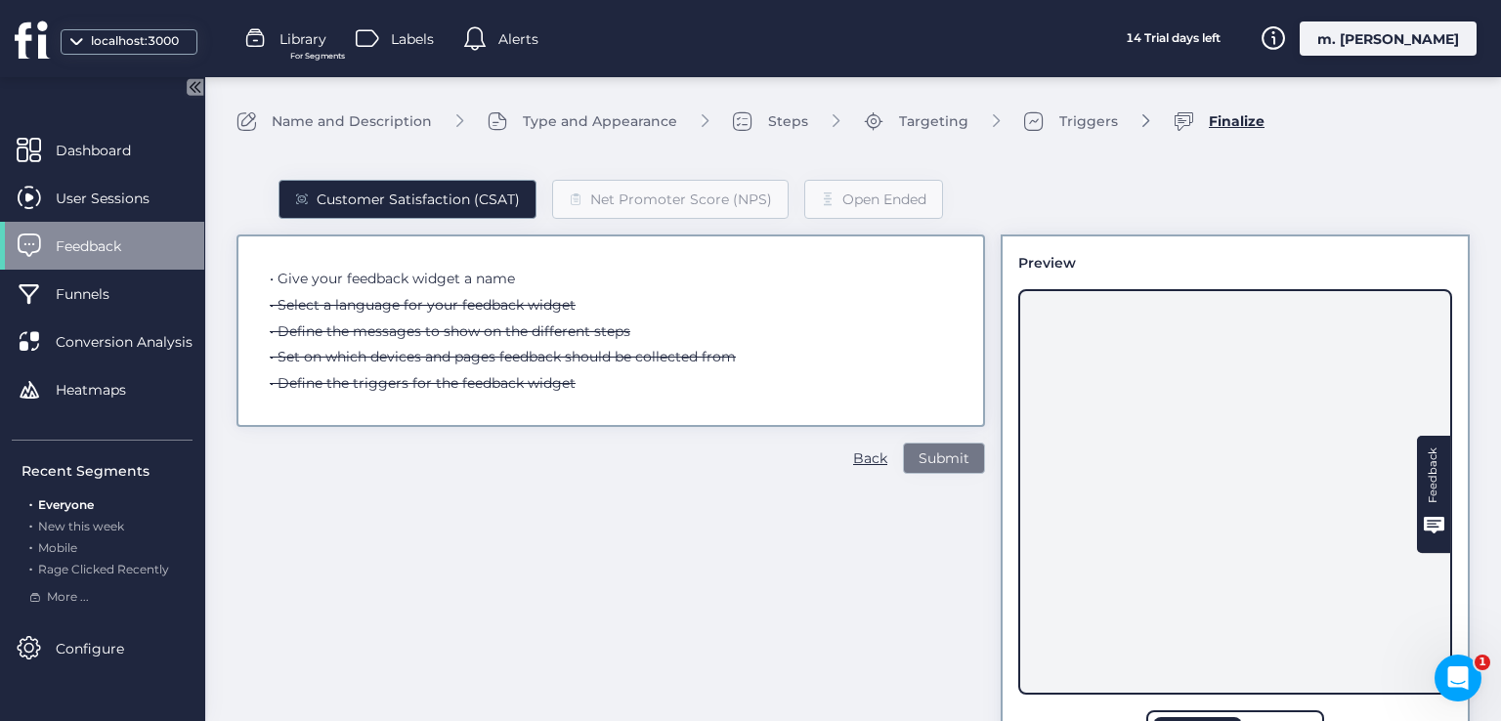
click at [500, 382] on div "• Define the triggers for the feedback widget" at bounding box center [423, 382] width 306 height 21
drag, startPoint x: 538, startPoint y: 281, endPoint x: 408, endPoint y: 283, distance: 130.0
click at [408, 283] on div "• Give your feedback widget a name • Select a language for your feedback widget…" at bounding box center [611, 331] width 682 height 126
click at [414, 294] on div "• Select a language for your feedback widget" at bounding box center [423, 304] width 306 height 21
click at [438, 302] on div "• Select a language for your feedback widget" at bounding box center [423, 304] width 306 height 21
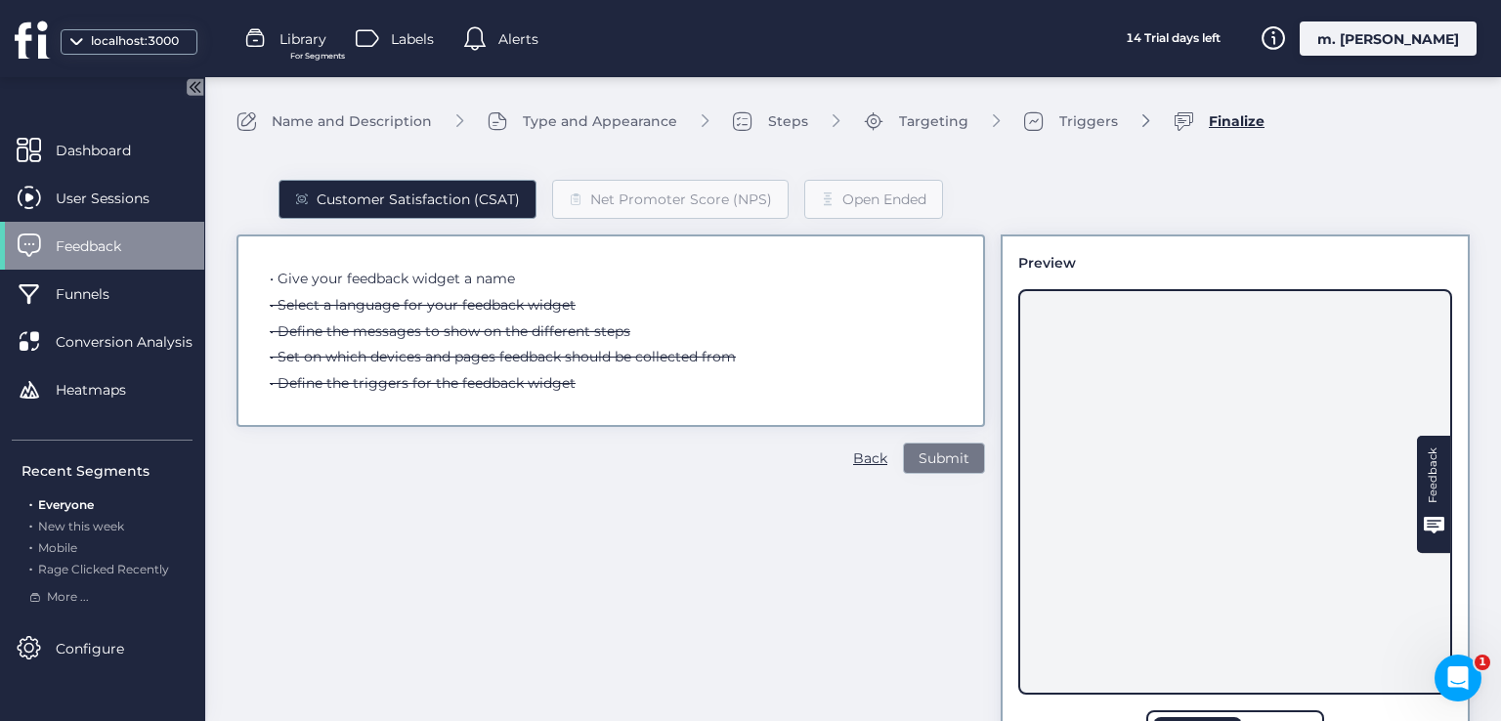
click at [416, 323] on div "• Define the messages to show on the different steps" at bounding box center [450, 331] width 361 height 21
click at [416, 329] on div "• Define the messages to show on the different steps" at bounding box center [450, 331] width 361 height 21
click at [427, 353] on div "• Set on which devices and pages feedback should be collected from" at bounding box center [503, 356] width 466 height 21
click at [436, 376] on div "• Define the triggers for the feedback widget" at bounding box center [423, 382] width 306 height 21
click at [950, 456] on span "Submit" at bounding box center [944, 458] width 51 height 21
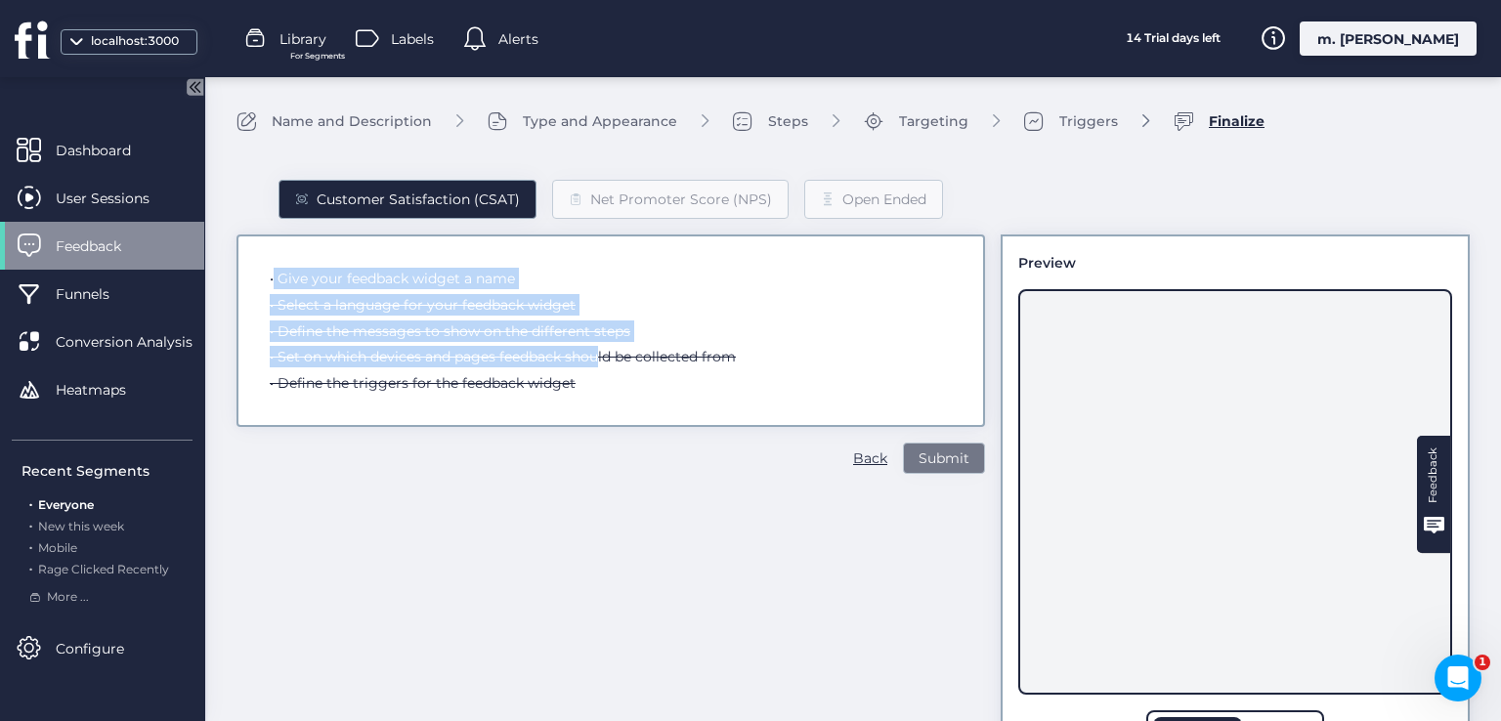
drag, startPoint x: 590, startPoint y: 377, endPoint x: 261, endPoint y: 275, distance: 345.0
click at [261, 275] on div "• Give your feedback widget a name • Select a language for your feedback widget…" at bounding box center [610, 331] width 749 height 193
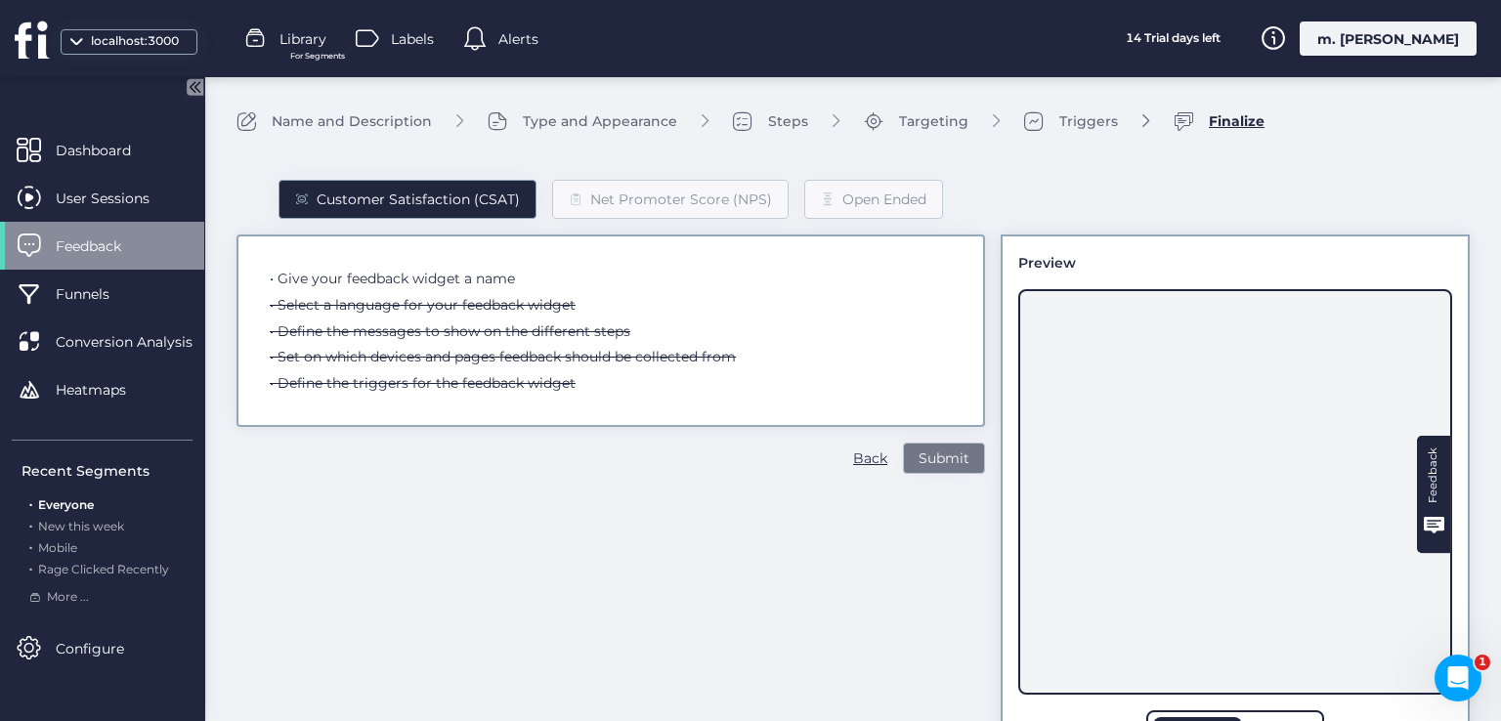
drag, startPoint x: 559, startPoint y: 395, endPoint x: 576, endPoint y: 398, distance: 16.9
click at [562, 397] on div "• Give your feedback widget a name • Select a language for your feedback widget…" at bounding box center [610, 331] width 749 height 193
drag, startPoint x: 582, startPoint y: 389, endPoint x: 231, endPoint y: 272, distance: 370.8
click at [231, 272] on div "Name and Description Type and Appearance Steps Targeting Triggers Finalize Cust…" at bounding box center [853, 443] width 1296 height 733
copy div "• Give your feedback widget a name • Select a language for your feedback widget…"
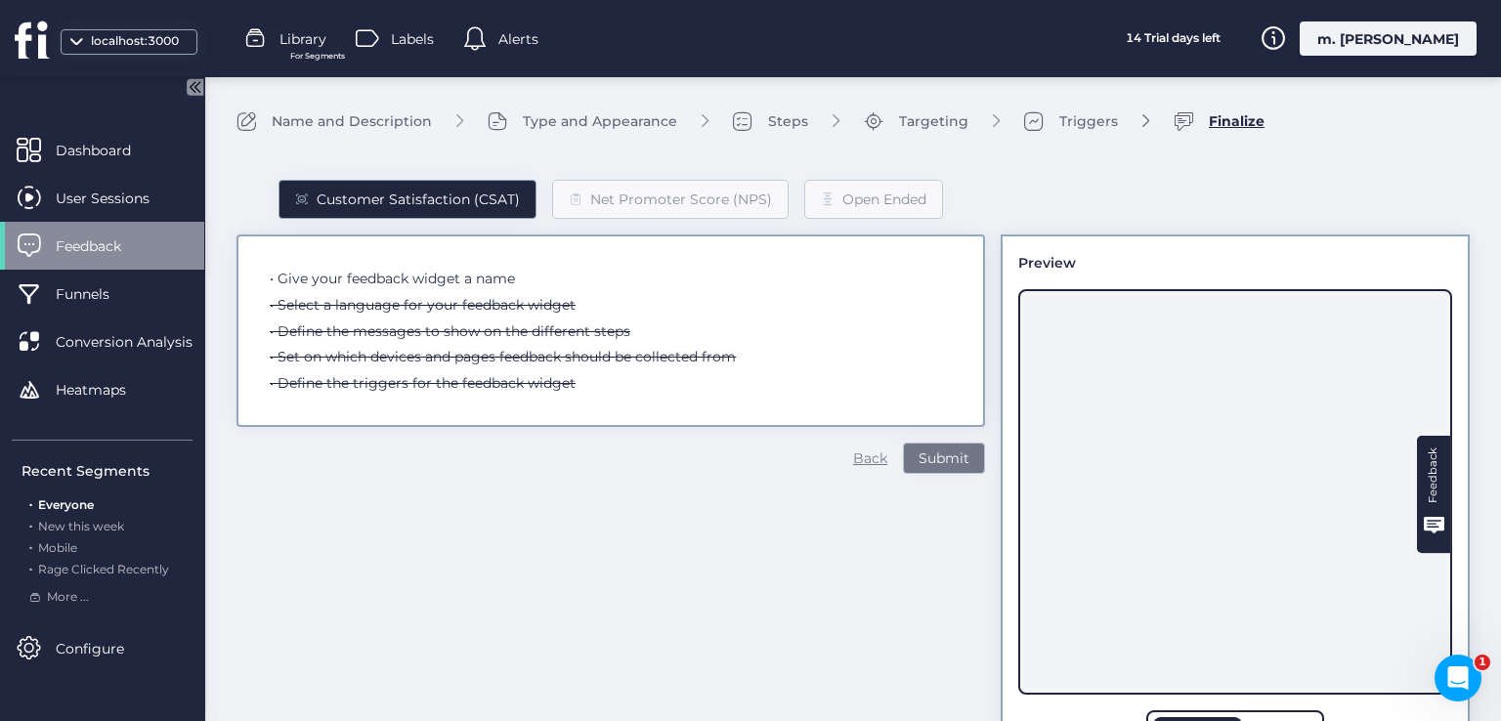
click at [855, 465] on div "Back" at bounding box center [870, 458] width 34 height 21
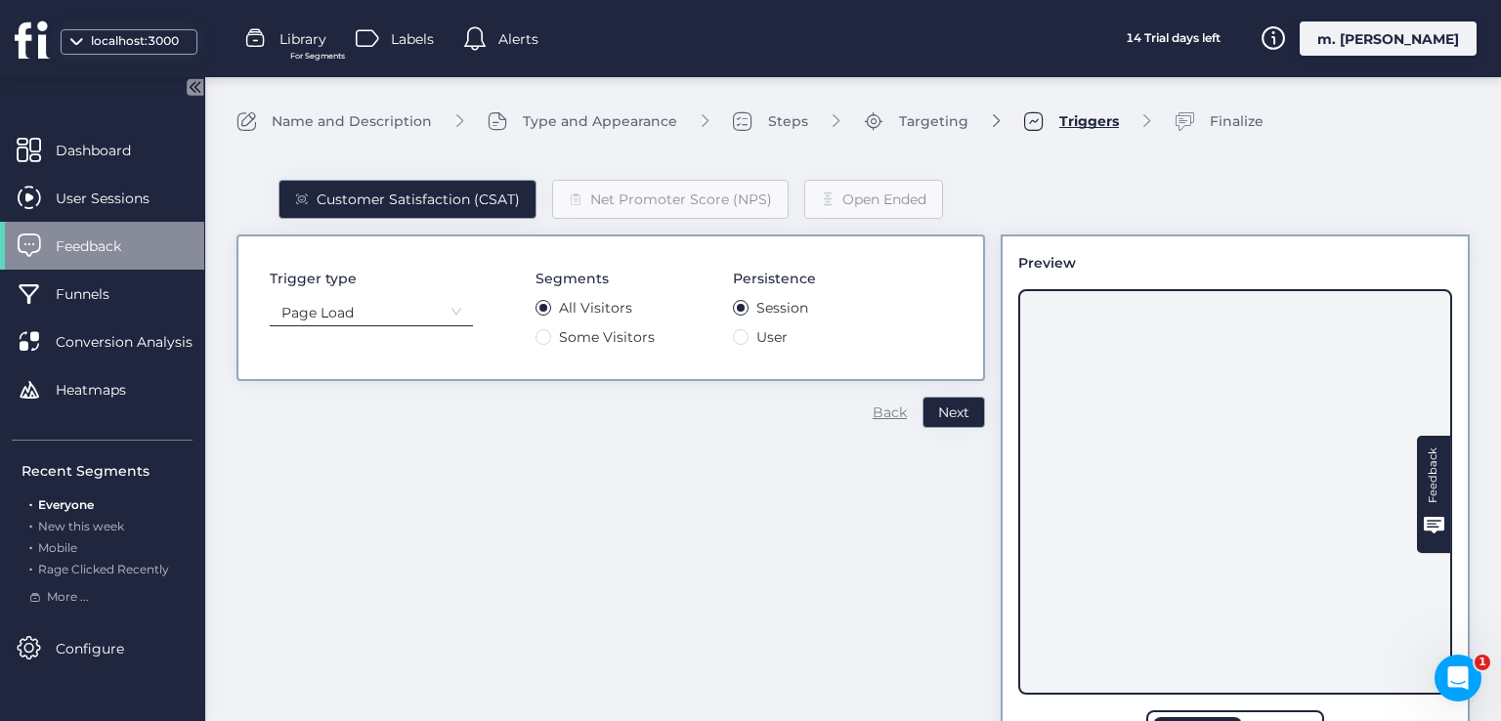
click at [883, 402] on div "Back" at bounding box center [890, 412] width 34 height 21
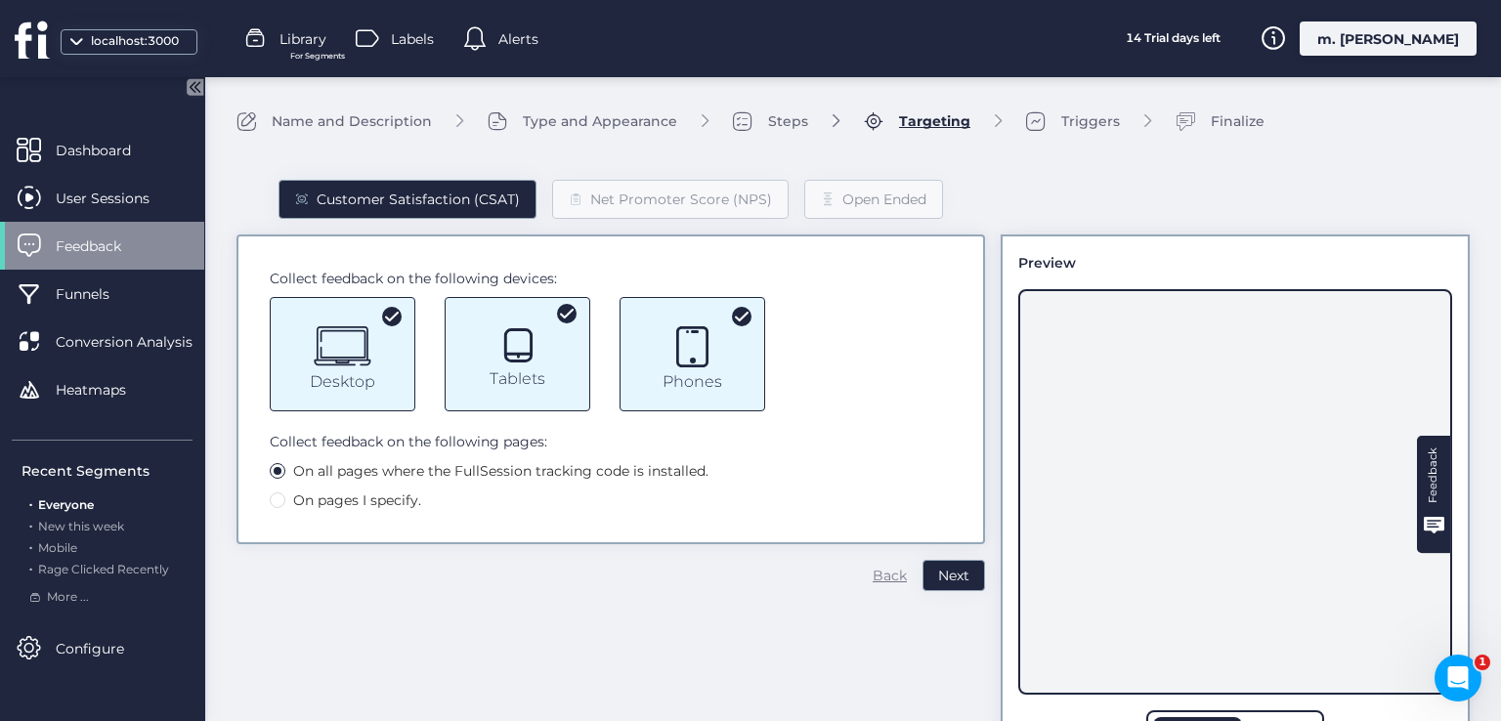
click at [881, 580] on div "Back" at bounding box center [890, 575] width 34 height 21
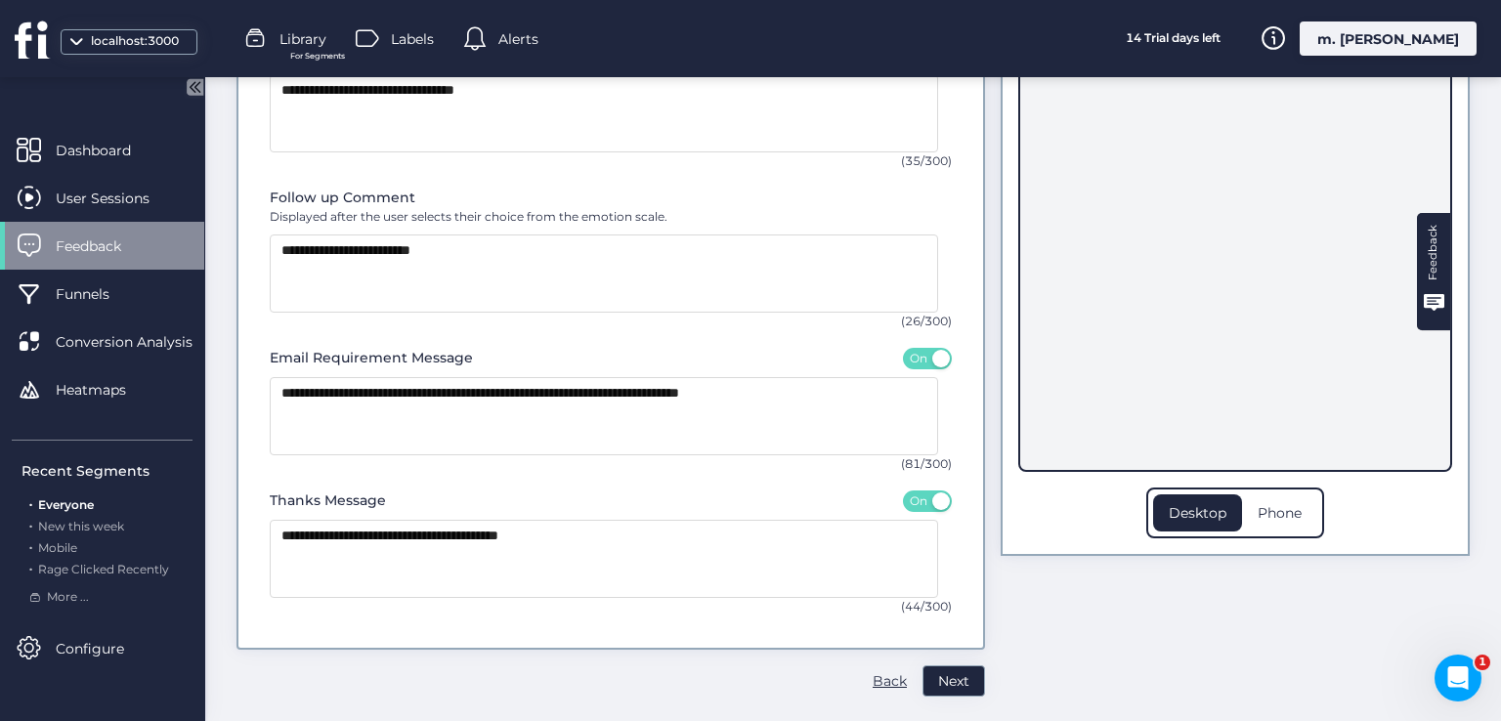
scroll to position [229, 0]
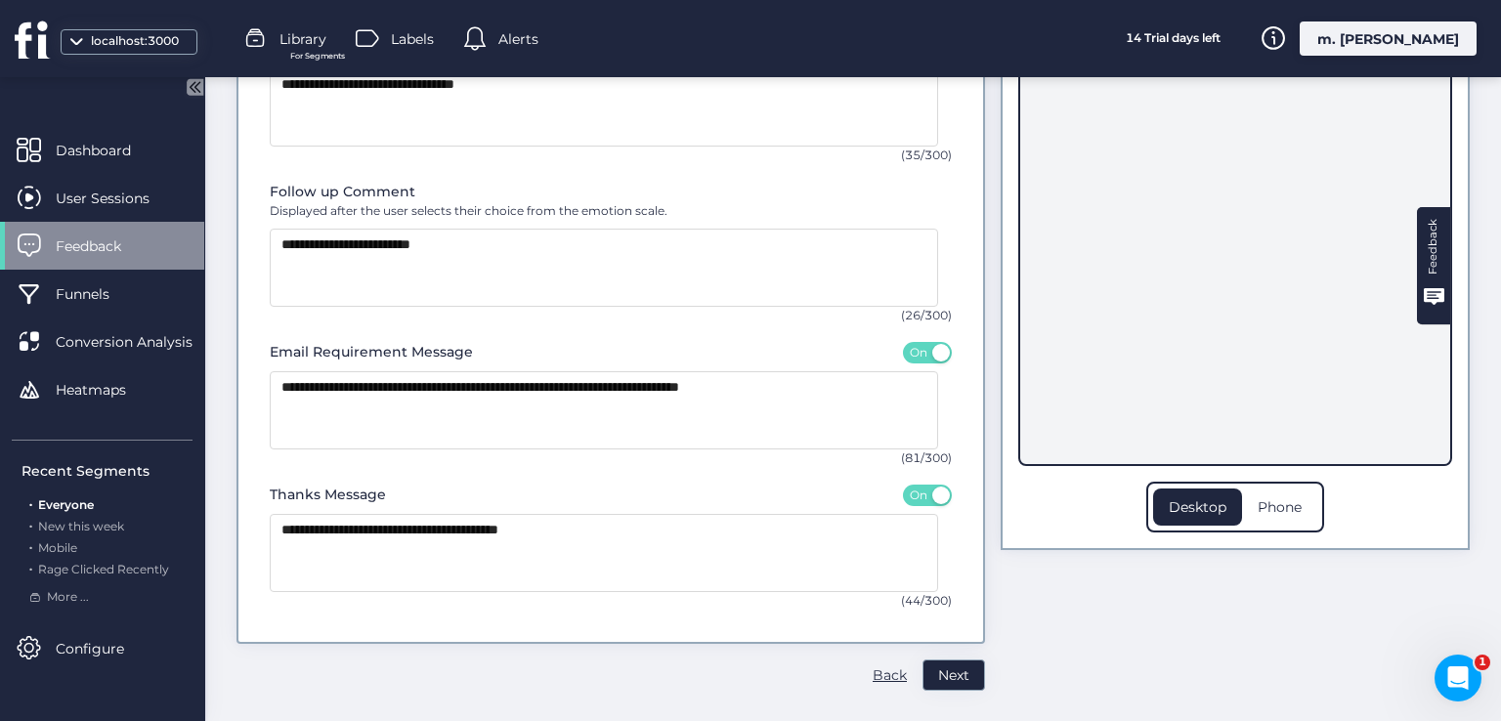
click at [873, 671] on div "Back" at bounding box center [890, 675] width 34 height 21
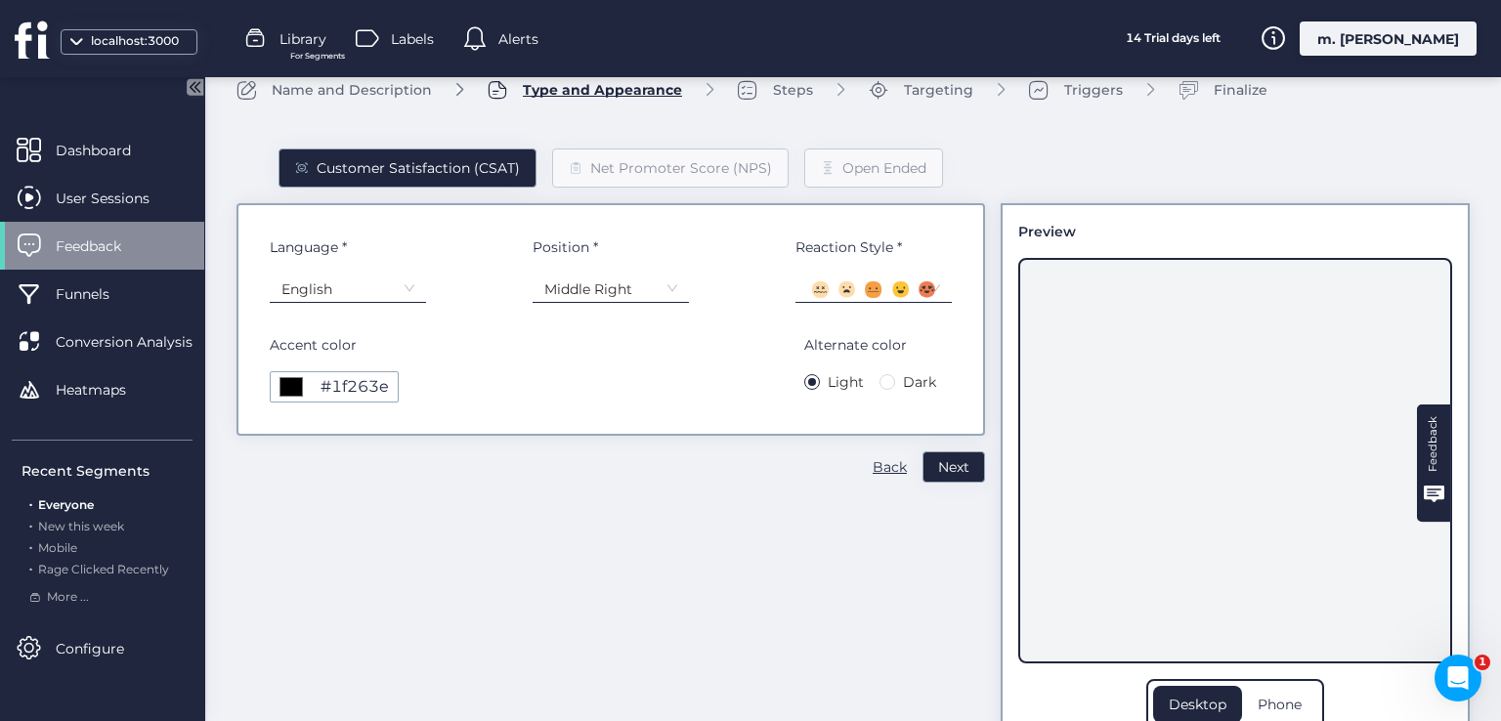
scroll to position [0, 0]
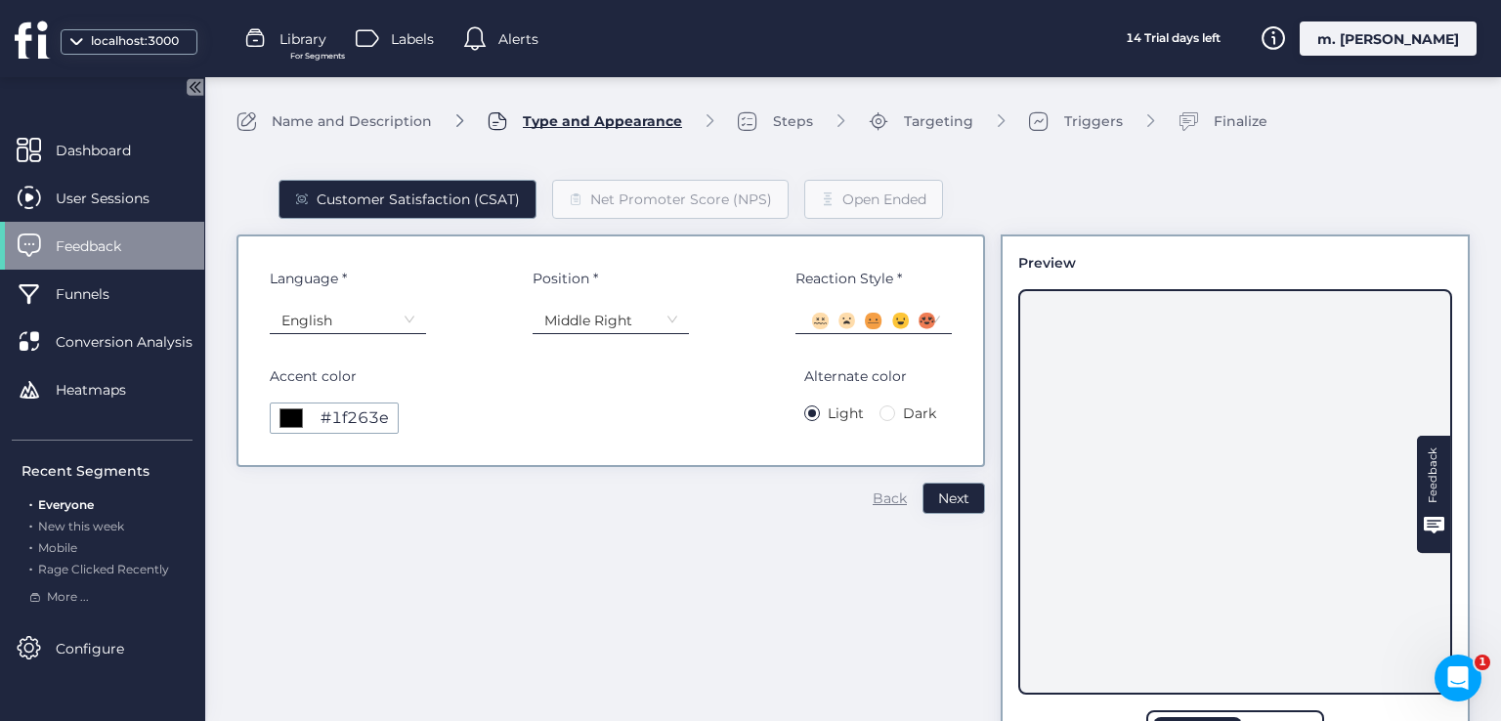
click at [873, 503] on div "Back" at bounding box center [890, 498] width 34 height 21
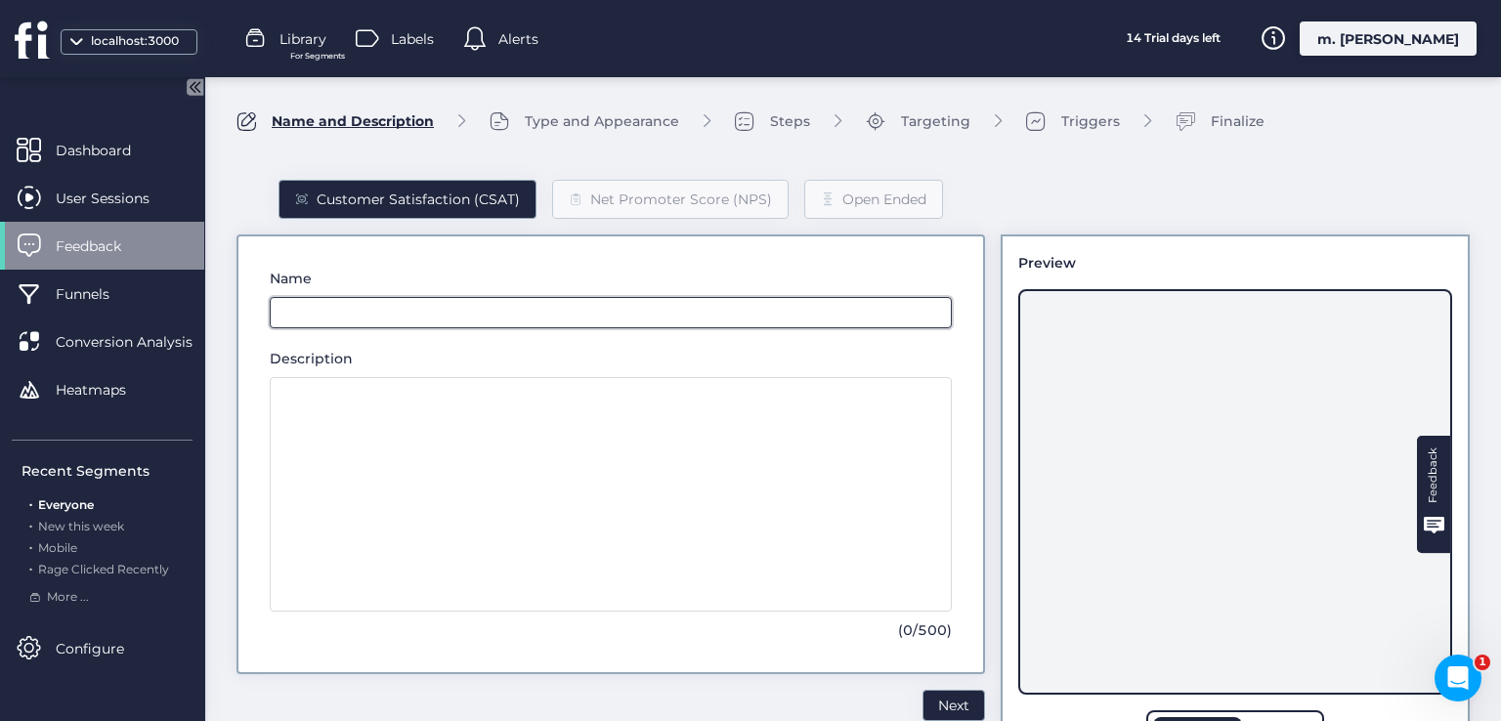
click at [450, 324] on input "text" at bounding box center [611, 312] width 682 height 31
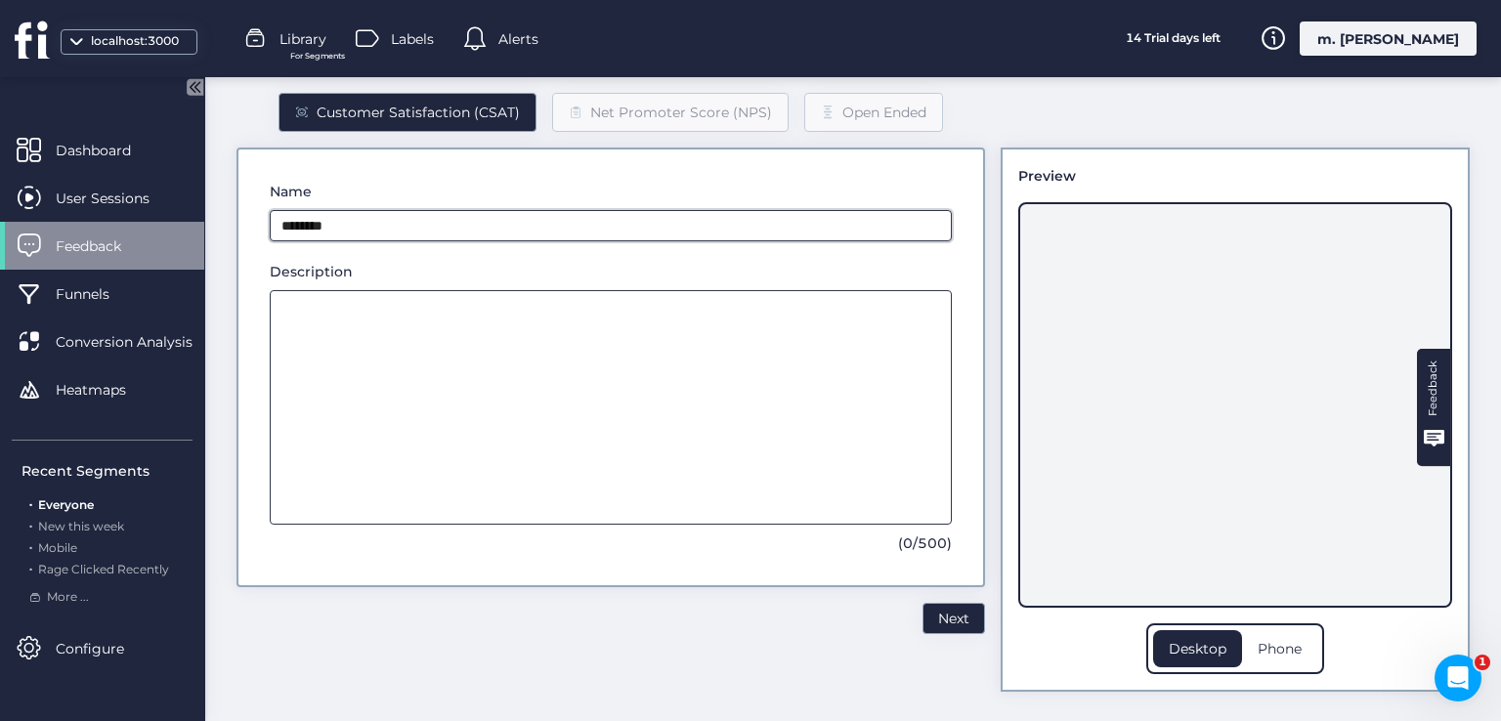
type input "********"
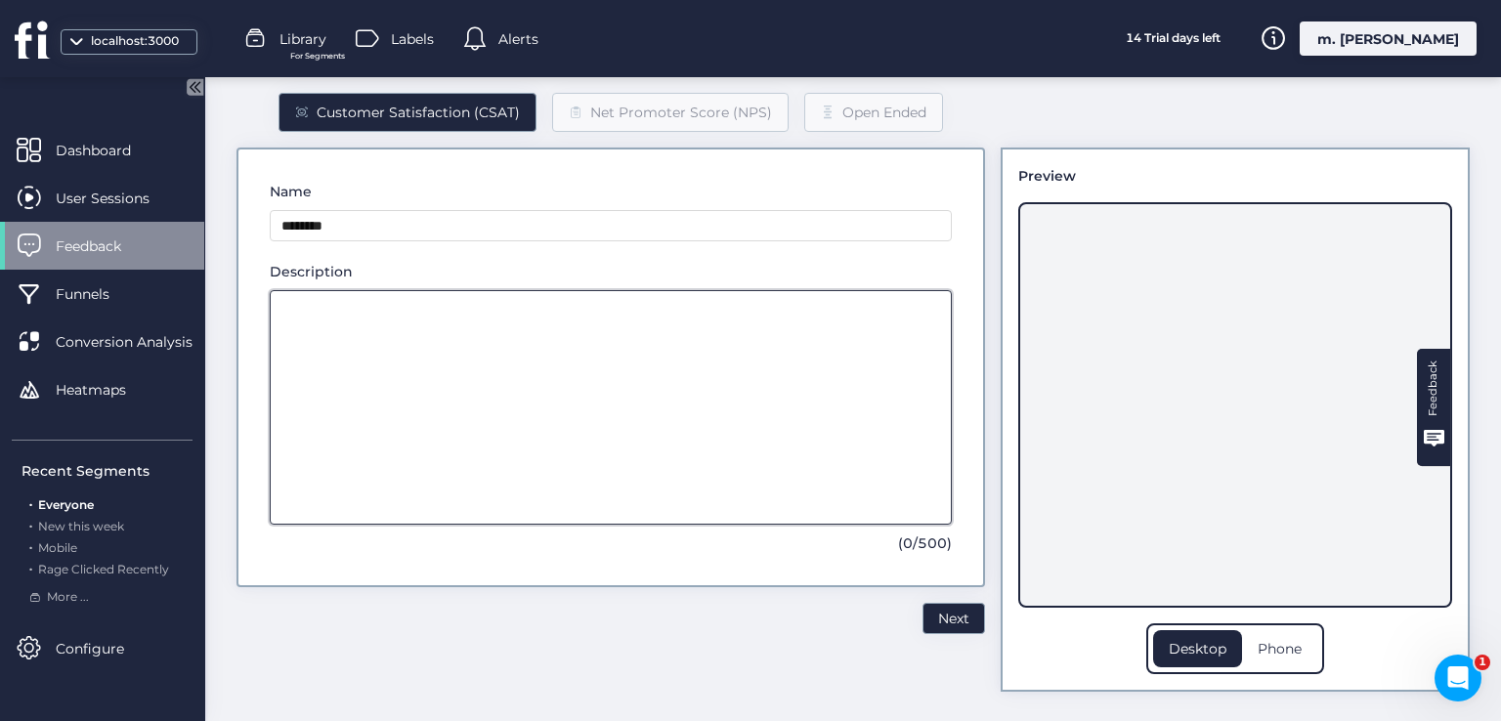
click at [528, 326] on textarea at bounding box center [611, 407] width 682 height 235
type textarea "**"
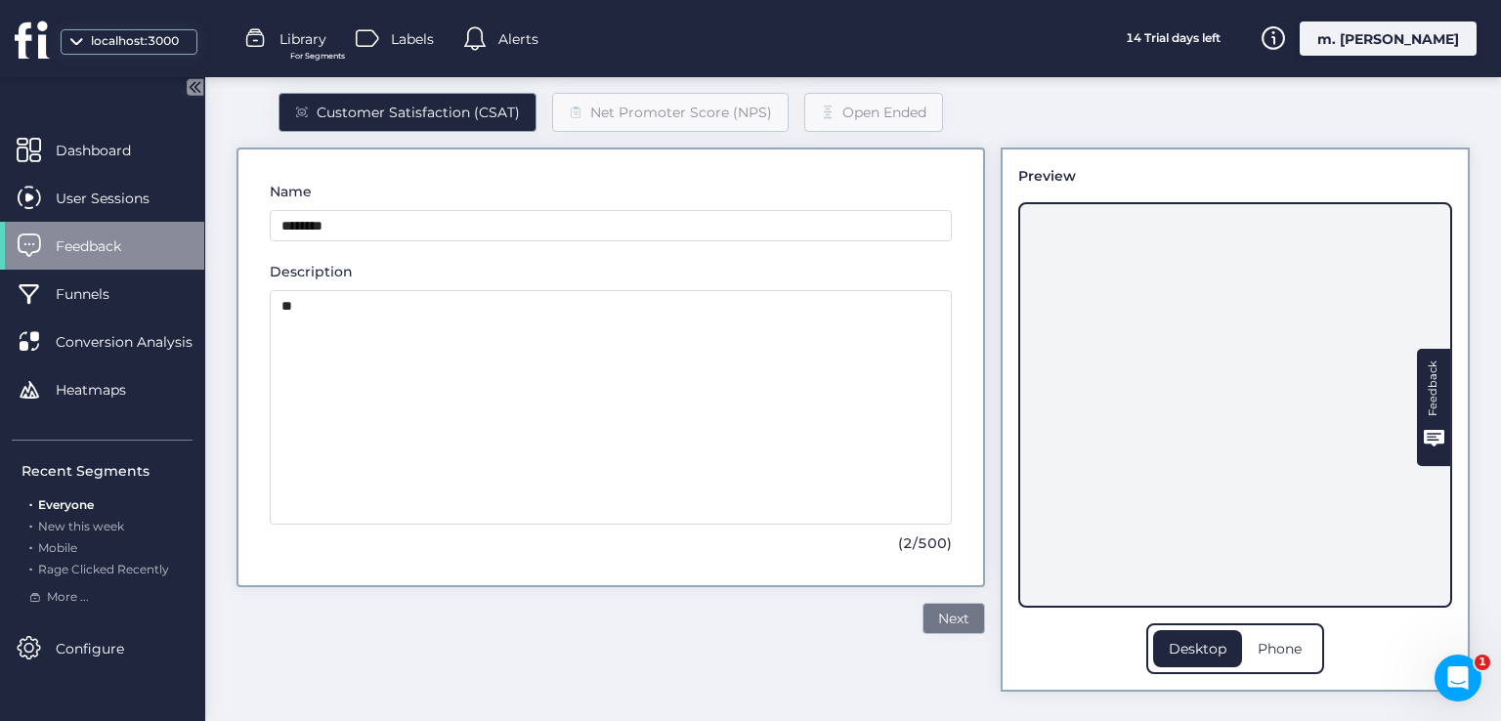
click at [938, 623] on span "Next" at bounding box center [953, 618] width 31 height 21
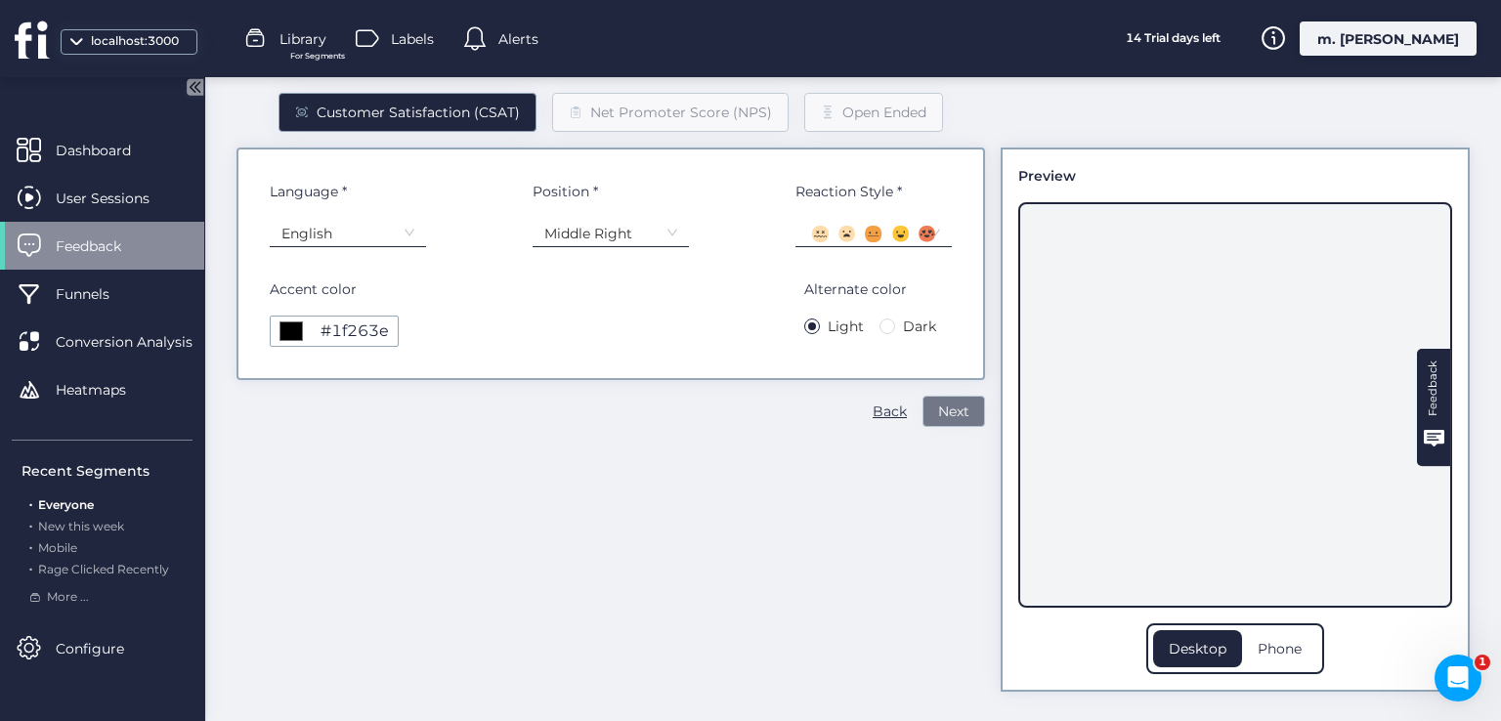
click at [939, 411] on span "Next" at bounding box center [953, 411] width 31 height 21
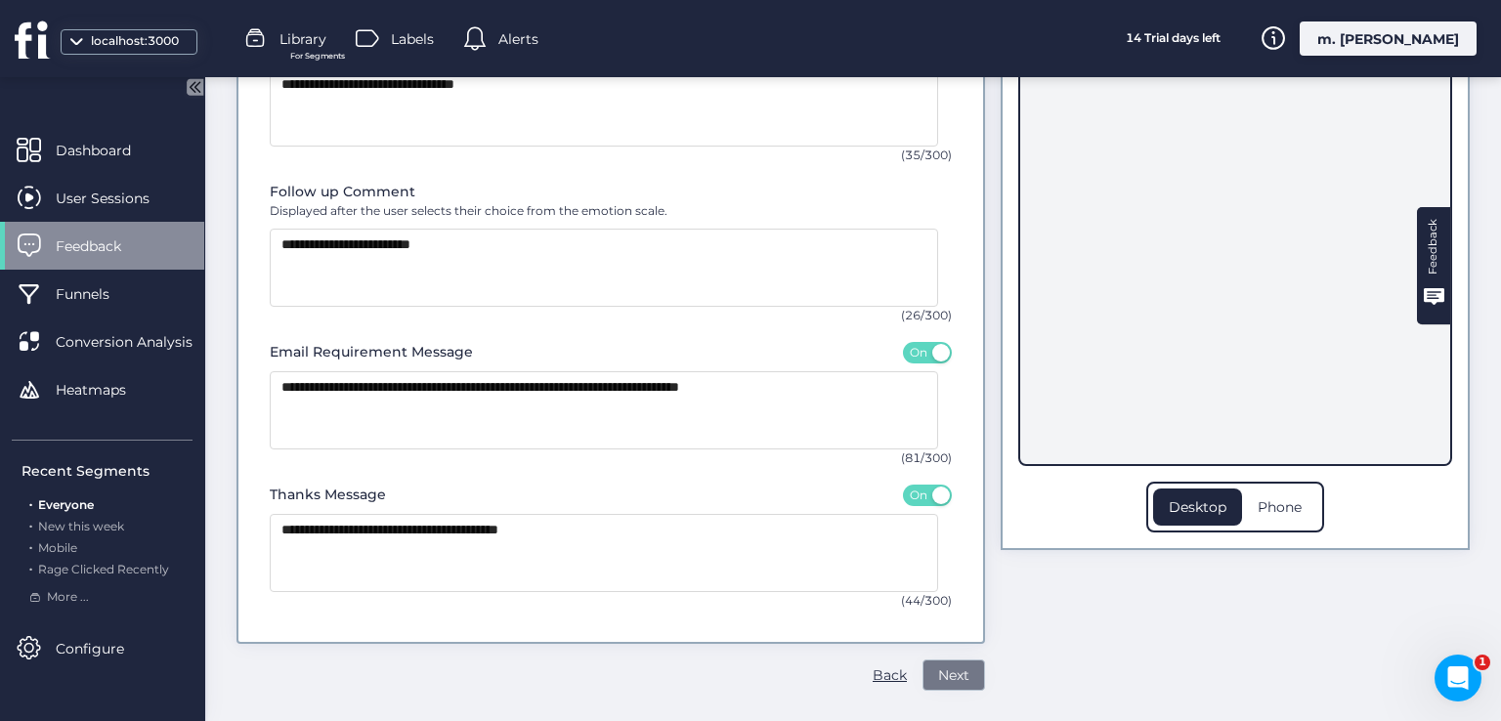
click at [946, 683] on span "Next" at bounding box center [953, 675] width 31 height 21
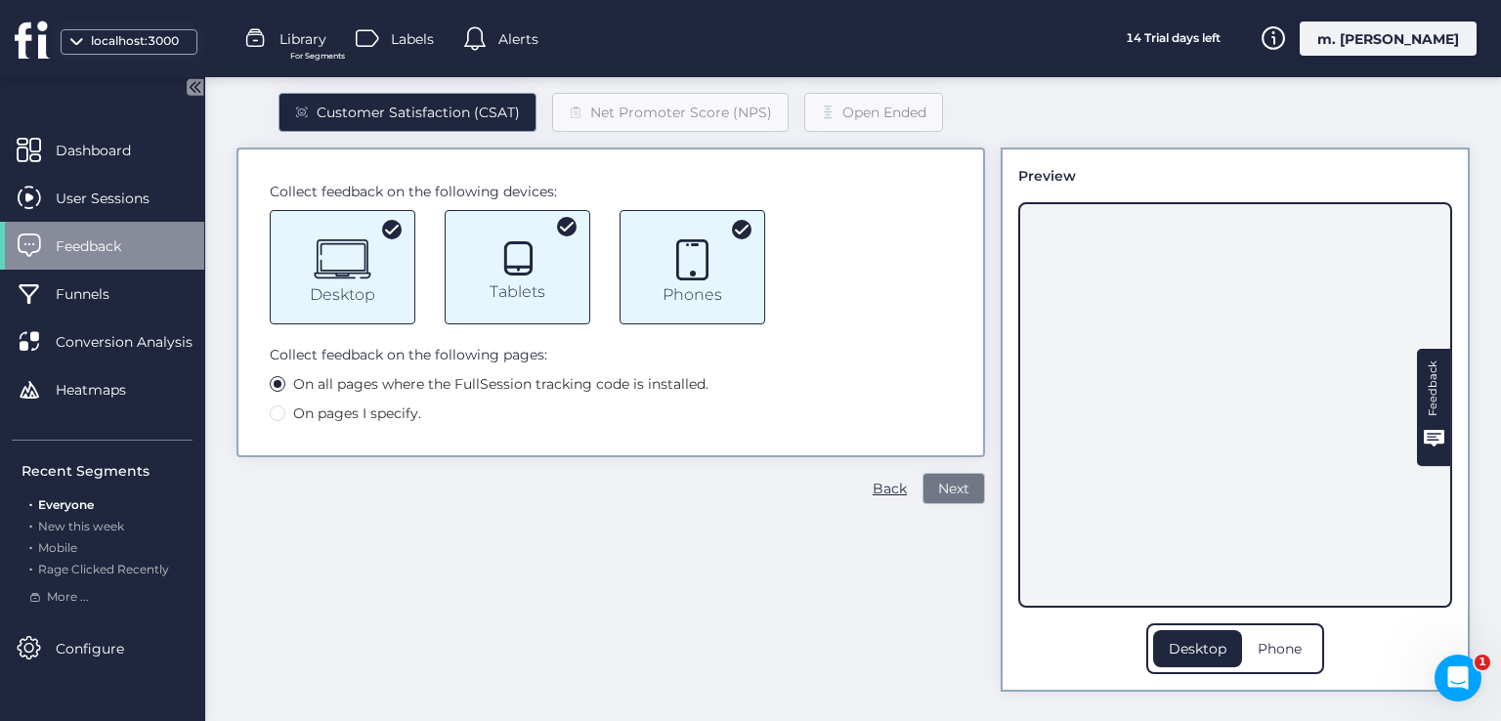
click at [938, 485] on span "Next" at bounding box center [953, 488] width 31 height 21
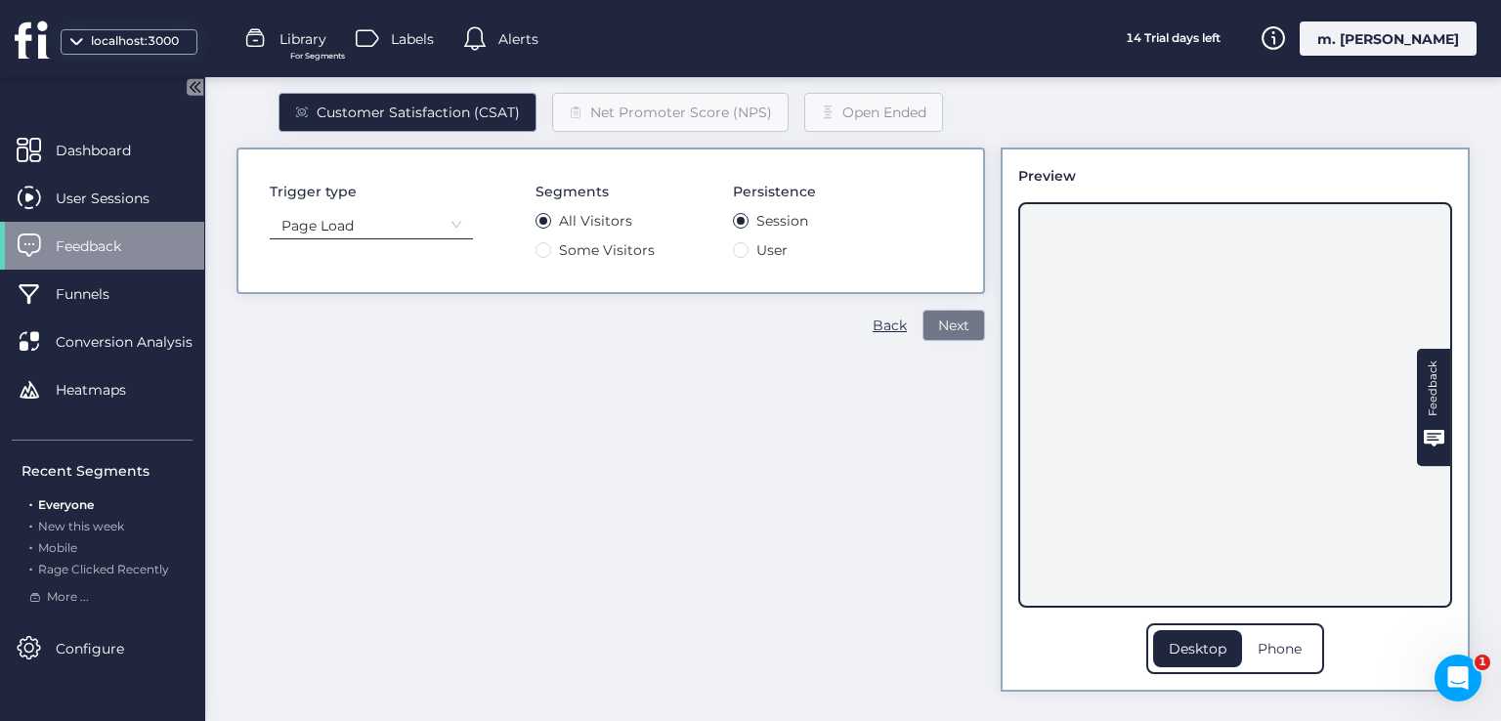
click at [938, 325] on span "Next" at bounding box center [953, 325] width 31 height 21
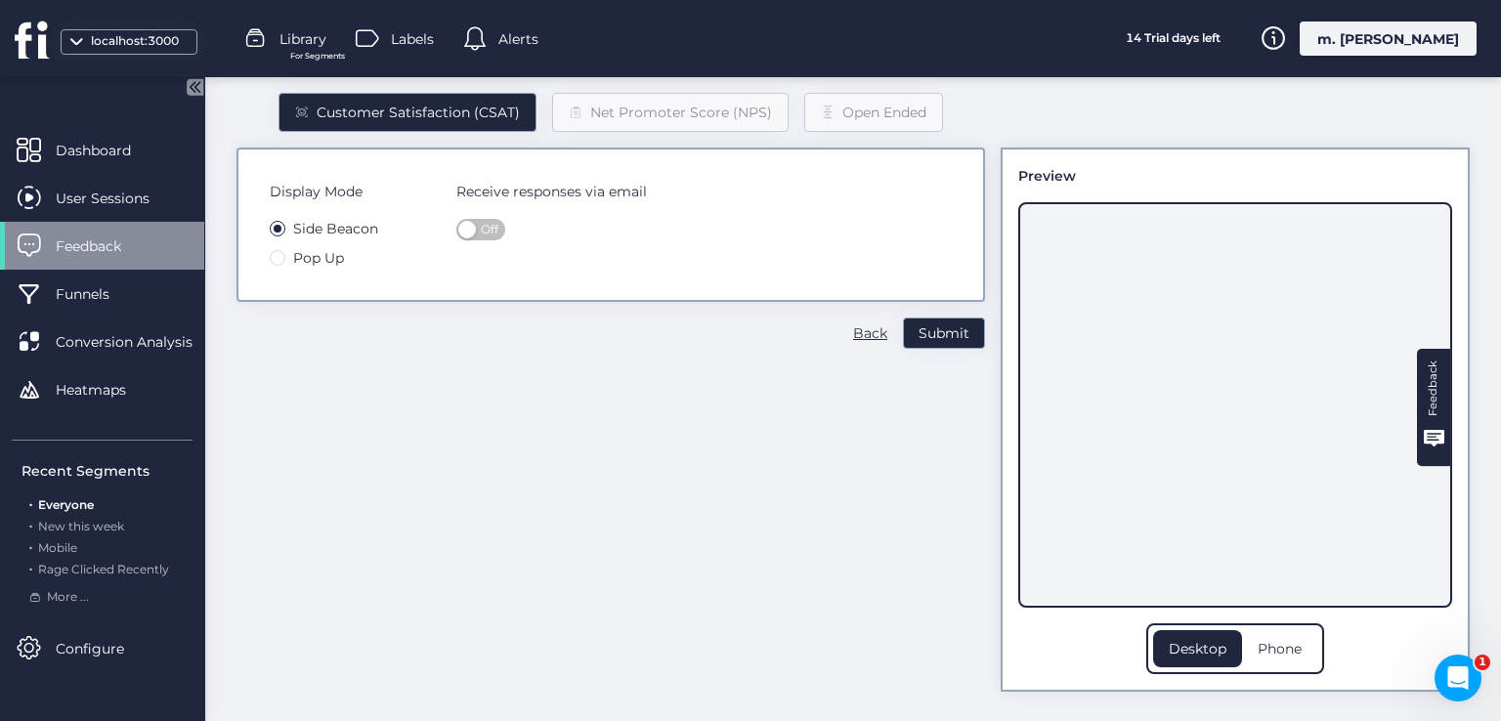
drag, startPoint x: 943, startPoint y: 329, endPoint x: 902, endPoint y: 509, distance: 184.4
click at [902, 509] on div "Customer Satisfaction (CSAT) Net Promoter Score (NPS) Open Ended Display Mode S…" at bounding box center [610, 377] width 749 height 630
click at [483, 232] on span "Off" at bounding box center [490, 229] width 18 height 21
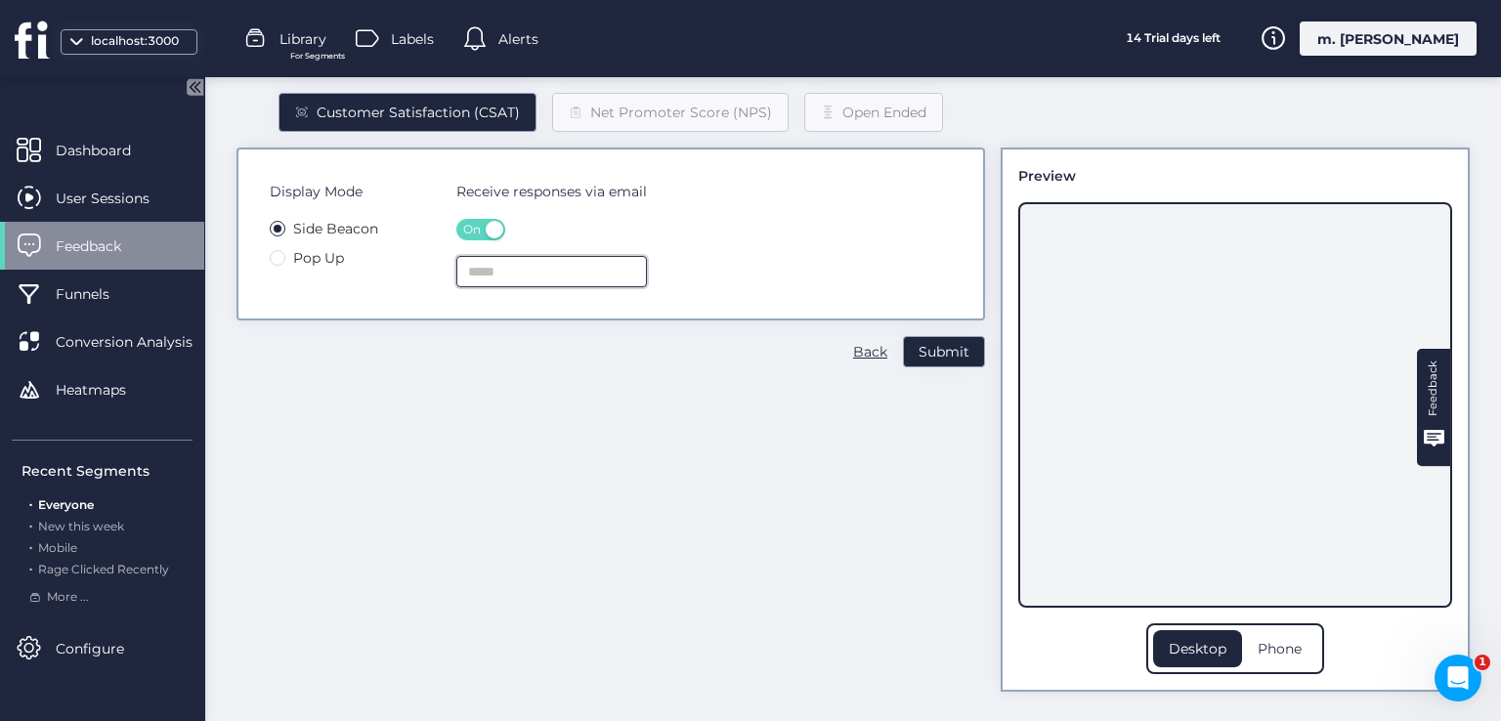
click at [512, 269] on input "text" at bounding box center [551, 271] width 191 height 31
type input "*"
click at [590, 275] on input "text" at bounding box center [551, 271] width 191 height 31
click at [511, 279] on input "text" at bounding box center [551, 271] width 191 height 31
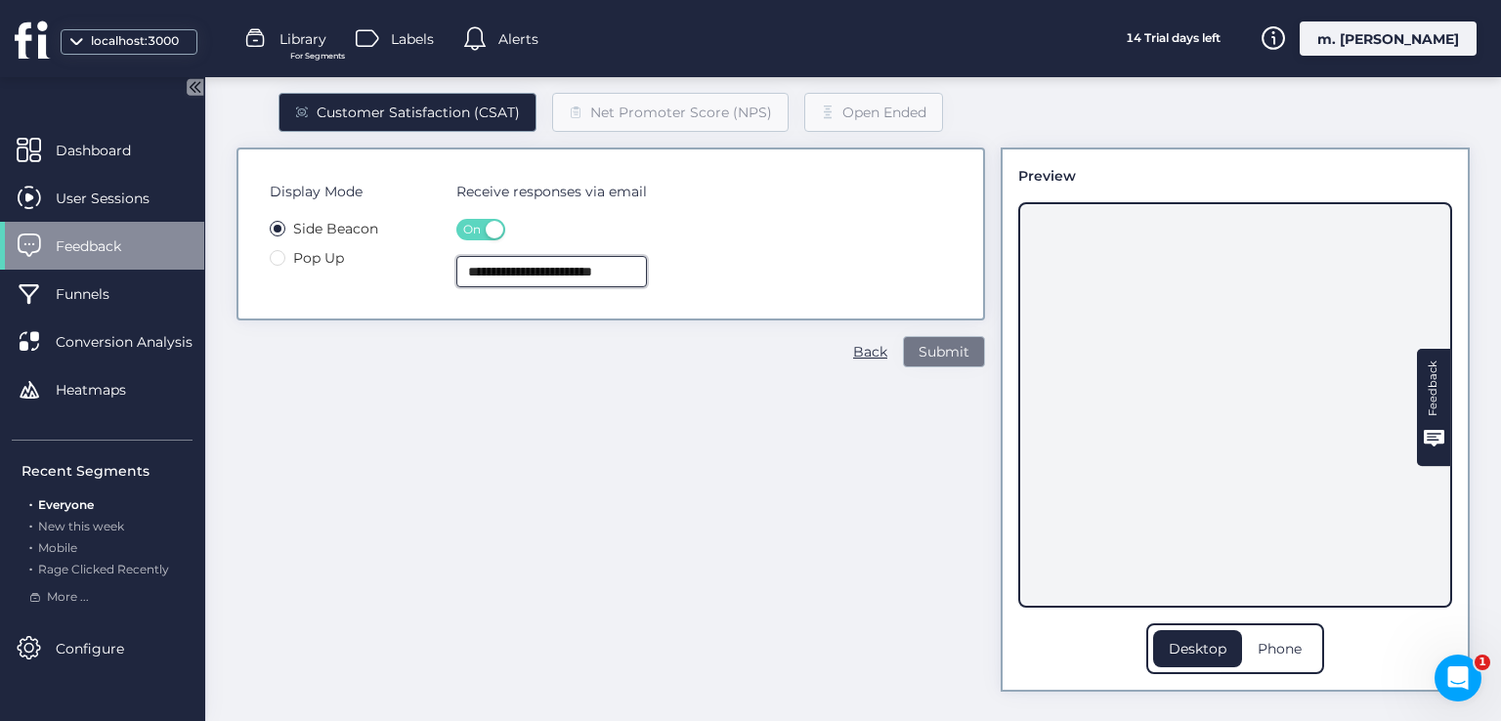
type input "**********"
click at [929, 349] on span "Submit" at bounding box center [944, 351] width 51 height 21
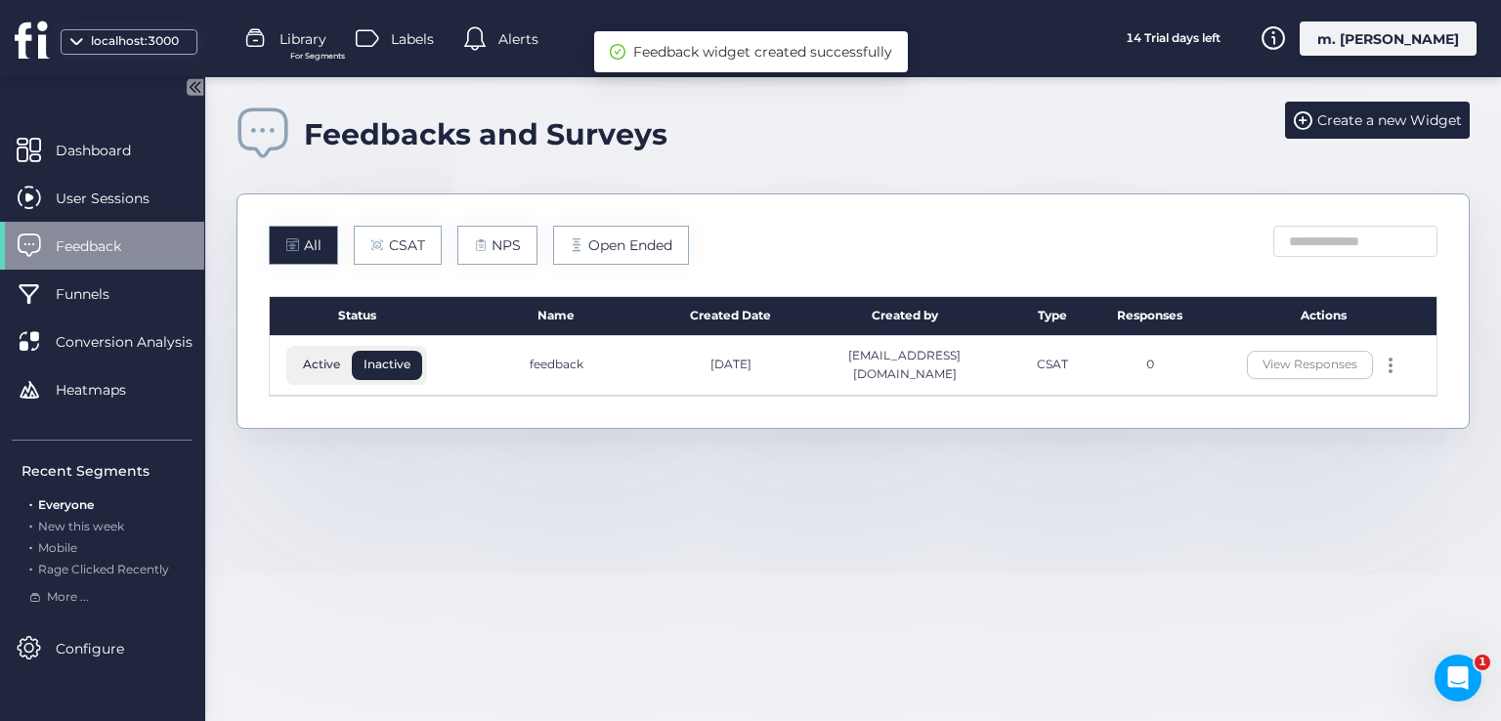
click at [336, 361] on span "Active" at bounding box center [321, 365] width 61 height 18
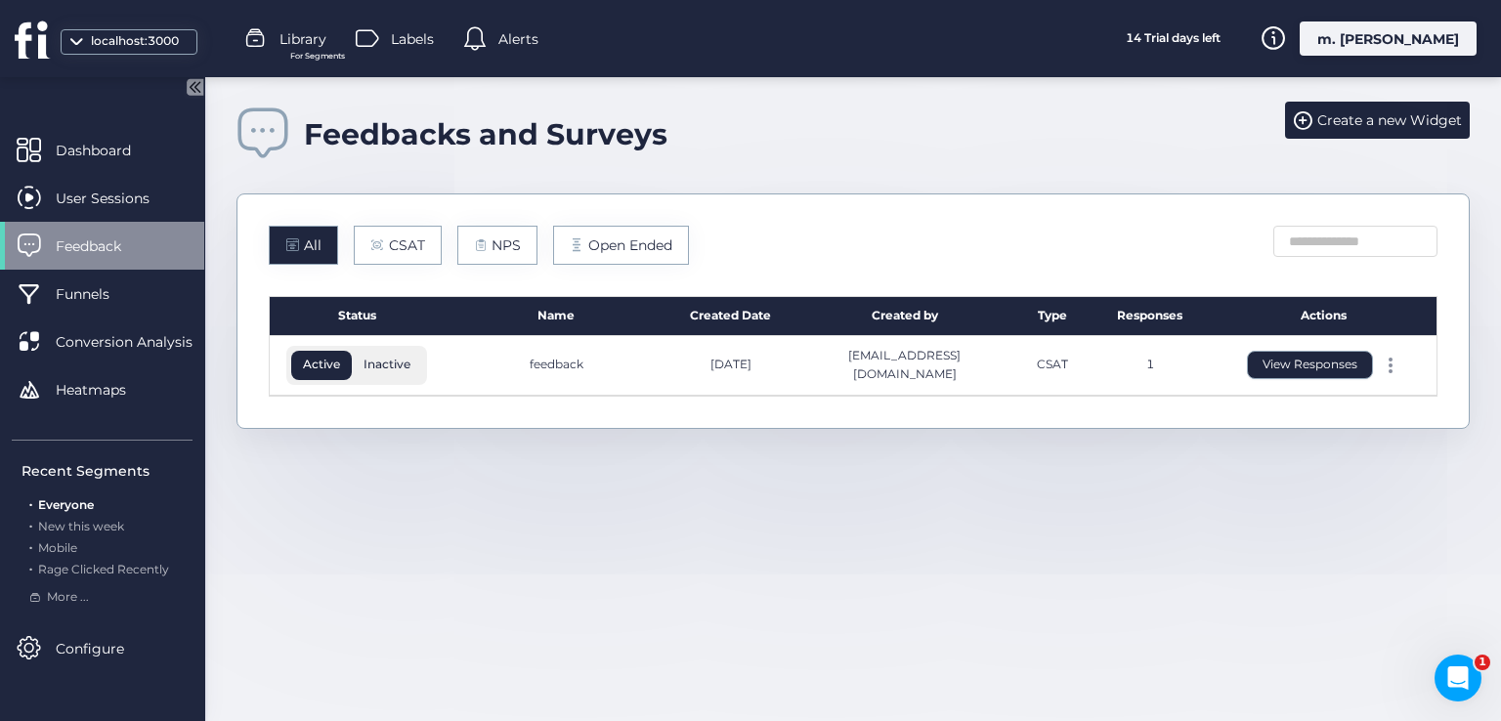
click at [1335, 364] on button "View Responses" at bounding box center [1310, 365] width 126 height 28
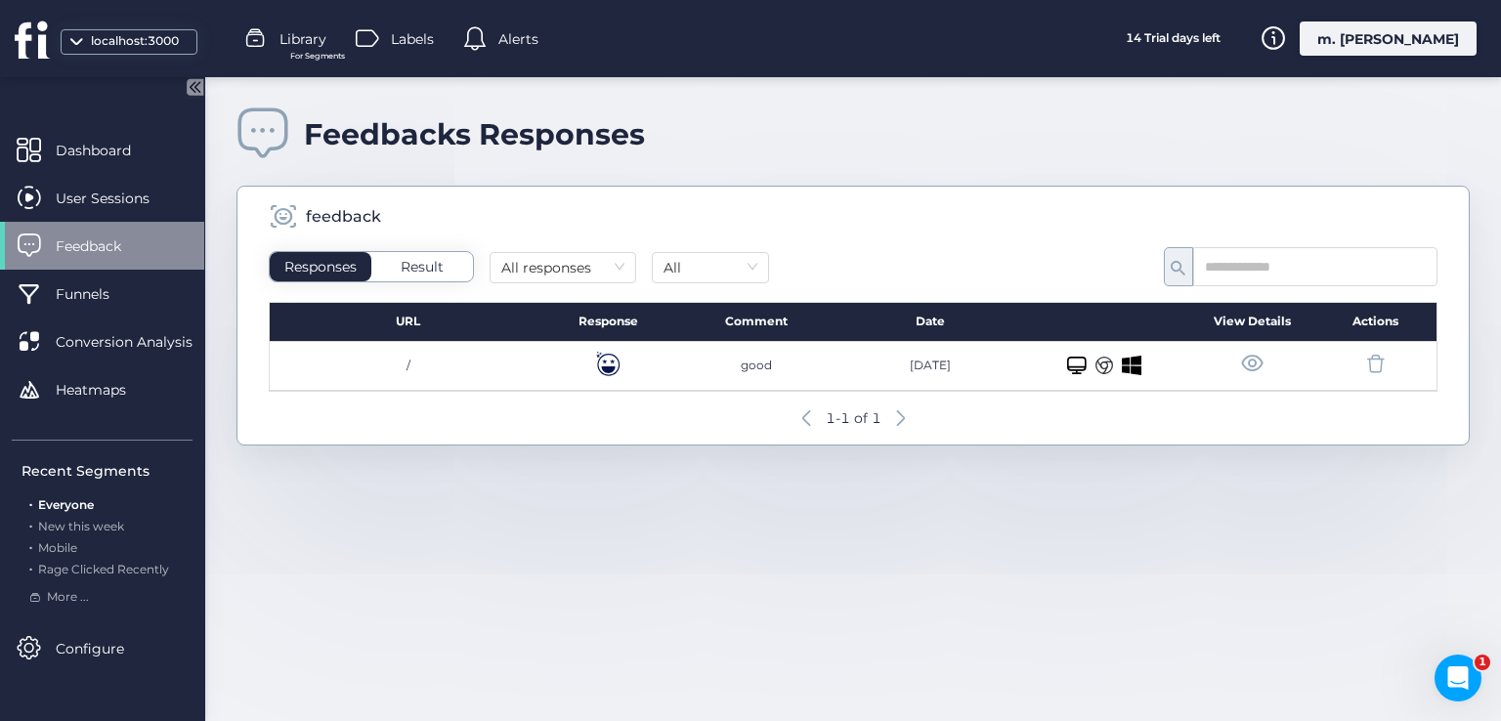
drag, startPoint x: 594, startPoint y: 361, endPoint x: 632, endPoint y: 361, distance: 38.1
click at [632, 361] on div at bounding box center [608, 366] width 122 height 49
click at [1259, 361] on span at bounding box center [1252, 364] width 24 height 24
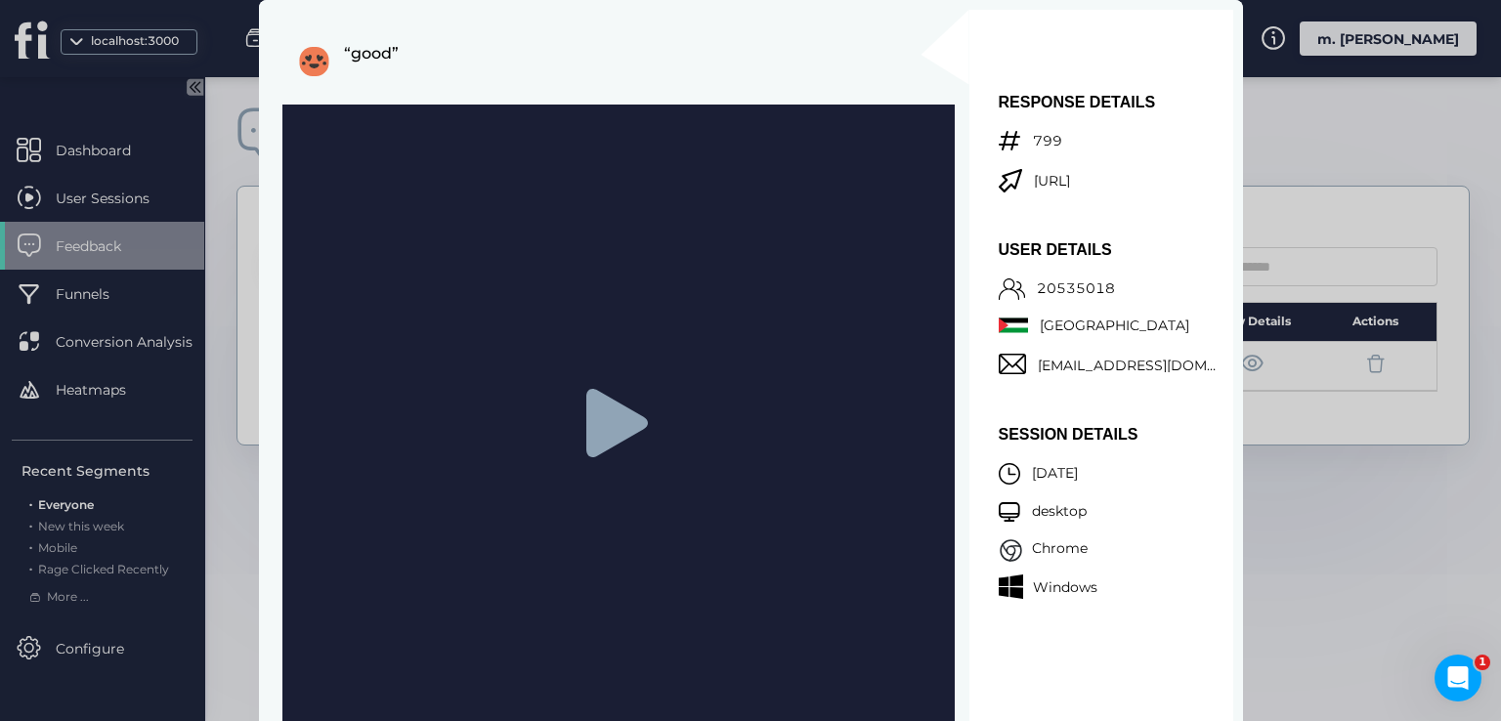
click at [608, 421] on icon at bounding box center [616, 423] width 62 height 68
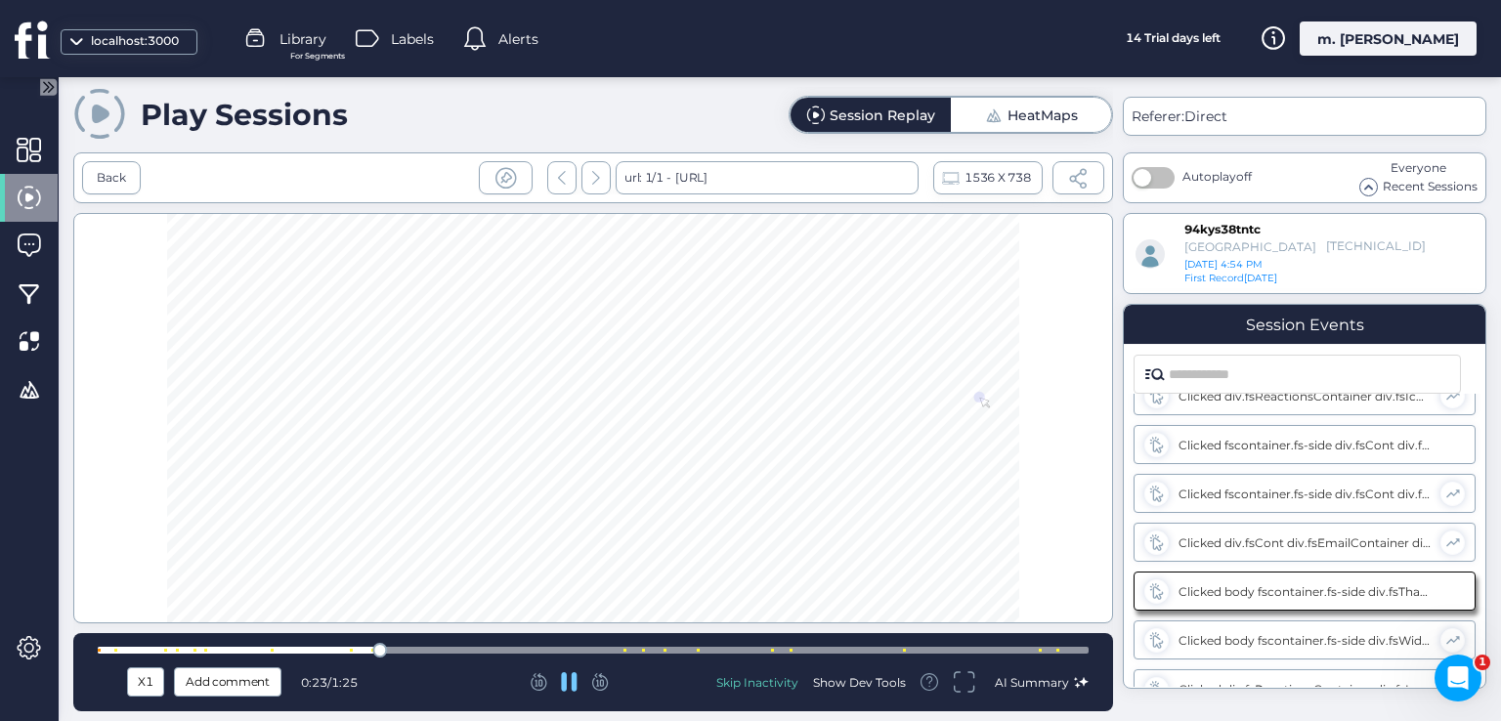
scroll to position [273, 0]
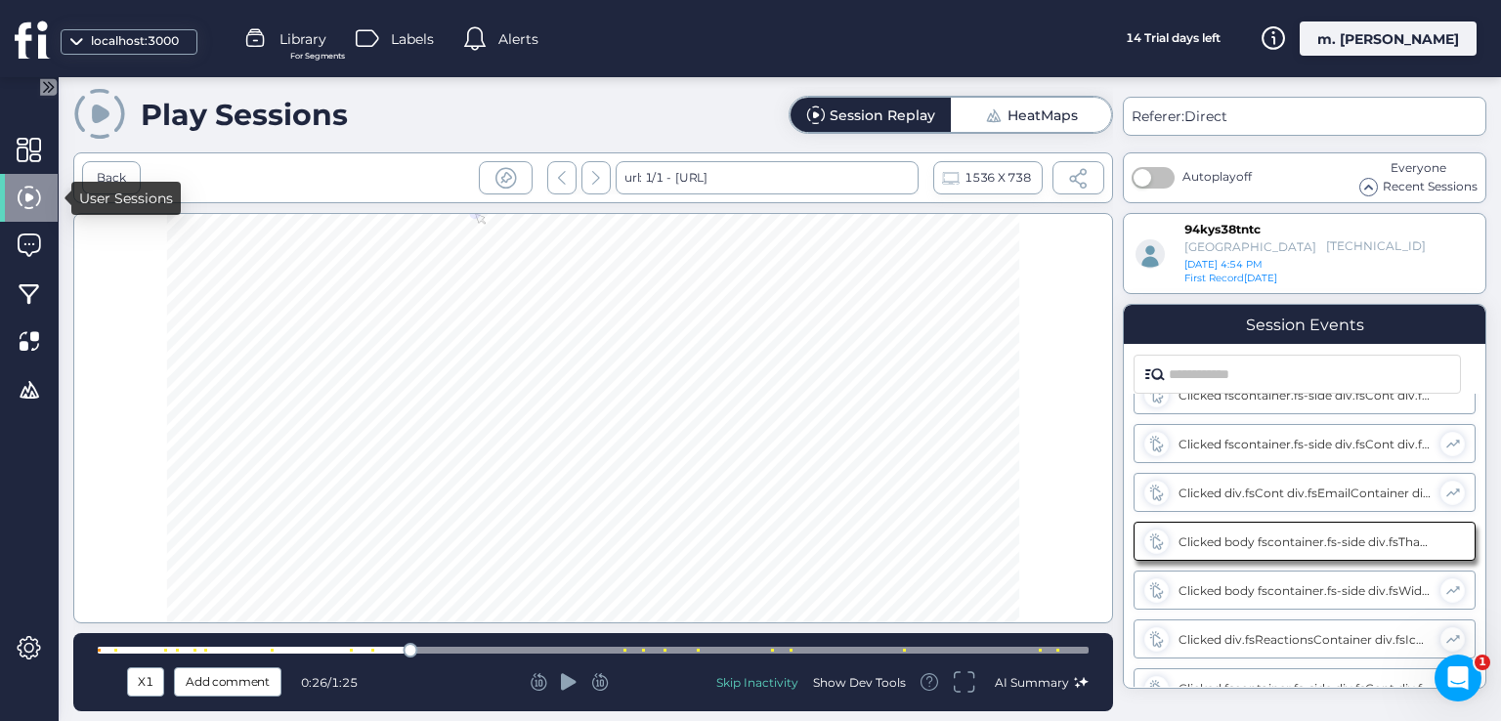
click at [19, 193] on span at bounding box center [29, 198] width 24 height 24
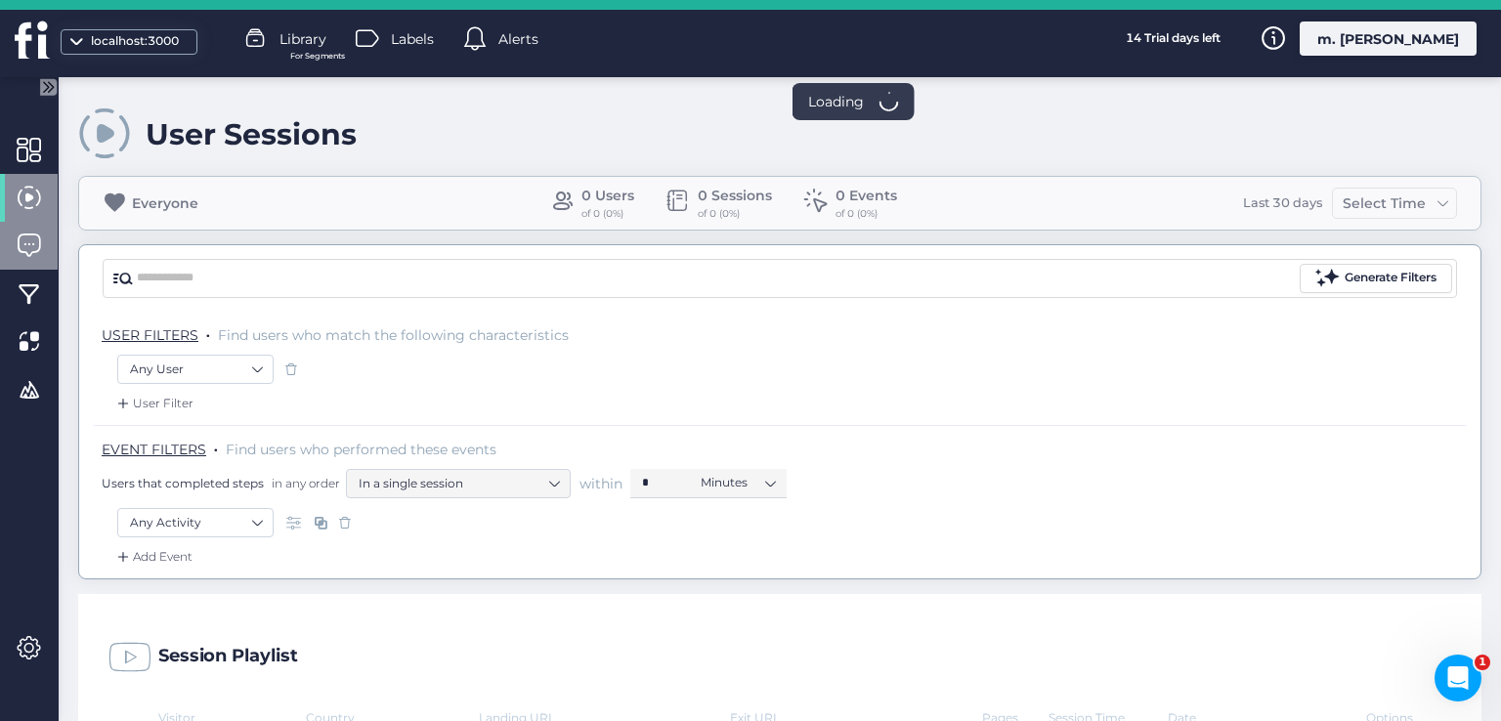
click at [31, 234] on span at bounding box center [29, 246] width 24 height 24
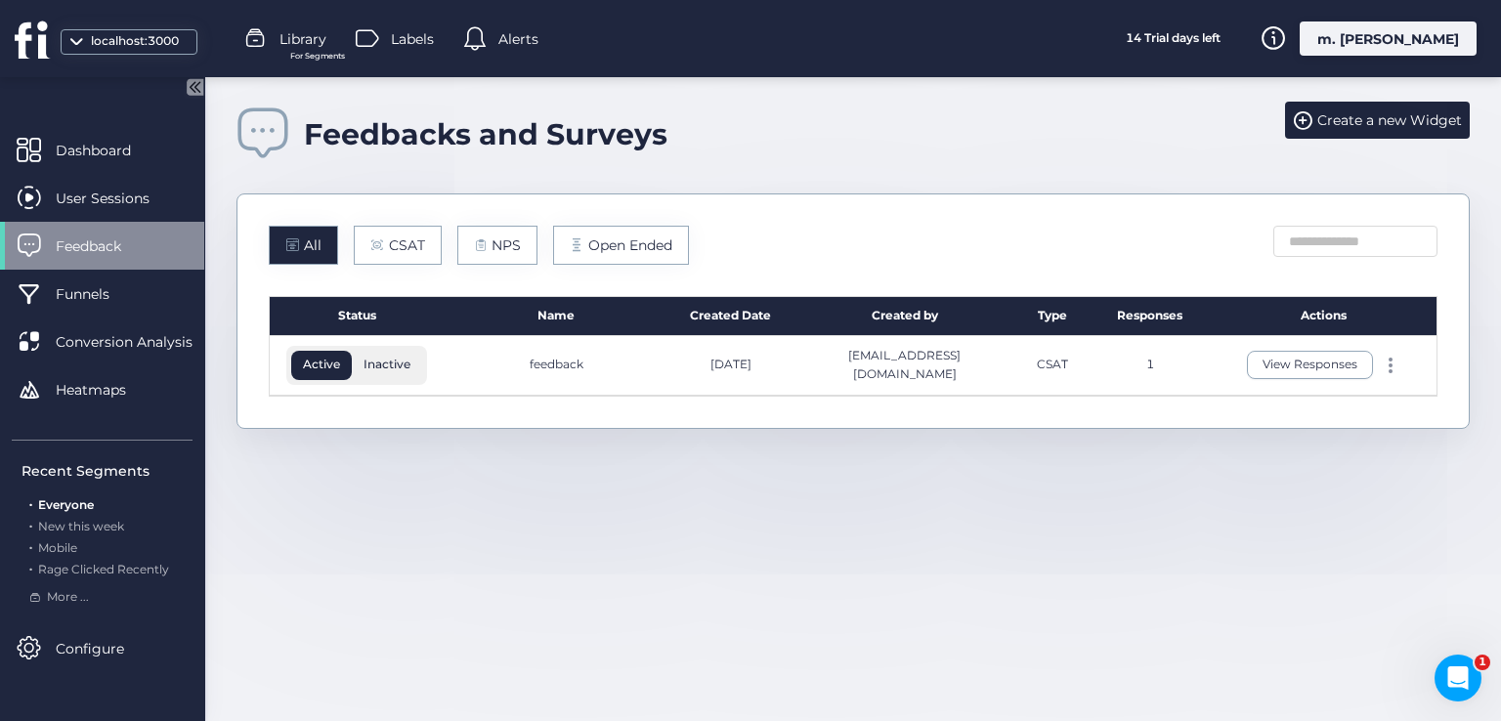
click at [1393, 373] on div "View Responses" at bounding box center [1323, 365] width 153 height 28
click at [1390, 369] on span at bounding box center [1391, 371] width 4 height 4
click at [1278, 339] on div "Edit" at bounding box center [1300, 332] width 94 height 21
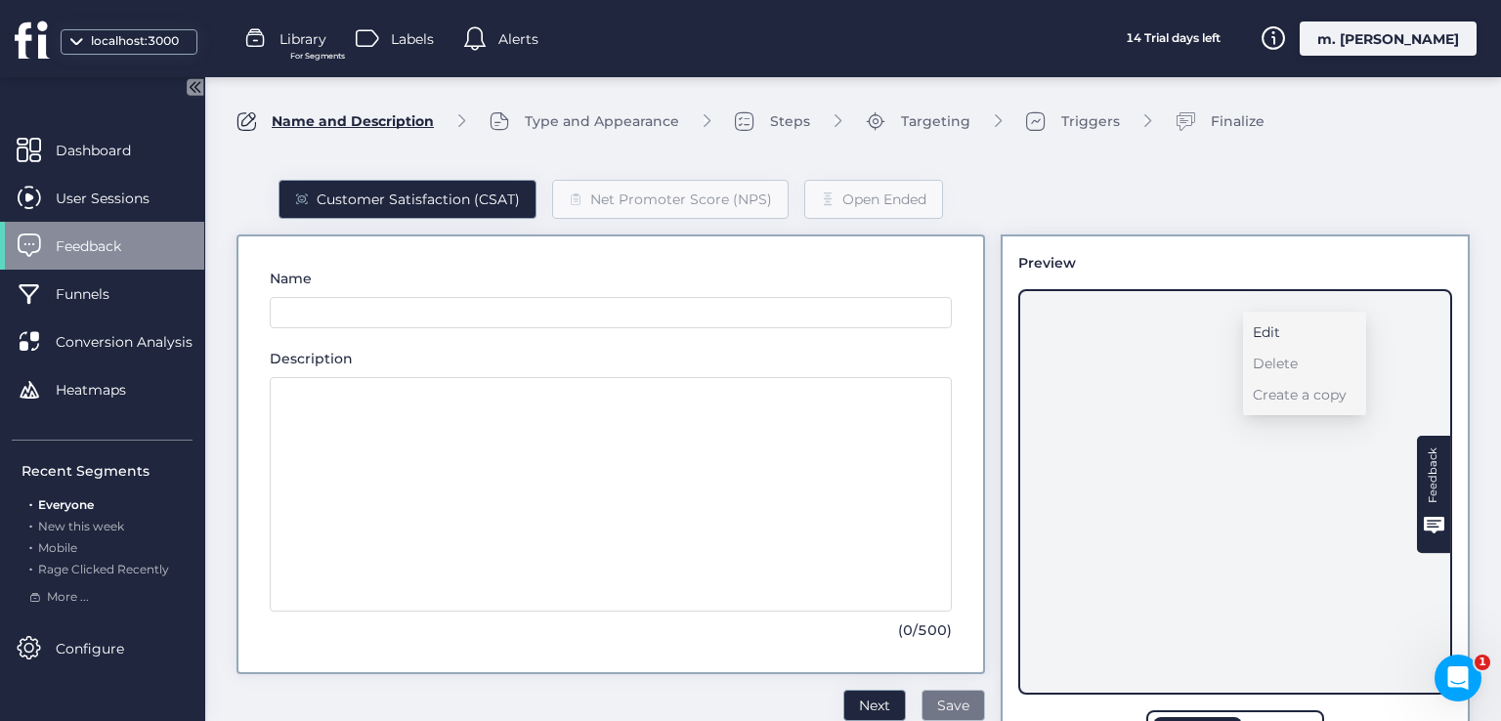
type input "********"
type textarea "**"
click at [872, 710] on span "Next" at bounding box center [874, 705] width 31 height 21
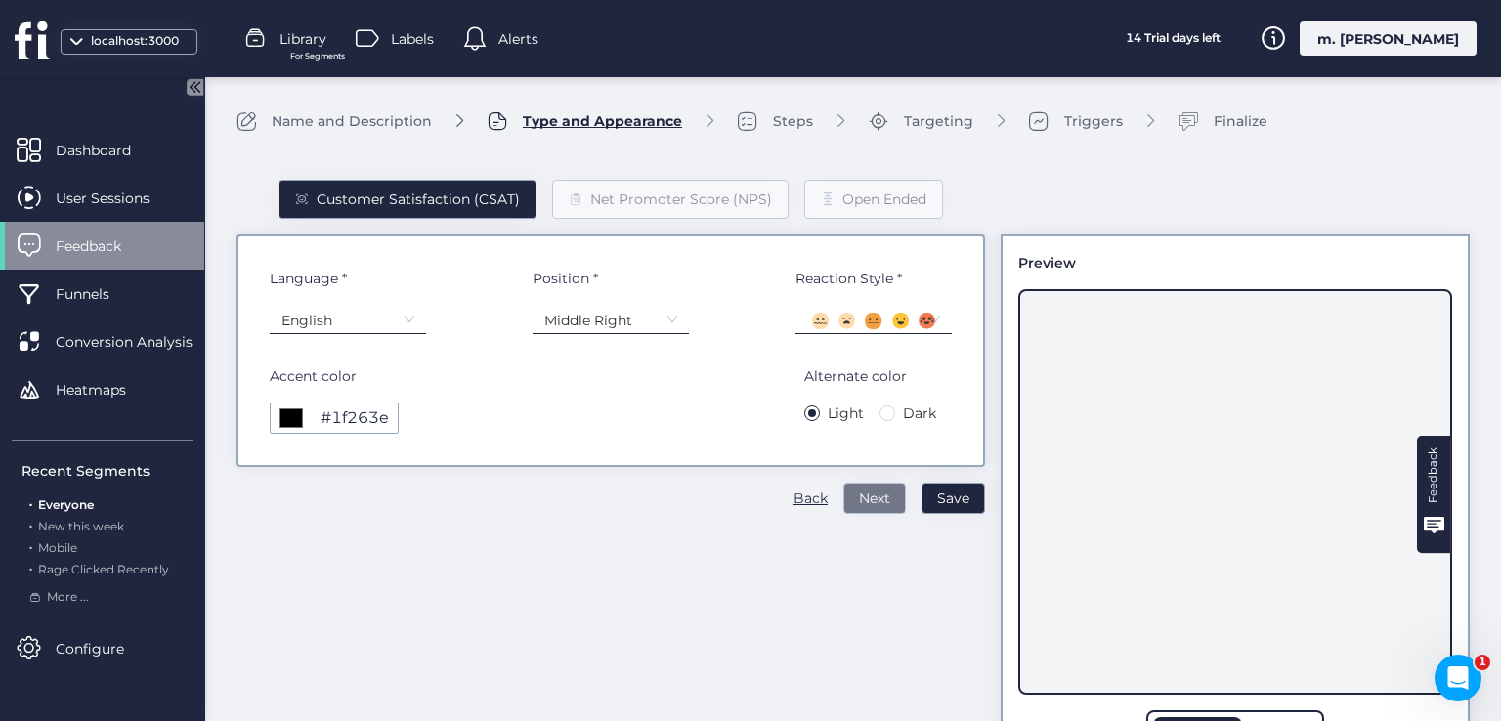
click at [868, 501] on span "Next" at bounding box center [874, 498] width 31 height 21
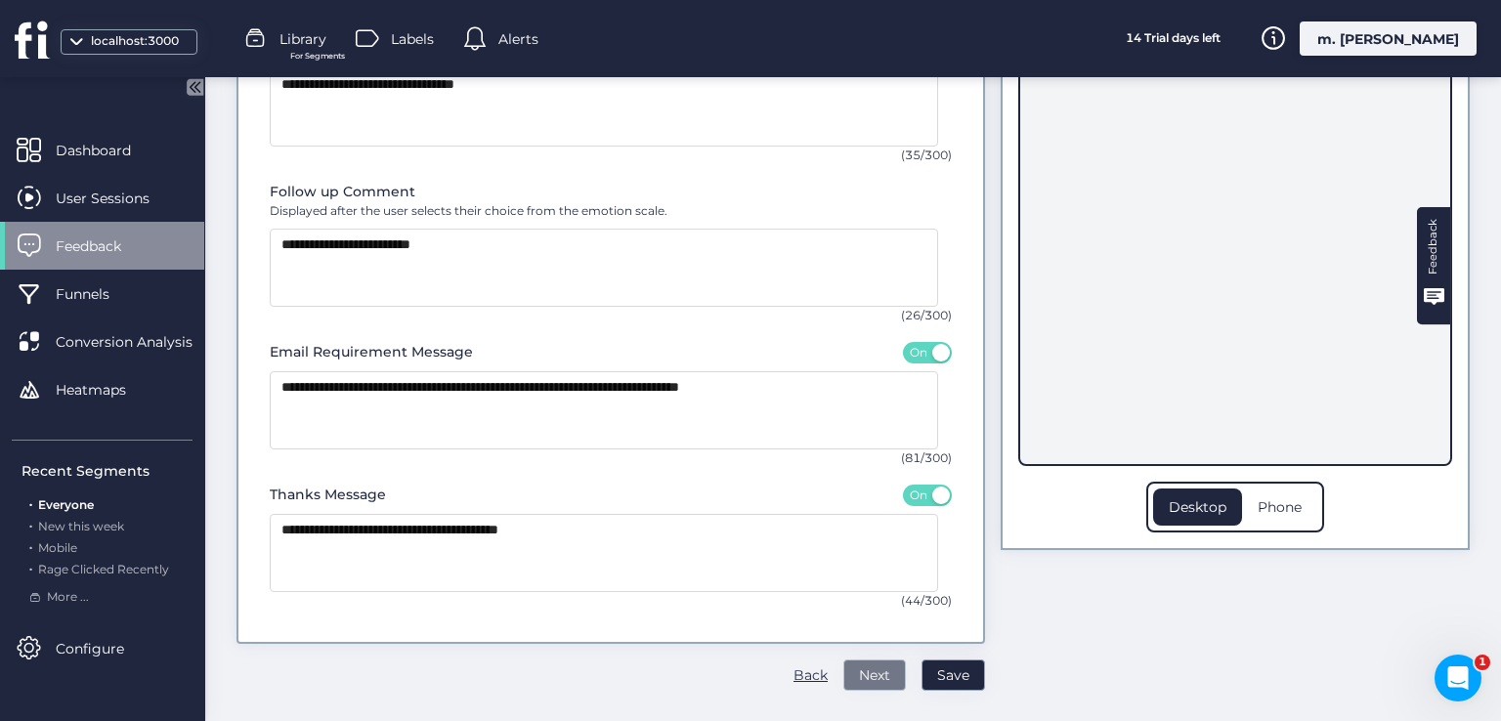
click at [877, 671] on button "Next" at bounding box center [874, 675] width 63 height 31
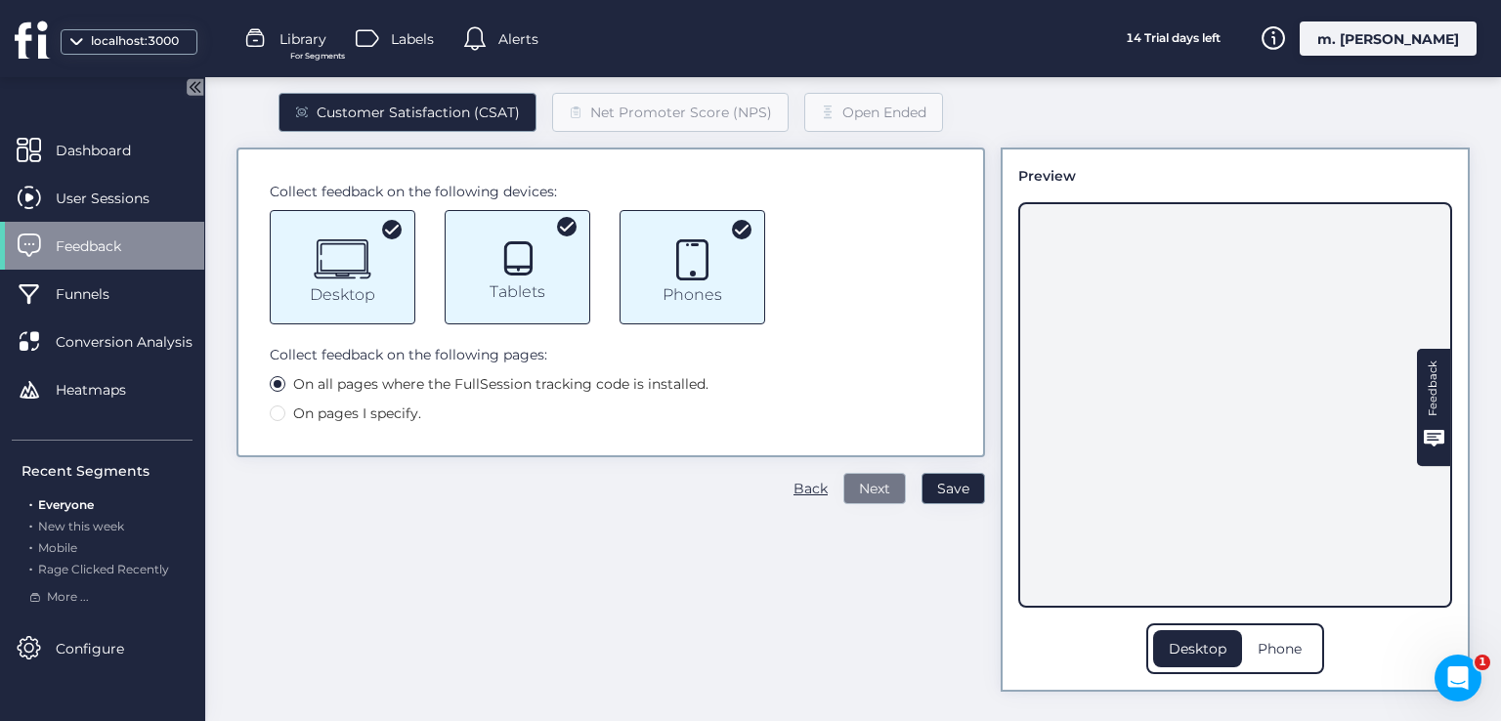
click at [865, 486] on span "Next" at bounding box center [874, 488] width 31 height 21
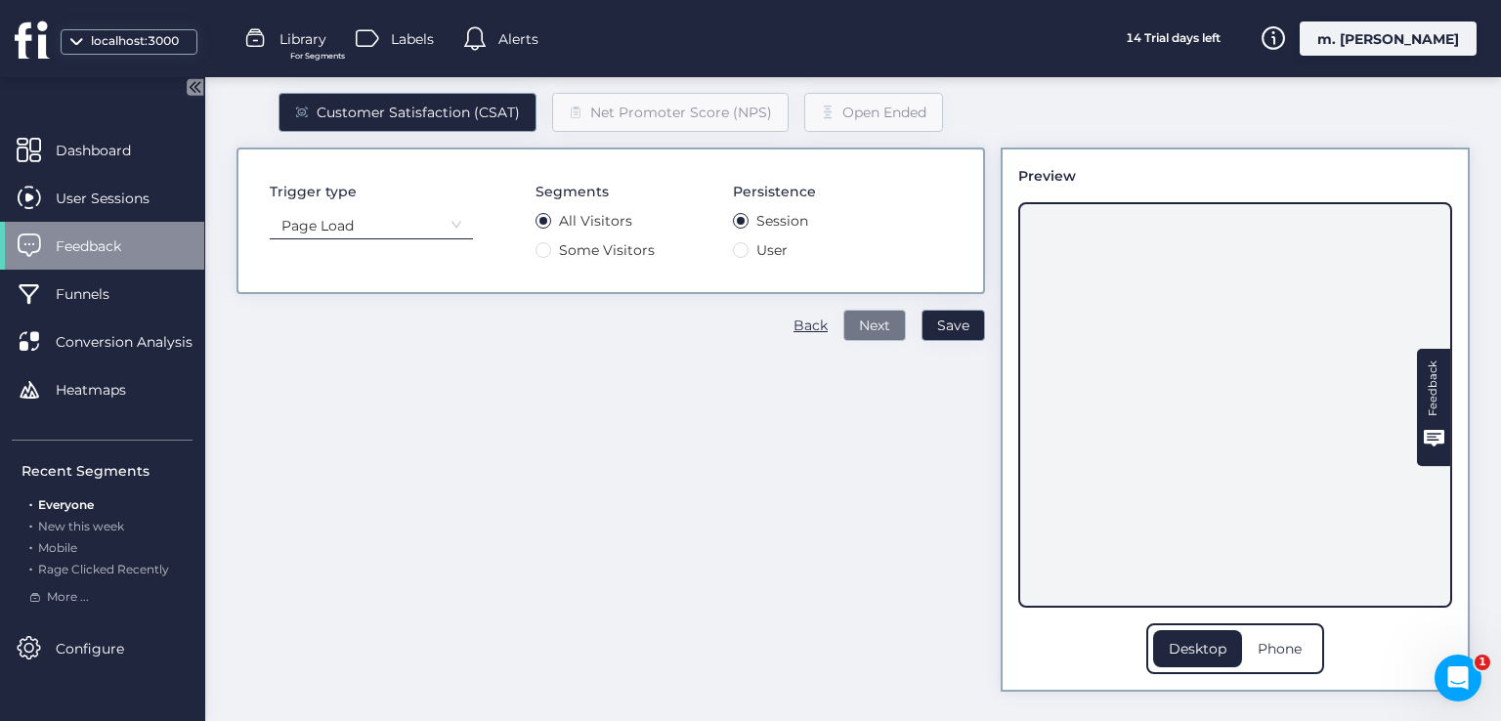
click at [868, 331] on span "Next" at bounding box center [874, 325] width 31 height 21
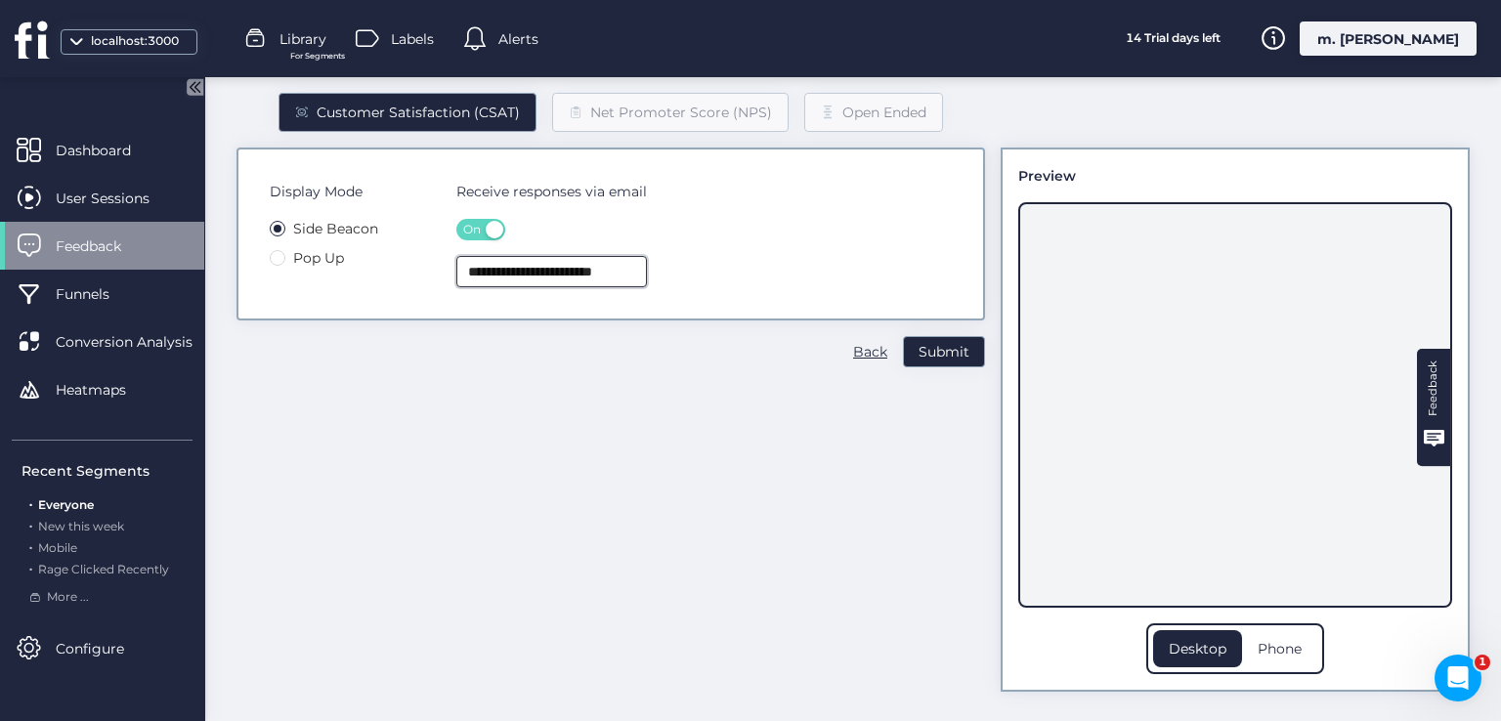
click at [626, 279] on input "**********" at bounding box center [551, 271] width 191 height 31
click at [903, 352] on button "Submit" at bounding box center [944, 351] width 82 height 31
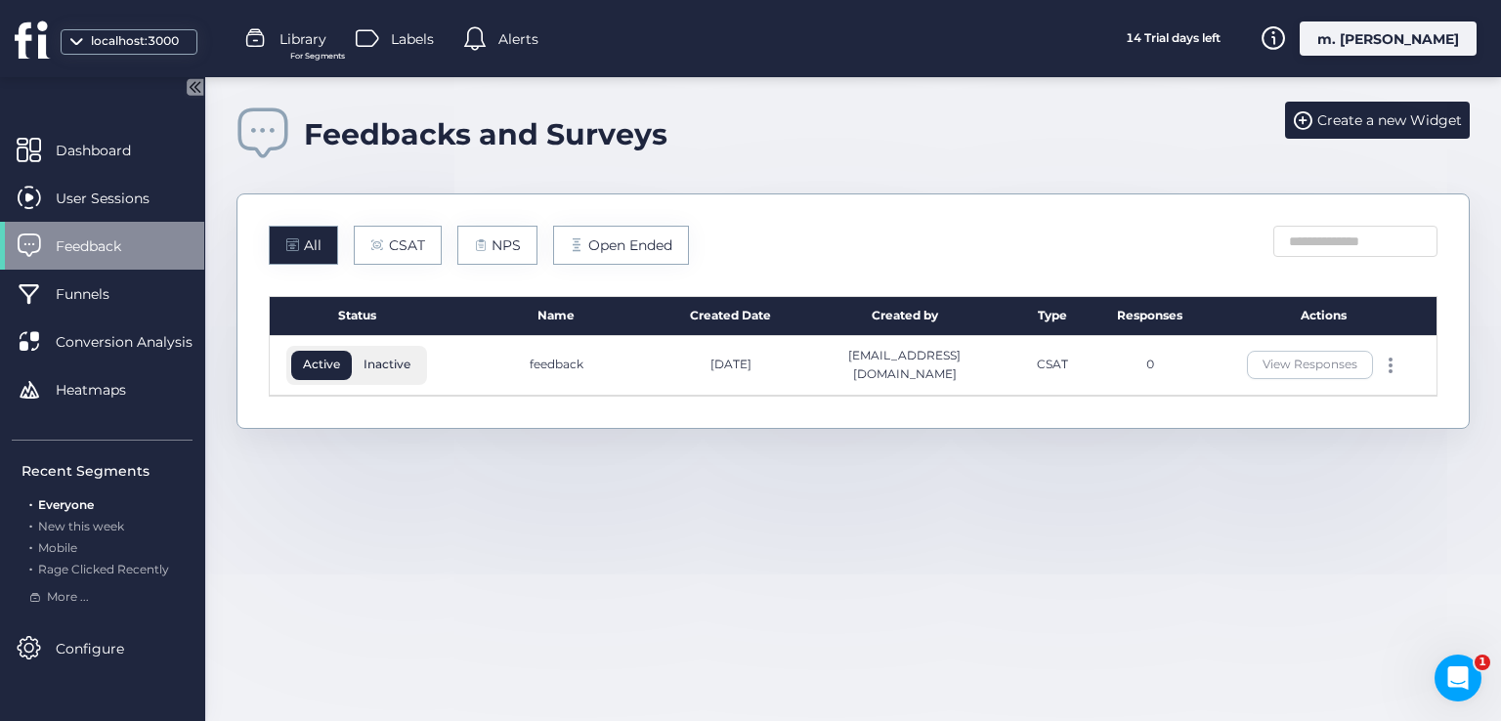
click at [328, 239] on div "All" at bounding box center [303, 245] width 69 height 39
click at [361, 243] on div "CSAT" at bounding box center [398, 245] width 88 height 39
click at [308, 252] on span "All" at bounding box center [313, 245] width 18 height 21
click at [370, 239] on span at bounding box center [377, 245] width 14 height 14
click at [293, 239] on span at bounding box center [292, 245] width 14 height 14
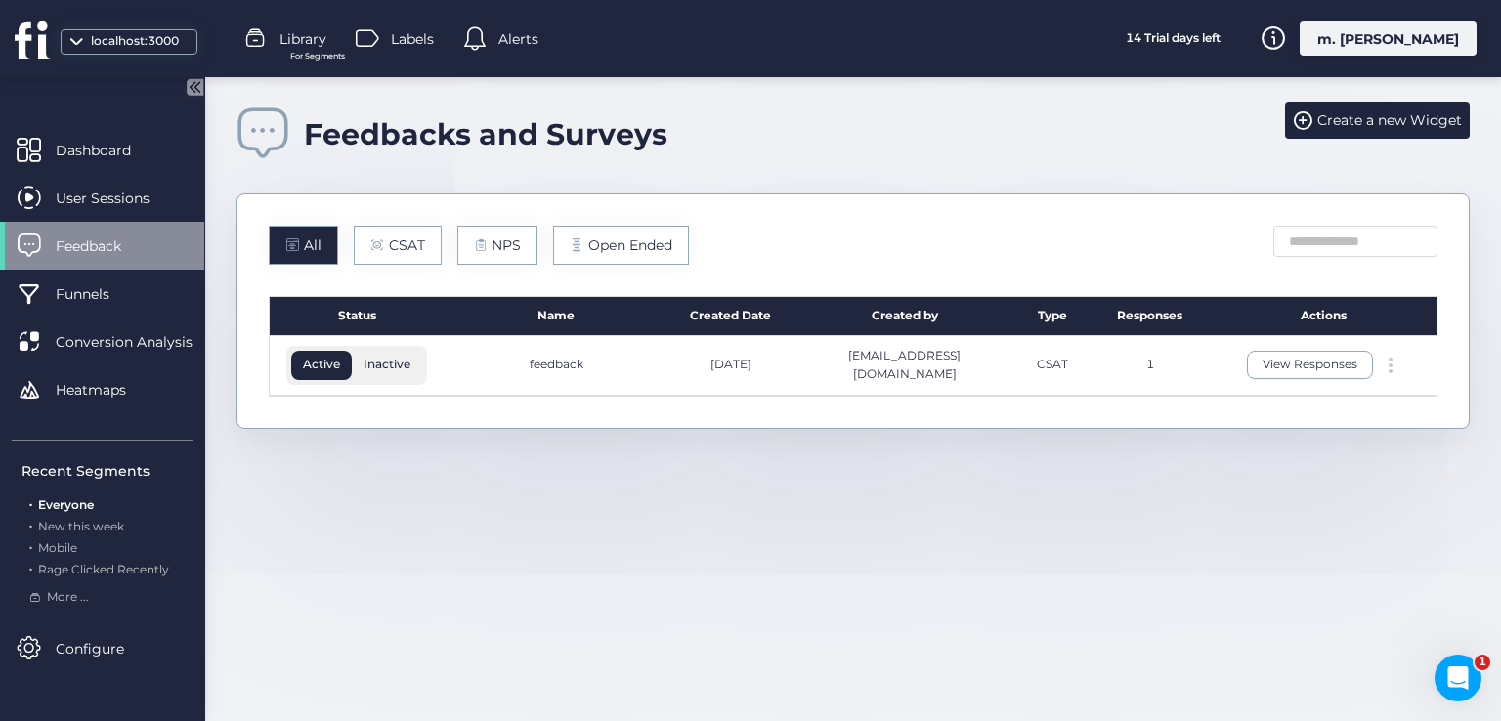
click at [1396, 360] on div at bounding box center [1391, 366] width 20 height 16
click at [1286, 323] on div "Edit" at bounding box center [1300, 332] width 94 height 21
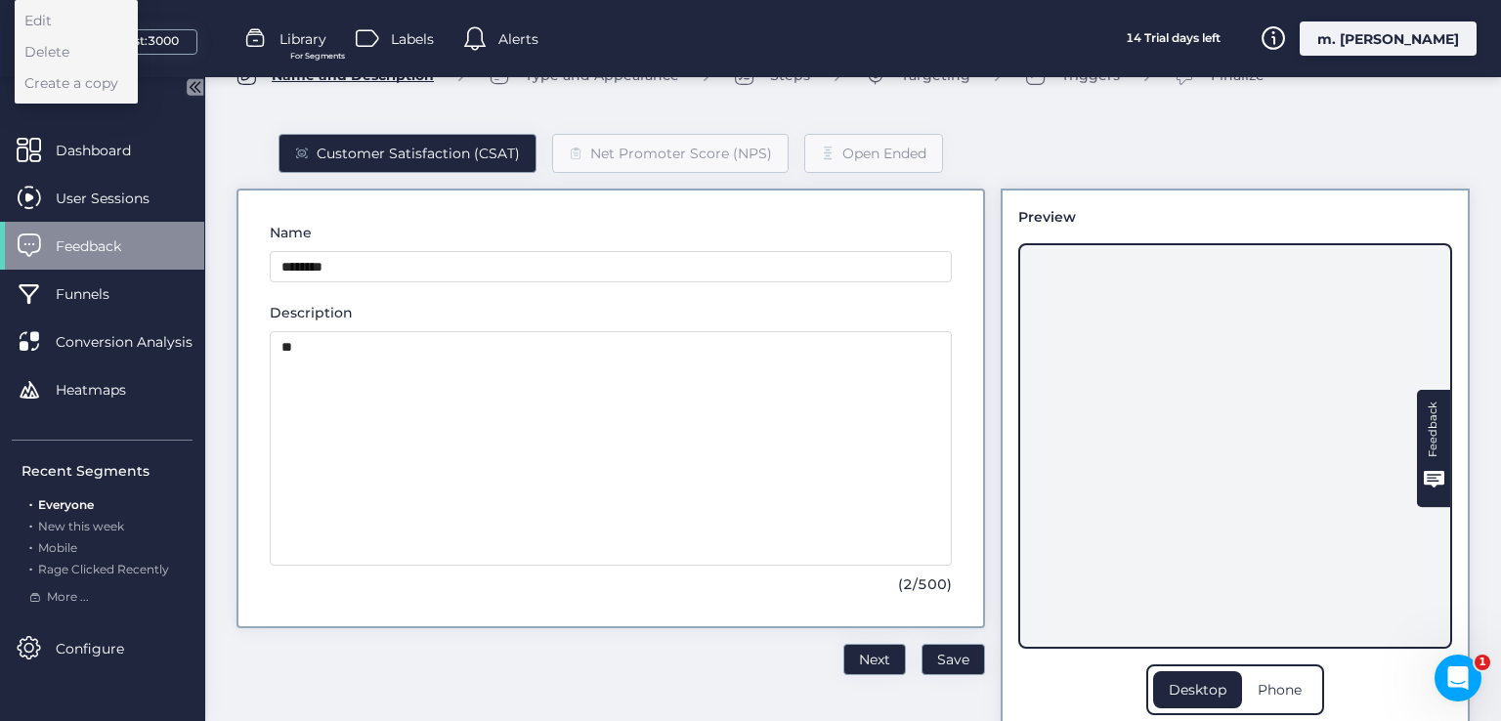
scroll to position [87, 0]
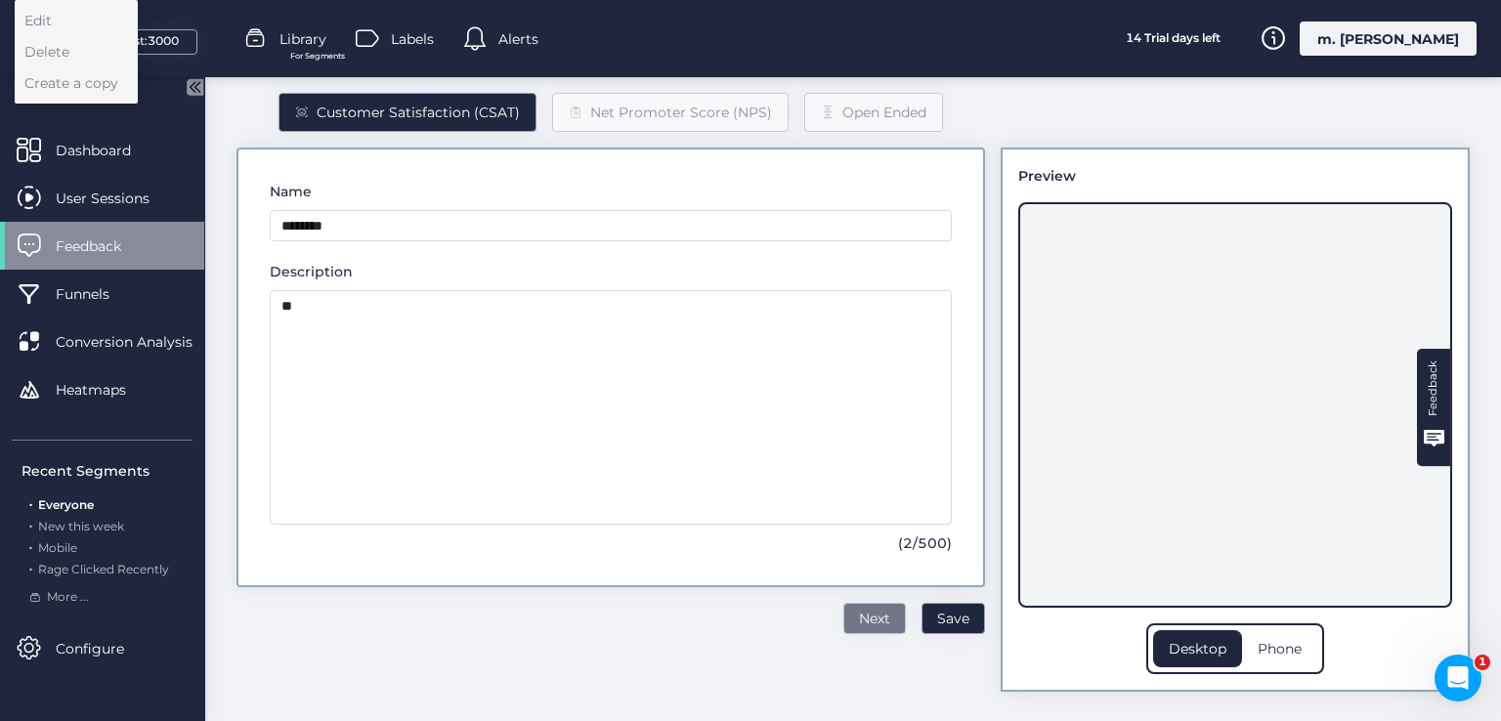
click at [866, 609] on span "Next" at bounding box center [874, 618] width 31 height 21
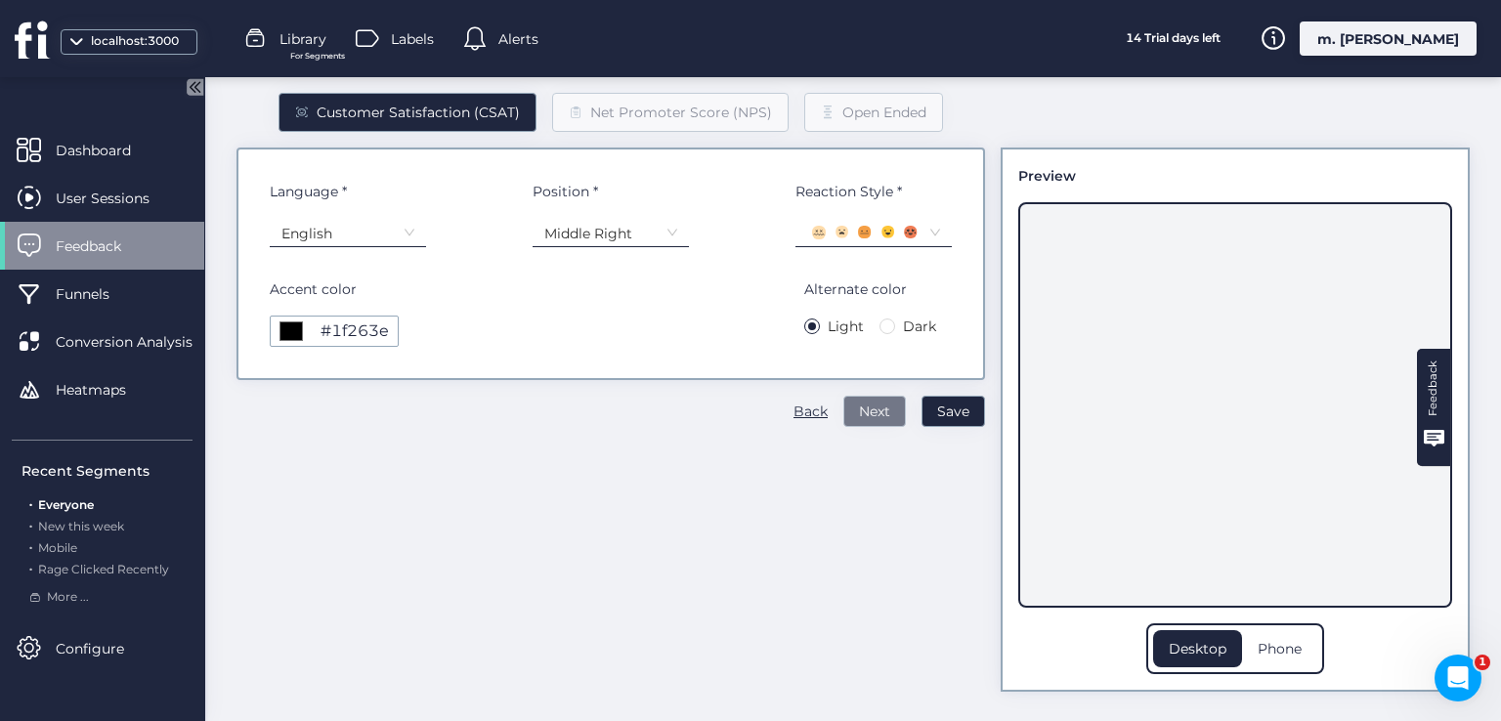
click at [860, 424] on button "Next" at bounding box center [874, 411] width 63 height 31
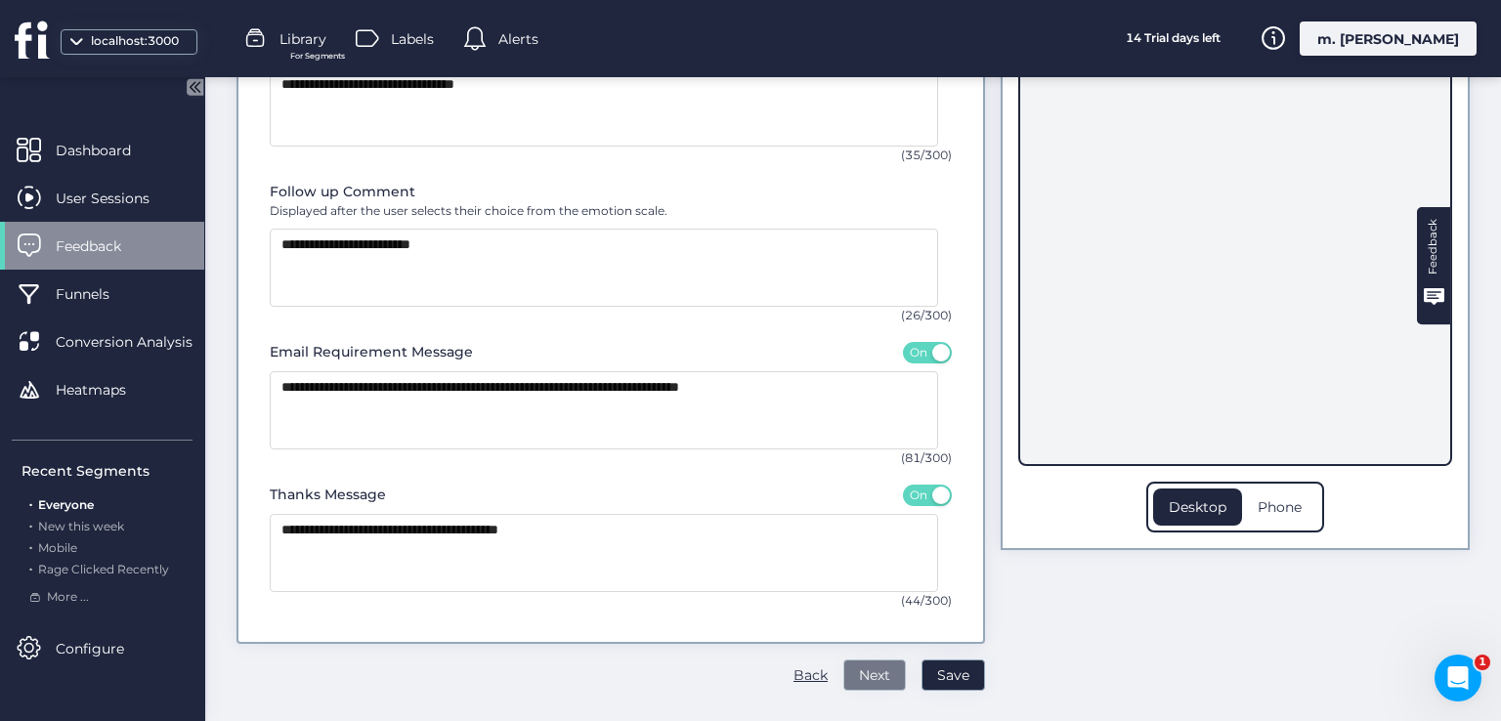
click at [873, 665] on span "Next" at bounding box center [874, 675] width 31 height 21
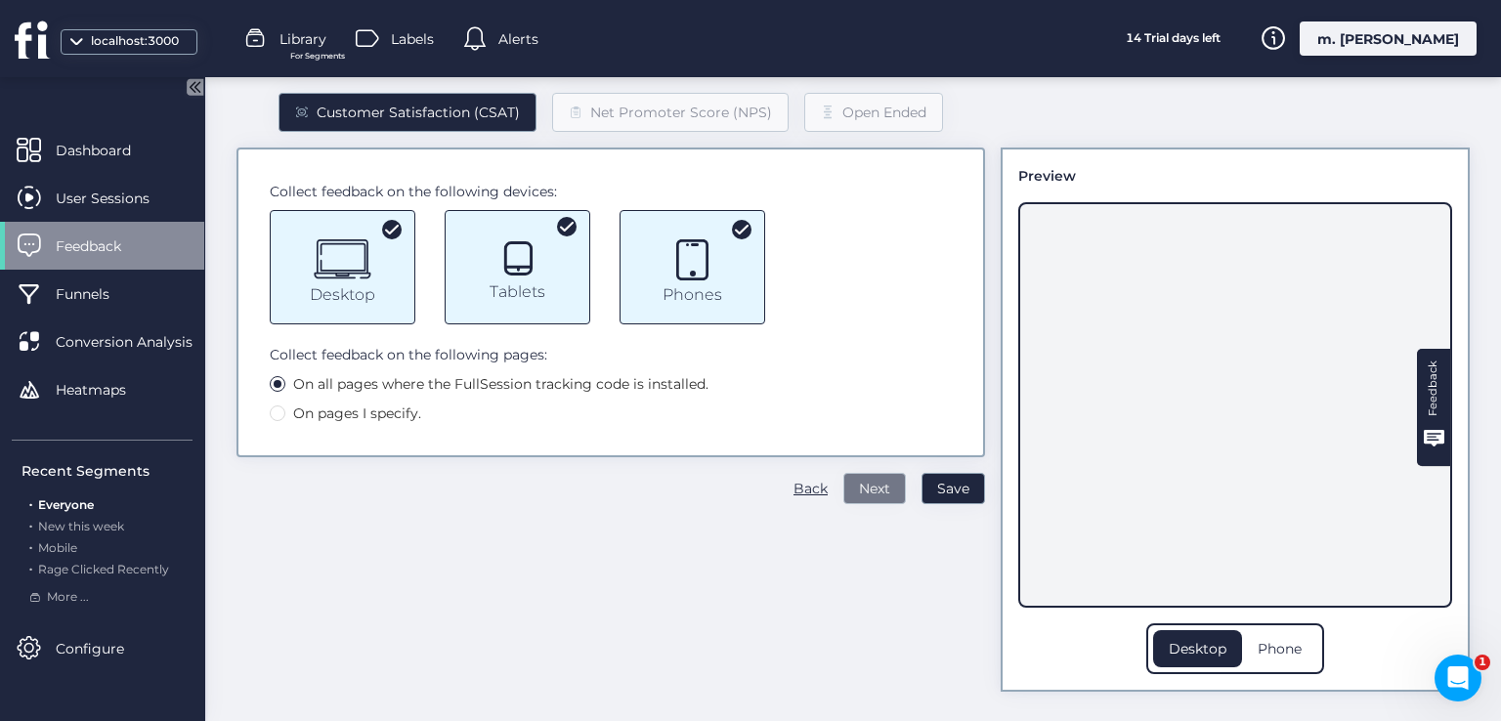
click at [859, 479] on span "Next" at bounding box center [874, 488] width 31 height 21
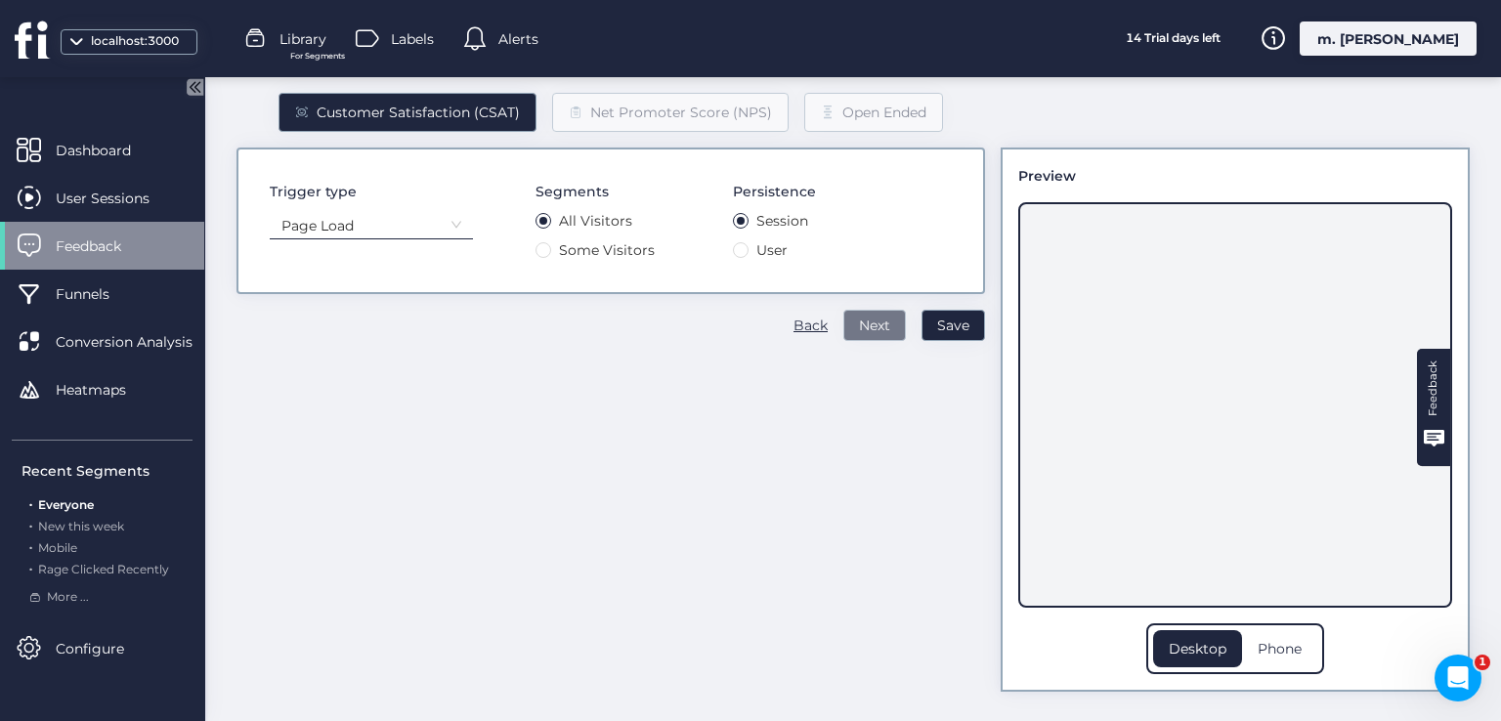
click at [864, 323] on span "Next" at bounding box center [874, 325] width 31 height 21
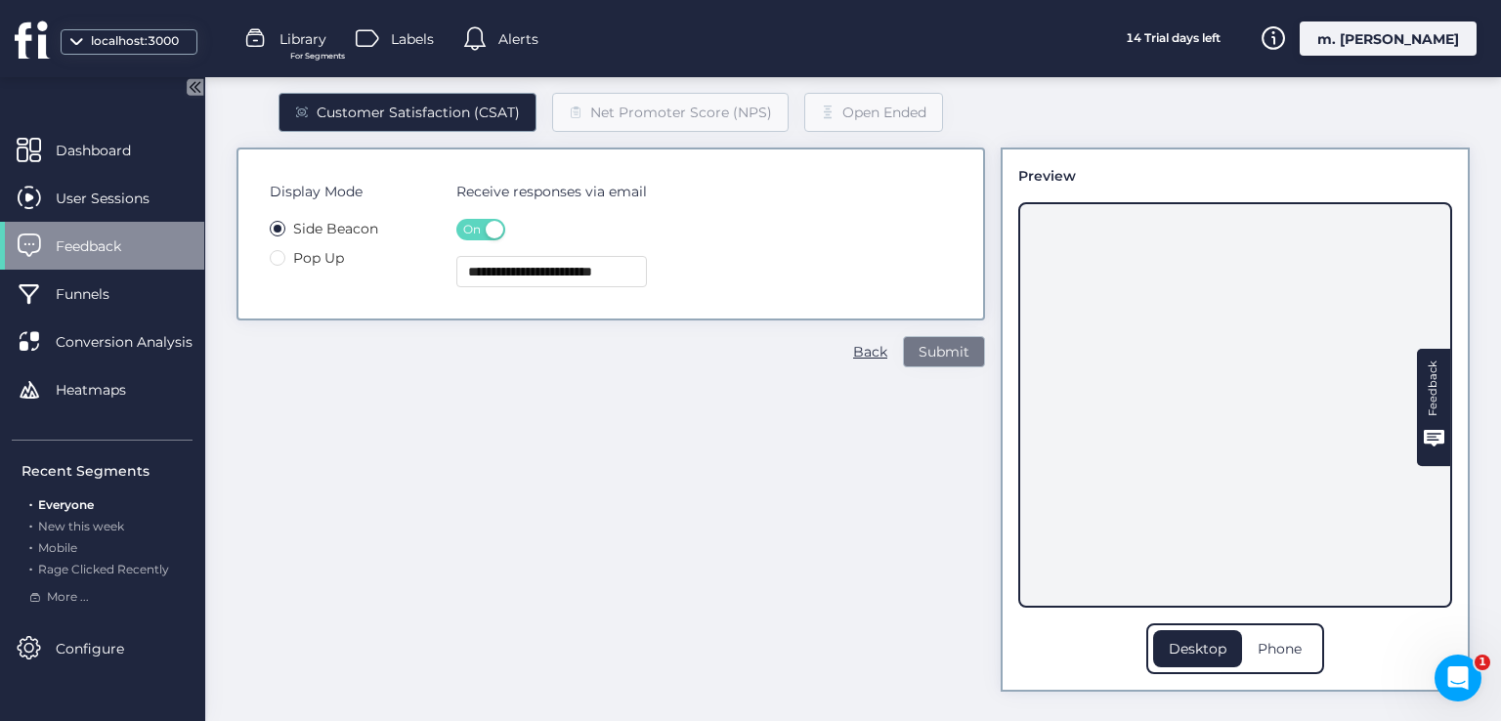
click at [930, 357] on span "Submit" at bounding box center [944, 351] width 51 height 21
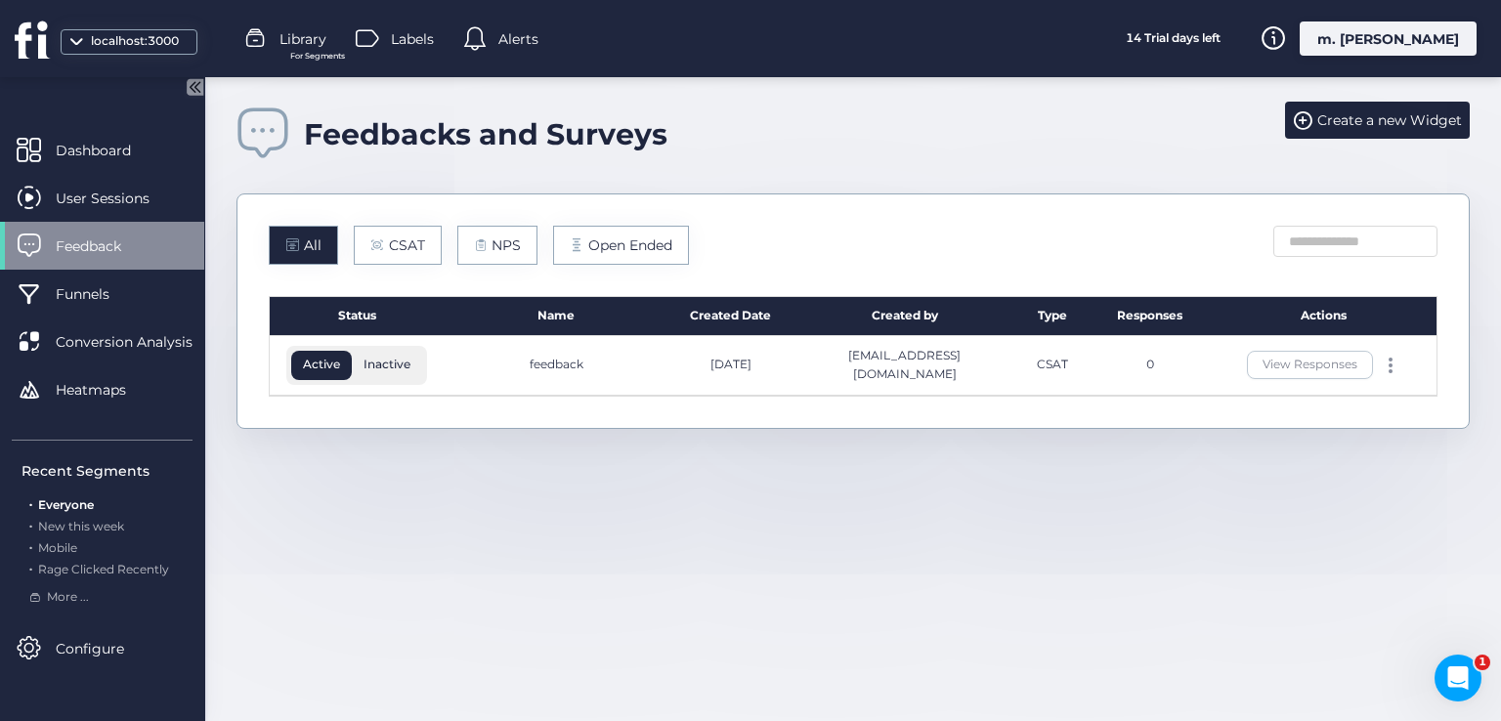
click at [1116, 306] on div "Responses" at bounding box center [1150, 316] width 122 height 39
click at [1352, 130] on div "Create a new Widget" at bounding box center [1377, 120] width 185 height 37
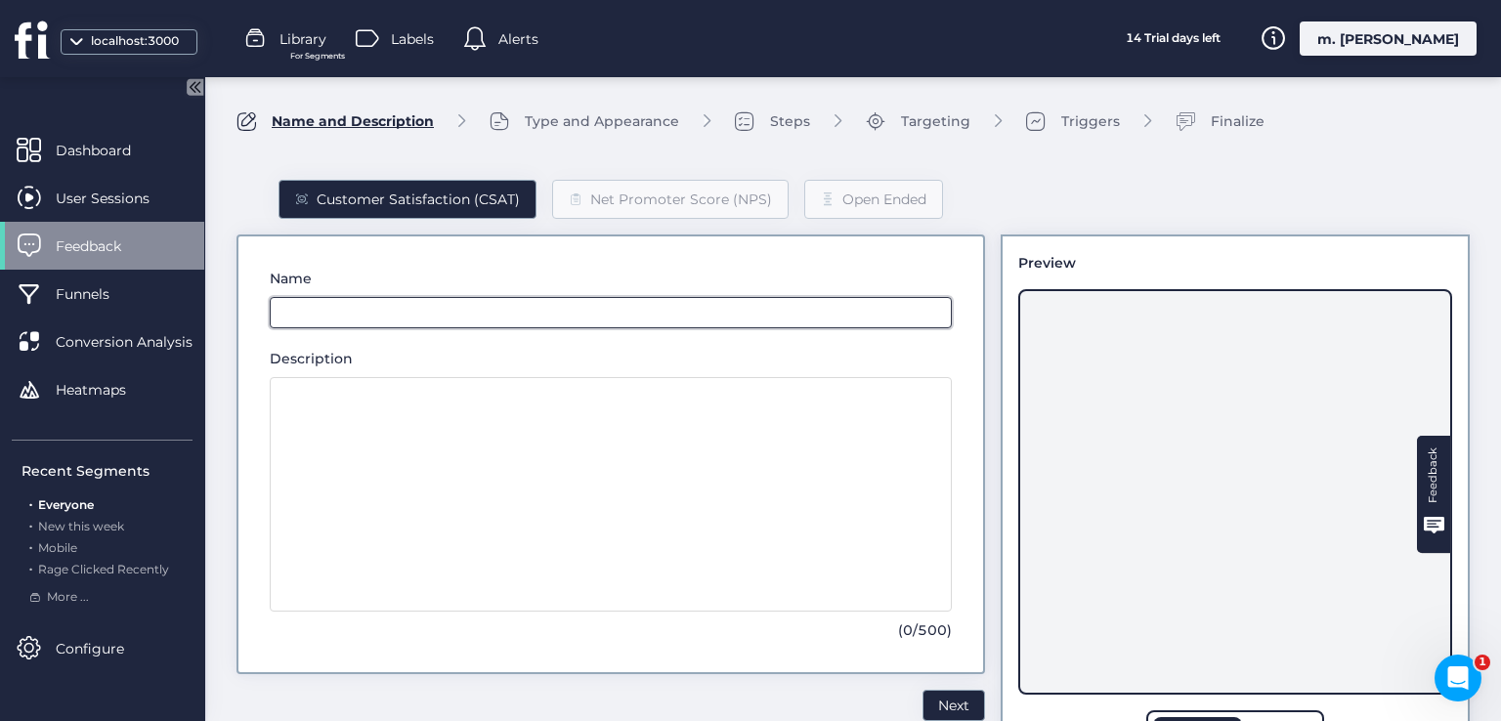
click at [565, 300] on input "text" at bounding box center [611, 312] width 682 height 31
type input "*"
type input "****"
click at [662, 204] on div "Net Promoter Score (NPS)" at bounding box center [681, 199] width 182 height 21
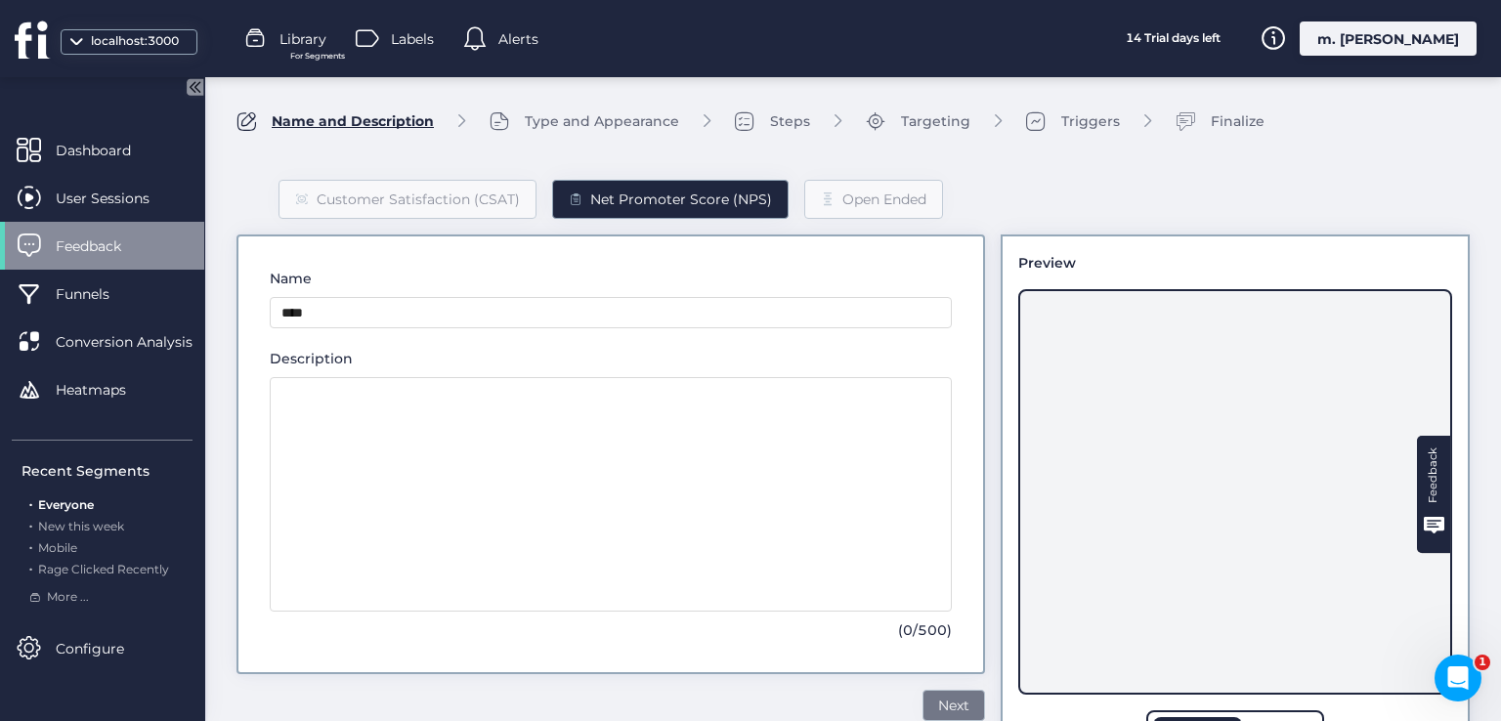
click at [938, 695] on span "Next" at bounding box center [953, 705] width 31 height 21
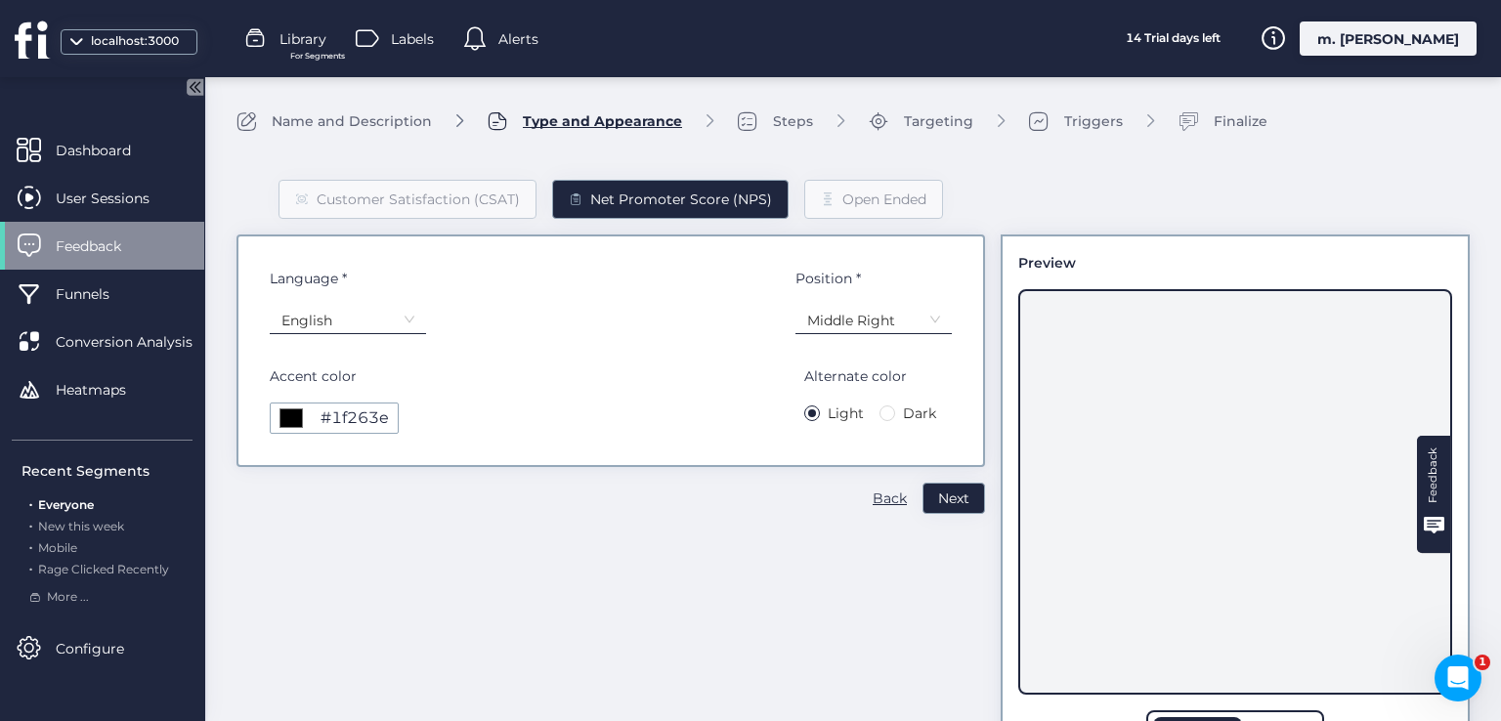
click at [880, 403] on label "Dark" at bounding box center [912, 413] width 64 height 21
click at [265, 412] on div "Language * English Position * Middle Right Accent color ******* #1f263e Alterna…" at bounding box center [610, 351] width 749 height 233
click at [290, 421] on input "*******" at bounding box center [291, 418] width 27 height 27
type input "*******"
click at [941, 499] on span "Next" at bounding box center [953, 498] width 31 height 21
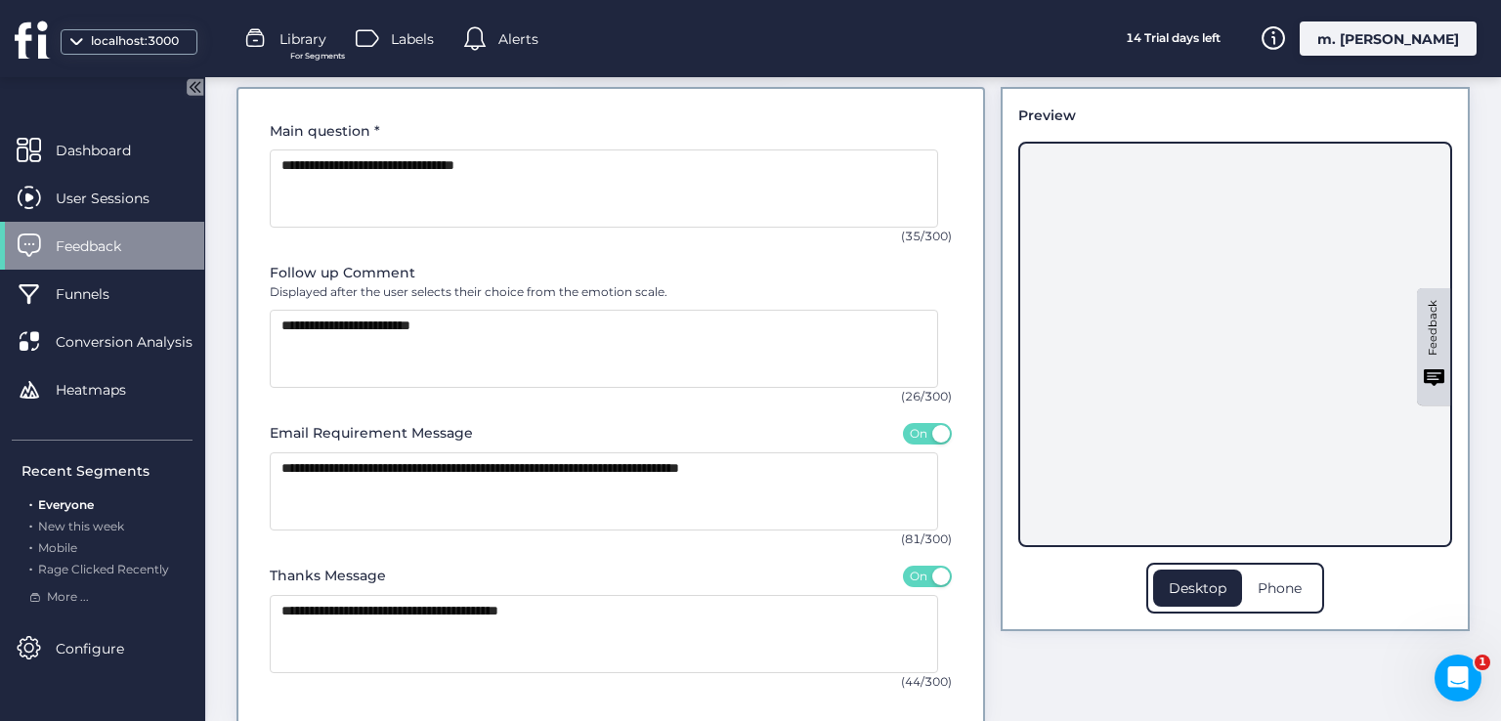
scroll to position [229, 0]
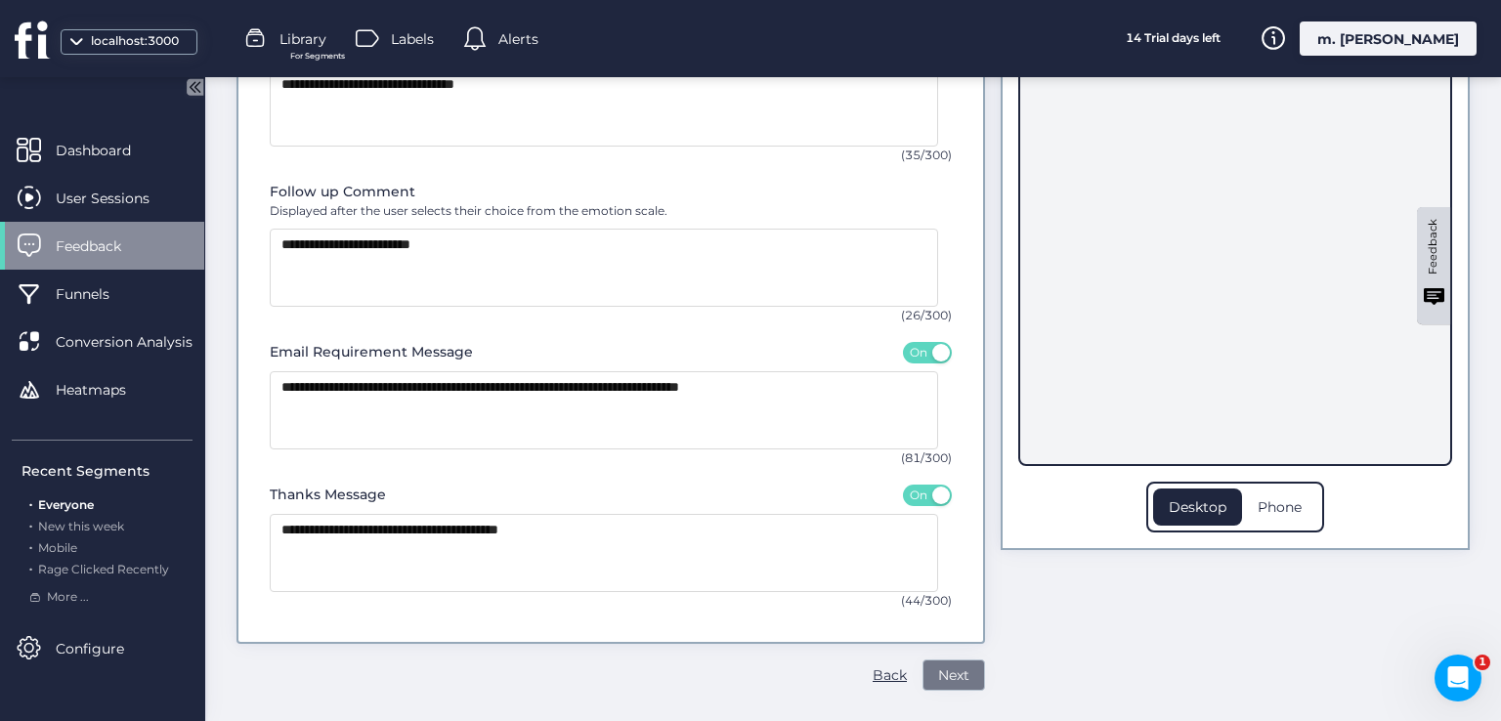
click at [942, 666] on span "Next" at bounding box center [953, 675] width 31 height 21
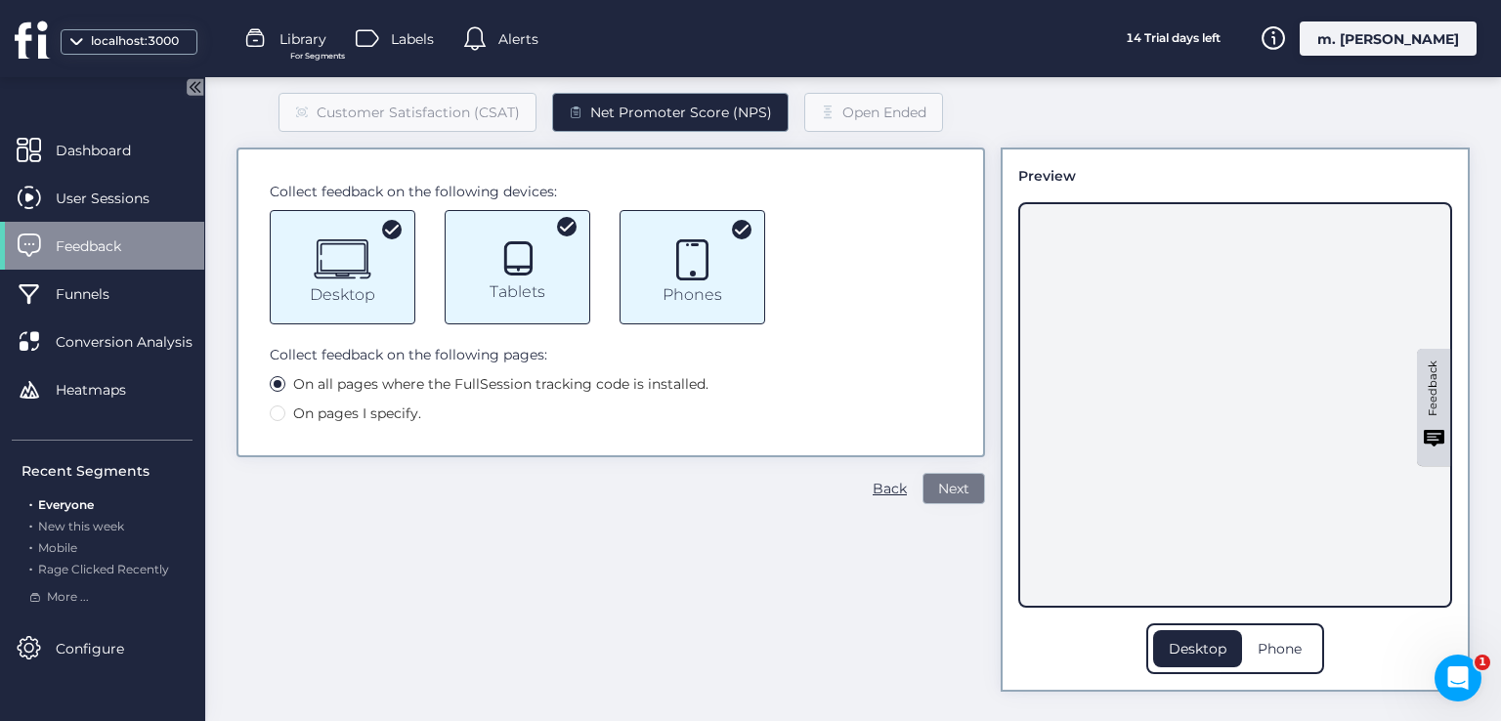
click at [938, 492] on span "Next" at bounding box center [953, 488] width 31 height 21
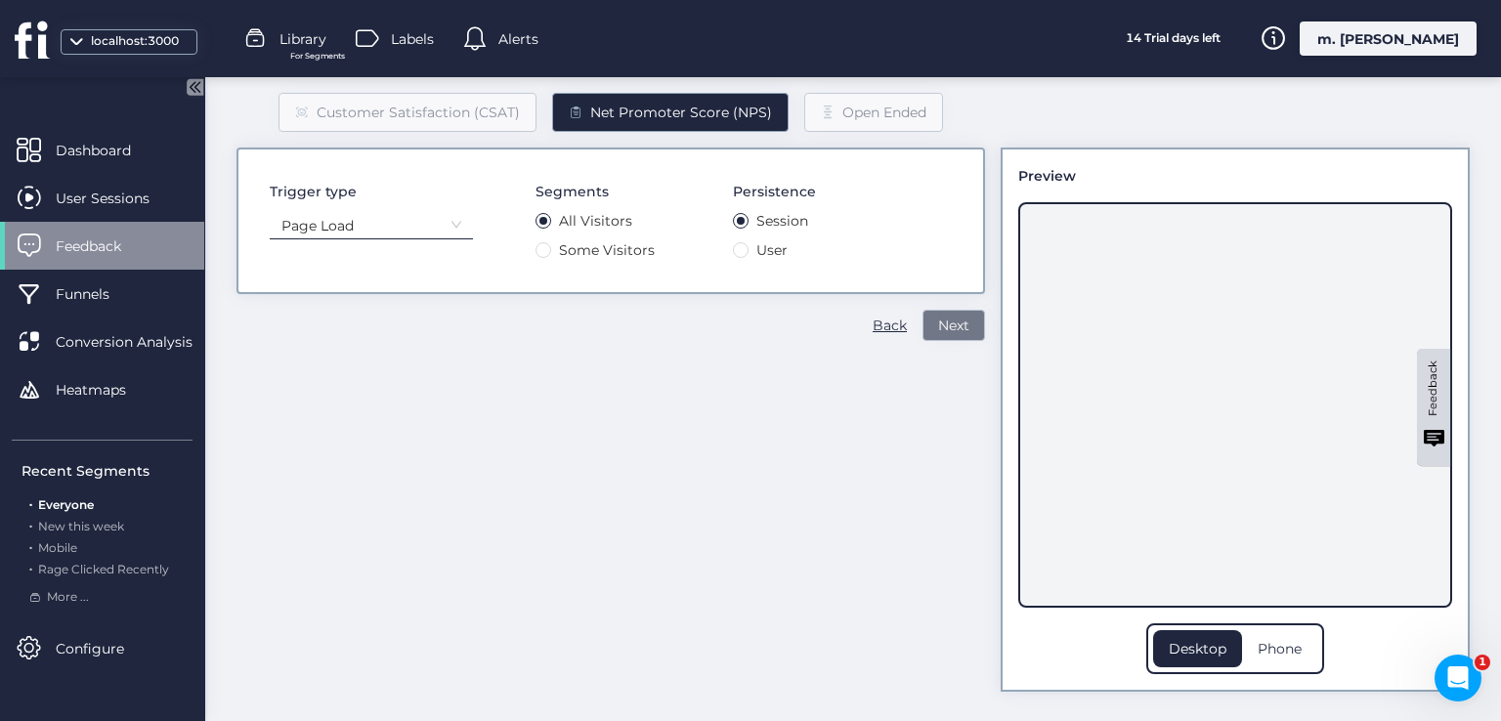
click at [944, 326] on span "Next" at bounding box center [953, 325] width 31 height 21
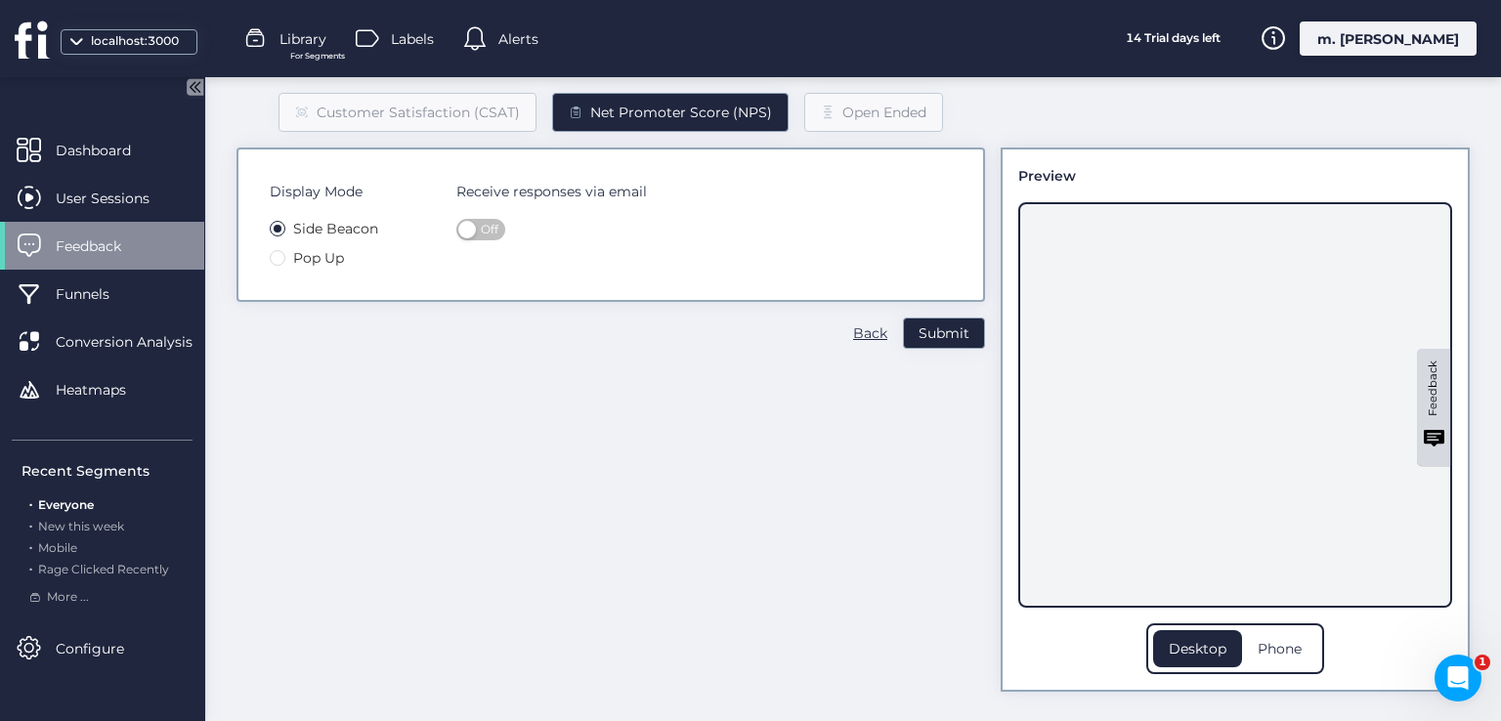
click at [320, 259] on span "Pop Up" at bounding box center [318, 257] width 66 height 21
click at [485, 226] on span "Off" at bounding box center [490, 229] width 18 height 21
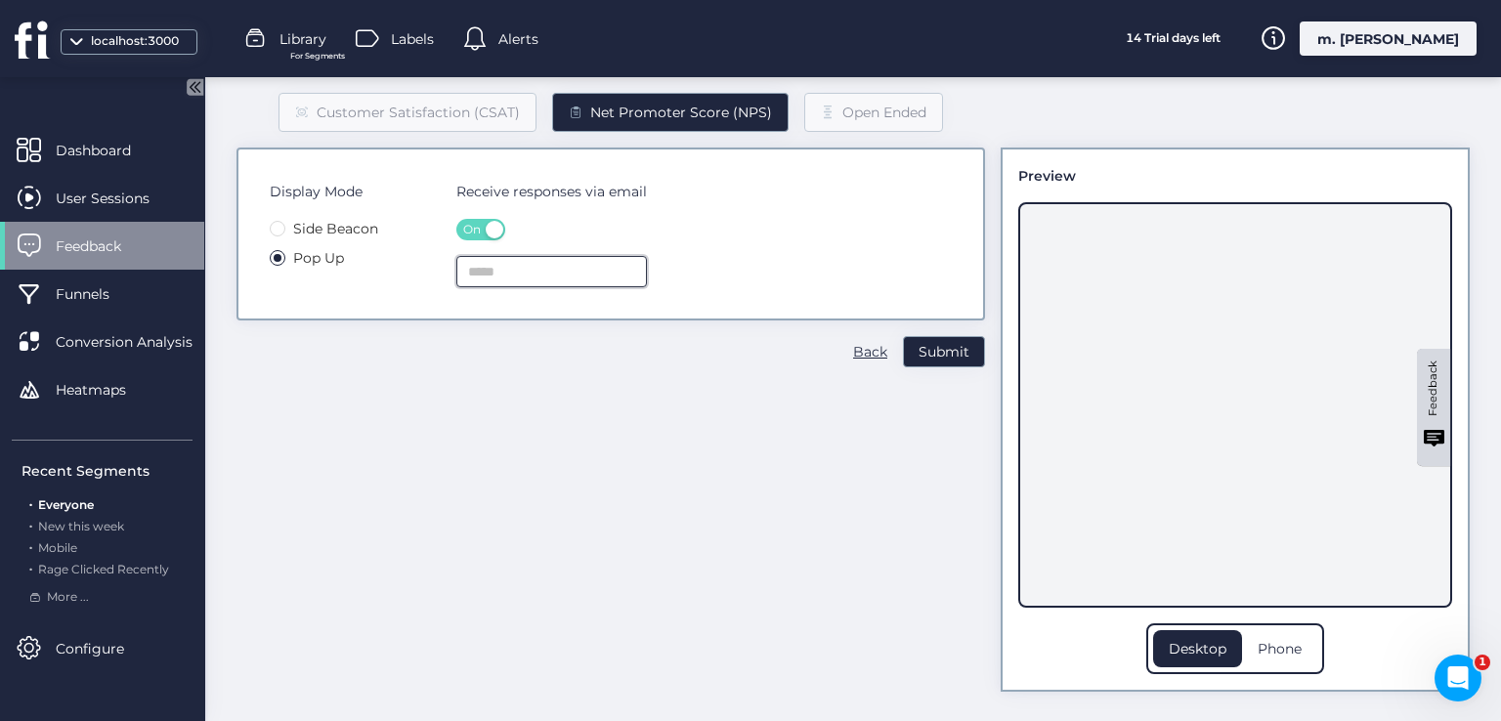
click at [514, 279] on input "text" at bounding box center [551, 271] width 191 height 31
type input "**********"
click at [919, 350] on span "Submit" at bounding box center [944, 351] width 51 height 21
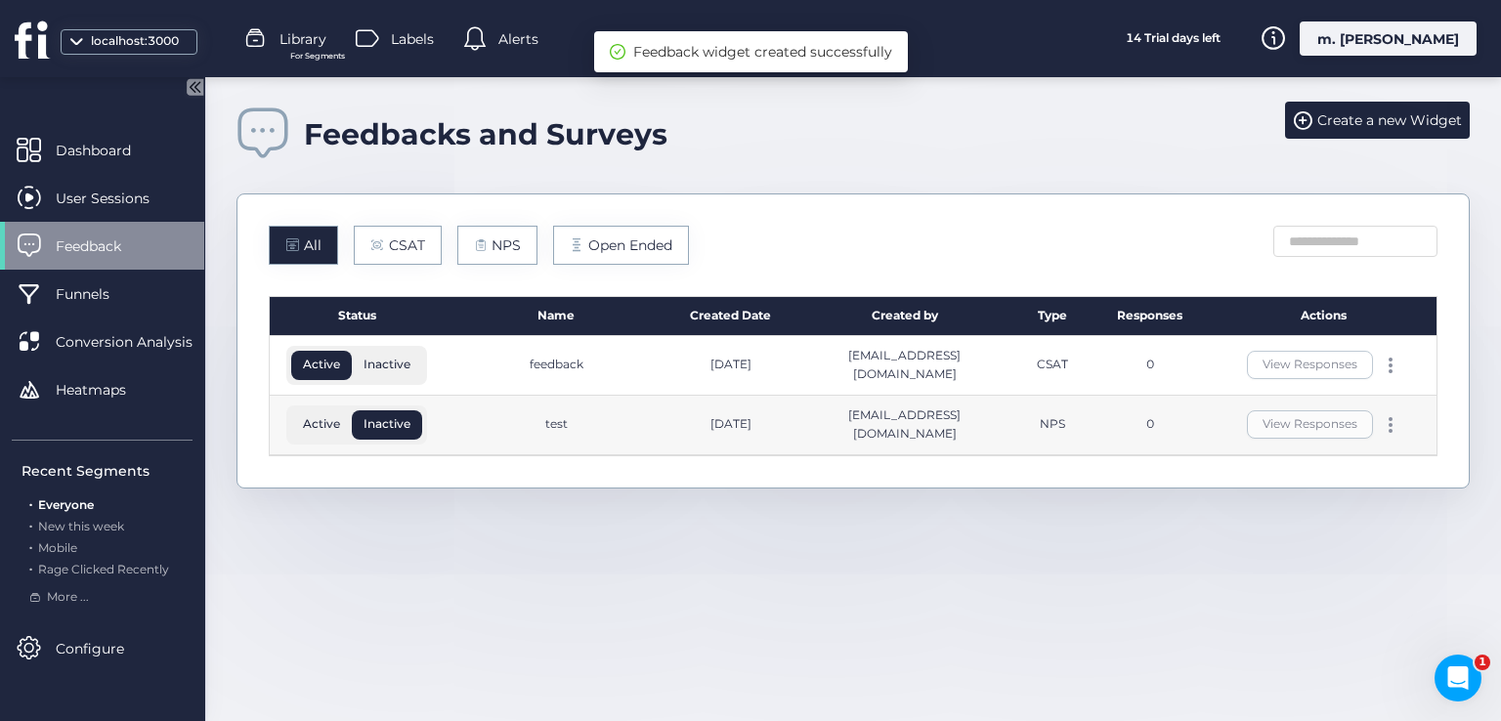
click at [317, 429] on span "Active" at bounding box center [321, 424] width 61 height 18
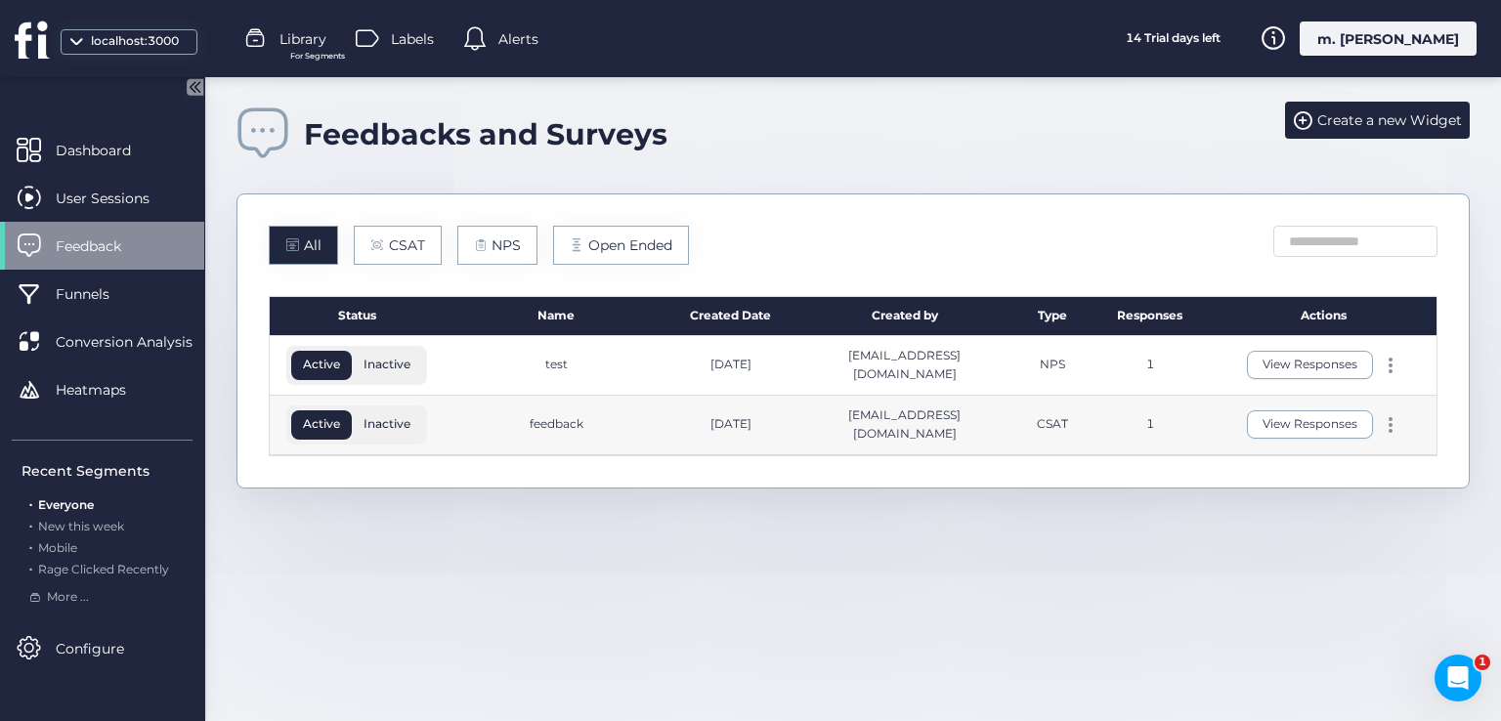
click at [398, 418] on span "Inactive" at bounding box center [387, 424] width 70 height 18
click at [331, 415] on span "Active" at bounding box center [321, 424] width 61 height 18
click at [400, 359] on span "Inactive" at bounding box center [387, 365] width 70 height 18
click at [387, 431] on span "Inactive" at bounding box center [387, 424] width 70 height 18
click at [345, 427] on span "Active" at bounding box center [321, 424] width 61 height 18
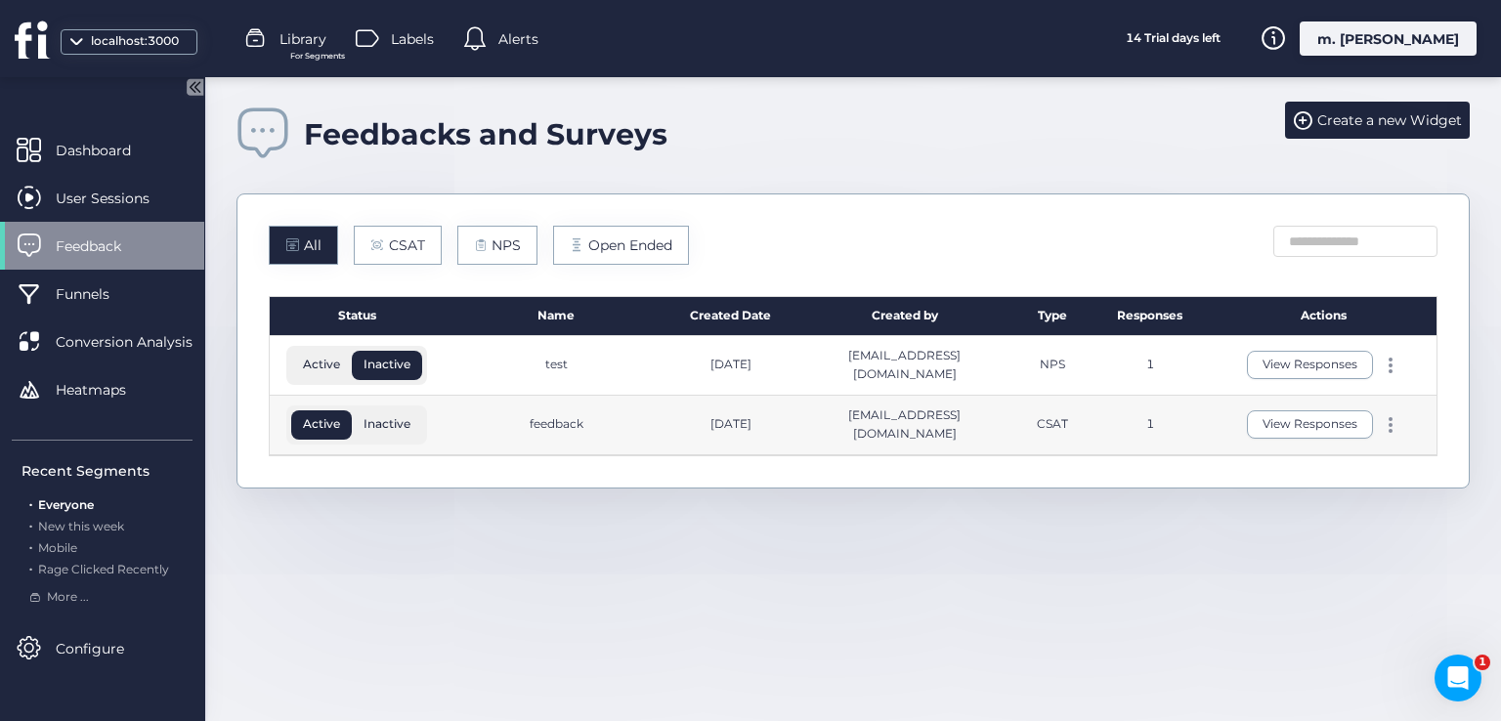
click at [326, 362] on span "Active" at bounding box center [321, 365] width 61 height 18
click at [399, 420] on span "Inactive" at bounding box center [387, 424] width 70 height 18
click at [397, 365] on span "Inactive" at bounding box center [387, 365] width 70 height 18
click at [1389, 37] on div "m. [PERSON_NAME]" at bounding box center [1388, 38] width 177 height 34
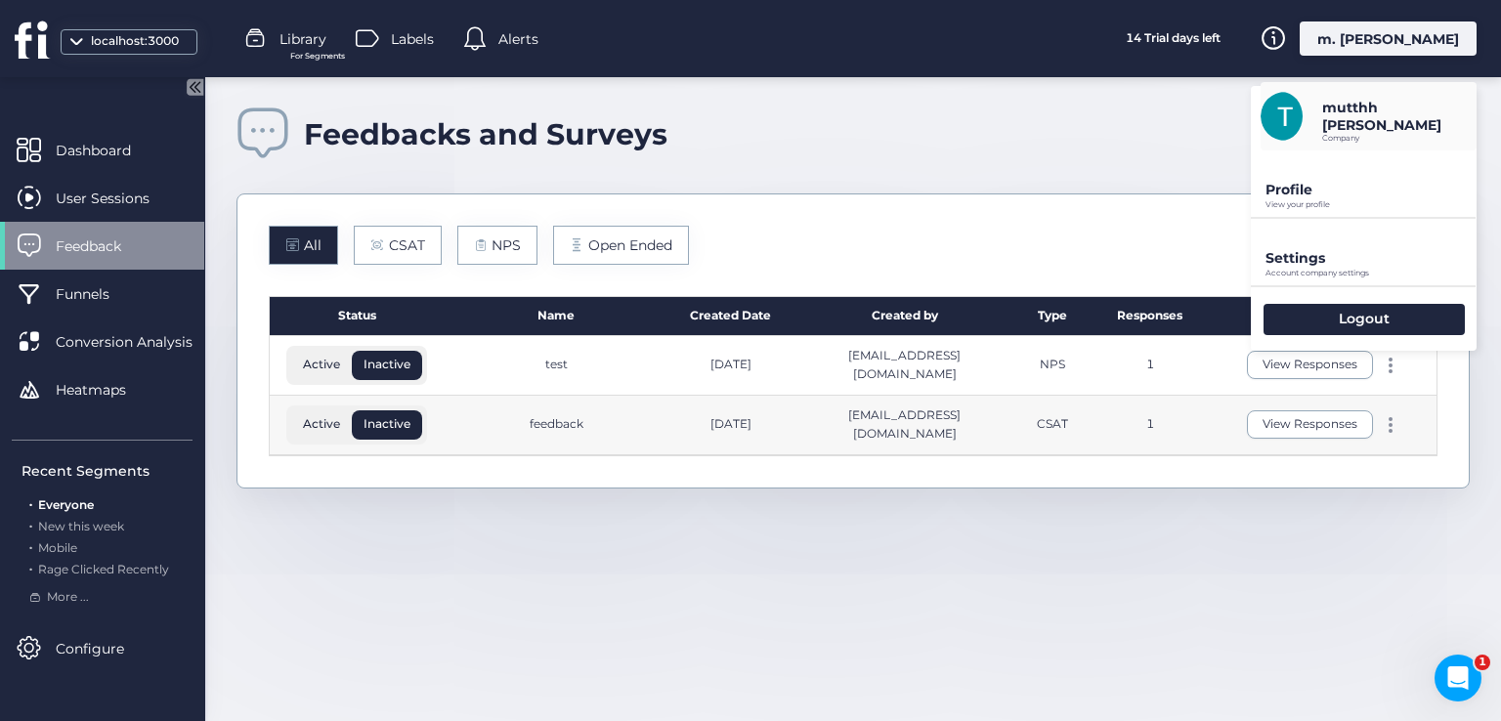
click at [1268, 205] on p "View your profile" at bounding box center [1371, 204] width 211 height 9
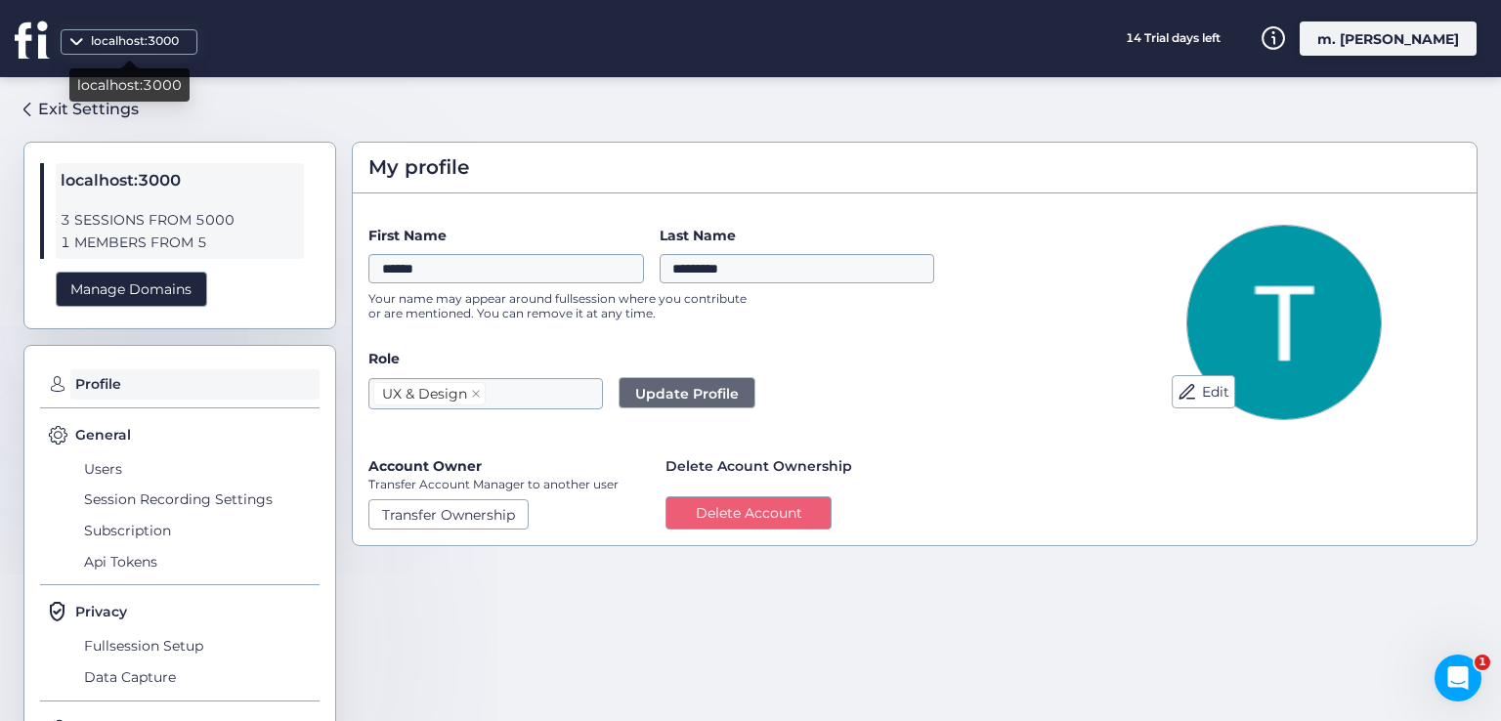
click at [82, 56] on div "localhost:3000" at bounding box center [129, 78] width 120 height 47
click at [90, 57] on div "localhost:3000" at bounding box center [129, 78] width 120 height 47
click at [154, 51] on div "localhost:3000" at bounding box center [129, 41] width 137 height 25
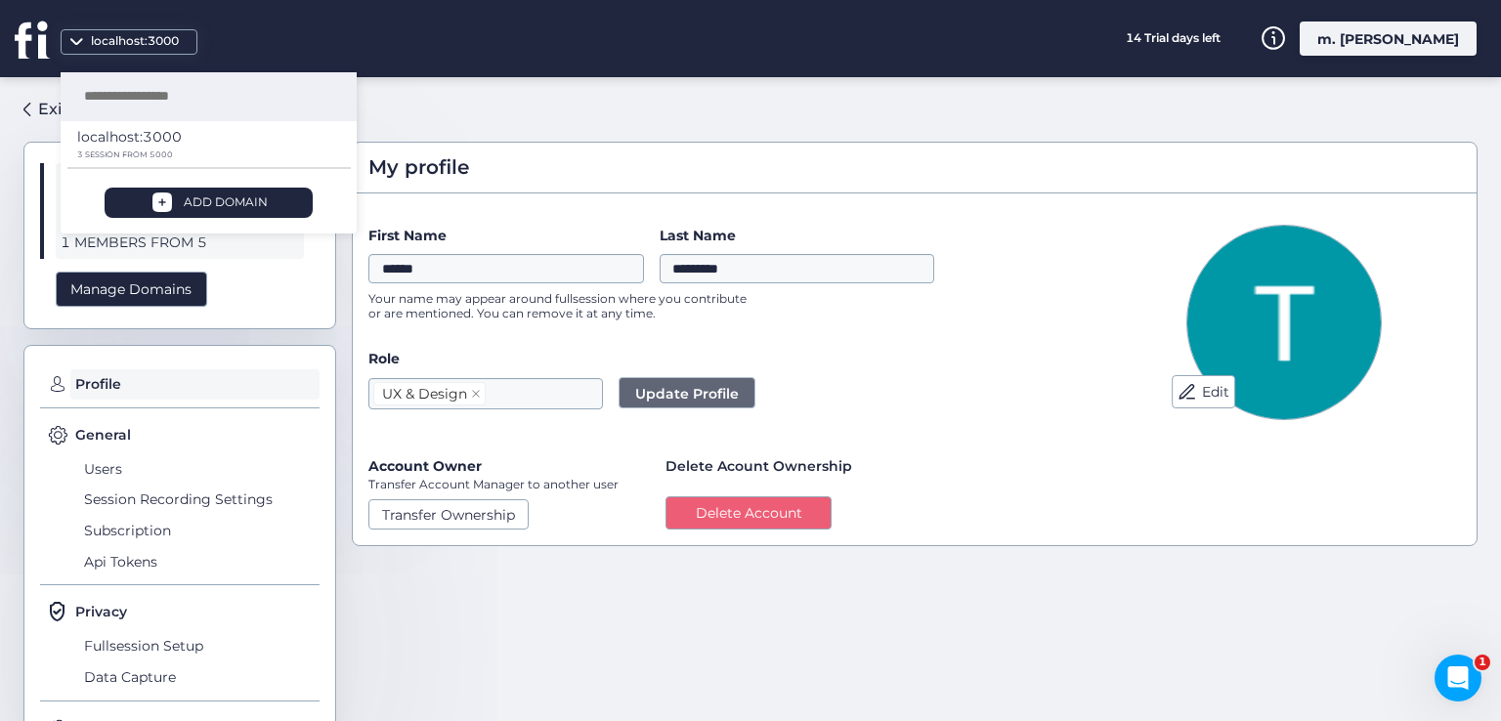
click at [556, 114] on div "My profile Edit First Name ****** Last Name ********* Your name may appear arou…" at bounding box center [915, 391] width 1126 height 597
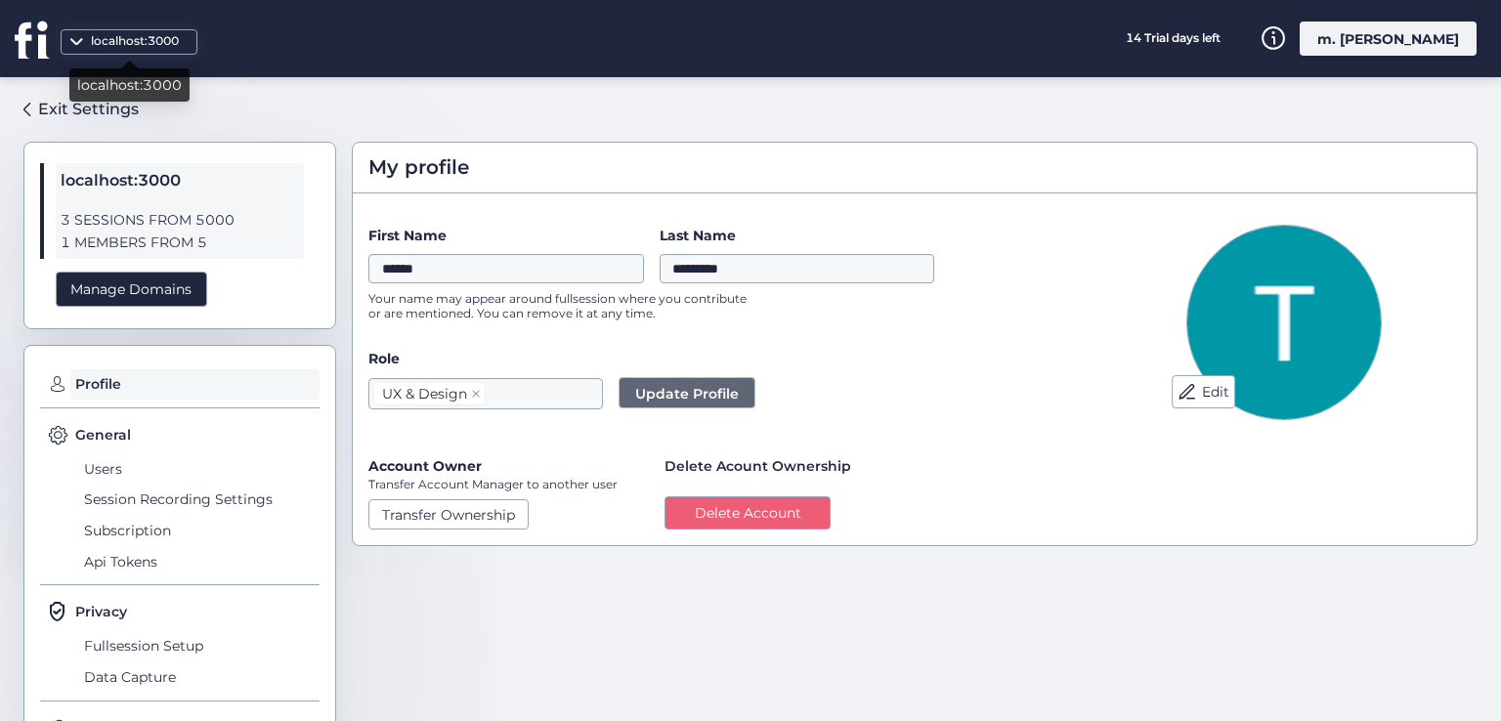
click at [117, 43] on div "localhost:3000" at bounding box center [135, 41] width 98 height 19
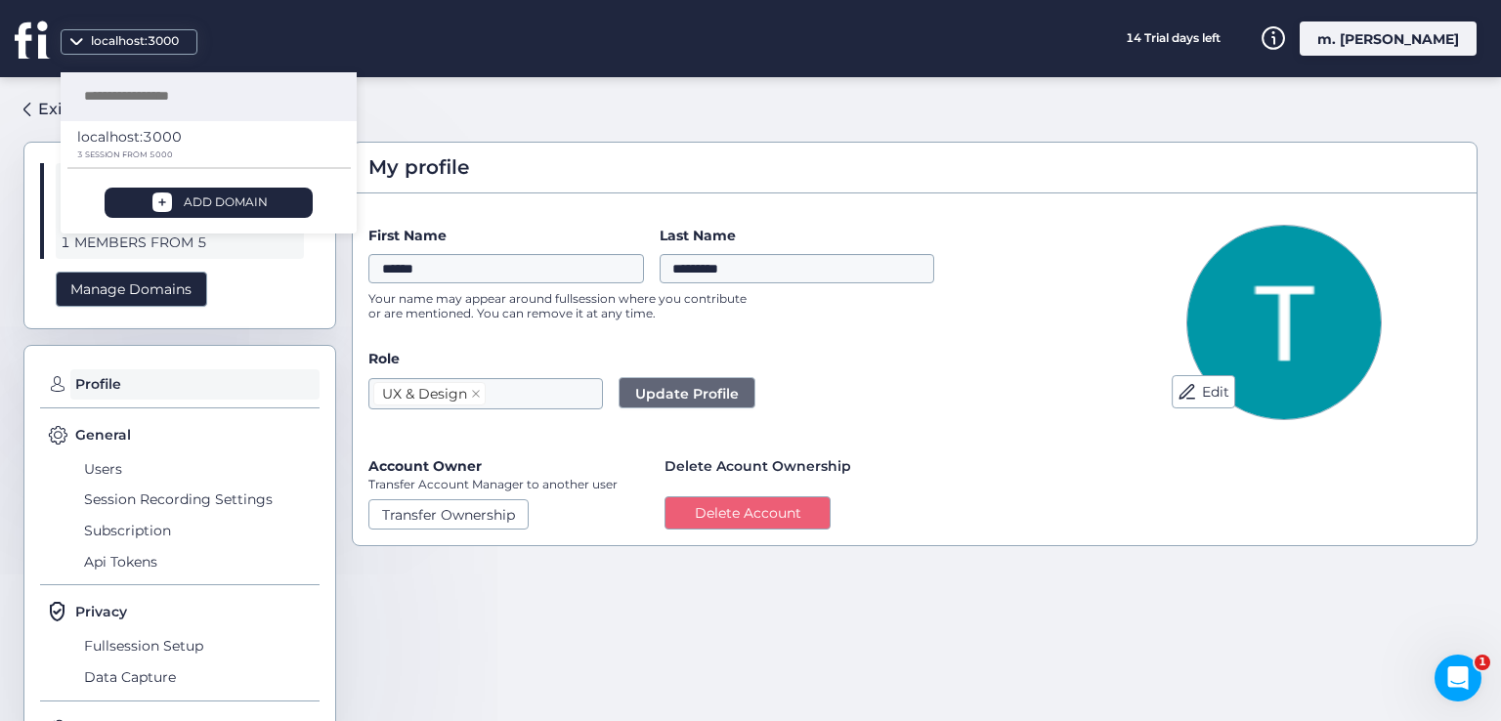
click at [26, 109] on span at bounding box center [26, 110] width 7 height 14
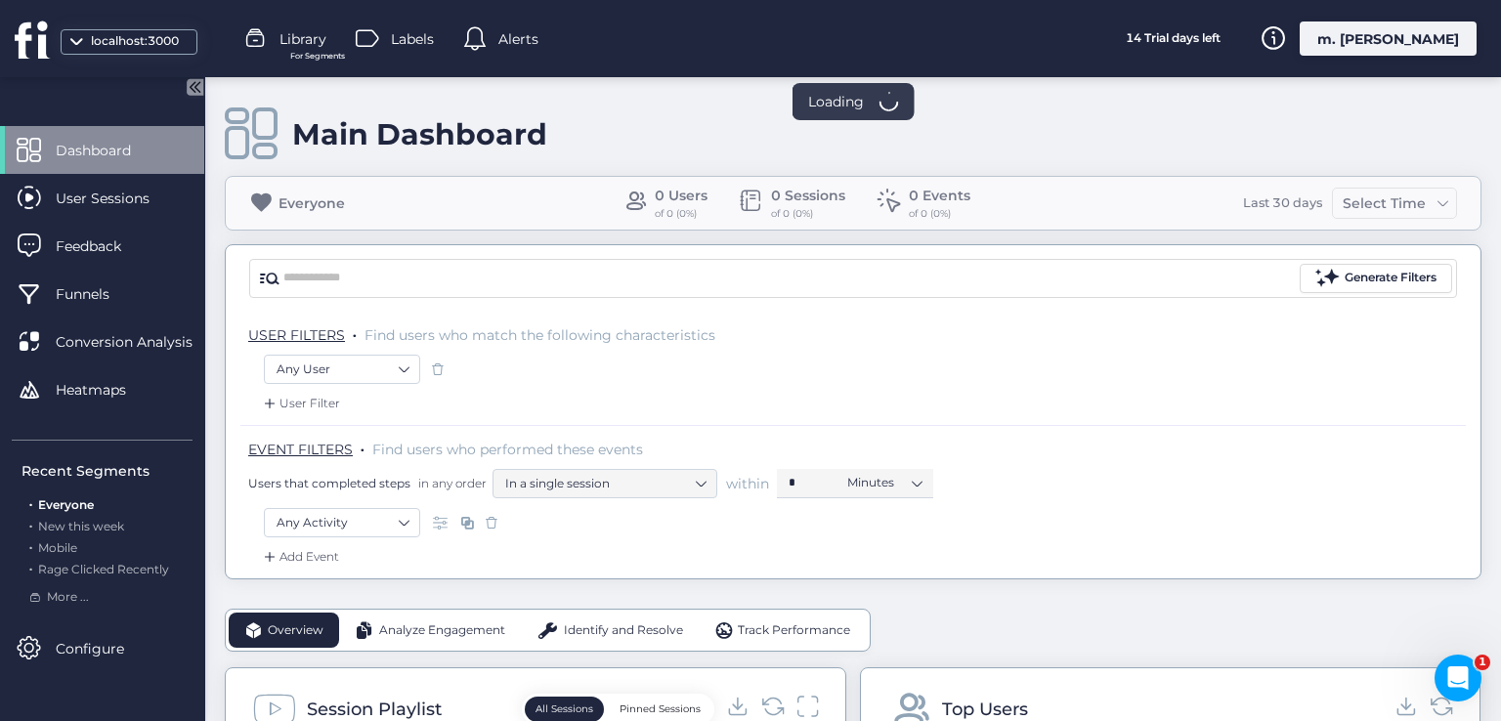
click at [1382, 36] on div "m. [PERSON_NAME]" at bounding box center [1388, 38] width 177 height 34
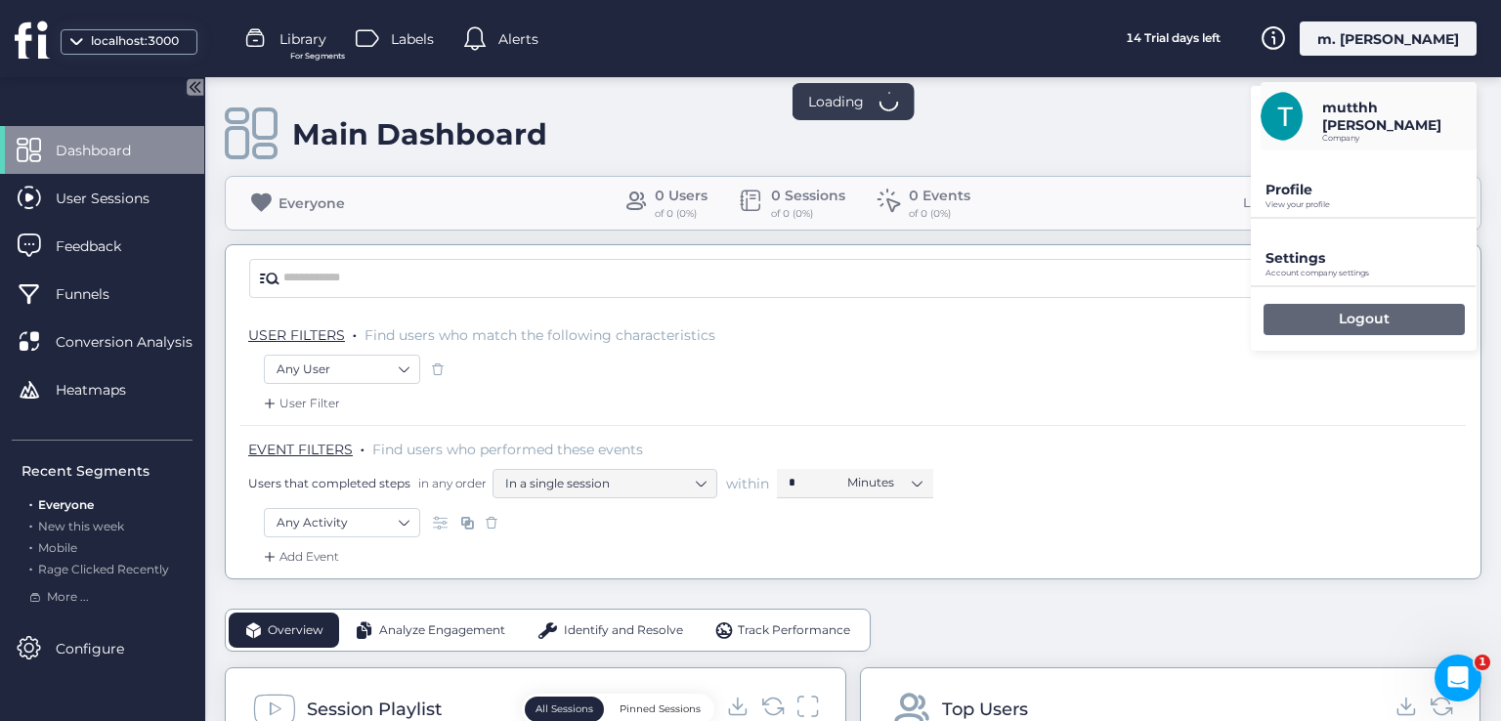
click at [1306, 307] on div "Logout" at bounding box center [1364, 319] width 201 height 31
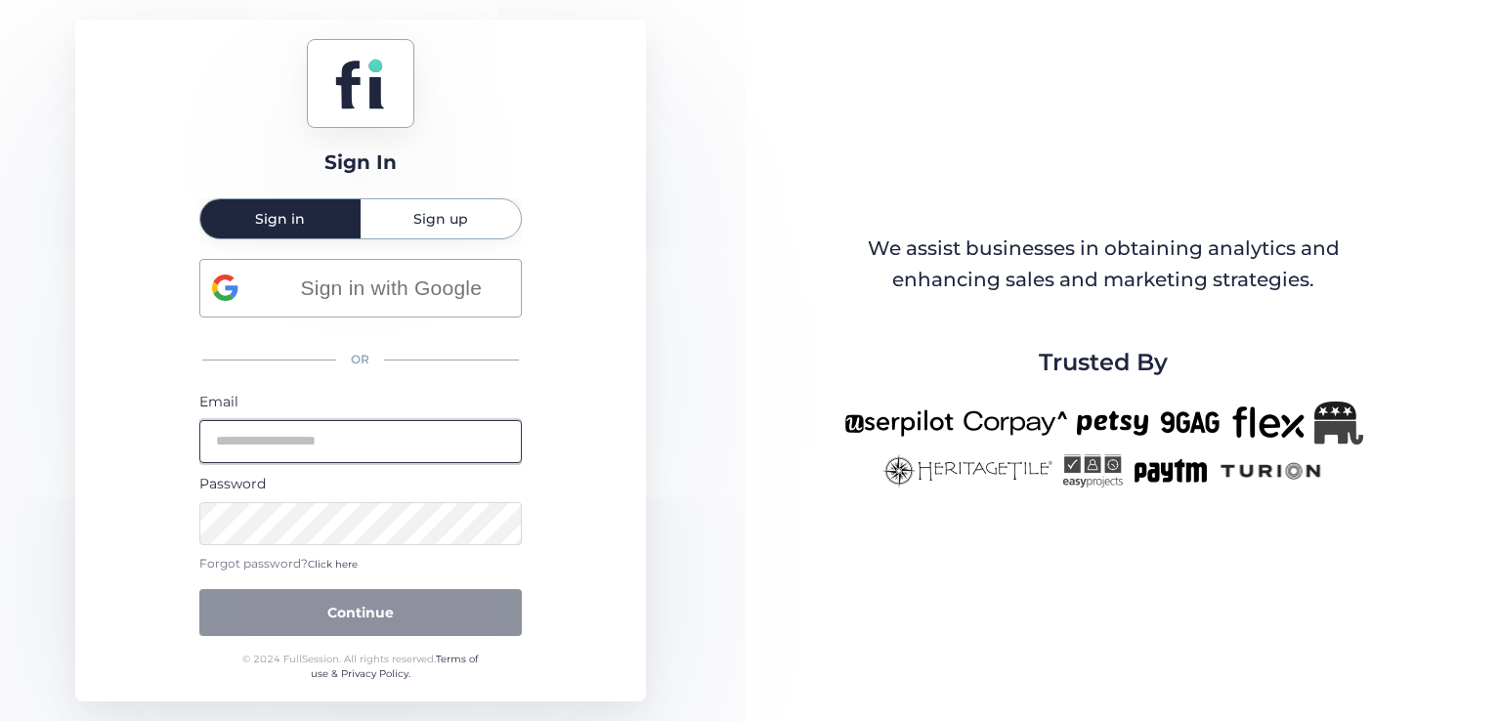
click at [385, 447] on input "email" at bounding box center [360, 441] width 322 height 43
click at [382, 437] on input "email" at bounding box center [360, 441] width 322 height 43
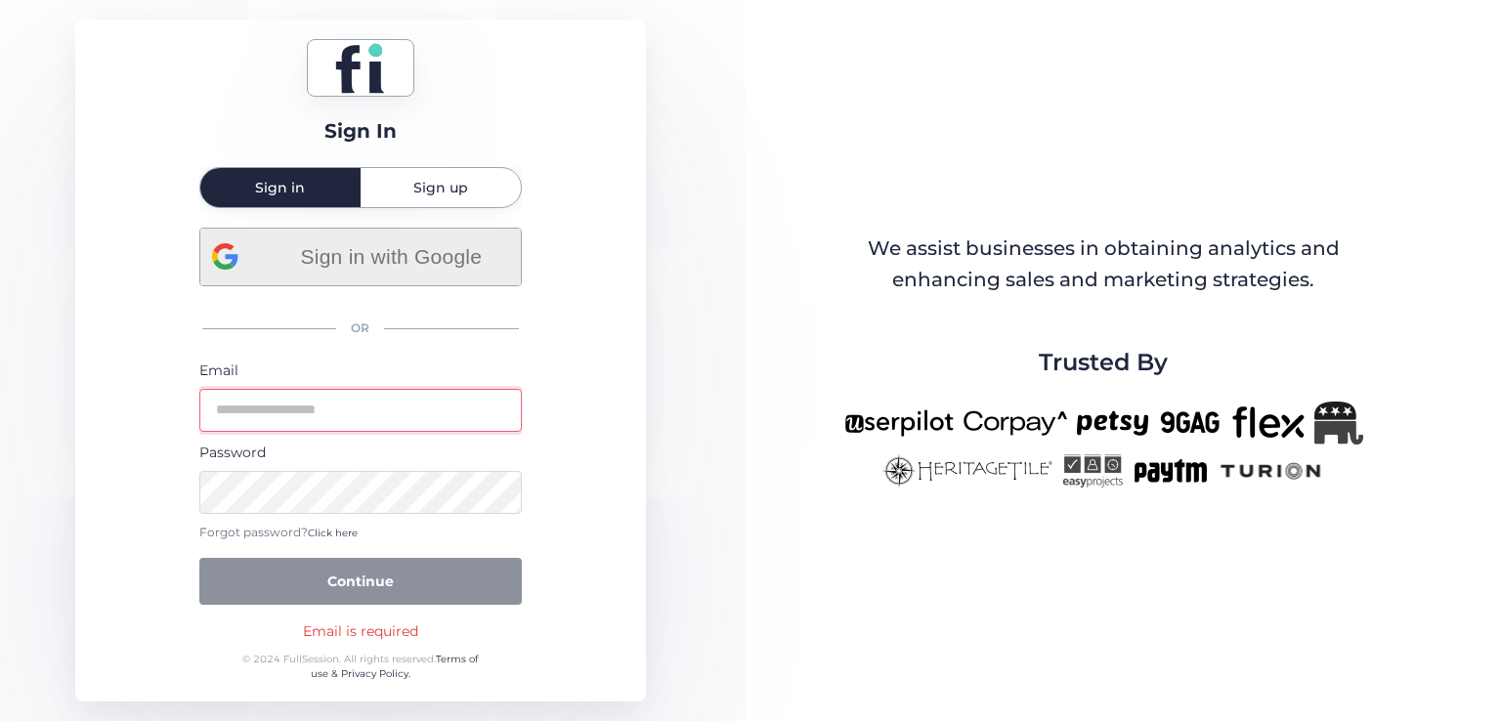
click at [409, 275] on div "Sign in with Google" at bounding box center [360, 257] width 297 height 57
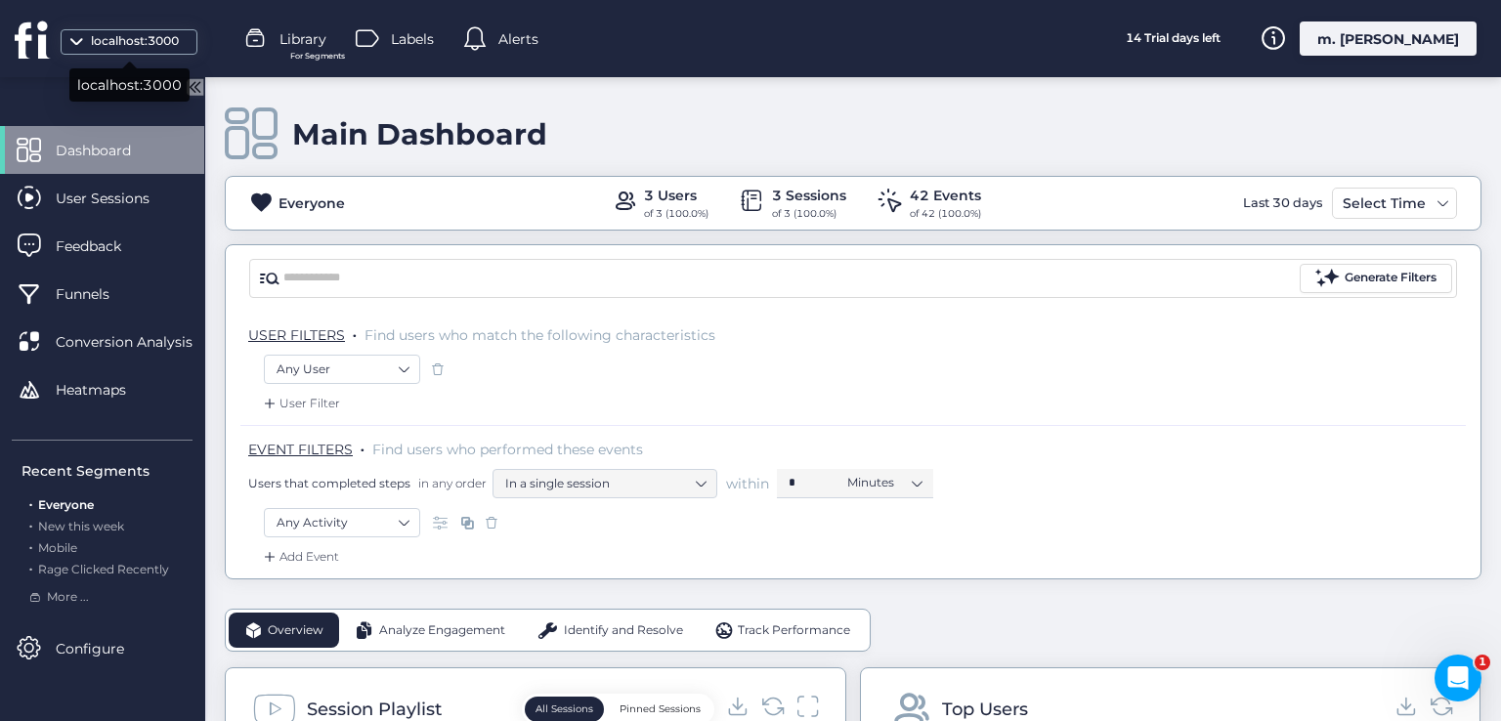
click at [133, 36] on div "localhost:3000" at bounding box center [135, 41] width 98 height 19
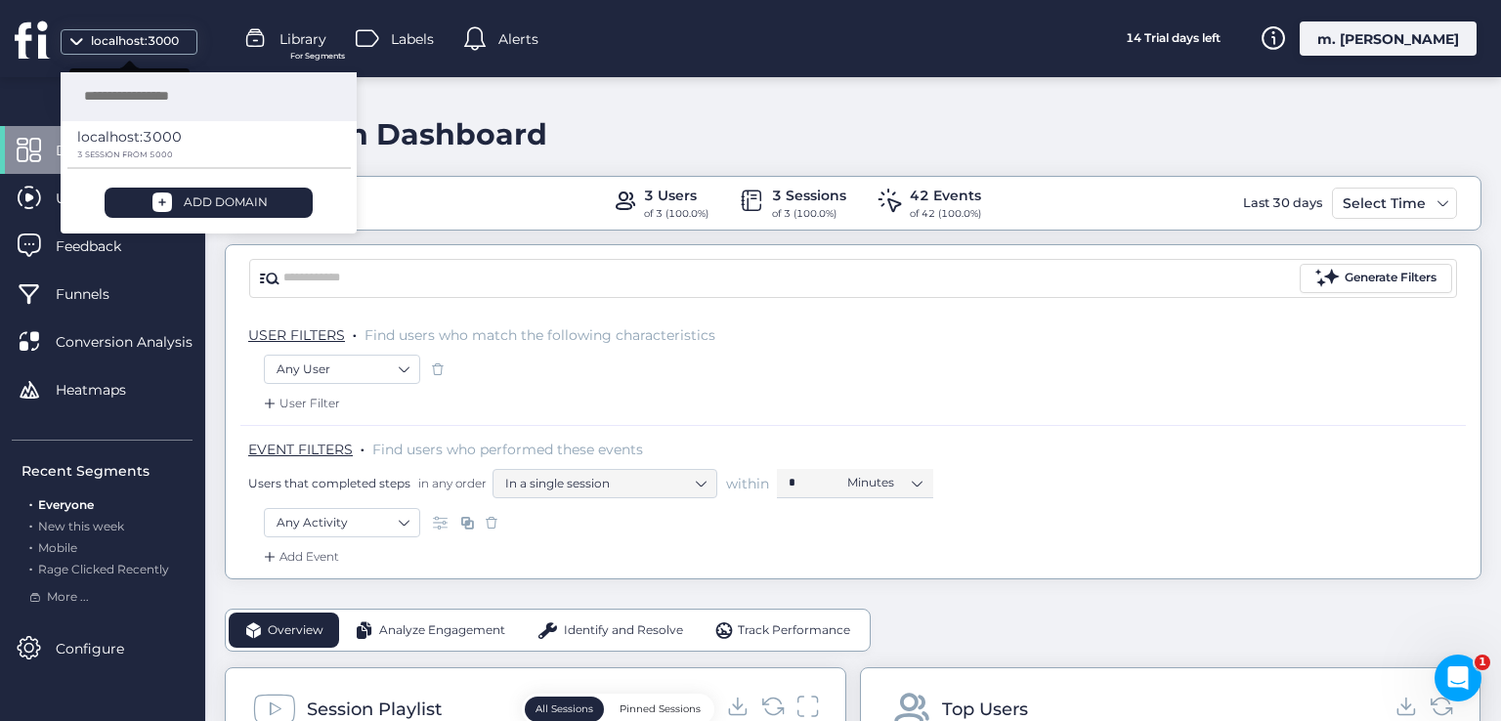
click at [131, 42] on div "localhost:3000" at bounding box center [135, 41] width 98 height 19
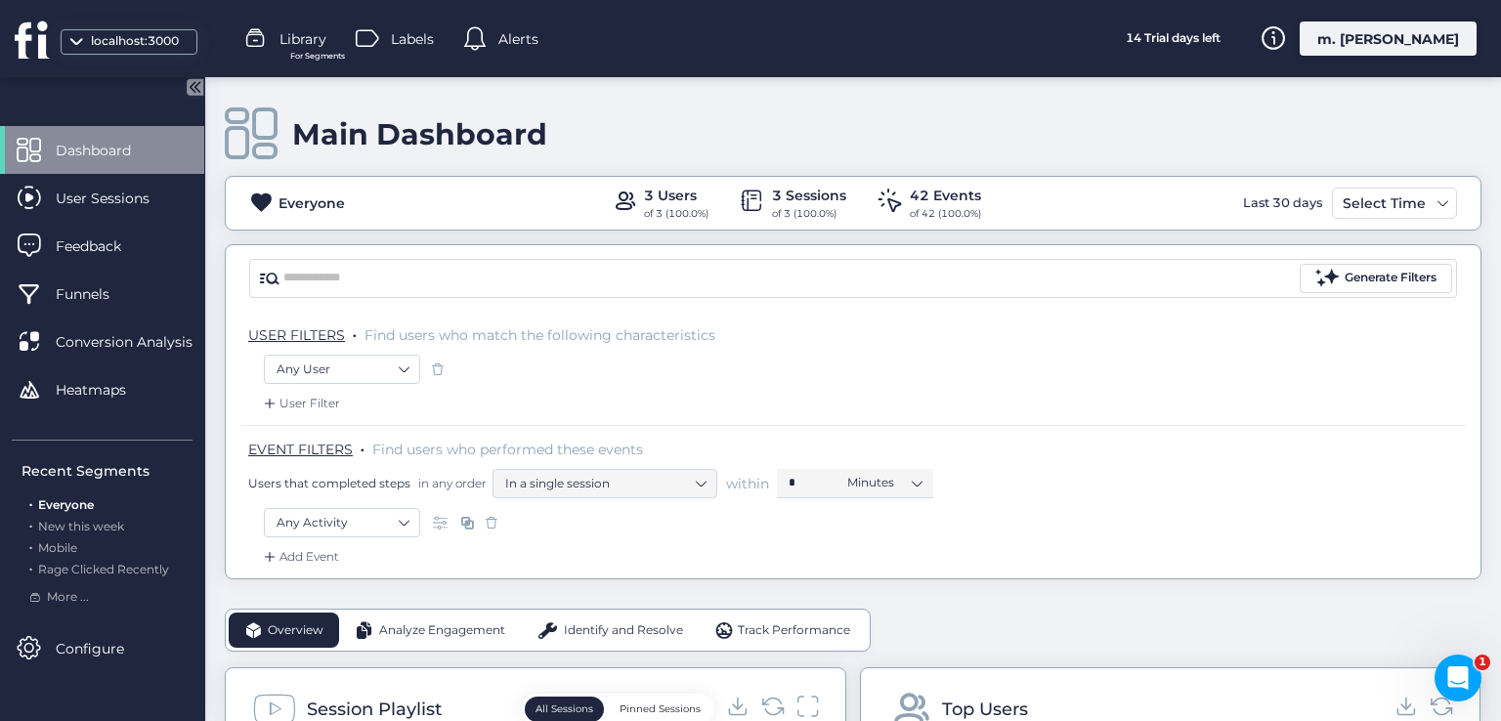
click at [488, 193] on div "Everyone 3 Users of 3 (100.0%) 3 Sessions of 3 (100.0%) 42 Events of 42 (100.0%…" at bounding box center [853, 203] width 1255 height 37
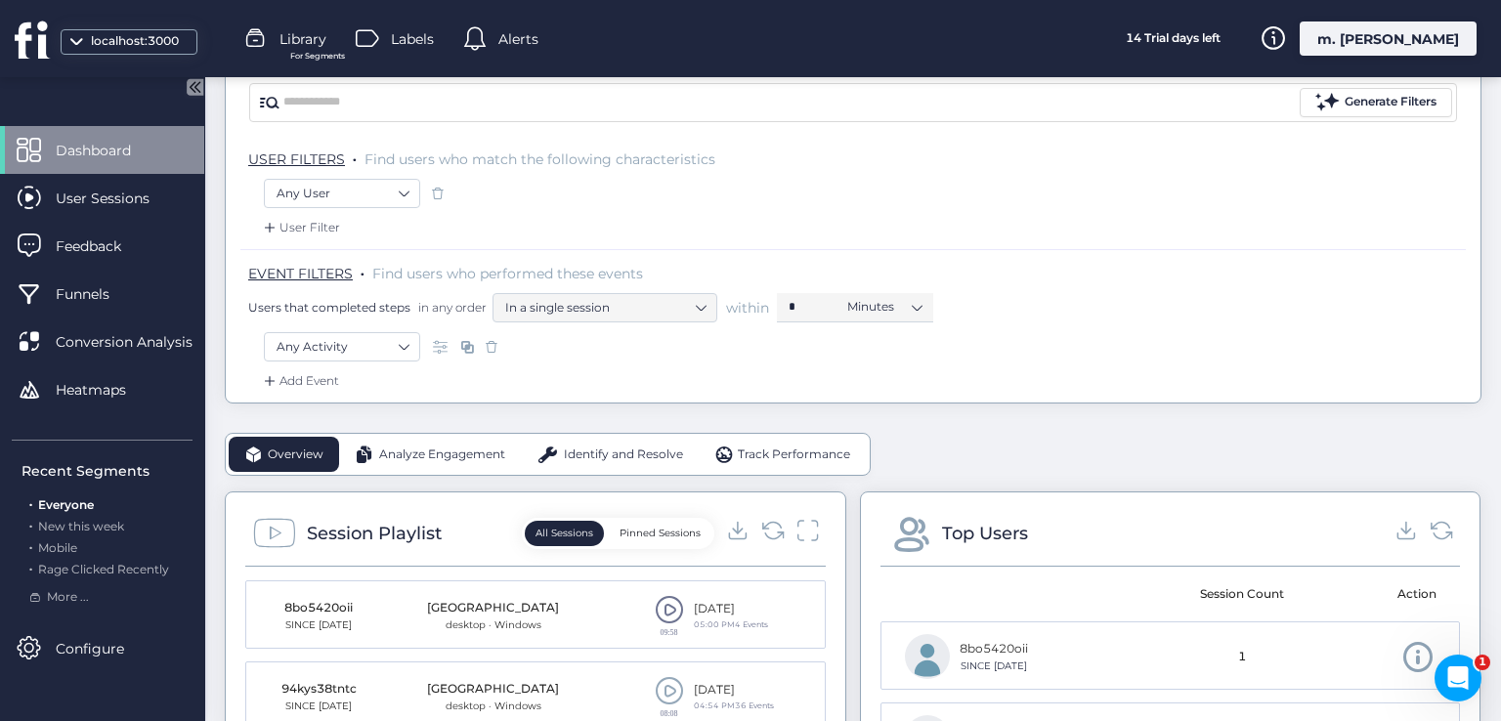
scroll to position [391, 0]
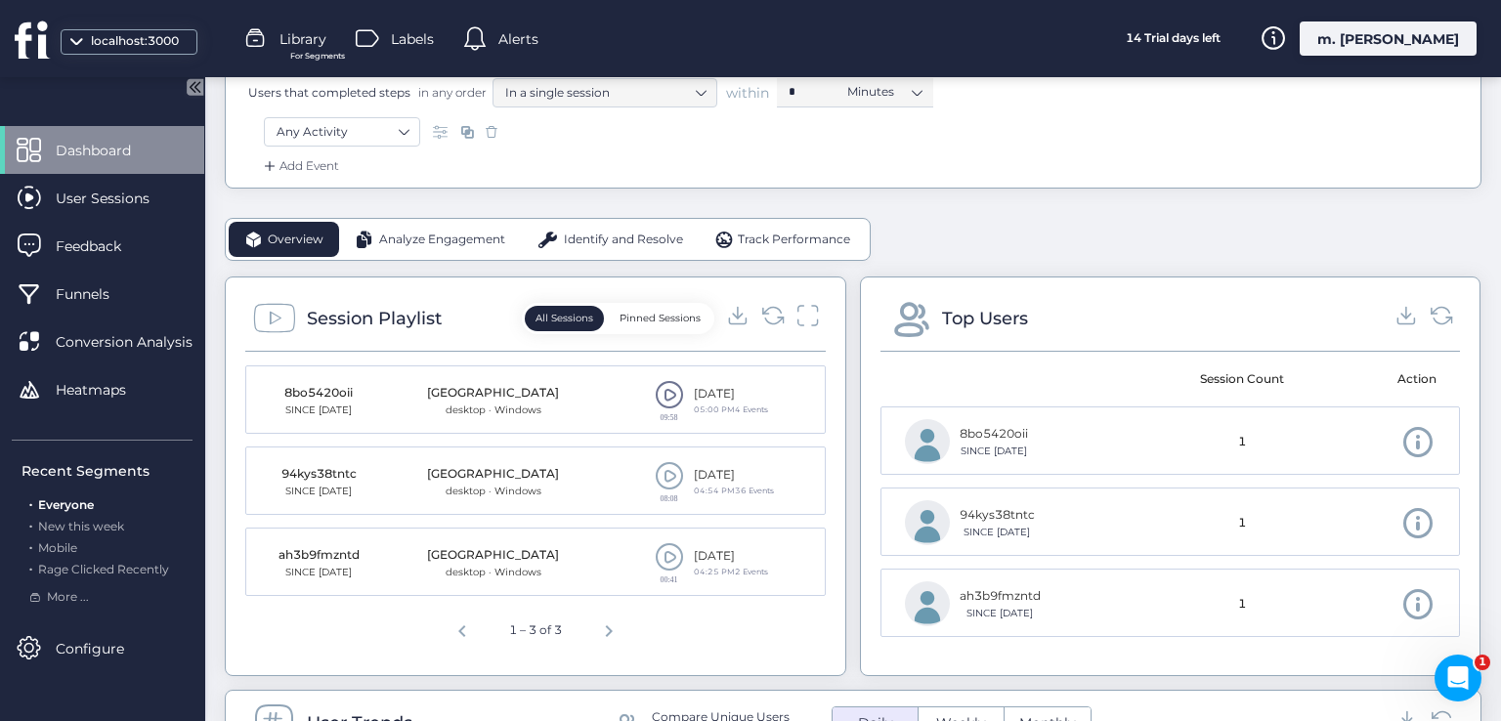
click at [655, 389] on span at bounding box center [669, 394] width 29 height 29
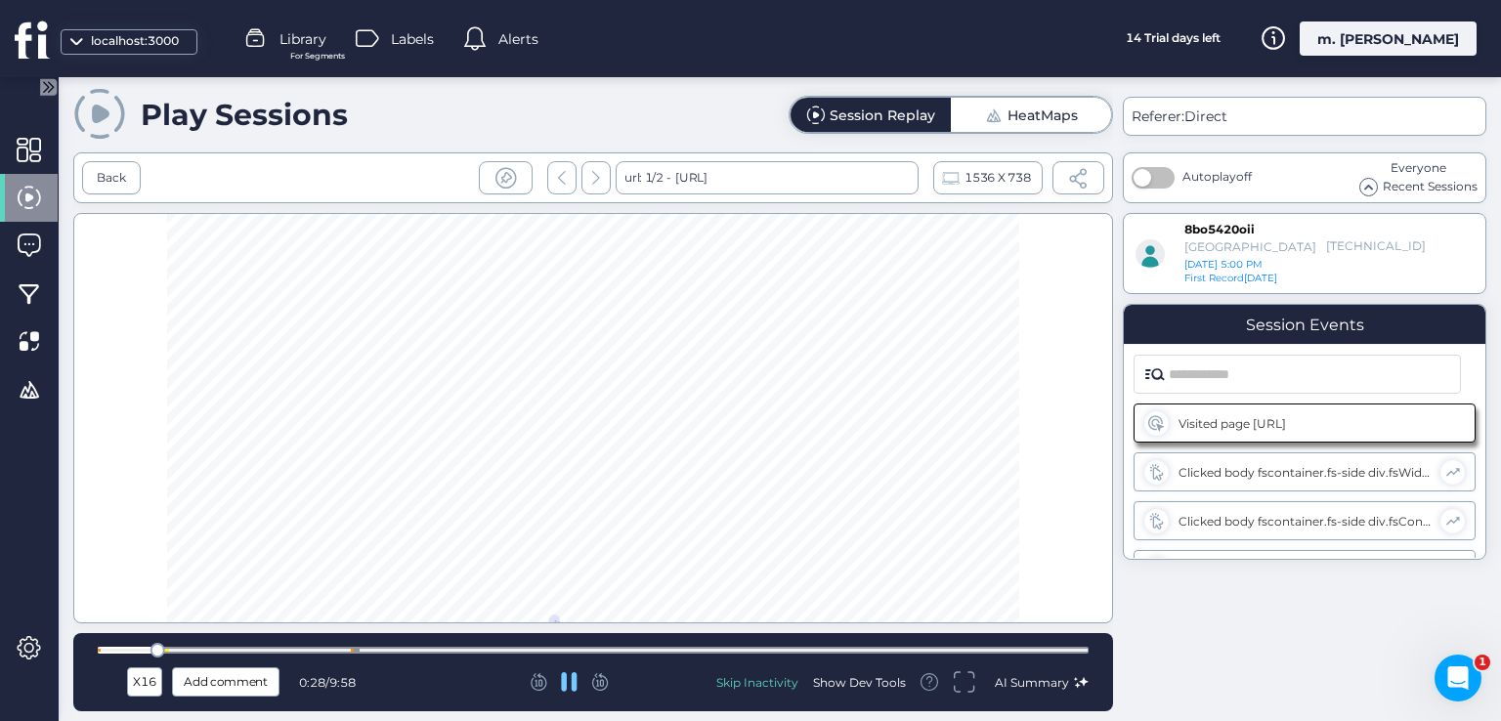
click at [41, 88] on icon at bounding box center [48, 86] width 17 height 17
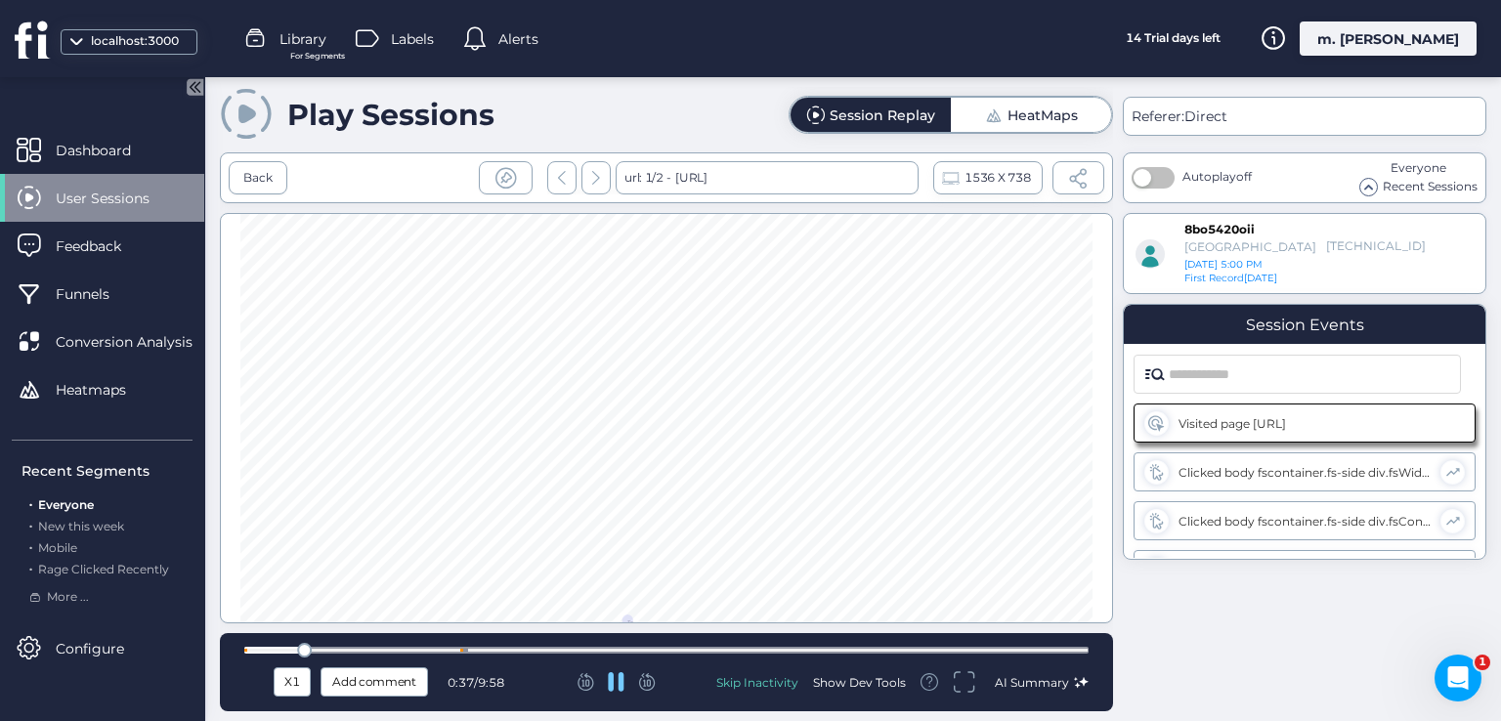
click at [195, 87] on icon at bounding box center [196, 87] width 5 height 10
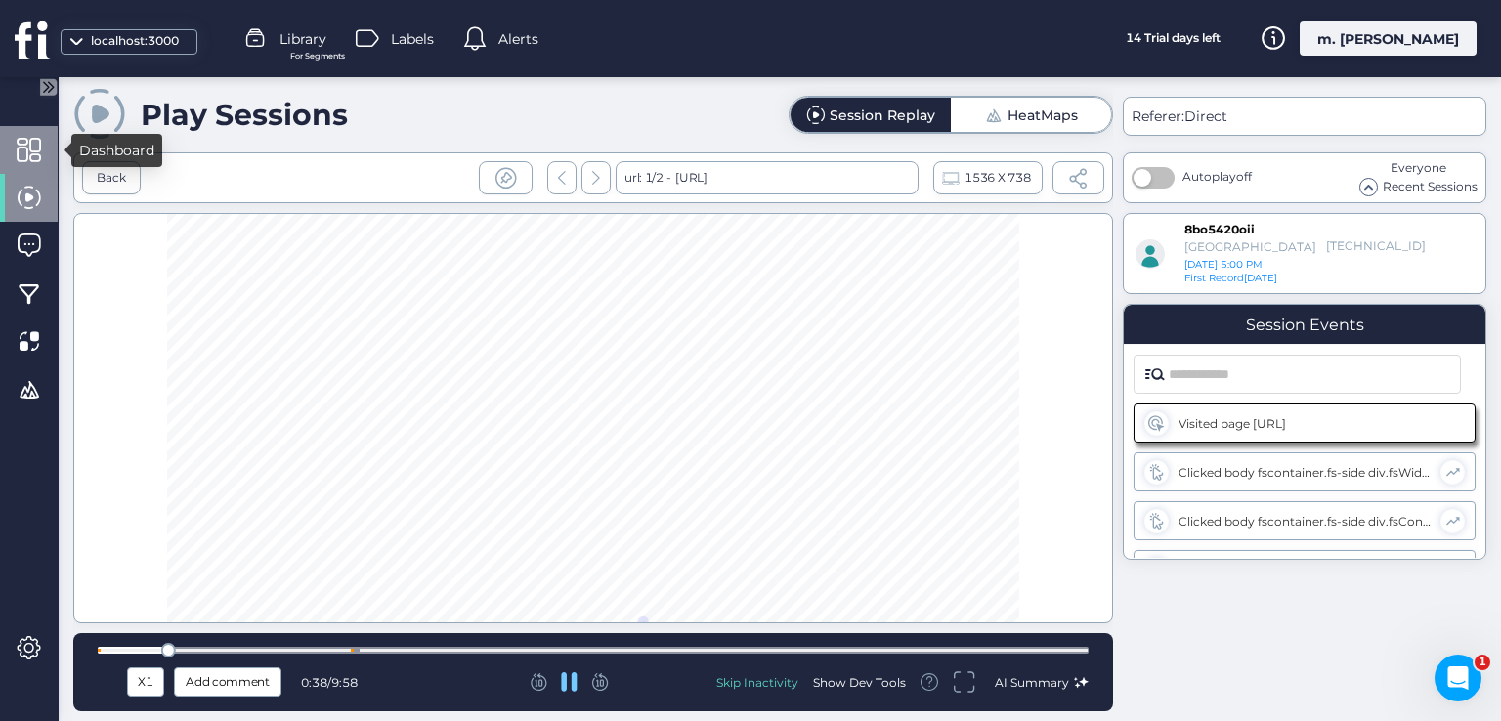
click at [0, 135] on div at bounding box center [29, 150] width 58 height 48
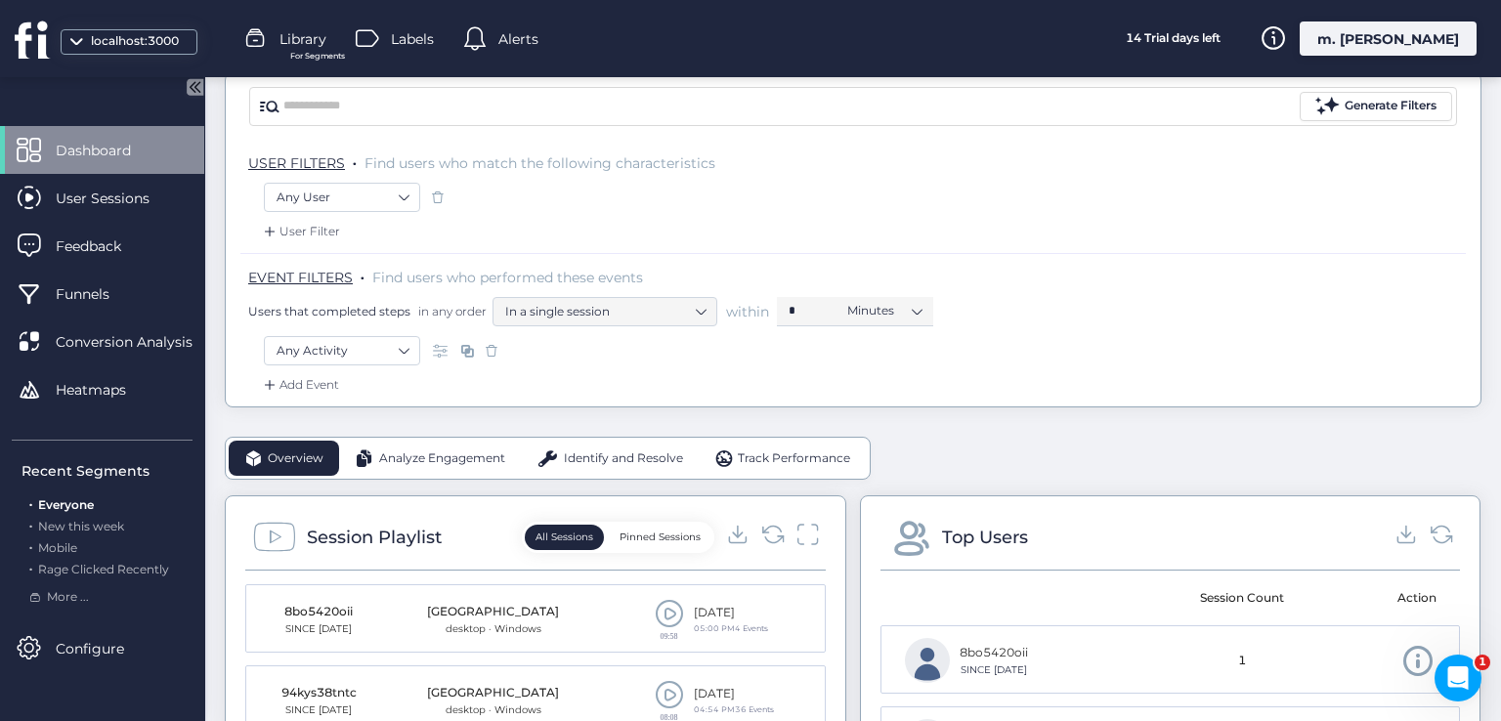
scroll to position [391, 0]
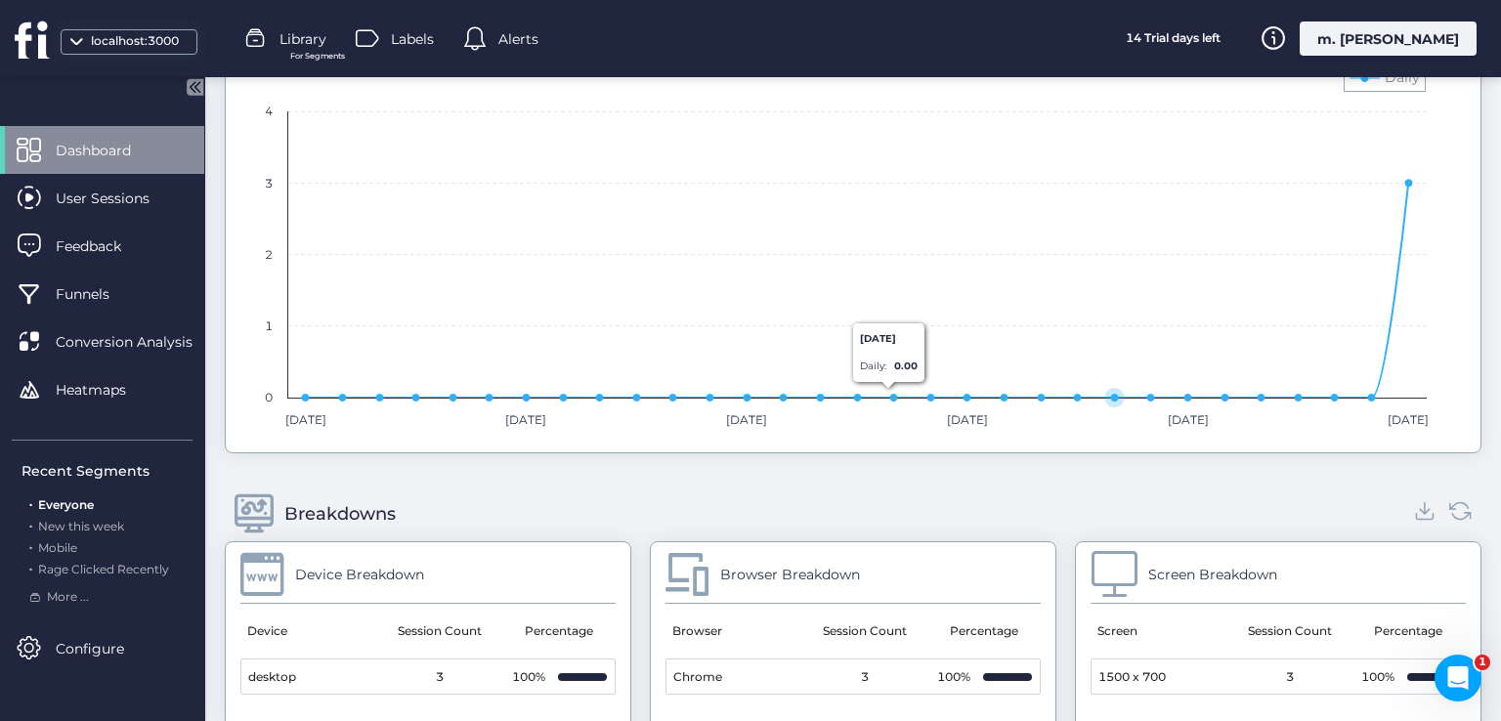
scroll to position [1075, 0]
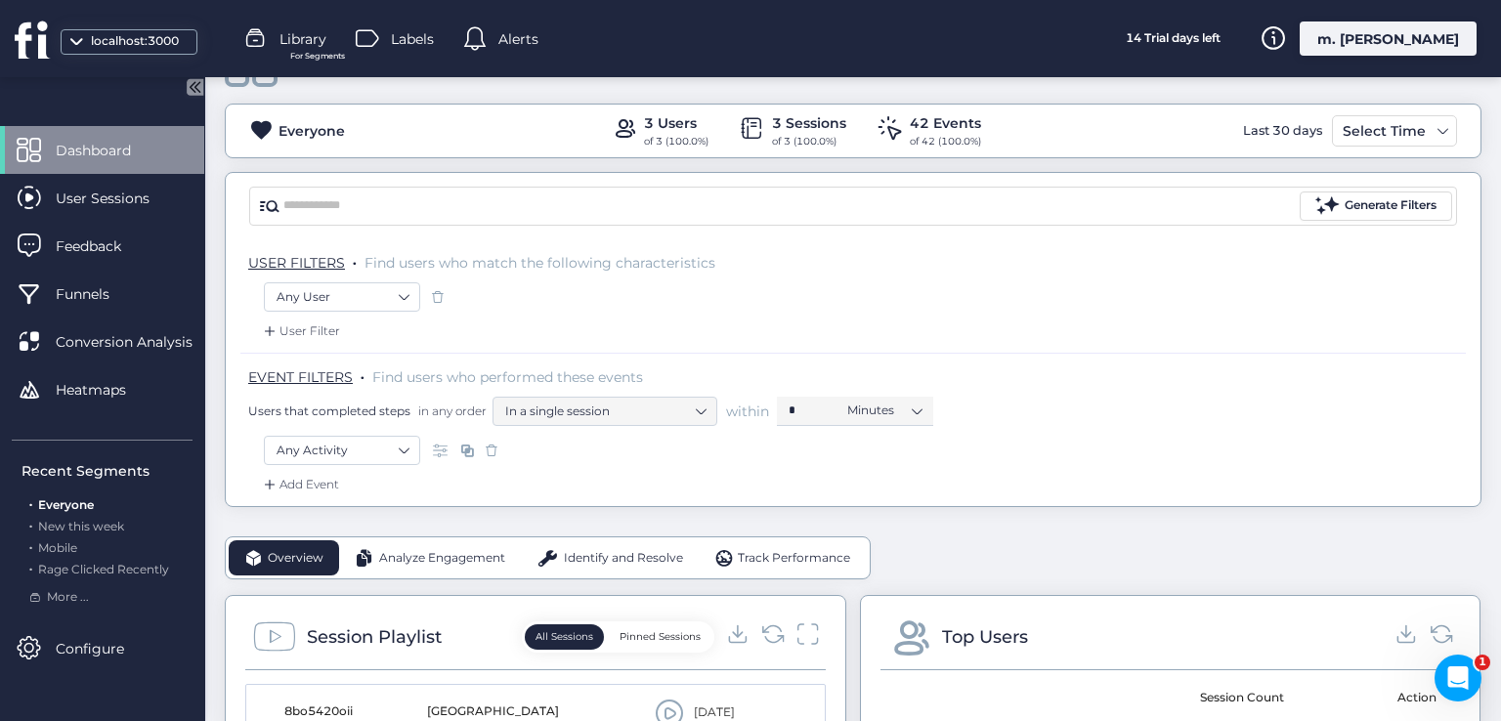
scroll to position [0, 0]
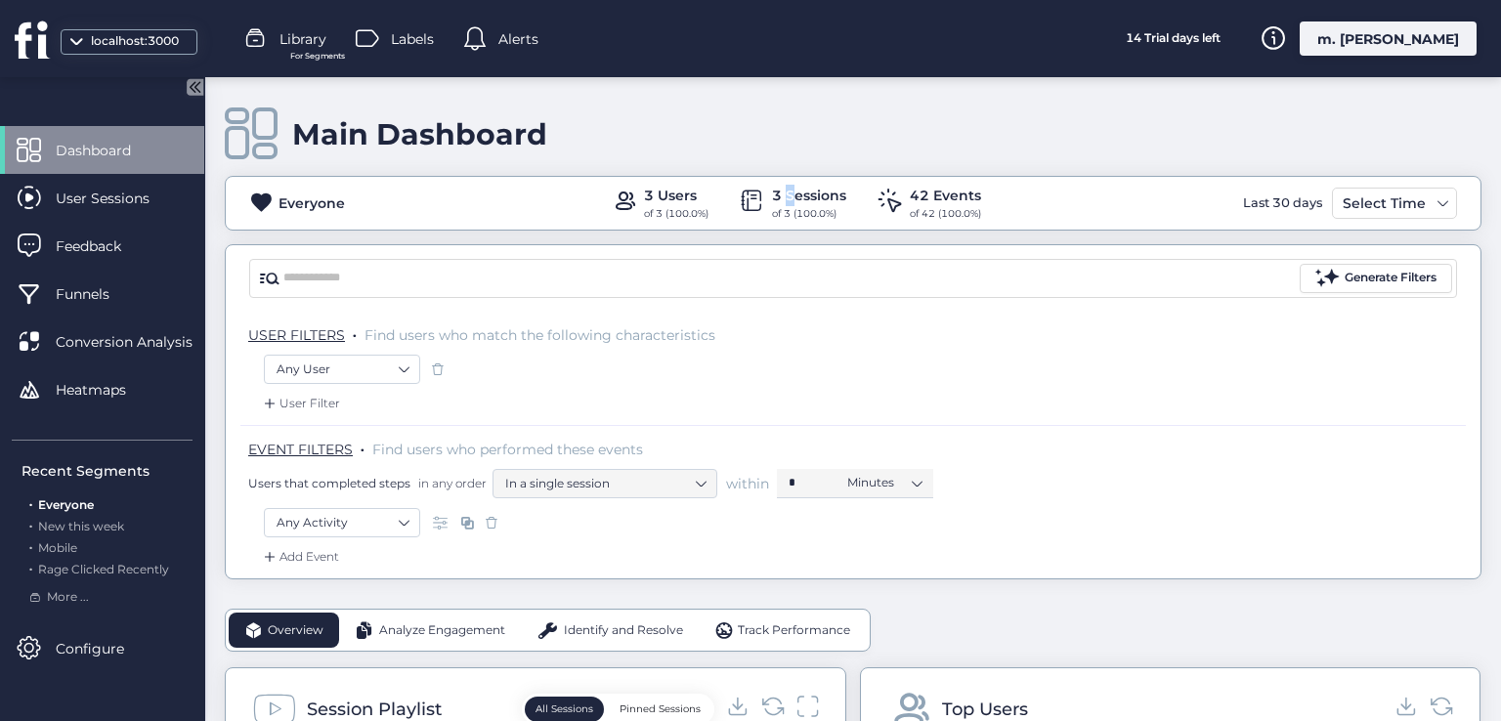
drag, startPoint x: 778, startPoint y: 189, endPoint x: 770, endPoint y: 195, distance: 10.4
click at [790, 195] on div "3 Sessions" at bounding box center [809, 195] width 74 height 21
drag, startPoint x: 765, startPoint y: 193, endPoint x: 776, endPoint y: 197, distance: 11.8
click at [776, 197] on div "3 Sessions" at bounding box center [809, 195] width 74 height 21
